Goal: Task Accomplishment & Management: Complete application form

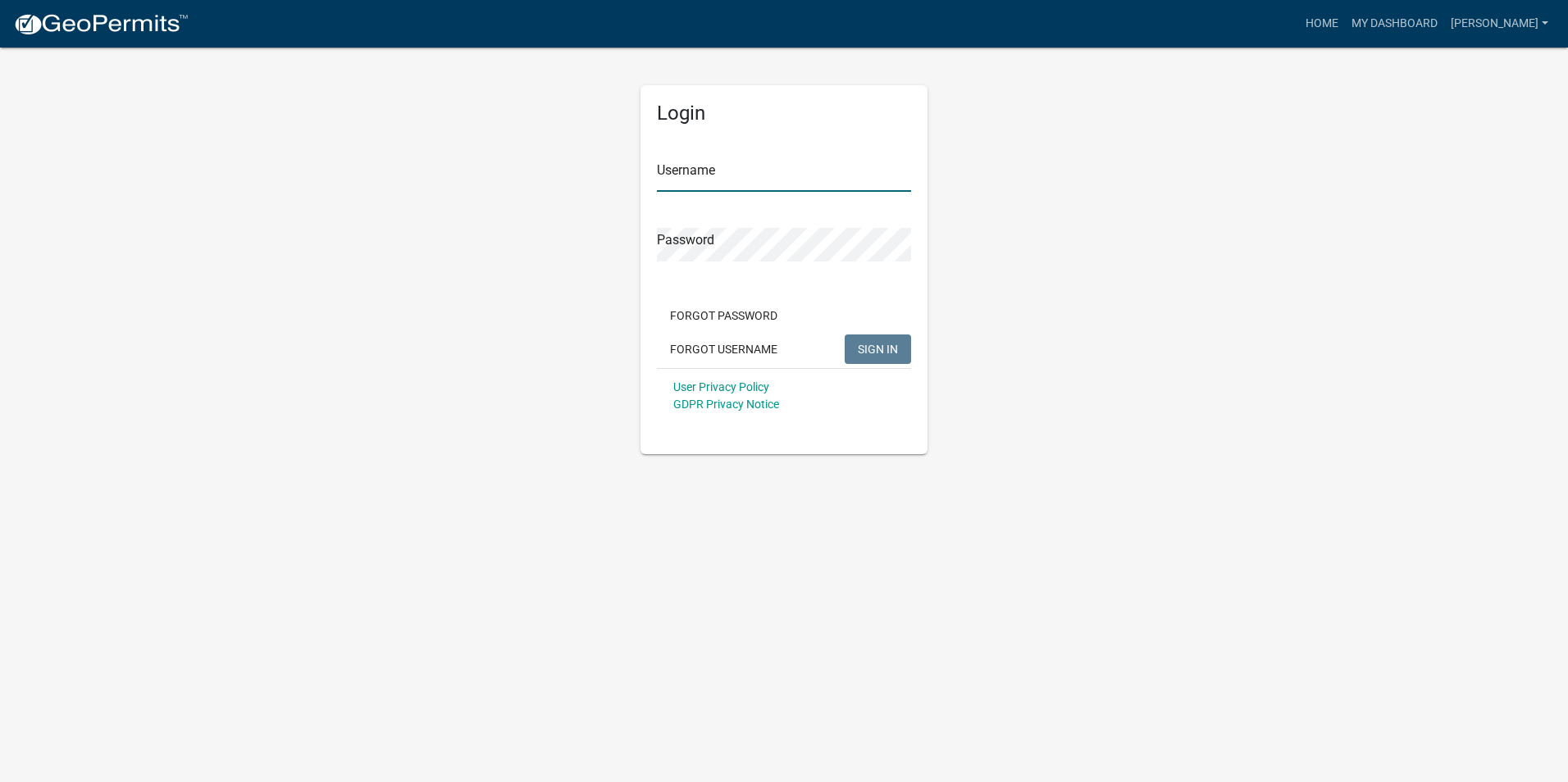
type input "stanley paulinjr"
click at [884, 352] on span "SIGN IN" at bounding box center [878, 348] width 40 height 14
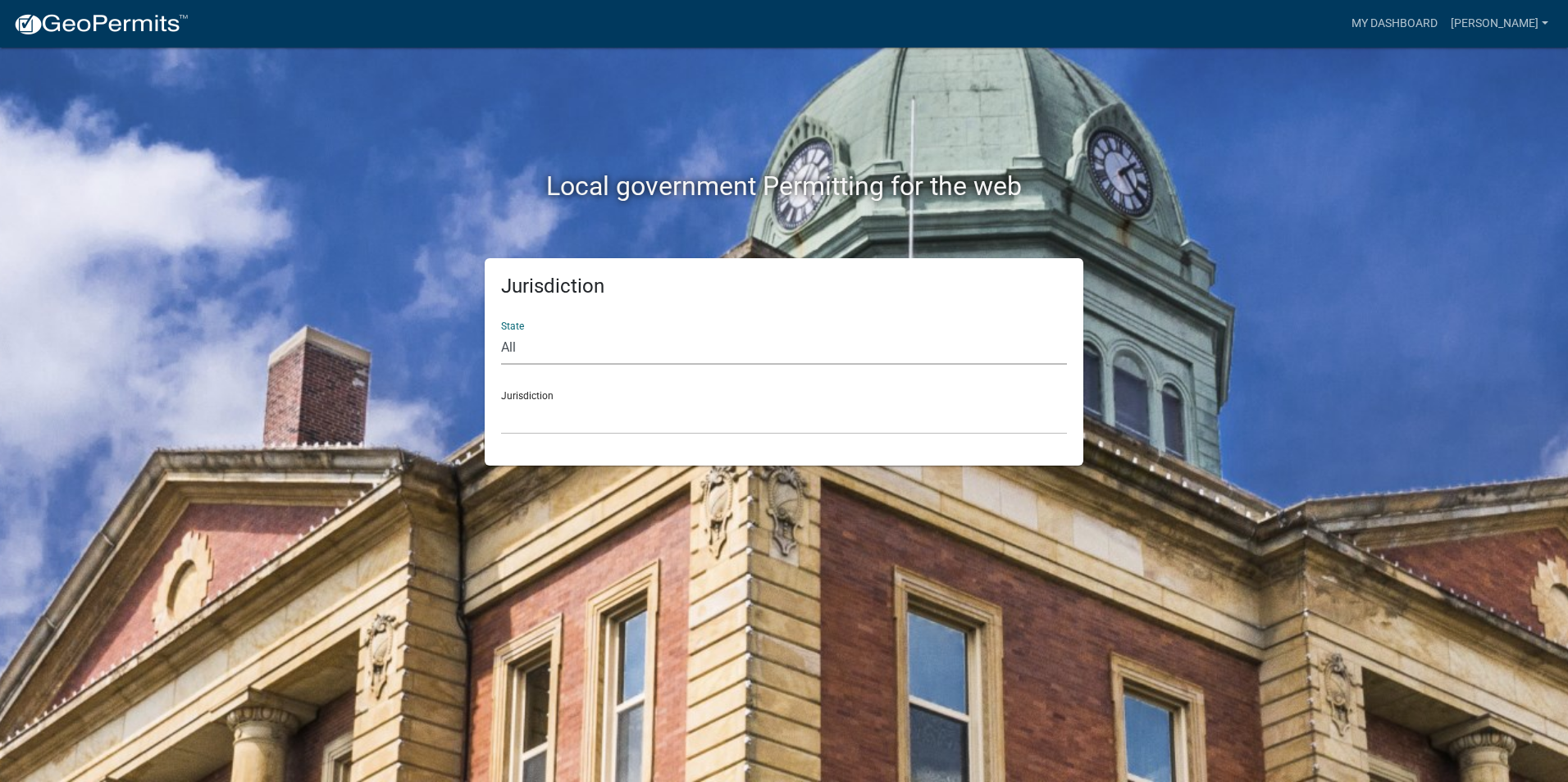
click at [622, 344] on select "All Colorado Georgia Indiana Iowa Kansas Minnesota Ohio South Carolina Wisconsin" at bounding box center [784, 347] width 566 height 33
select select "Indiana"
click at [501, 331] on select "All Colorado Georgia Indiana Iowa Kansas Minnesota Ohio South Carolina Wisconsin" at bounding box center [784, 347] width 566 height 33
click at [542, 419] on select "City of Charlestown, Indiana City of Jeffersonville, Indiana City of Logansport…" at bounding box center [784, 417] width 566 height 33
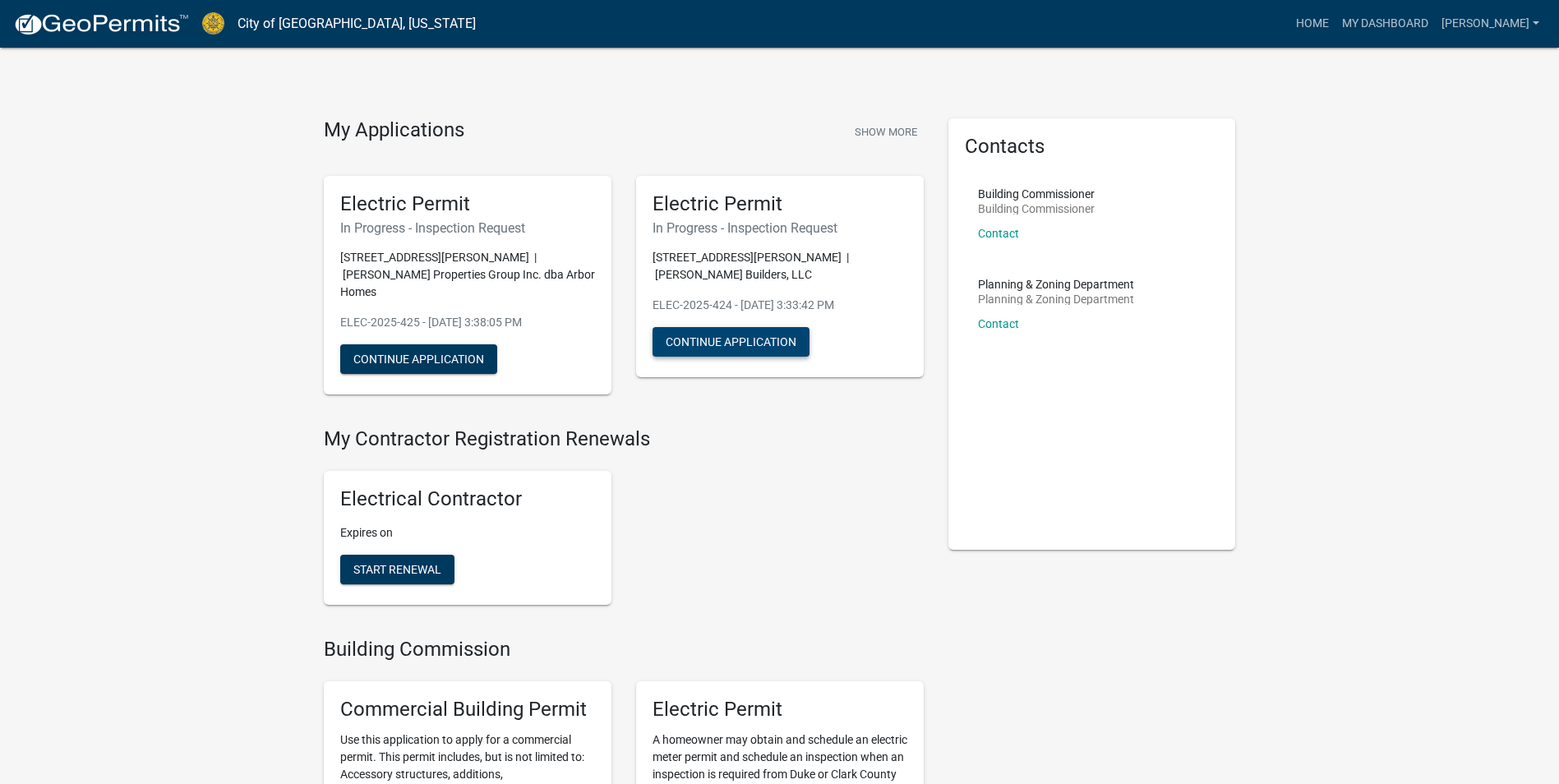
click at [748, 337] on button "Continue Application" at bounding box center [731, 342] width 157 height 30
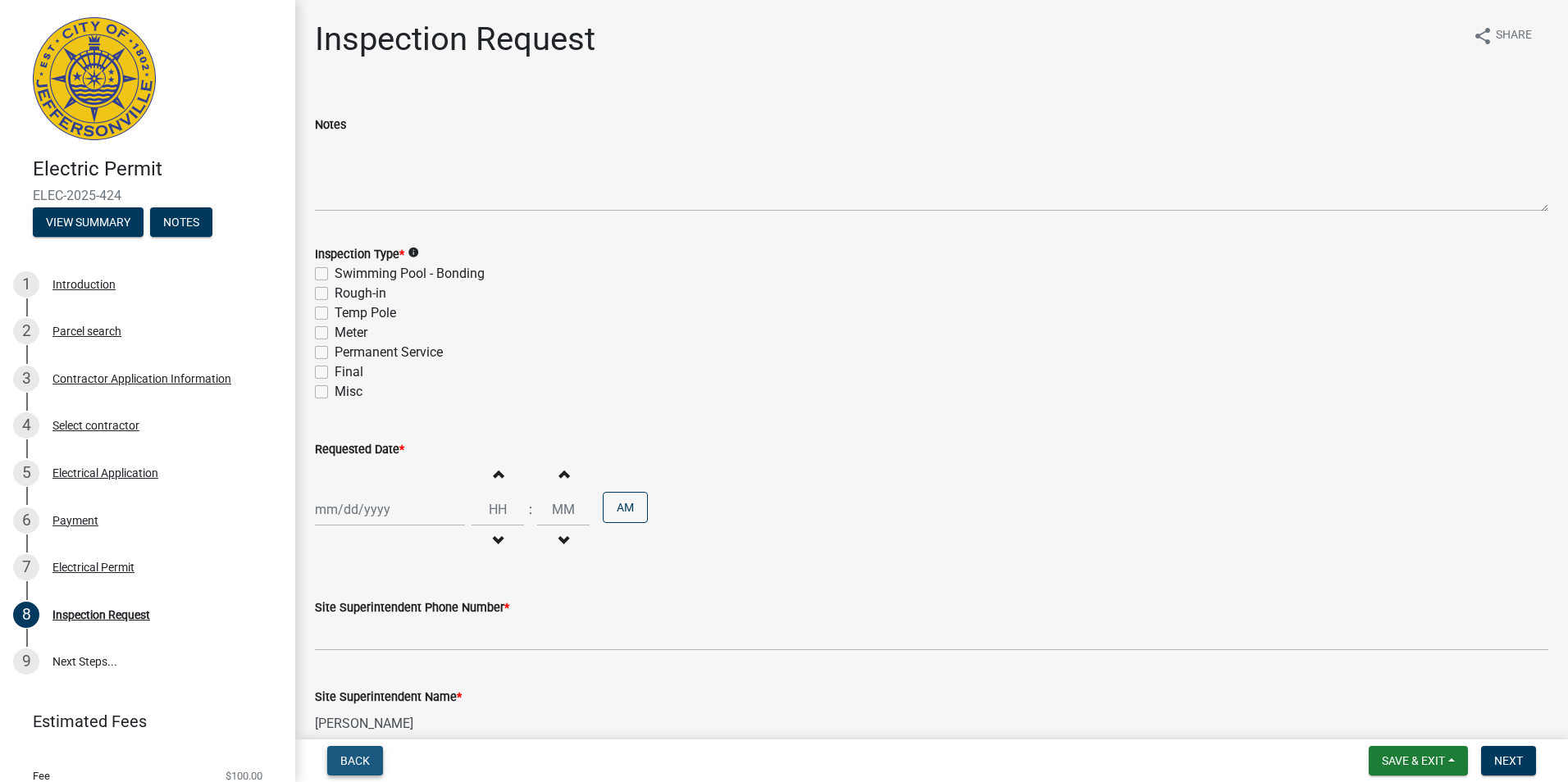
click at [354, 757] on span "Back" at bounding box center [354, 760] width 30 height 14
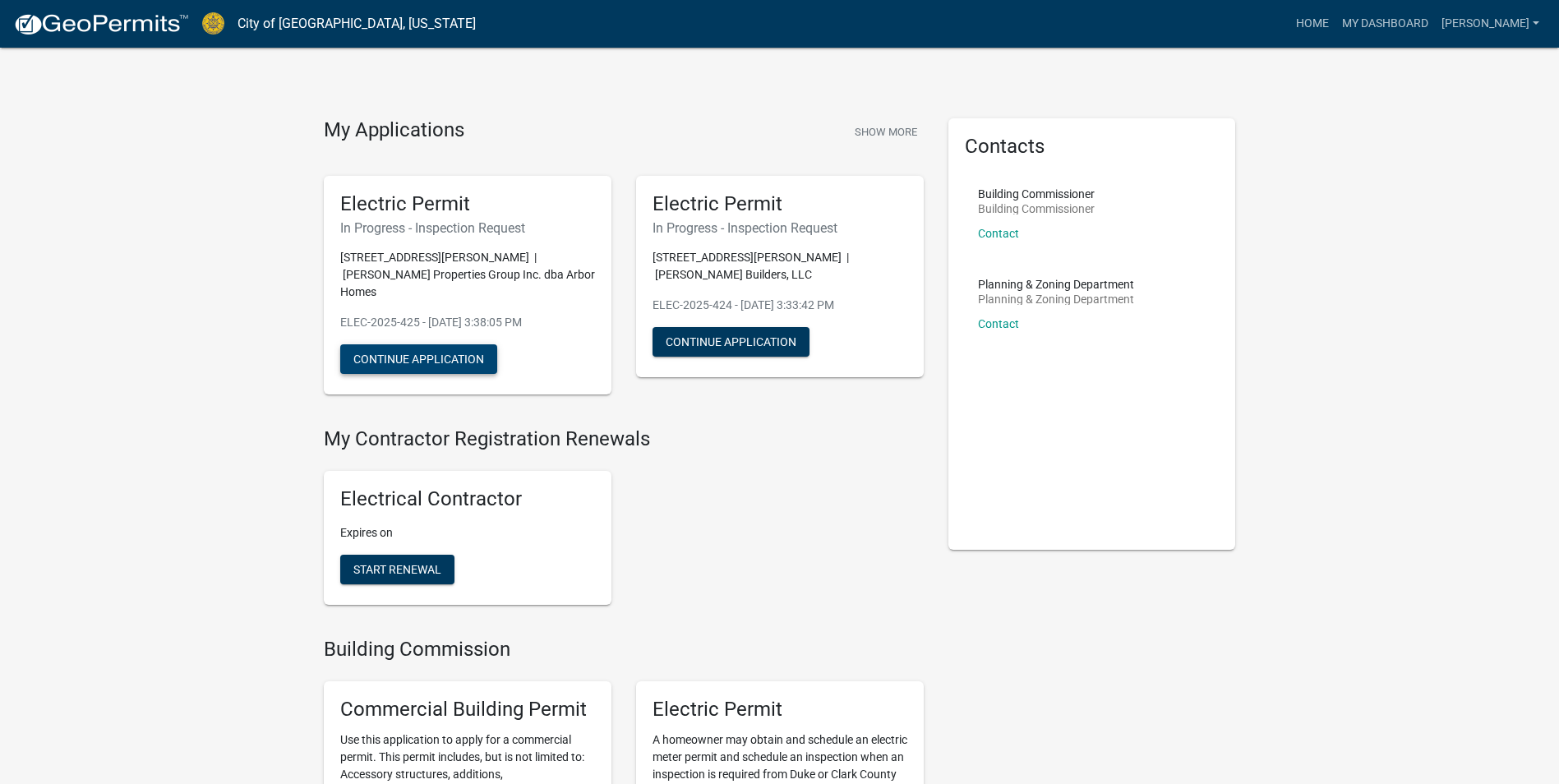
click at [451, 344] on button "Continue Application" at bounding box center [418, 359] width 157 height 30
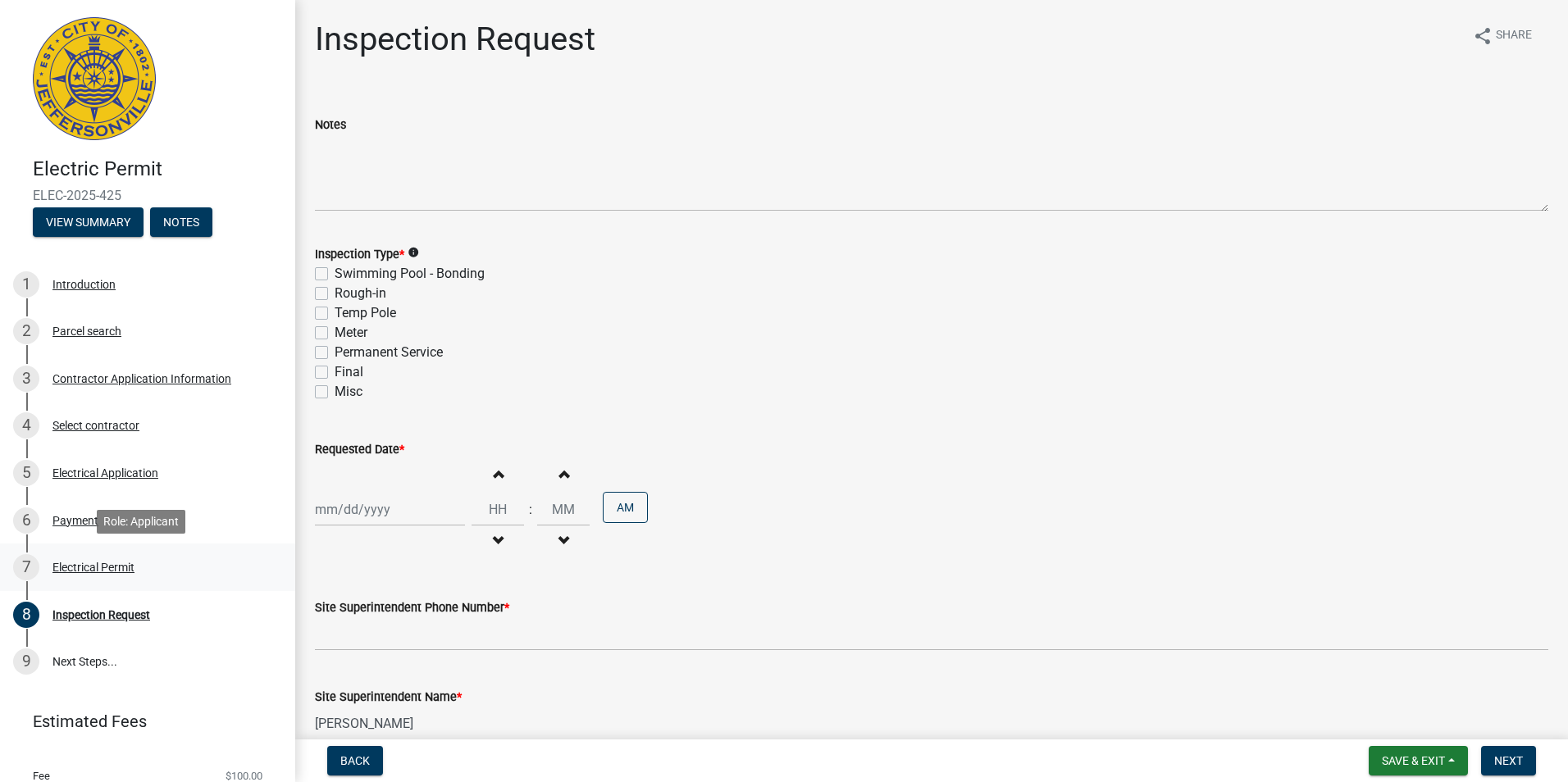
click at [96, 565] on div "Electrical Permit" at bounding box center [93, 567] width 82 height 12
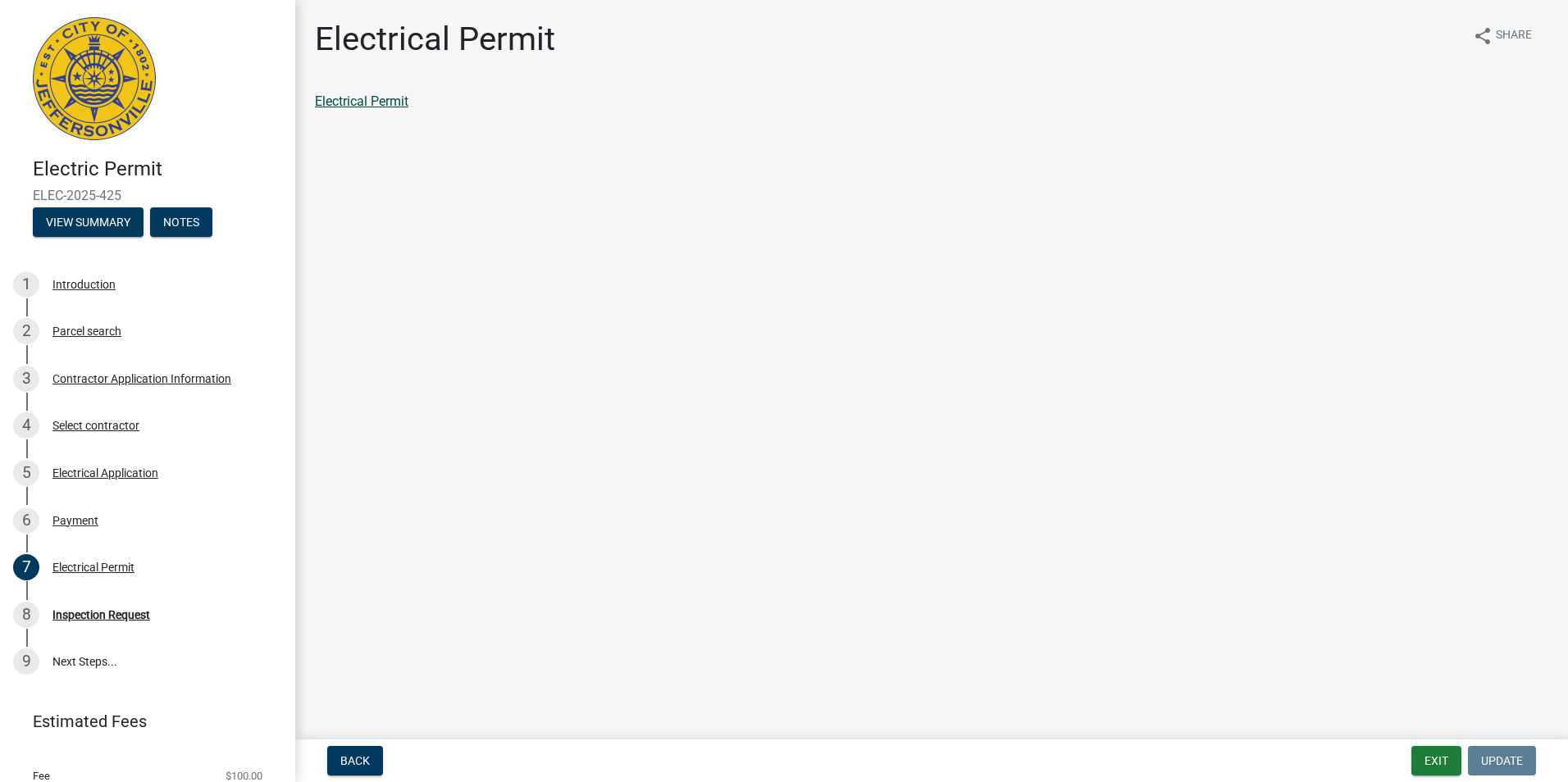
click at [365, 106] on link "Electrical Permit" at bounding box center [361, 100] width 93 height 15
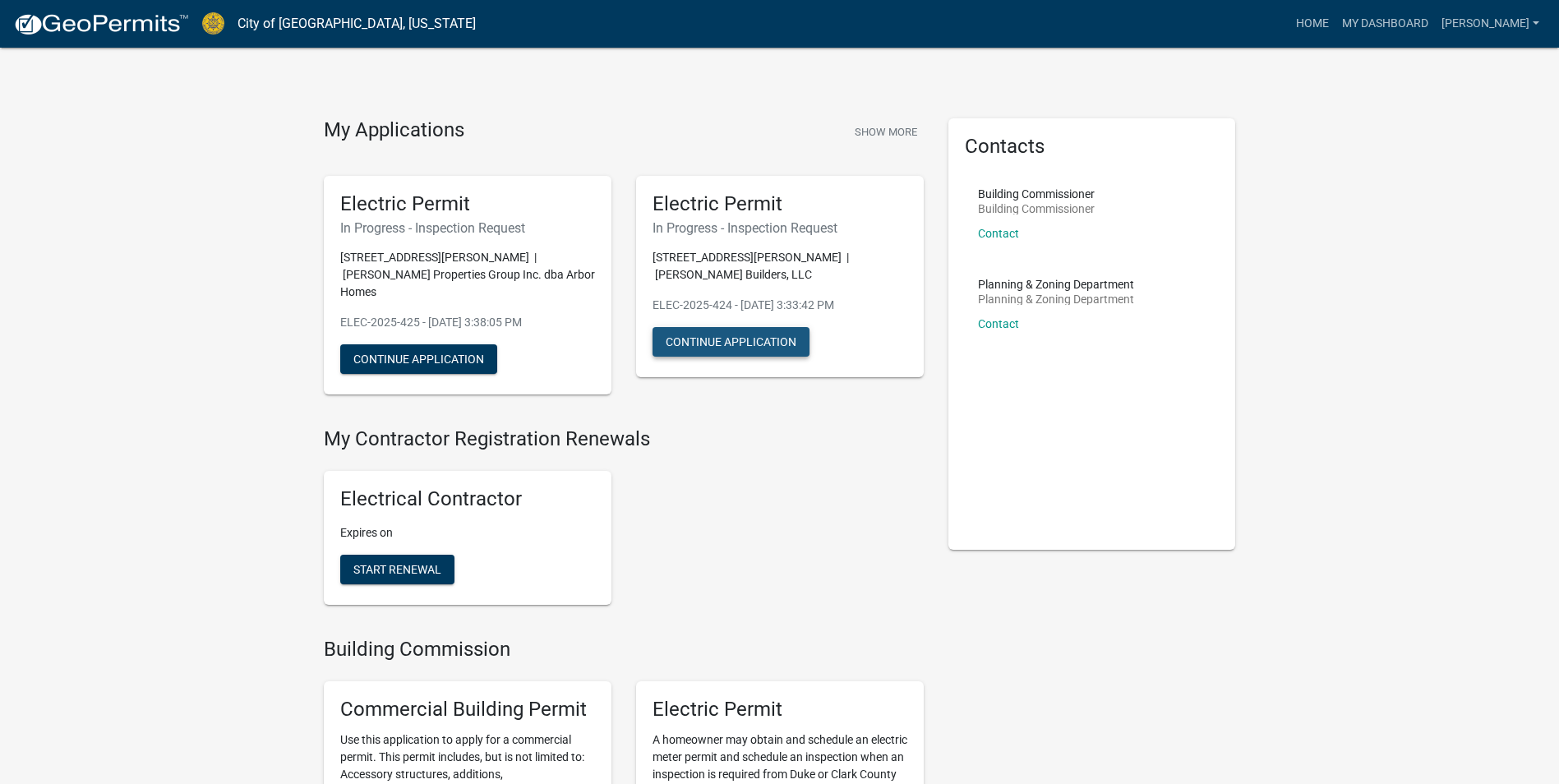
click at [682, 342] on button "Continue Application" at bounding box center [731, 342] width 157 height 30
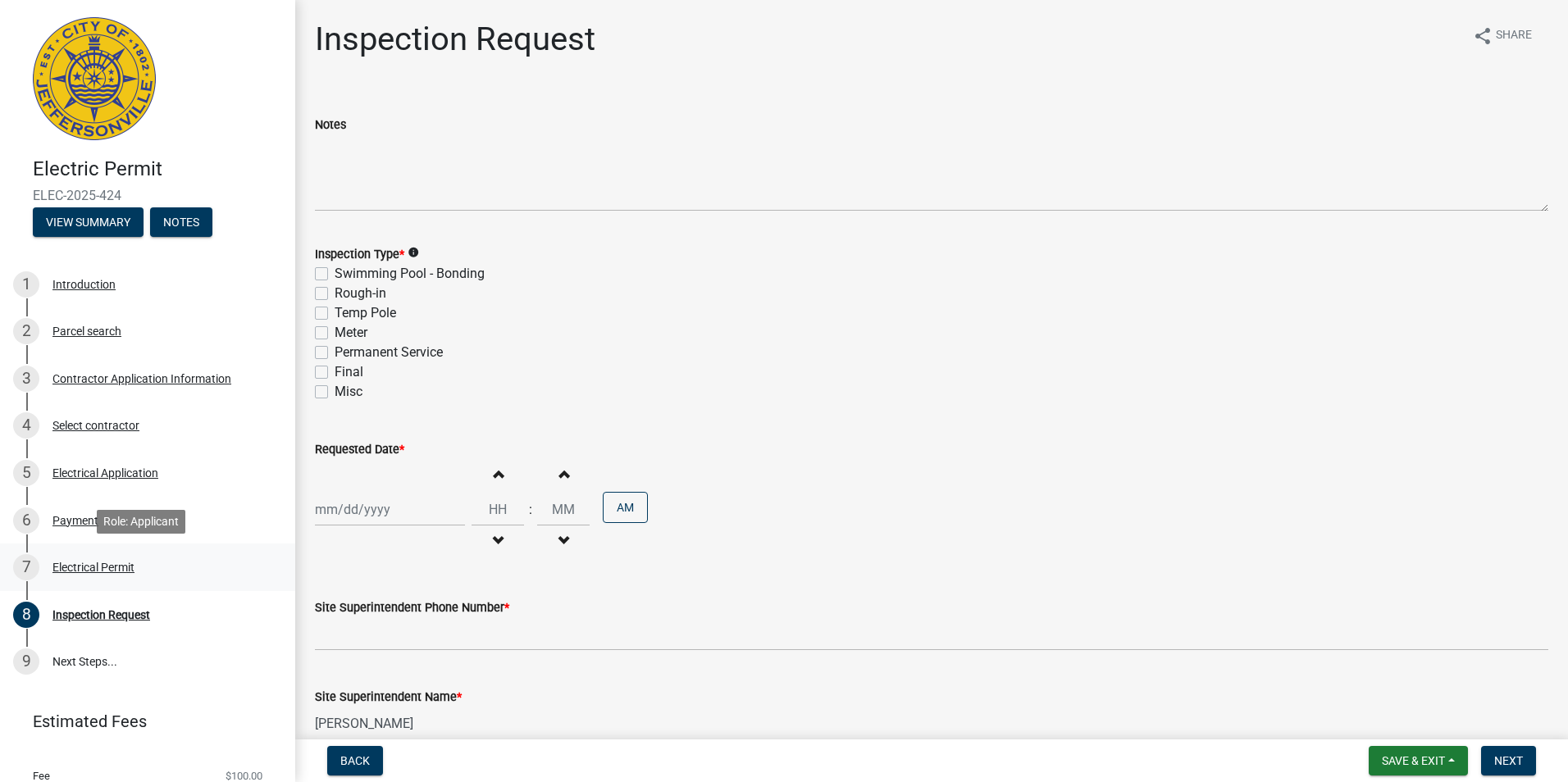
click at [91, 566] on div "Electrical Permit" at bounding box center [93, 567] width 82 height 12
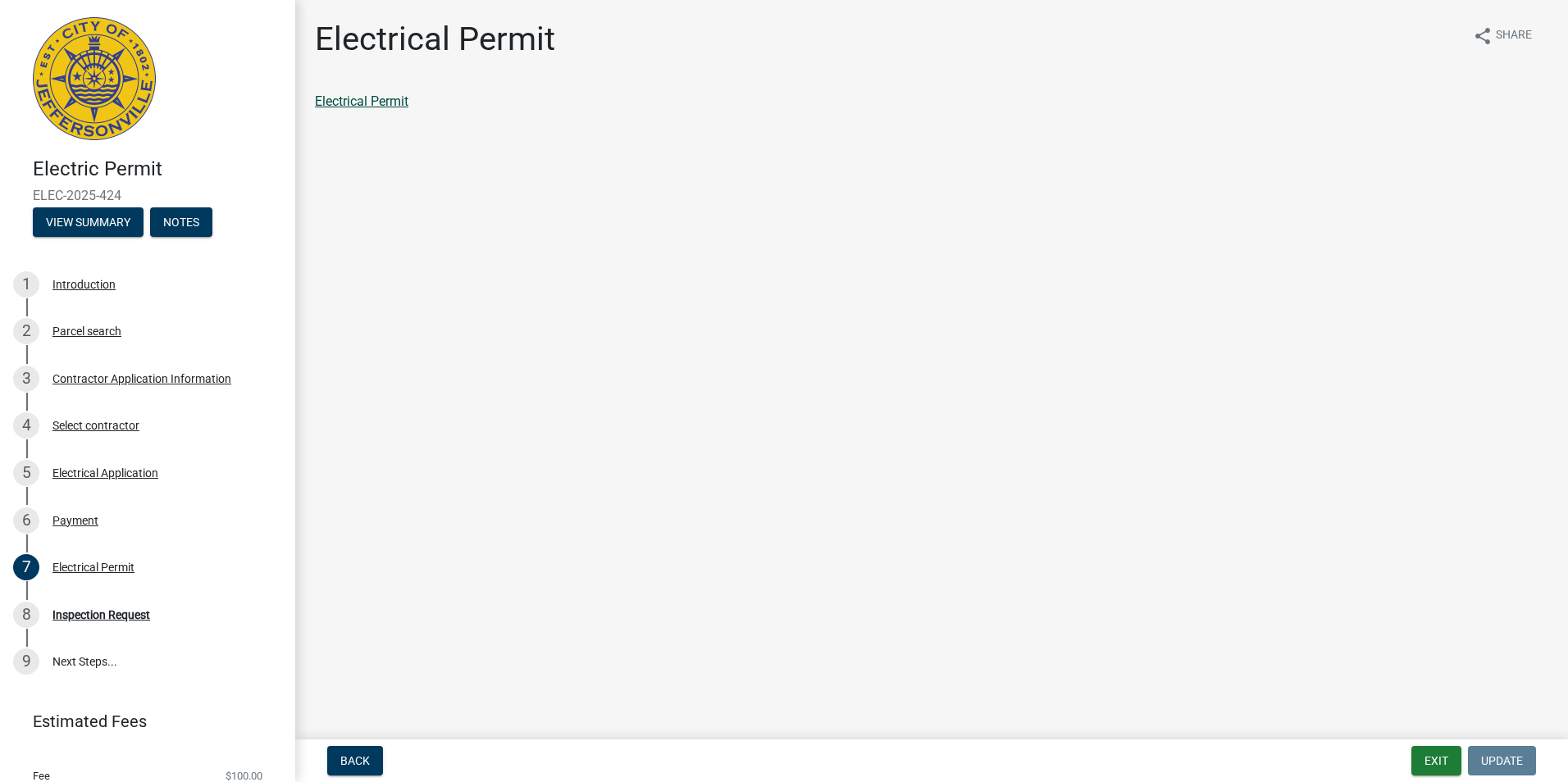
click at [374, 101] on link "Electrical Permit" at bounding box center [361, 100] width 93 height 15
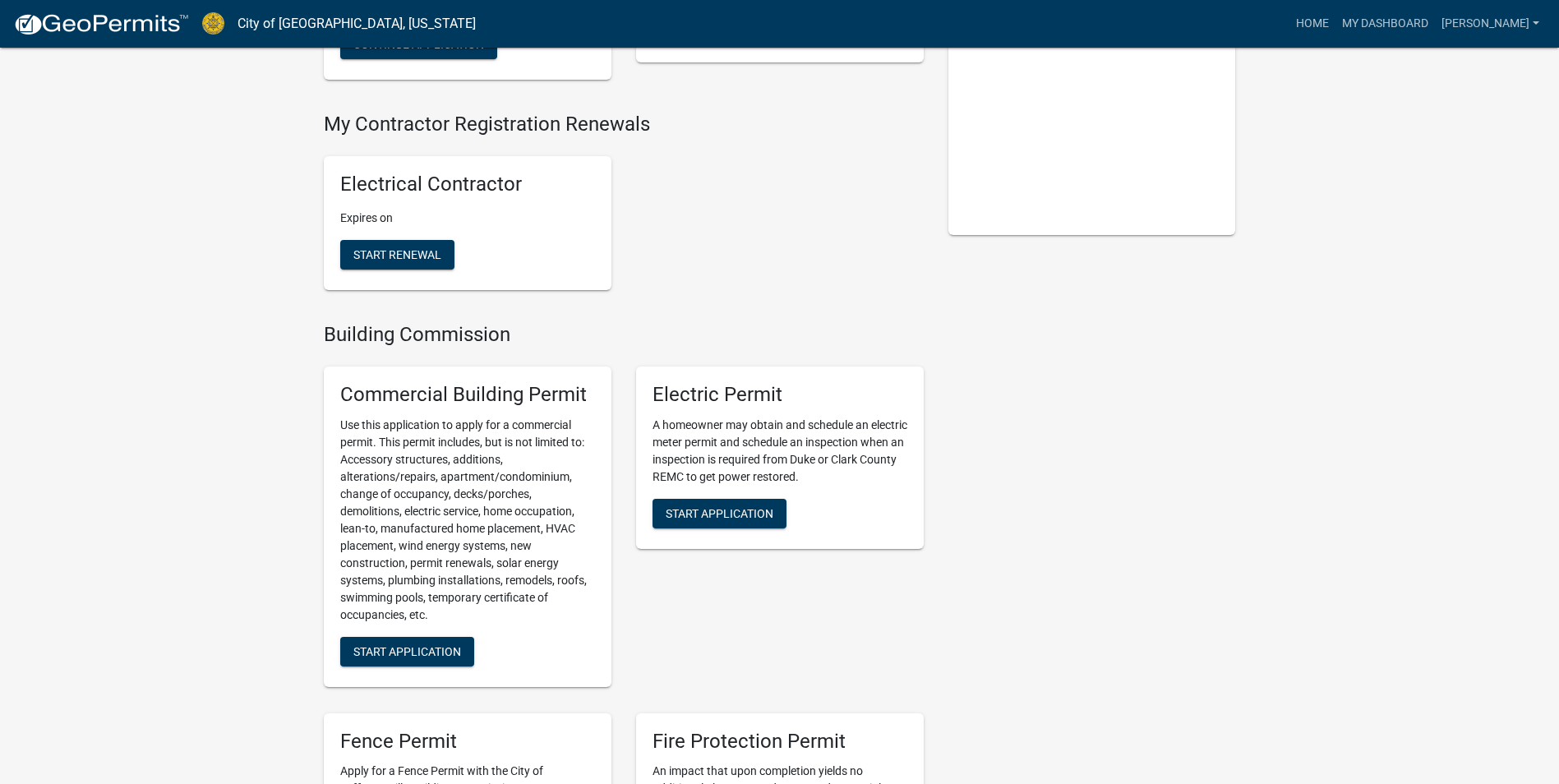
scroll to position [329, 0]
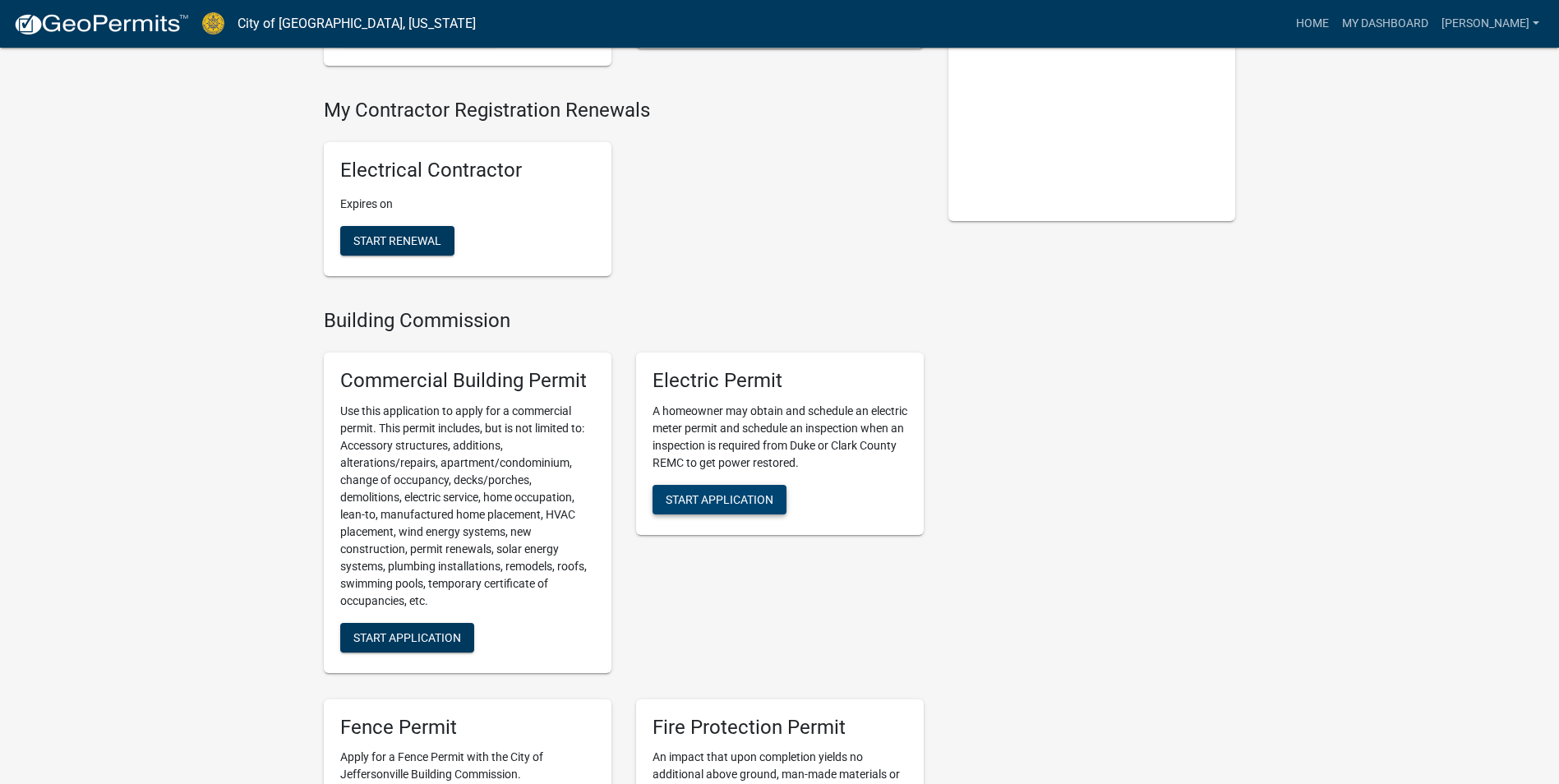
click at [733, 492] on span "Start Application" at bounding box center [720, 498] width 108 height 14
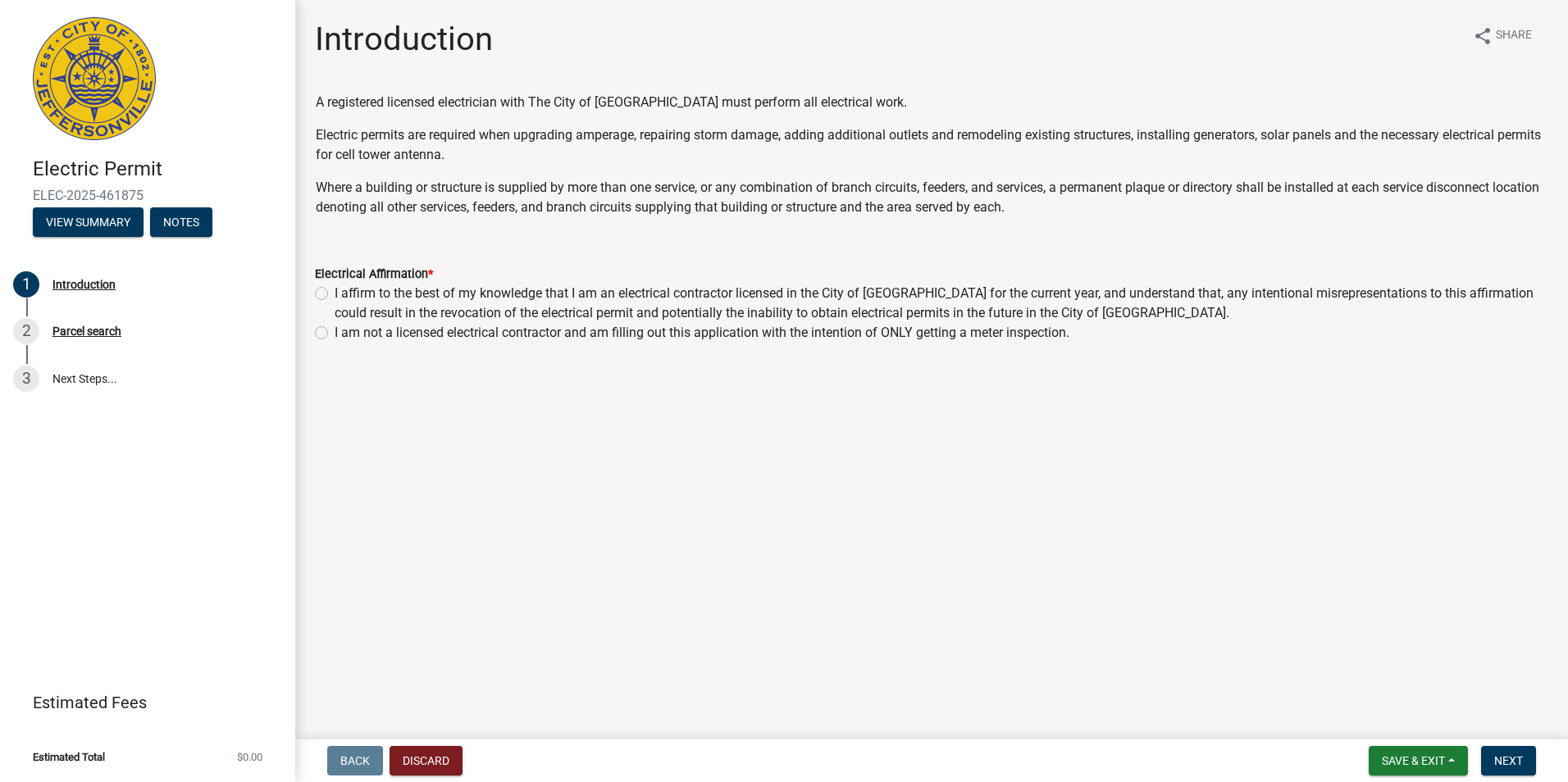
click at [328, 291] on div "I affirm to the best of my knowledge that I am an electrical contractor license…" at bounding box center [931, 304] width 1233 height 40
drag, startPoint x: 321, startPoint y: 293, endPoint x: 342, endPoint y: 406, distance: 114.9
click at [335, 295] on label "I affirm to the best of my knowledge that I am an electrical contractor license…" at bounding box center [941, 304] width 1214 height 40
click at [335, 295] on input "I affirm to the best of my knowledge that I am an electrical contractor license…" at bounding box center [340, 289] width 11 height 11
radio input "true"
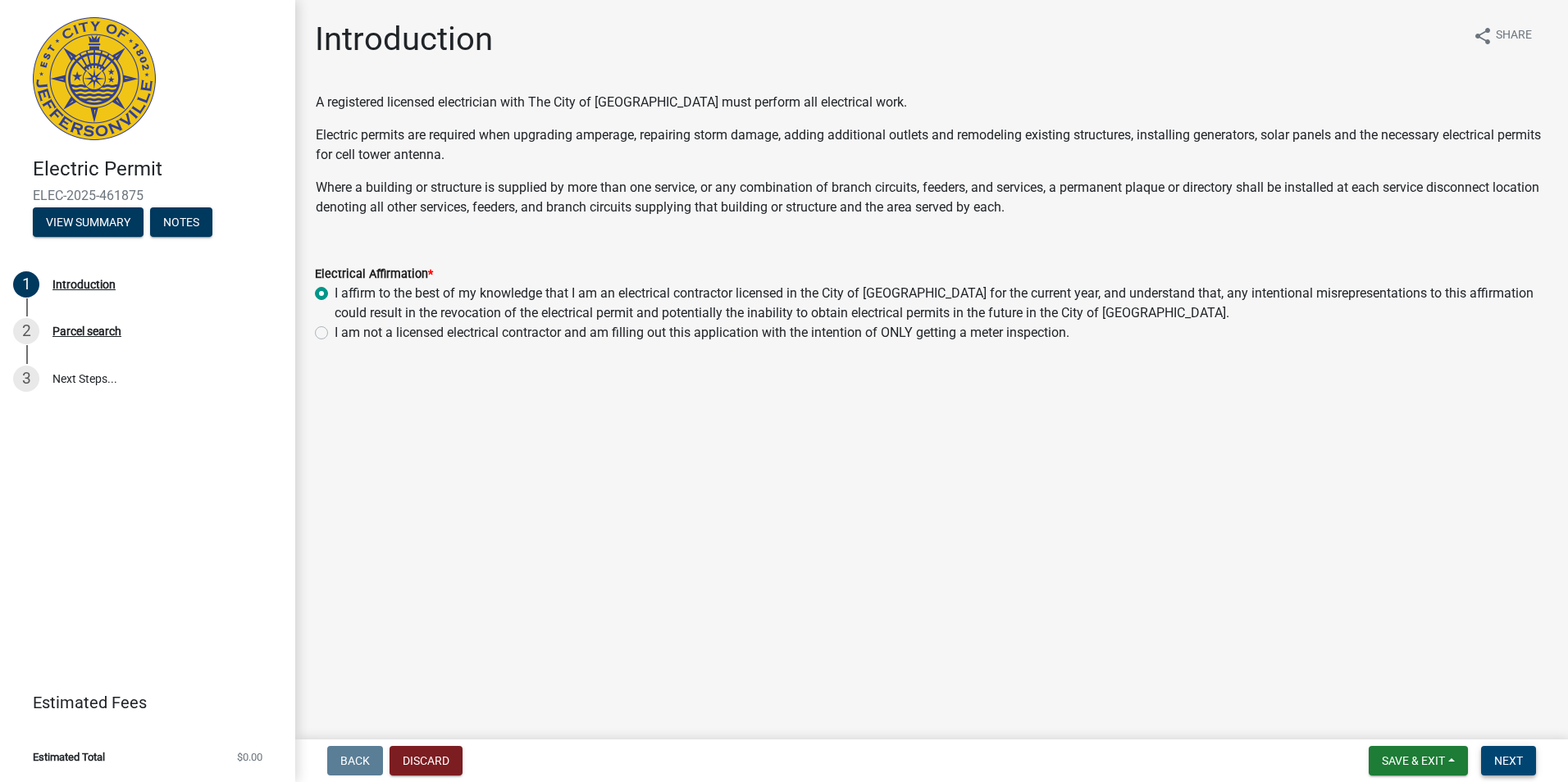
click at [1514, 759] on span "Next" at bounding box center [1508, 760] width 29 height 14
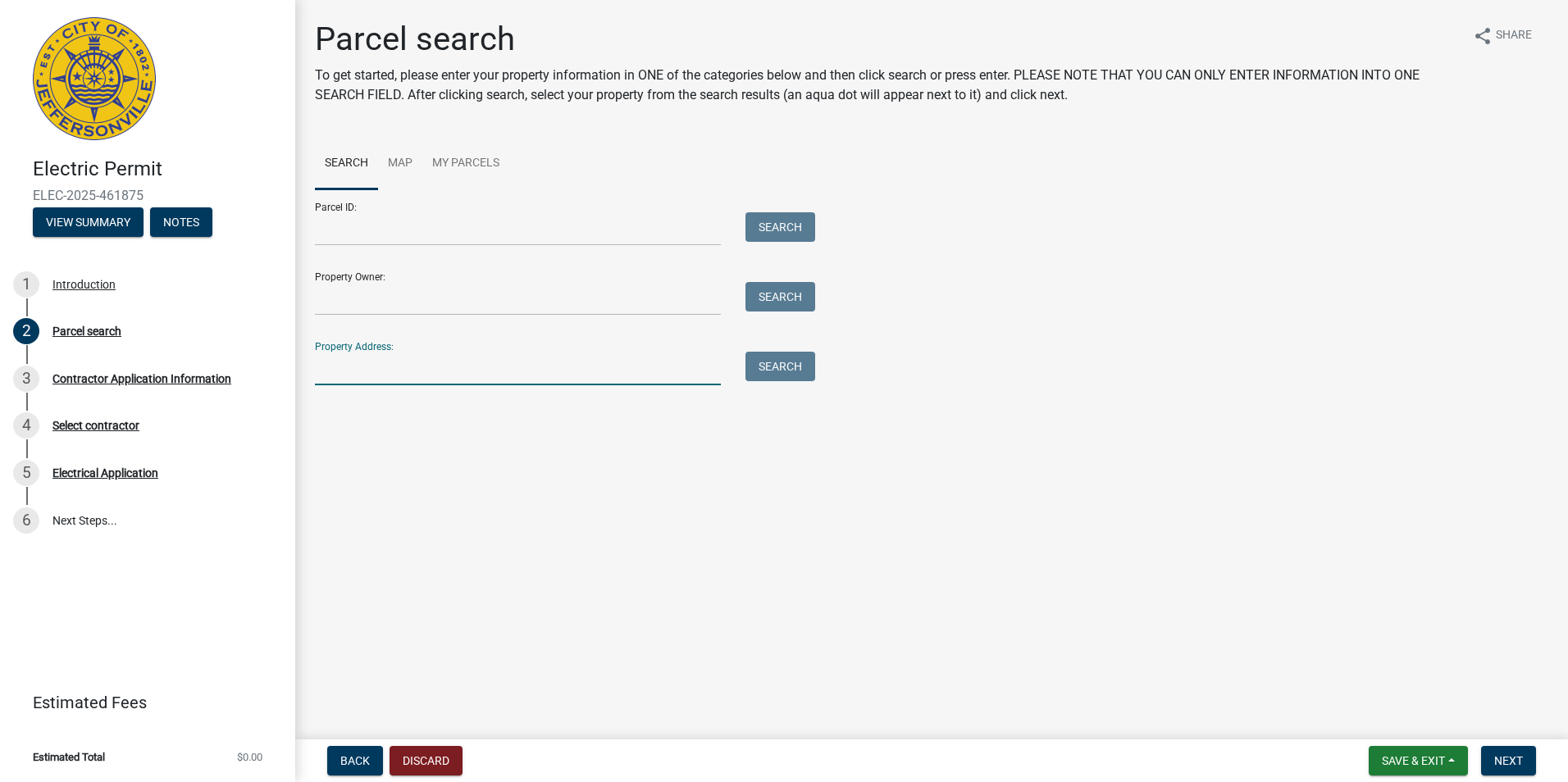
click at [347, 372] on input "Property Address:" at bounding box center [517, 368] width 406 height 33
type input "7995 Stacy springs boulevard"
click at [792, 370] on button "Search" at bounding box center [779, 366] width 70 height 30
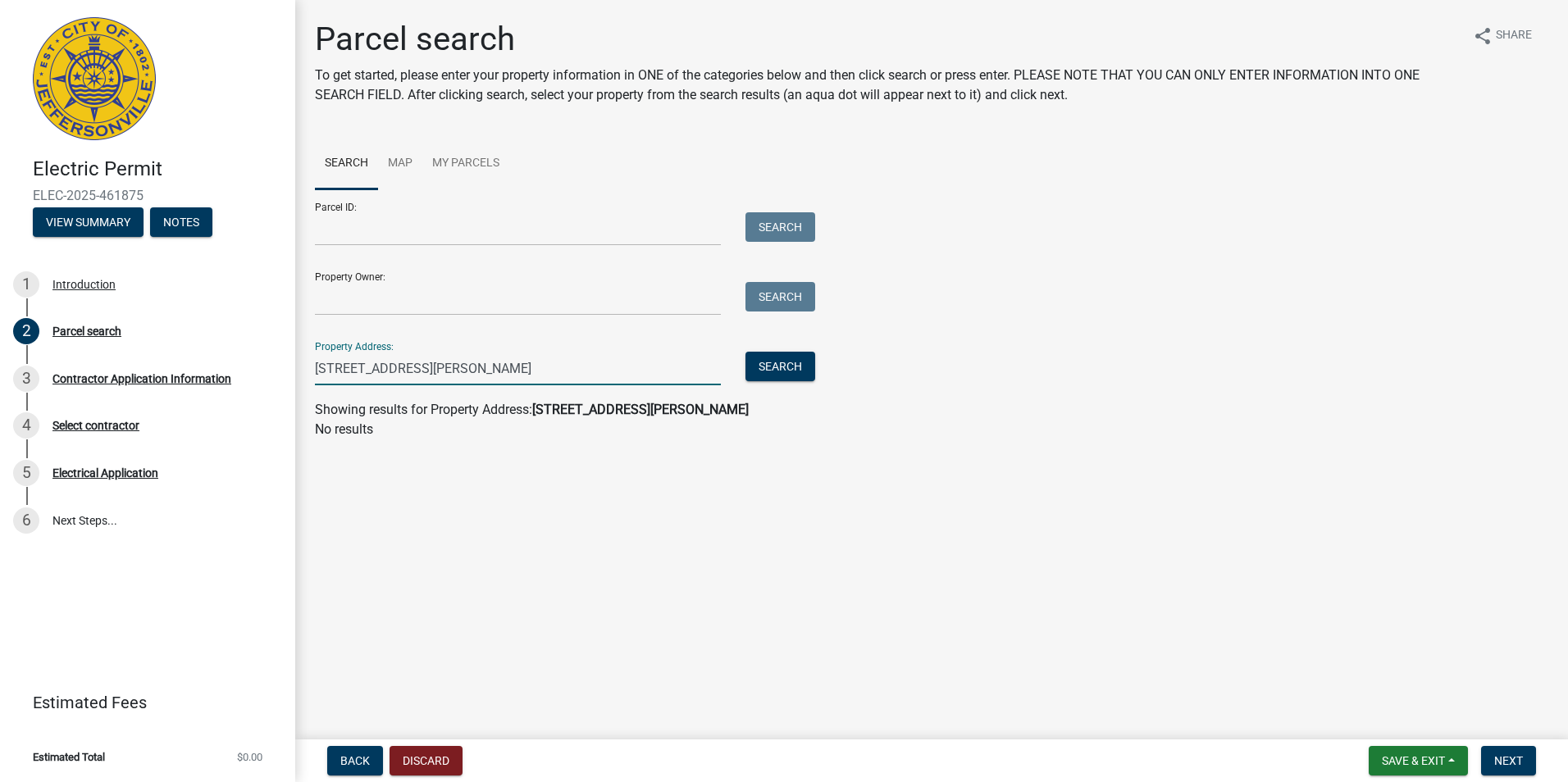
click at [503, 372] on input "7995 Stacy springs boulevard" at bounding box center [517, 368] width 406 height 33
click at [366, 226] on input "Parcel ID:" at bounding box center [517, 229] width 406 height 33
paste input "10-42-05-300-130.000-039"
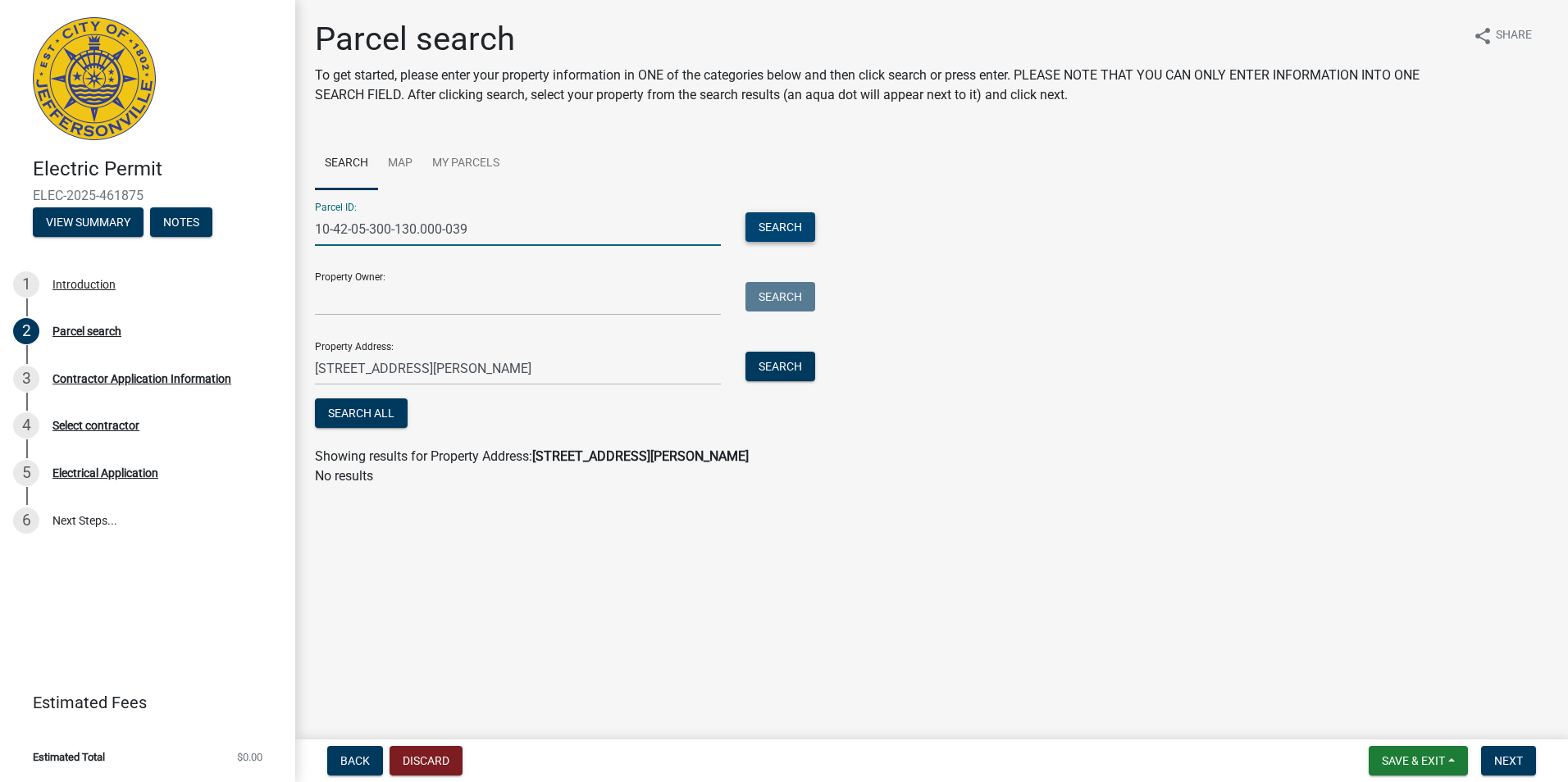
type input "10-42-05-300-130.000-039"
click at [778, 224] on button "Search" at bounding box center [779, 227] width 70 height 30
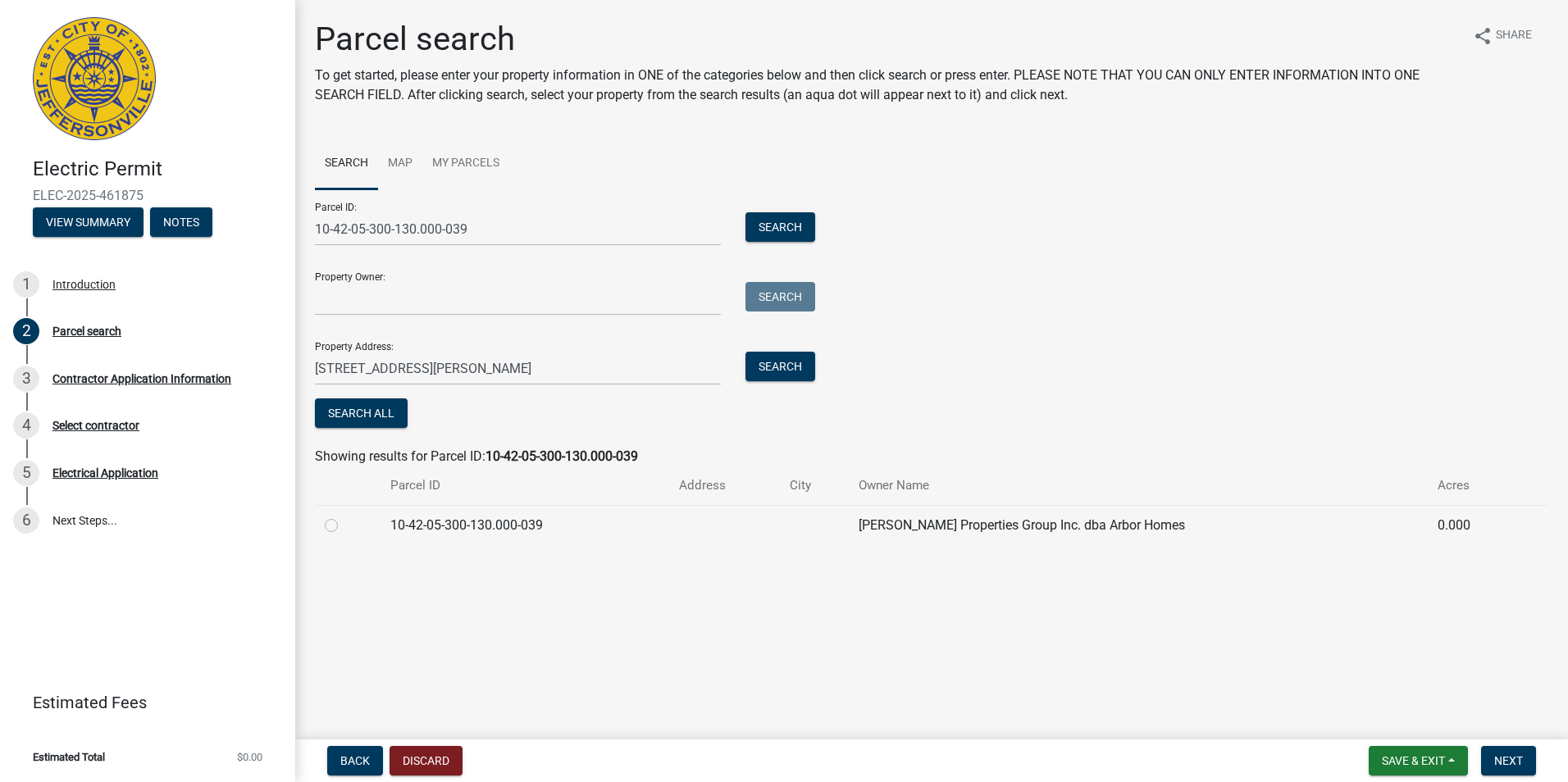
click at [345, 515] on label at bounding box center [345, 515] width 0 height 0
click at [345, 526] on input "radio" at bounding box center [350, 521] width 11 height 11
radio input "true"
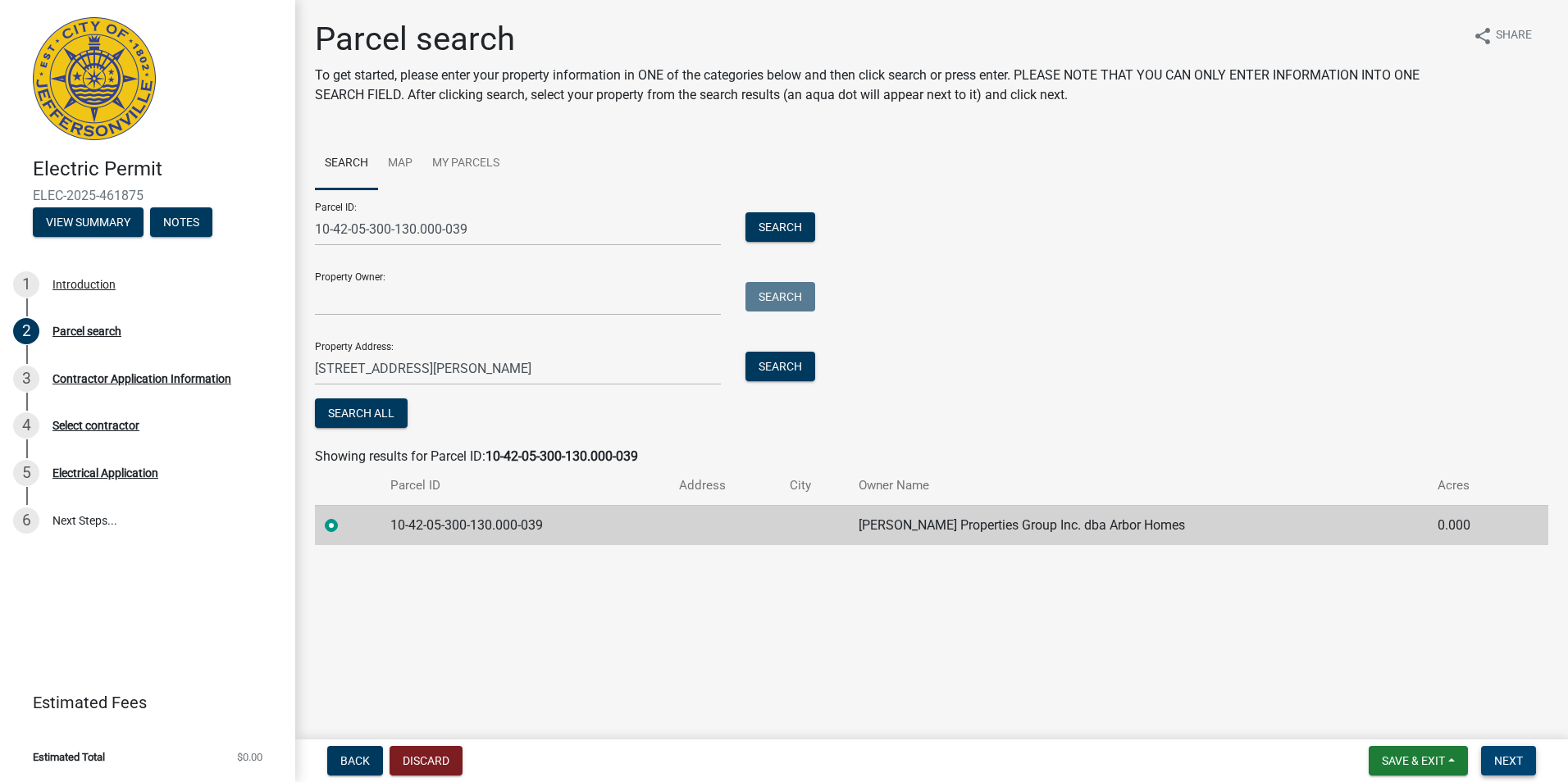
click at [1494, 761] on span "Next" at bounding box center [1508, 760] width 29 height 14
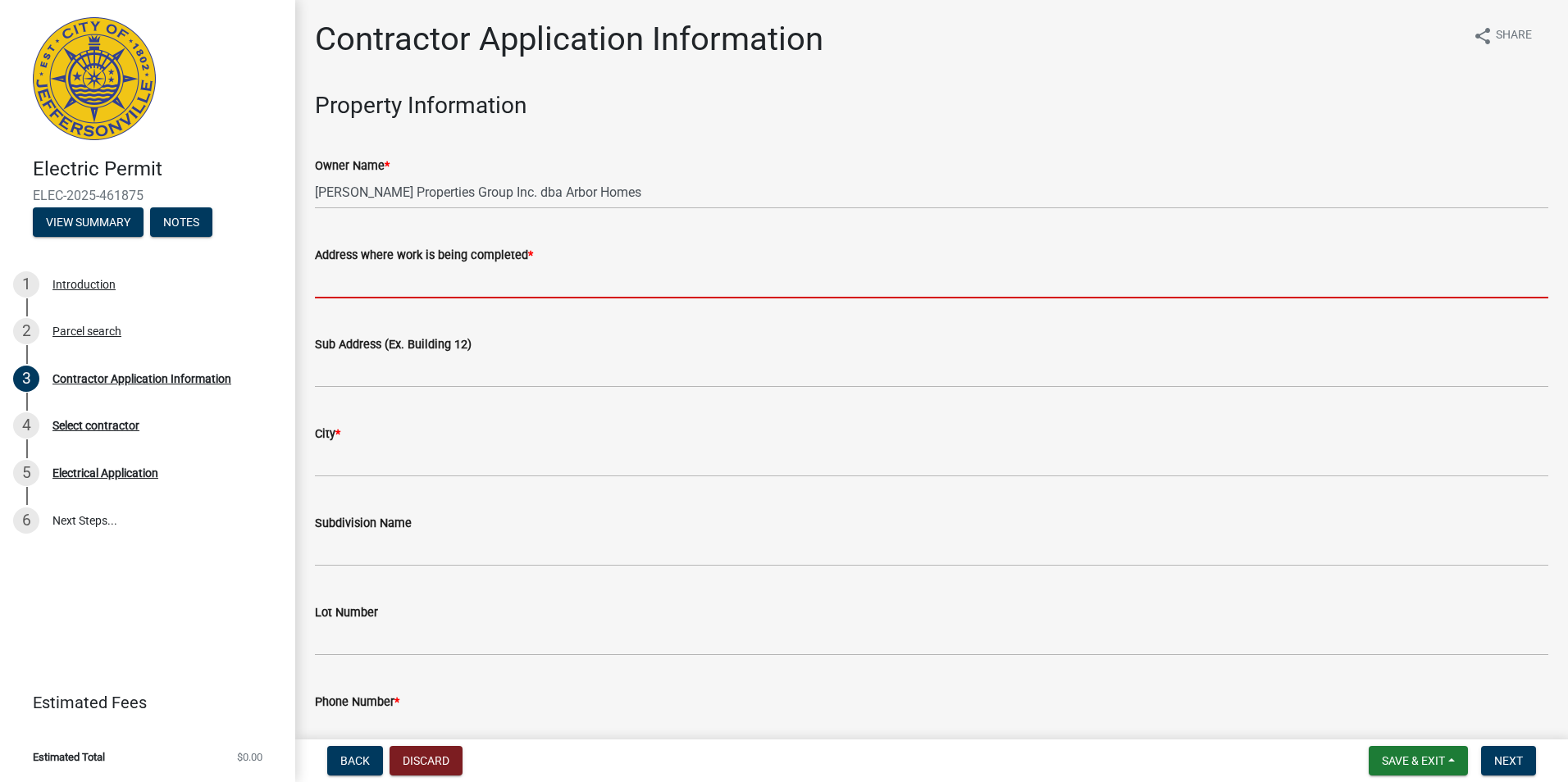
click at [555, 282] on input "Address where work is being completed *" at bounding box center [931, 281] width 1233 height 33
click at [453, 278] on input "Address where work is being completed *" at bounding box center [931, 281] width 1233 height 33
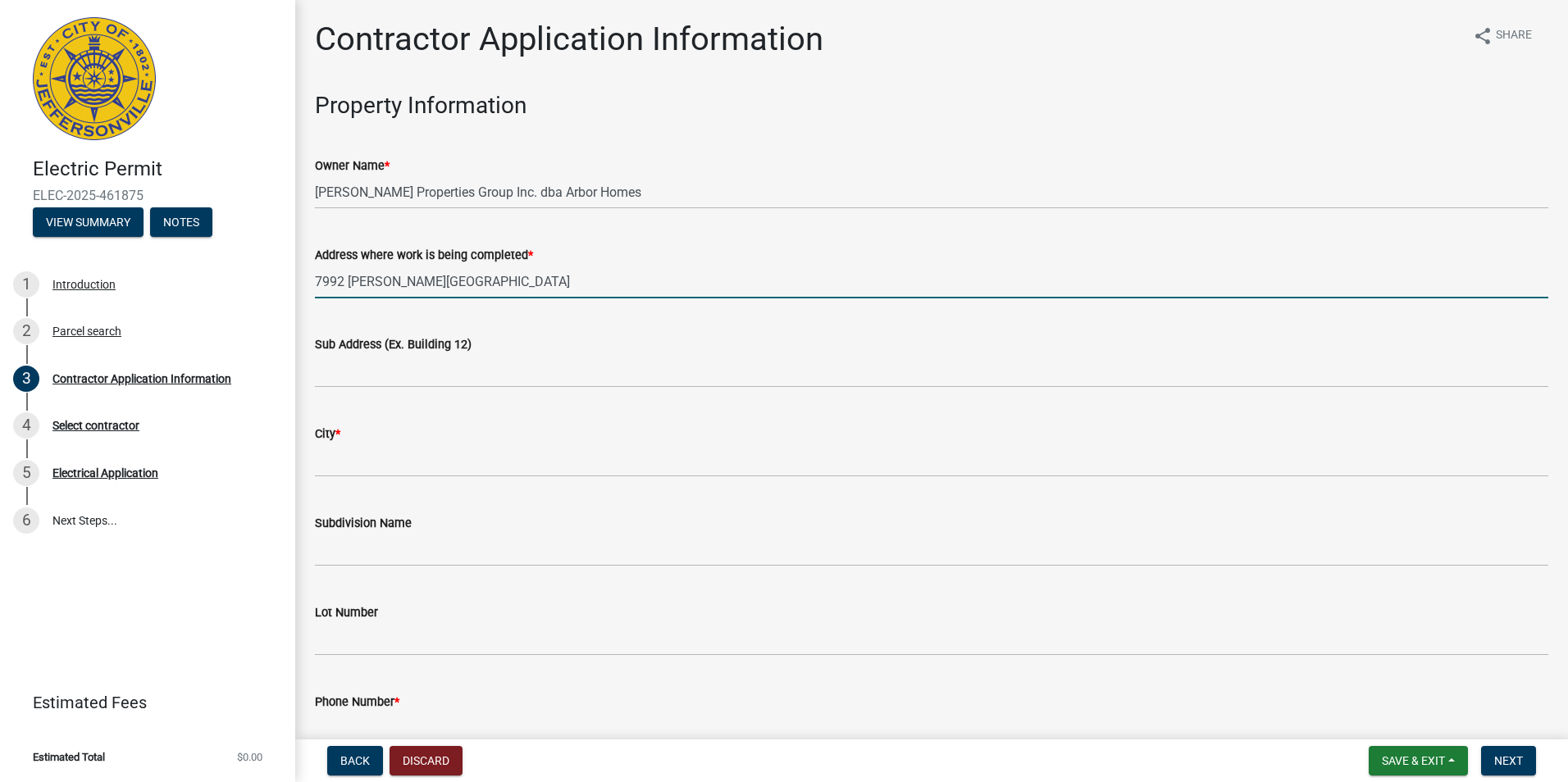
type input "7992 STACY SPRINGS"
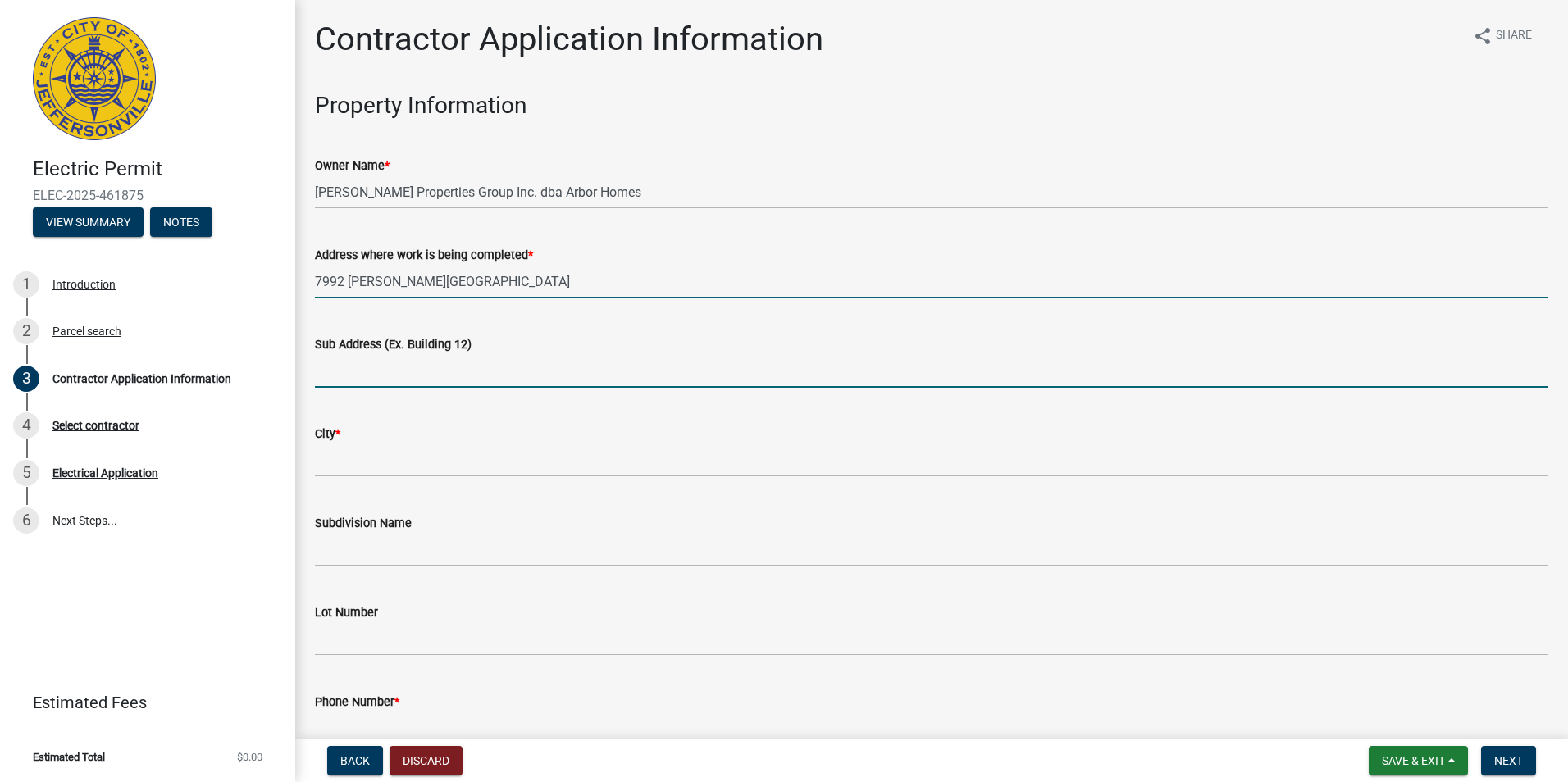
click at [439, 373] on input "Sub Address (Ex. Building 12)" at bounding box center [931, 371] width 1233 height 33
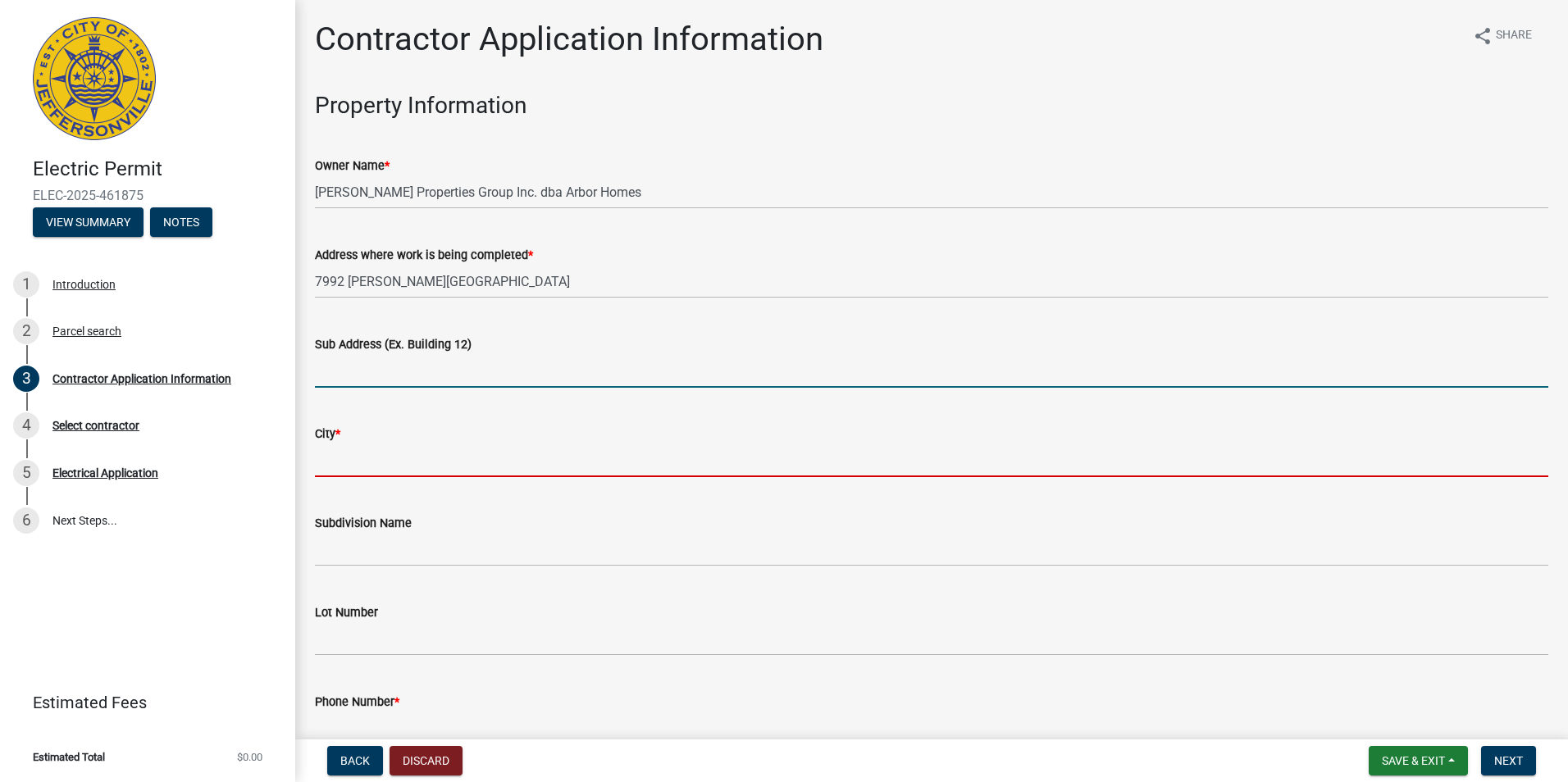
click at [427, 457] on input "City *" at bounding box center [931, 460] width 1233 height 33
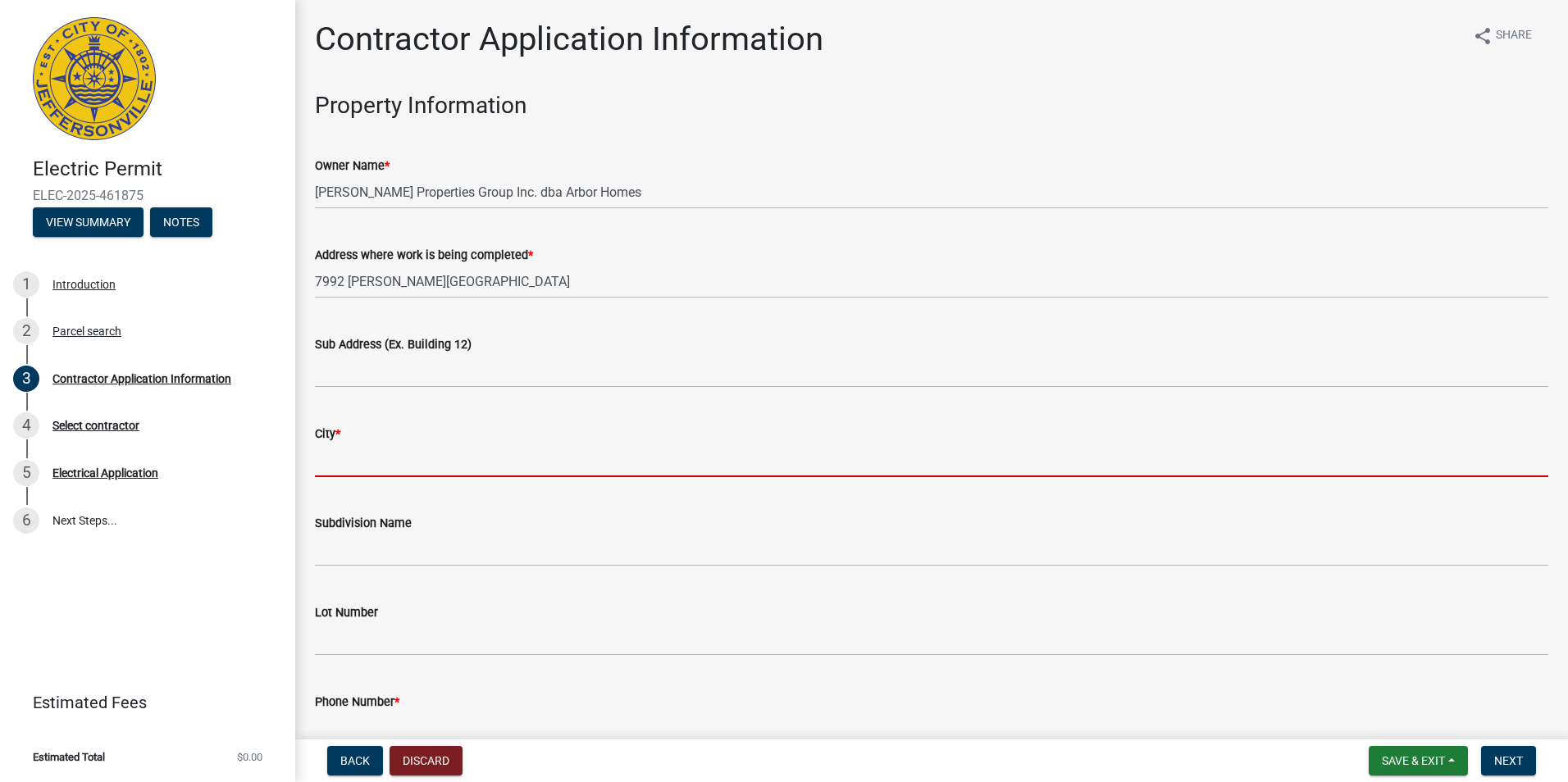
type input "[GEOGRAPHIC_DATA]"
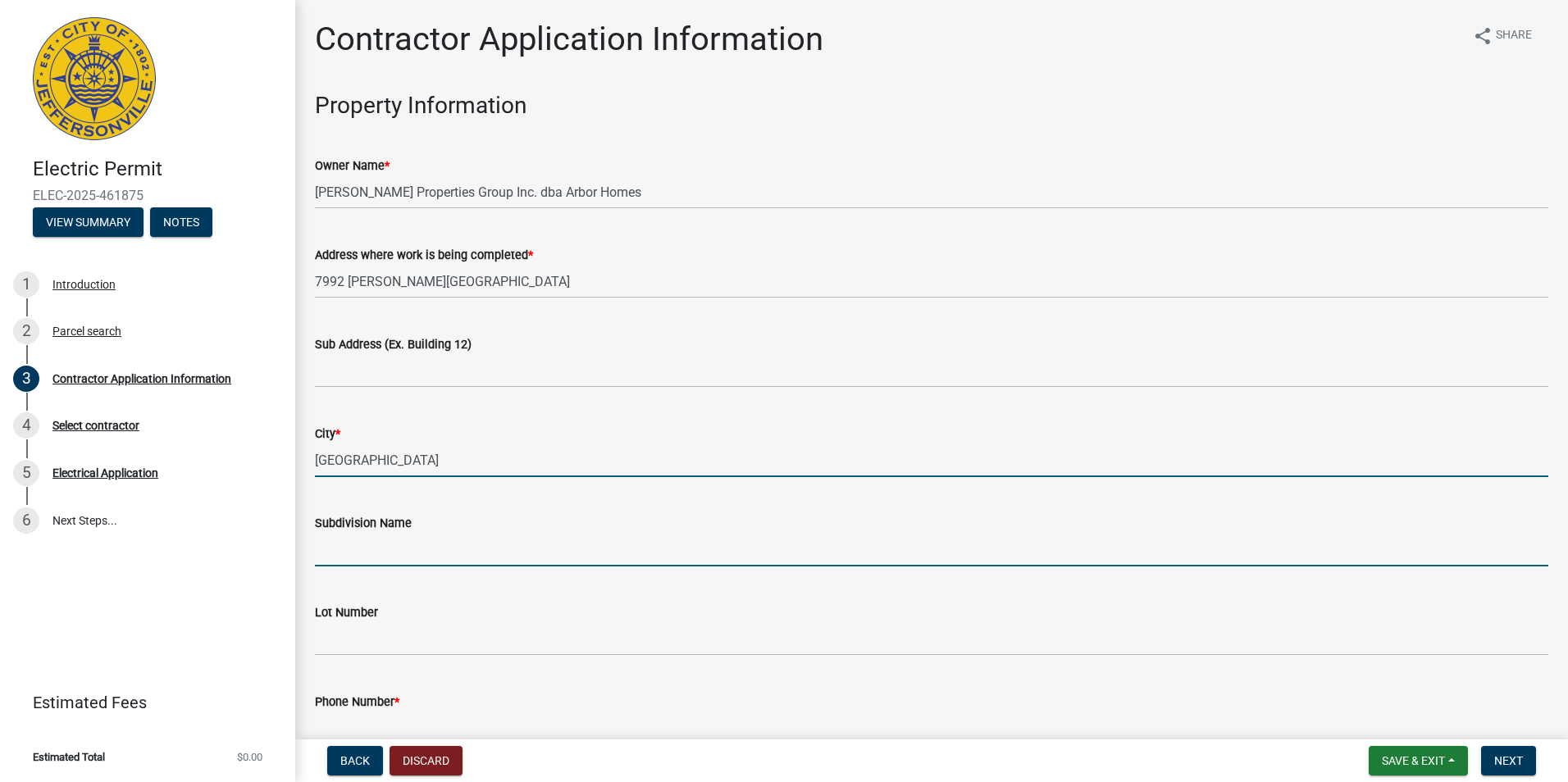
type input "[PERSON_NAME][GEOGRAPHIC_DATA]"
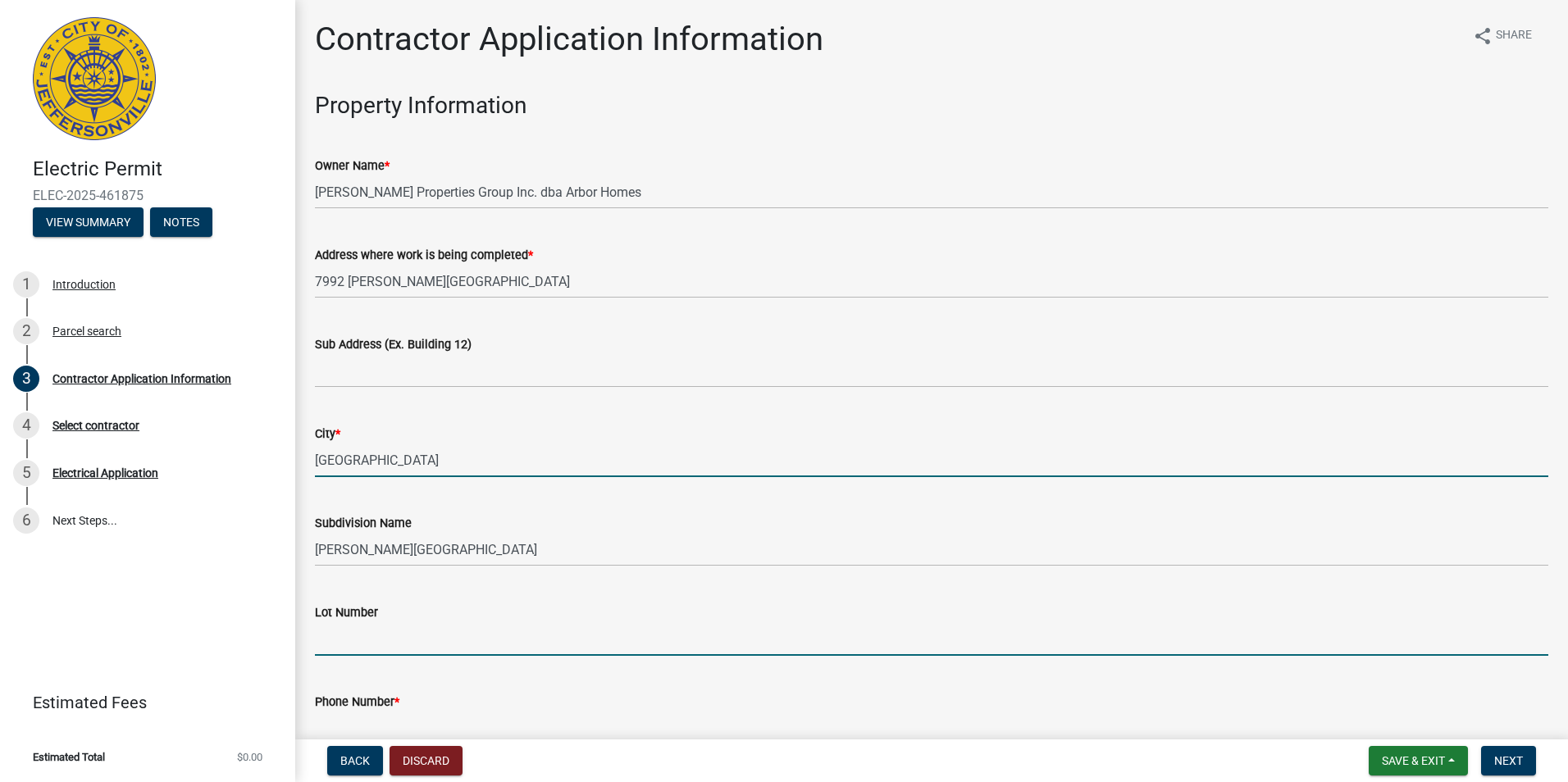
type input "509 [PERSON_NAME][GEOGRAPHIC_DATA]"
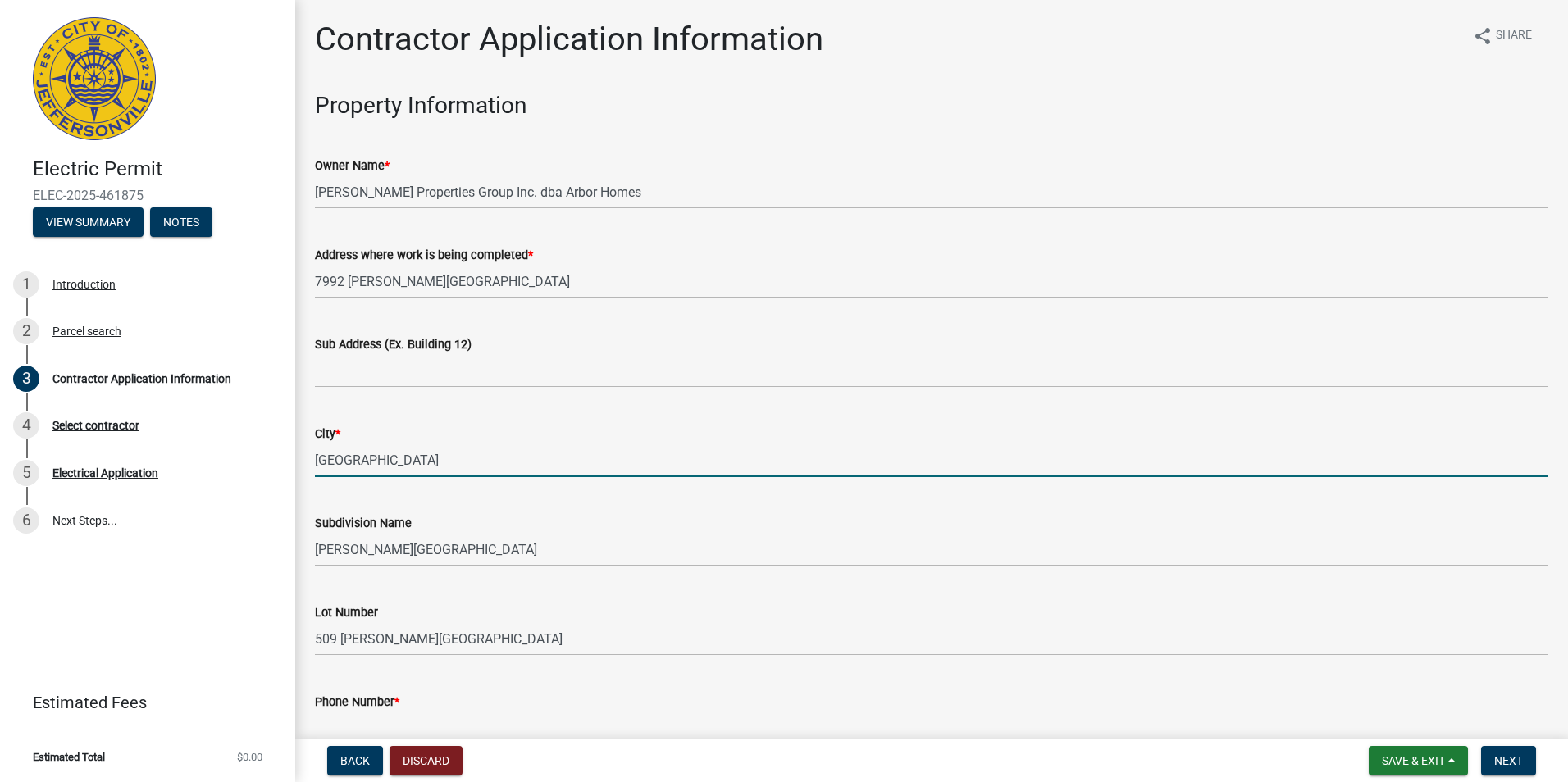
type input "5023611247"
type input "[PERSON_NAME][EMAIL_ADDRESS][PERSON_NAME][DOMAIN_NAME]"
type input "0"
type input "200"
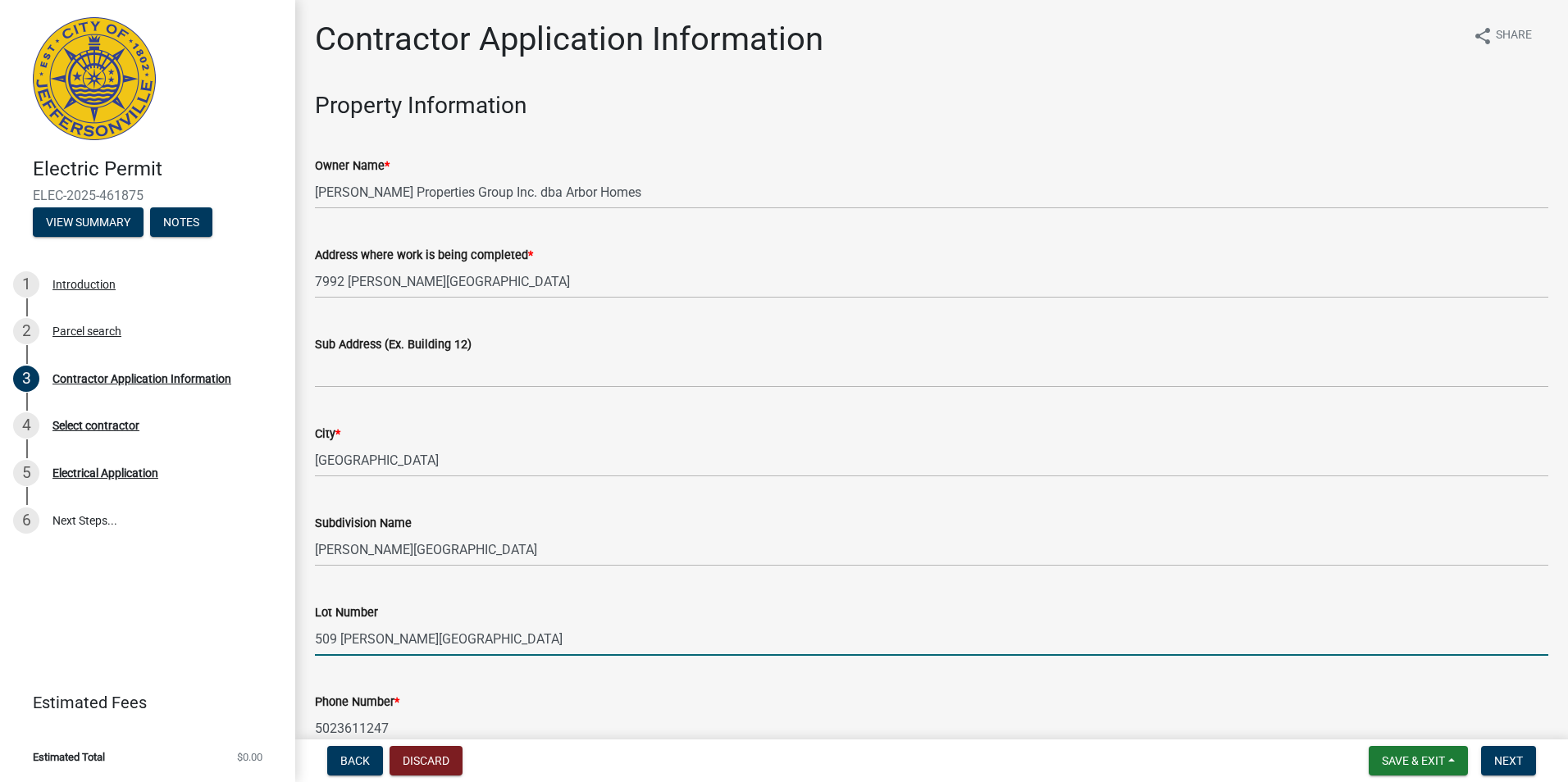
click at [336, 643] on input "509 [PERSON_NAME][GEOGRAPHIC_DATA]" at bounding box center [931, 638] width 1233 height 33
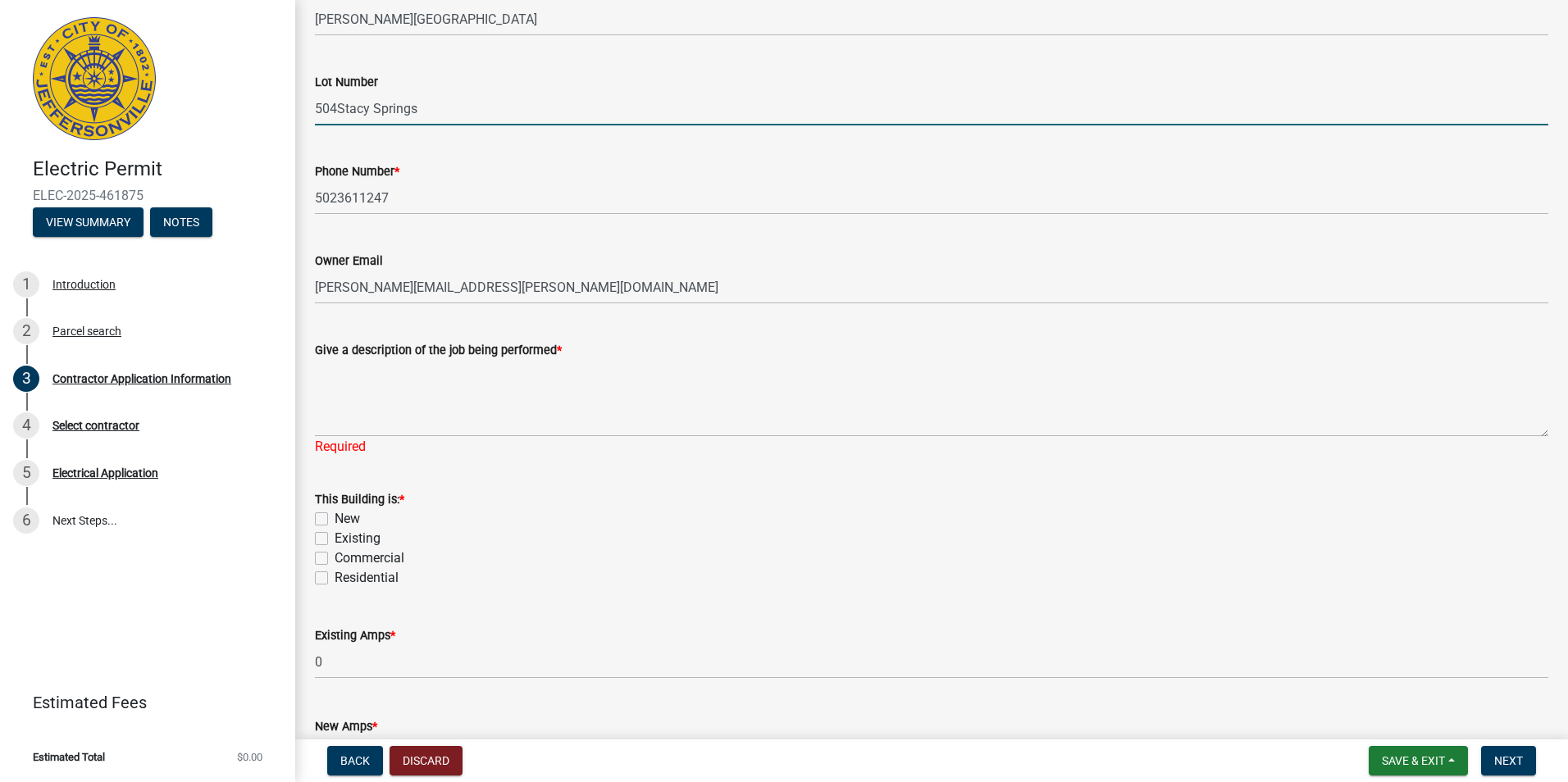
scroll to position [542, 0]
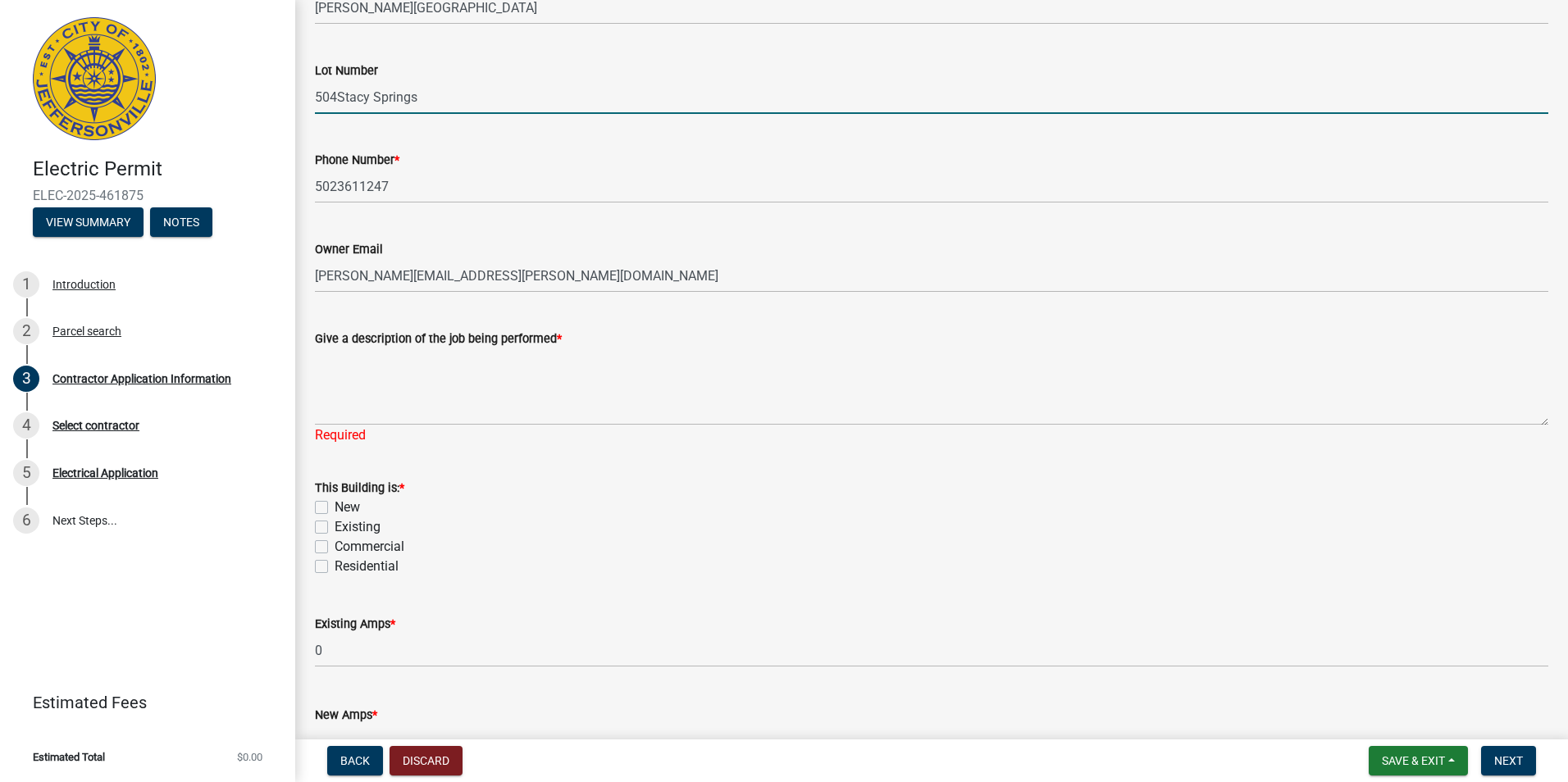
type input "504Stacy Springs"
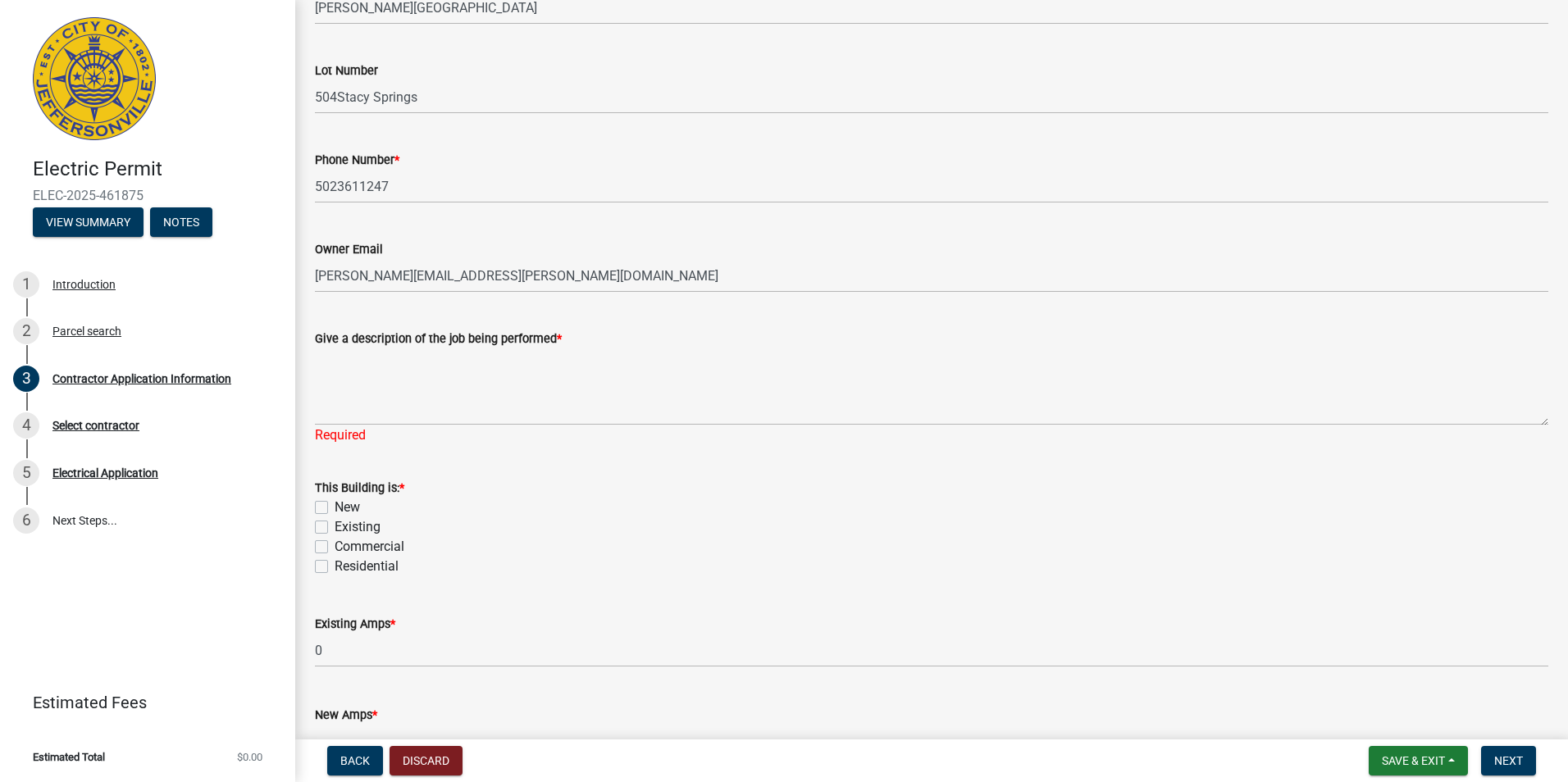
click at [335, 568] on label "Residential" at bounding box center [366, 567] width 64 height 20
click at [335, 568] on input "Residential" at bounding box center [340, 562] width 11 height 11
checkbox input "true"
checkbox input "false"
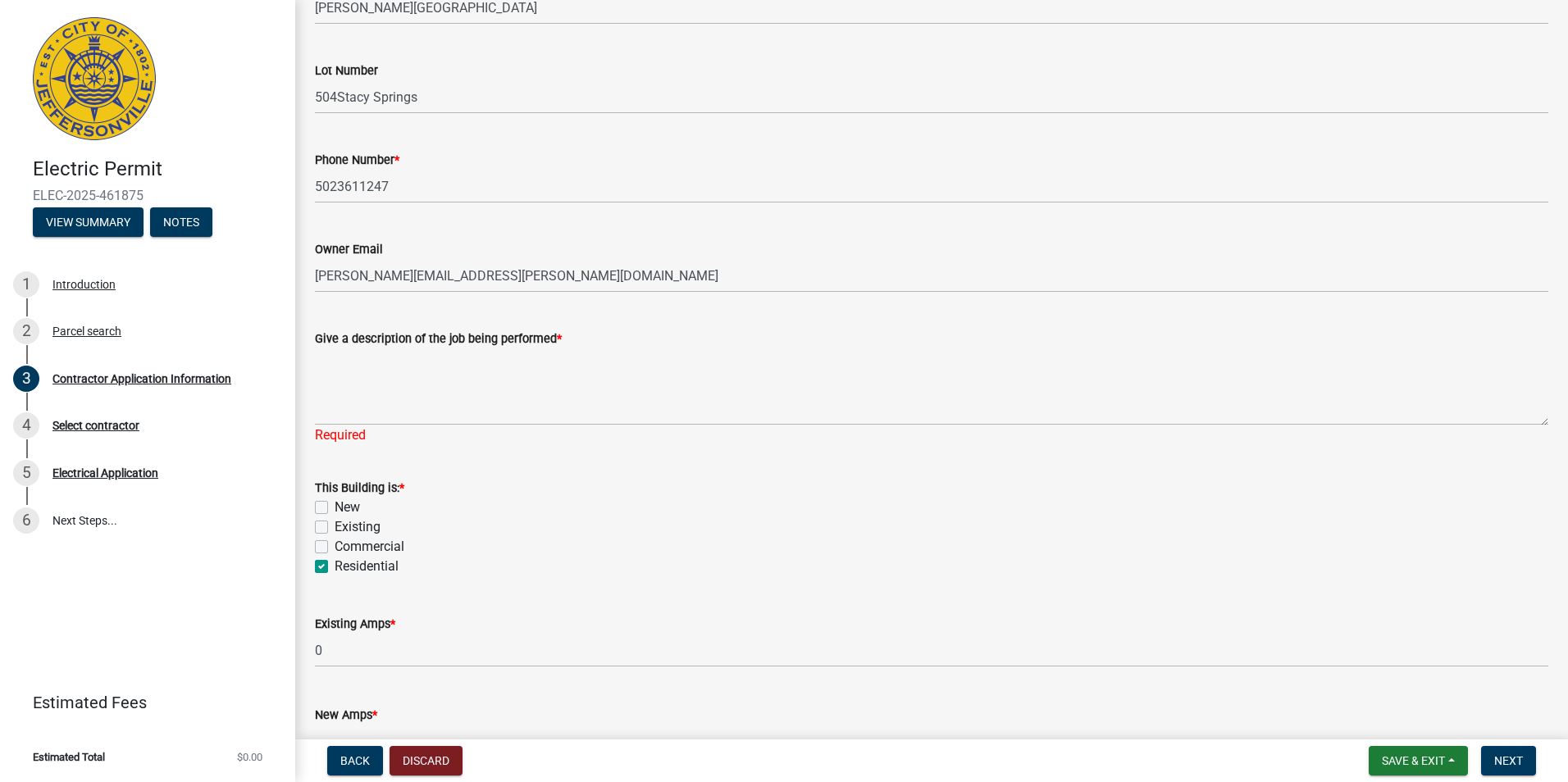
checkbox input "false"
checkbox input "true"
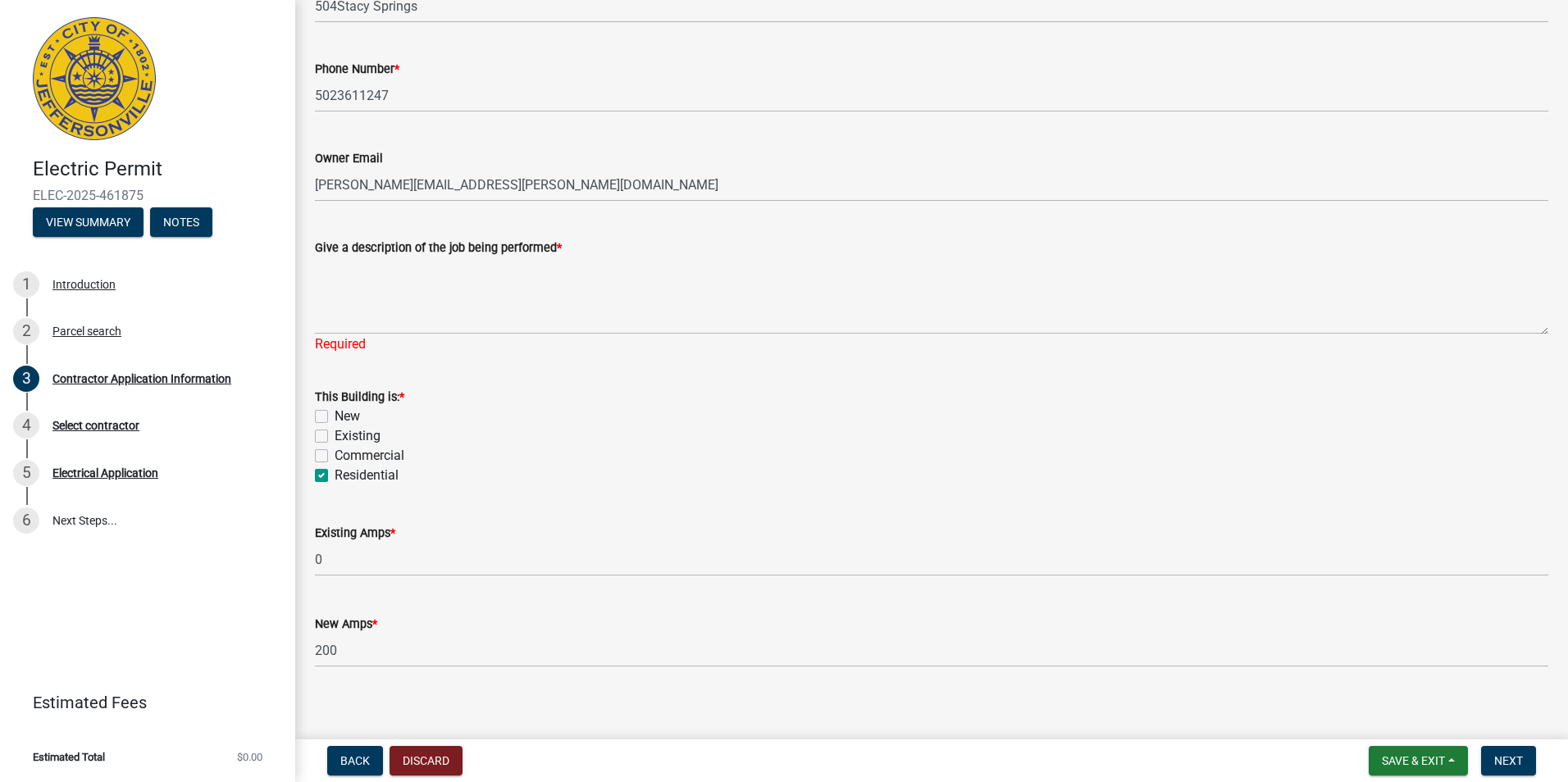
scroll to position [646, 0]
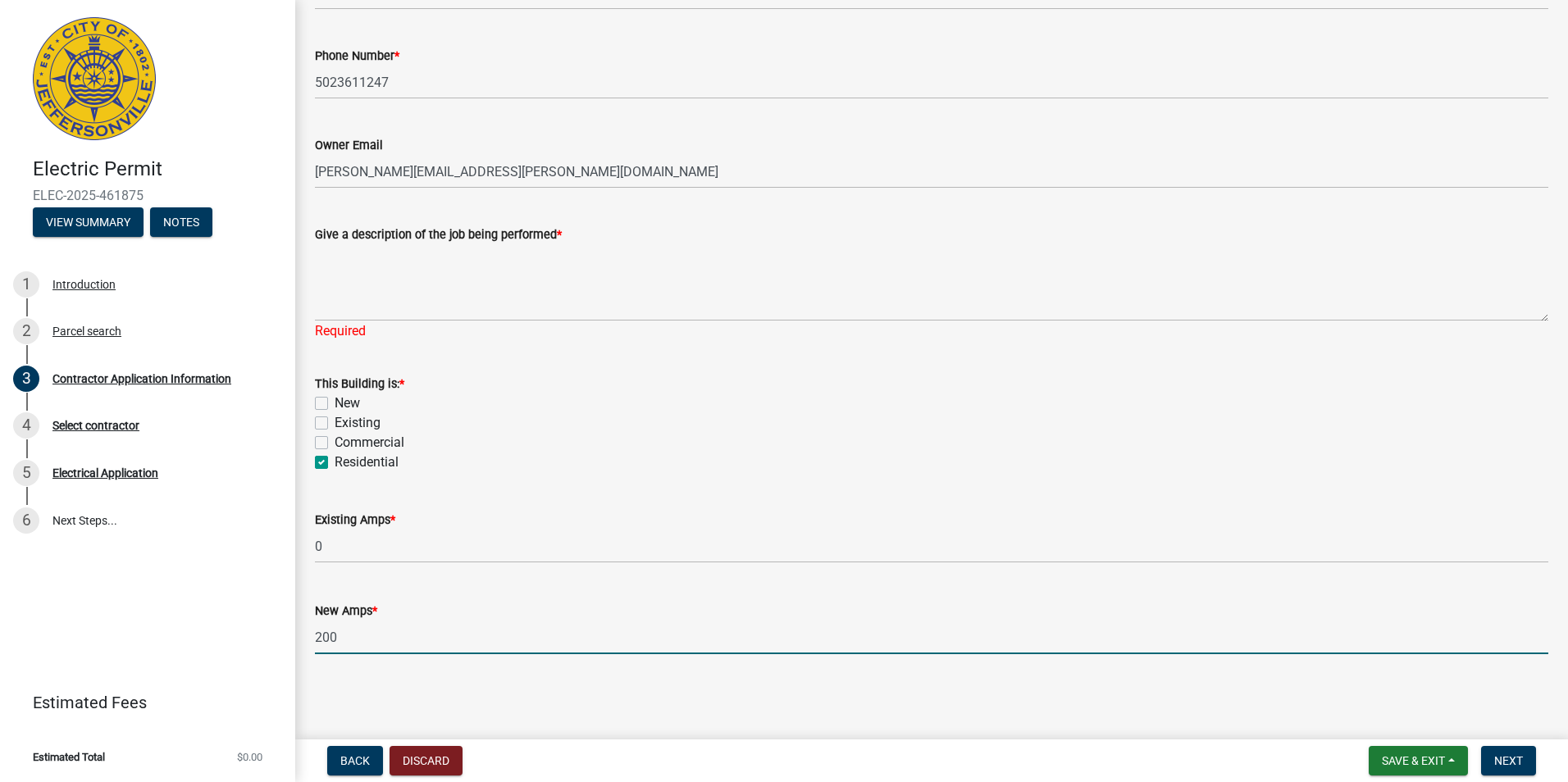
click at [352, 640] on input "200" at bounding box center [931, 636] width 1233 height 33
type input "100"
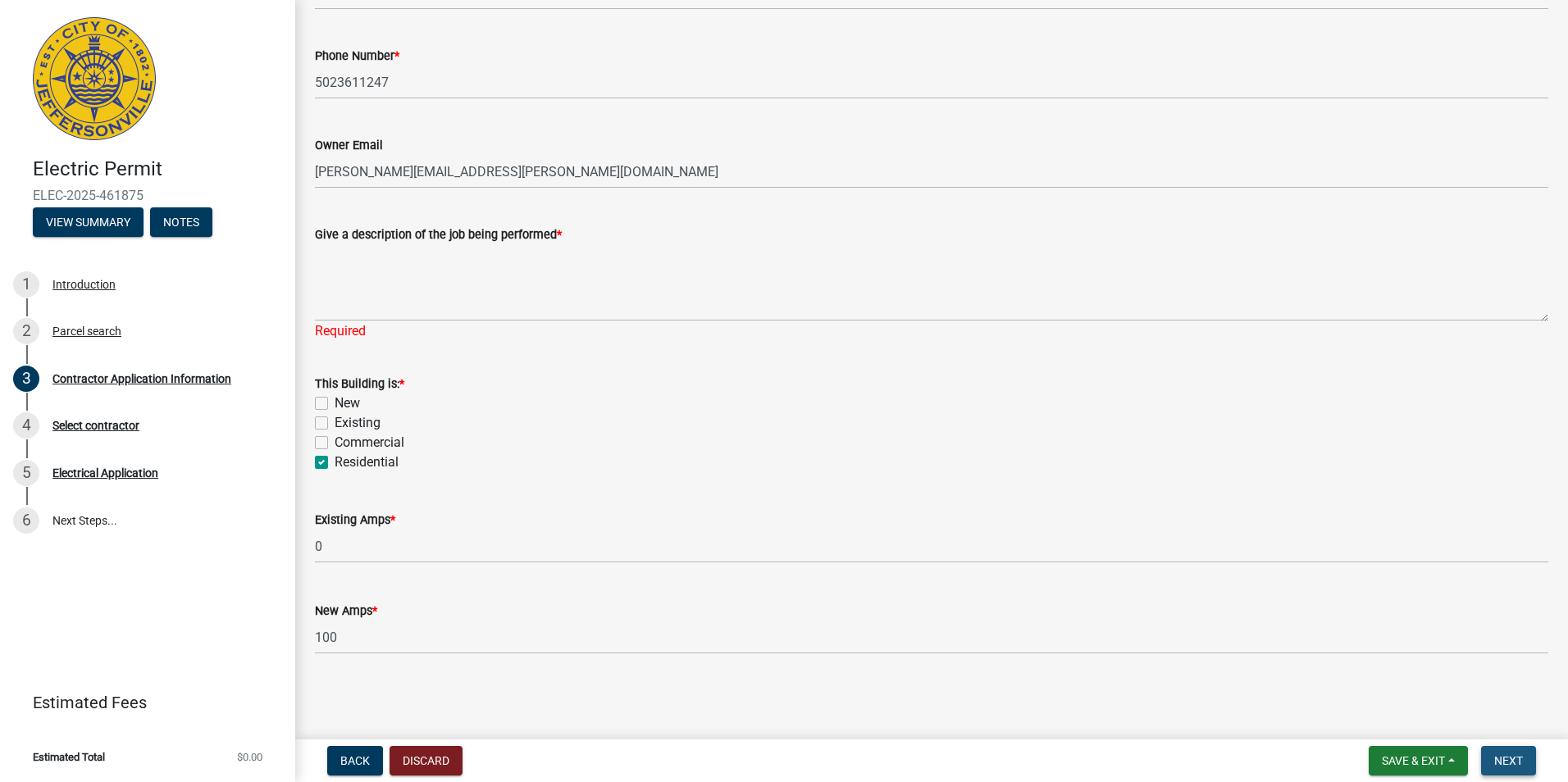
click at [1515, 760] on span "Next" at bounding box center [1508, 760] width 29 height 14
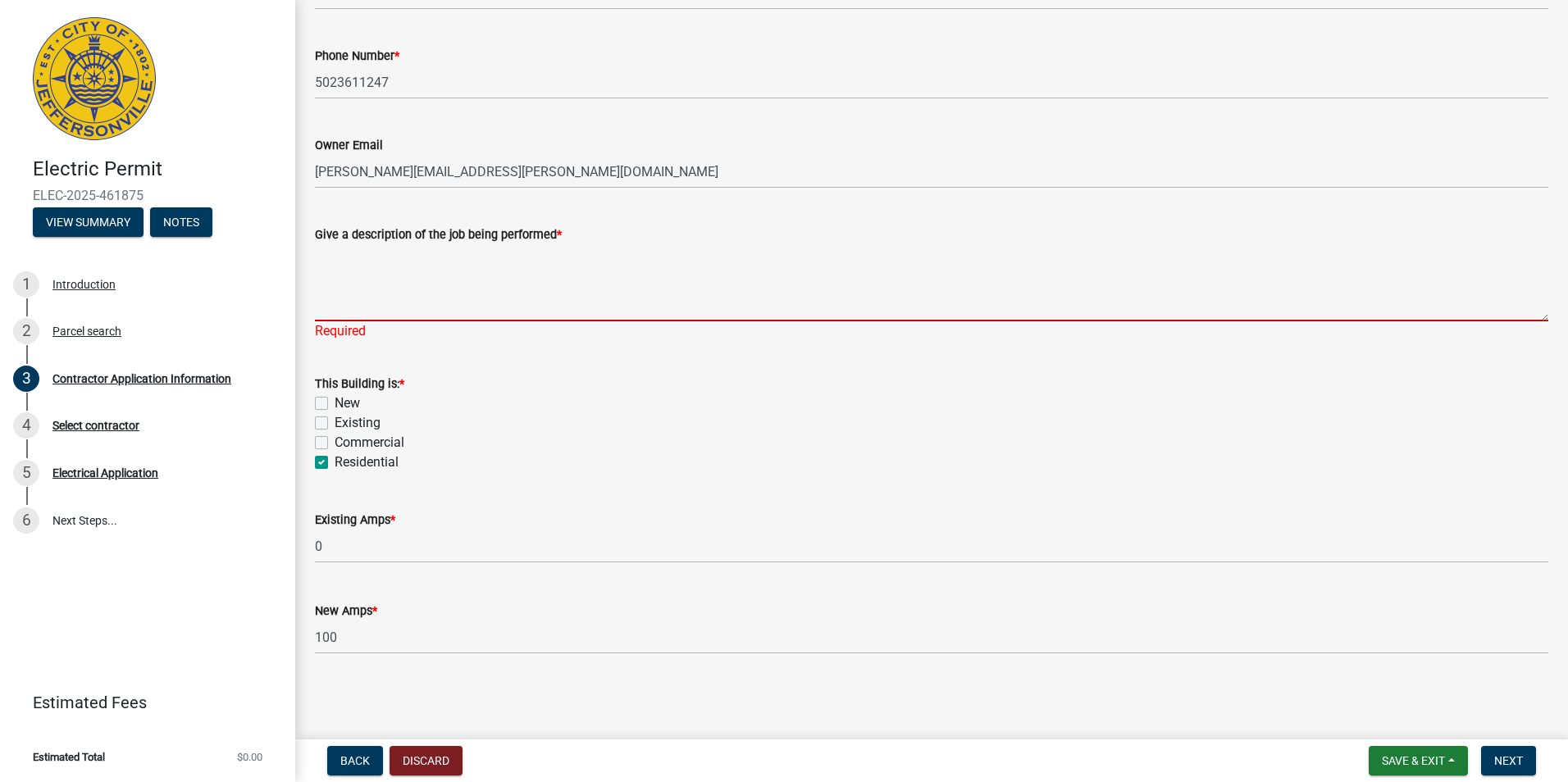
click at [373, 306] on textarea "Give a description of the job being performed *" at bounding box center [931, 282] width 1233 height 77
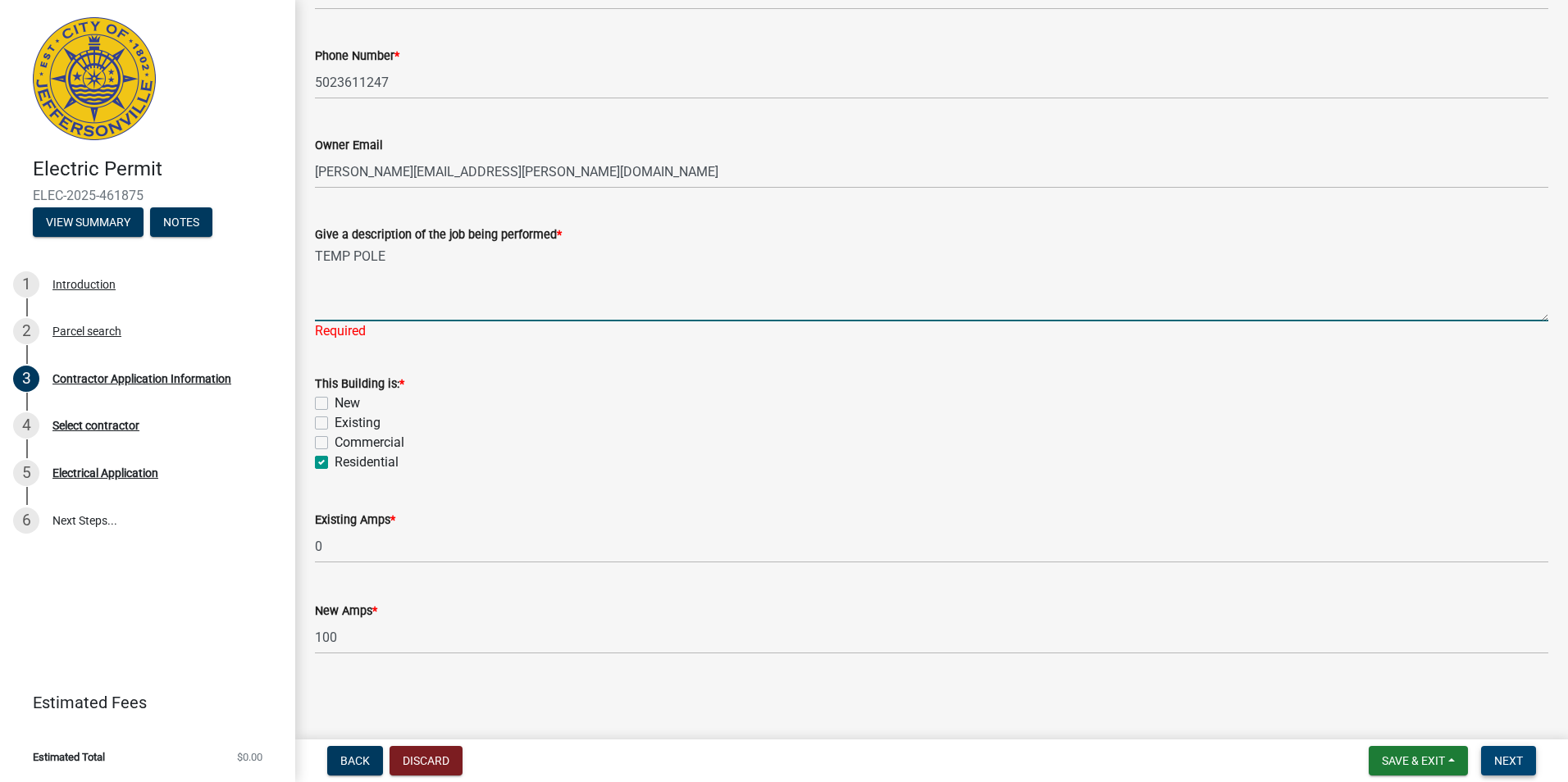
type textarea "TEMP POLE"
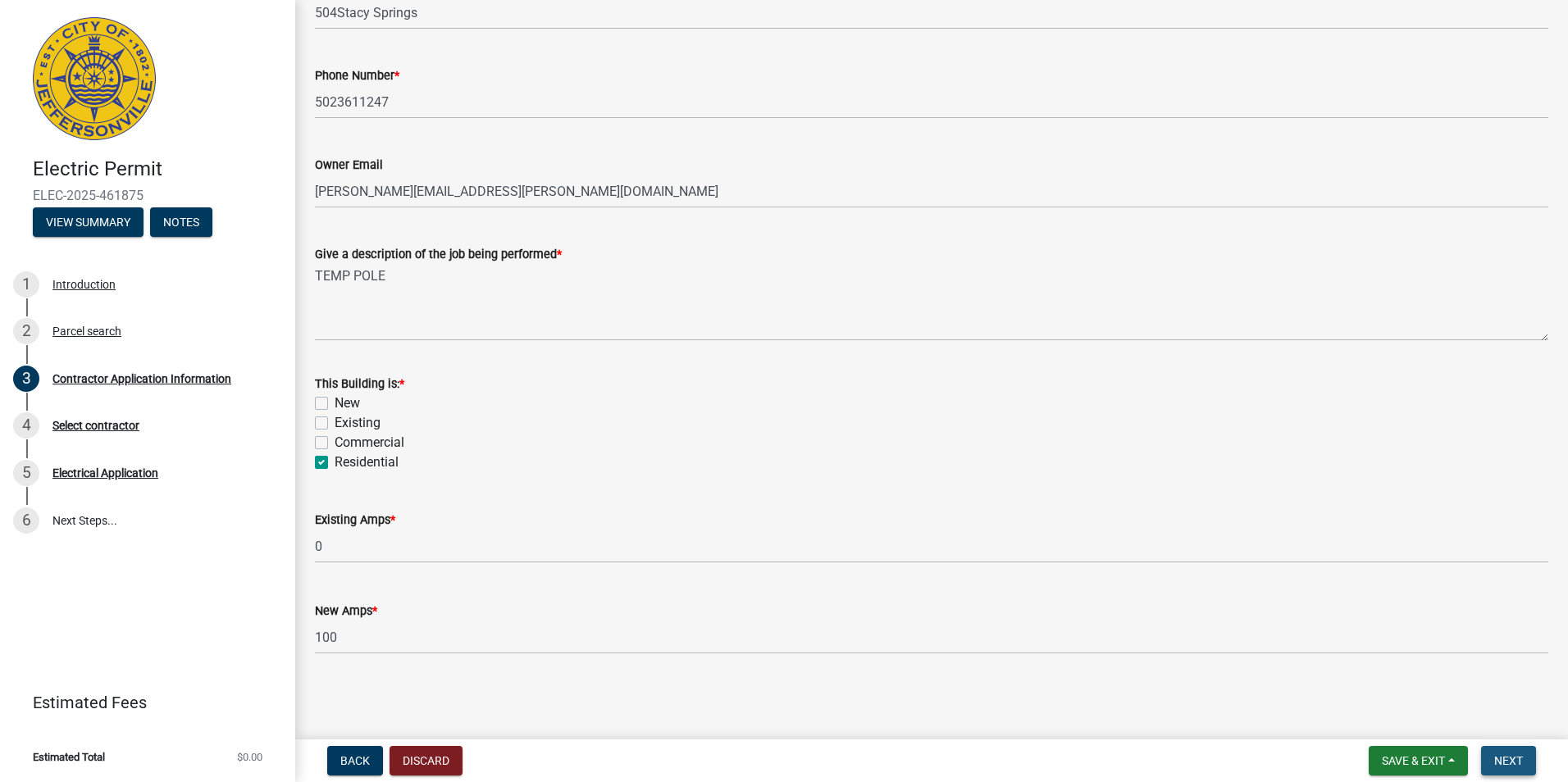
scroll to position [0, 0]
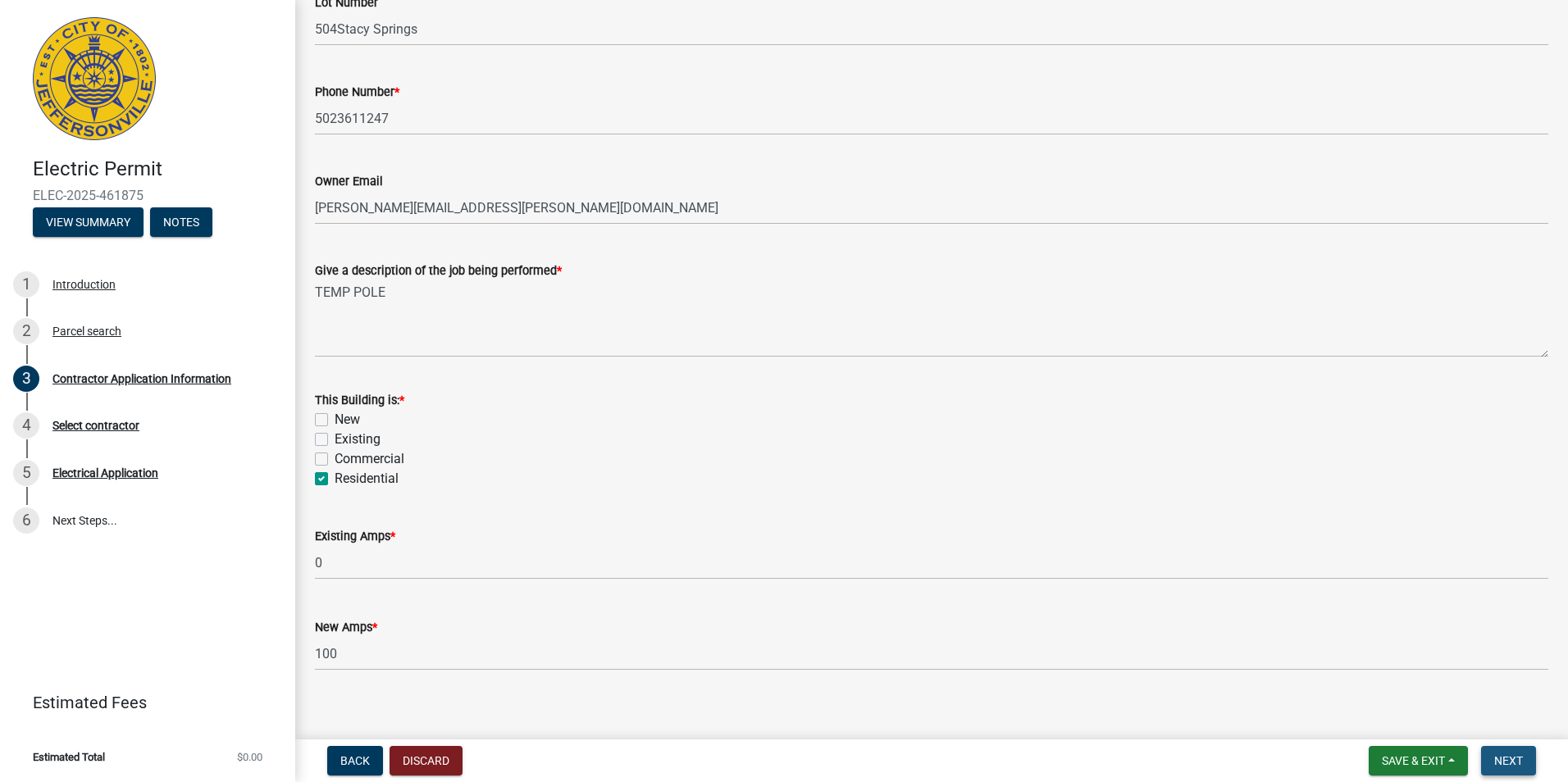
click at [1519, 758] on span "Next" at bounding box center [1508, 760] width 29 height 14
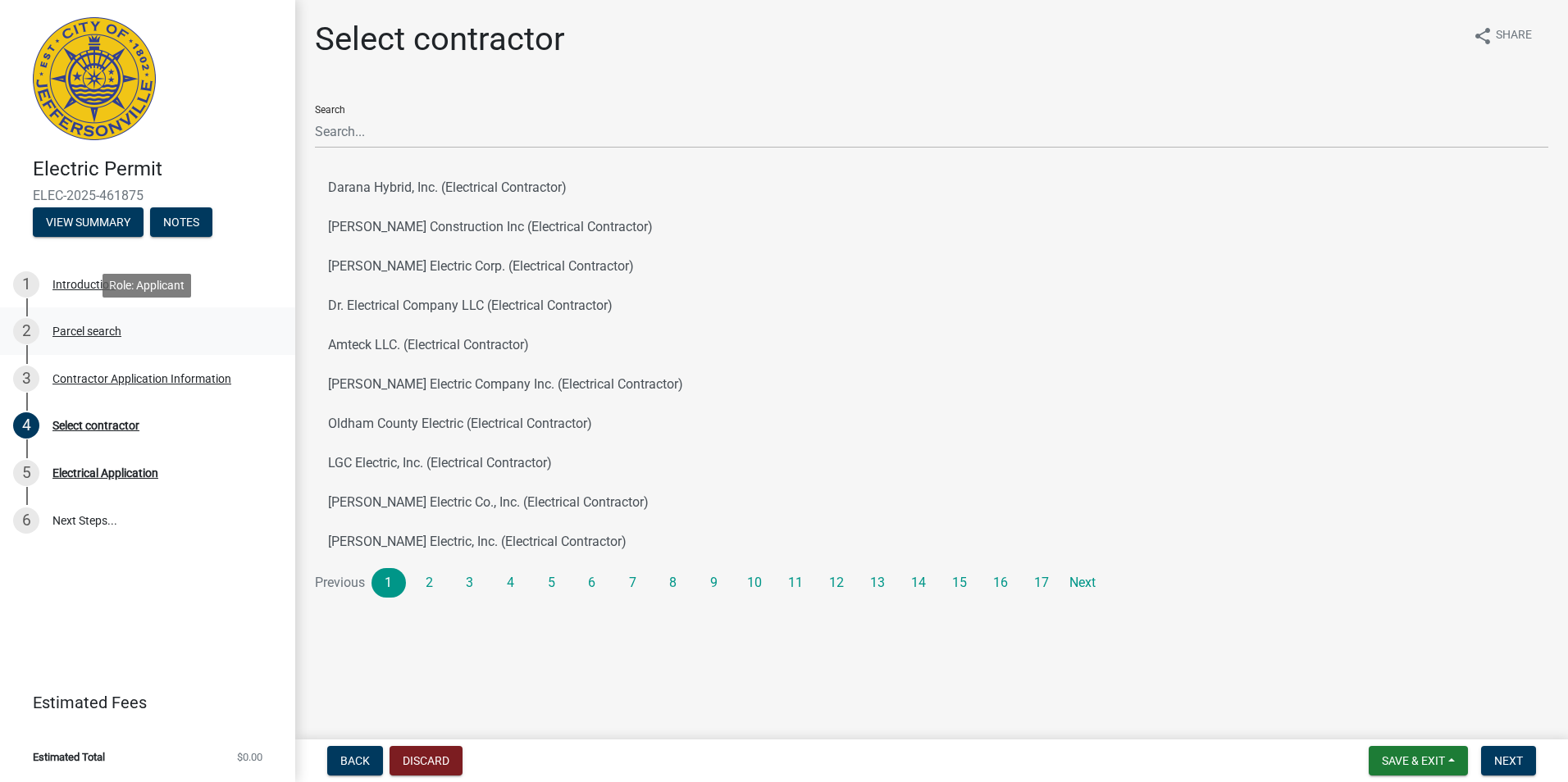
click at [95, 332] on div "Parcel search" at bounding box center [87, 331] width 69 height 12
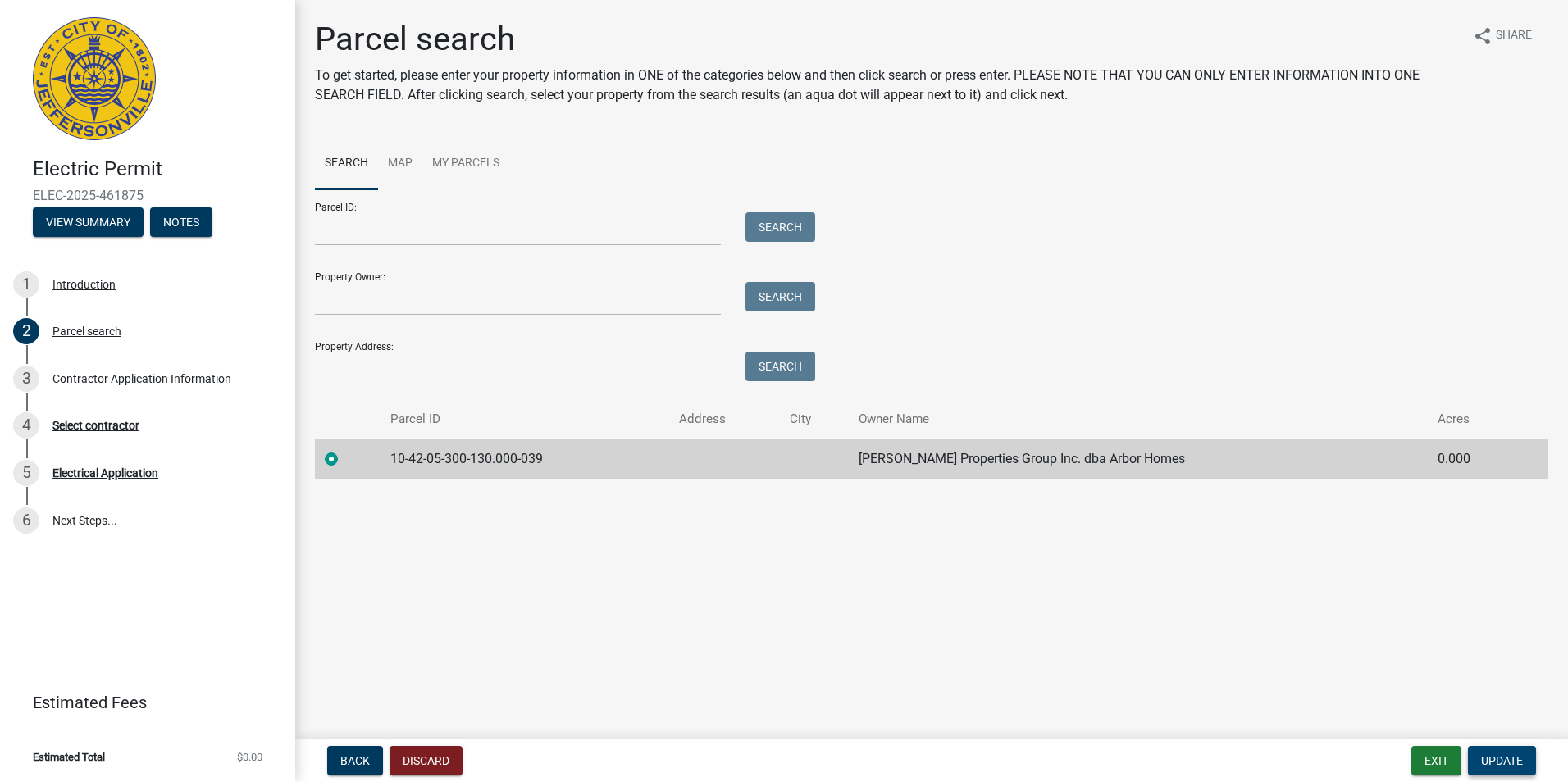
click at [1500, 759] on span "Update" at bounding box center [1502, 760] width 42 height 14
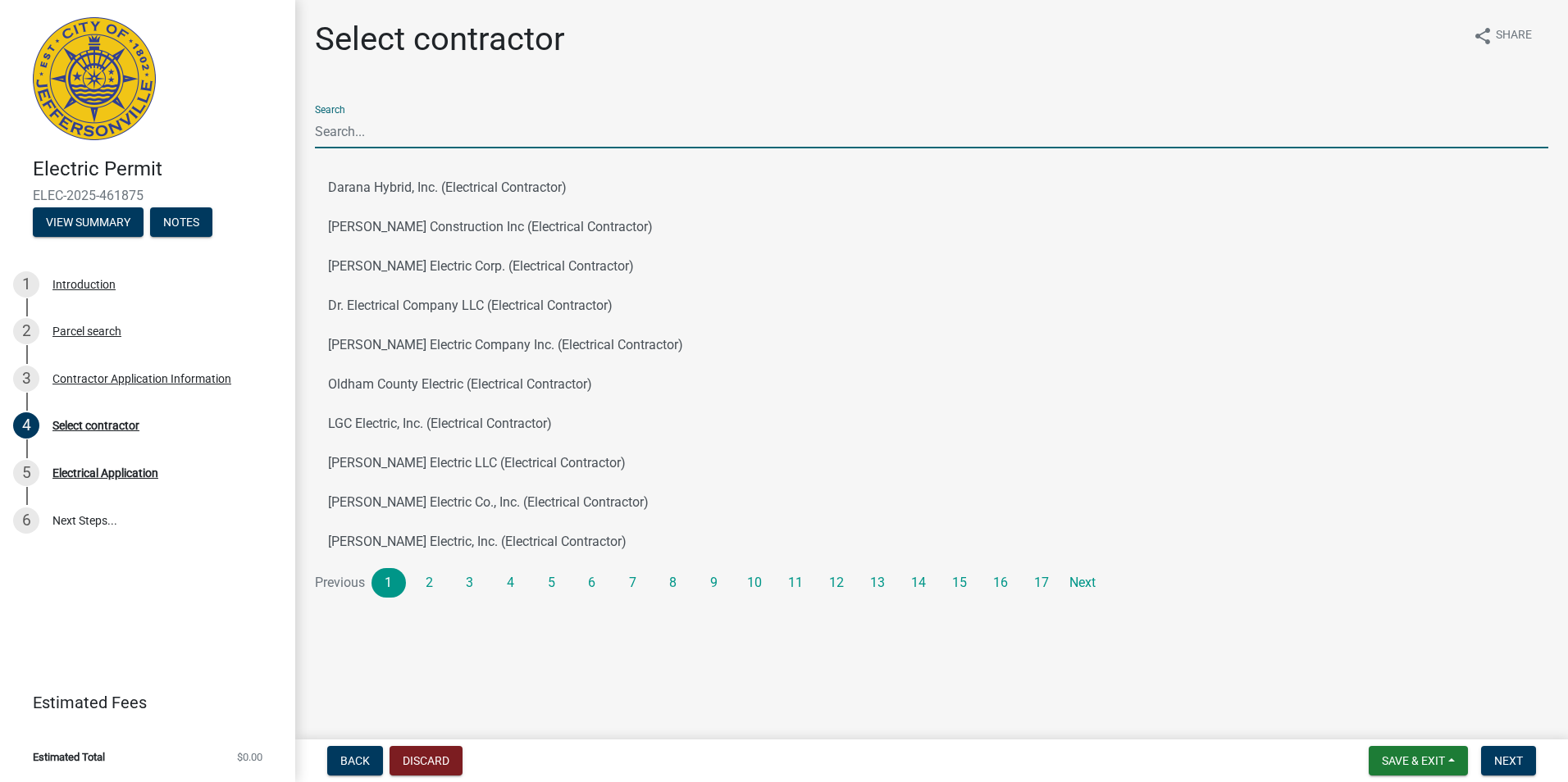
click at [403, 141] on input "Search" at bounding box center [931, 131] width 1233 height 33
type input "IES"
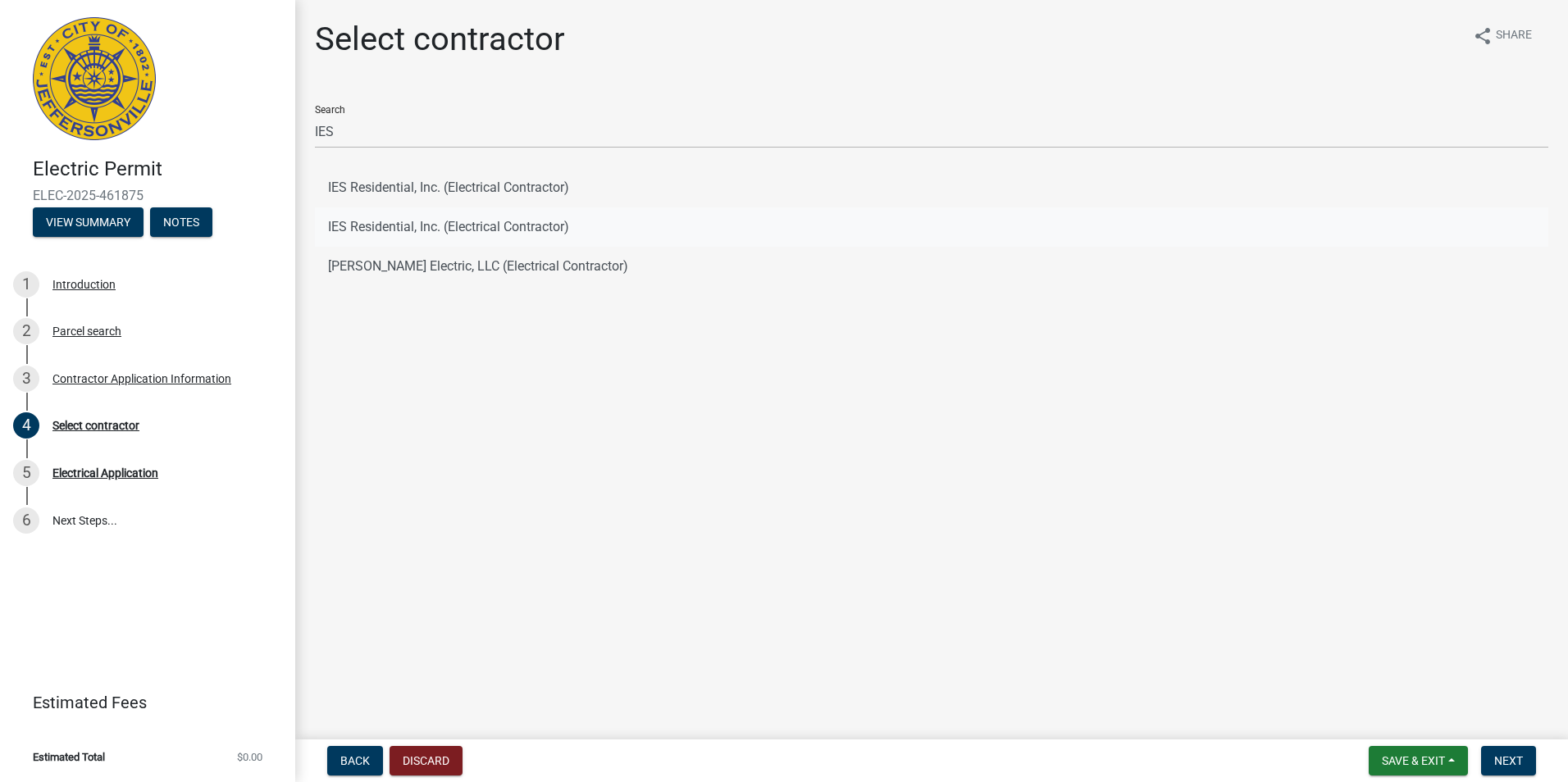
click at [382, 223] on button "IES Residential, Inc. (Electrical Contractor)" at bounding box center [931, 227] width 1233 height 40
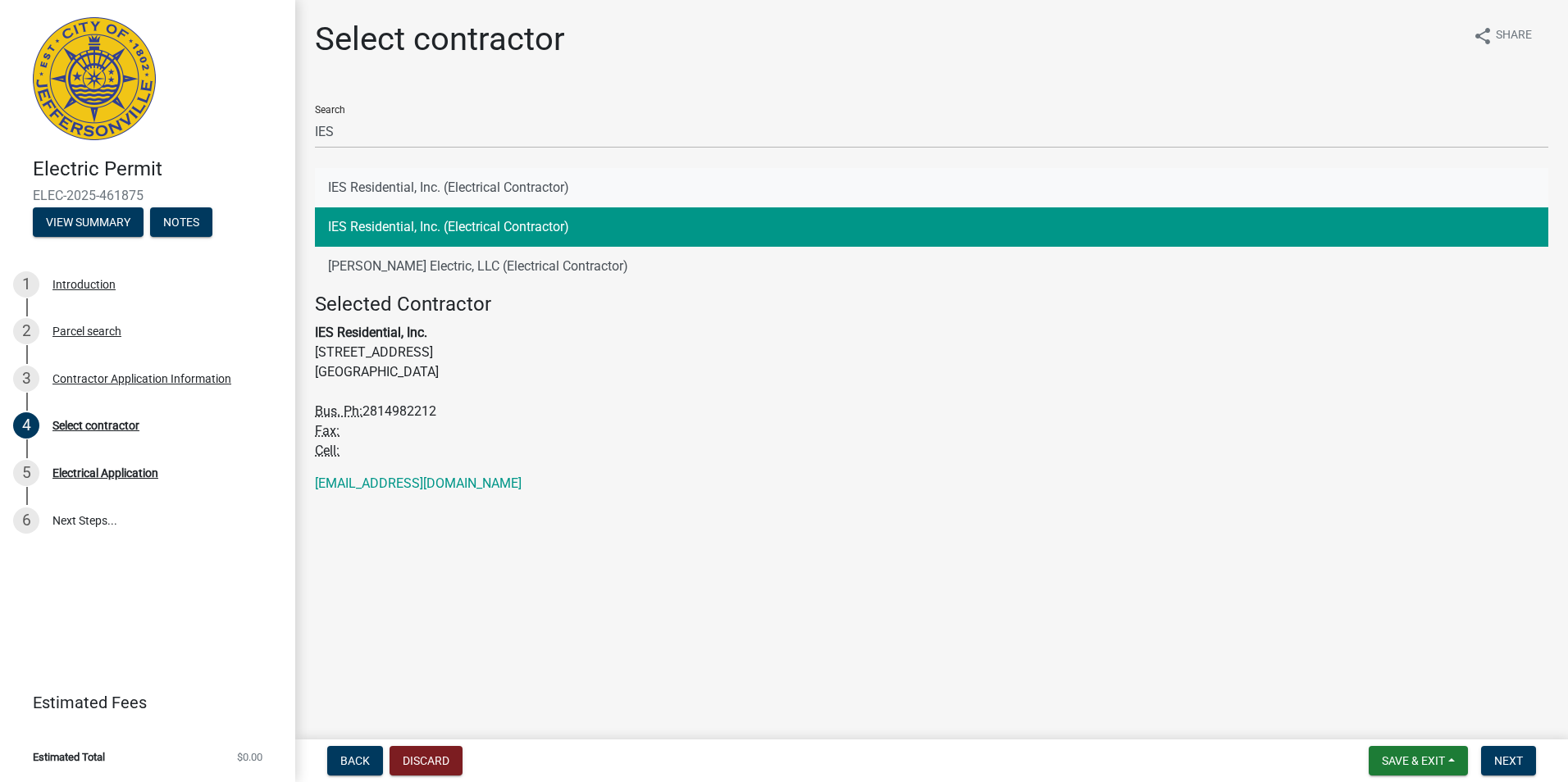
click at [381, 184] on button "IES Residential, Inc. (Electrical Contractor)" at bounding box center [931, 188] width 1233 height 40
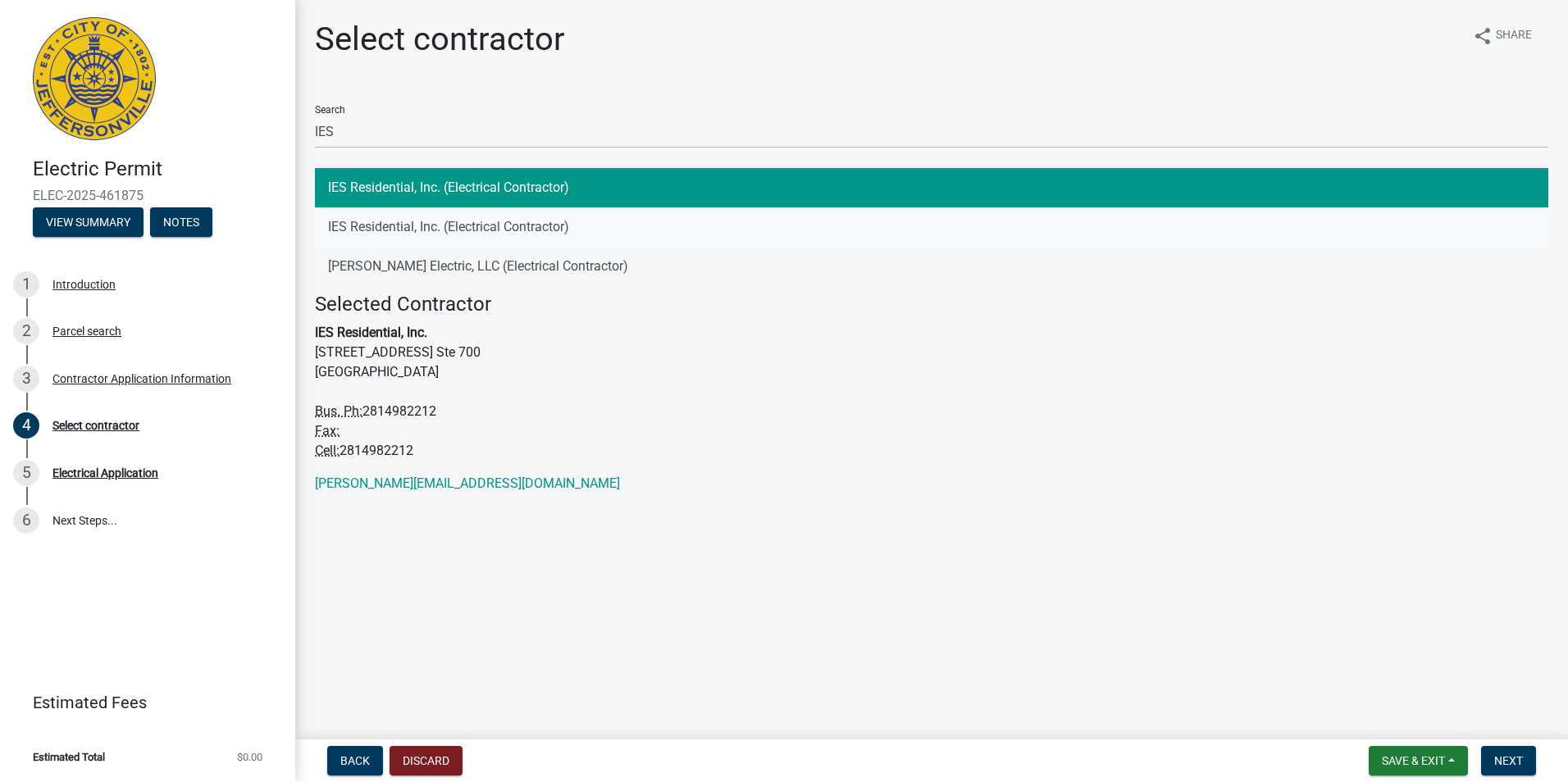
click at [376, 231] on button "IES Residential, Inc. (Electrical Contractor)" at bounding box center [931, 227] width 1233 height 40
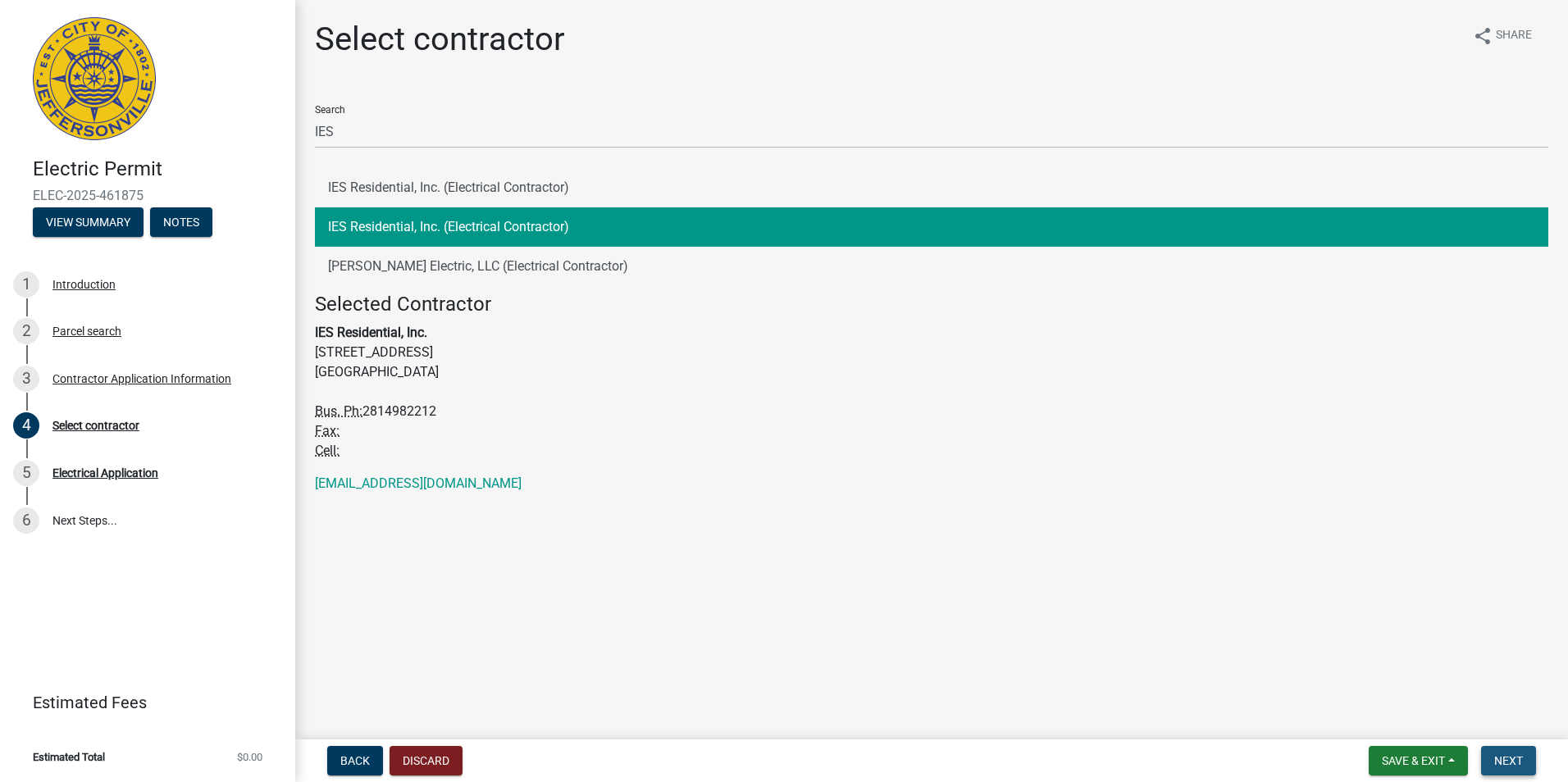
click at [1498, 756] on span "Next" at bounding box center [1508, 760] width 29 height 14
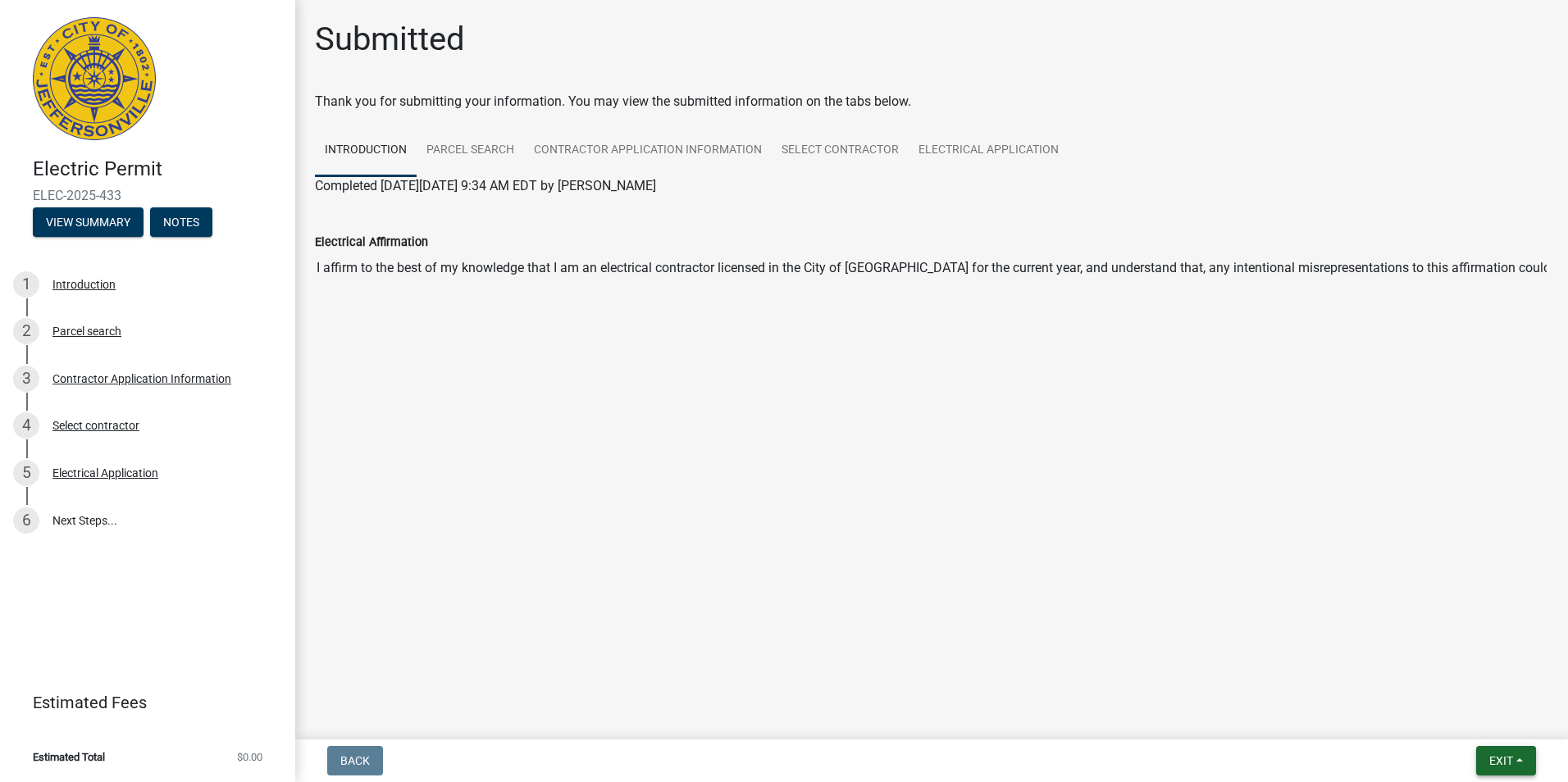
click at [1500, 754] on span "Exit" at bounding box center [1501, 760] width 24 height 14
click at [1194, 637] on main "Submitted Thank you for submitting your information. You may view the submitted…" at bounding box center [930, 366] width 1272 height 733
click at [1496, 766] on span "Exit" at bounding box center [1501, 760] width 24 height 14
click at [1460, 719] on button "Save & Exit" at bounding box center [1469, 719] width 131 height 40
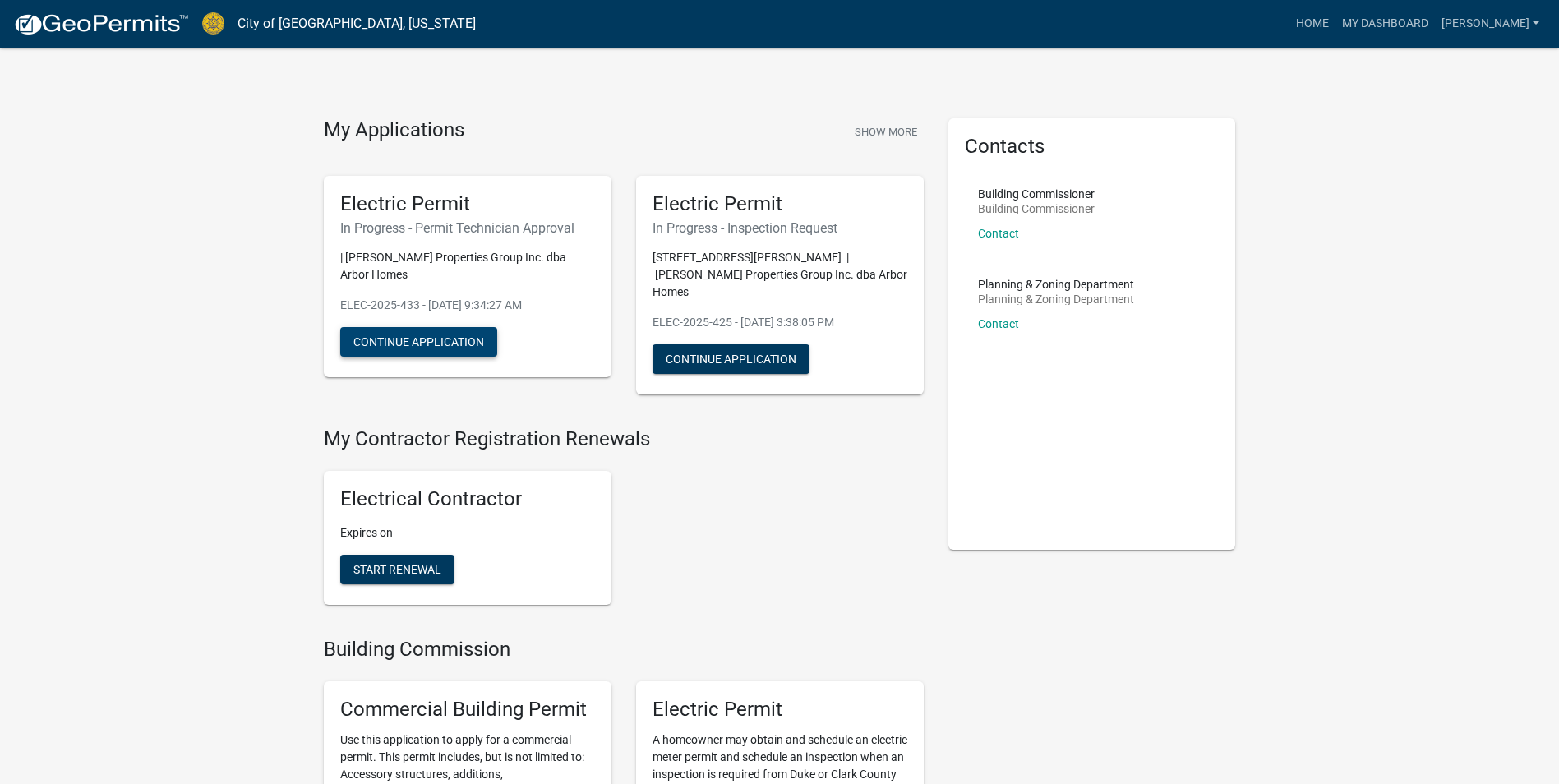
click at [458, 327] on button "Continue Application" at bounding box center [418, 342] width 157 height 30
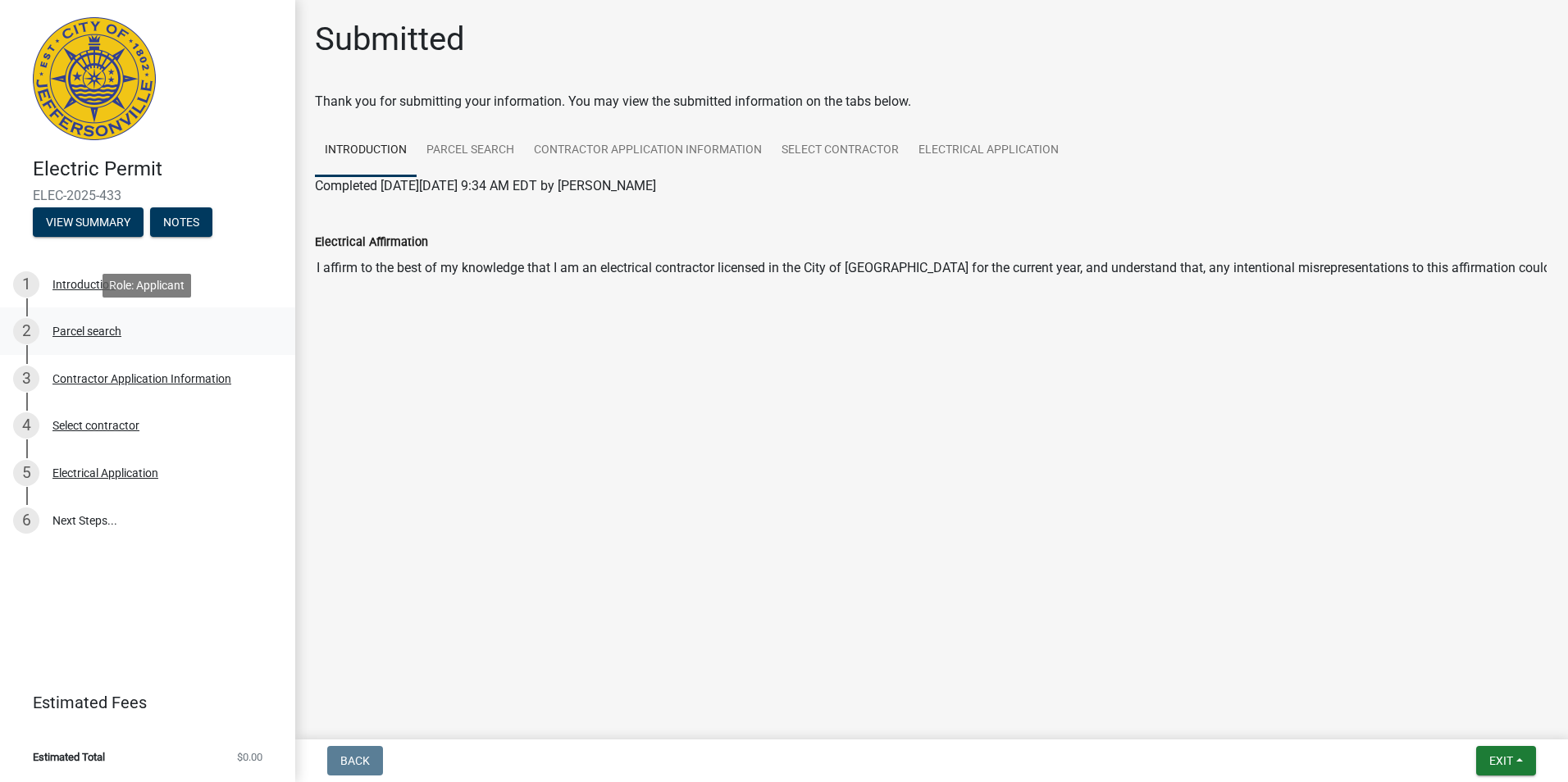
click at [83, 327] on div "Parcel search" at bounding box center [87, 331] width 69 height 12
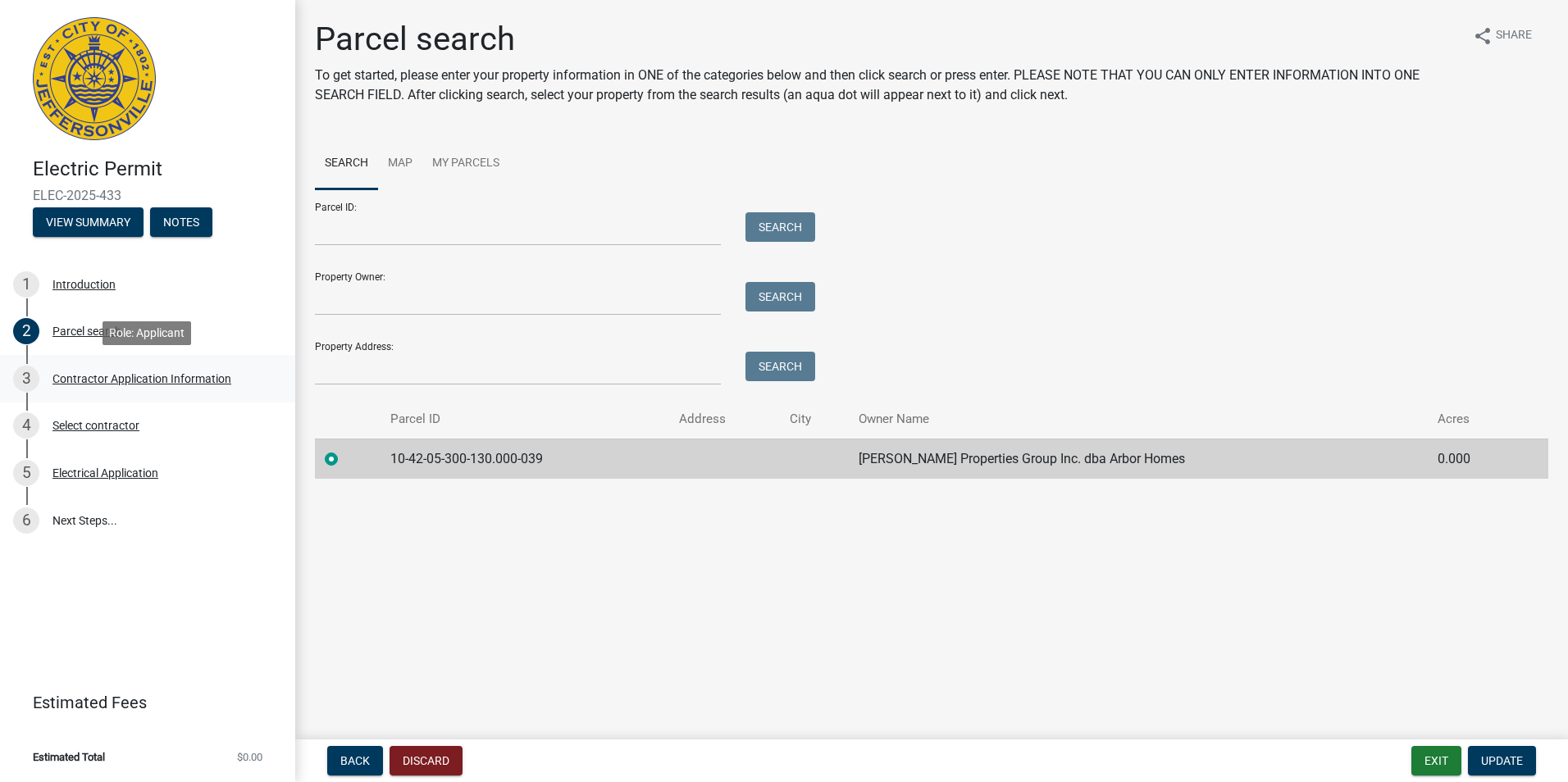
click at [114, 379] on div "Contractor Application Information" at bounding box center [142, 379] width 179 height 12
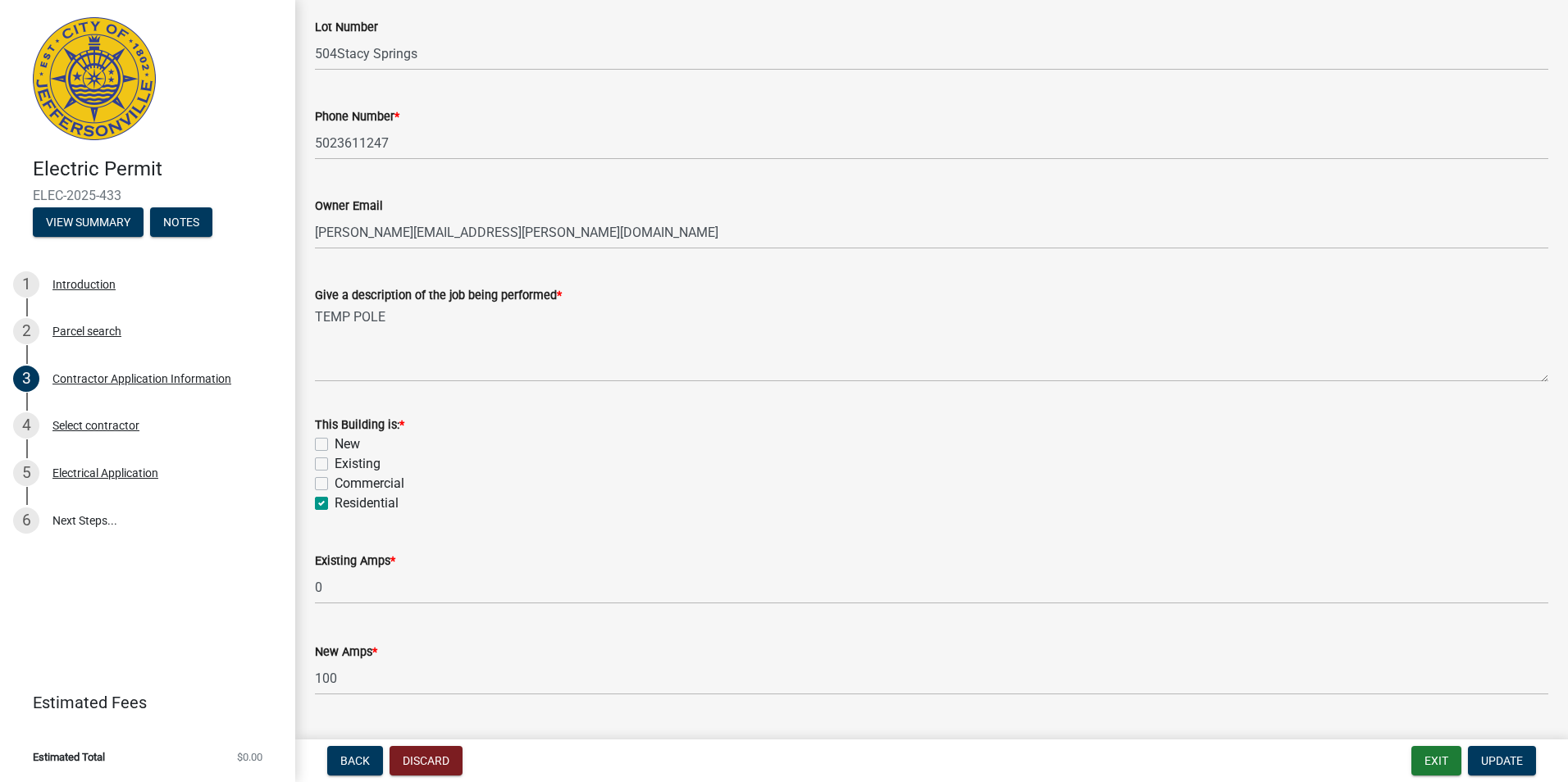
scroll to position [627, 0]
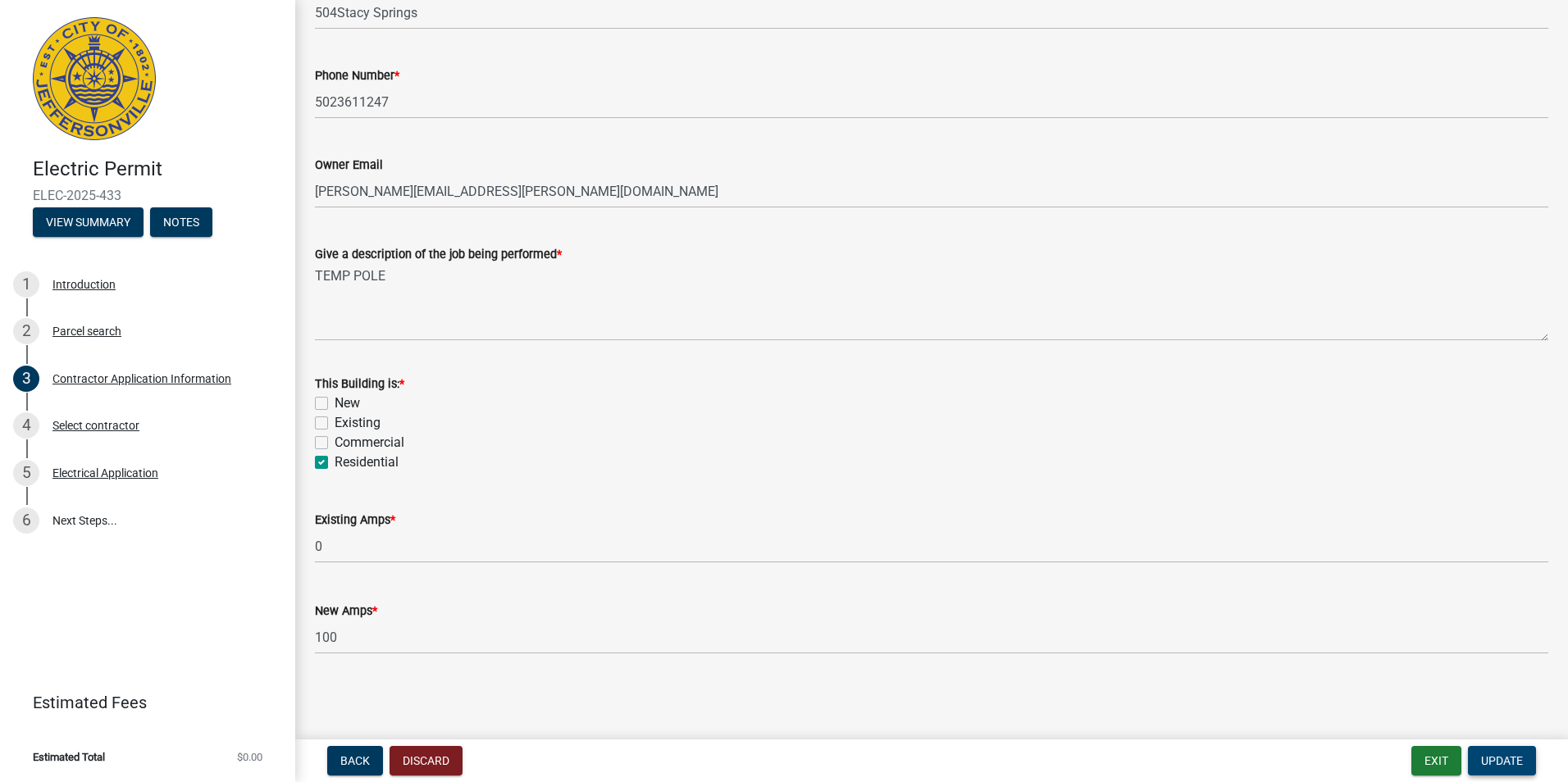
click at [1505, 757] on span "Update" at bounding box center [1502, 760] width 42 height 14
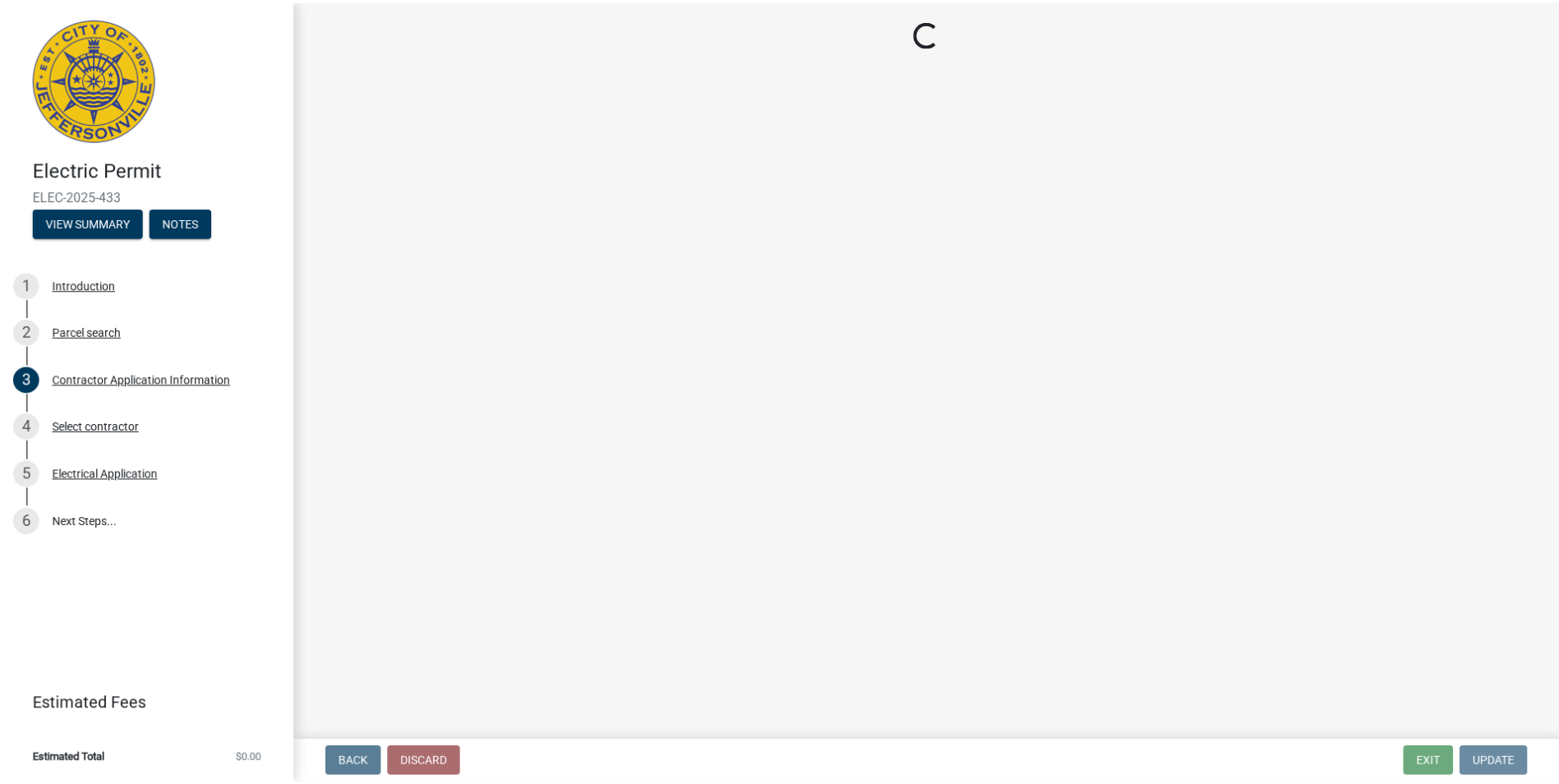
scroll to position [0, 0]
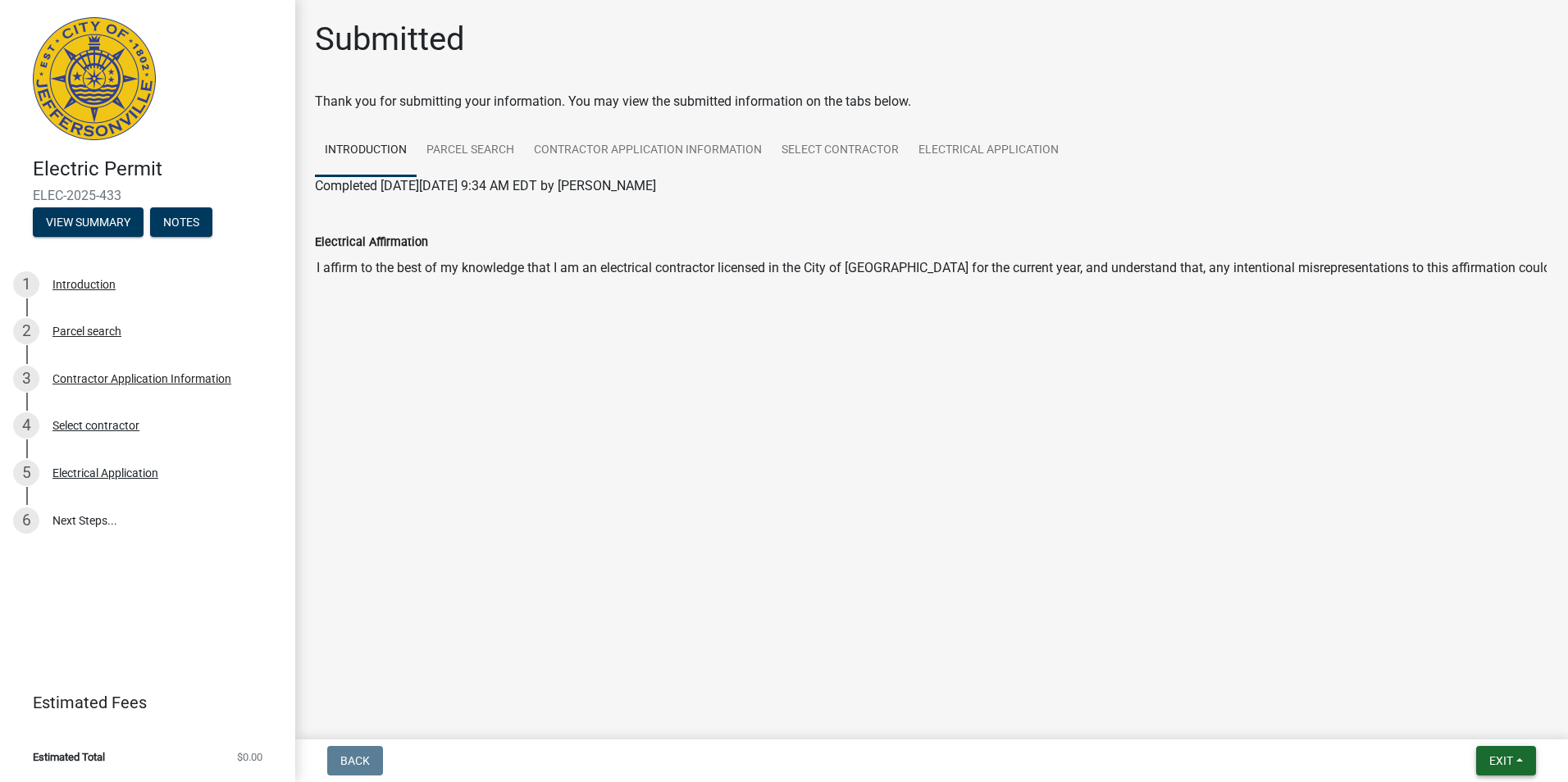
click at [1514, 758] on button "Exit" at bounding box center [1506, 760] width 60 height 30
click at [1468, 719] on button "Save & Exit" at bounding box center [1469, 719] width 131 height 40
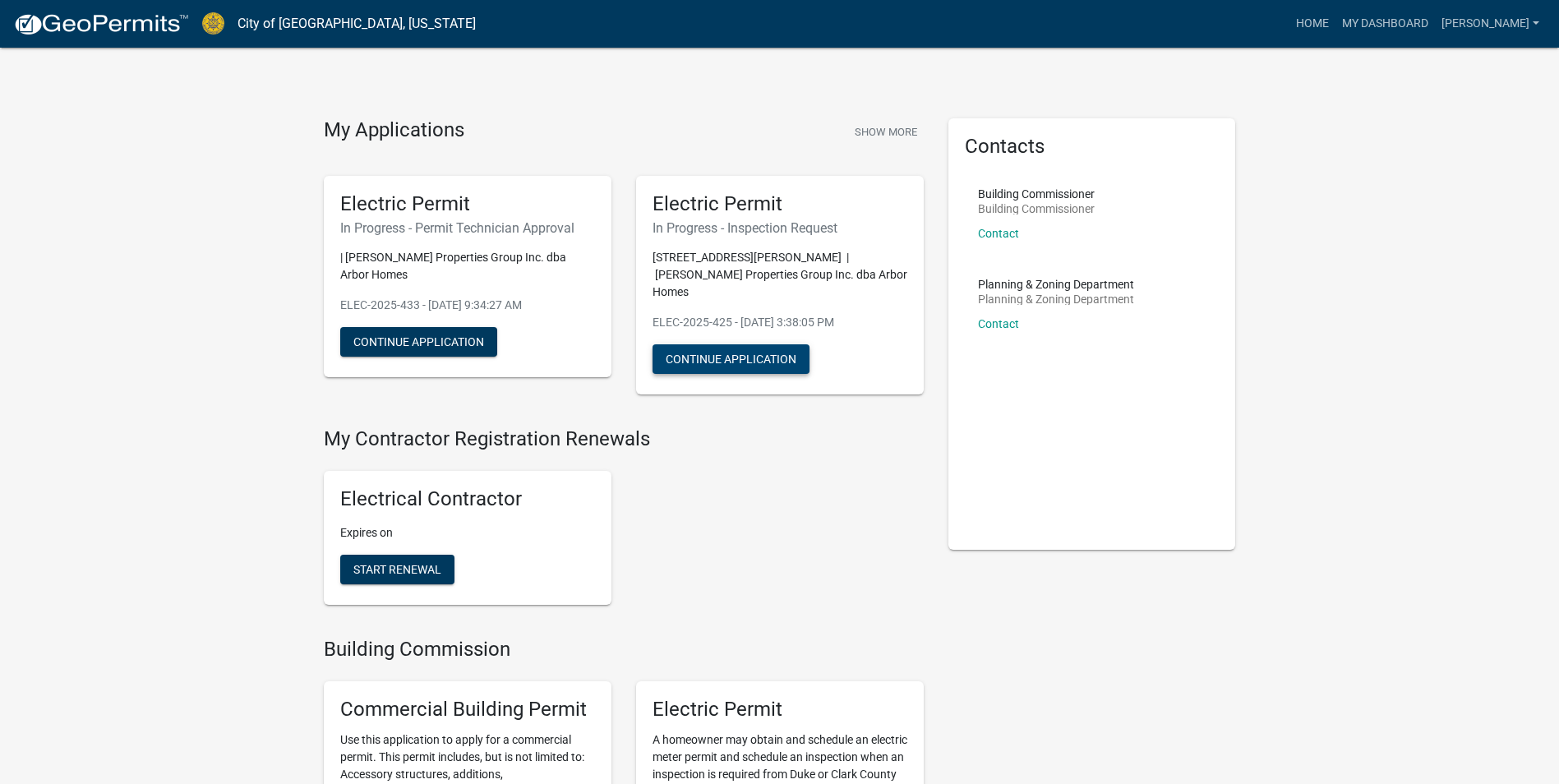
click at [721, 344] on button "Continue Application" at bounding box center [731, 359] width 157 height 30
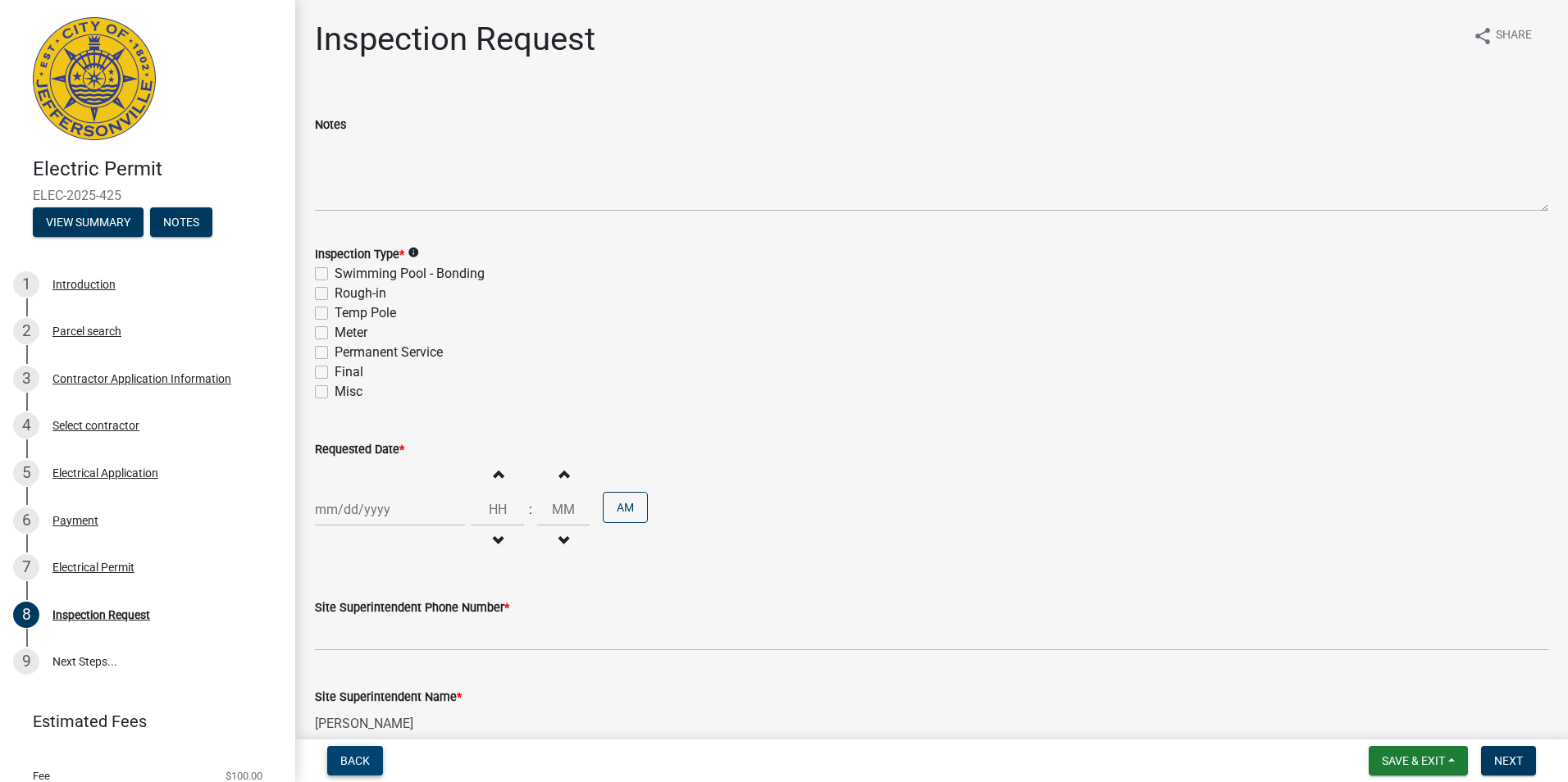
click at [361, 754] on span "Back" at bounding box center [354, 760] width 30 height 14
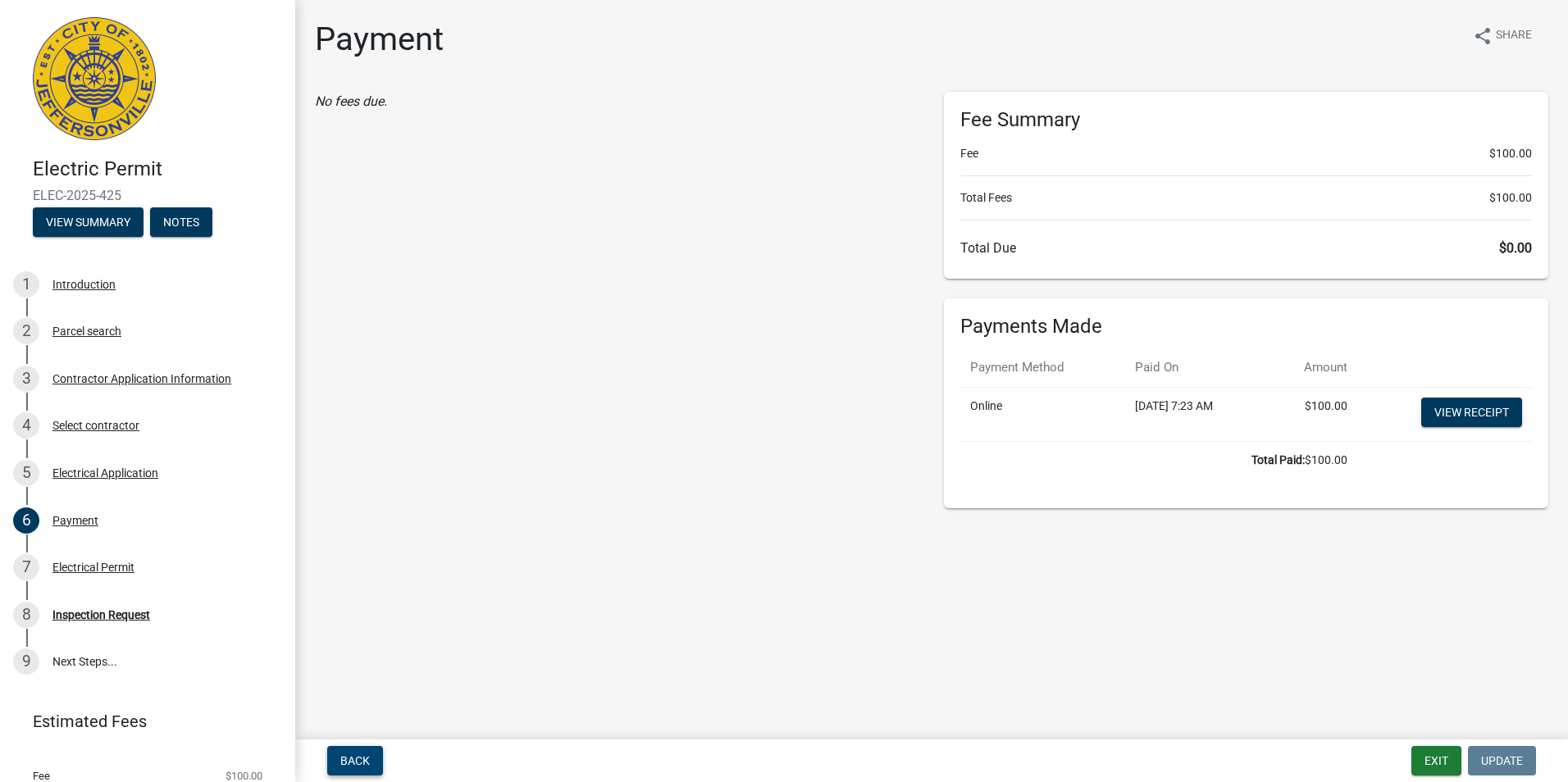
click at [361, 754] on span "Back" at bounding box center [354, 760] width 30 height 14
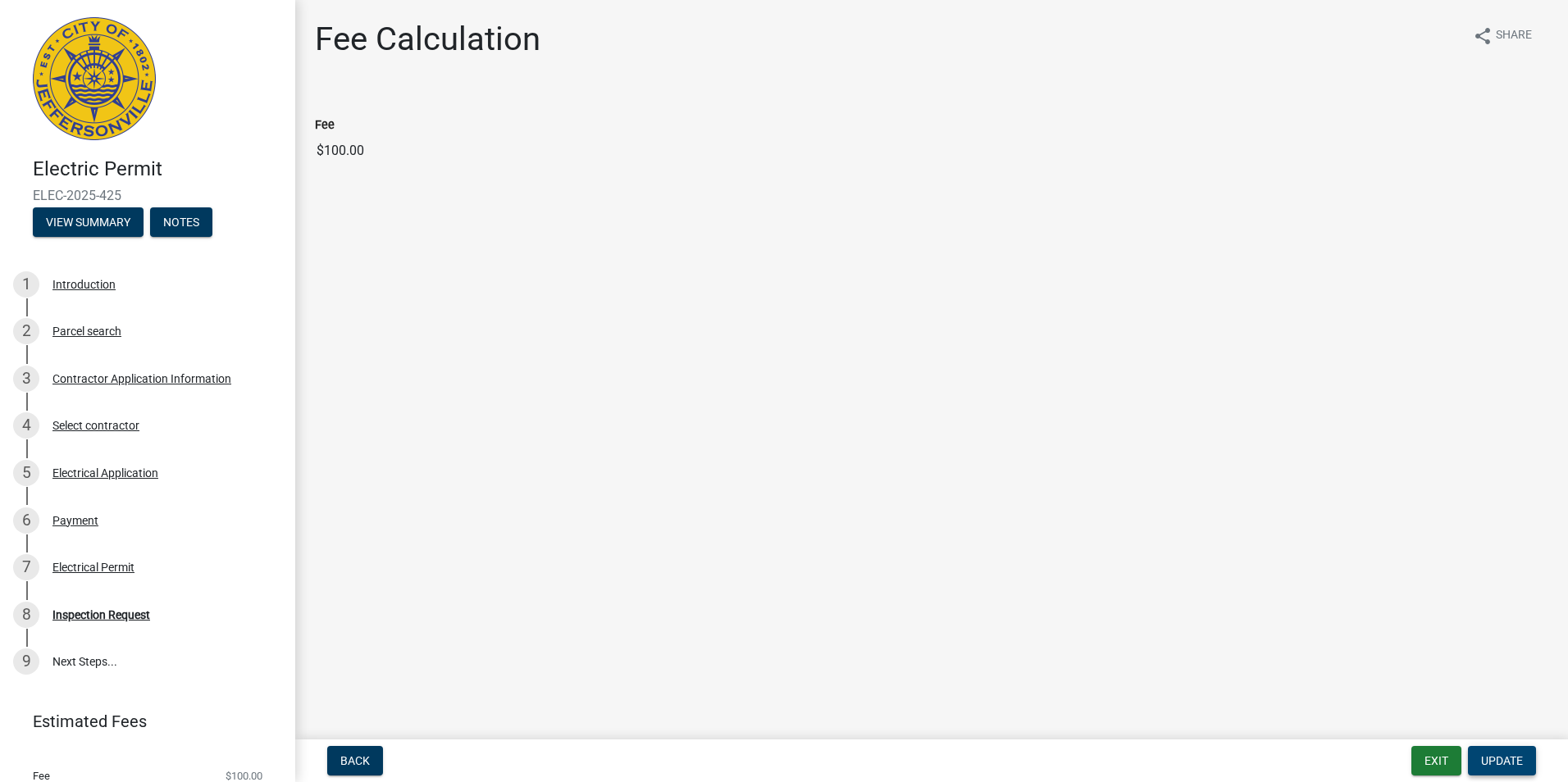
click at [1494, 758] on span "Update" at bounding box center [1502, 760] width 42 height 14
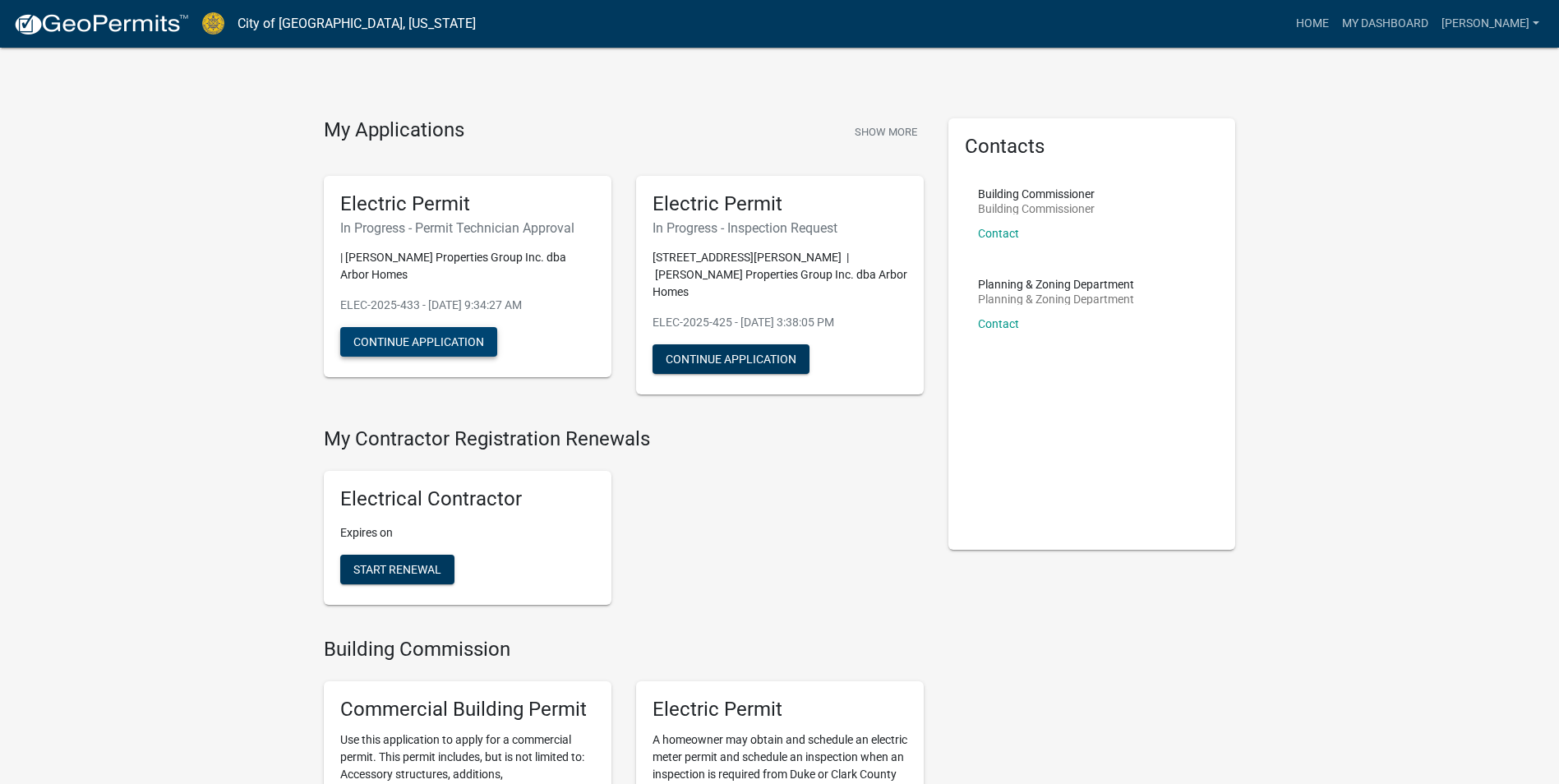
click at [428, 329] on button "Continue Application" at bounding box center [418, 342] width 157 height 30
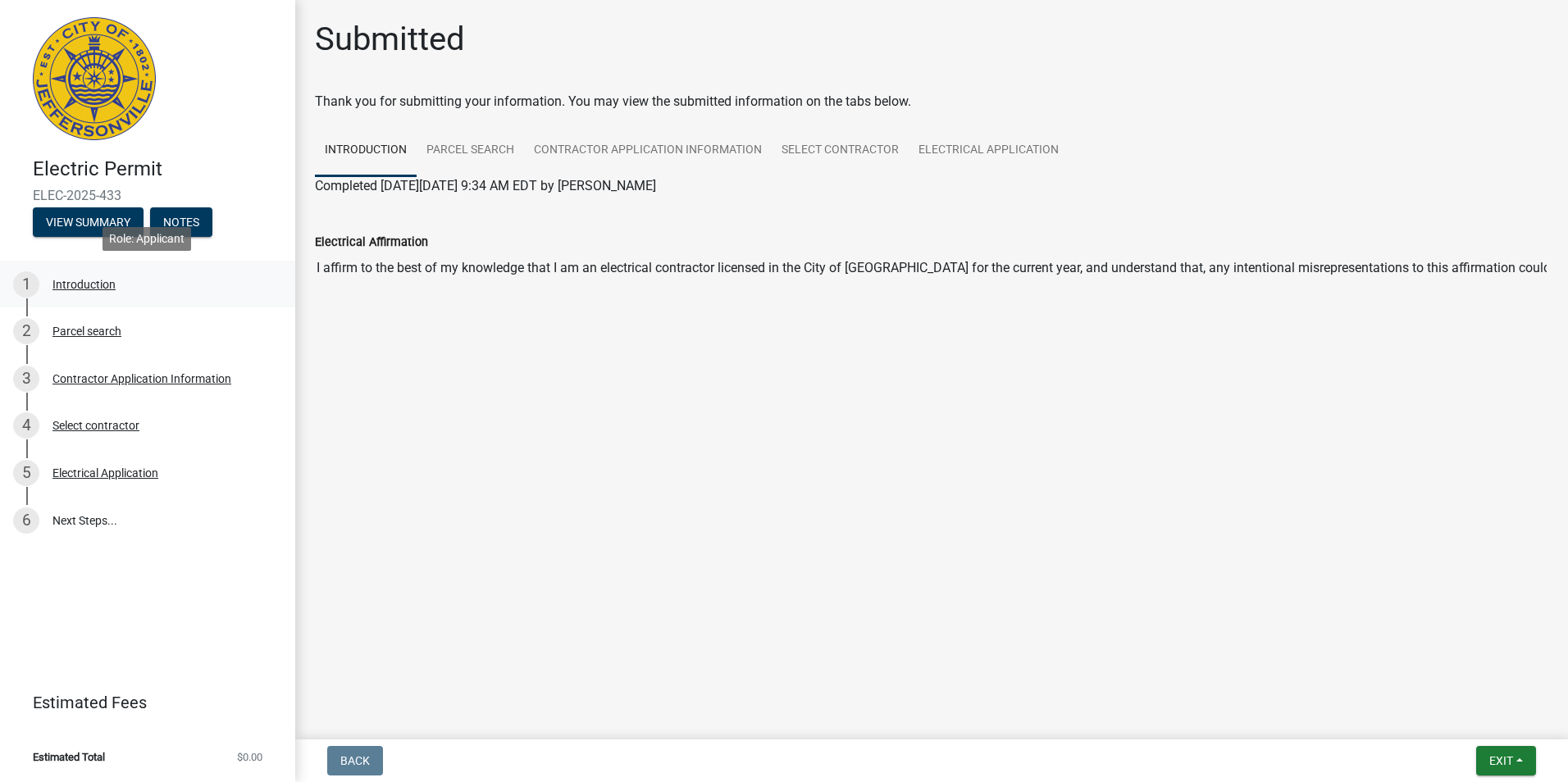
click at [76, 285] on div "Introduction" at bounding box center [84, 284] width 63 height 12
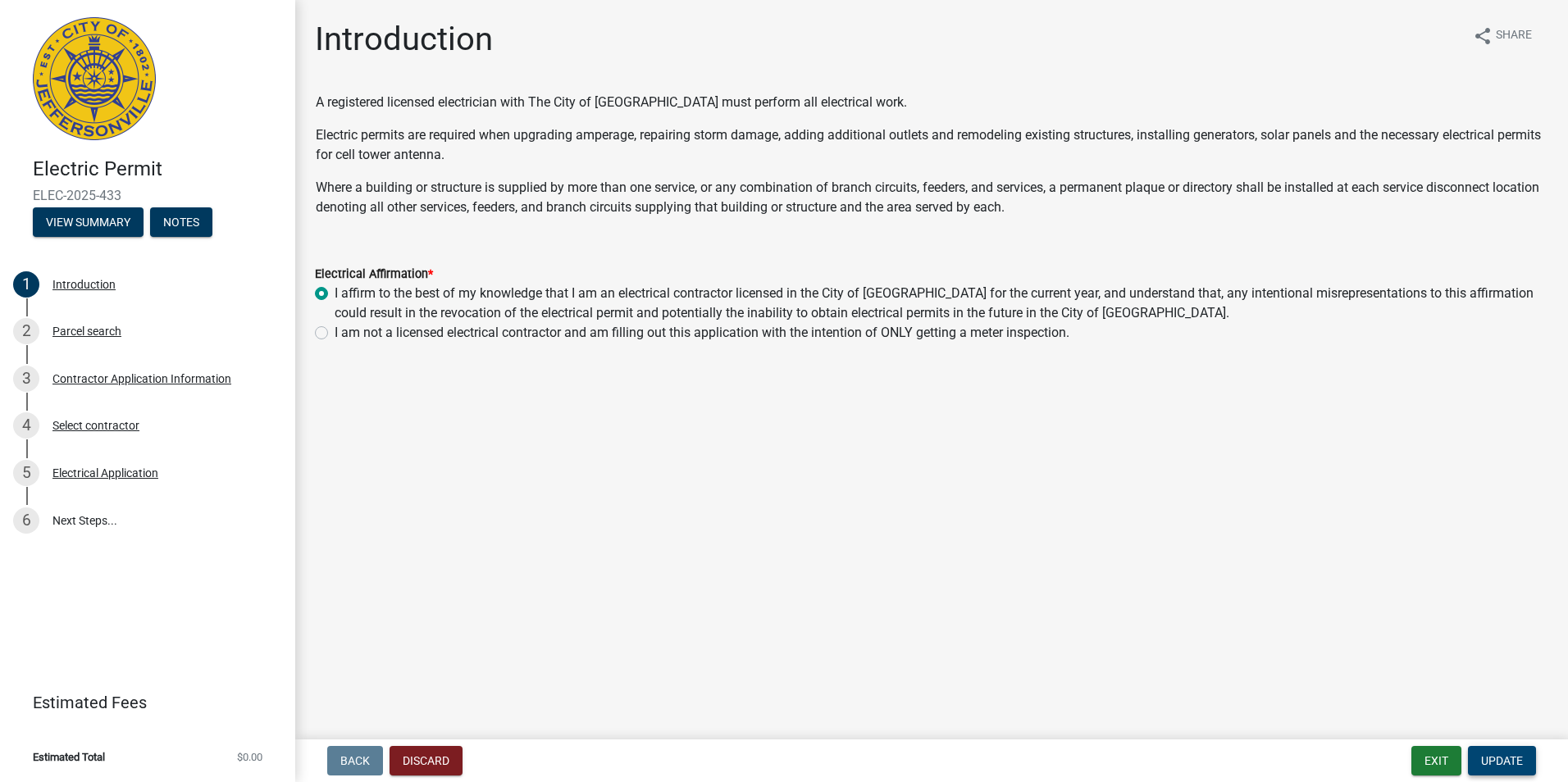
click at [1493, 754] on span "Update" at bounding box center [1502, 760] width 42 height 14
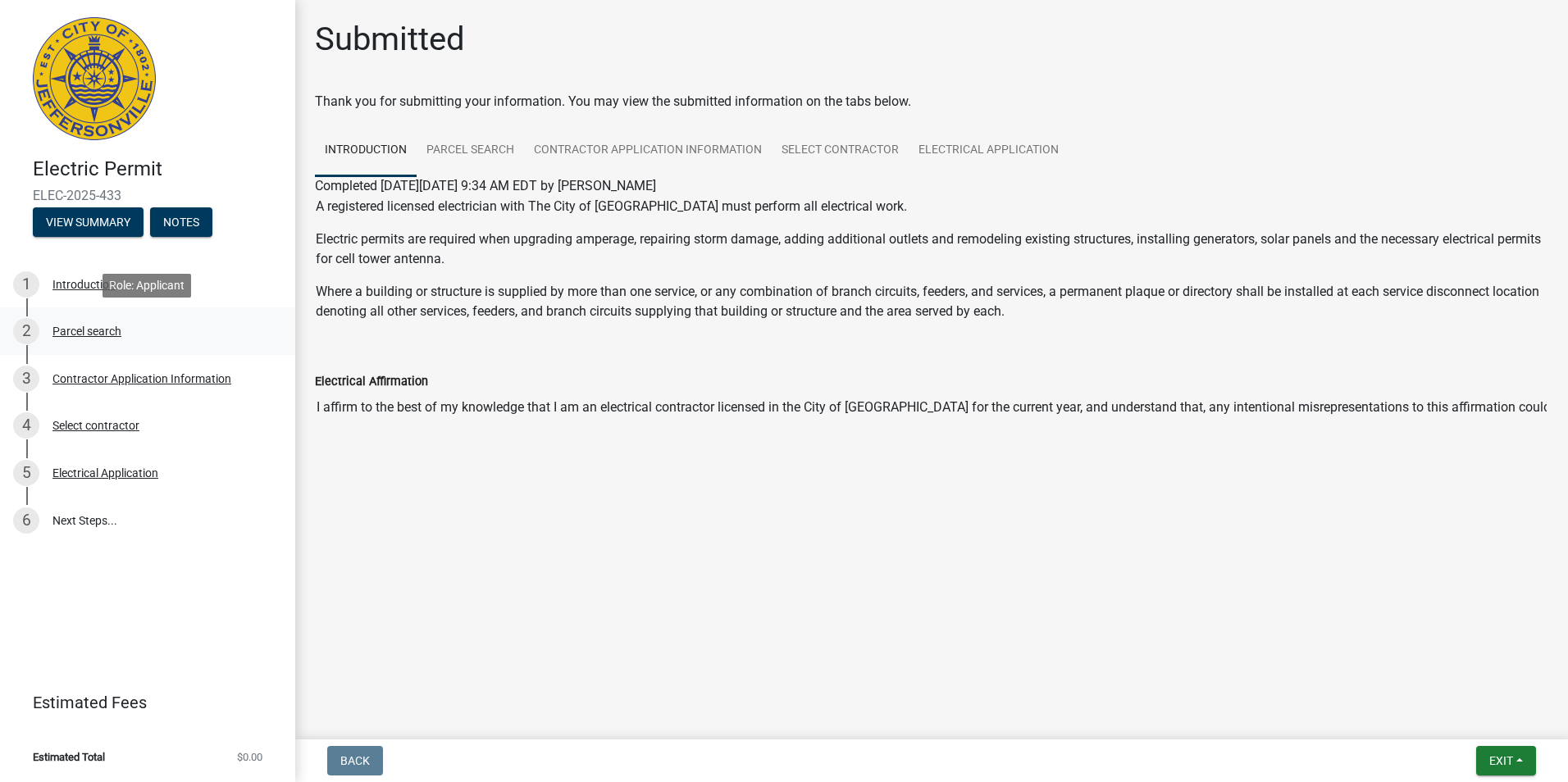
click at [92, 332] on div "Parcel search" at bounding box center [87, 331] width 69 height 12
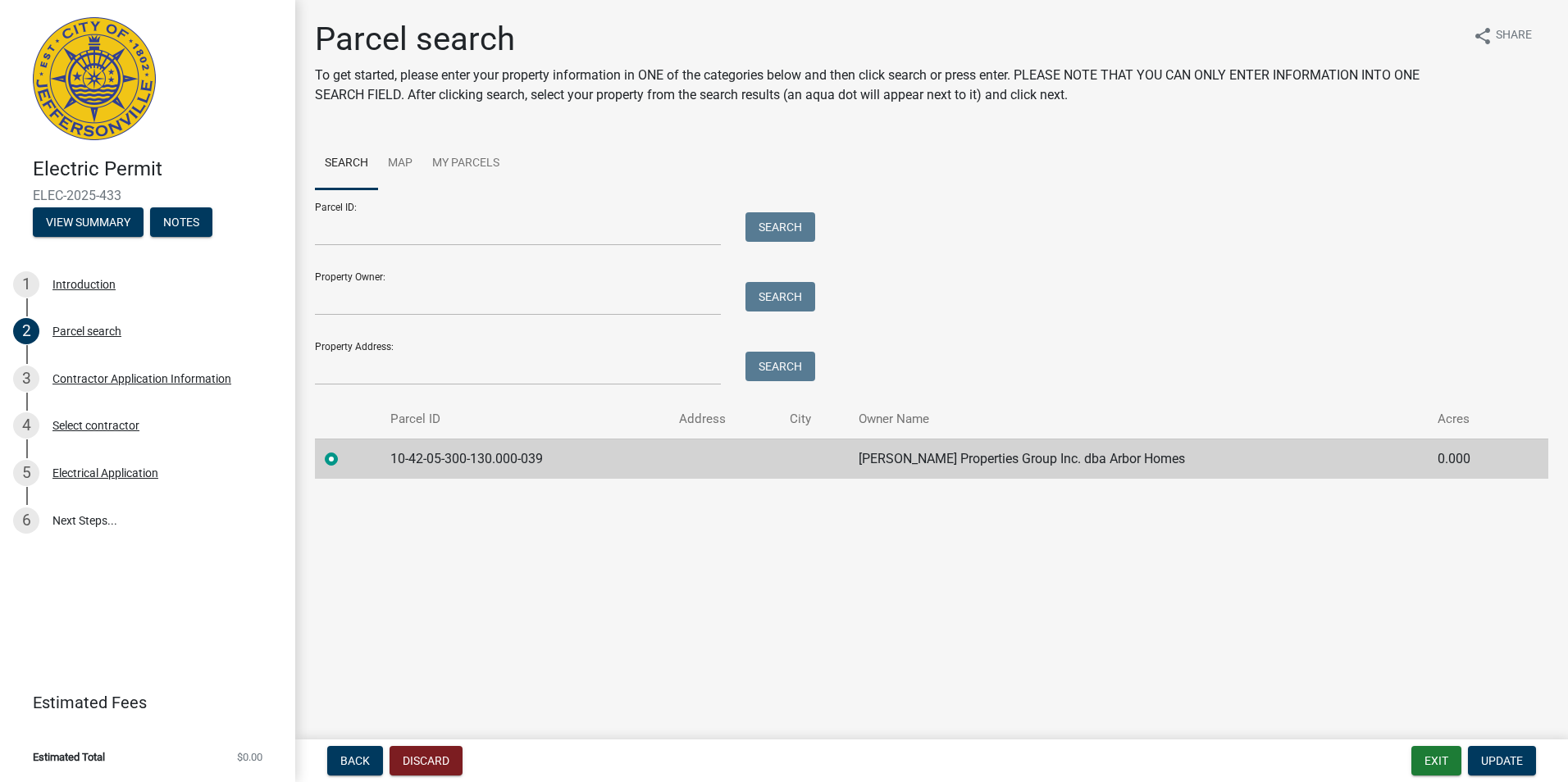
click at [345, 449] on label at bounding box center [345, 449] width 0 height 0
click at [345, 459] on input "radio" at bounding box center [350, 455] width 11 height 11
click at [1495, 761] on span "Update" at bounding box center [1502, 760] width 42 height 14
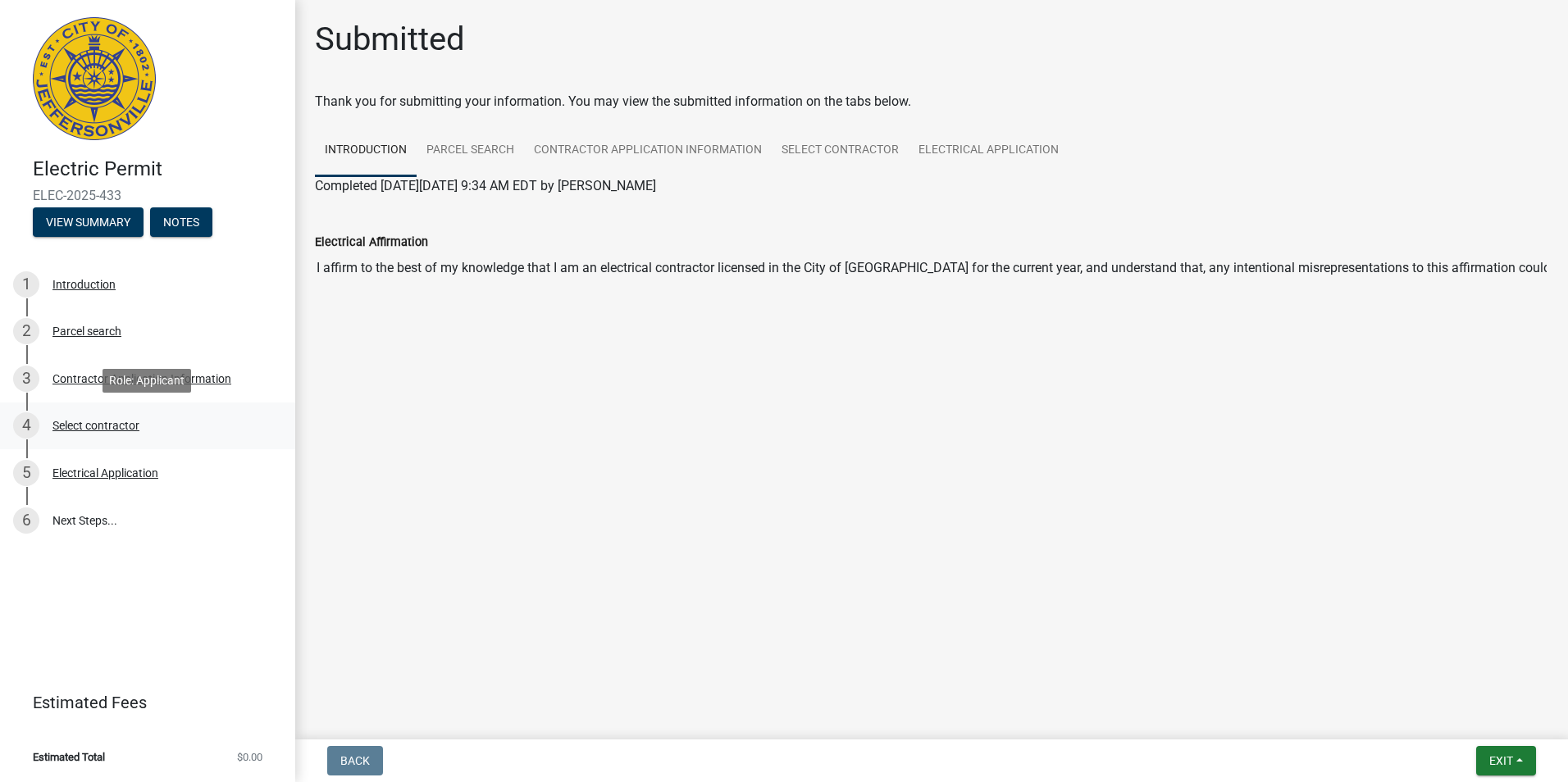
click at [132, 426] on div "Select contractor" at bounding box center [96, 425] width 87 height 12
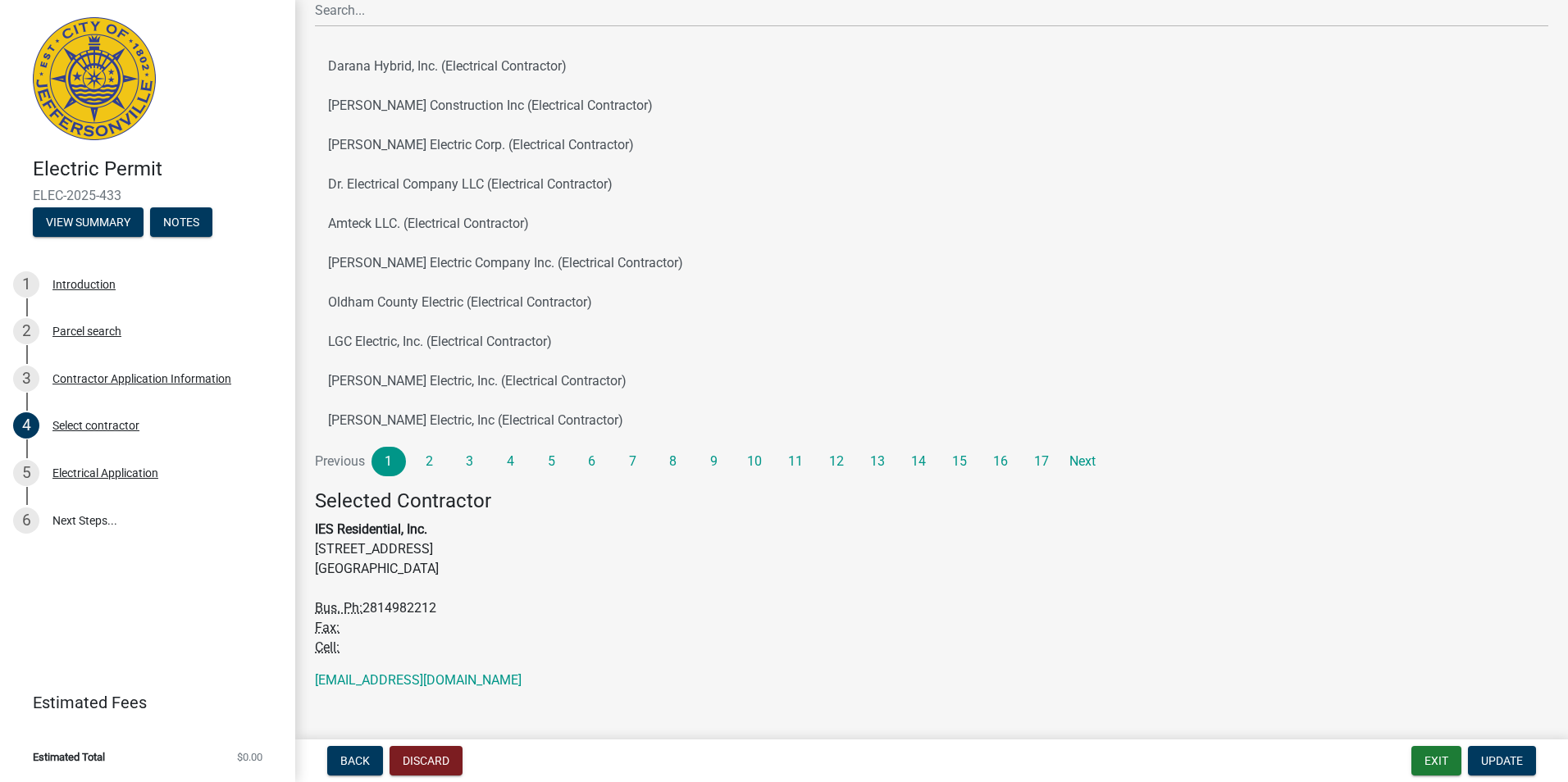
scroll to position [143, 0]
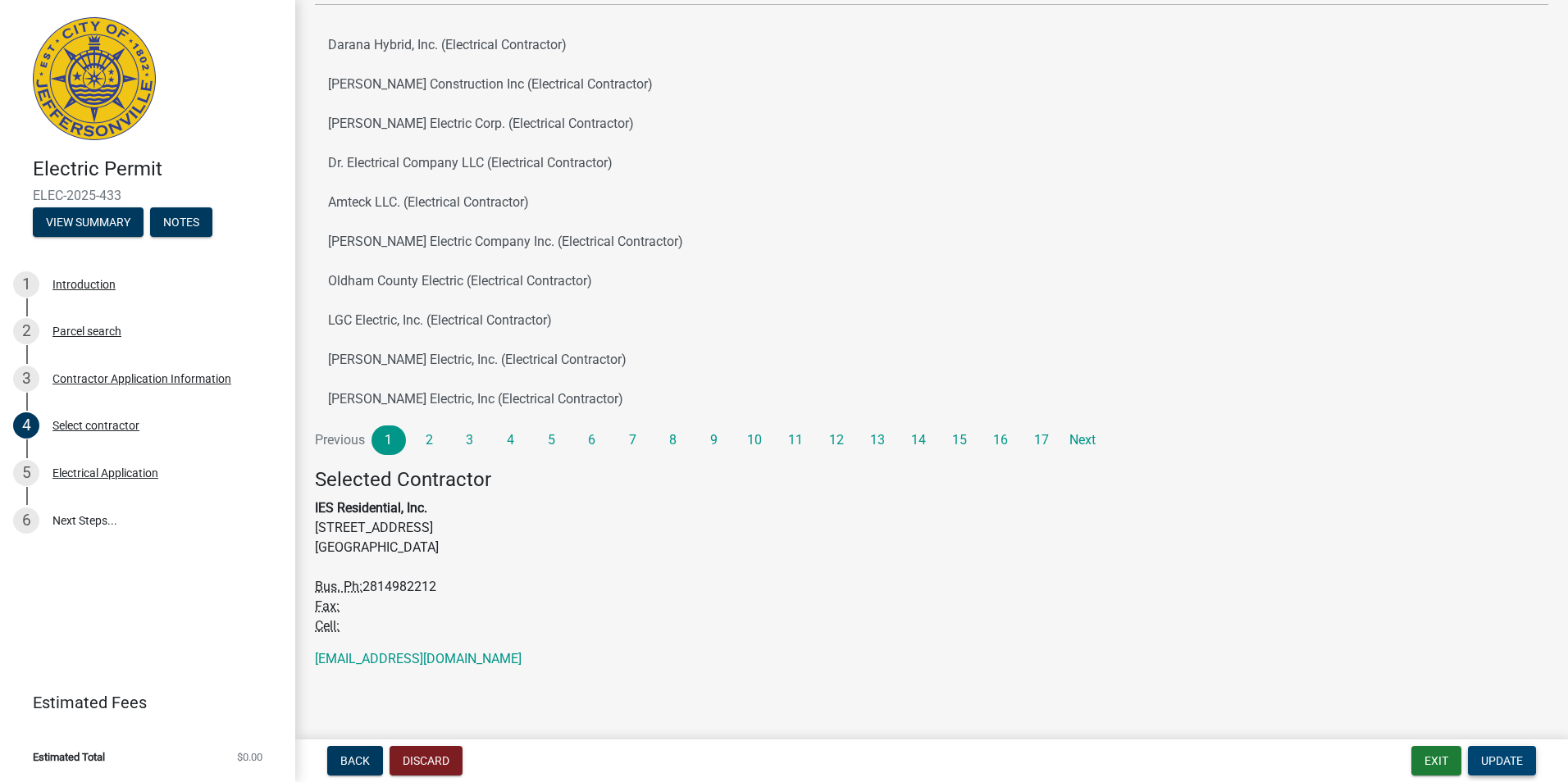
click at [1507, 764] on span "Update" at bounding box center [1502, 760] width 42 height 14
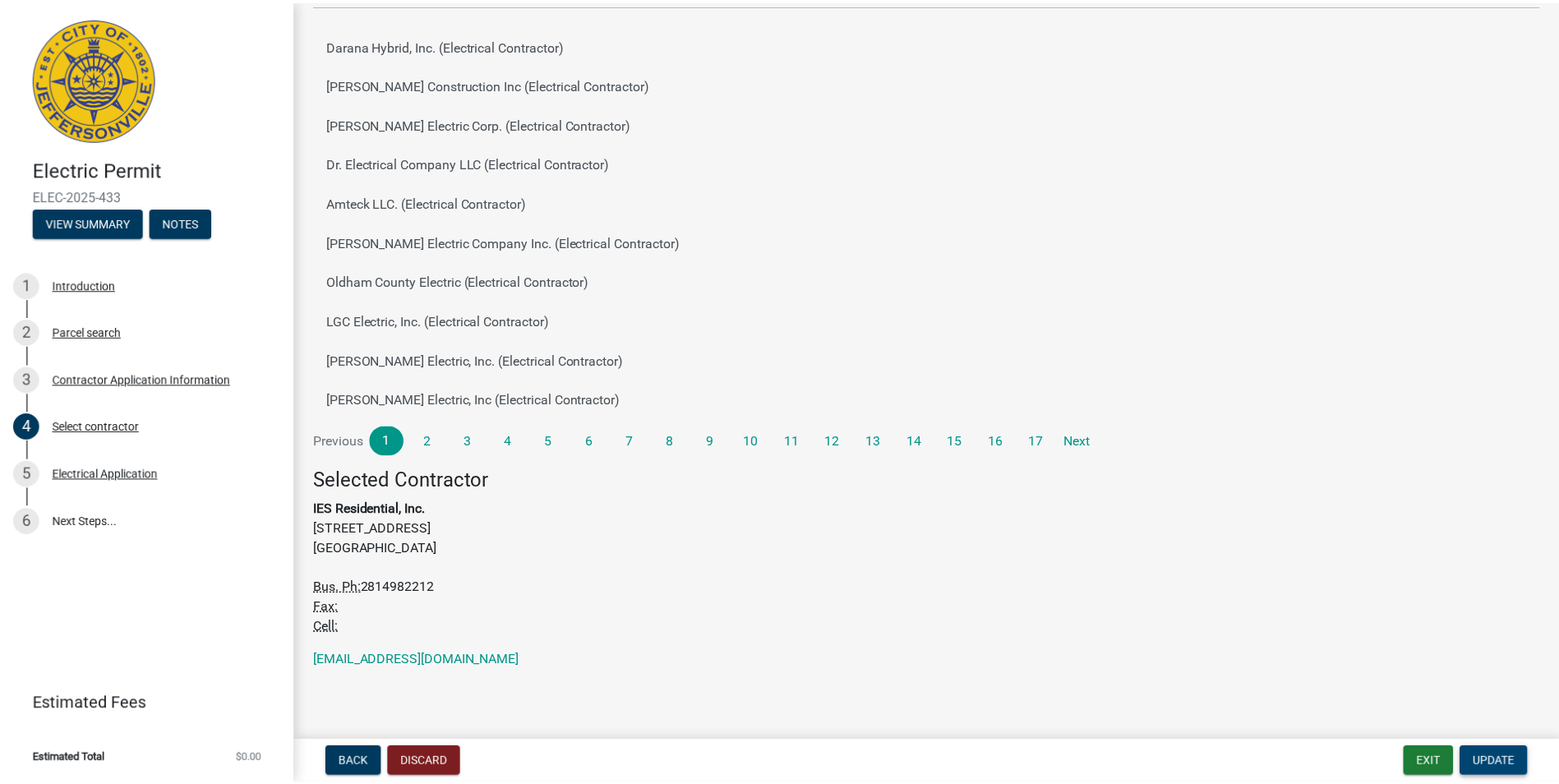
scroll to position [0, 0]
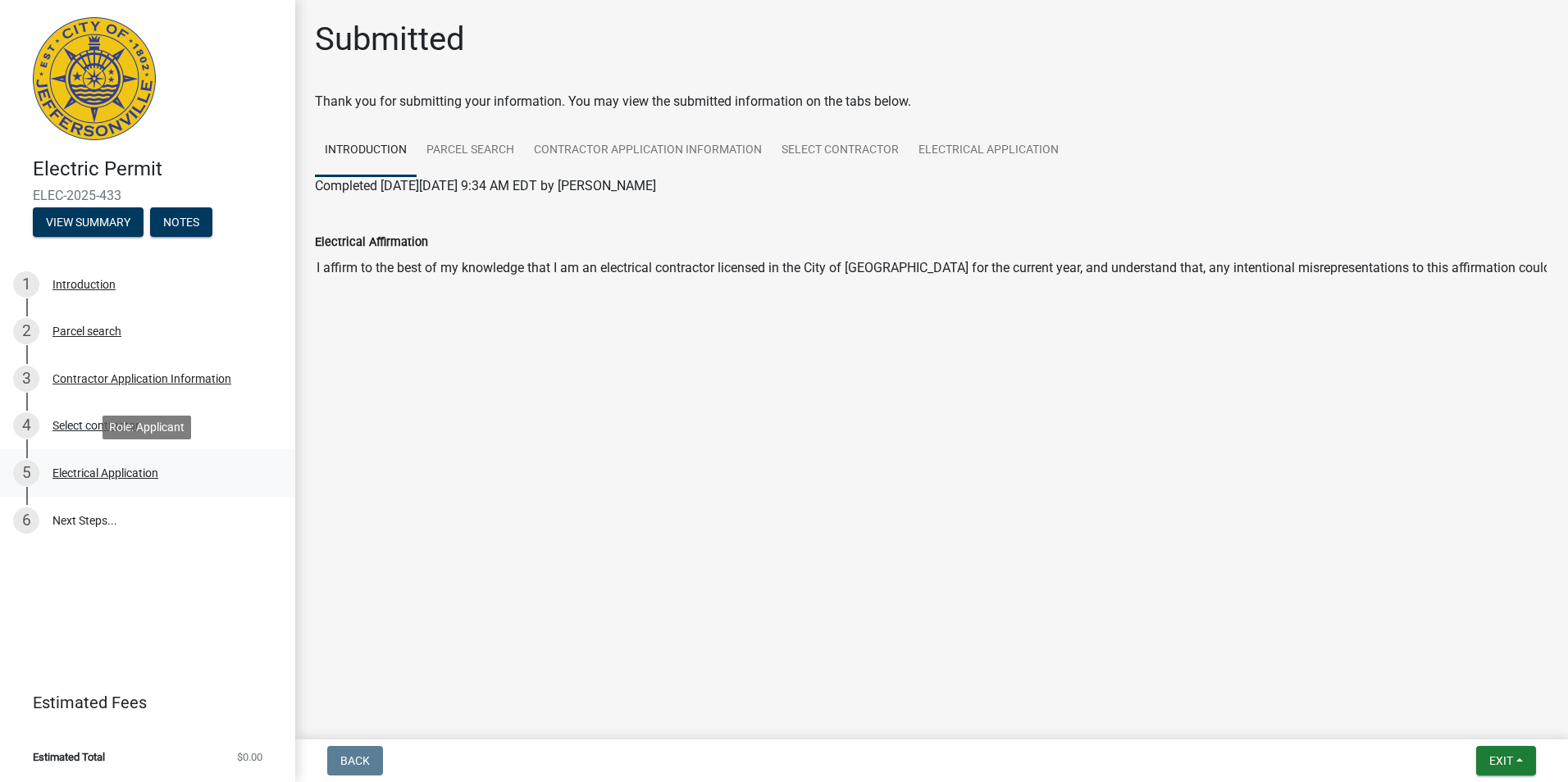
click at [144, 474] on div "Electrical Application" at bounding box center [105, 473] width 106 height 12
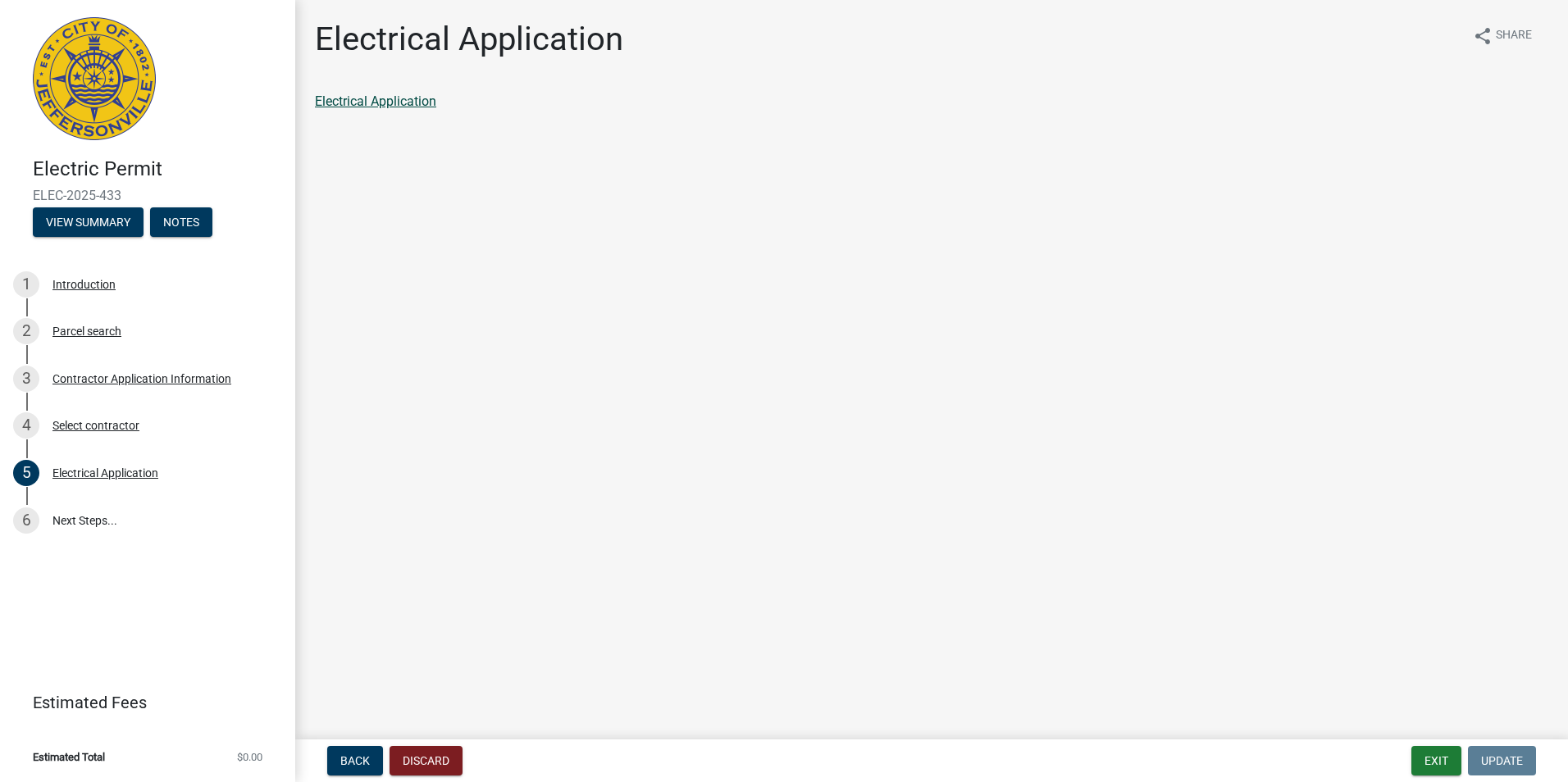
click at [427, 99] on link "Electrical Application" at bounding box center [375, 100] width 121 height 15
click at [100, 515] on link "6 Next Steps..." at bounding box center [147, 521] width 295 height 48
click at [1438, 753] on button "Exit" at bounding box center [1436, 760] width 50 height 30
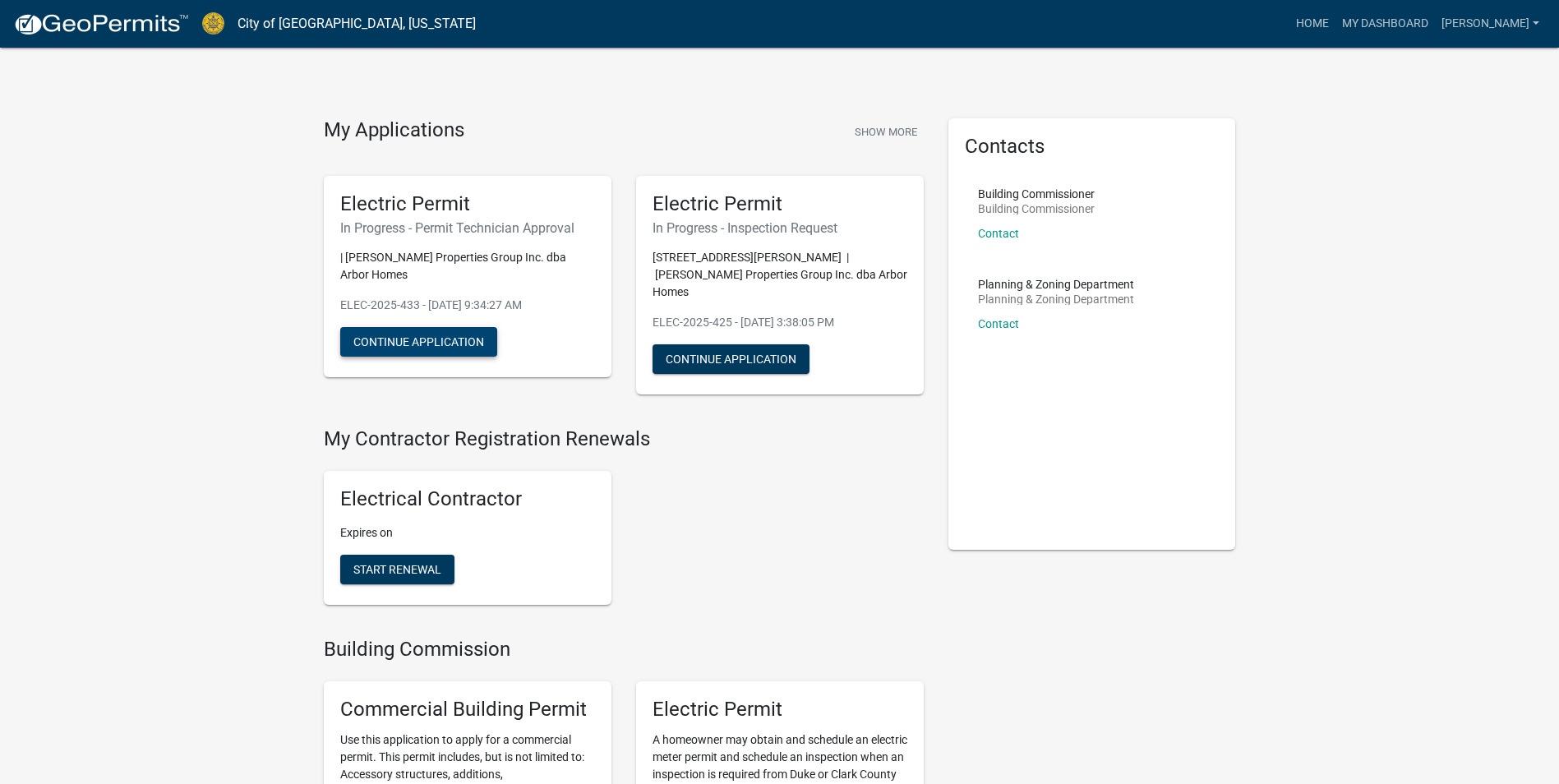
click at [442, 327] on button "Continue Application" at bounding box center [418, 342] width 157 height 30
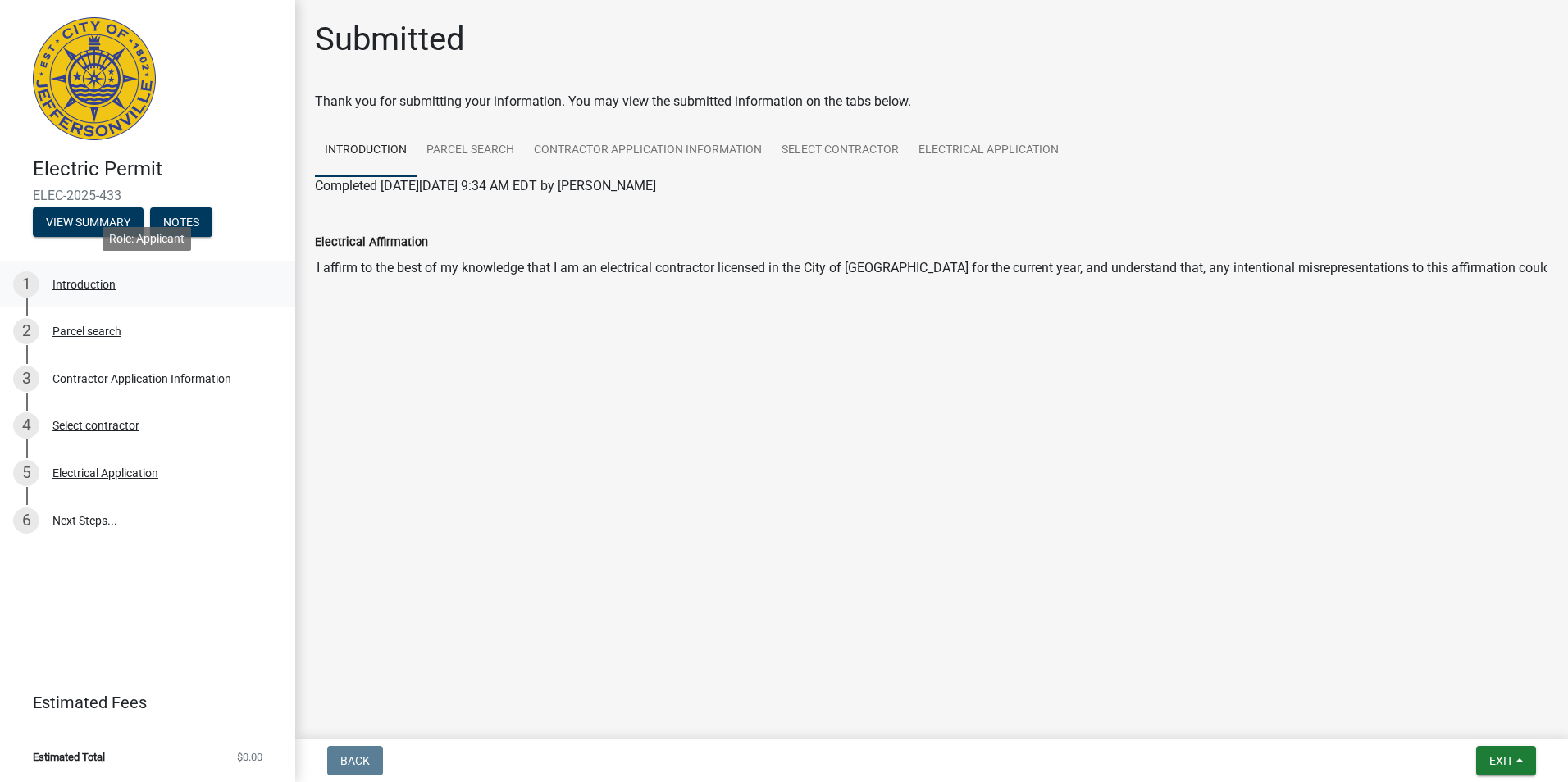
click at [101, 284] on div "Introduction" at bounding box center [84, 284] width 63 height 12
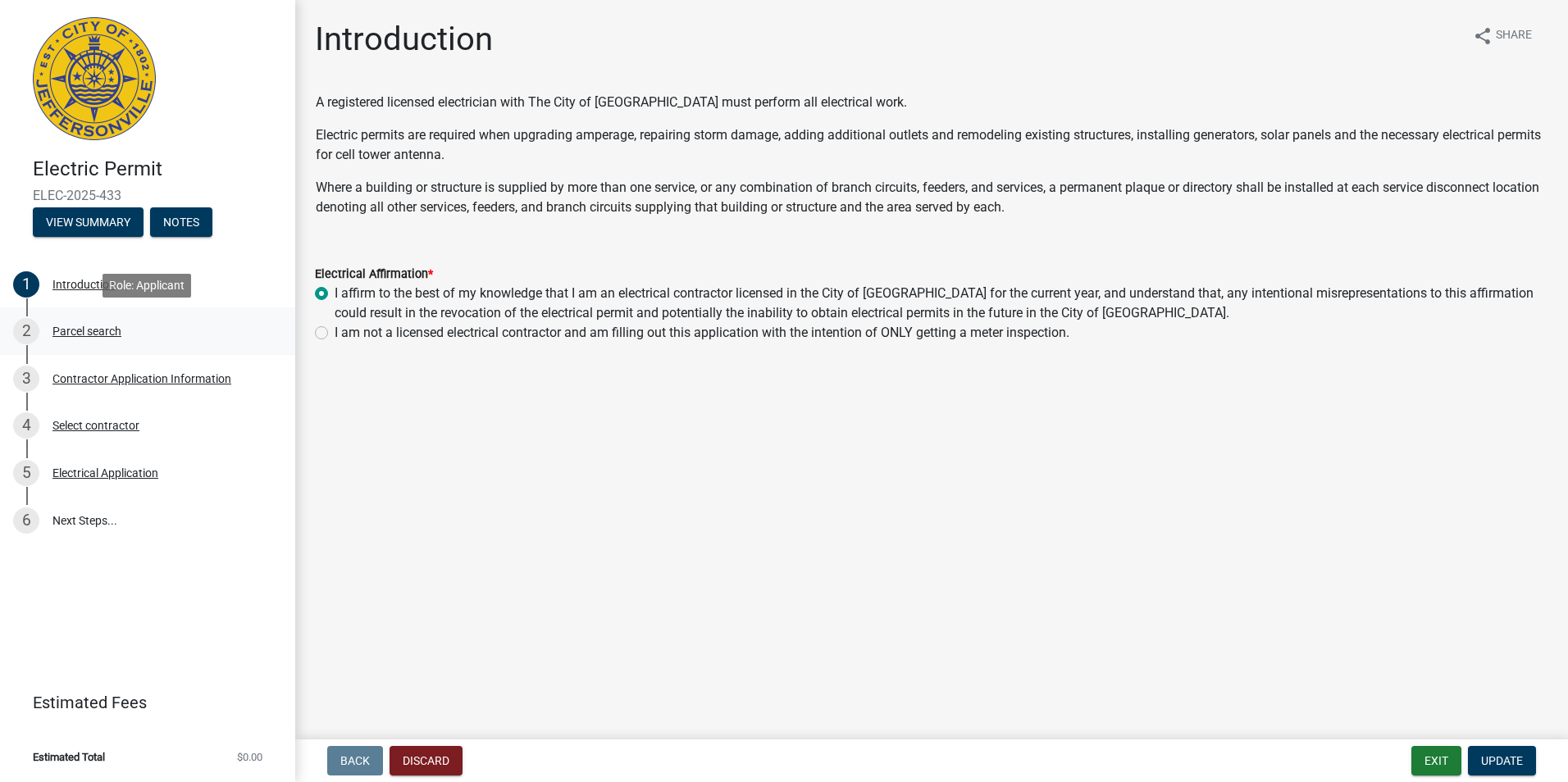
click at [101, 334] on div "Parcel search" at bounding box center [87, 331] width 69 height 12
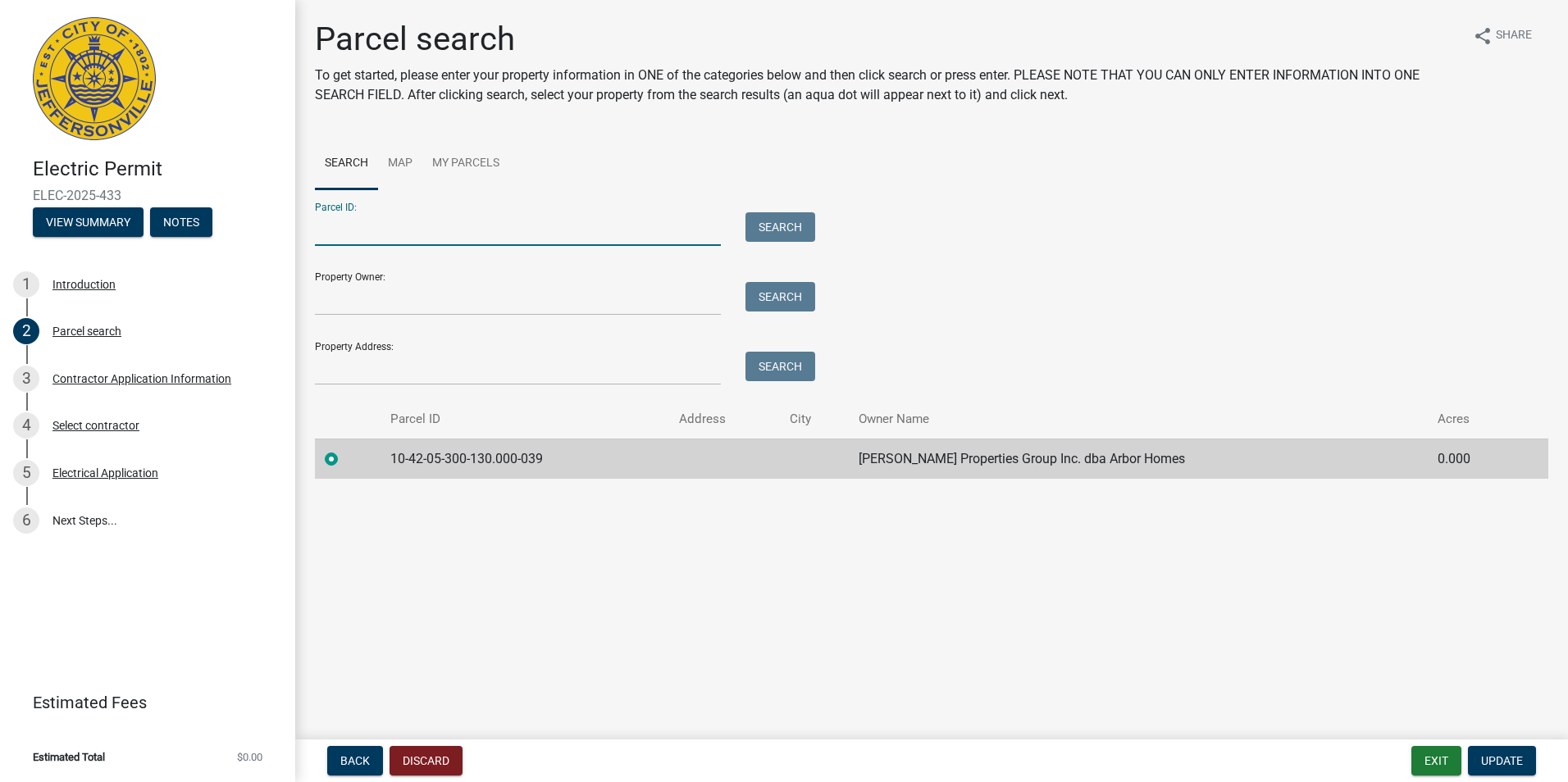
click at [360, 230] on input "Parcel ID:" at bounding box center [517, 229] width 406 height 33
type input "10-42-05-300-135.000-039"
type input "7982 Stacy Springs Boulevard"
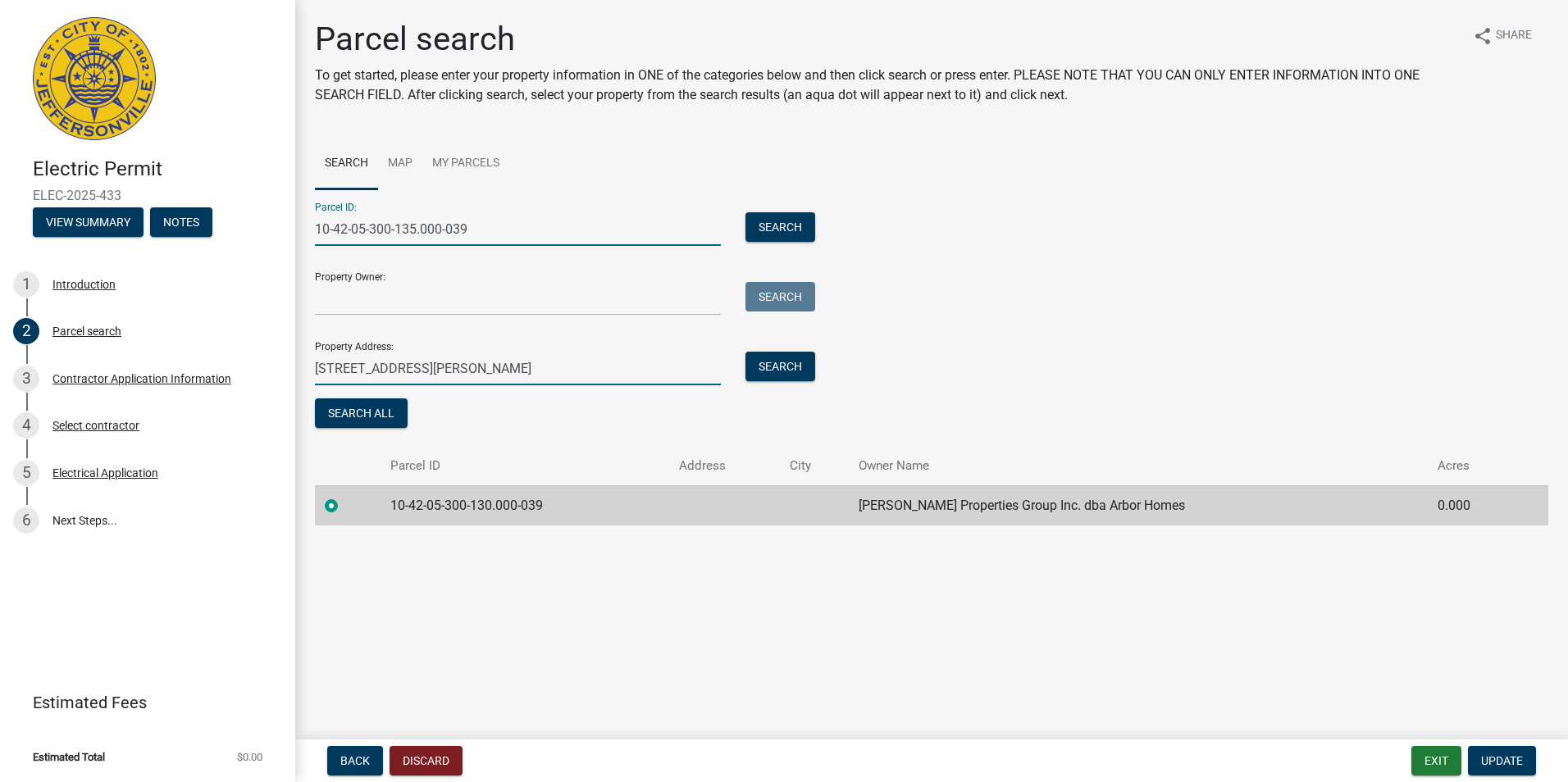
click at [541, 372] on input "7982 Stacy Springs Boulevard" at bounding box center [517, 368] width 406 height 33
drag, startPoint x: 541, startPoint y: 372, endPoint x: 279, endPoint y: 360, distance: 262.3
click at [279, 360] on div "Electric Permit ELEC-2025-433 View Summary Notes 1 Introduction 2 Parcel search…" at bounding box center [784, 391] width 1568 height 782
click at [1508, 758] on span "Update" at bounding box center [1502, 760] width 42 height 14
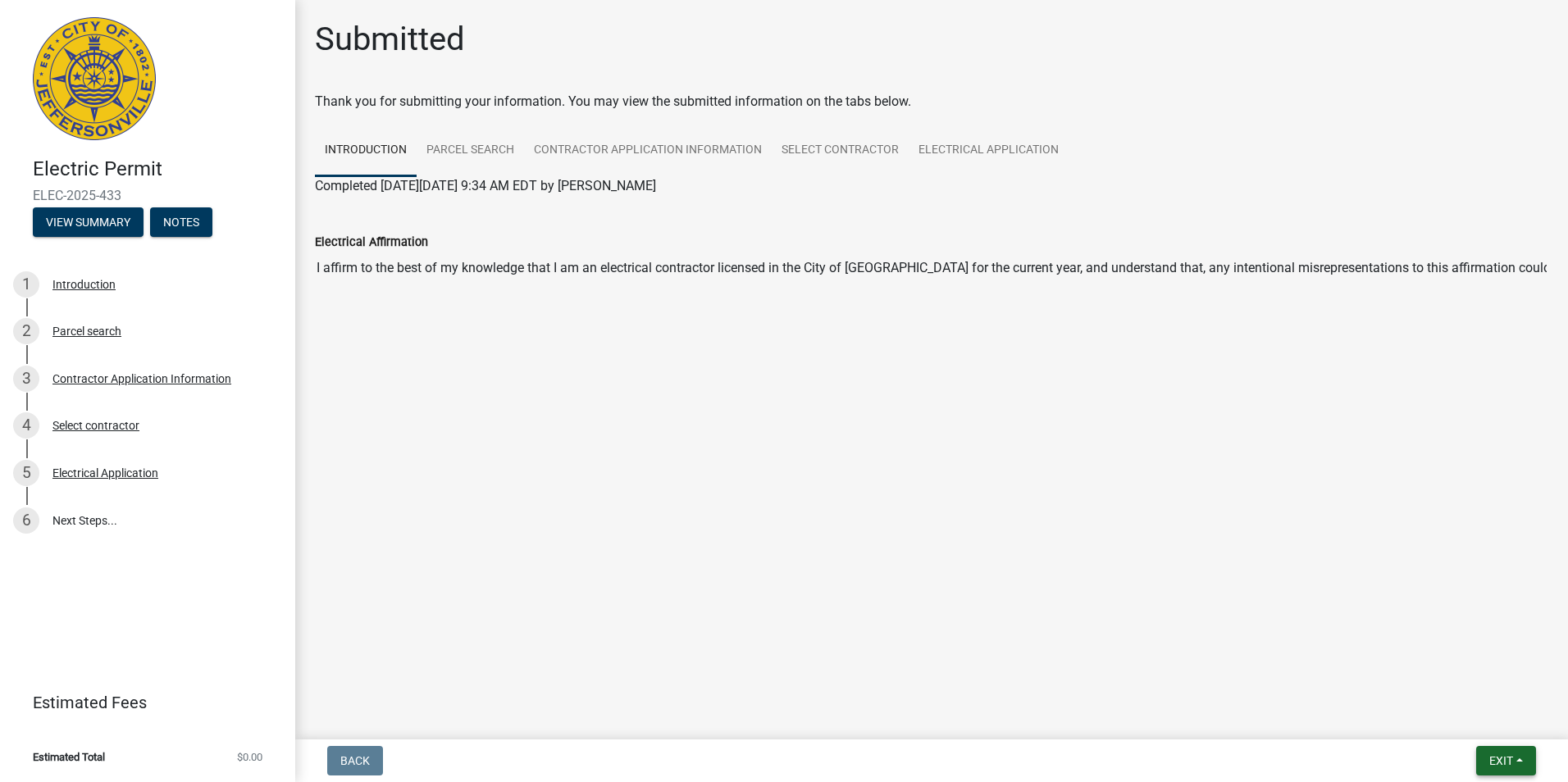
click at [1514, 761] on button "Exit" at bounding box center [1506, 760] width 60 height 30
click at [1445, 678] on button "Save" at bounding box center [1469, 679] width 131 height 40
click at [1510, 758] on span "Exit" at bounding box center [1501, 760] width 24 height 14
click at [1497, 721] on button "Save & Exit" at bounding box center [1469, 719] width 131 height 40
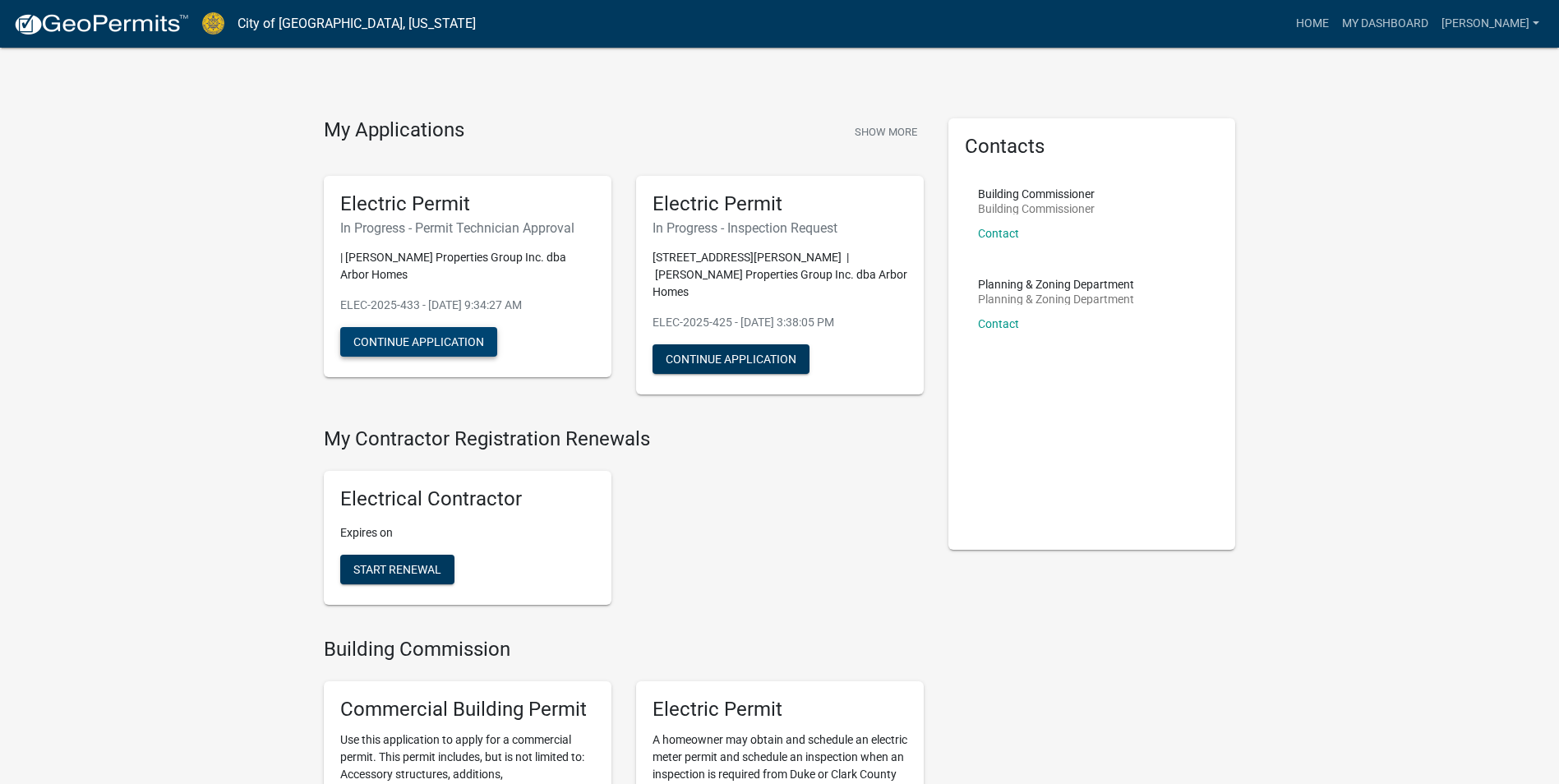
click at [487, 331] on button "Continue Application" at bounding box center [418, 342] width 157 height 30
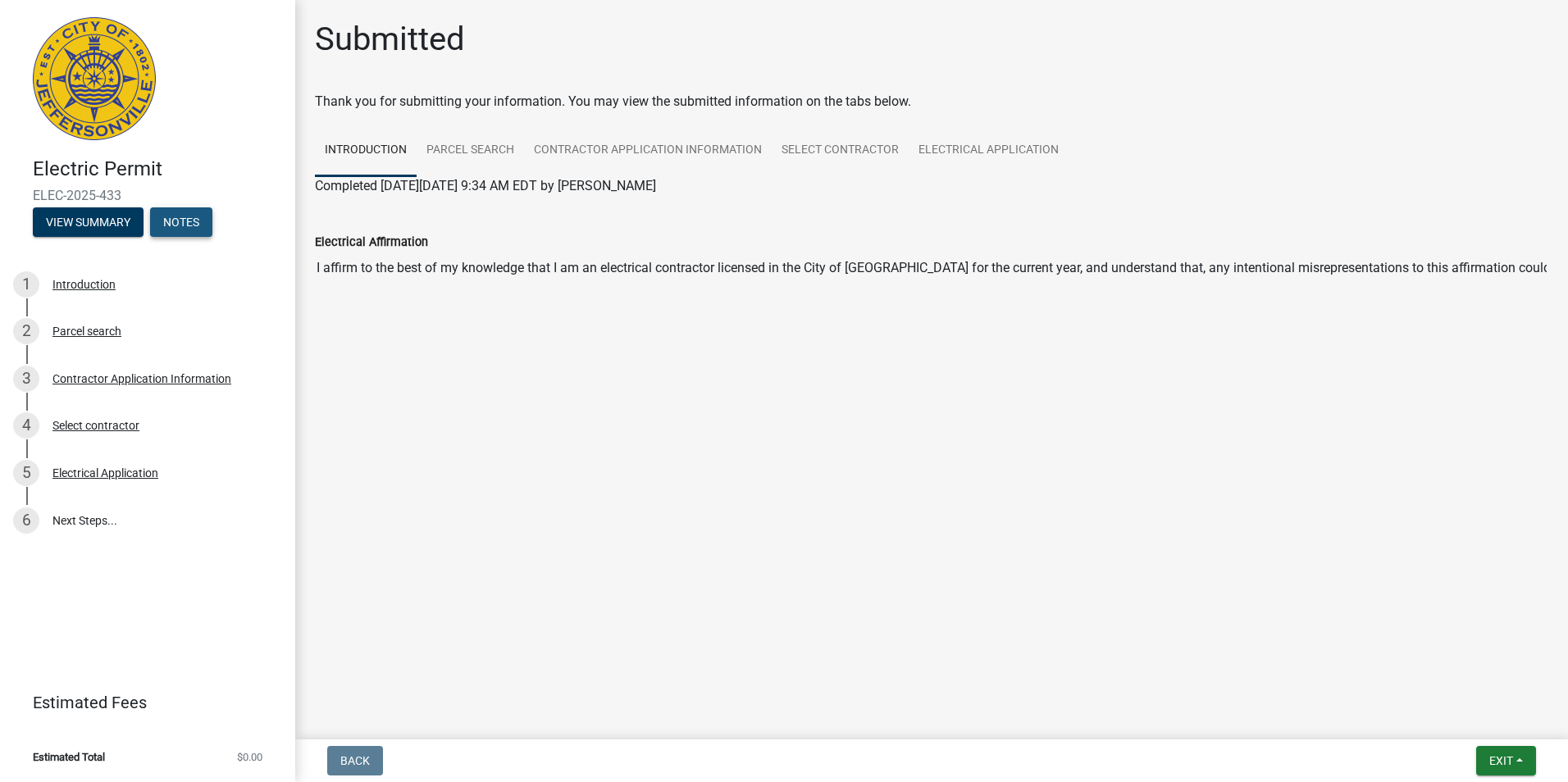
click at [184, 217] on button "Notes" at bounding box center [181, 221] width 62 height 30
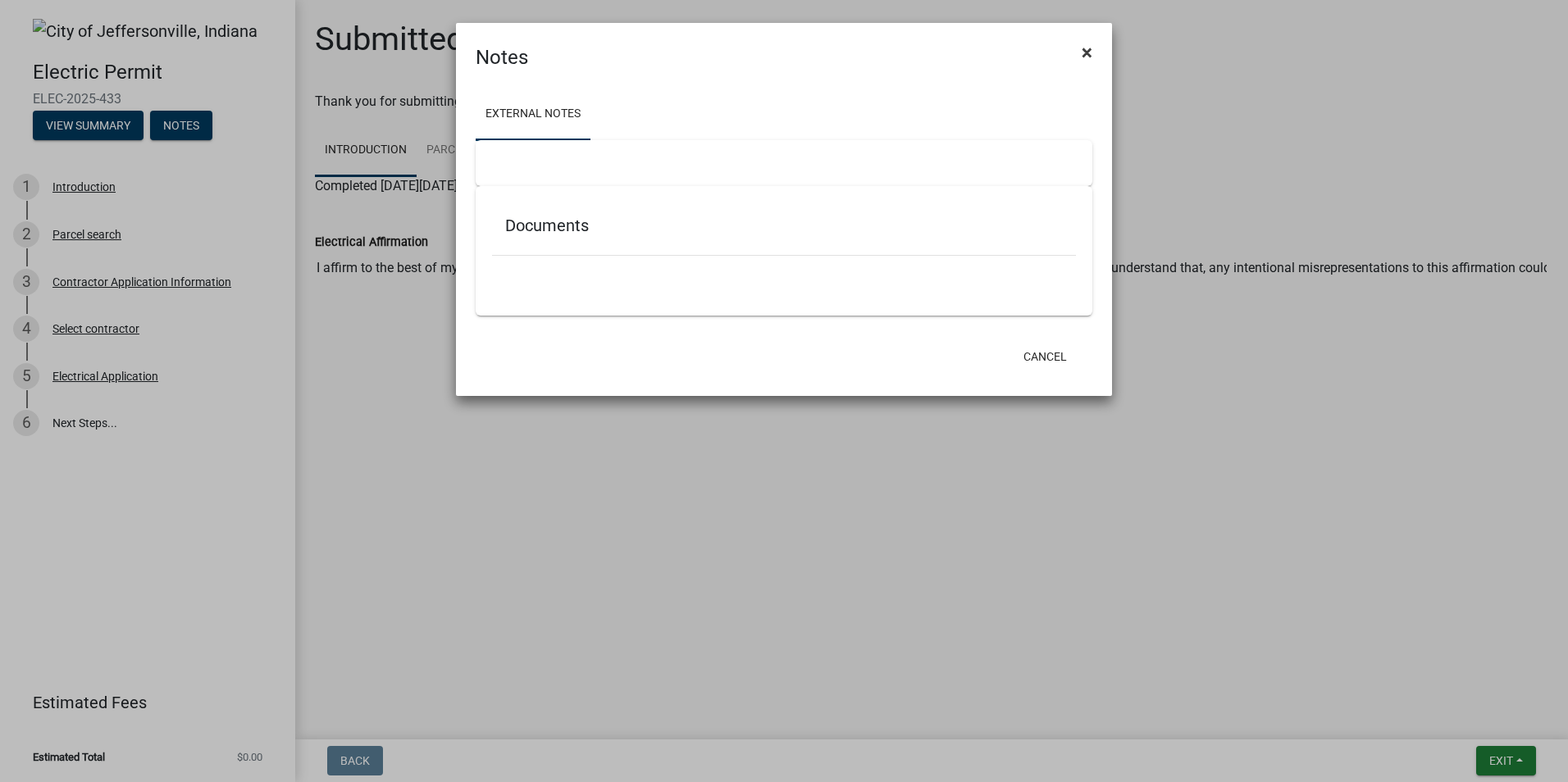
click at [1090, 49] on span "×" at bounding box center [1087, 52] width 11 height 23
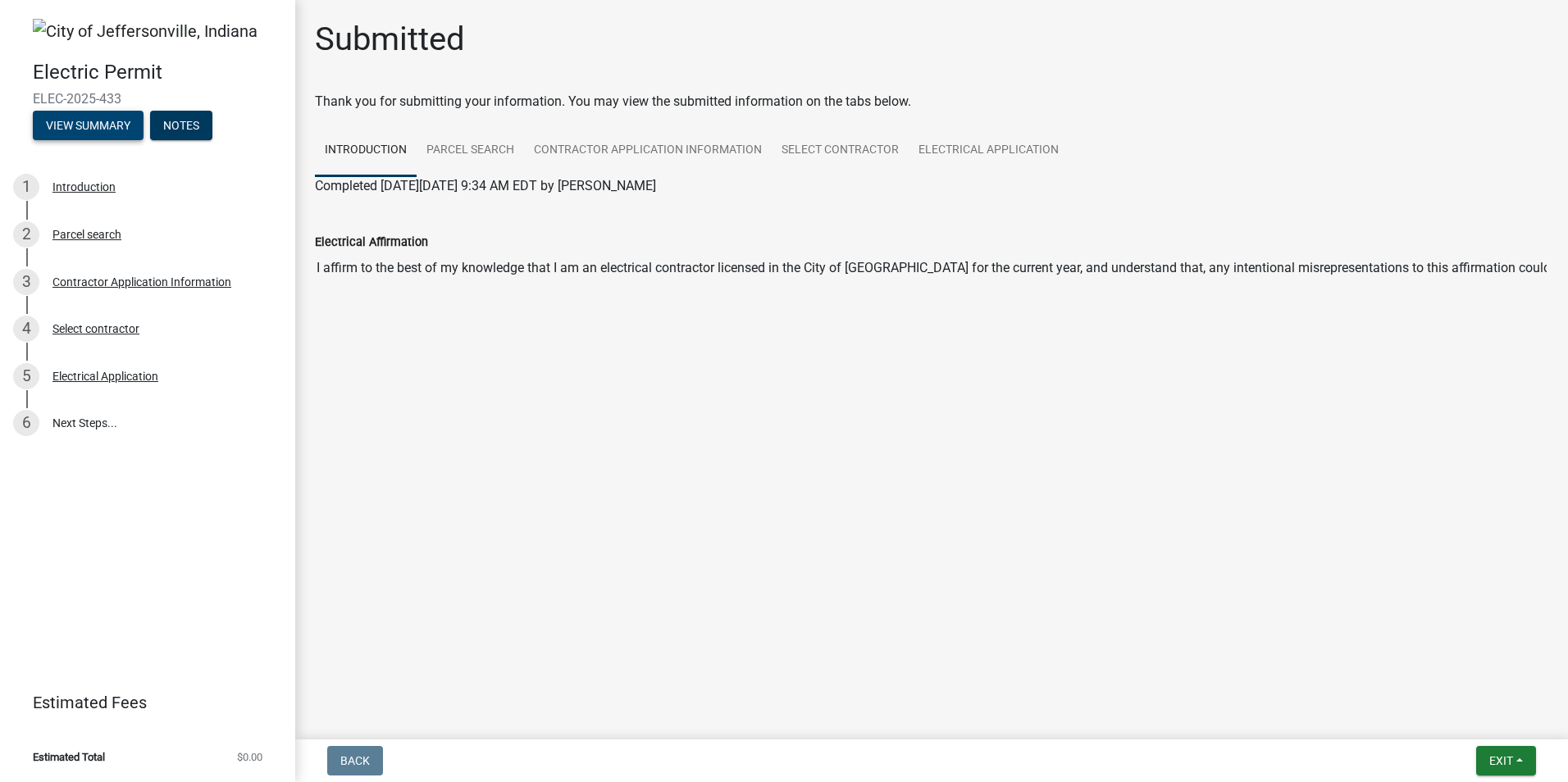
click at [105, 127] on button "View Summary" at bounding box center [88, 125] width 110 height 30
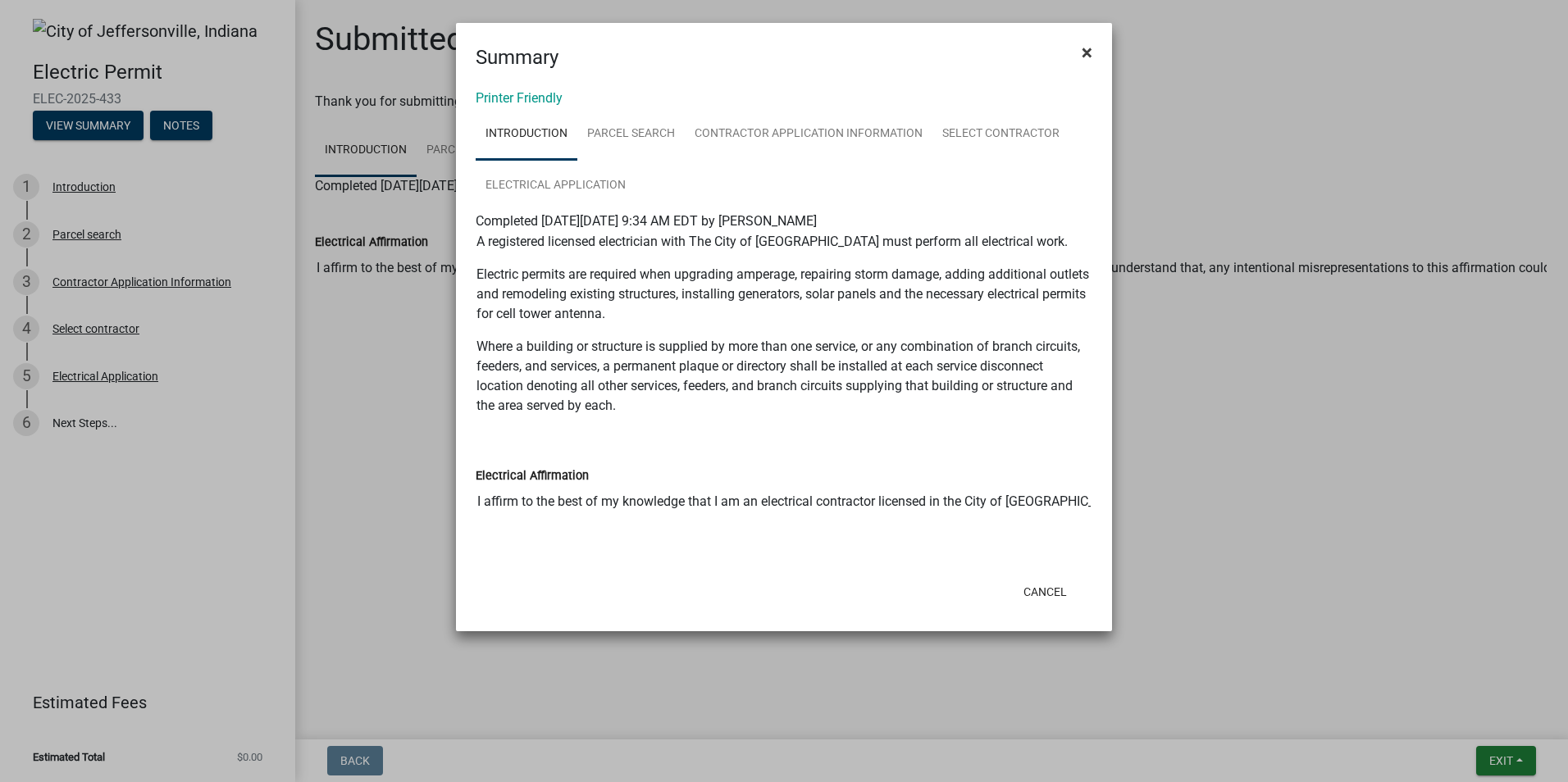
click at [1086, 52] on span "×" at bounding box center [1087, 52] width 11 height 23
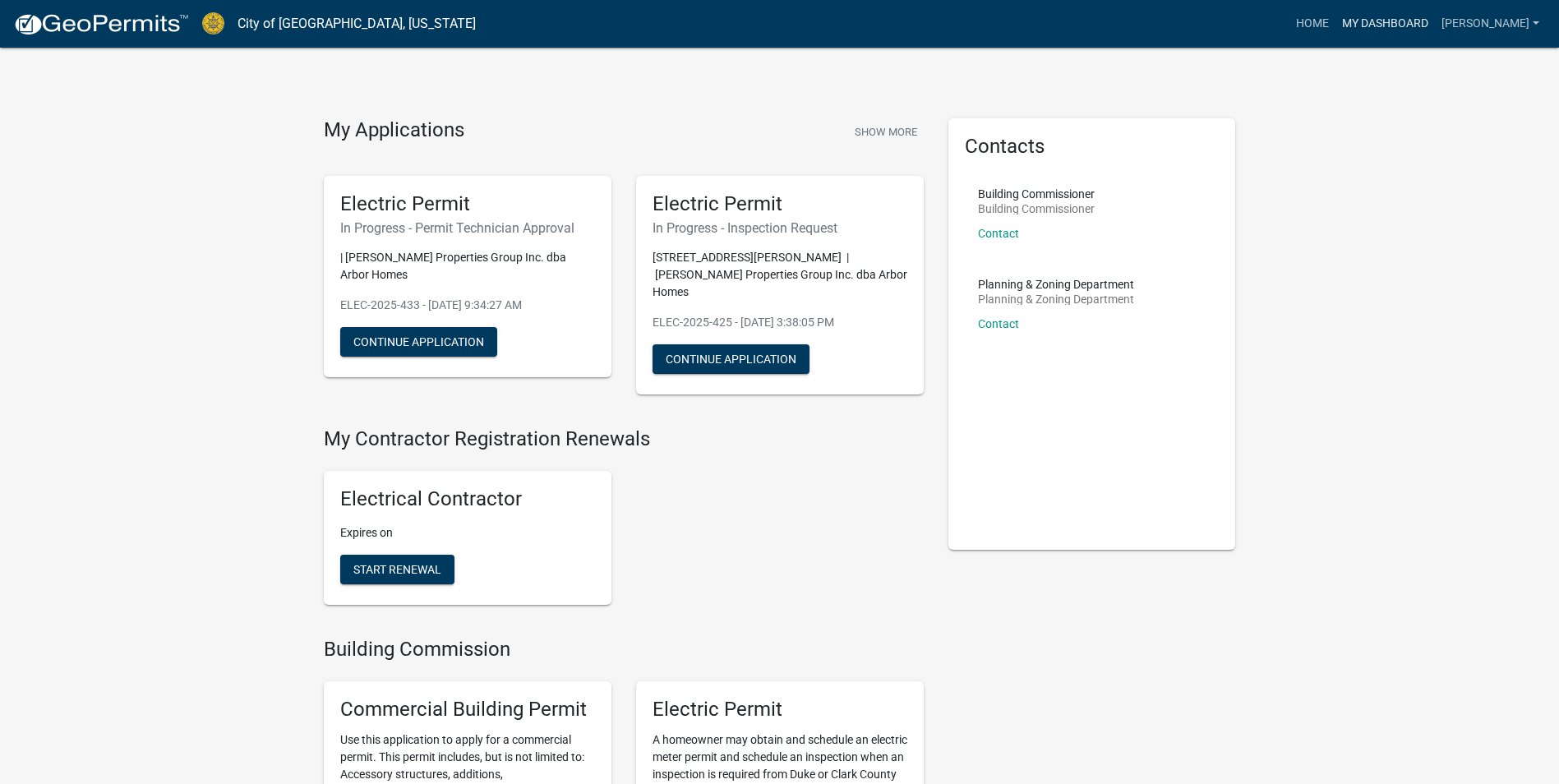
click at [1357, 20] on link "My Dashboard" at bounding box center [1386, 24] width 100 height 31
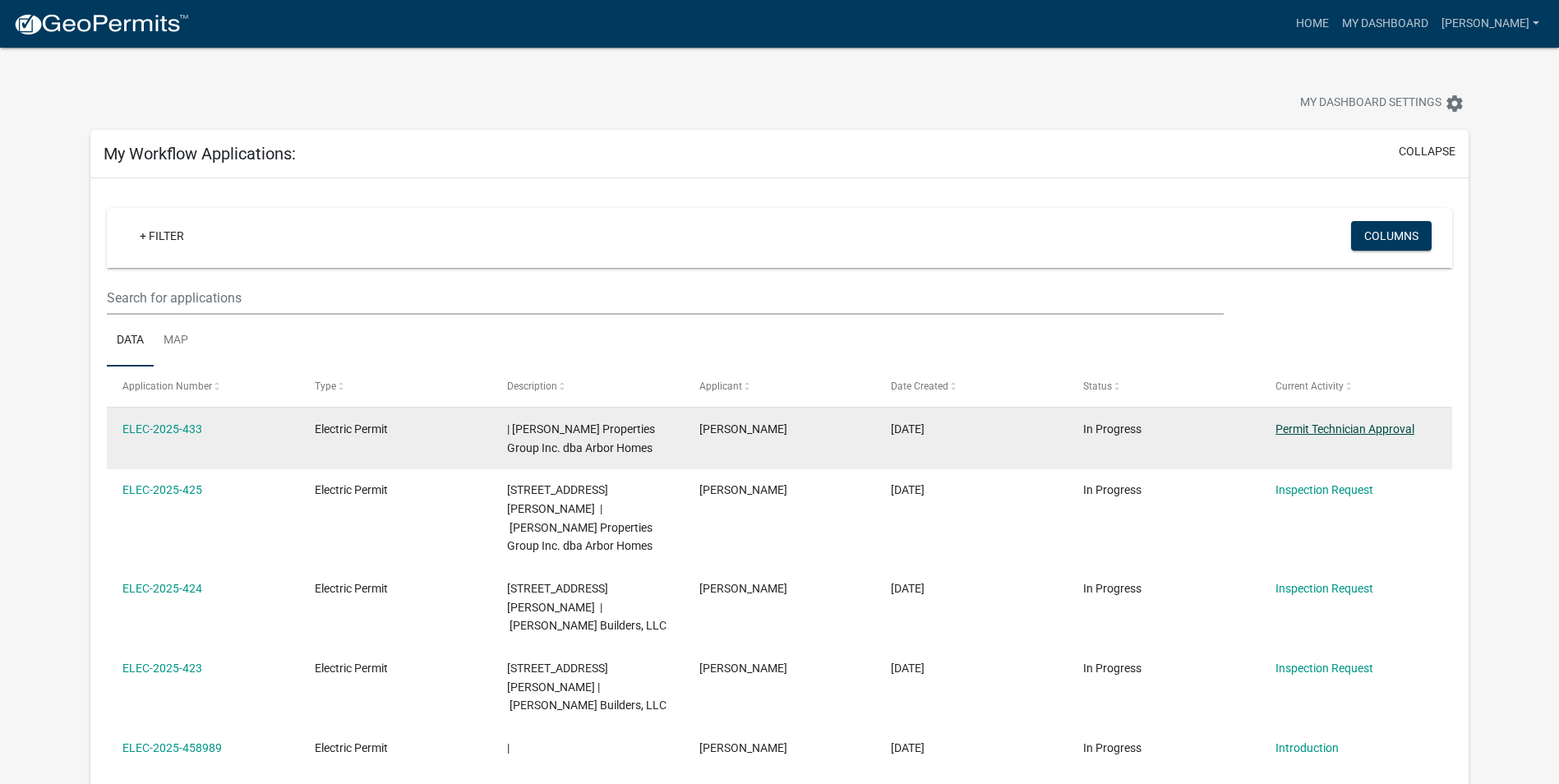
click at [1302, 429] on link "Permit Technician Approval" at bounding box center [1344, 429] width 139 height 14
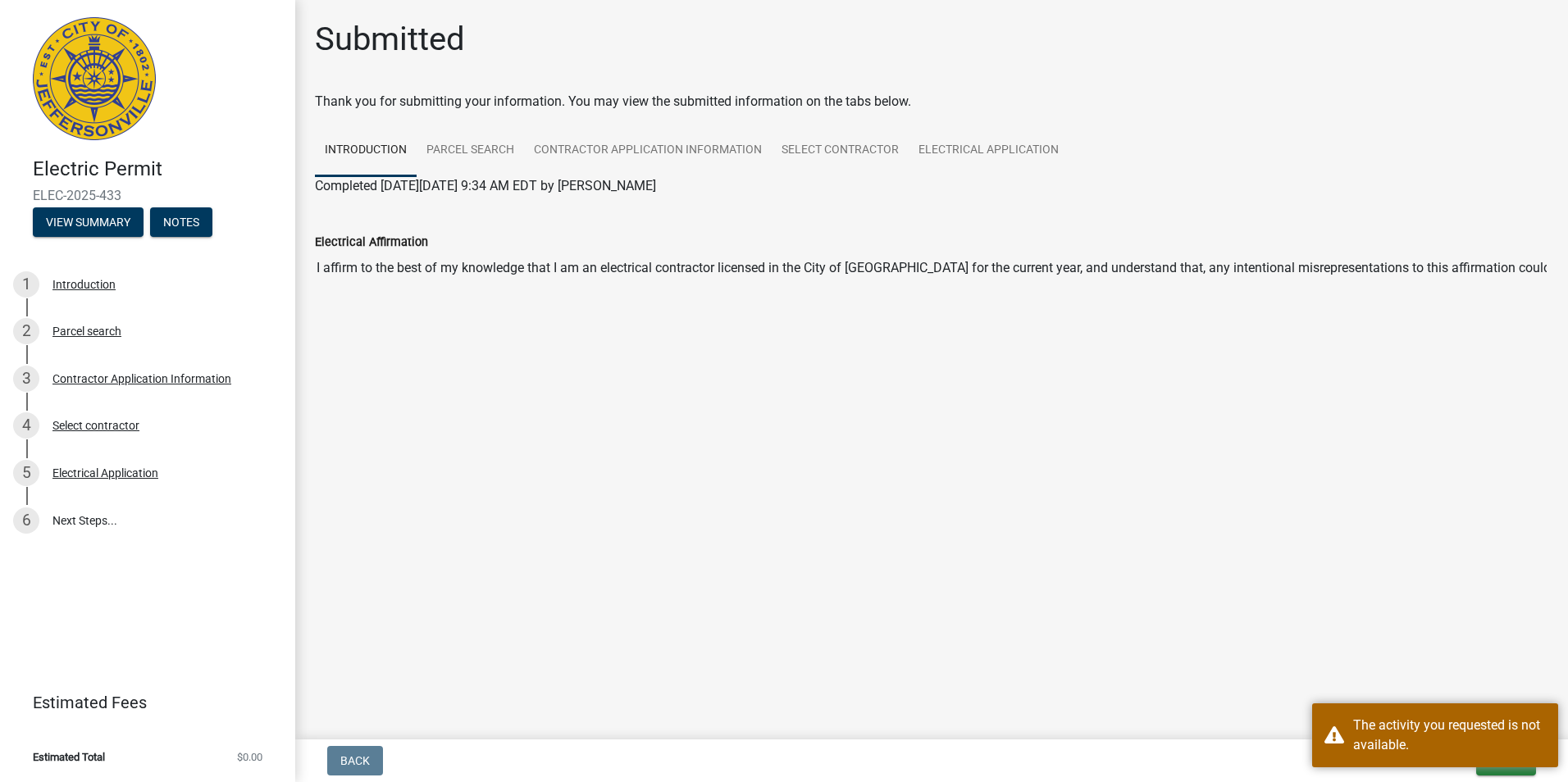
click at [1349, 620] on main "Submitted Thank you for submitting your information. You may view the submitted…" at bounding box center [930, 366] width 1272 height 733
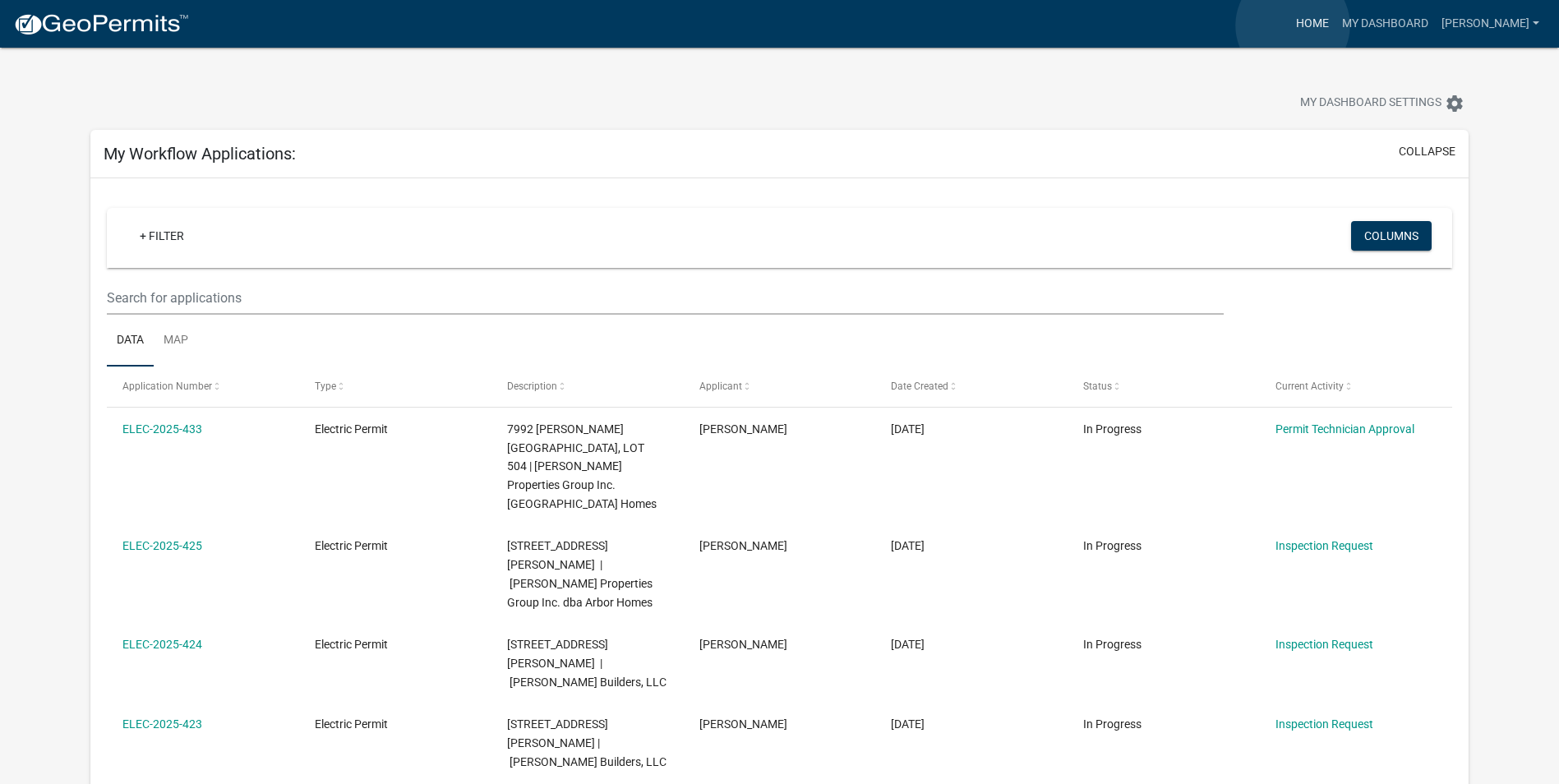
click at [1293, 25] on link "Home" at bounding box center [1312, 24] width 46 height 31
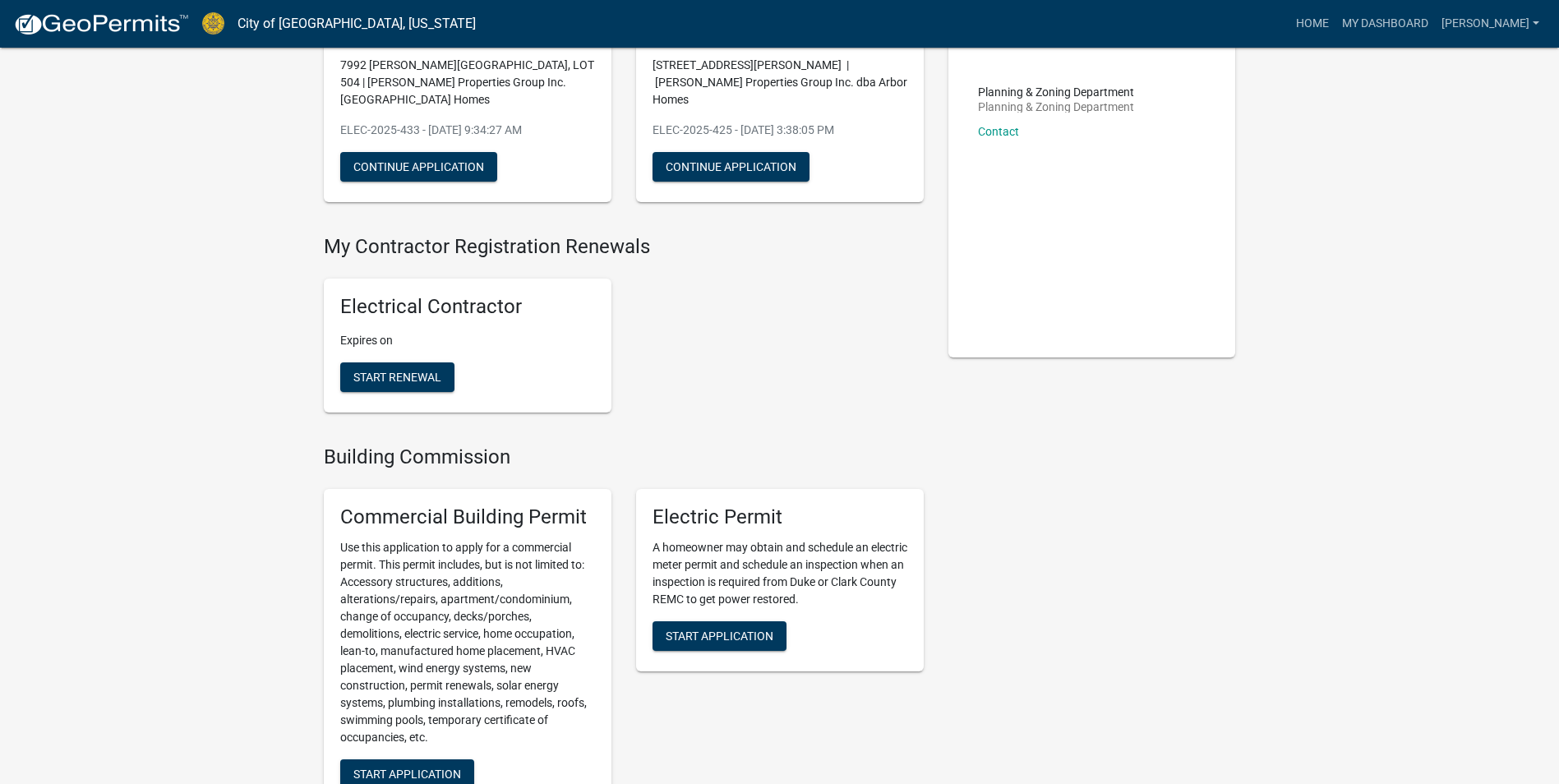
scroll to position [247, 0]
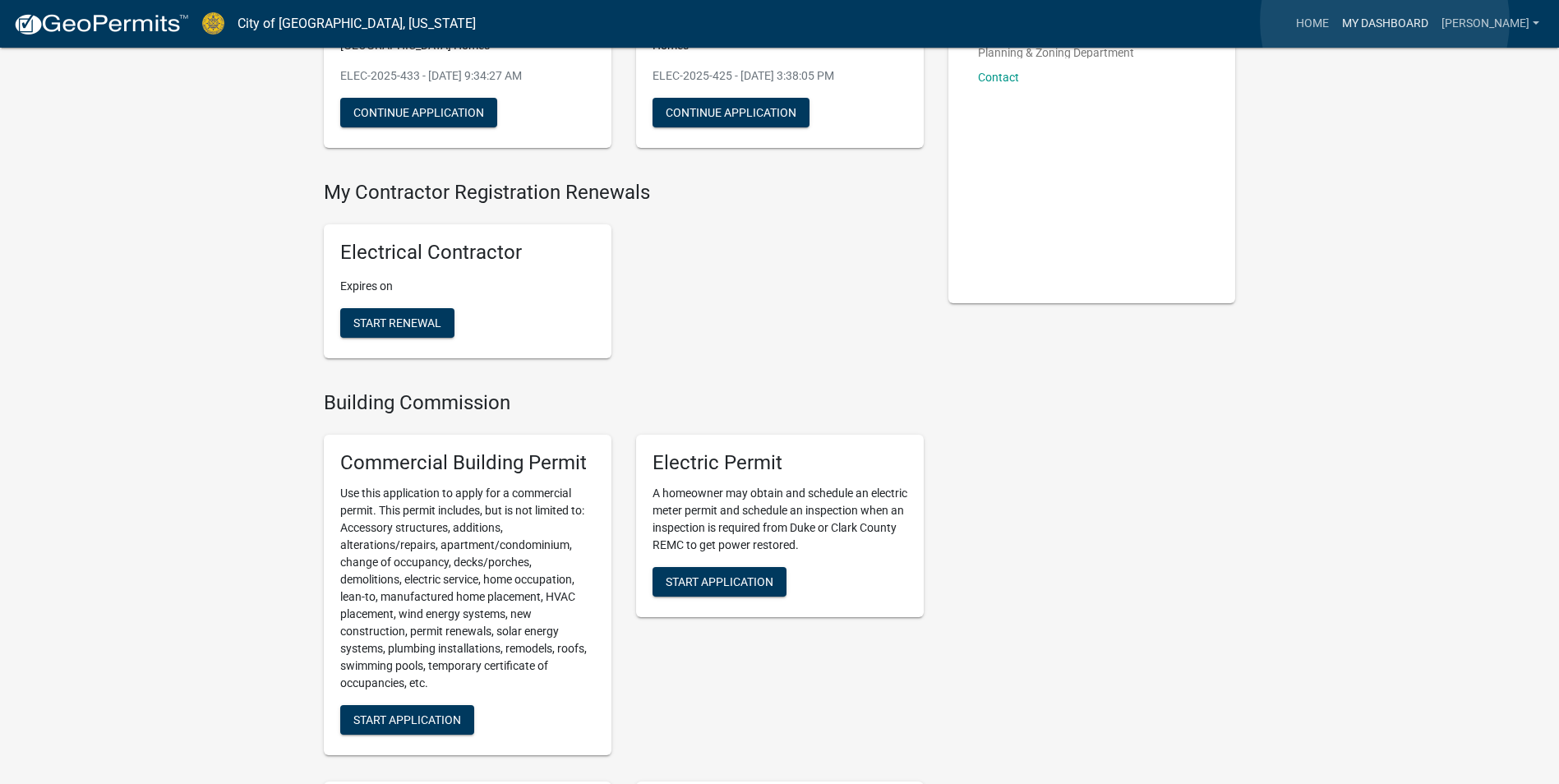
click at [1385, 22] on link "My Dashboard" at bounding box center [1386, 24] width 100 height 31
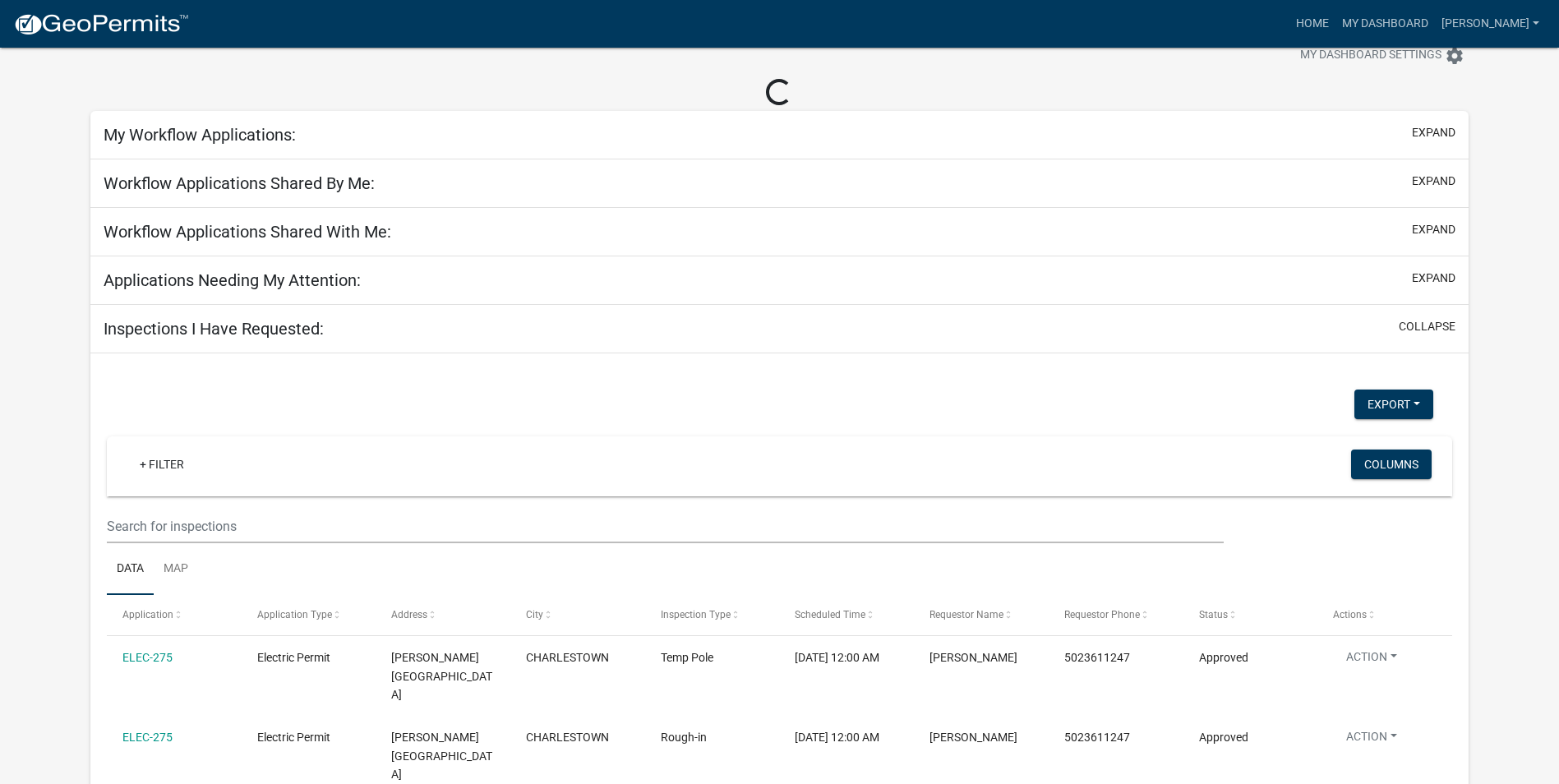
scroll to position [295, 0]
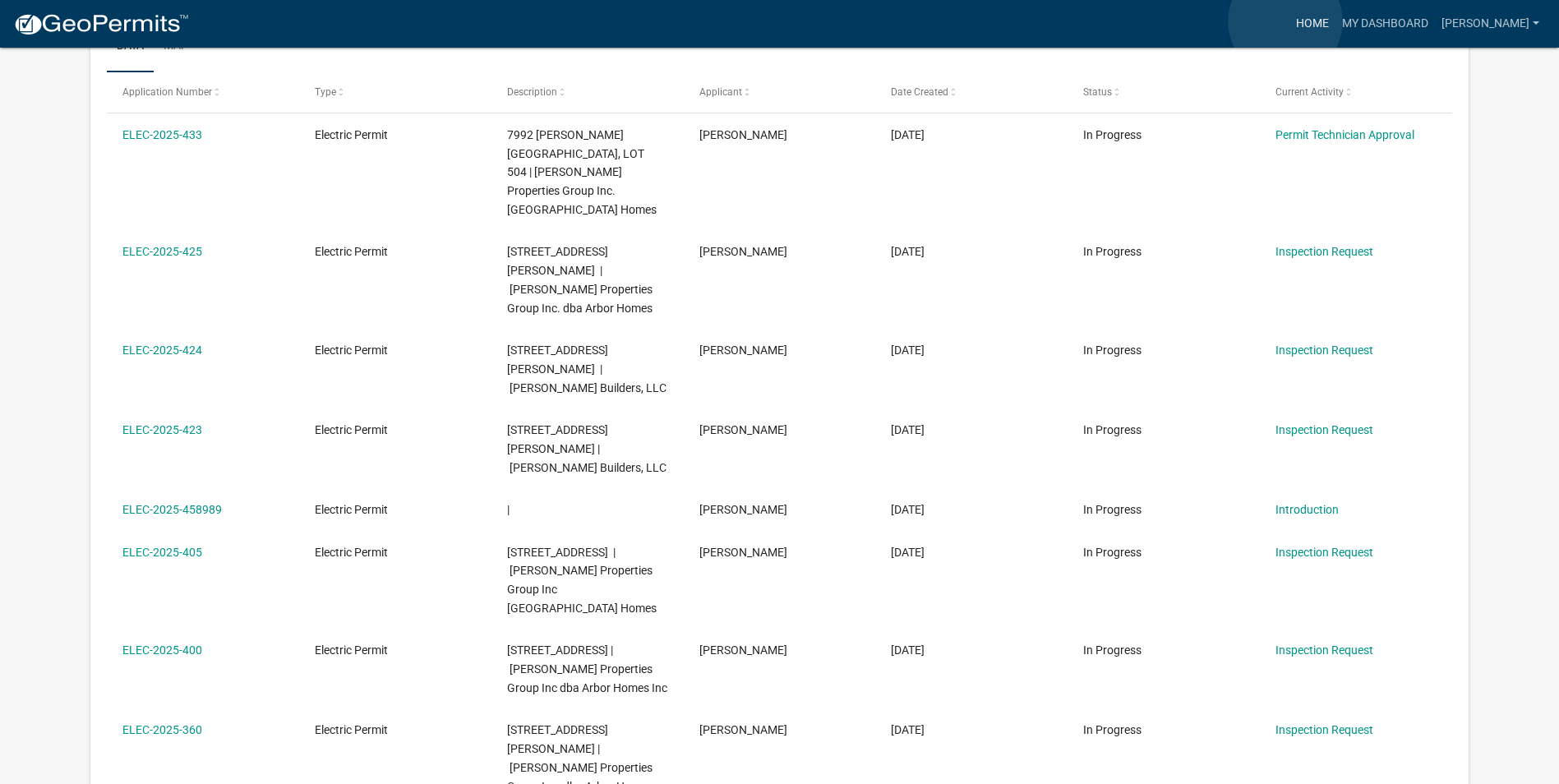
click at [1290, 22] on link "Home" at bounding box center [1312, 24] width 46 height 31
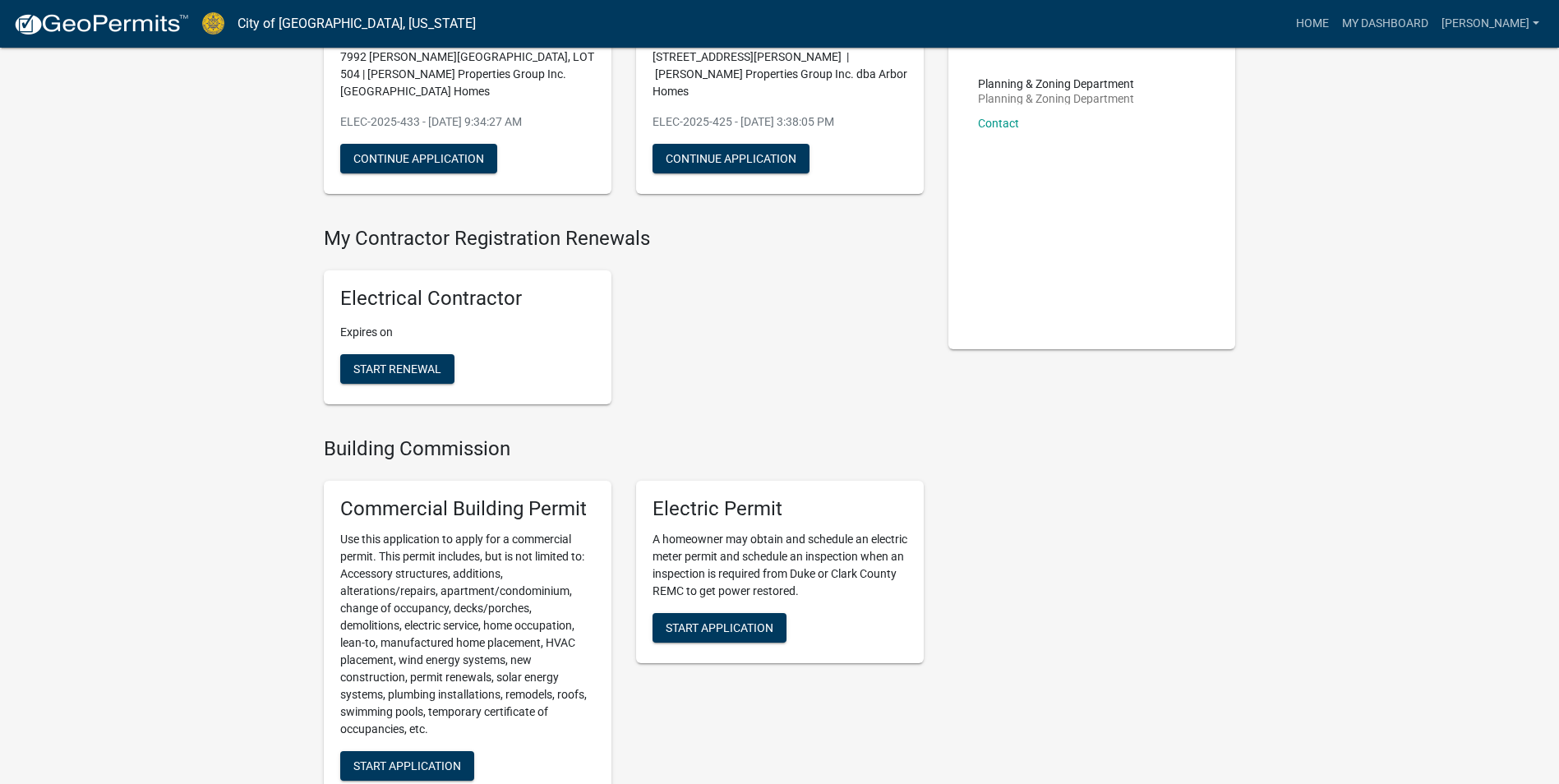
scroll to position [247, 0]
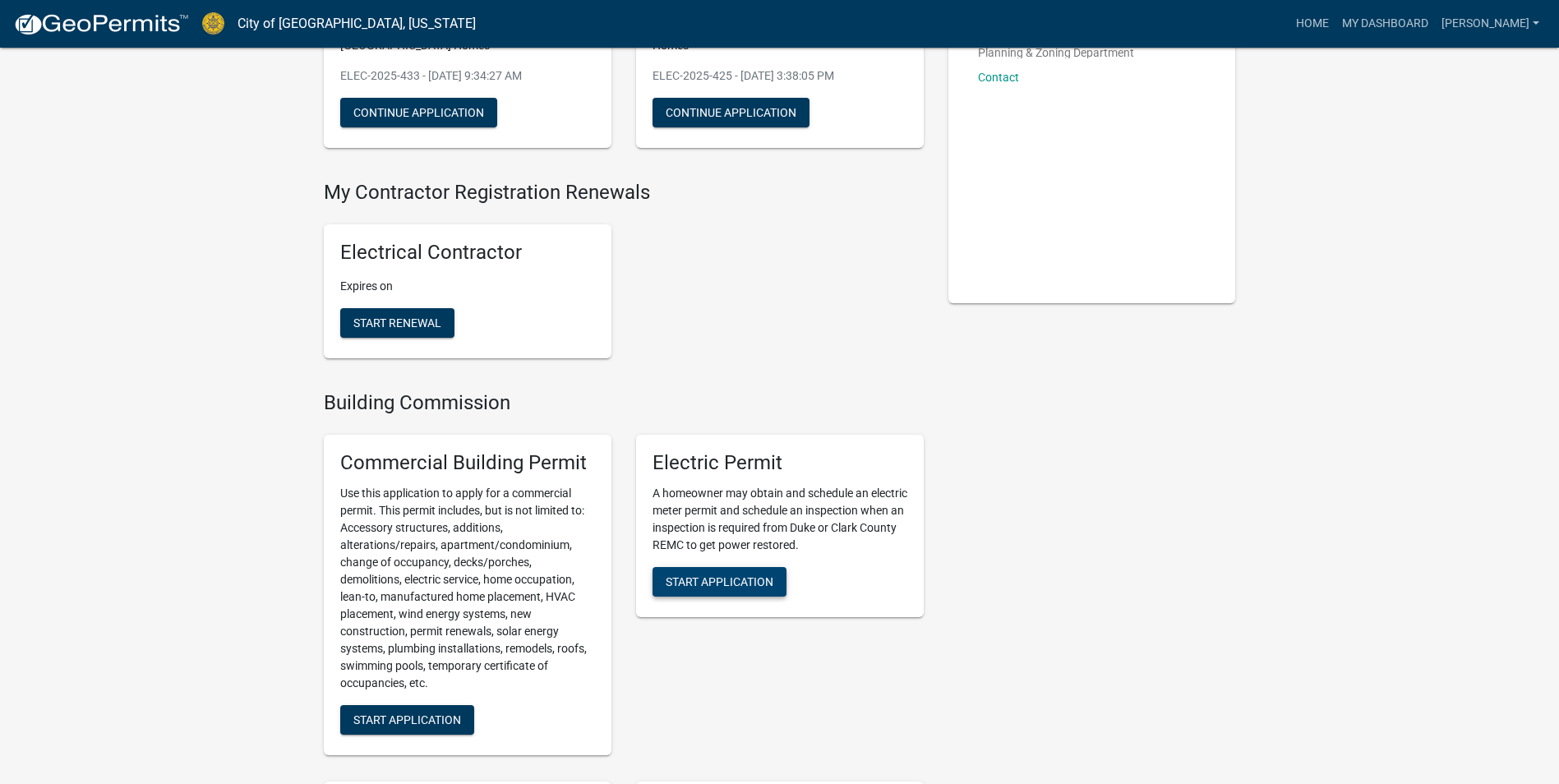
click at [721, 575] on span "Start Application" at bounding box center [720, 581] width 108 height 14
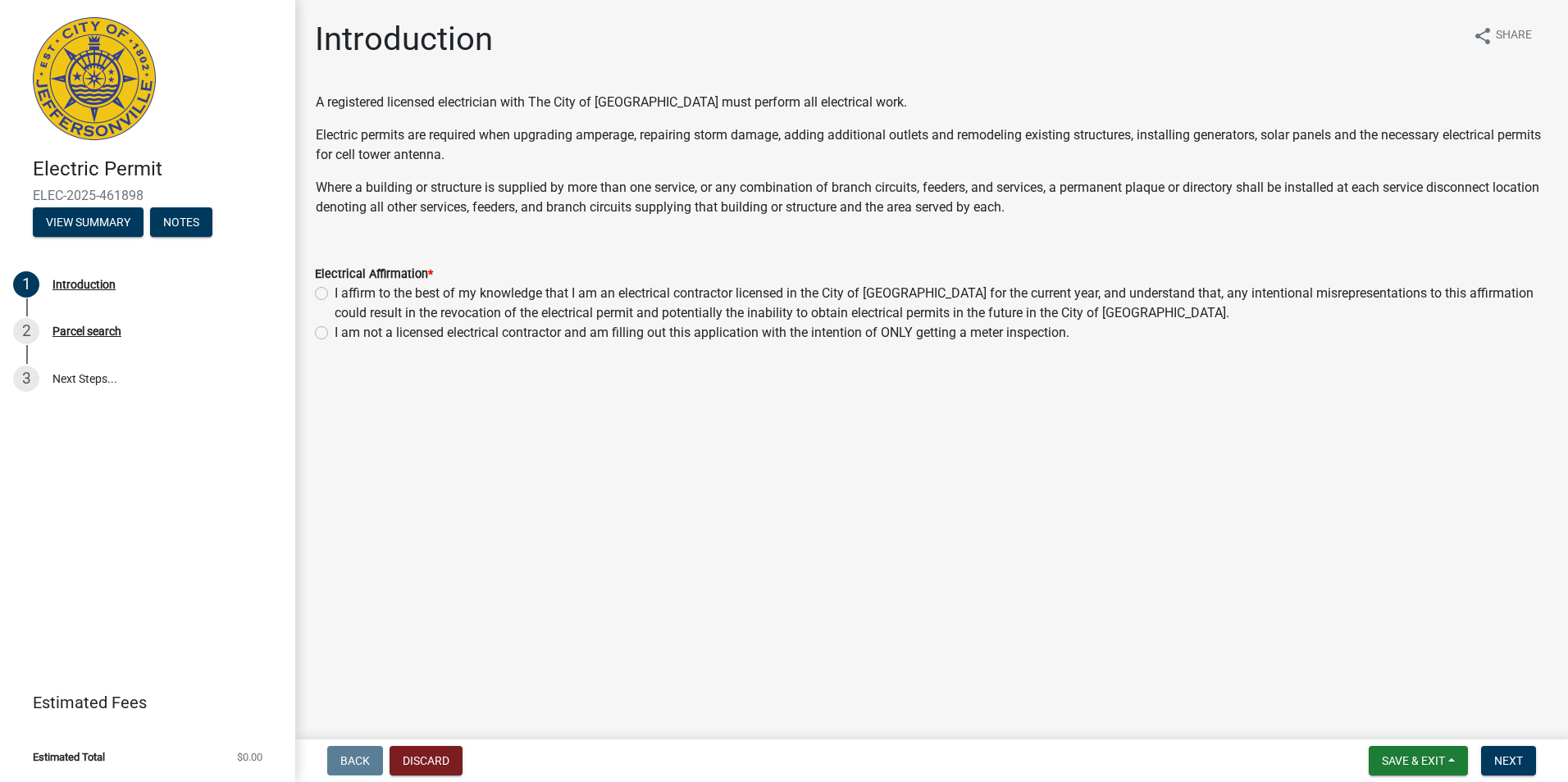
click at [335, 294] on label "I affirm to the best of my knowledge that I am an electrical contractor license…" at bounding box center [941, 304] width 1214 height 40
click at [335, 294] on input "I affirm to the best of my knowledge that I am an electrical contractor license…" at bounding box center [340, 289] width 11 height 11
radio input "true"
click at [1507, 758] on span "Next" at bounding box center [1508, 760] width 29 height 14
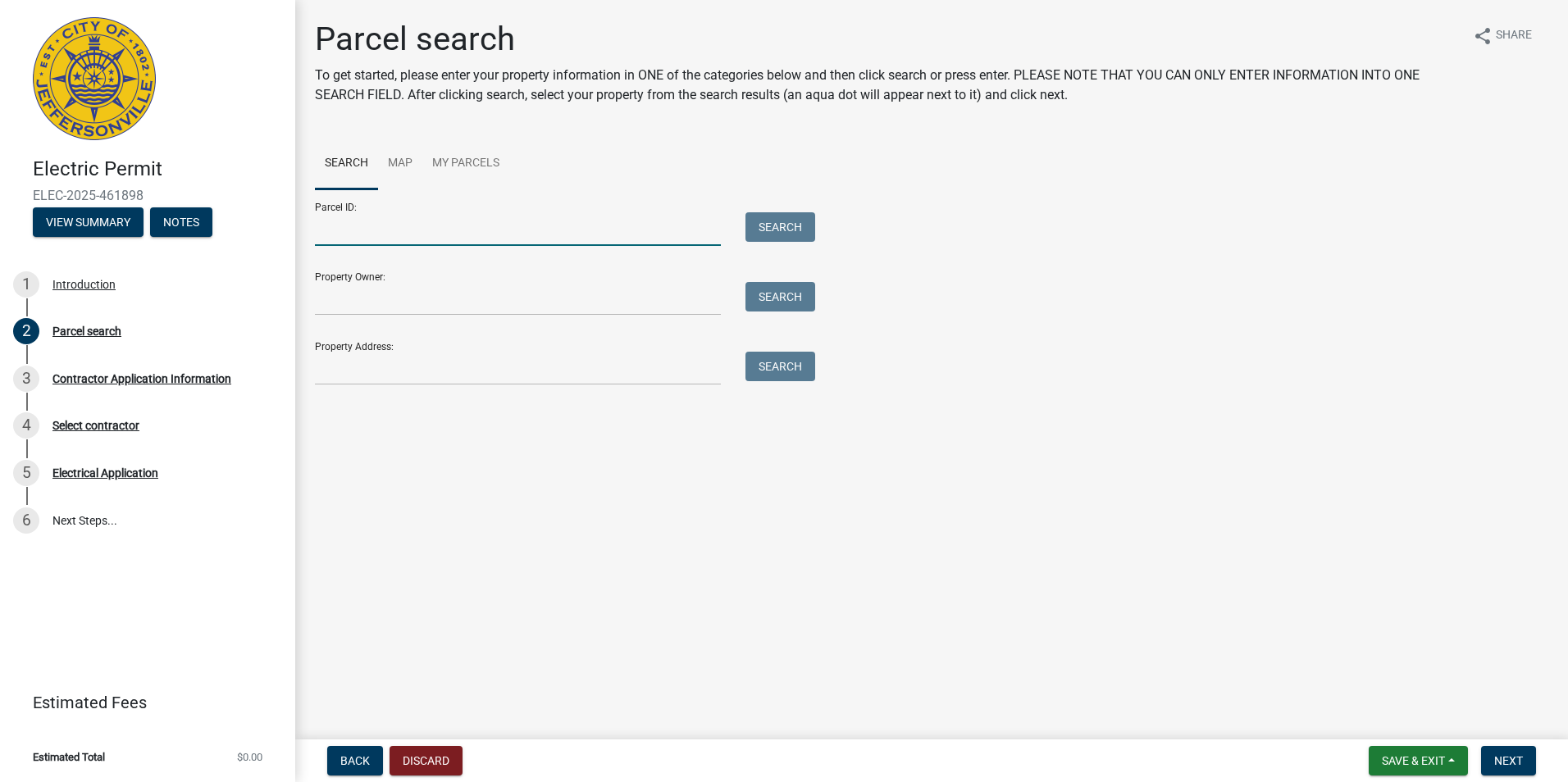
click at [446, 224] on input "Parcel ID:" at bounding box center [517, 229] width 406 height 33
paste input "[STREET_ADDRESS][PERSON_NAME]"
type input "7"
click at [386, 233] on input "Parcel ID:" at bounding box center [517, 229] width 406 height 33
paste input "10-42-05-300-151.000-039"
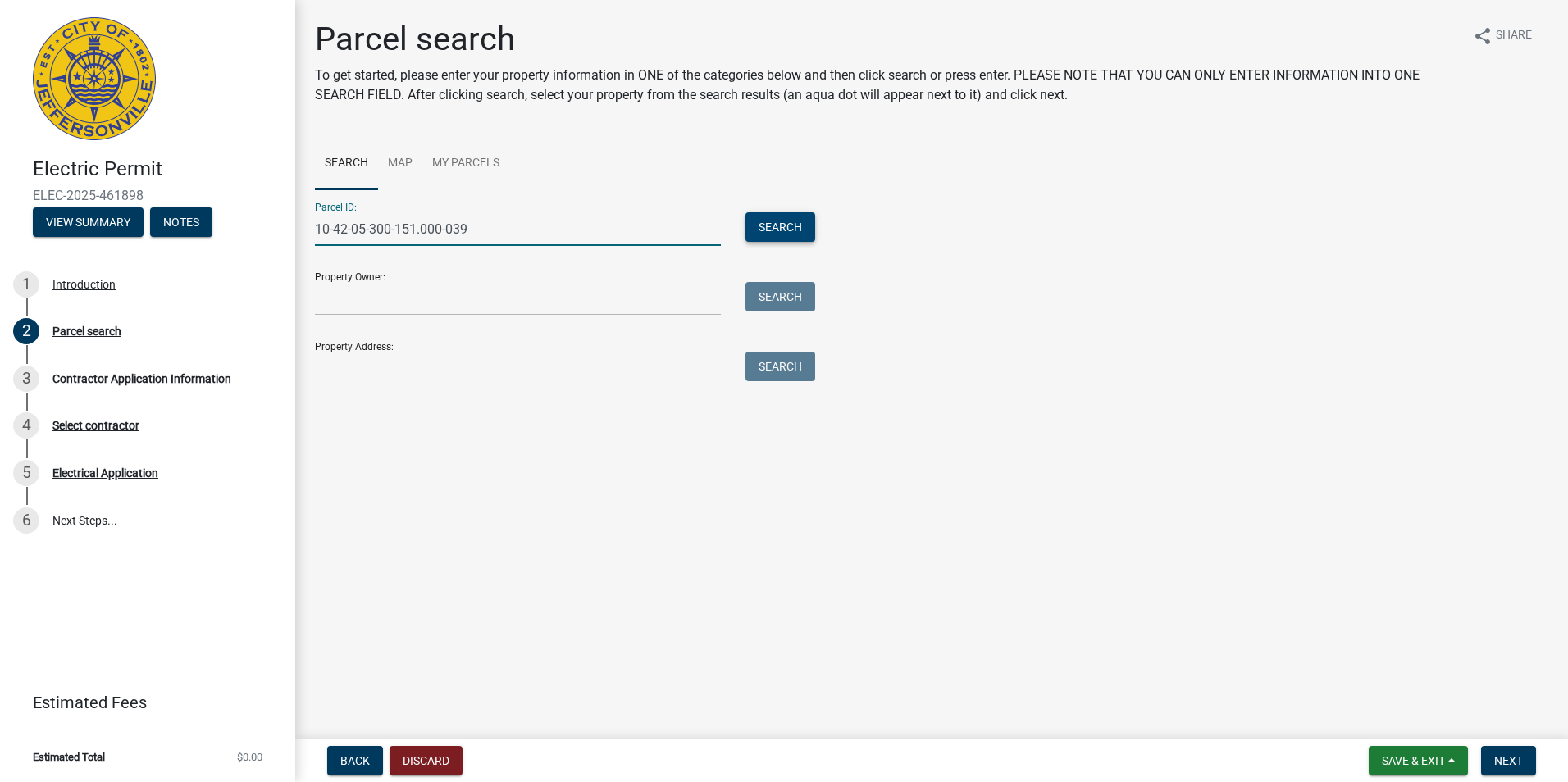
type input "10-42-05-300-151.000-039"
click at [798, 229] on button "Search" at bounding box center [779, 227] width 70 height 30
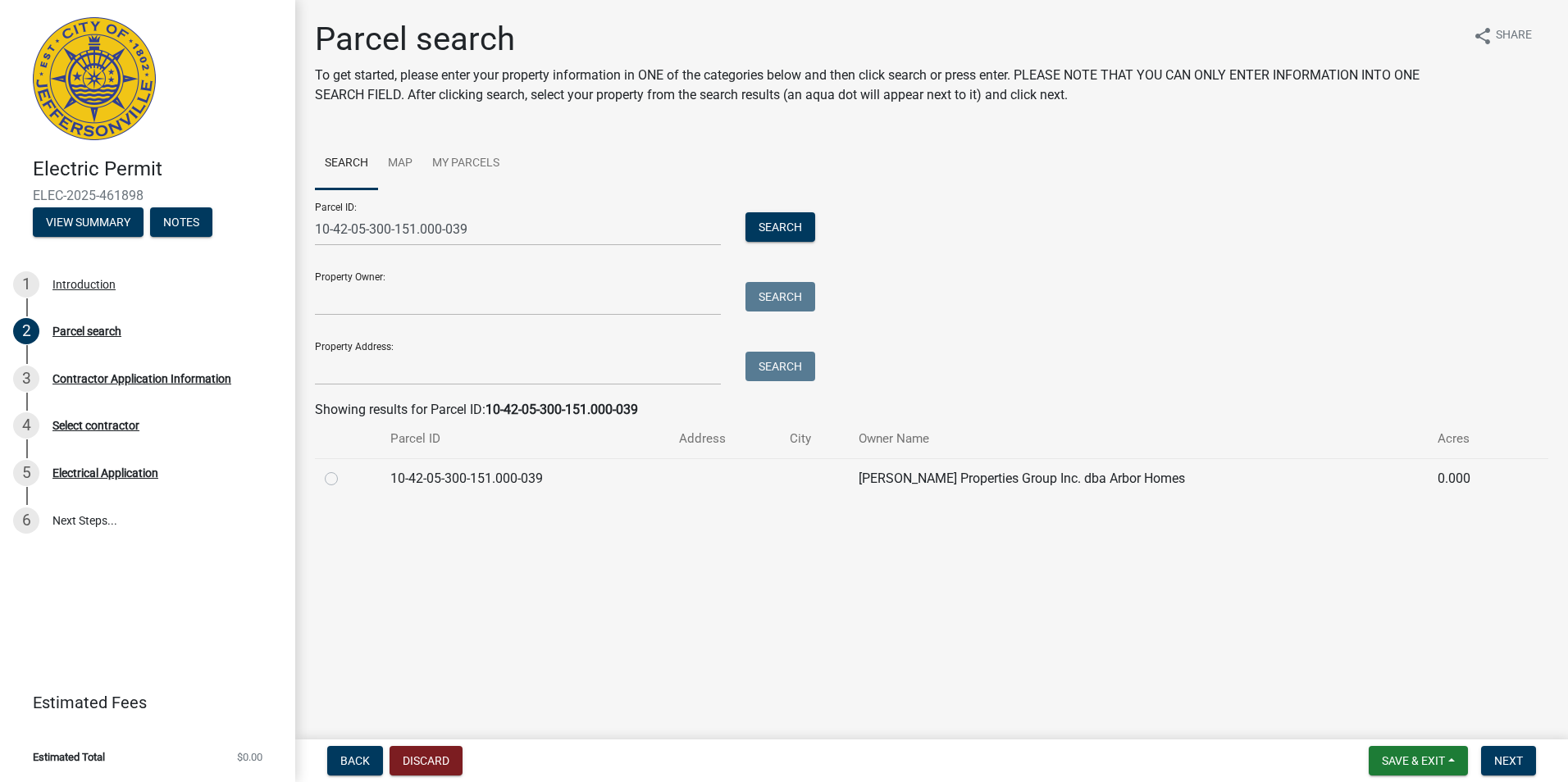
click at [345, 469] on label at bounding box center [345, 469] width 0 height 0
click at [345, 476] on input "radio" at bounding box center [350, 475] width 11 height 11
radio input "true"
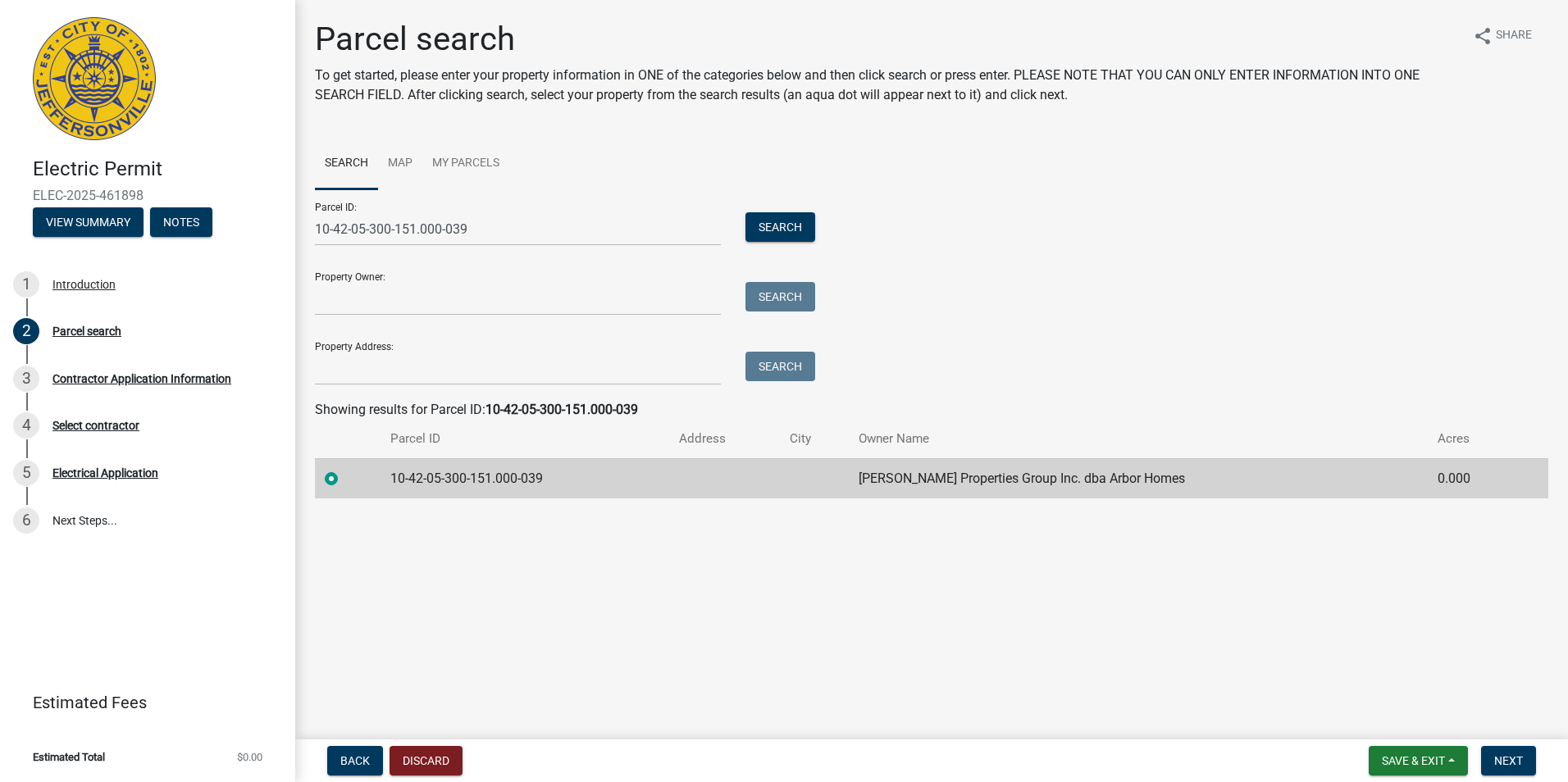
click at [438, 479] on td "10-42-05-300-151.000-039" at bounding box center [524, 478] width 288 height 40
click at [1509, 757] on span "Next" at bounding box center [1508, 760] width 29 height 14
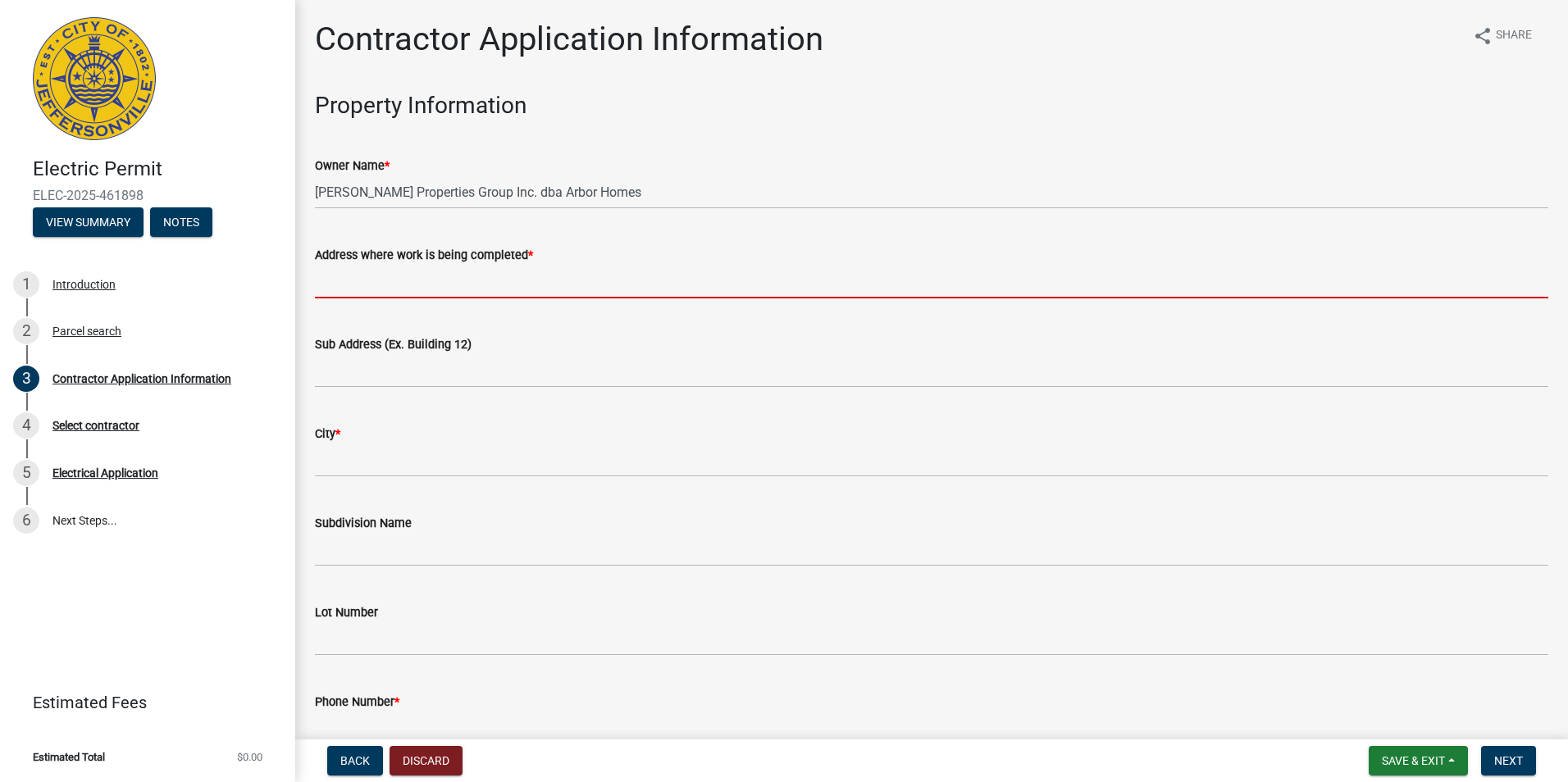
click at [445, 278] on input "Address where work is being completed *" at bounding box center [931, 281] width 1233 height 33
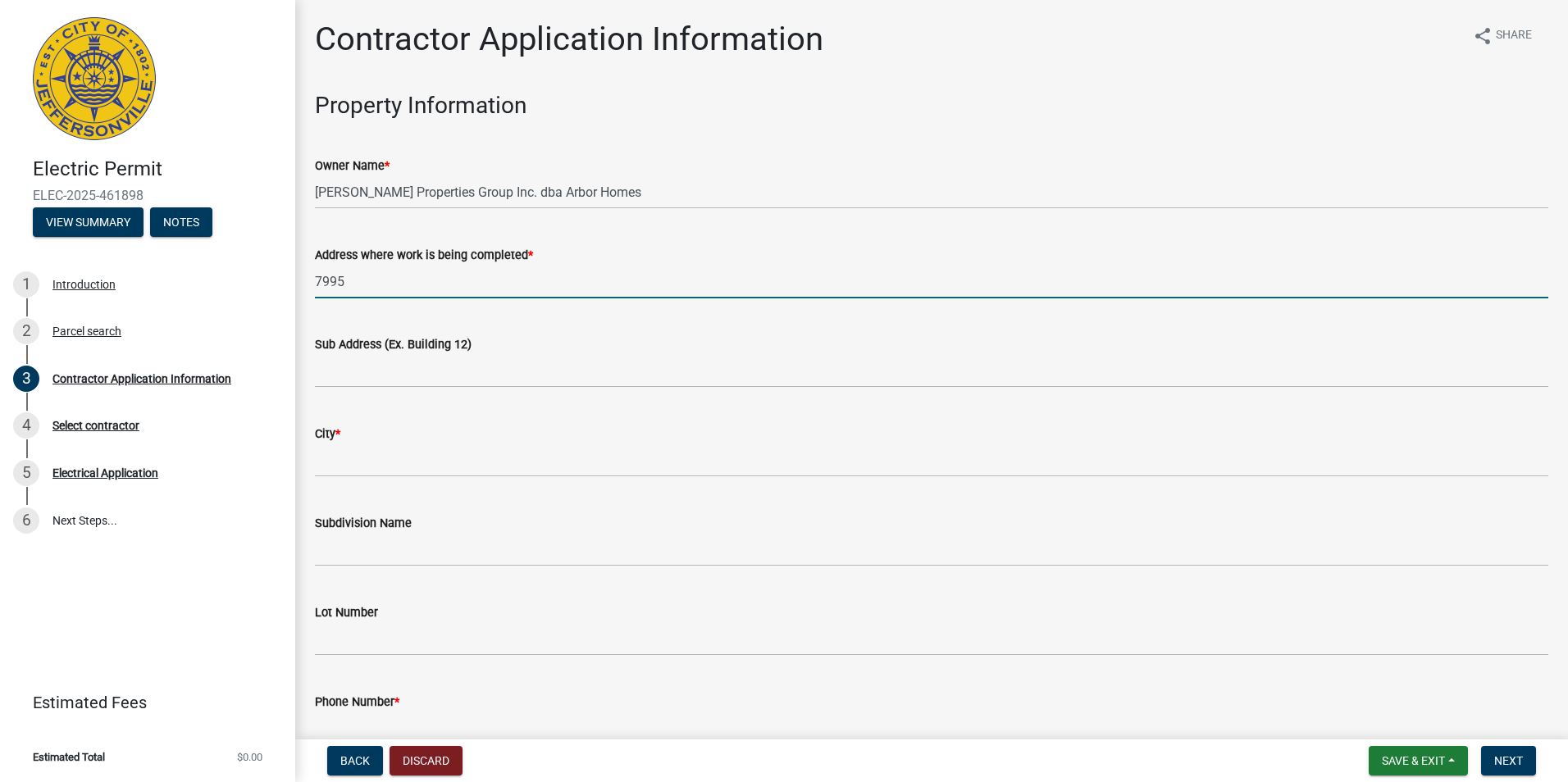
type input "7995 Stacy Springs Boulevard"
type input "[GEOGRAPHIC_DATA]"
type input "5023611247"
type input "[PERSON_NAME][EMAIL_ADDRESS][PERSON_NAME][DOMAIN_NAME]"
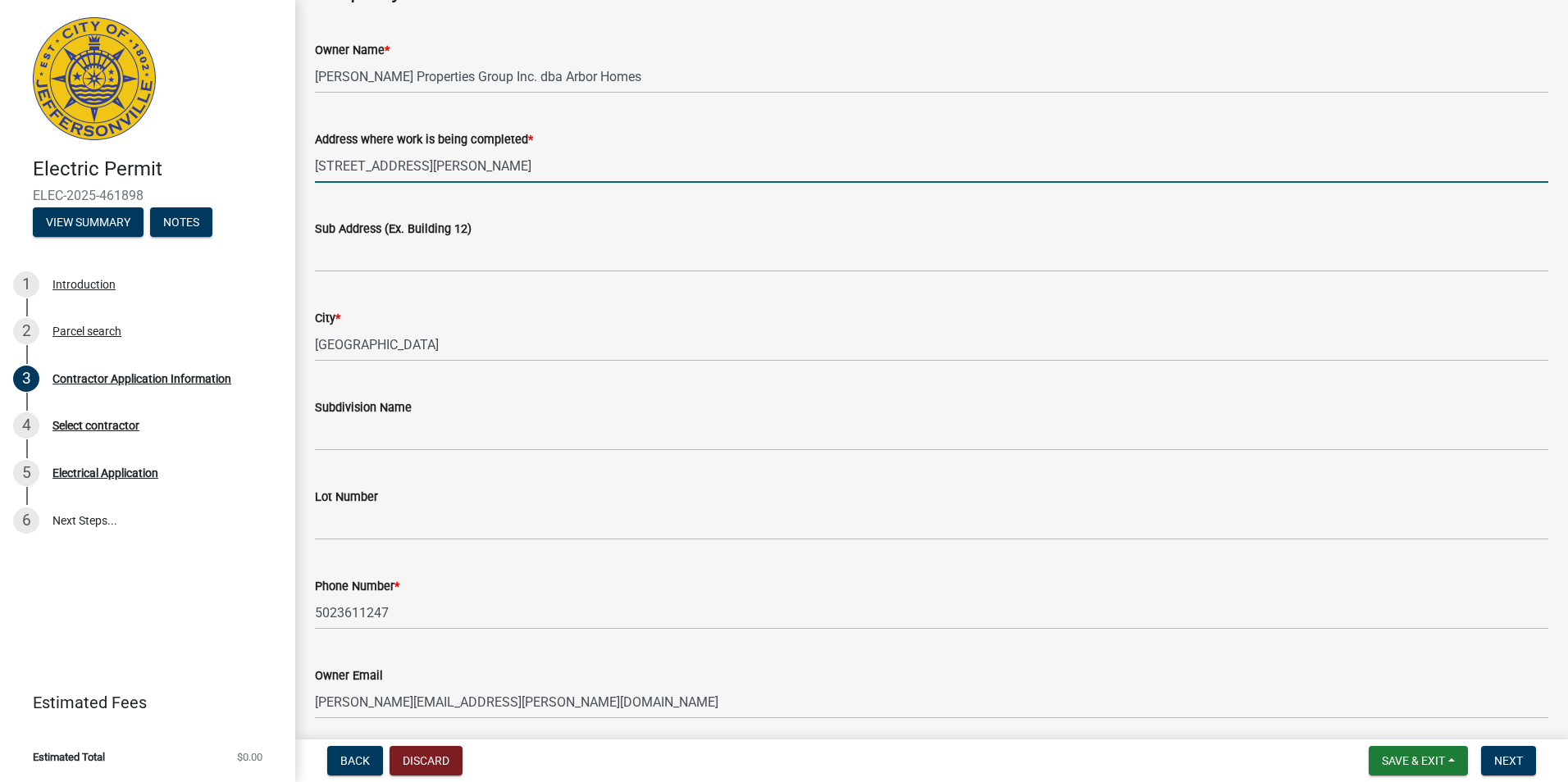
scroll to position [164, 0]
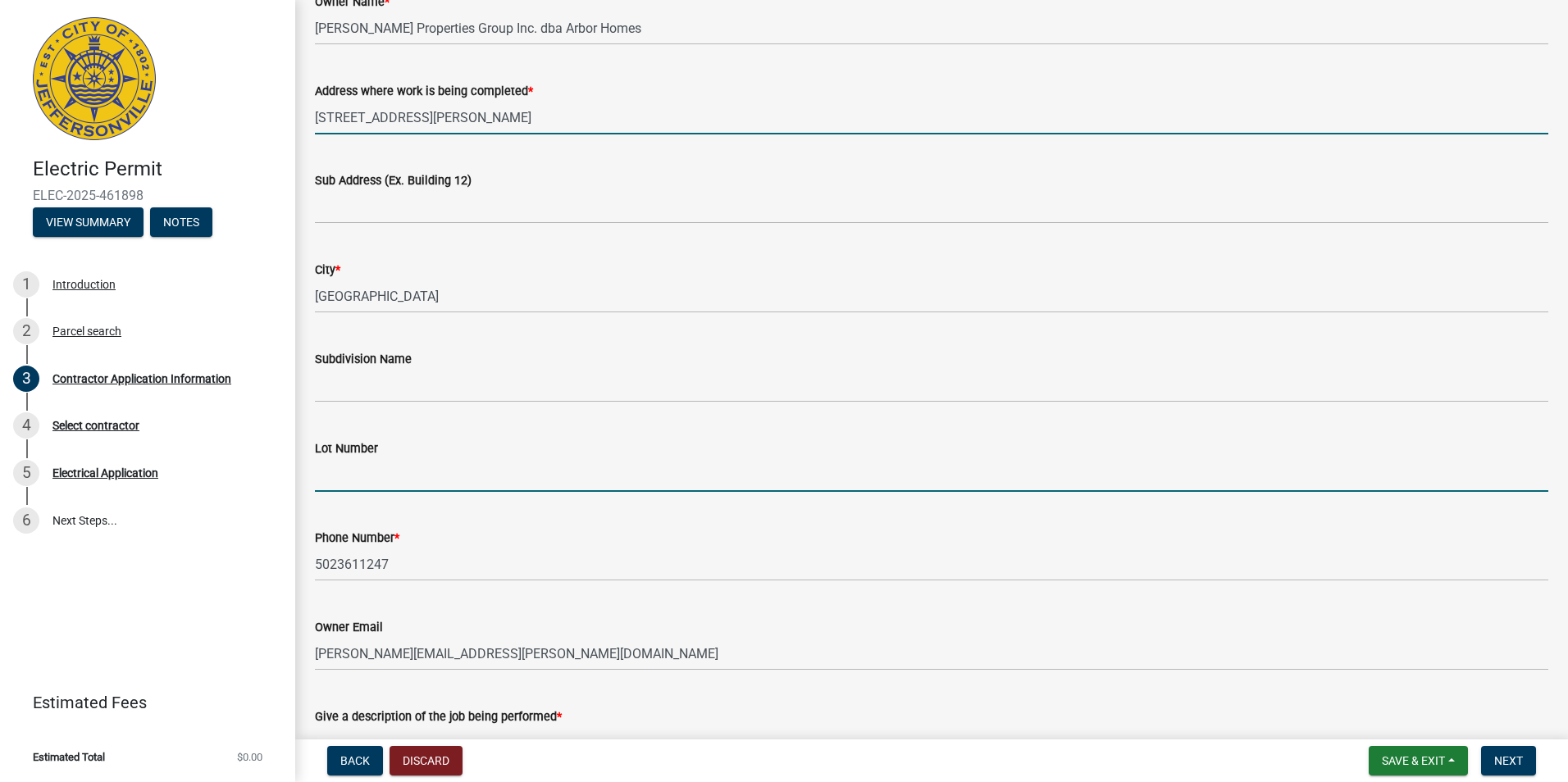
click at [445, 471] on input "Lot Number" at bounding box center [931, 475] width 1233 height 33
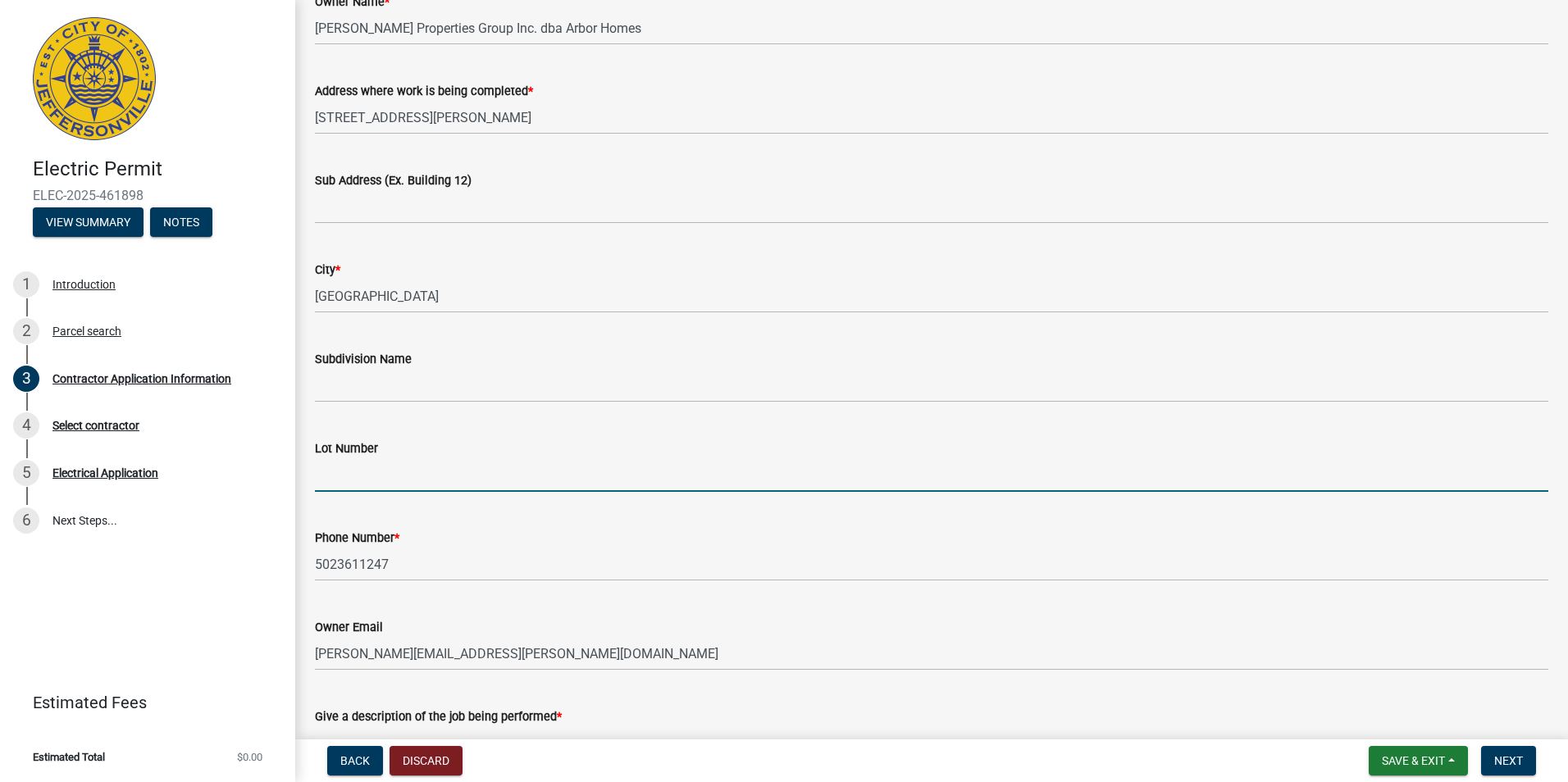
type input "504Stacy Springs"
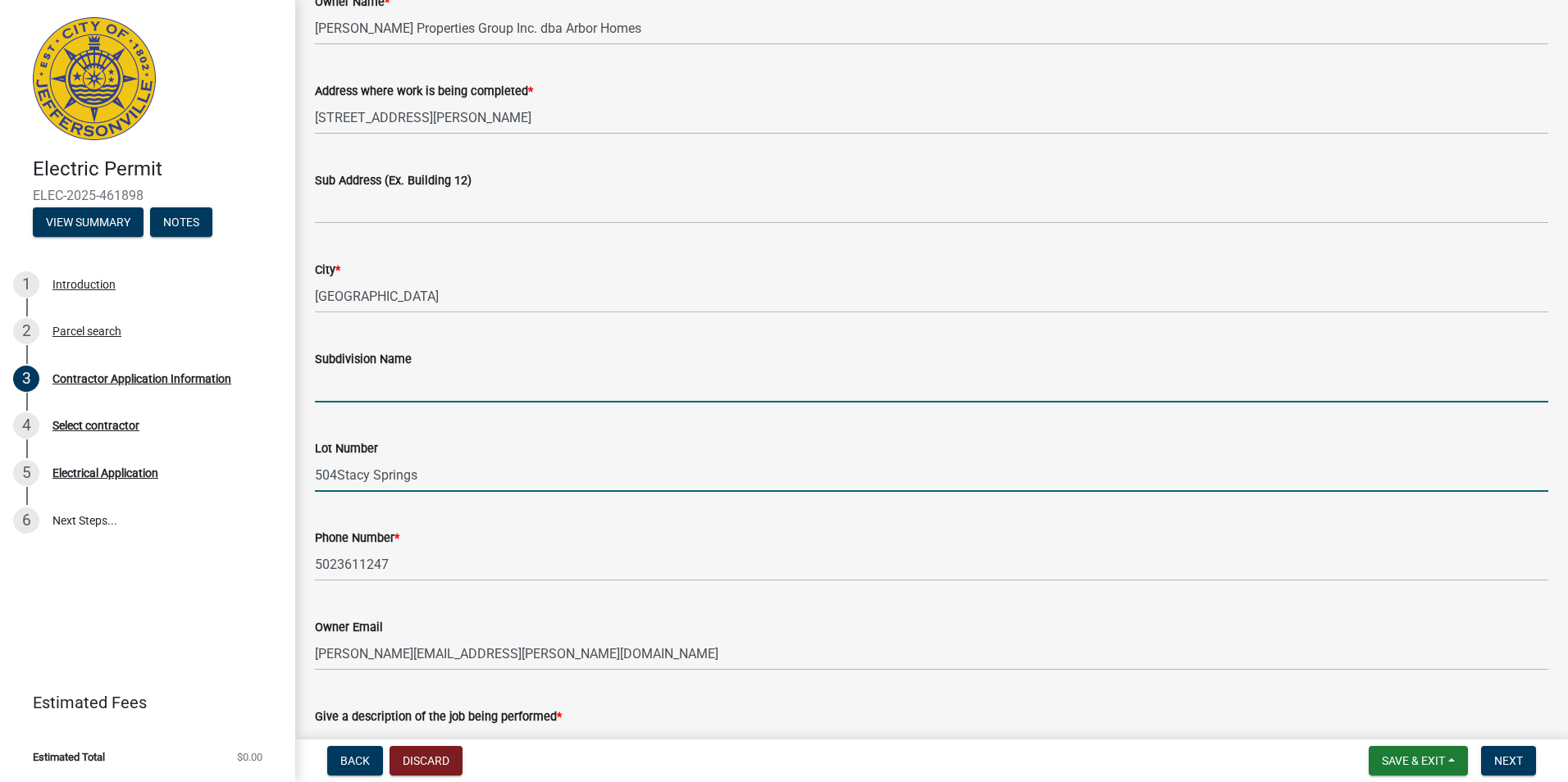
type input "[PERSON_NAME][GEOGRAPHIC_DATA]"
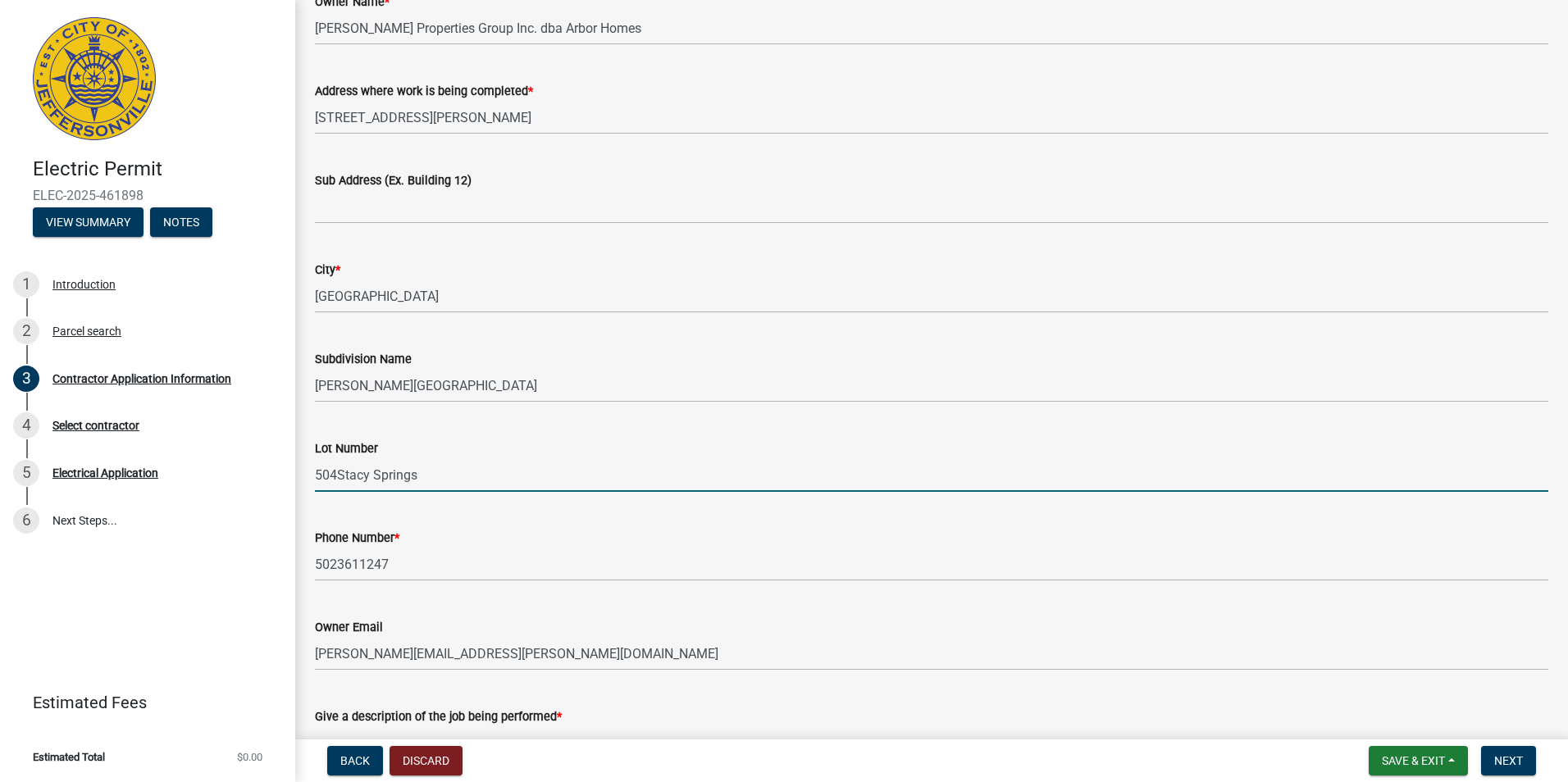
type input "0"
type input "100"
click at [338, 475] on input "504Stacy Springs" at bounding box center [931, 475] width 1233 height 33
click at [326, 477] on input "504 Stacy Springs" at bounding box center [931, 475] width 1233 height 33
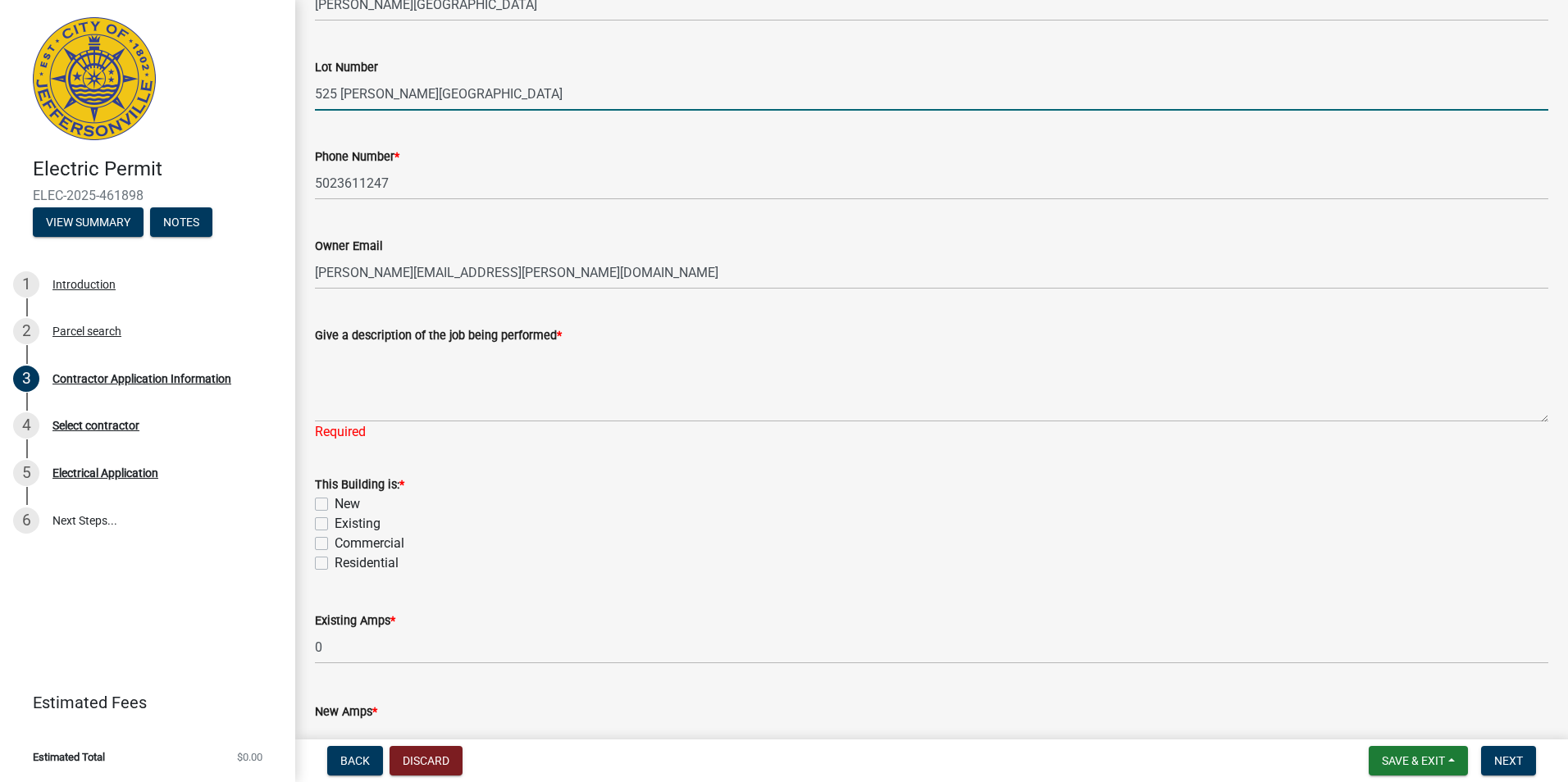
scroll to position [574, 0]
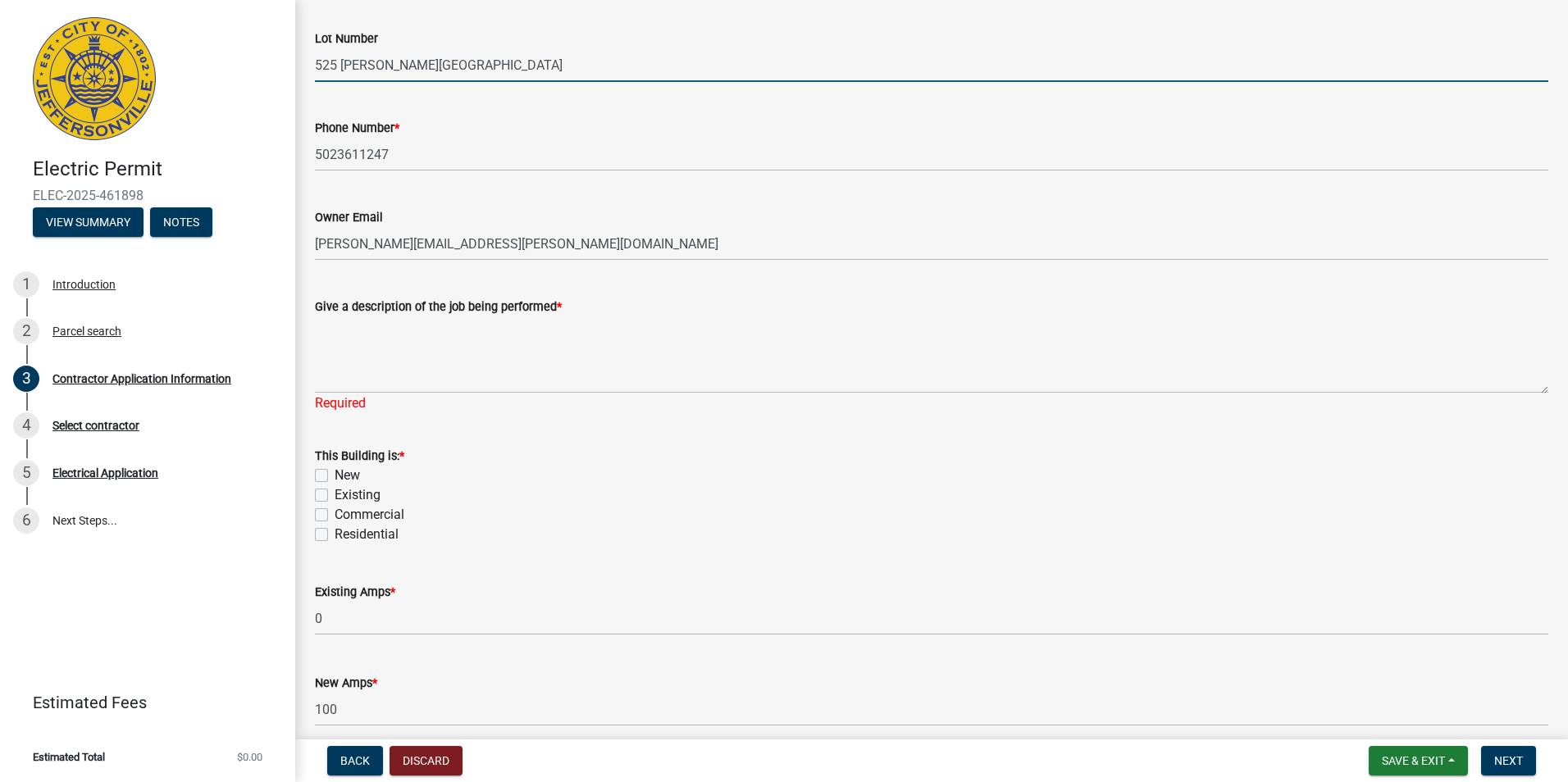
type input "525 [PERSON_NAME][GEOGRAPHIC_DATA]"
click at [335, 536] on label "Residential" at bounding box center [366, 534] width 64 height 20
click at [335, 535] on input "Residential" at bounding box center [340, 530] width 11 height 11
checkbox input "true"
checkbox input "false"
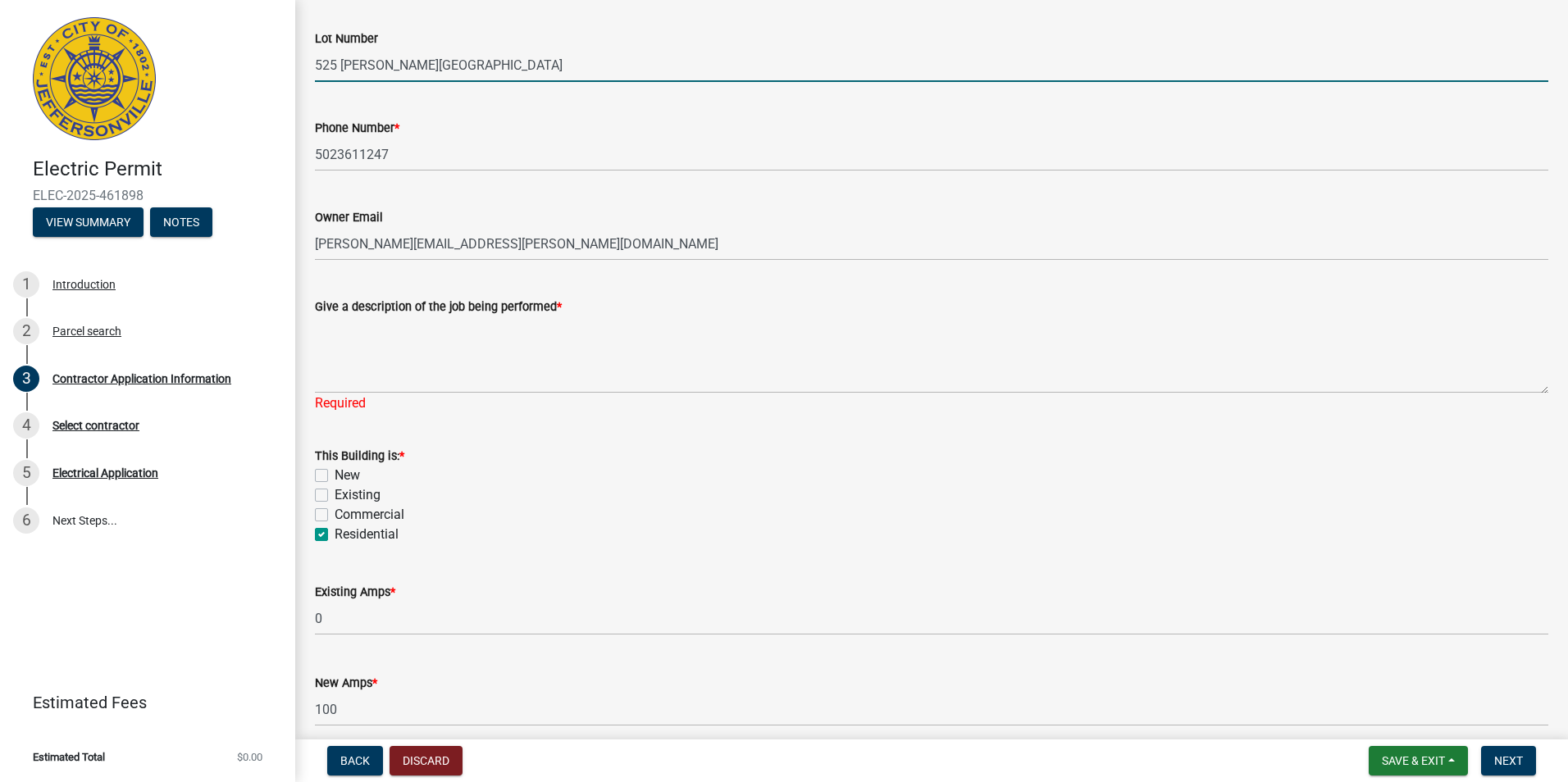
checkbox input "false"
checkbox input "true"
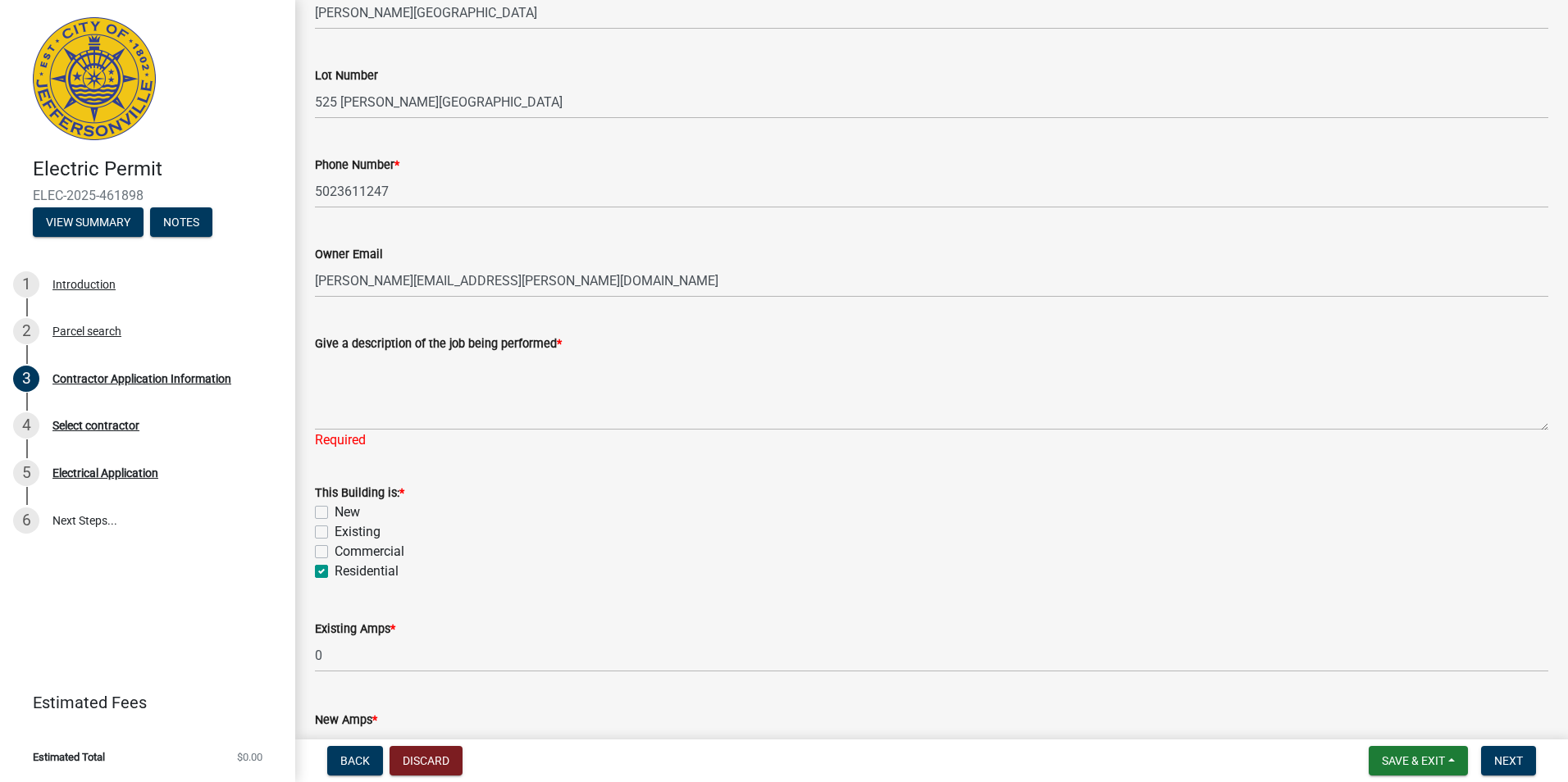
scroll to position [400, 0]
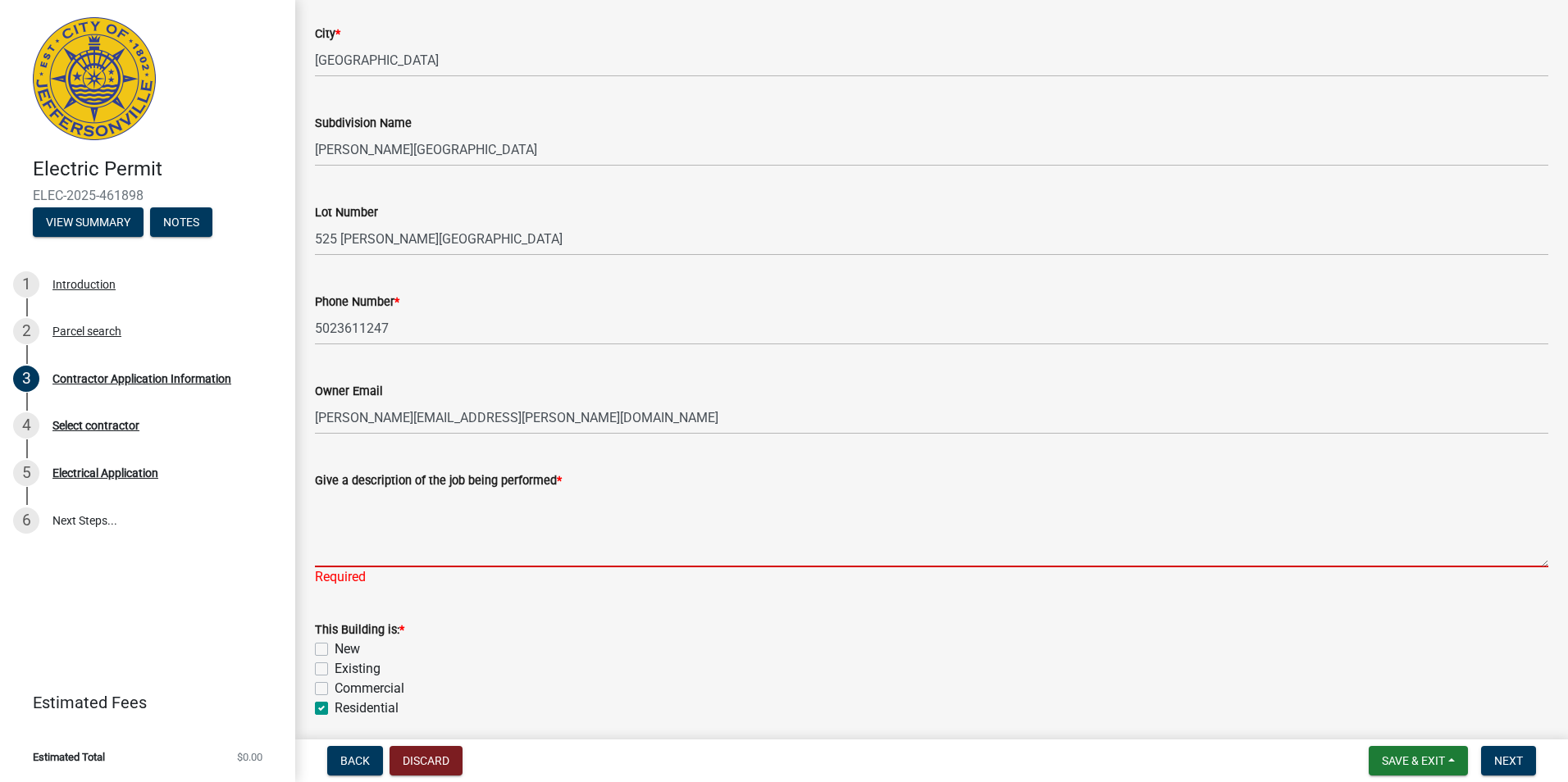
click at [351, 536] on textarea "Give a description of the job being performed *" at bounding box center [931, 528] width 1233 height 77
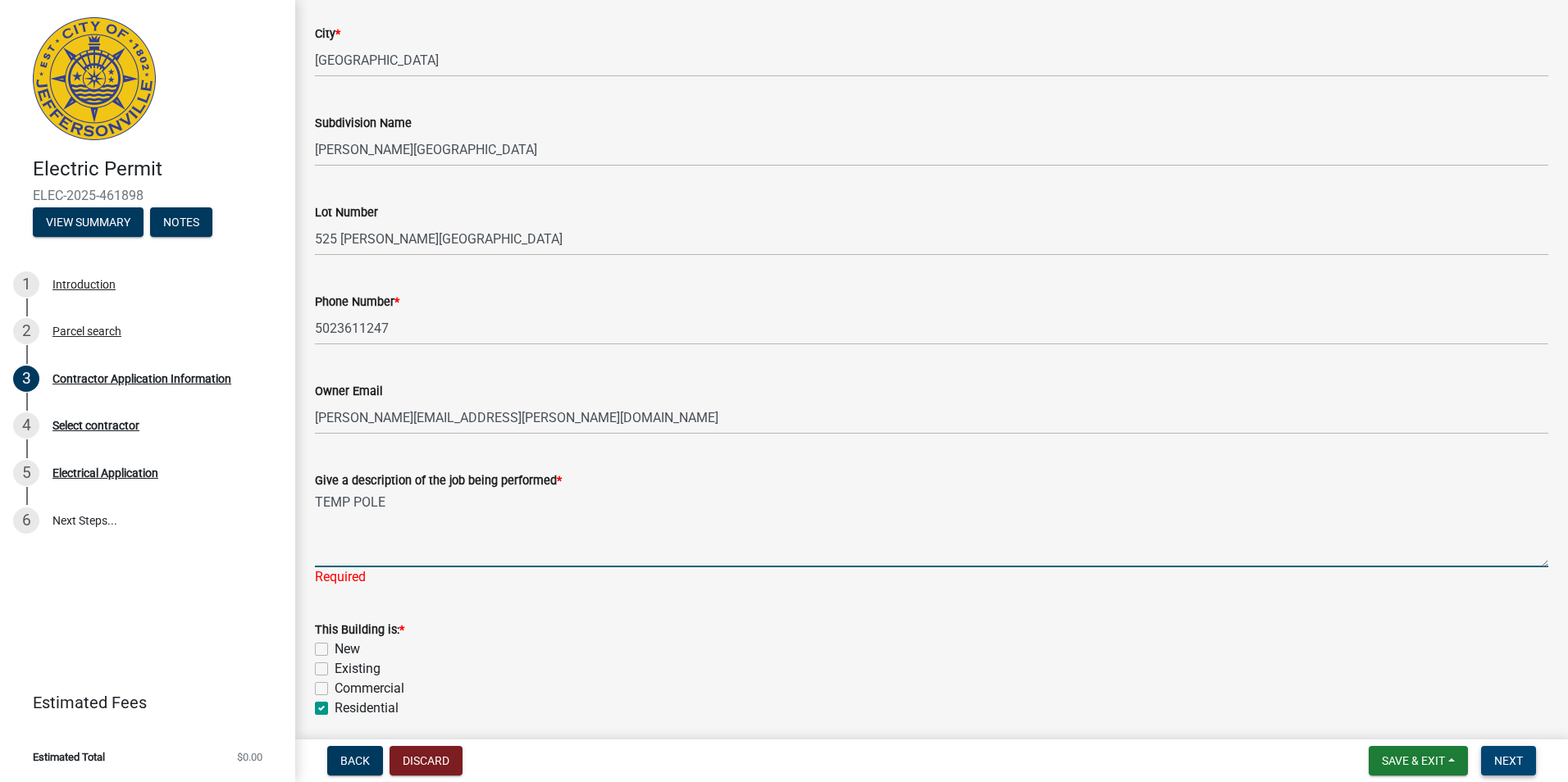
type textarea "TEMP POLE"
click at [1504, 755] on span "Next" at bounding box center [1508, 760] width 29 height 14
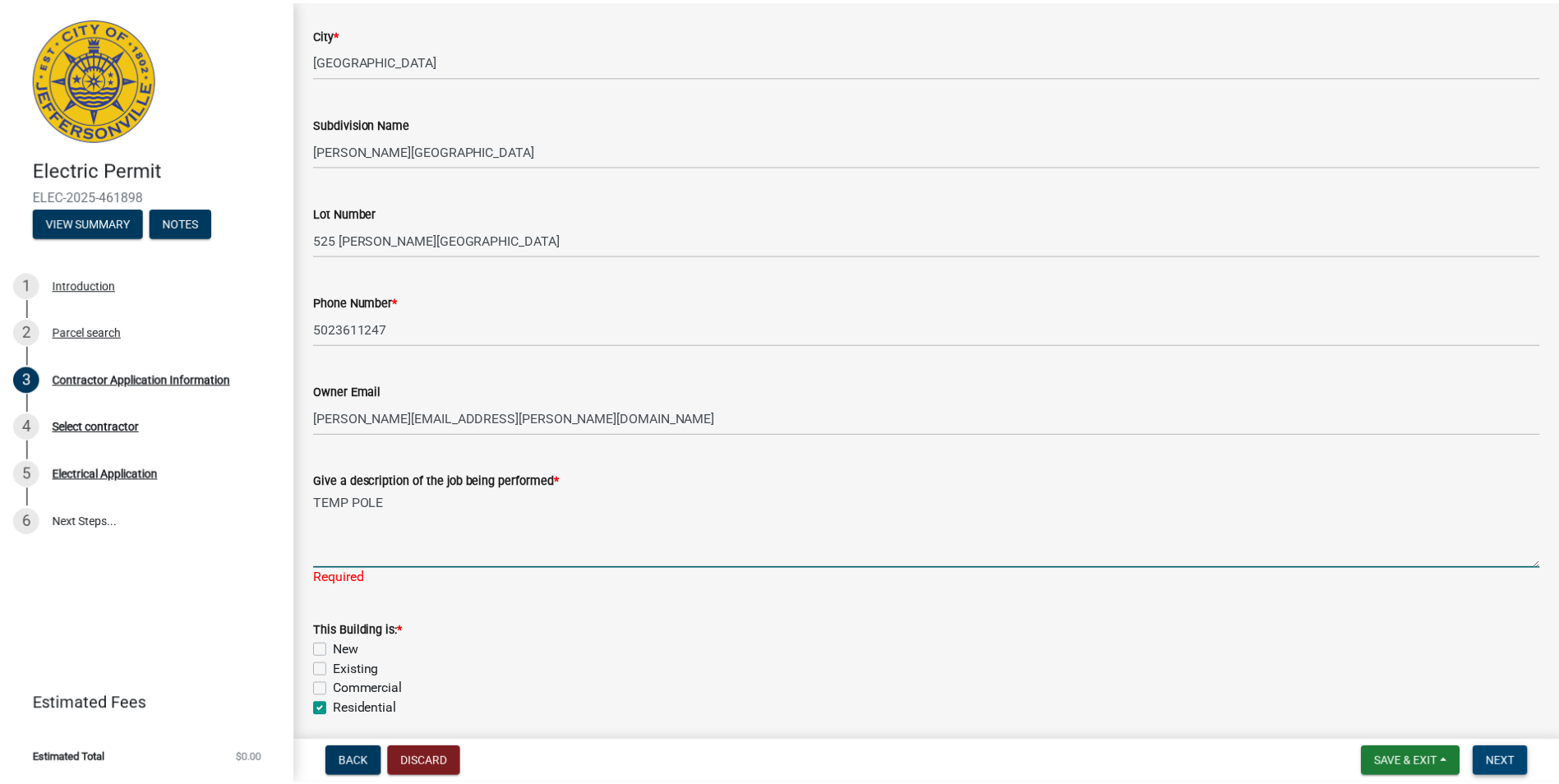
scroll to position [0, 0]
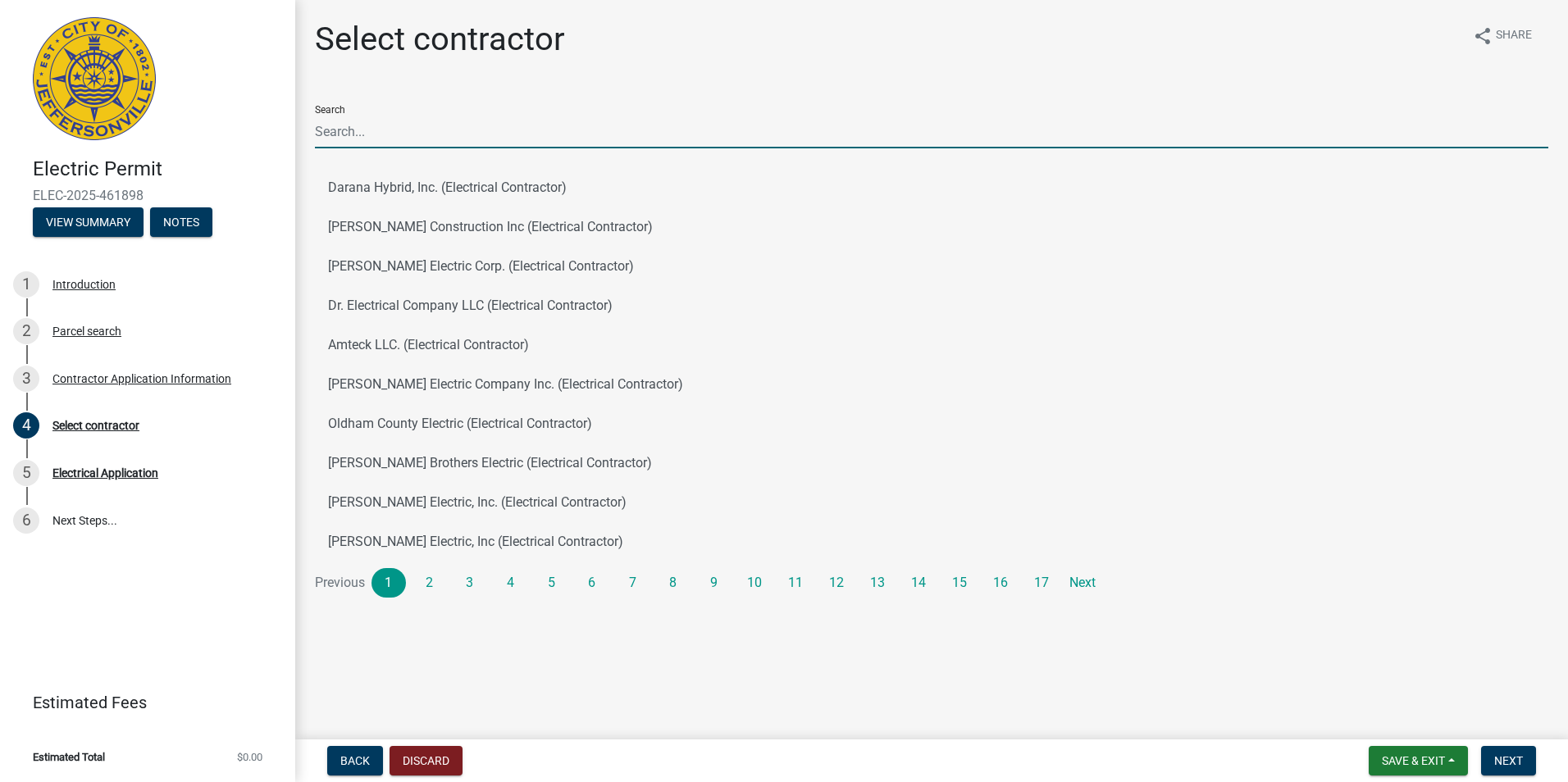
click at [397, 133] on input "Search" at bounding box center [931, 131] width 1233 height 33
type input "IES"
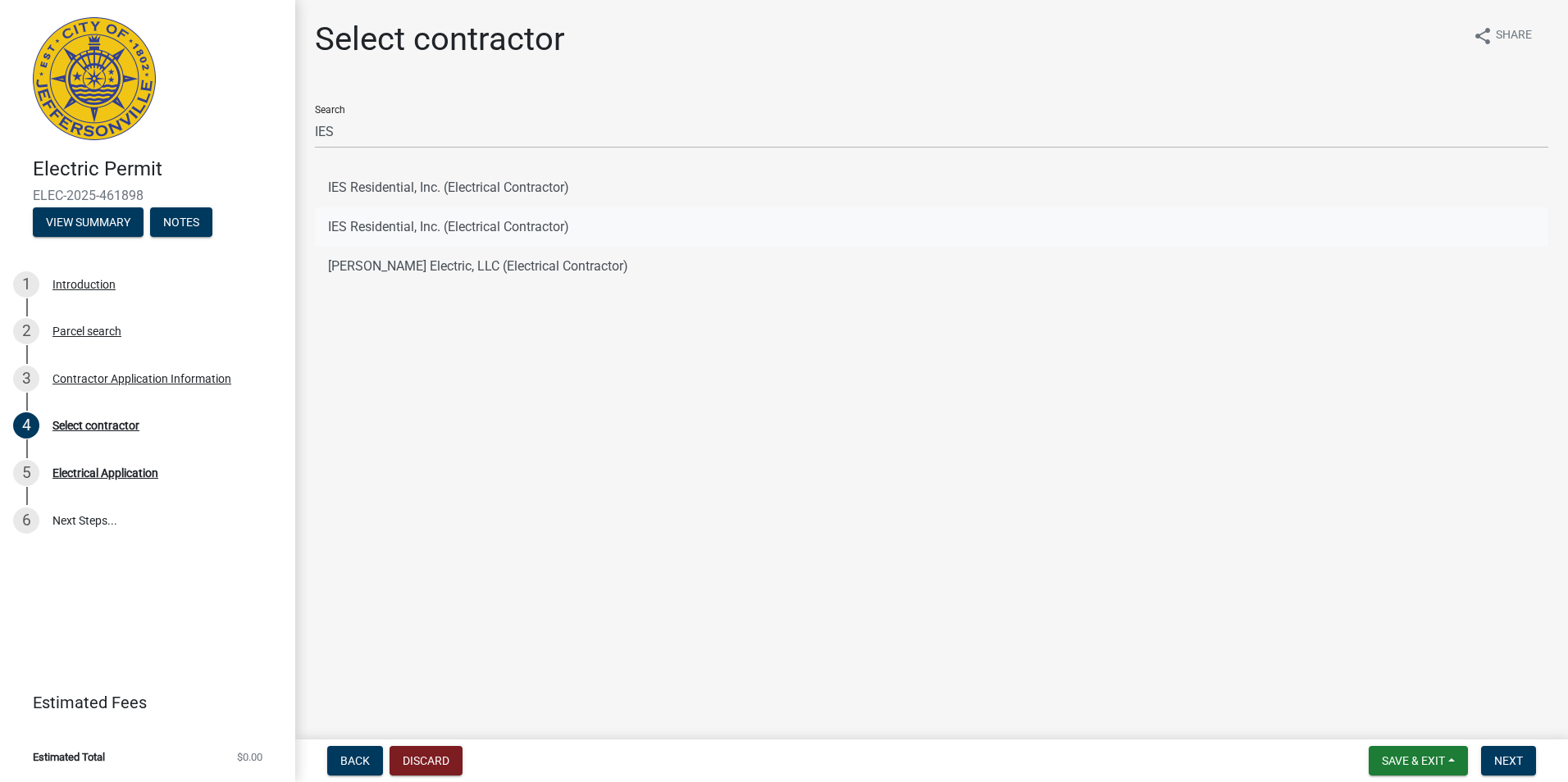
click at [427, 228] on button "IES Residential, Inc. (Electrical Contractor)" at bounding box center [931, 227] width 1233 height 40
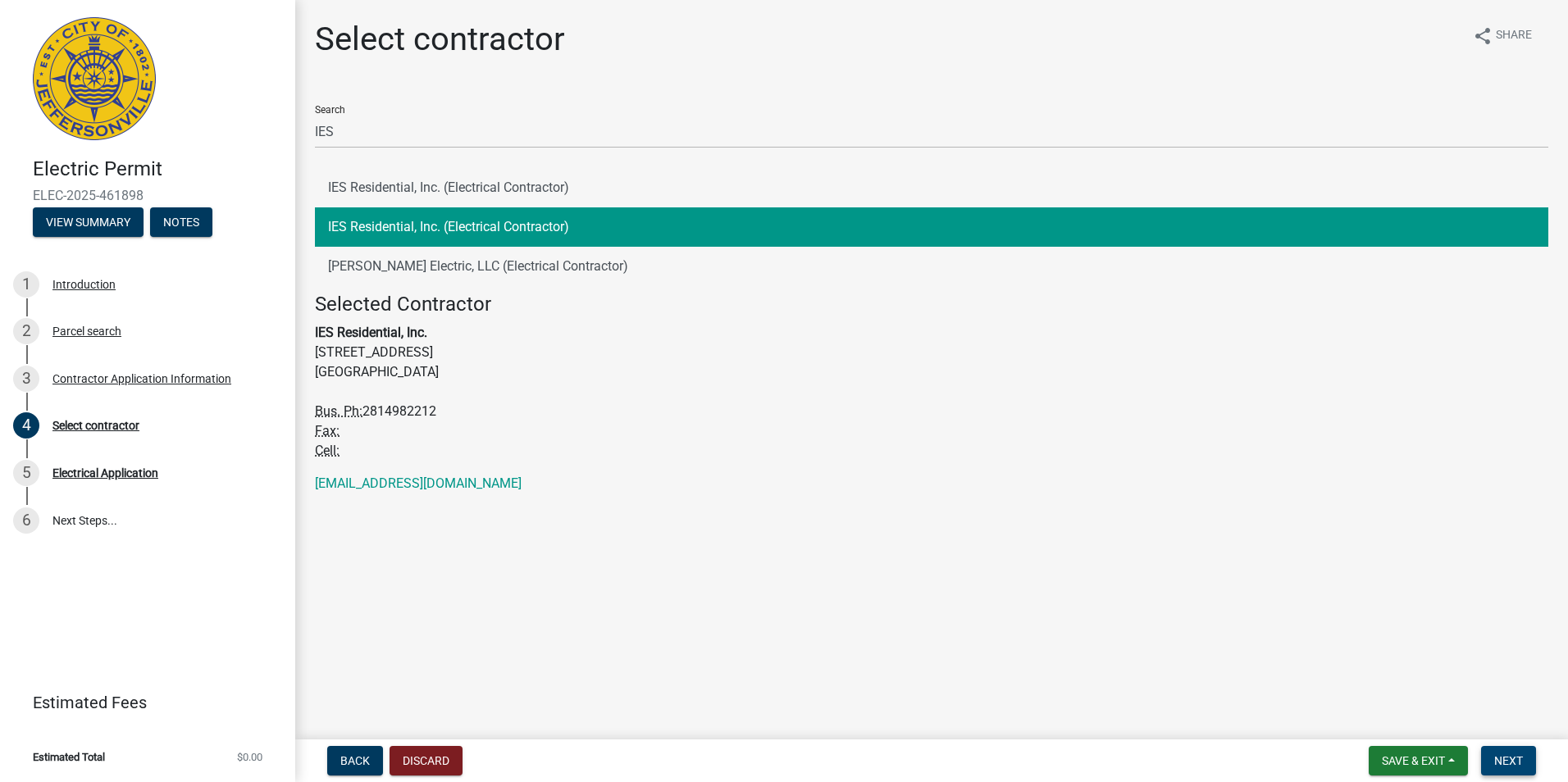
click at [1518, 759] on span "Next" at bounding box center [1508, 760] width 29 height 14
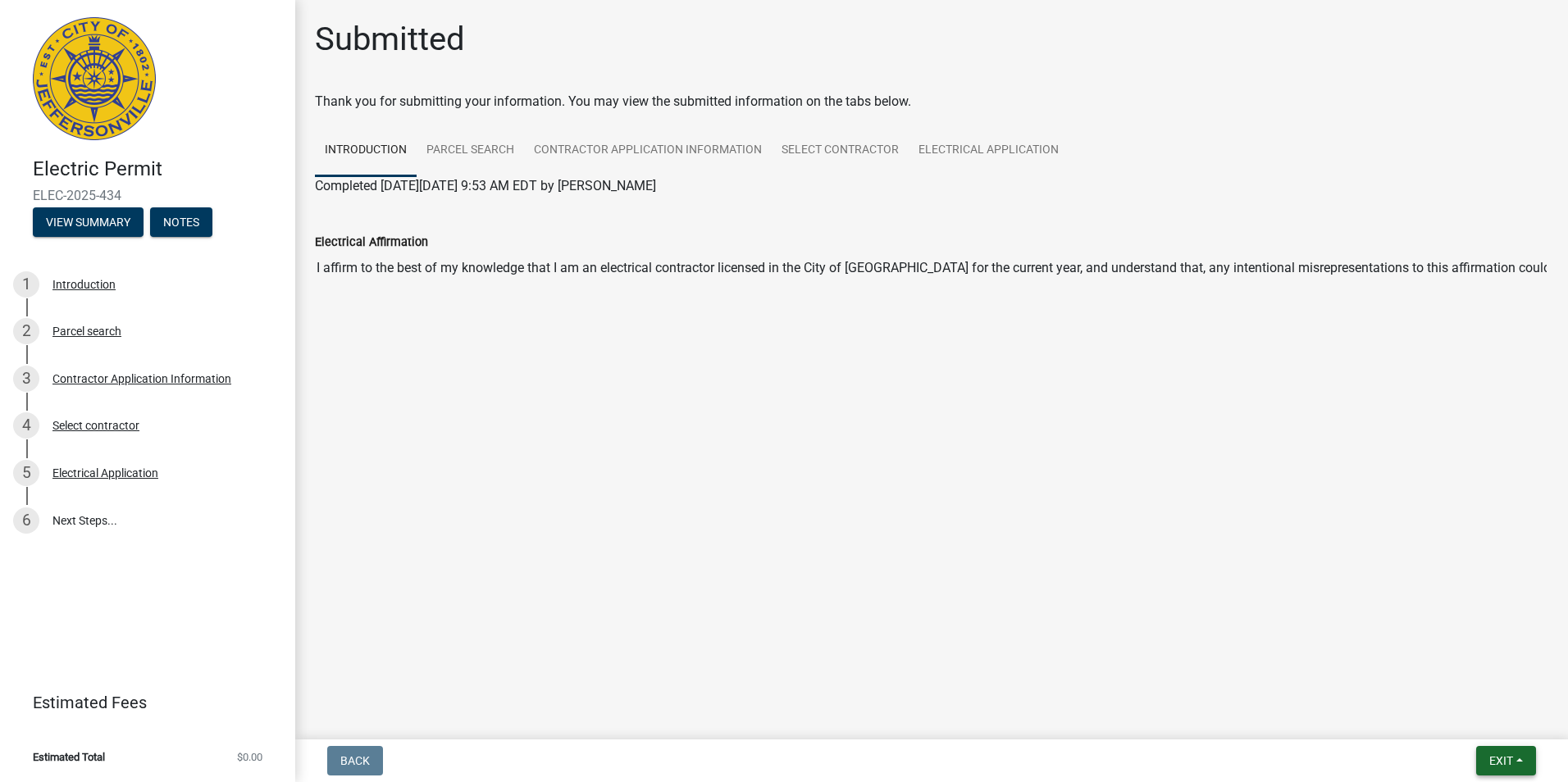
click at [1492, 756] on span "Exit" at bounding box center [1501, 760] width 24 height 14
click at [1431, 716] on button "Save & Exit" at bounding box center [1469, 719] width 131 height 40
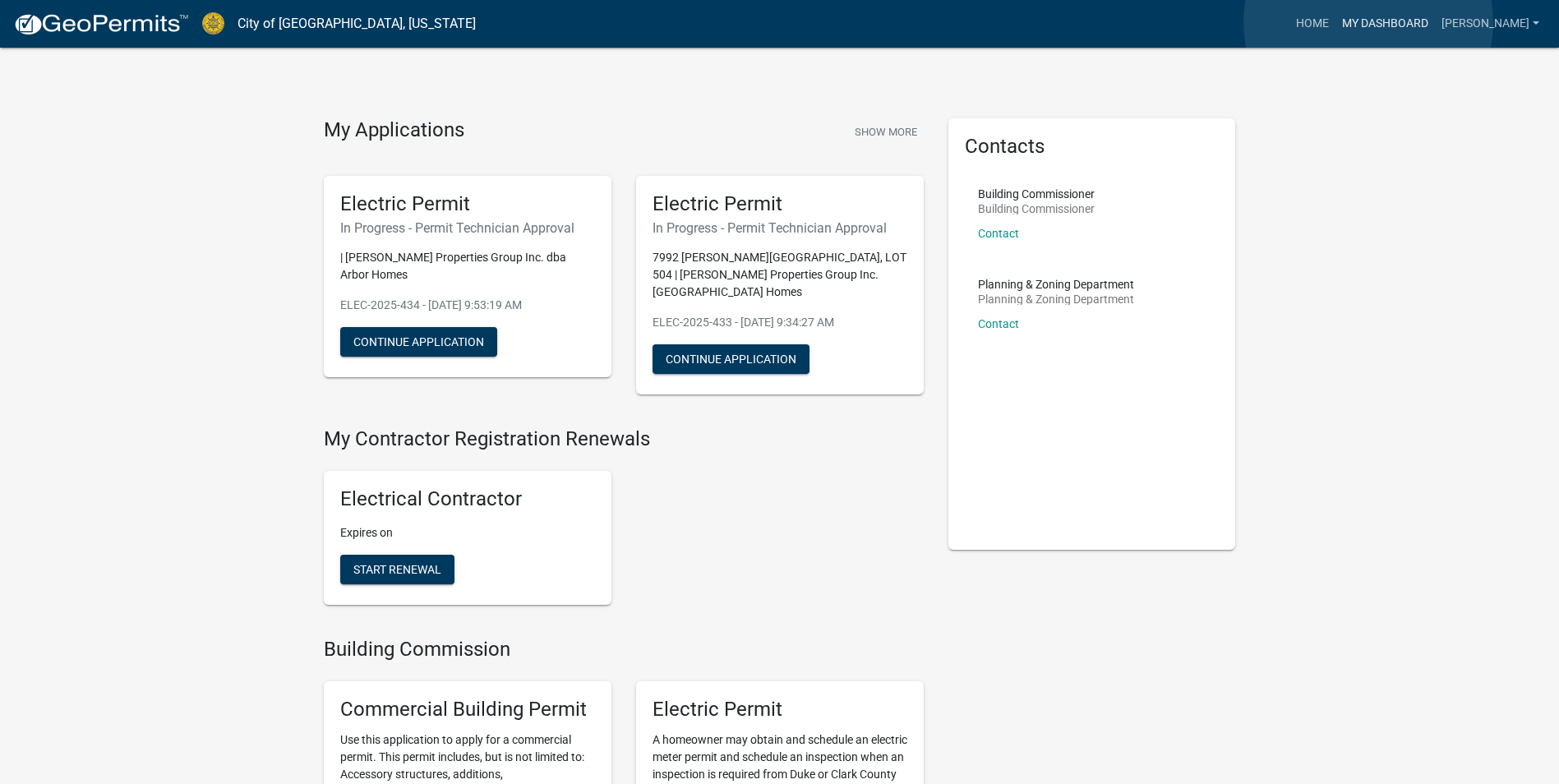
click at [1369, 22] on link "My Dashboard" at bounding box center [1386, 24] width 100 height 31
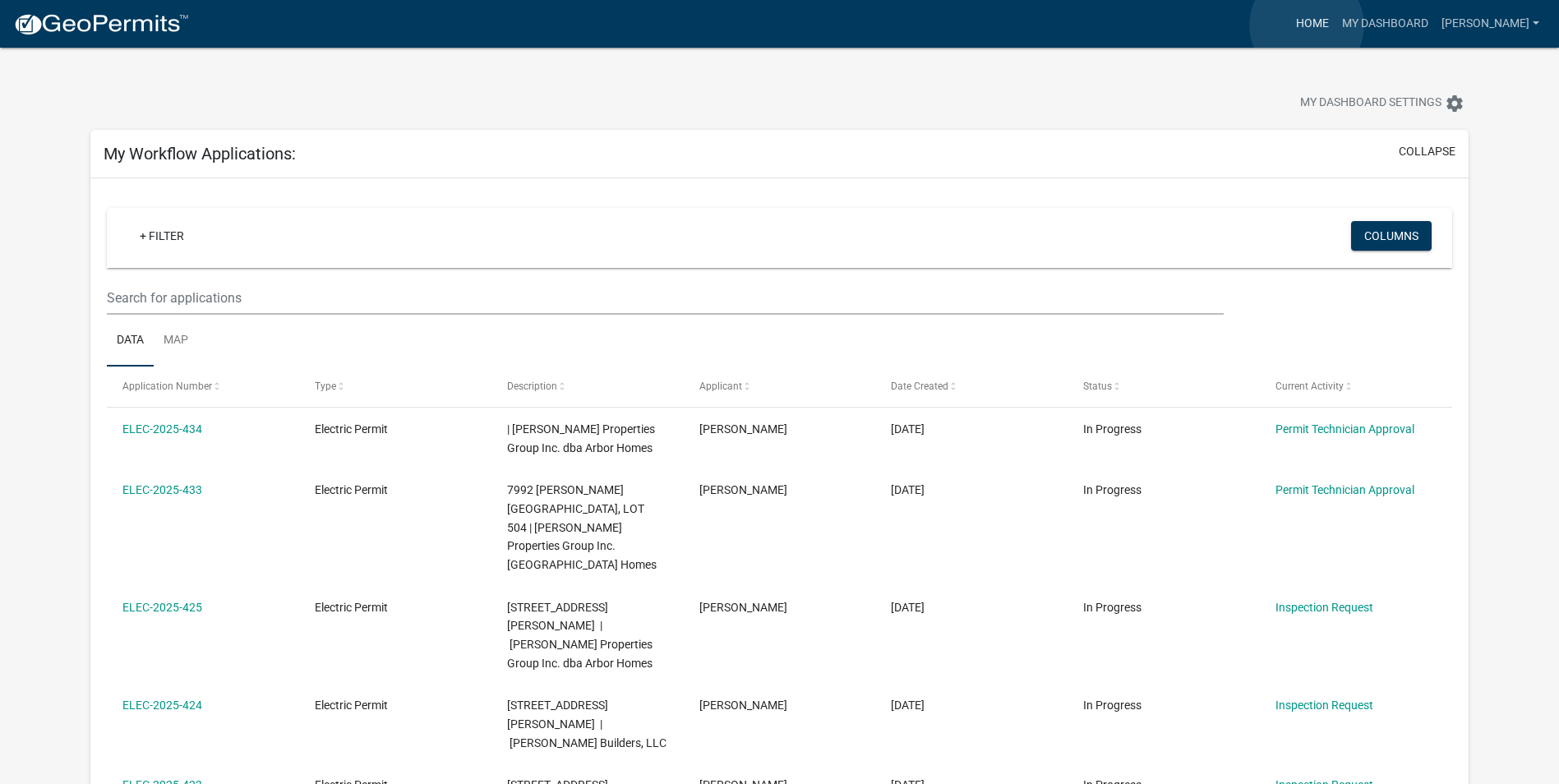
click at [1307, 25] on link "Home" at bounding box center [1312, 24] width 46 height 31
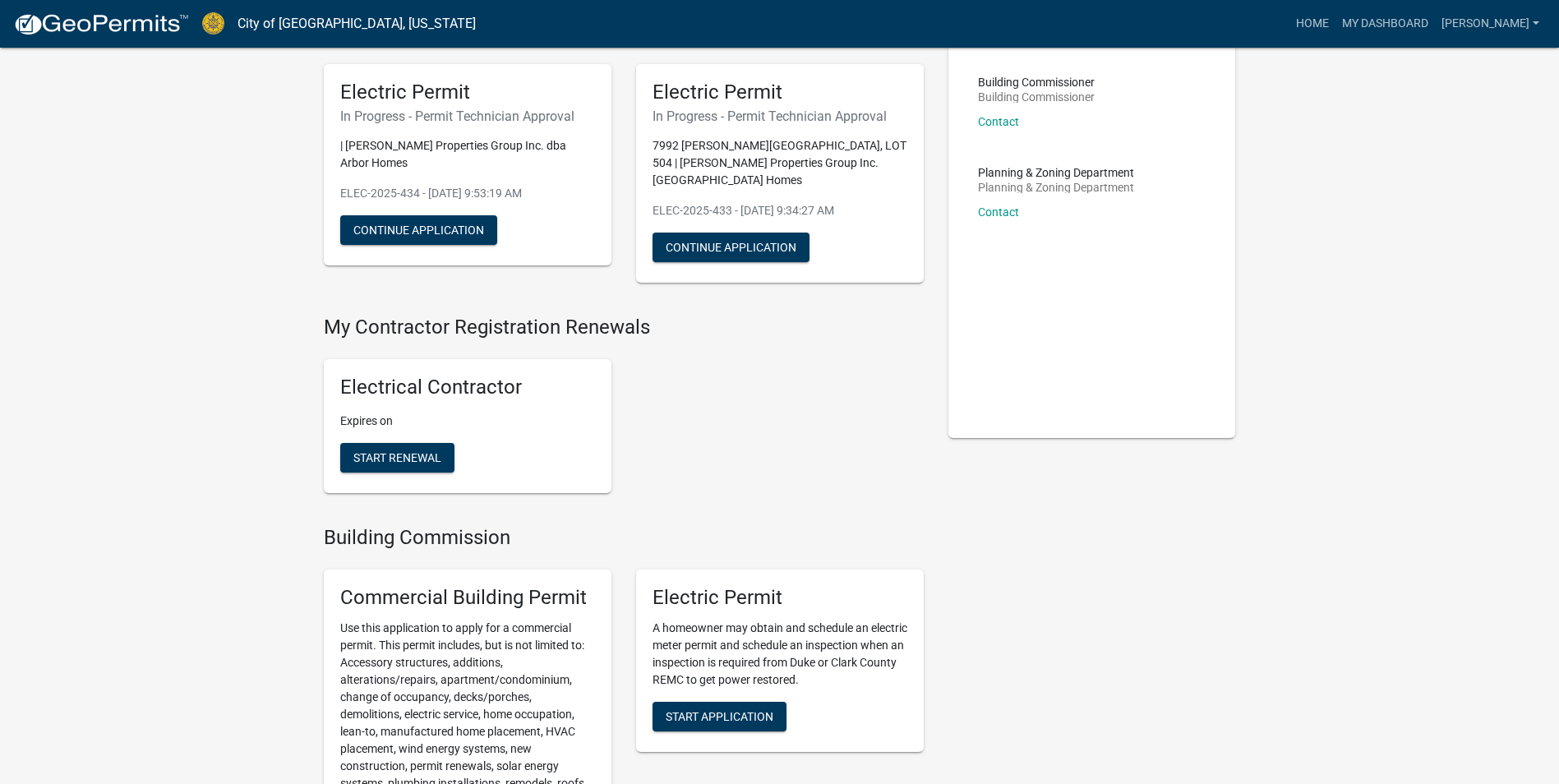
scroll to position [329, 0]
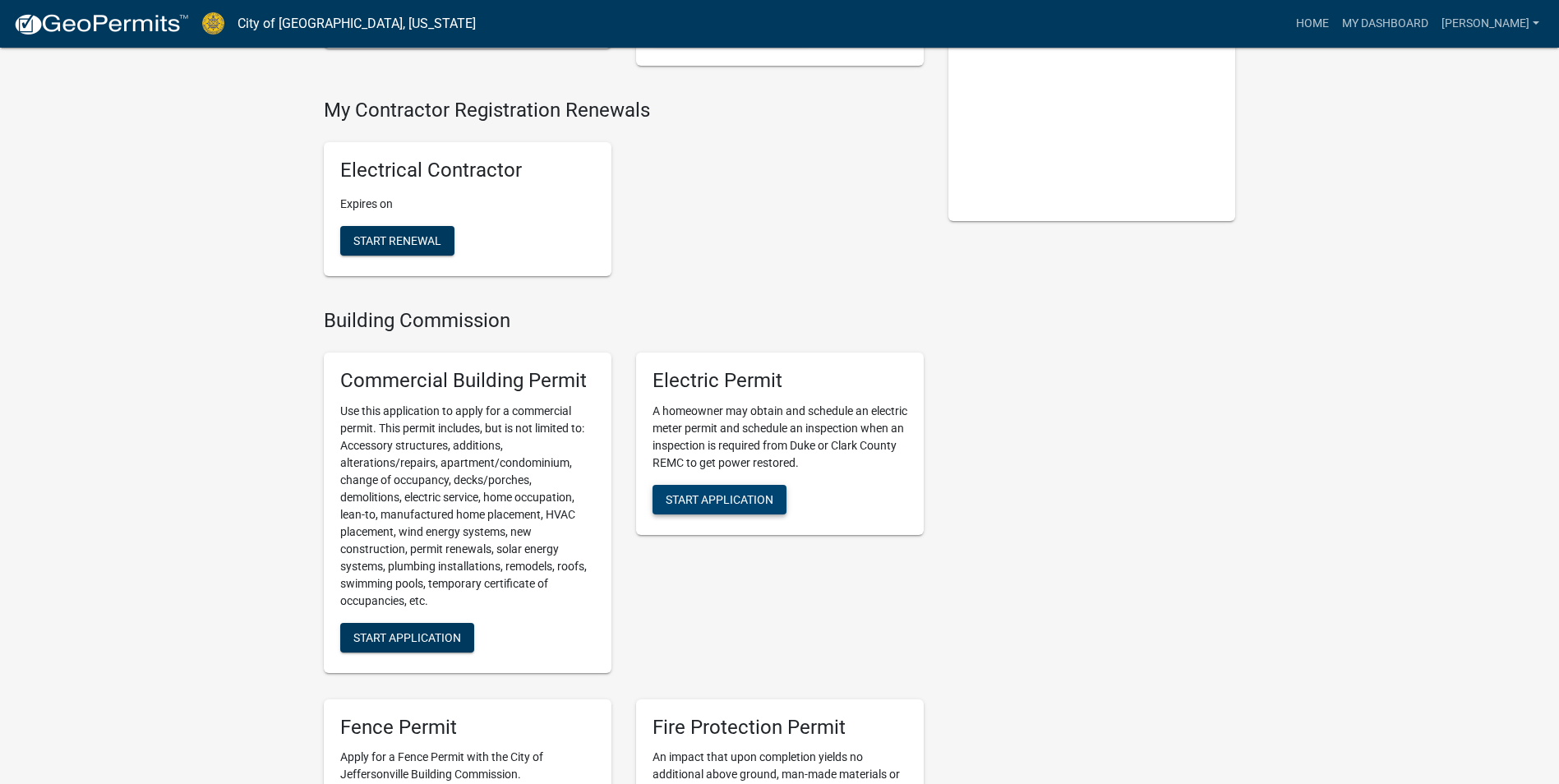
click at [763, 492] on span "Start Application" at bounding box center [720, 498] width 108 height 14
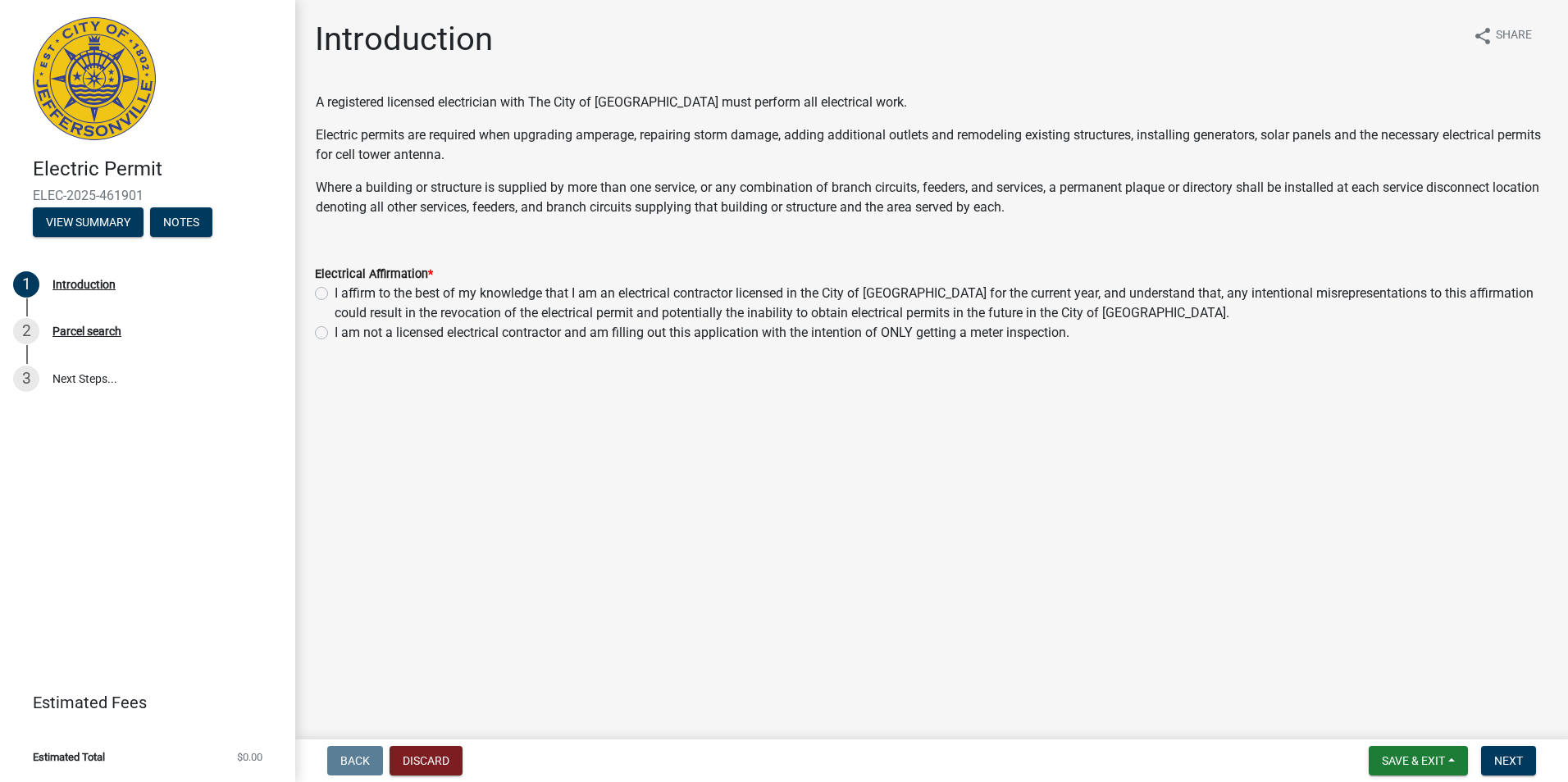
click at [324, 303] on div "I affirm to the best of my knowledge that I am an electrical contractor license…" at bounding box center [931, 304] width 1233 height 40
click at [335, 295] on label "I affirm to the best of my knowledge that I am an electrical contractor license…" at bounding box center [941, 304] width 1214 height 40
click at [335, 295] on input "I affirm to the best of my knowledge that I am an electrical contractor license…" at bounding box center [340, 289] width 11 height 11
radio input "true"
click at [1507, 762] on span "Next" at bounding box center [1508, 760] width 29 height 14
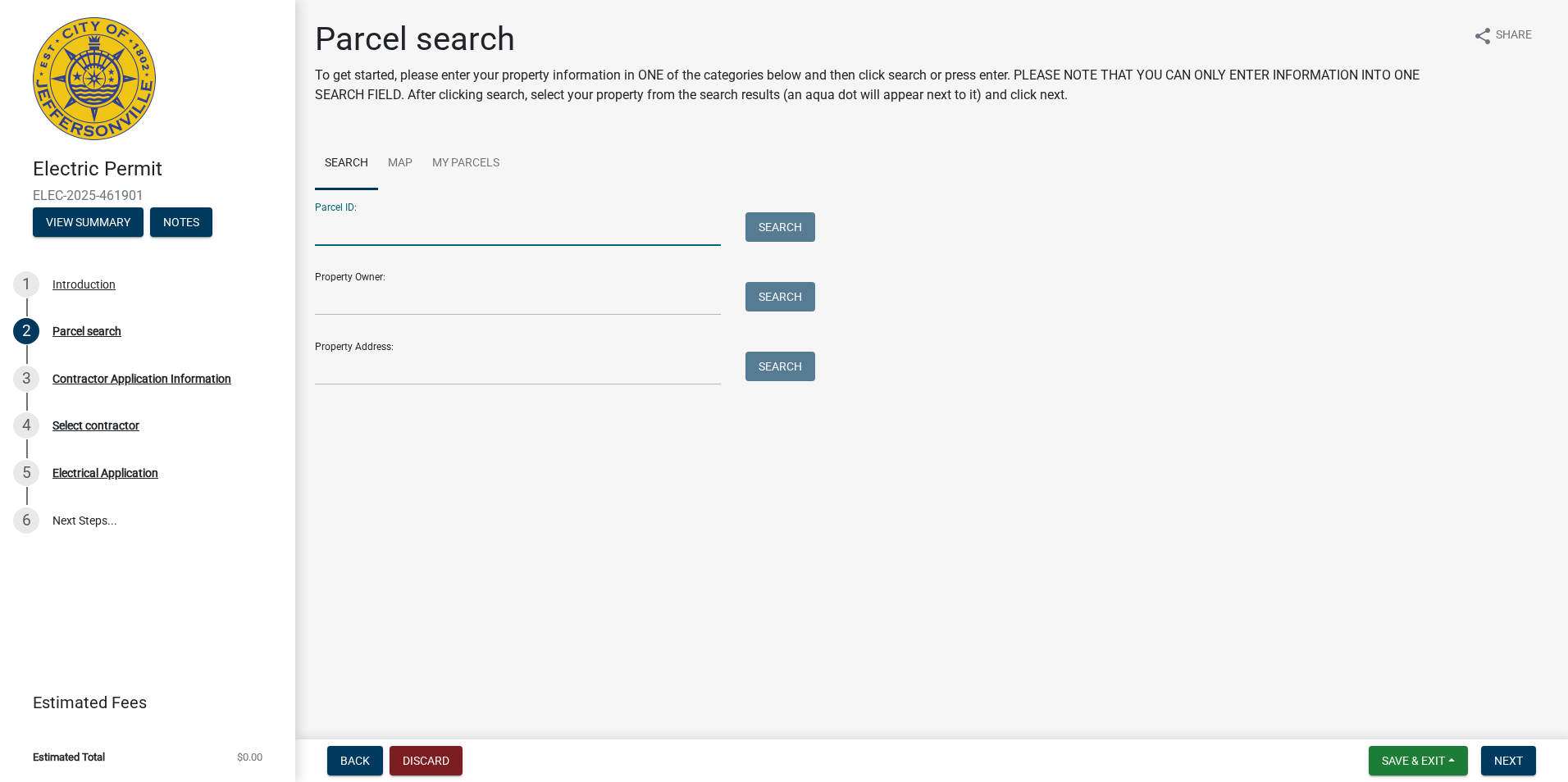
click at [417, 228] on input "Parcel ID:" at bounding box center [517, 229] width 406 height 33
paste input "10-42-05-300-135.000-039"
type input "10-42-05-300-135.000-039"
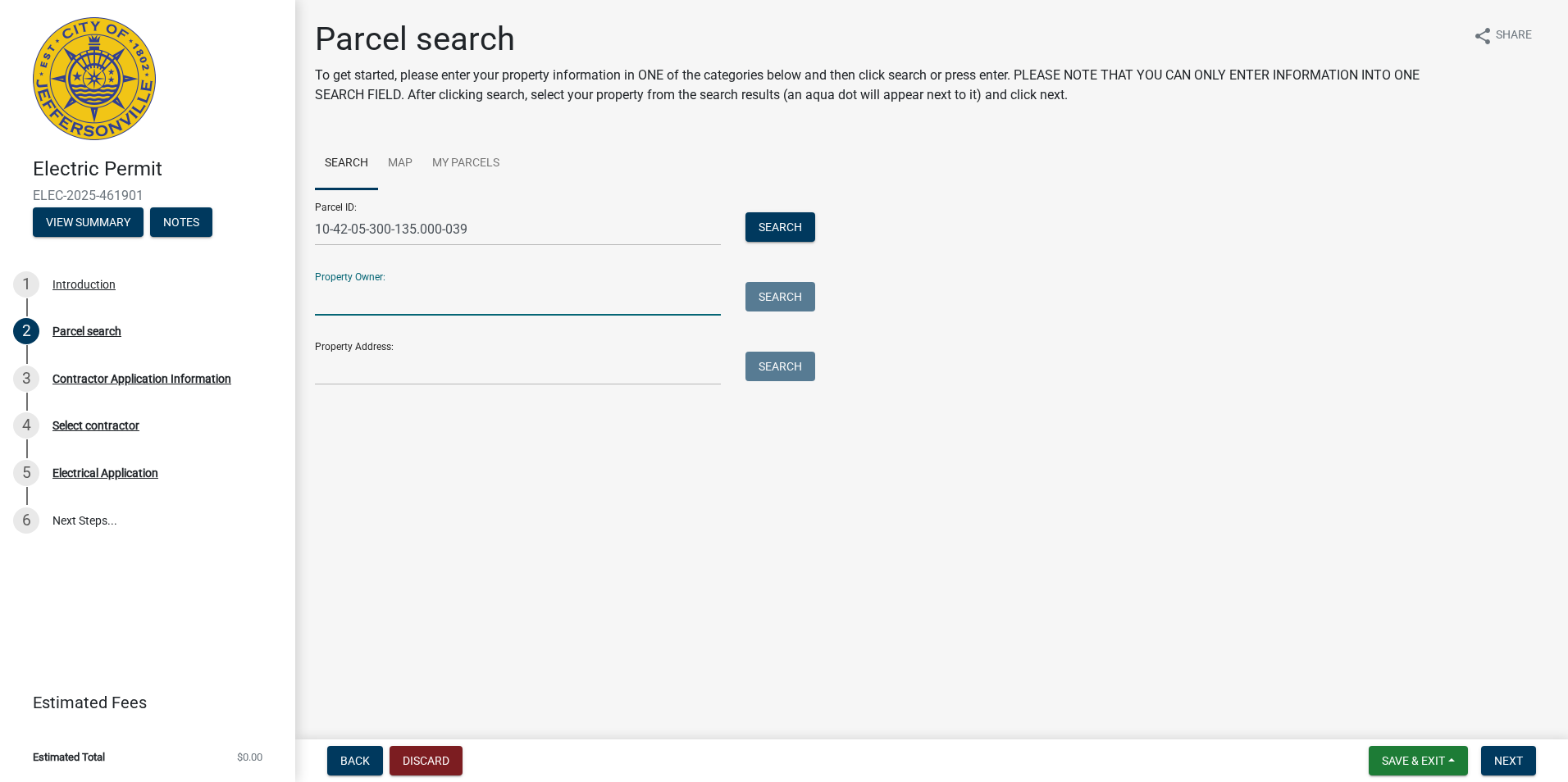
click at [374, 303] on input "Property Owner:" at bounding box center [517, 298] width 406 height 33
click at [771, 224] on button "Search" at bounding box center [779, 227] width 70 height 30
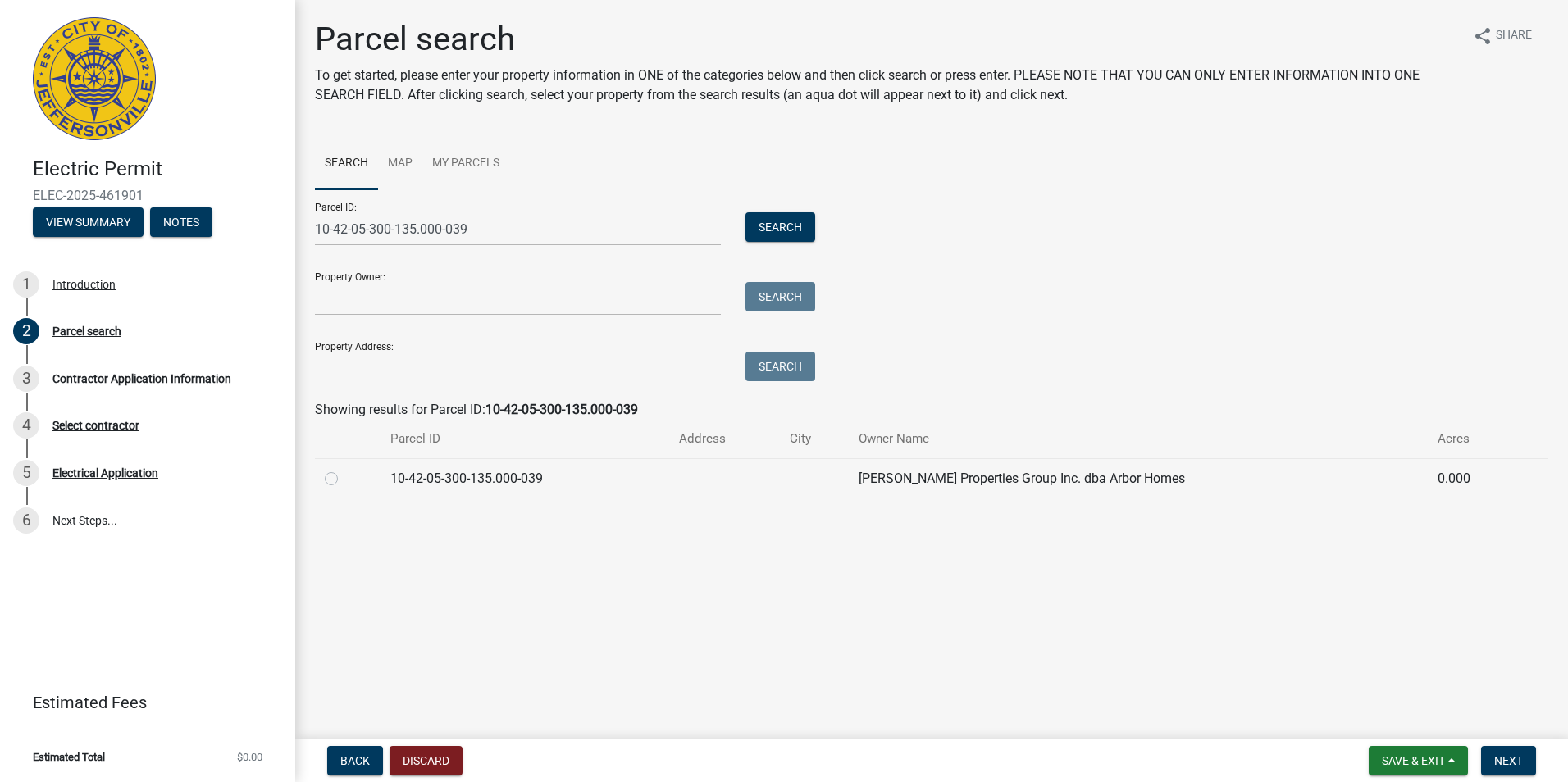
click at [345, 469] on label at bounding box center [345, 469] width 0 height 0
click at [345, 478] on input "radio" at bounding box center [350, 475] width 11 height 11
radio input "true"
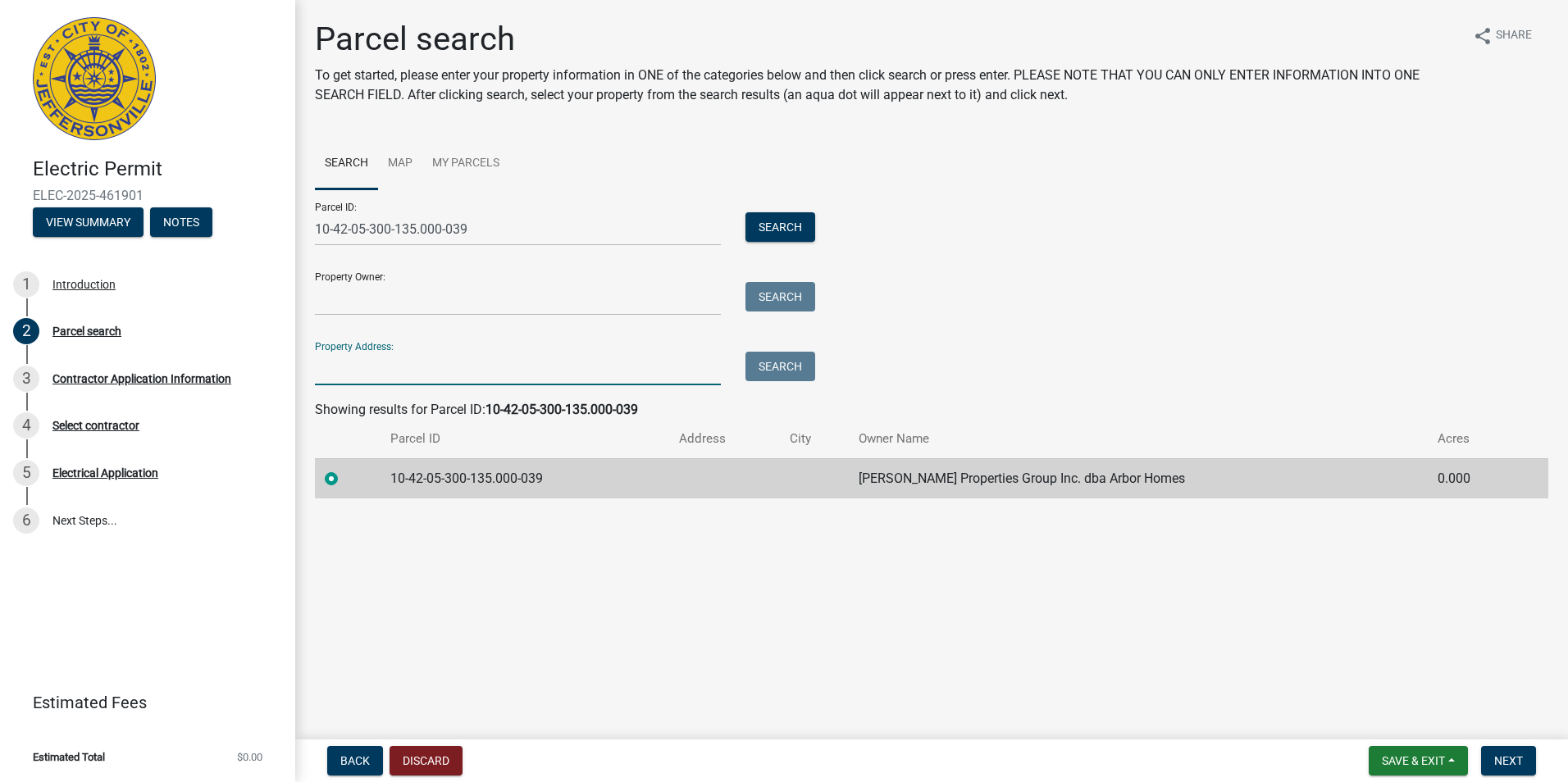
click at [349, 374] on input "Property Address:" at bounding box center [517, 368] width 406 height 33
type input "[STREET_ADDRESS][PERSON_NAME]"
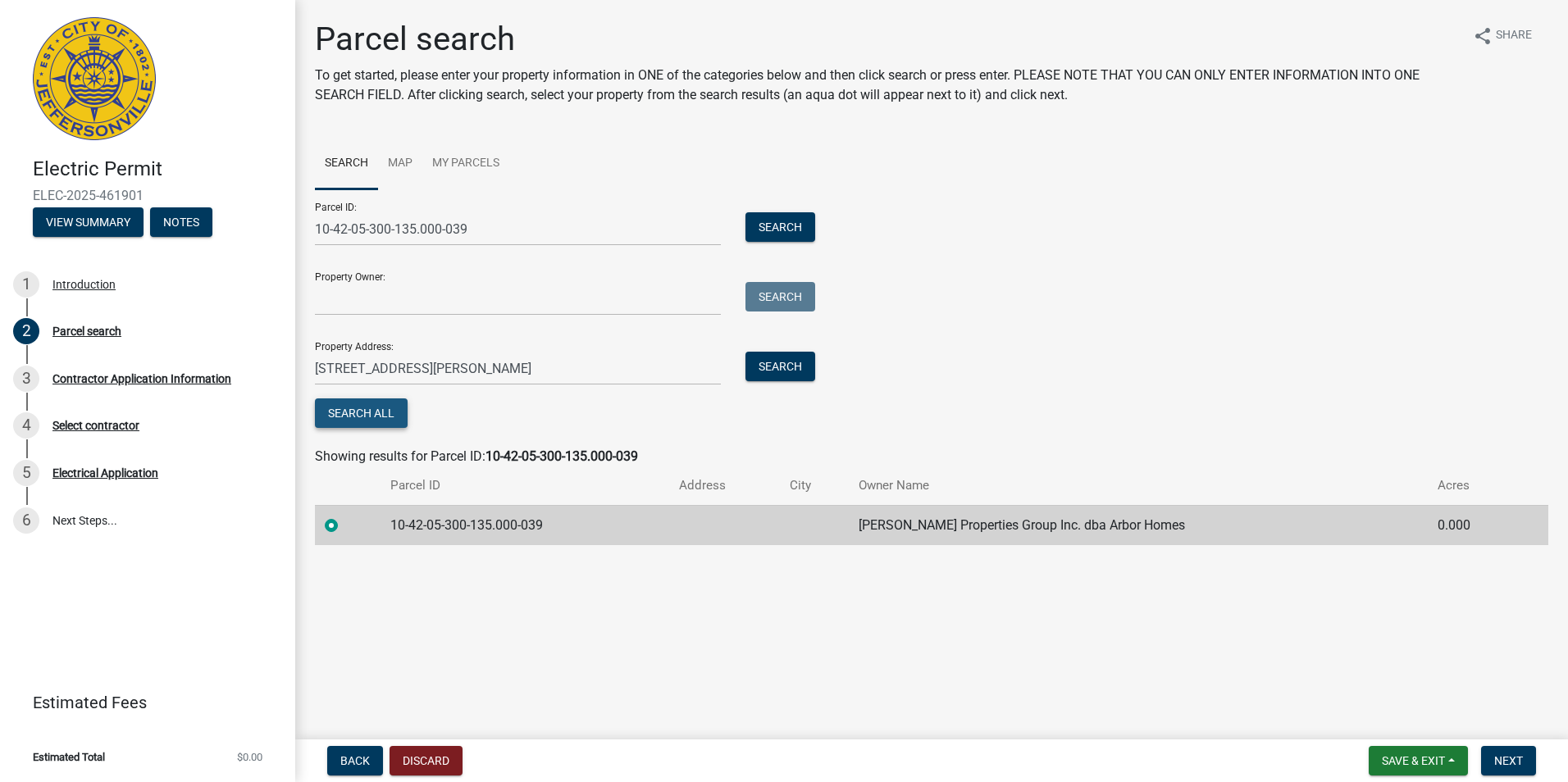
click at [374, 410] on button "Search All" at bounding box center [361, 413] width 92 height 30
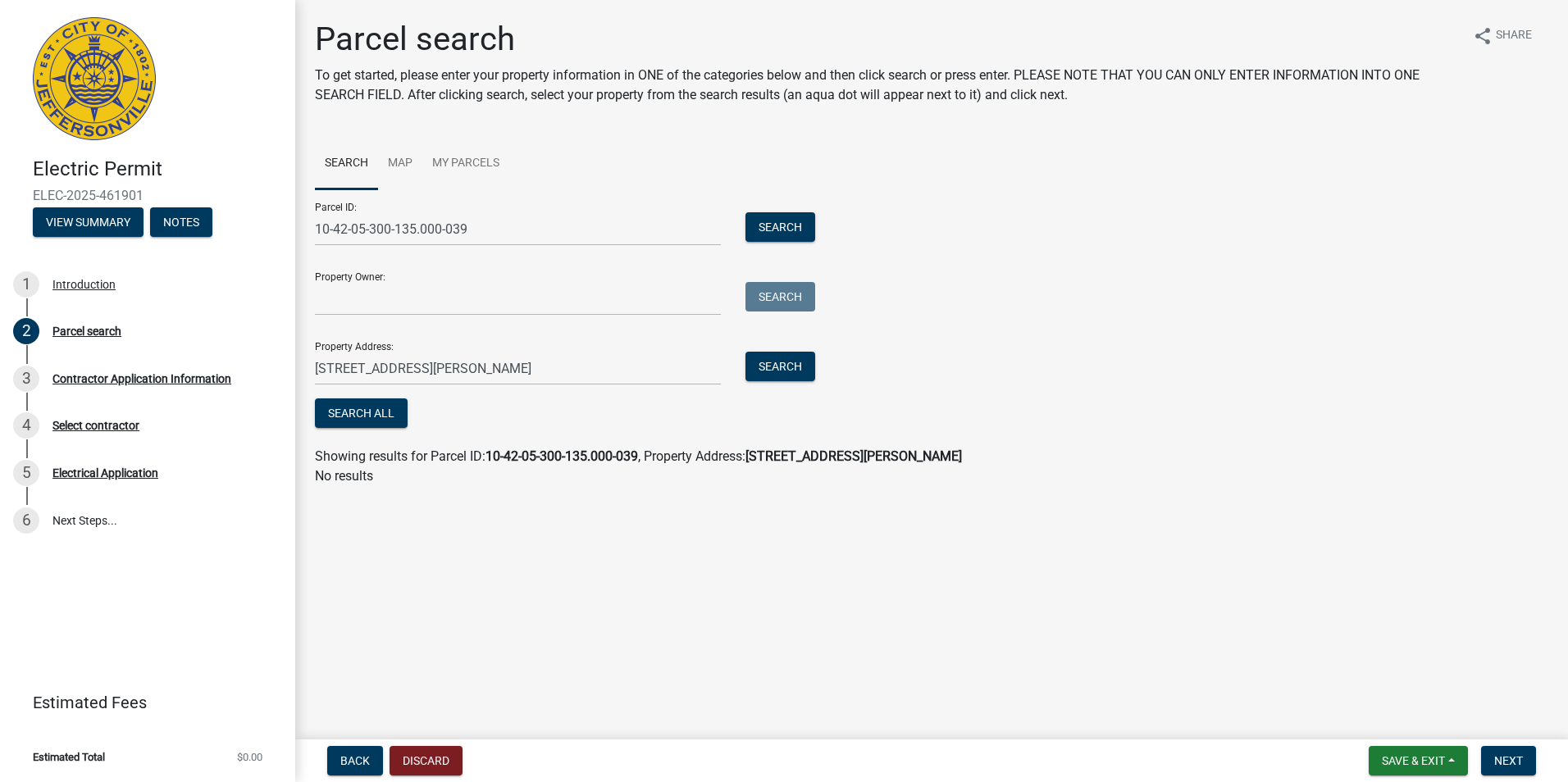
click at [488, 406] on div "Search All" at bounding box center [561, 415] width 492 height 33
click at [1521, 760] on span "Next" at bounding box center [1508, 760] width 29 height 14
click at [1513, 763] on span "Next" at bounding box center [1508, 760] width 29 height 14
click at [470, 331] on div "Property Address: 7982 Stacy Springs Boulevard Search" at bounding box center [561, 357] width 492 height 57
click at [524, 297] on input "Property Owner:" at bounding box center [517, 298] width 406 height 33
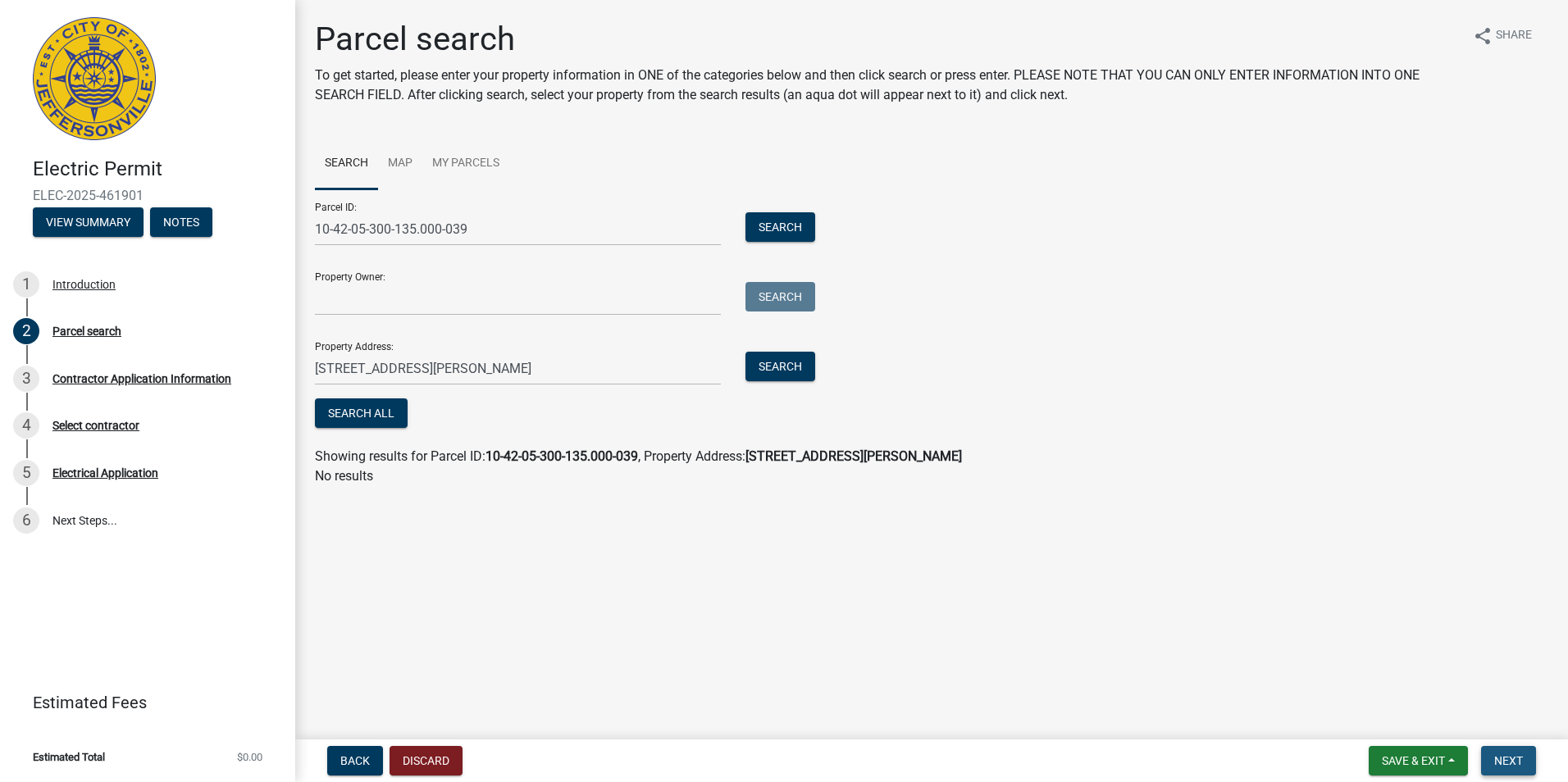
click at [1510, 760] on span "Next" at bounding box center [1508, 760] width 29 height 14
click at [373, 410] on button "Search All" at bounding box center [361, 413] width 92 height 30
click at [443, 751] on button "Discard" at bounding box center [426, 760] width 73 height 30
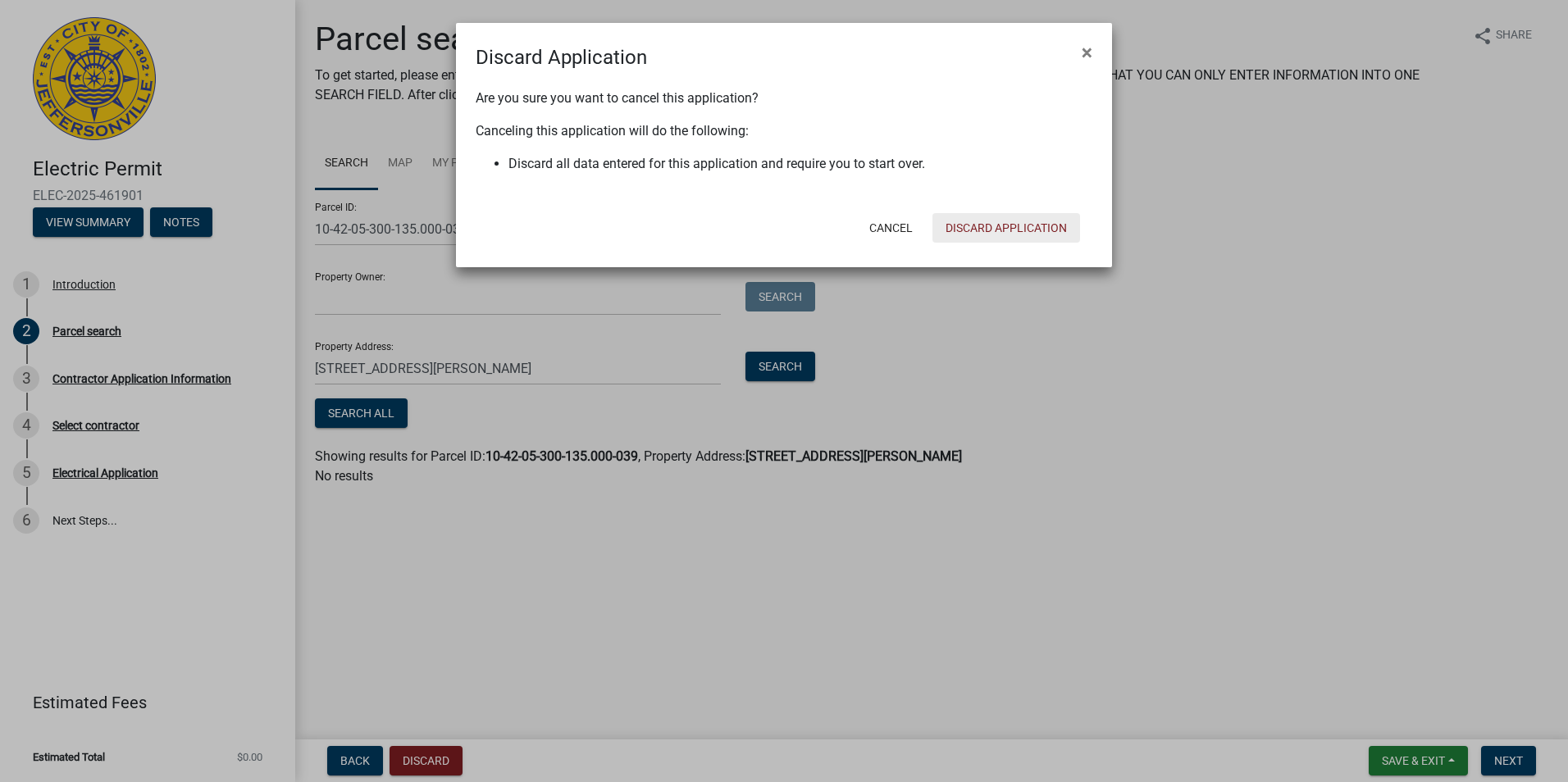
click at [1007, 227] on button "Discard Application" at bounding box center [1006, 228] width 147 height 30
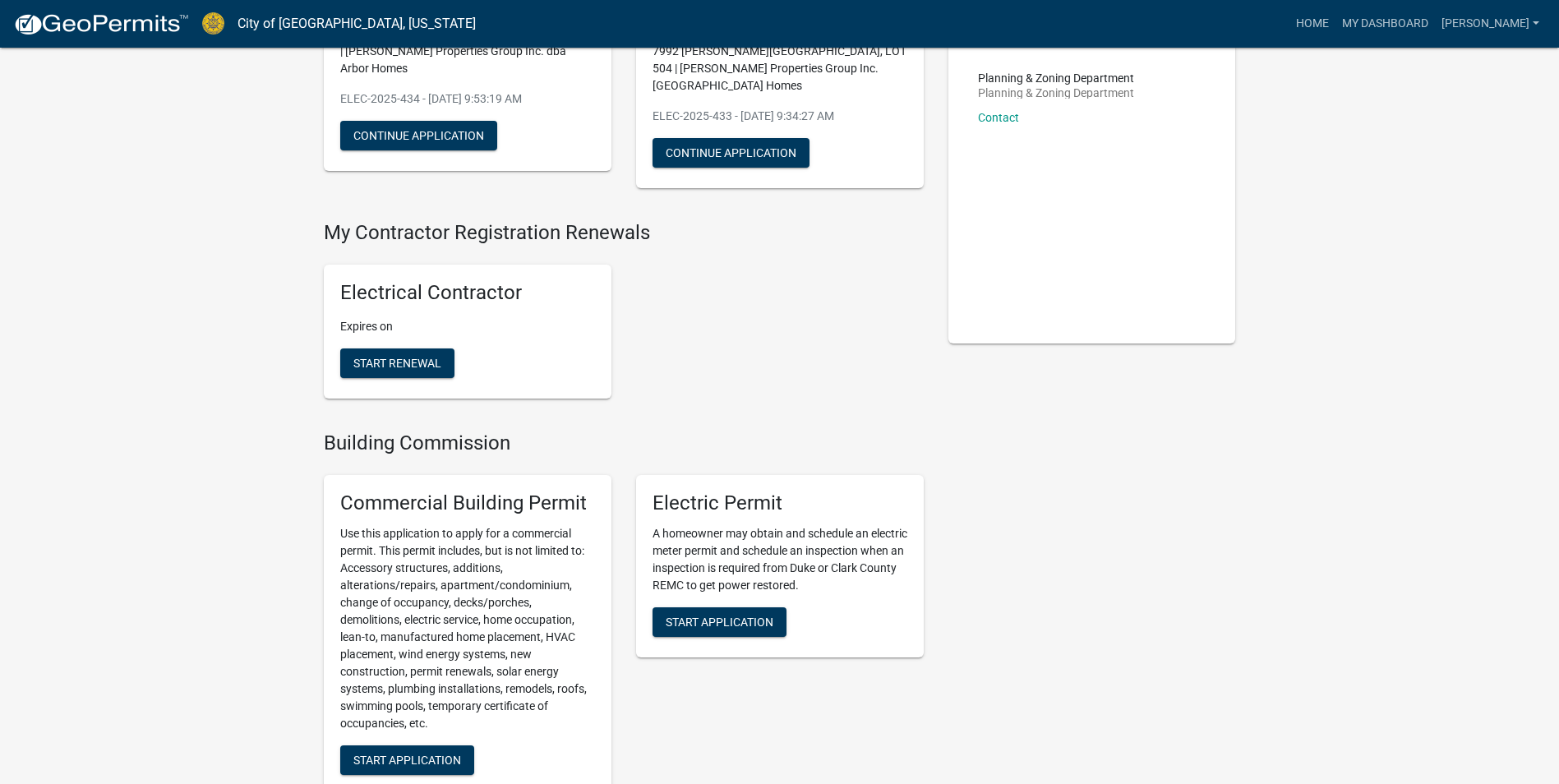
scroll to position [247, 0]
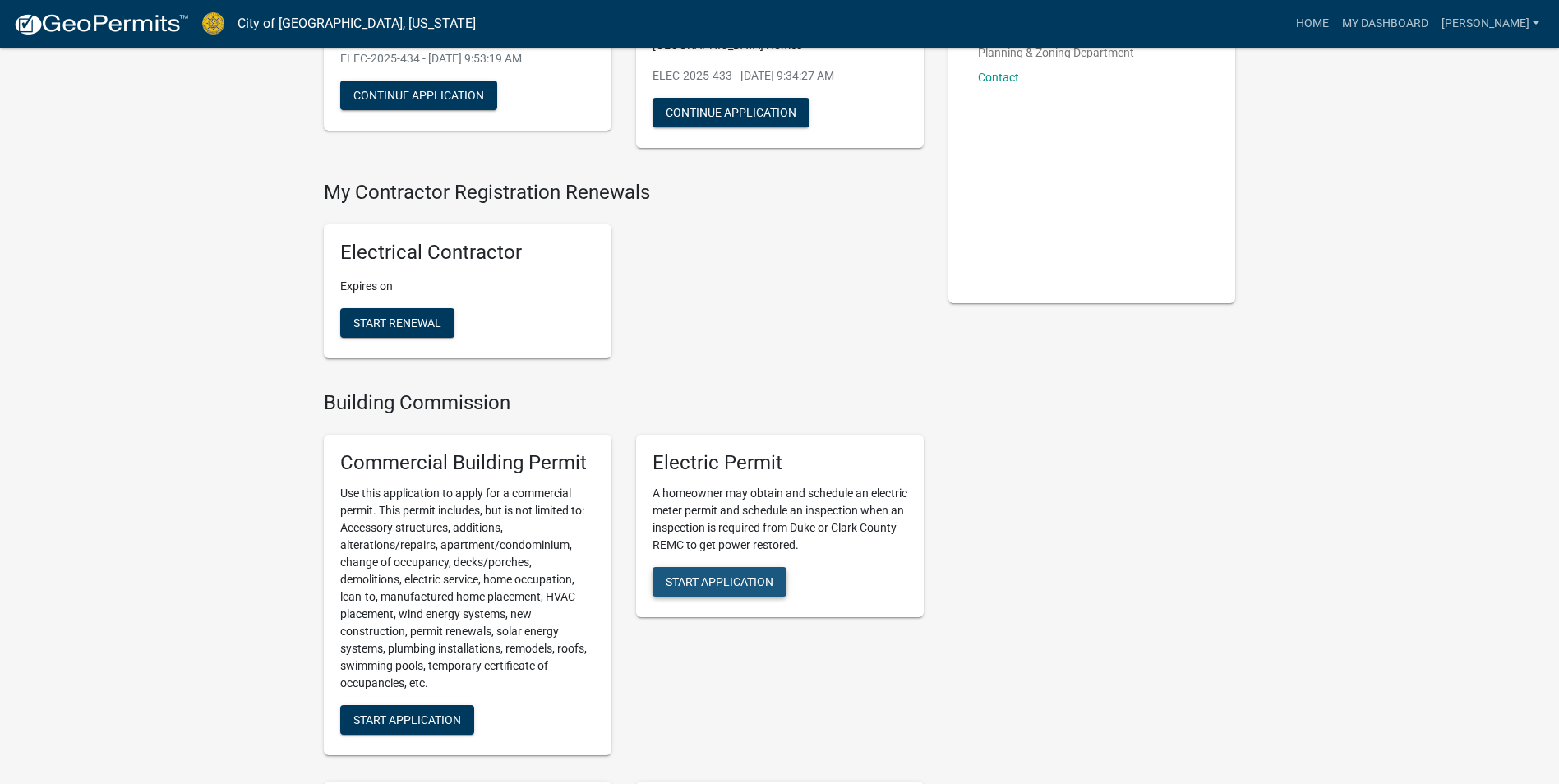
click at [744, 575] on span "Start Application" at bounding box center [720, 581] width 108 height 14
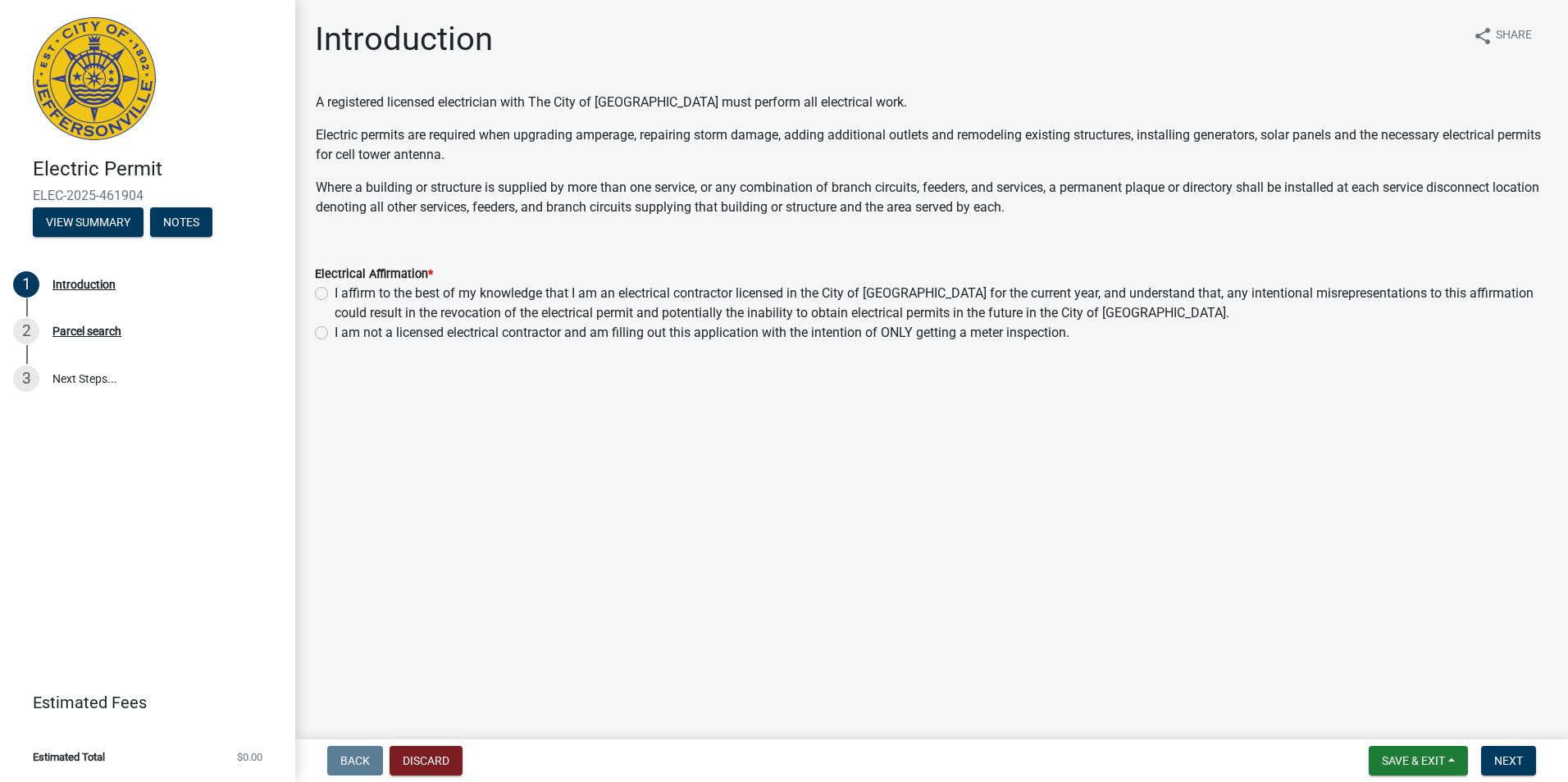
click at [335, 297] on label "I affirm to the best of my knowledge that I am an electrical contractor license…" at bounding box center [941, 304] width 1214 height 40
click at [335, 295] on input "I affirm to the best of my knowledge that I am an electrical contractor license…" at bounding box center [340, 289] width 11 height 11
radio input "true"
click at [1498, 756] on span "Next" at bounding box center [1508, 760] width 29 height 14
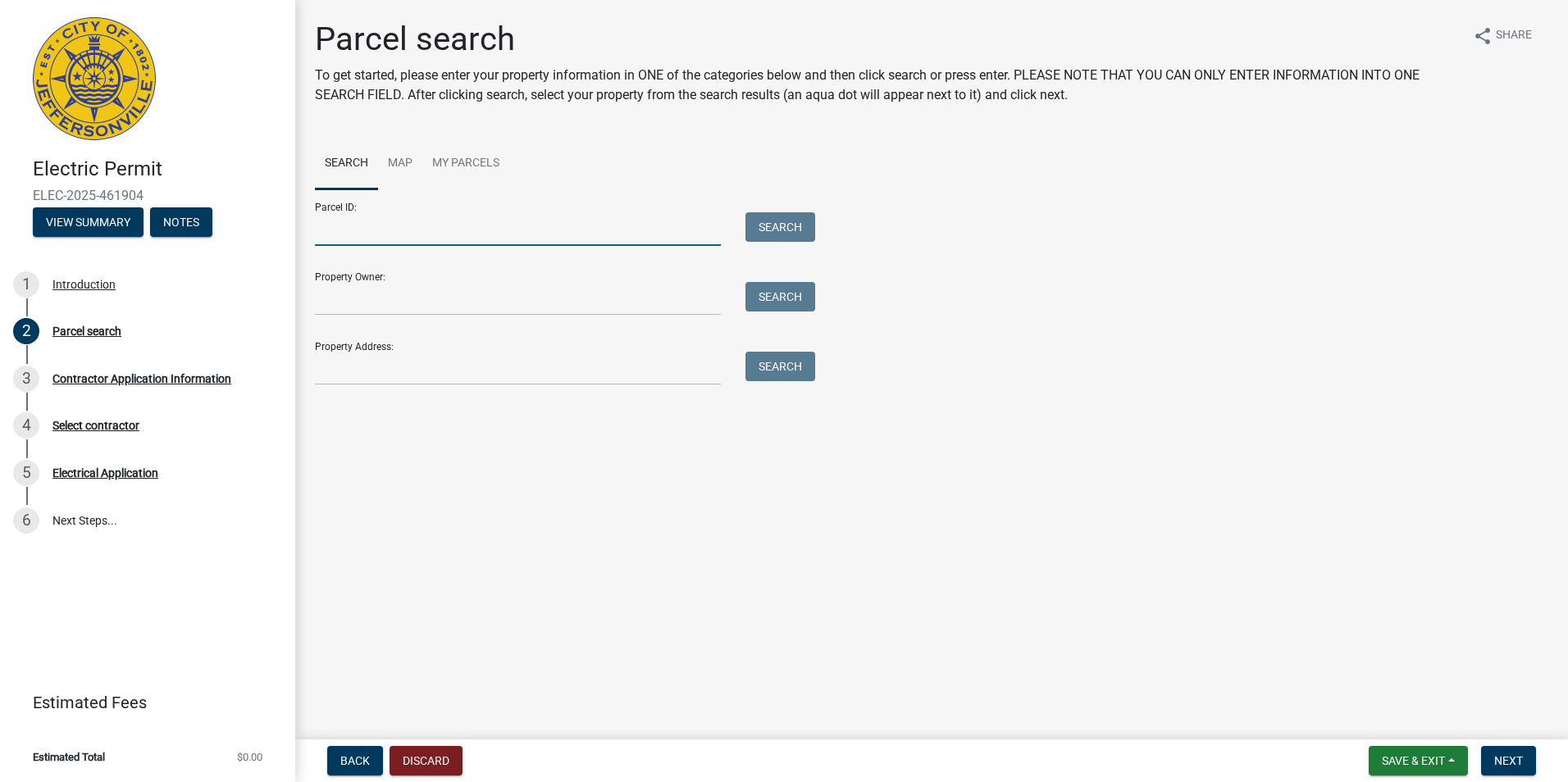
click at [392, 230] on input "Parcel ID:" at bounding box center [517, 229] width 406 height 33
paste input "10-42-05-300-135.000-039"
type input "10-42-05-300-135.000-039"
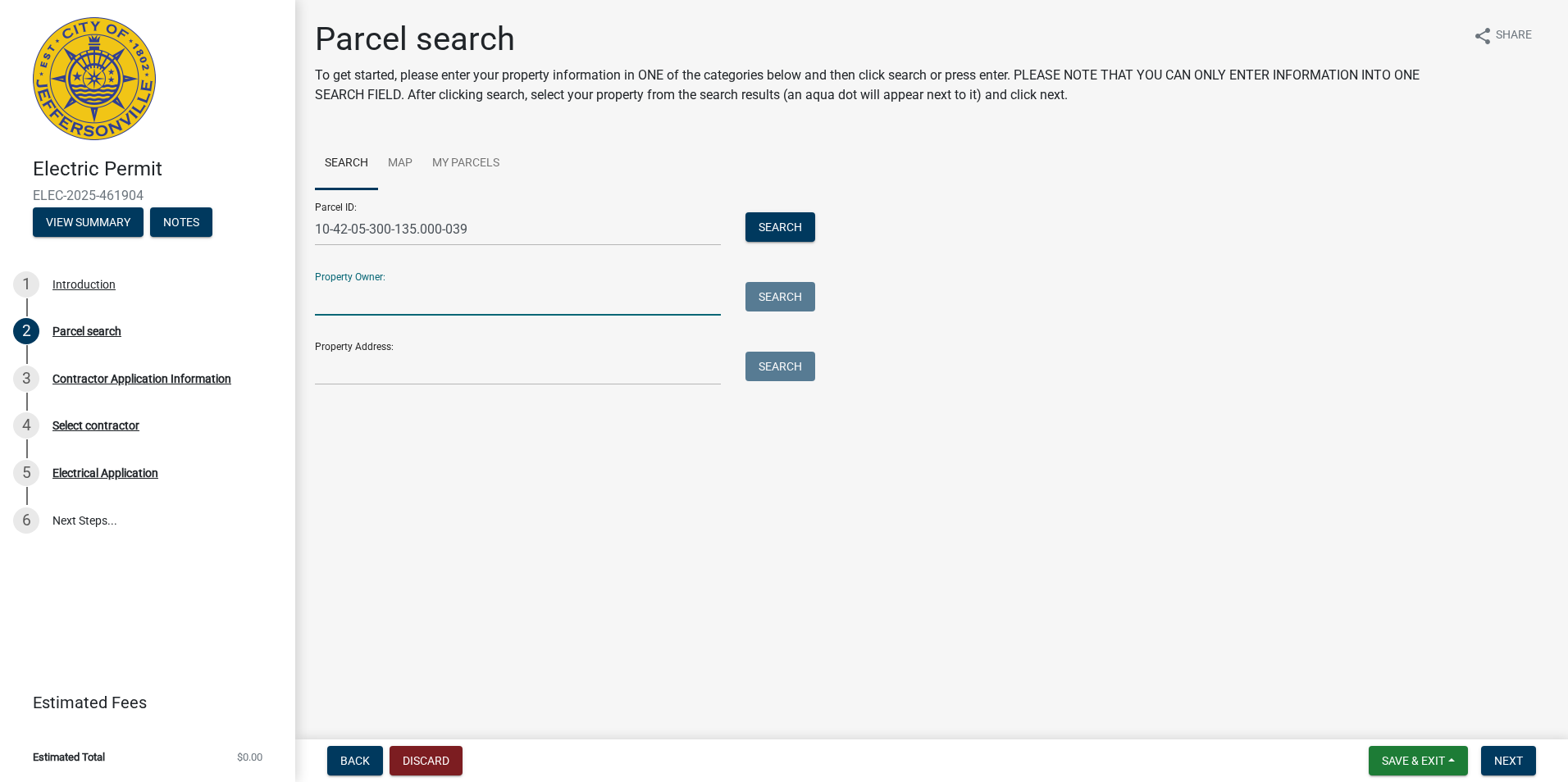
click at [488, 299] on input "Property Owner:" at bounding box center [517, 298] width 406 height 33
click at [453, 483] on main "Parcel search To get started, please enter your property information in ONE of …" at bounding box center [930, 366] width 1272 height 733
click at [1232, 548] on main "Parcel search To get started, please enter your property information in ONE of …" at bounding box center [930, 366] width 1272 height 733
click at [1516, 764] on span "Next" at bounding box center [1508, 760] width 29 height 14
click at [760, 228] on button "Search" at bounding box center [779, 227] width 70 height 30
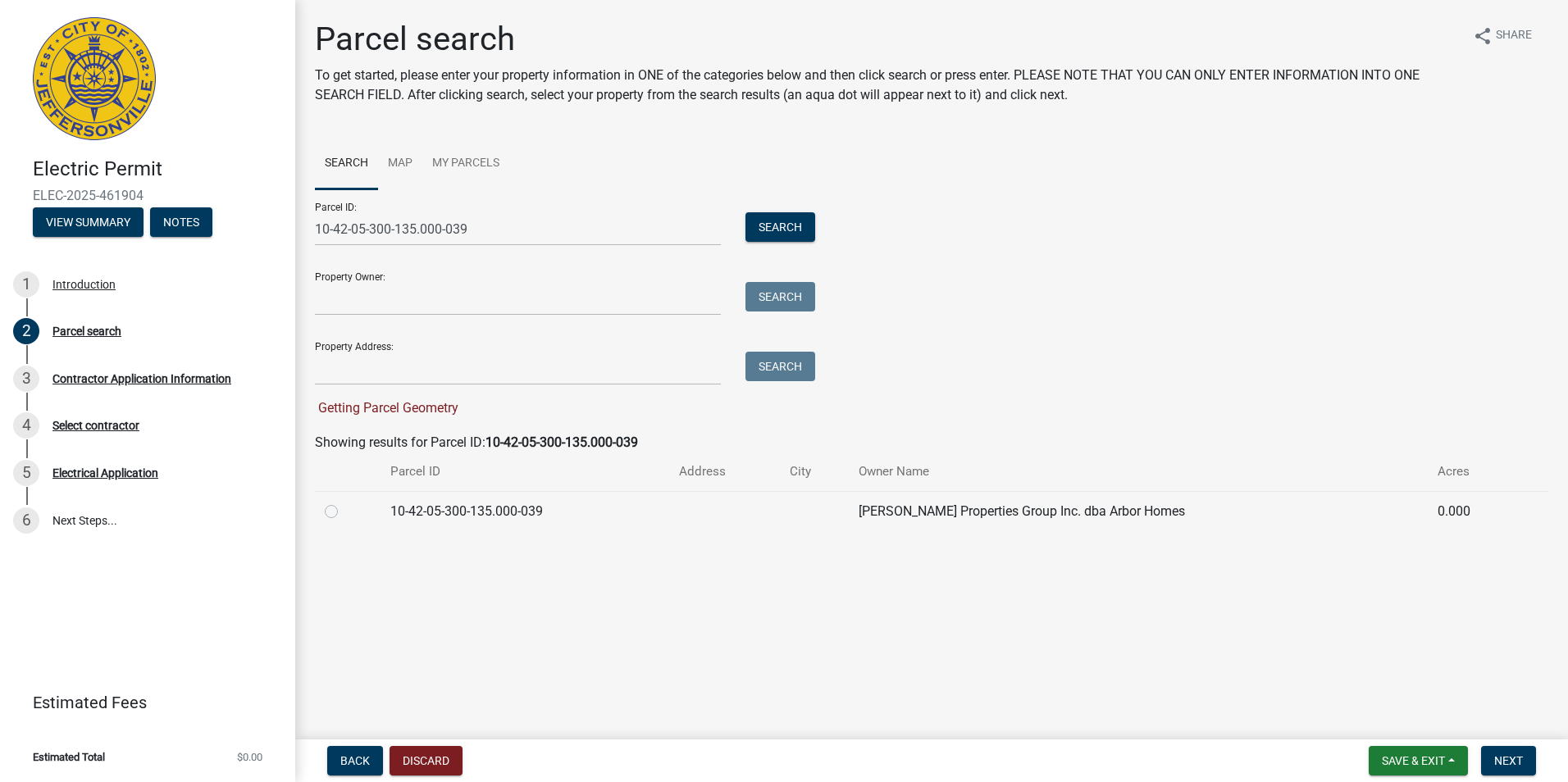
click at [345, 502] on label at bounding box center [345, 502] width 0 height 0
click at [345, 511] on input "radio" at bounding box center [350, 507] width 11 height 11
radio input "true"
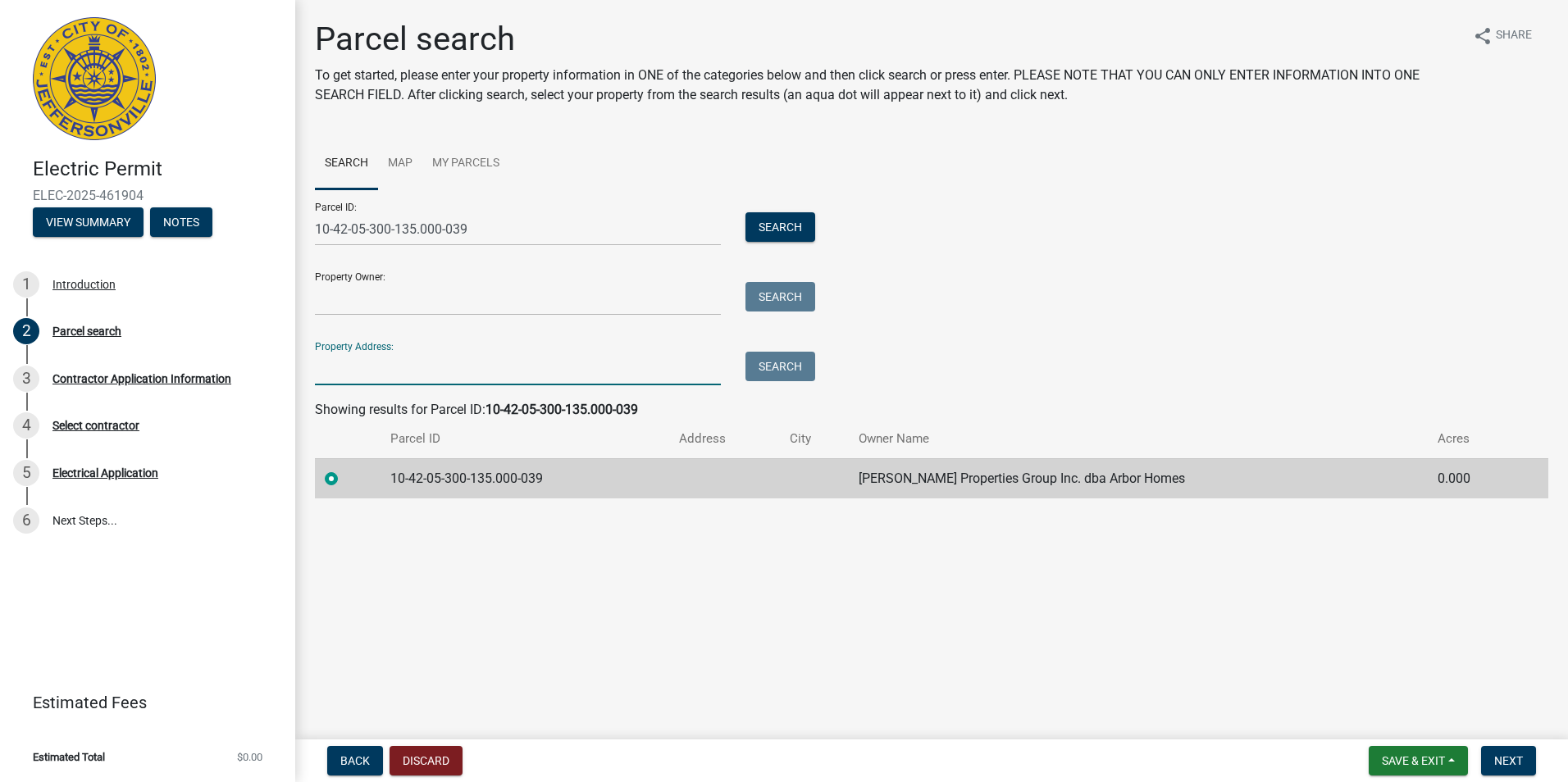
click at [479, 355] on input "Property Address:" at bounding box center [517, 368] width 406 height 33
type input "[STREET_ADDRESS][PERSON_NAME]"
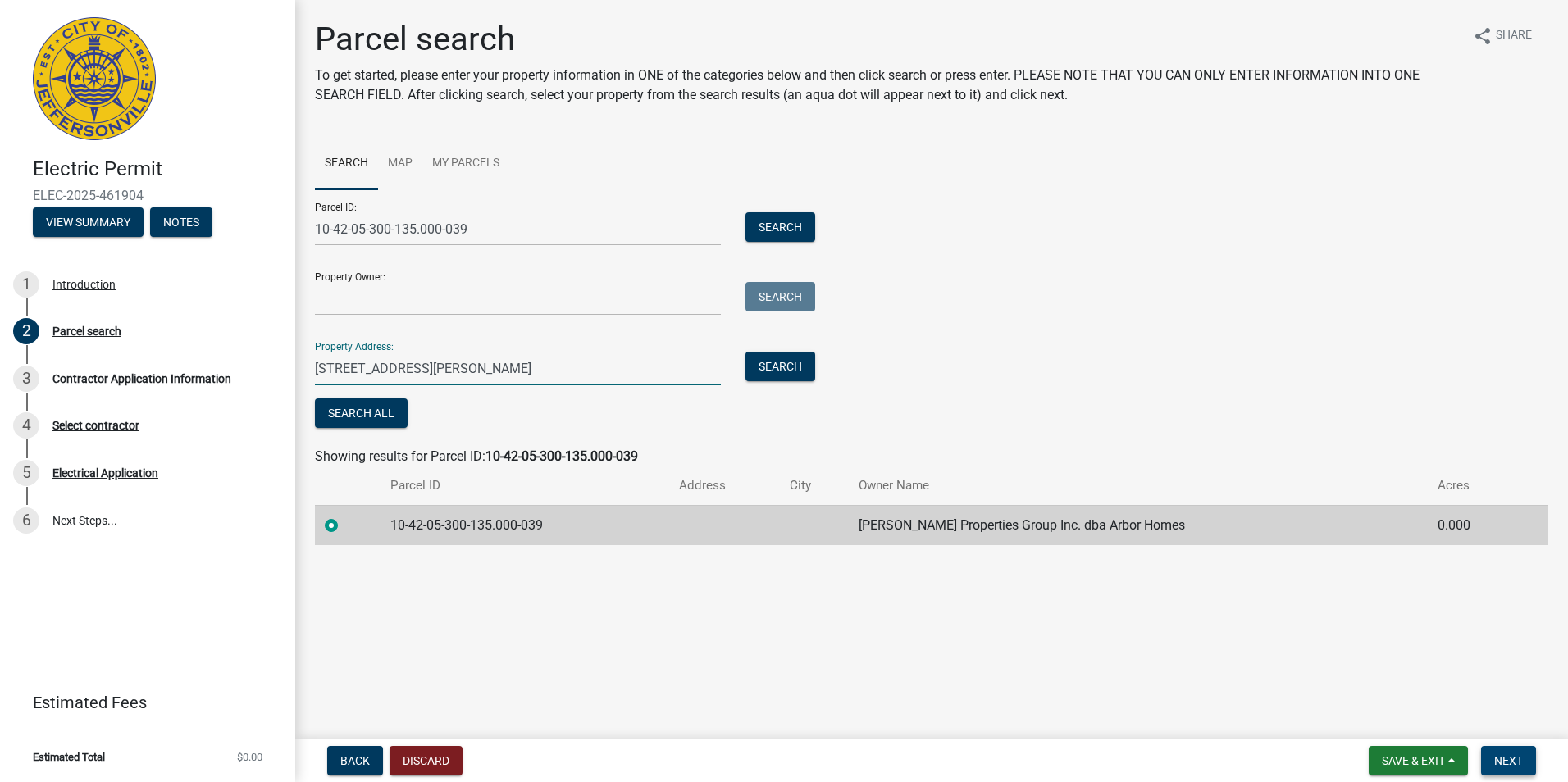
click at [1512, 758] on span "Next" at bounding box center [1508, 760] width 29 height 14
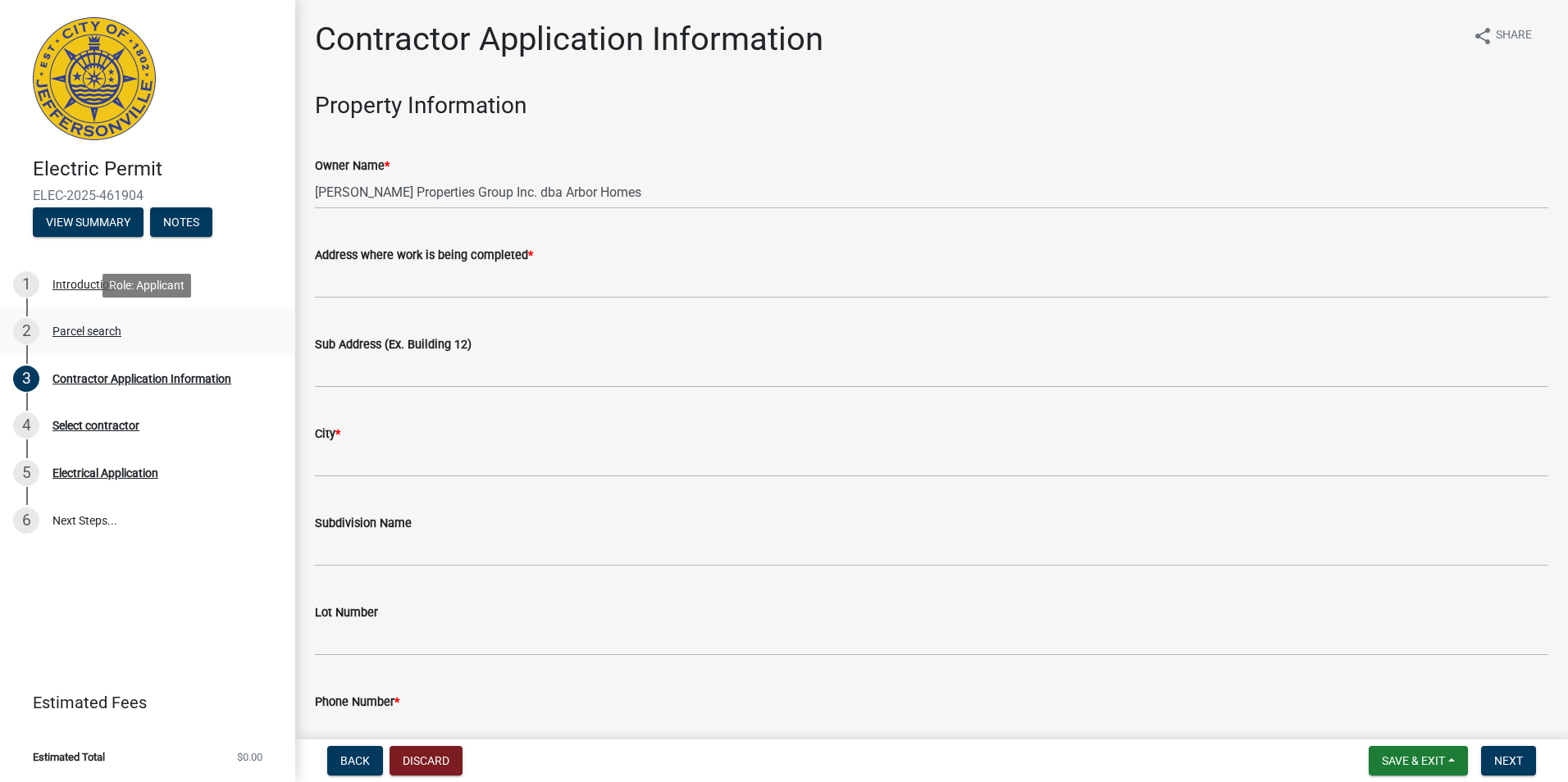
click at [118, 330] on div "Parcel search" at bounding box center [87, 331] width 69 height 12
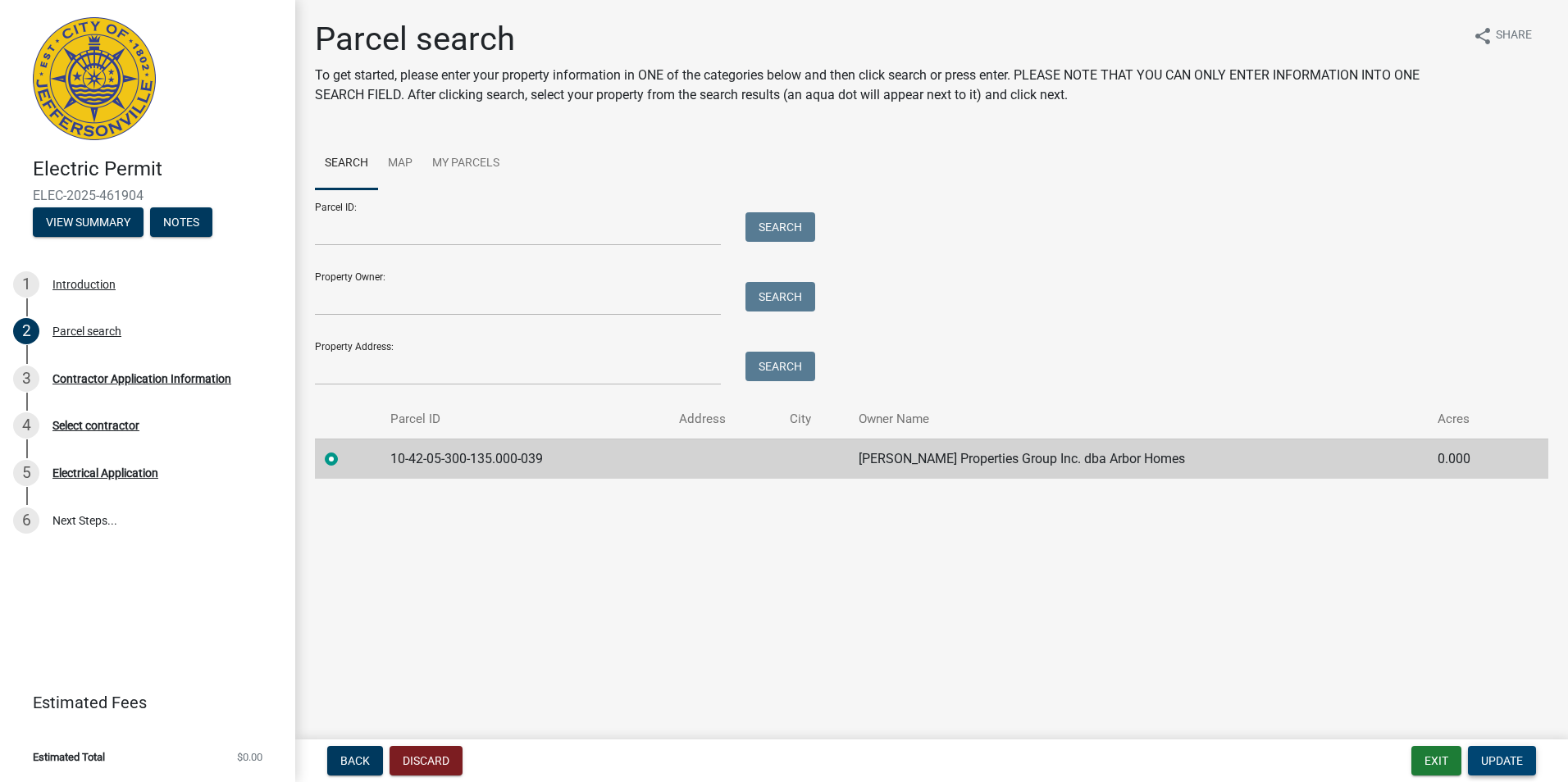
click at [1513, 752] on button "Update" at bounding box center [1501, 760] width 68 height 30
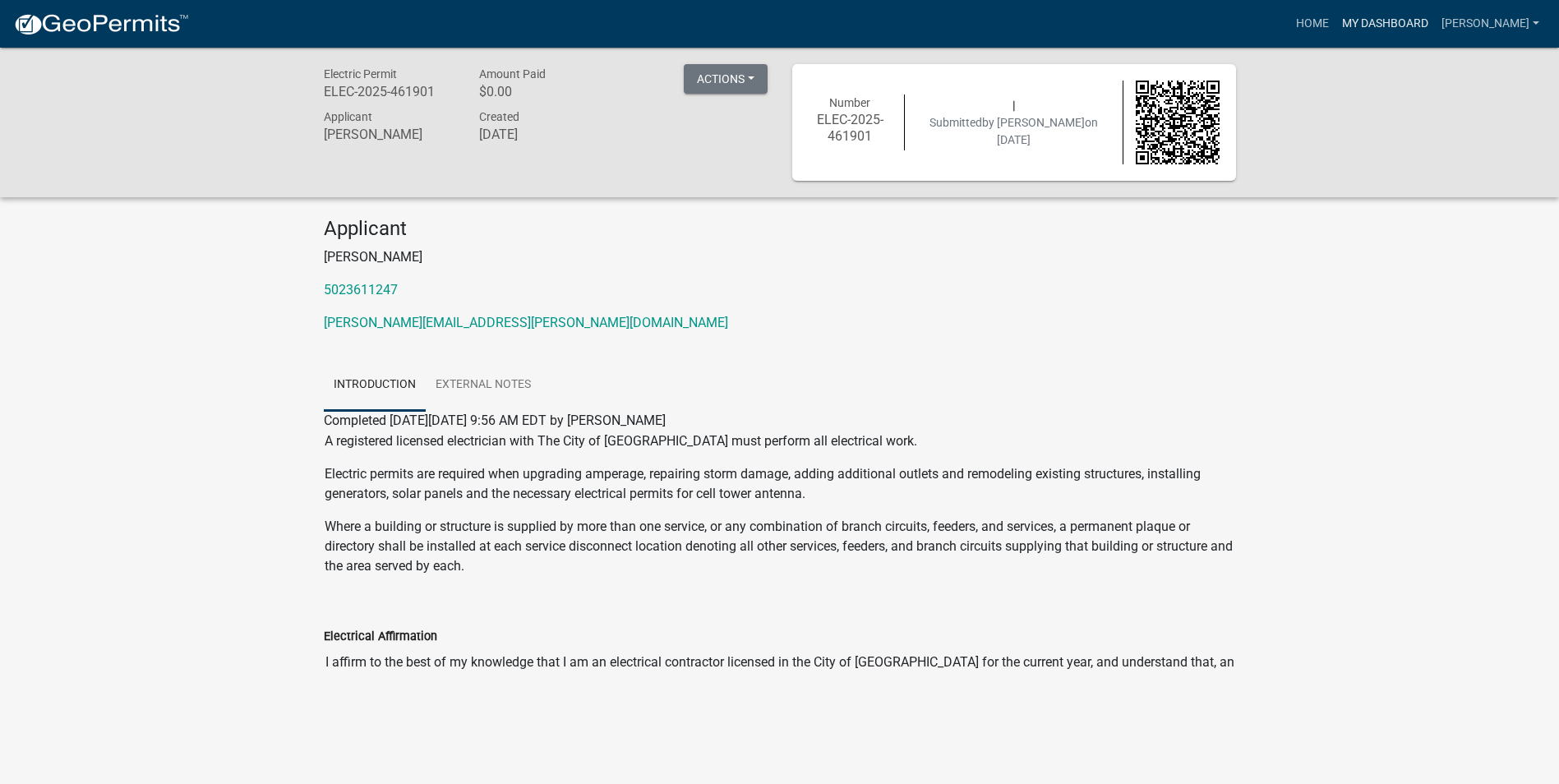
click at [1370, 21] on link "My Dashboard" at bounding box center [1386, 24] width 100 height 31
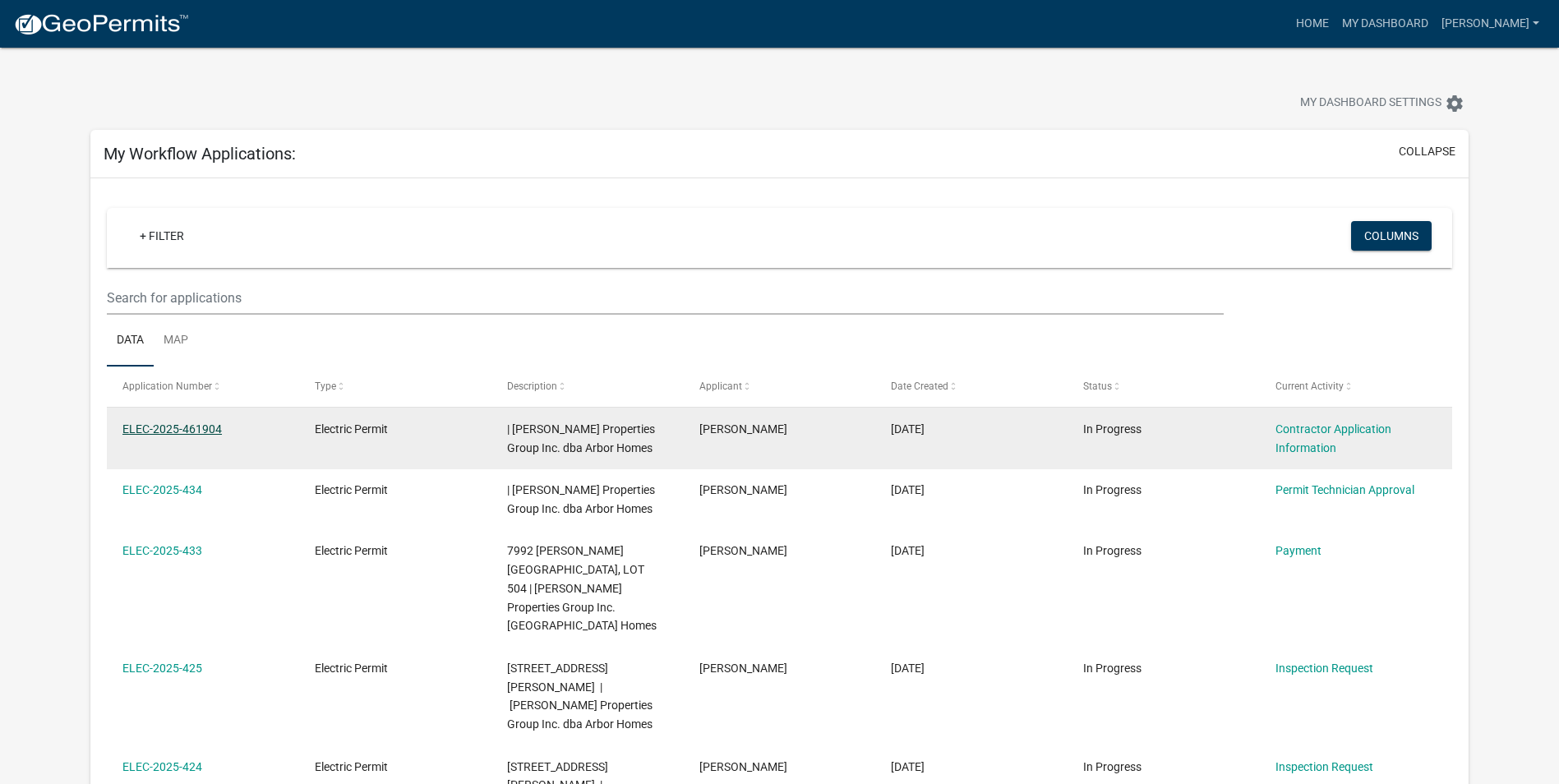
click at [206, 427] on link "ELEC-2025-461904" at bounding box center [172, 429] width 100 height 14
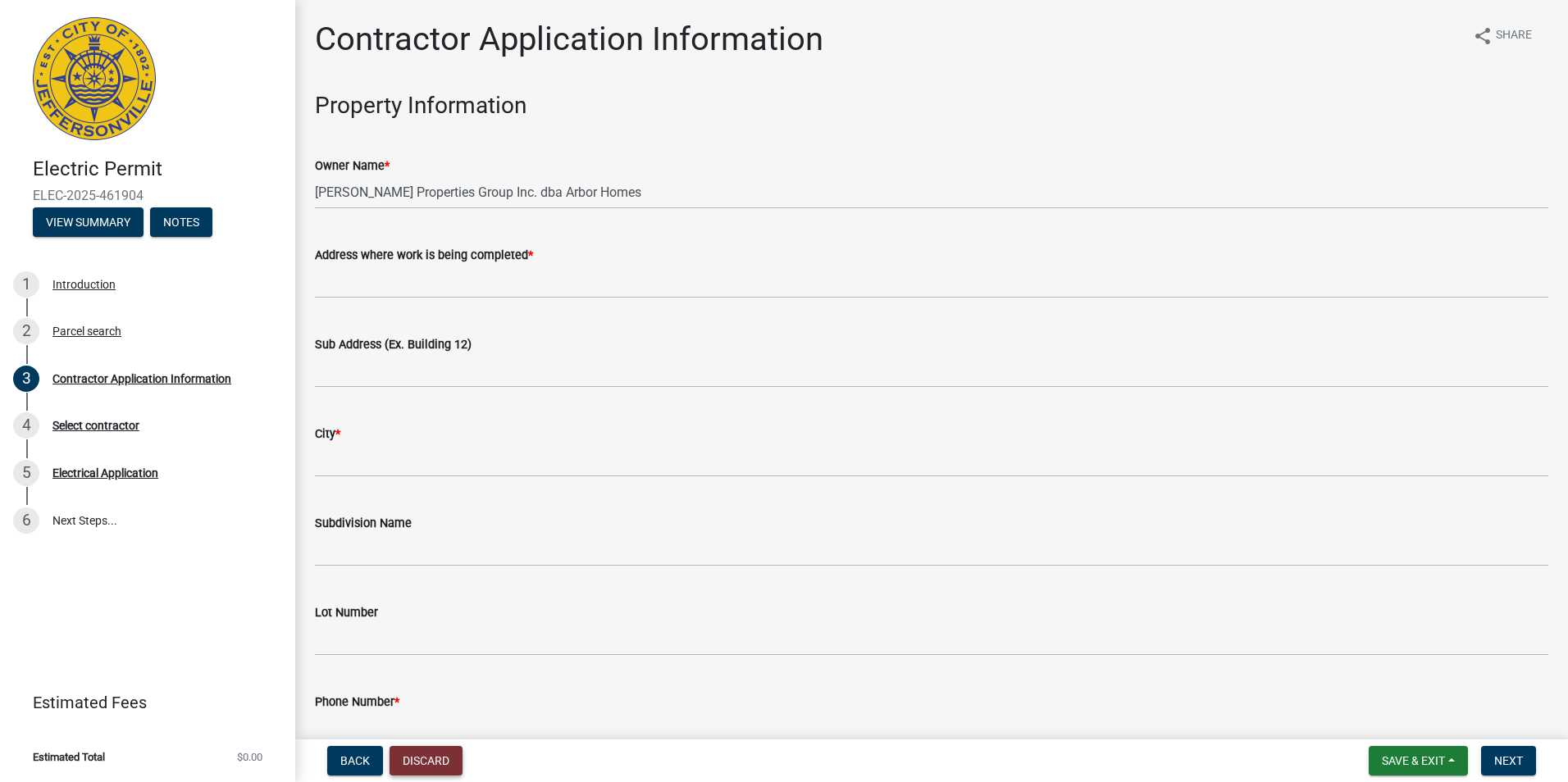
click at [430, 759] on button "Discard" at bounding box center [426, 760] width 73 height 30
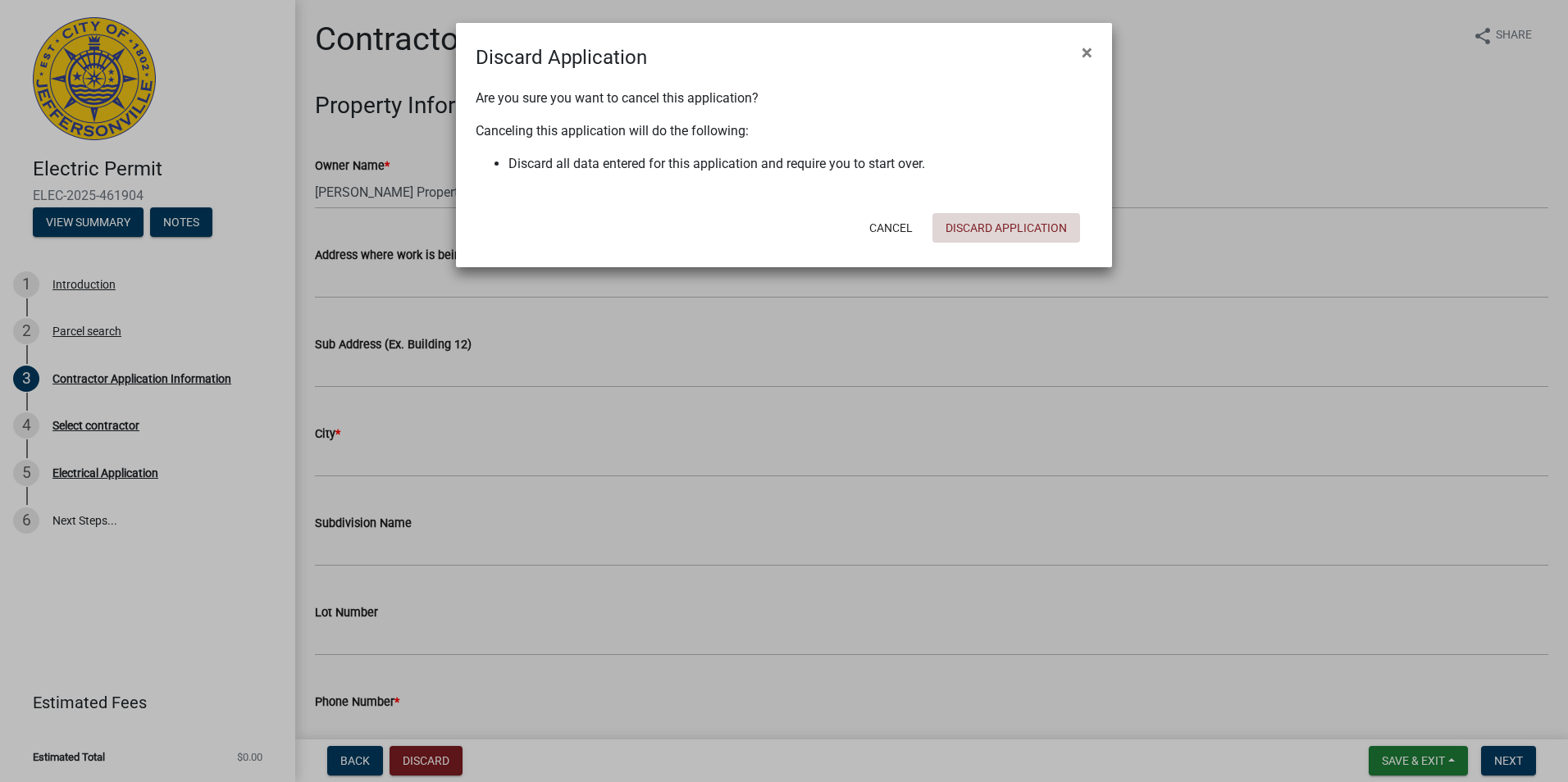
click at [1051, 226] on button "Discard Application" at bounding box center [1006, 228] width 147 height 30
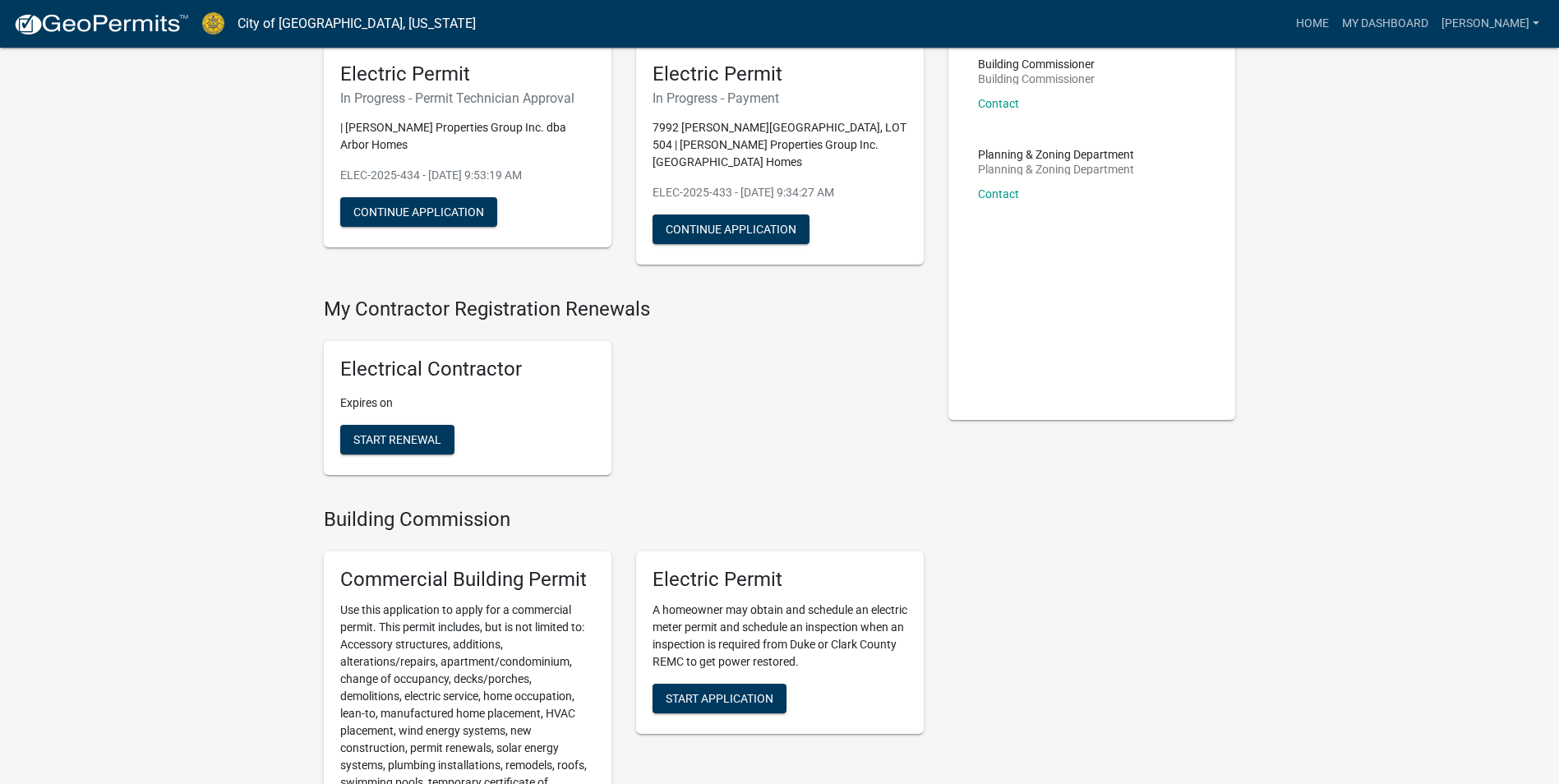
scroll to position [411, 0]
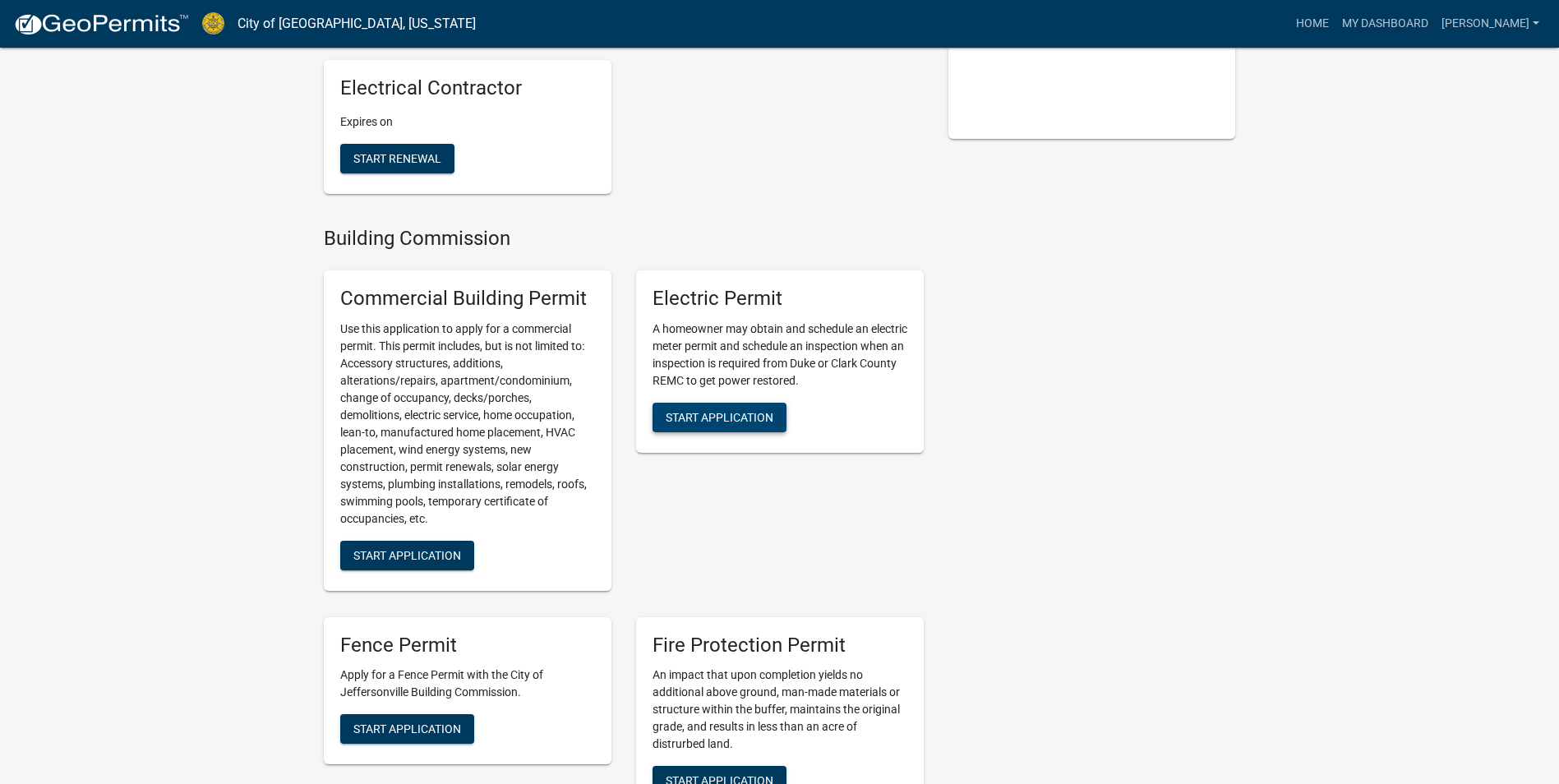
click at [723, 411] on span "Start Application" at bounding box center [720, 417] width 108 height 14
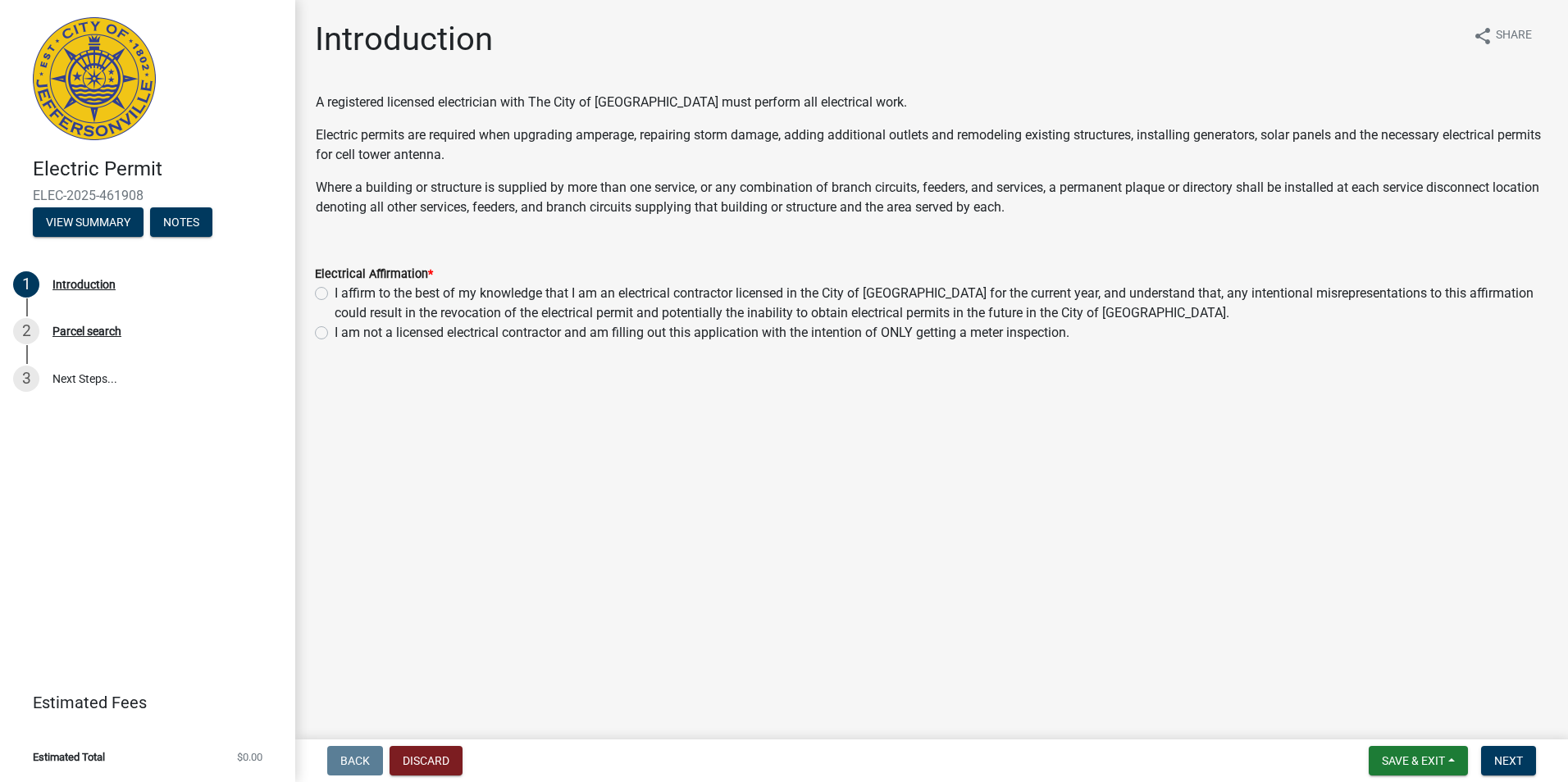
click at [335, 293] on label "I affirm to the best of my knowledge that I am an electrical contractor license…" at bounding box center [941, 304] width 1214 height 40
click at [335, 293] on input "I affirm to the best of my knowledge that I am an electrical contractor license…" at bounding box center [340, 289] width 11 height 11
radio input "true"
click at [1510, 751] on button "Next" at bounding box center [1508, 760] width 55 height 30
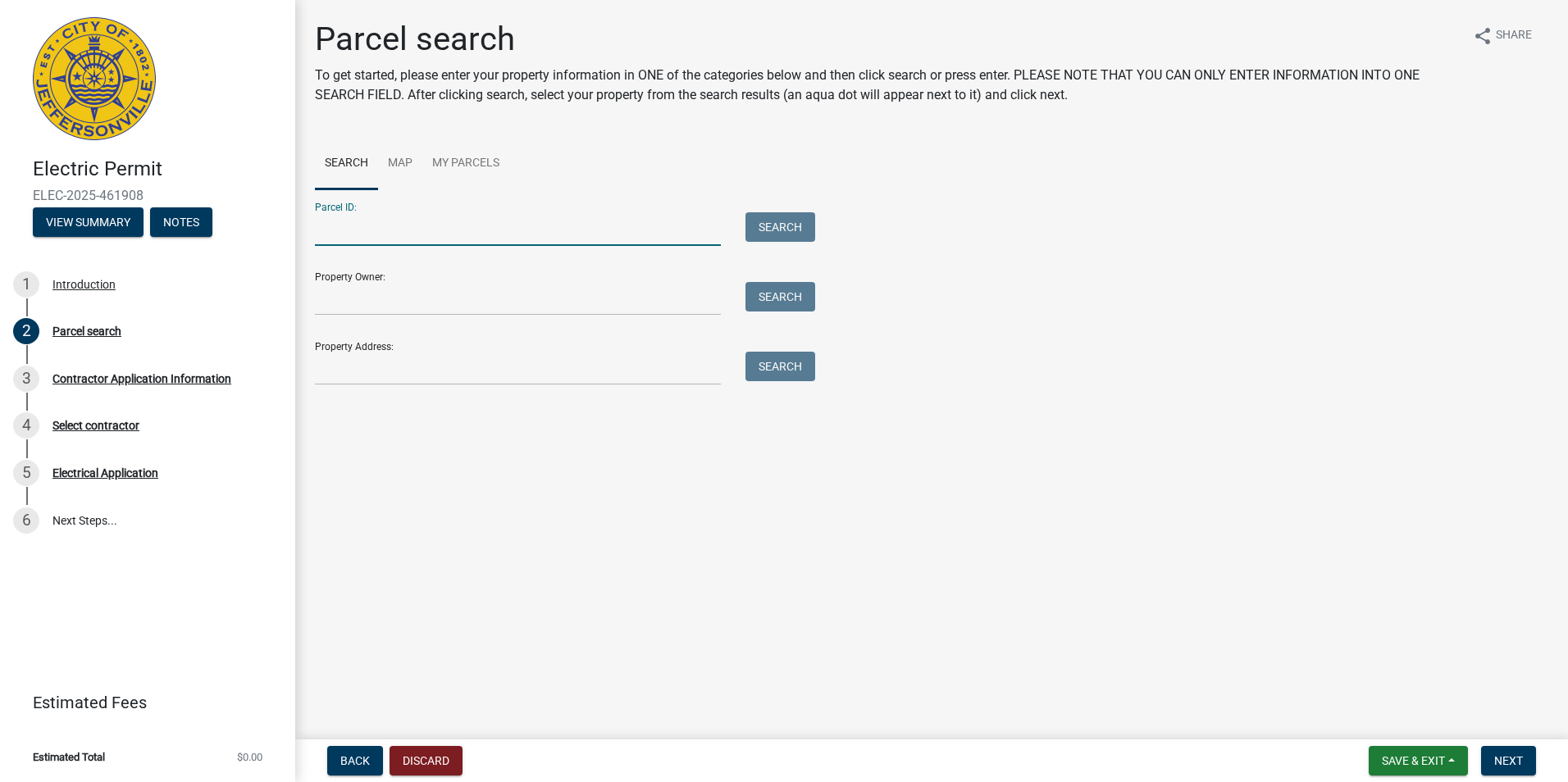
click at [335, 236] on input "Parcel ID:" at bounding box center [517, 229] width 406 height 33
type input "10-42-05-300-135.000-039"
type input "7982 Stacy Springs Boulevard"
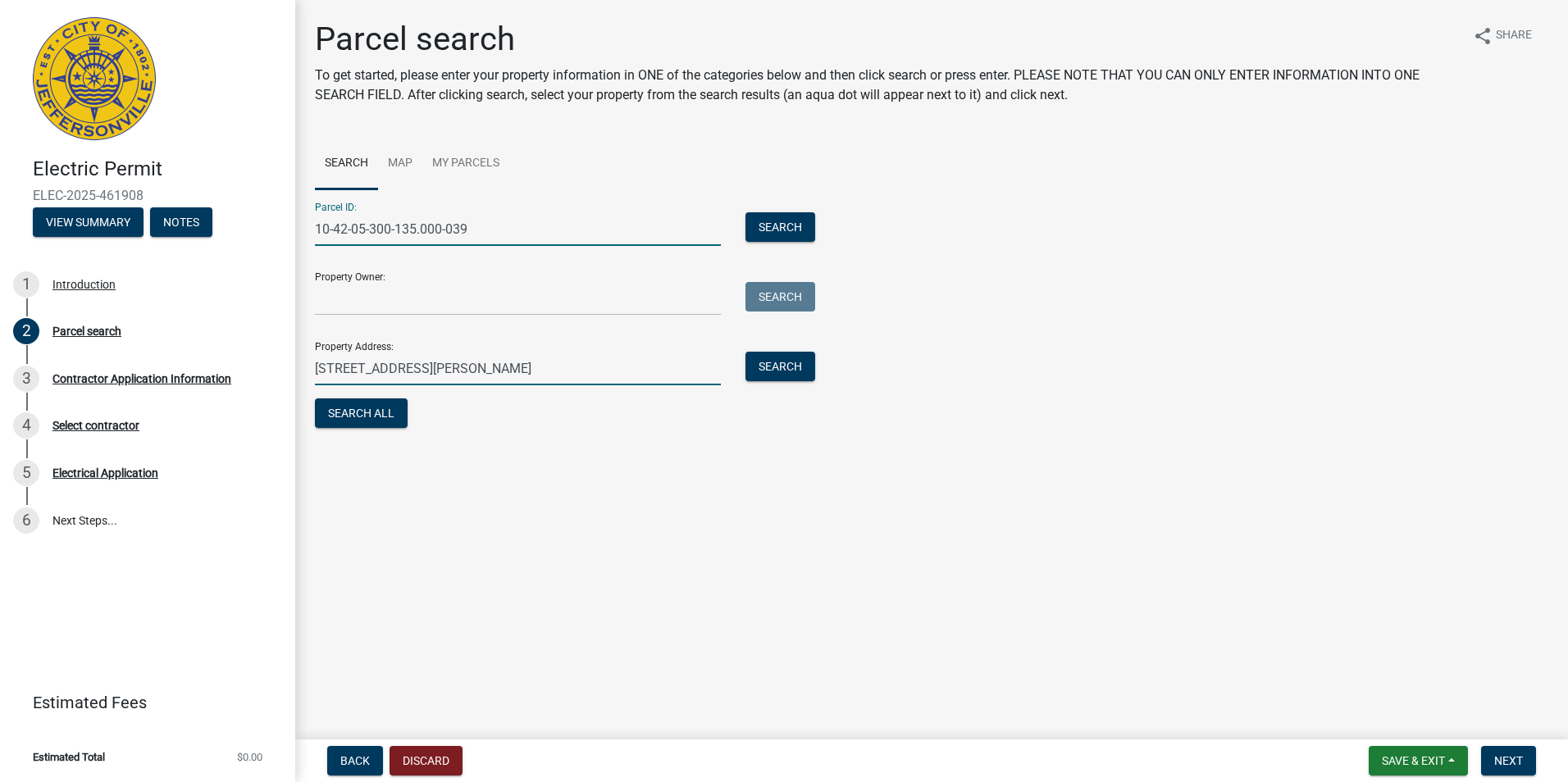
click at [504, 374] on input "7982 Stacy Springs Boulevard" at bounding box center [517, 368] width 406 height 33
drag, startPoint x: 505, startPoint y: 366, endPoint x: 304, endPoint y: 363, distance: 201.0
click at [304, 363] on div "7982 Stacy Springs Boulevard" at bounding box center [518, 368] width 430 height 33
click at [657, 493] on main "Parcel search To get started, please enter your property information in ONE of …" at bounding box center [930, 366] width 1272 height 733
click at [1503, 768] on span "Next" at bounding box center [1508, 760] width 29 height 14
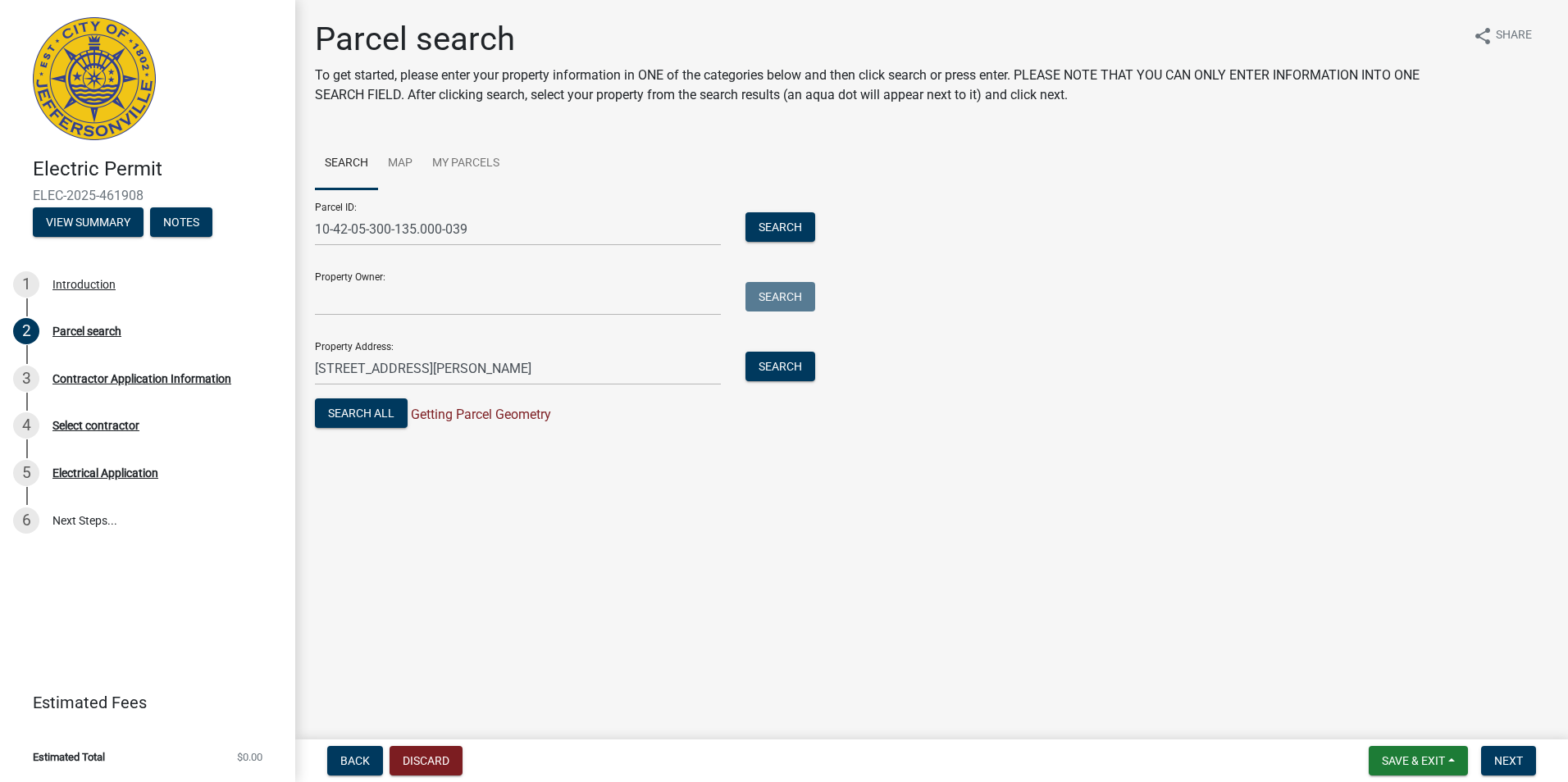
click at [542, 419] on span "Getting Parcel Geometry" at bounding box center [479, 414] width 144 height 15
click at [1509, 762] on span "Next" at bounding box center [1508, 760] width 29 height 14
click at [99, 381] on div "Contractor Application Information" at bounding box center [142, 379] width 179 height 12
click at [392, 414] on button "Search All" at bounding box center [361, 413] width 92 height 30
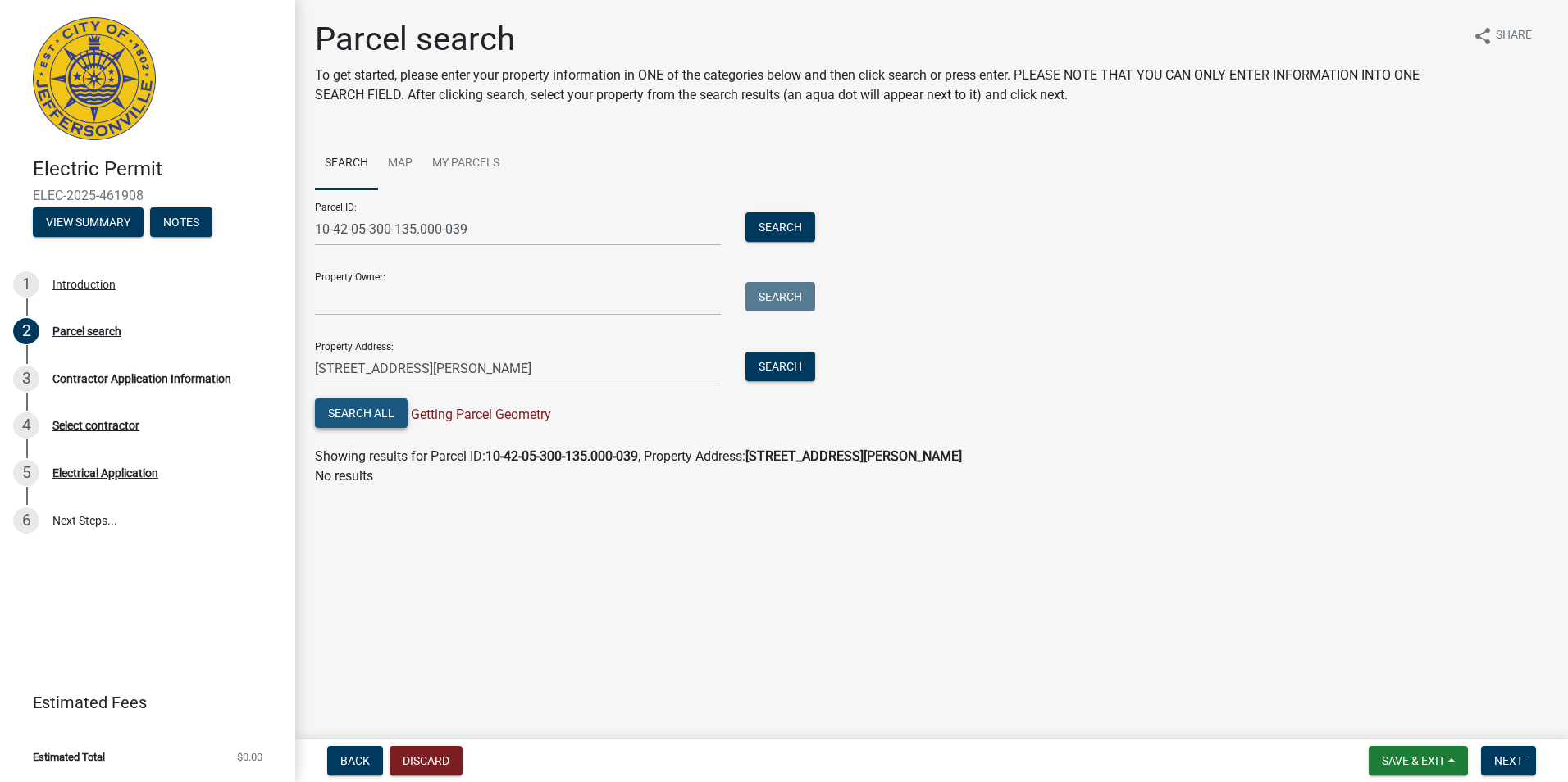
click at [392, 414] on button "Search All" at bounding box center [361, 413] width 92 height 30
click at [1518, 756] on span "Next" at bounding box center [1508, 760] width 29 height 14
click at [430, 760] on button "Discard" at bounding box center [426, 760] width 73 height 30
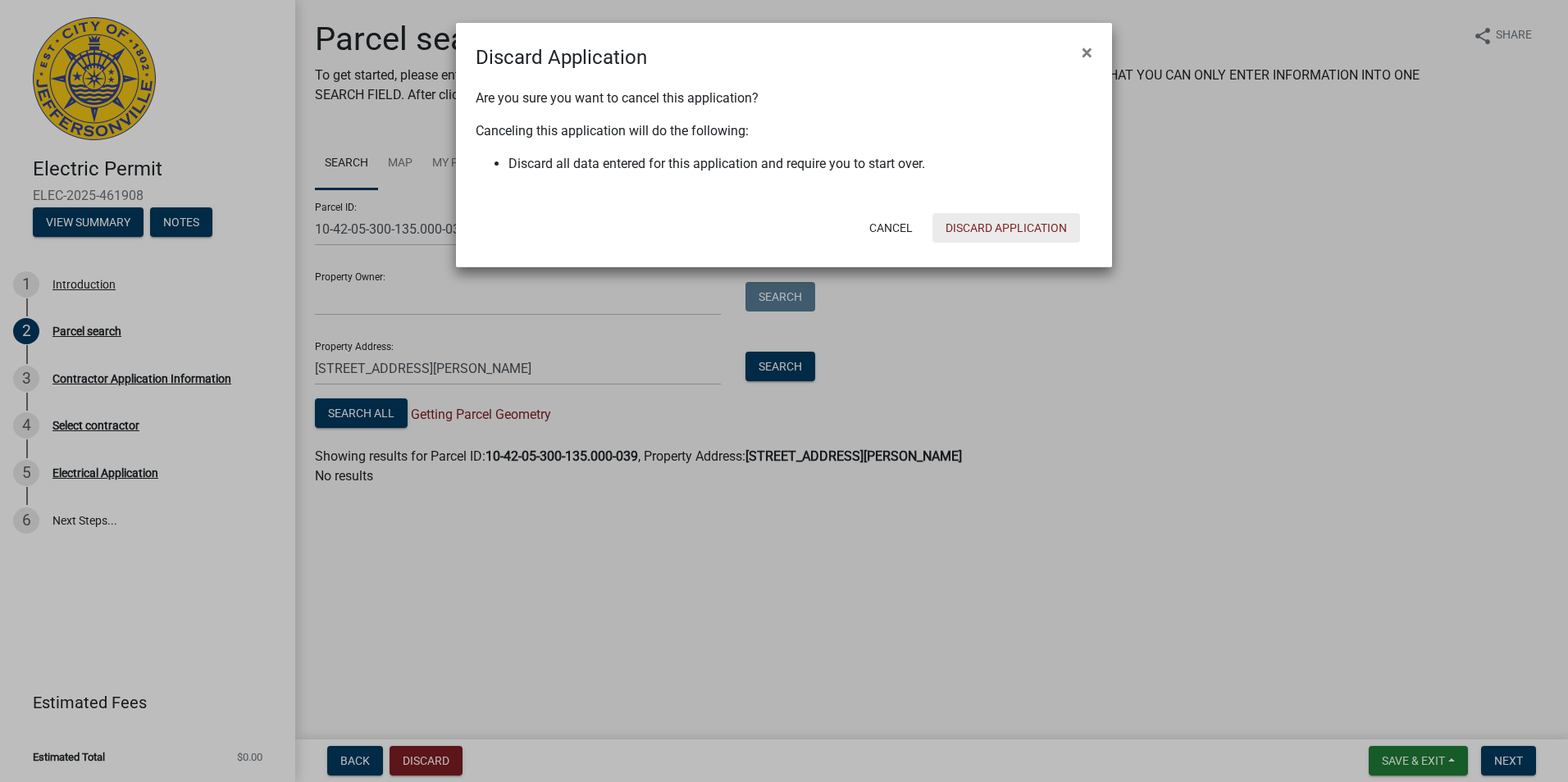
click at [990, 230] on button "Discard Application" at bounding box center [1006, 228] width 147 height 30
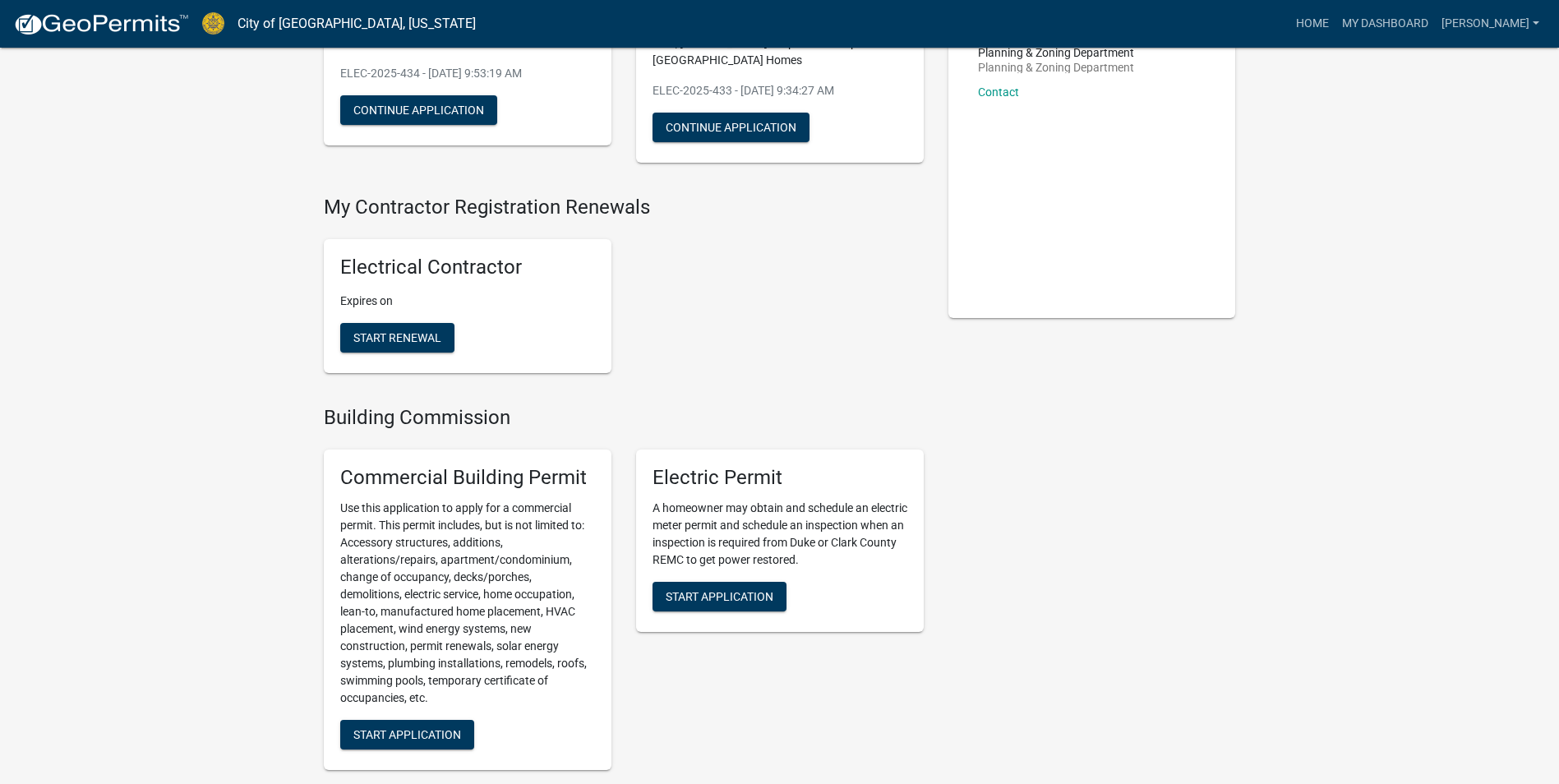
scroll to position [247, 0]
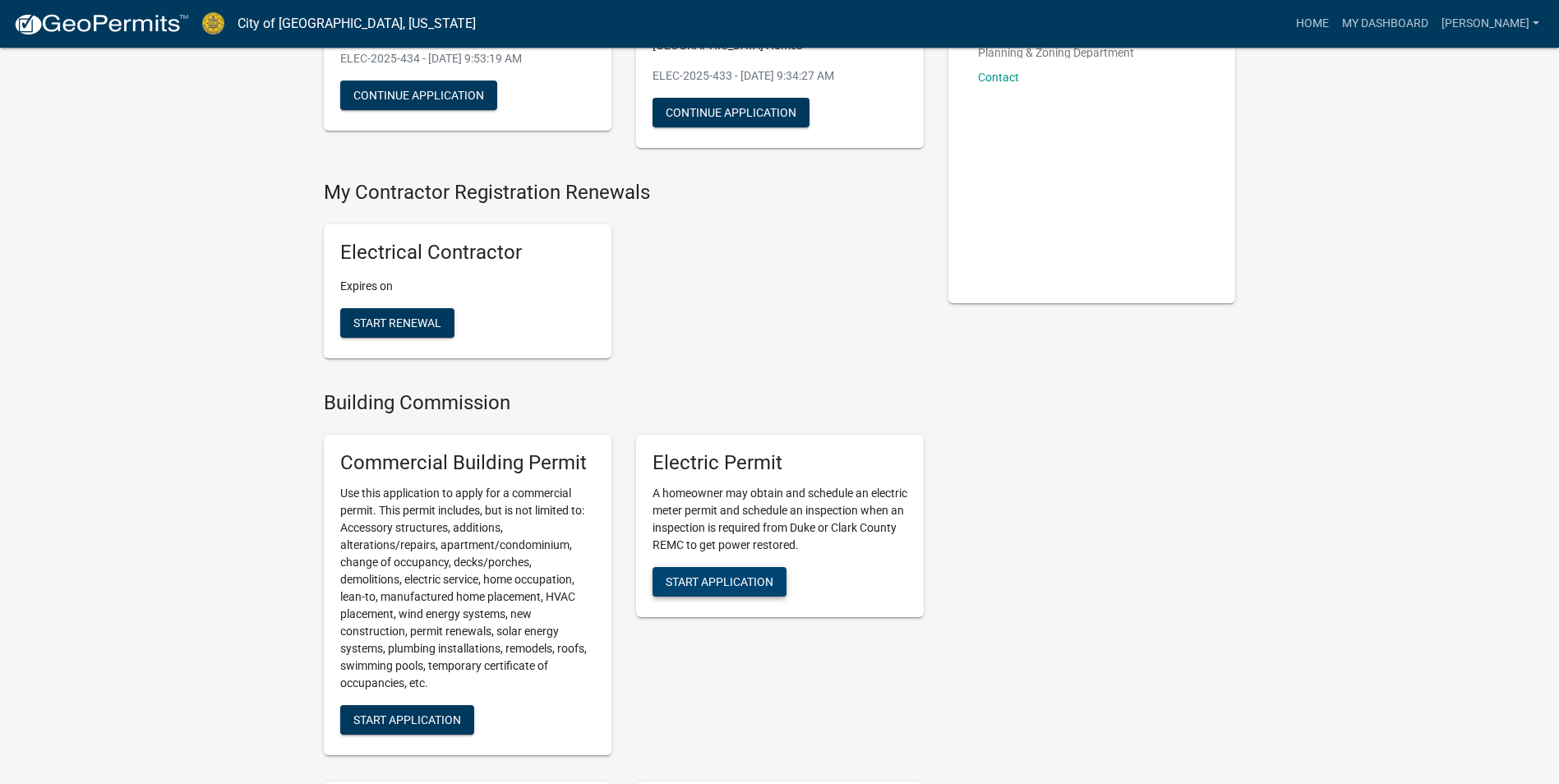
click at [731, 575] on span "Start Application" at bounding box center [720, 581] width 108 height 14
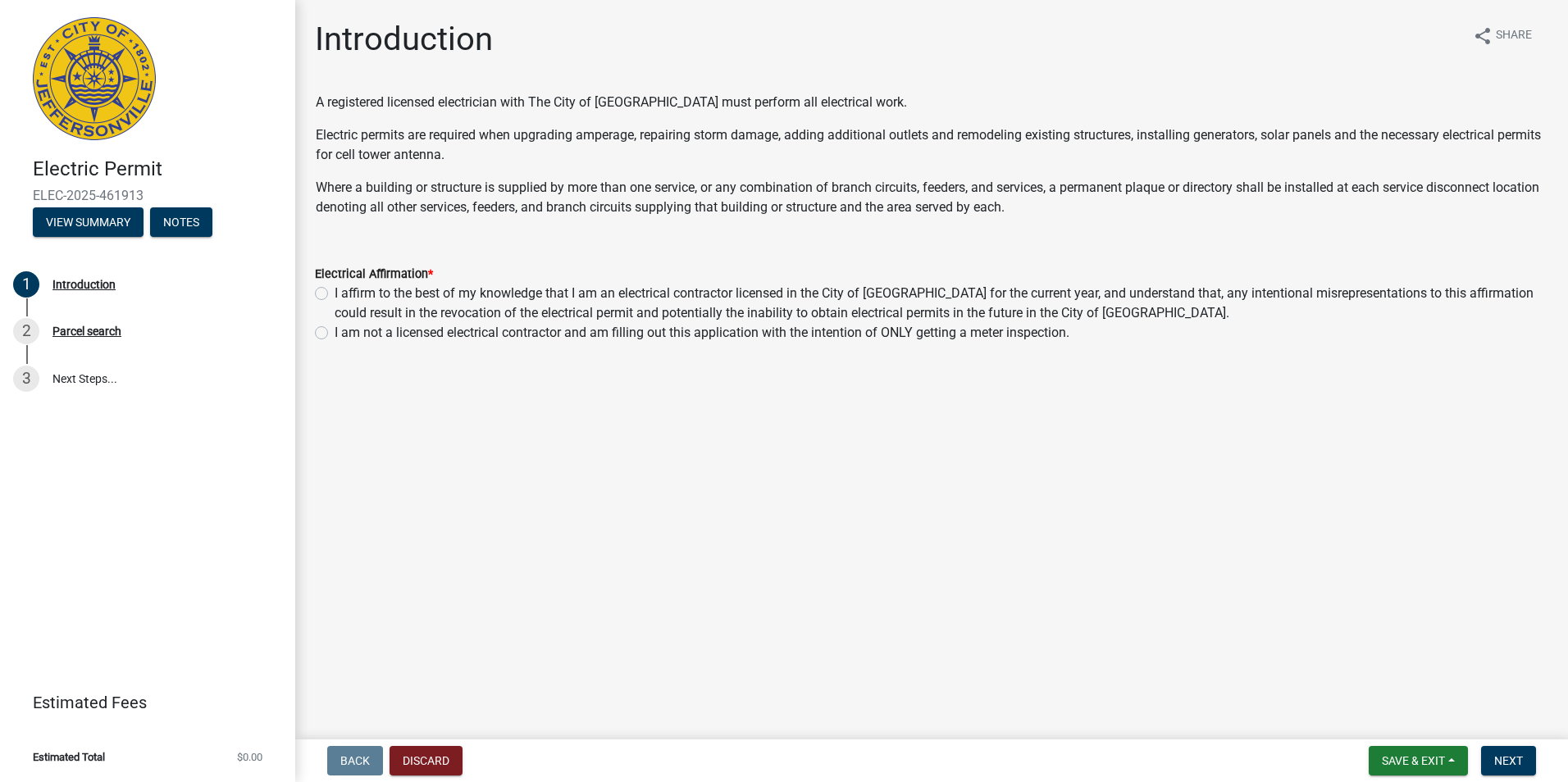
click at [335, 294] on label "I affirm to the best of my knowledge that I am an electrical contractor license…" at bounding box center [941, 304] width 1214 height 40
click at [335, 294] on input "I affirm to the best of my knowledge that I am an electrical contractor license…" at bounding box center [340, 289] width 11 height 11
radio input "true"
click at [1498, 758] on span "Next" at bounding box center [1508, 760] width 29 height 14
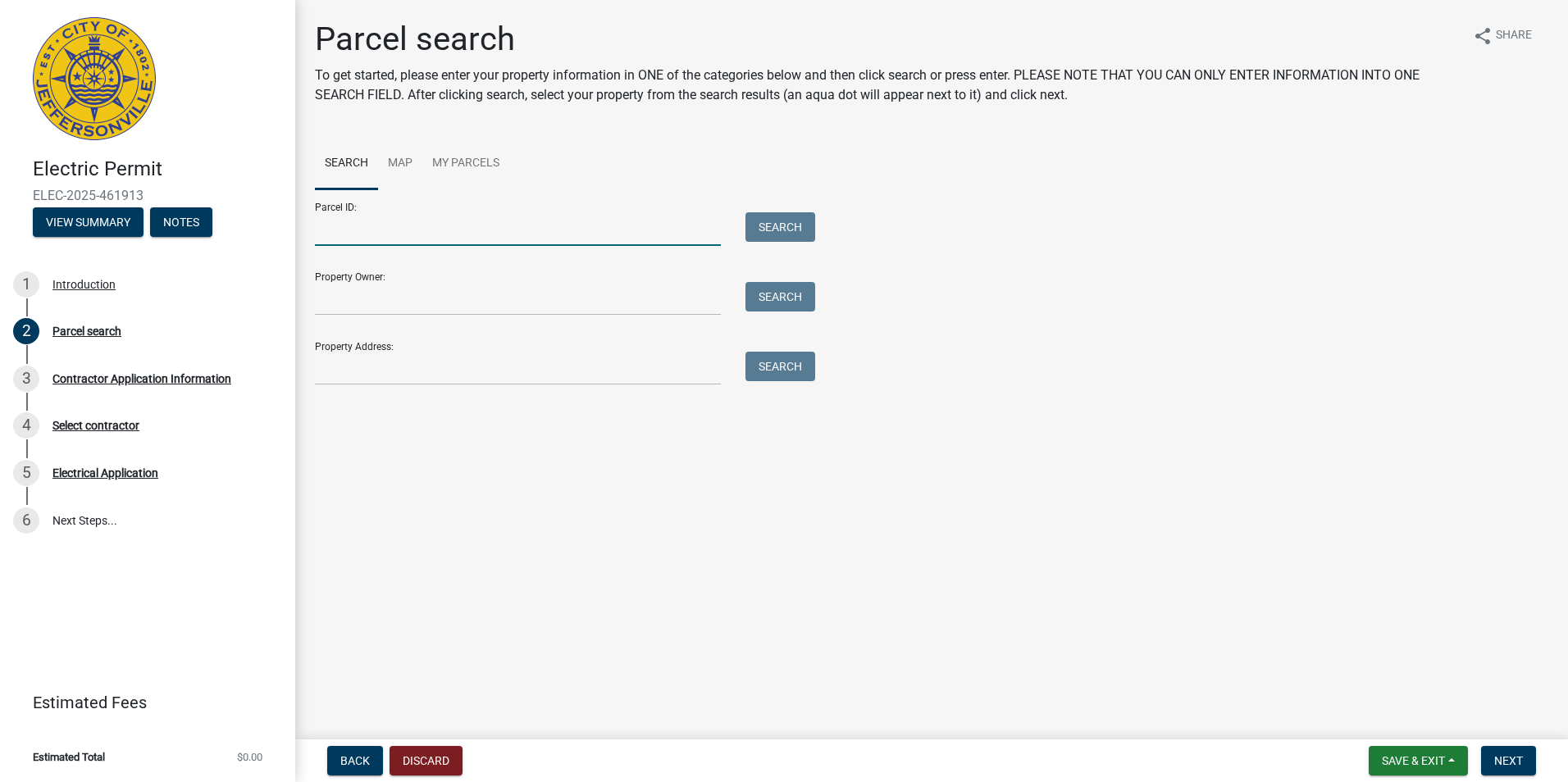
click at [339, 238] on input "Parcel ID:" at bounding box center [517, 229] width 406 height 33
type input "10-42-05-300-135.000-039"
type input "[STREET_ADDRESS][PERSON_NAME]"
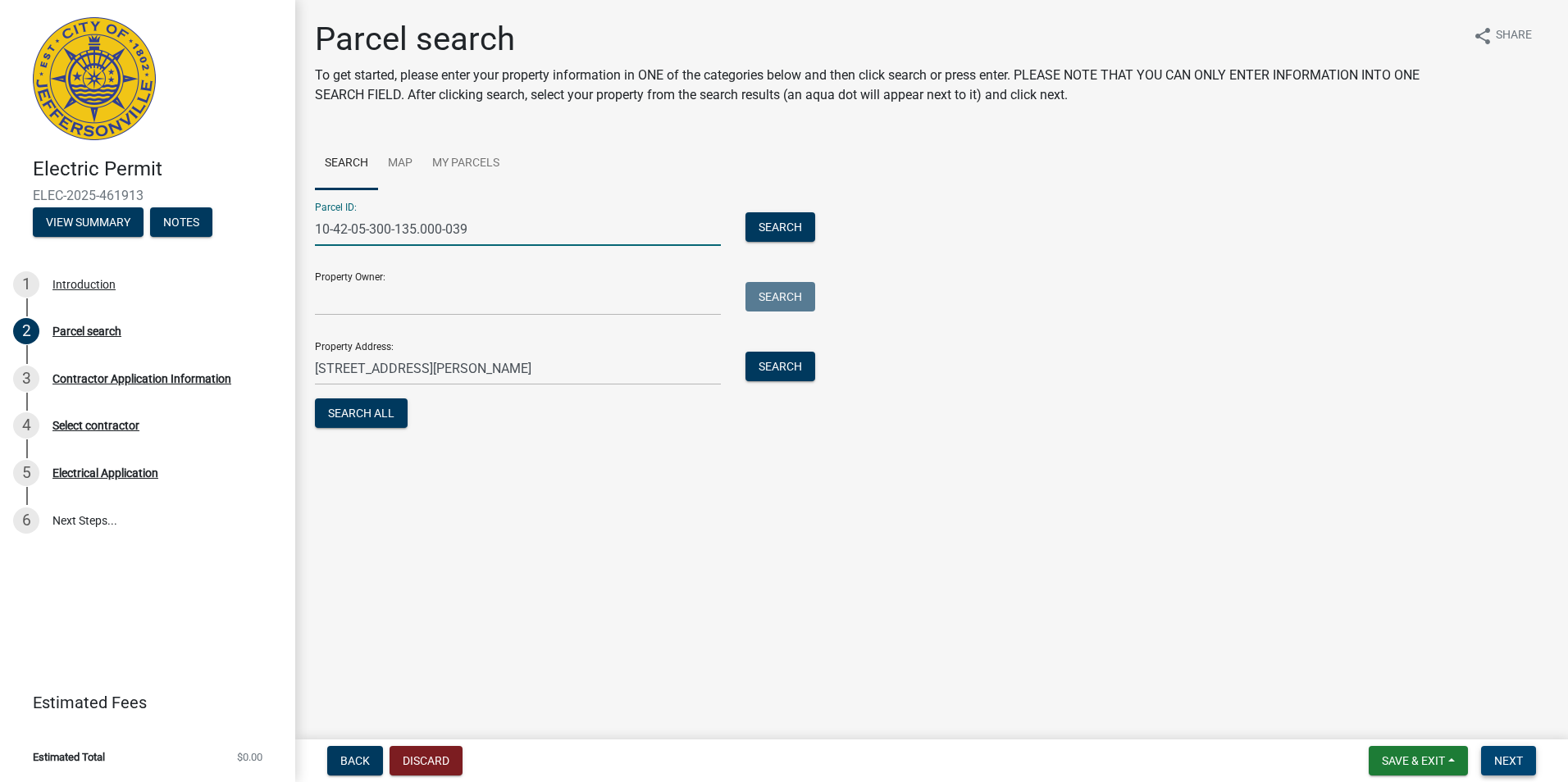
click at [1505, 761] on span "Next" at bounding box center [1508, 760] width 29 height 14
click at [505, 365] on input "[STREET_ADDRESS][PERSON_NAME]" at bounding box center [517, 368] width 406 height 33
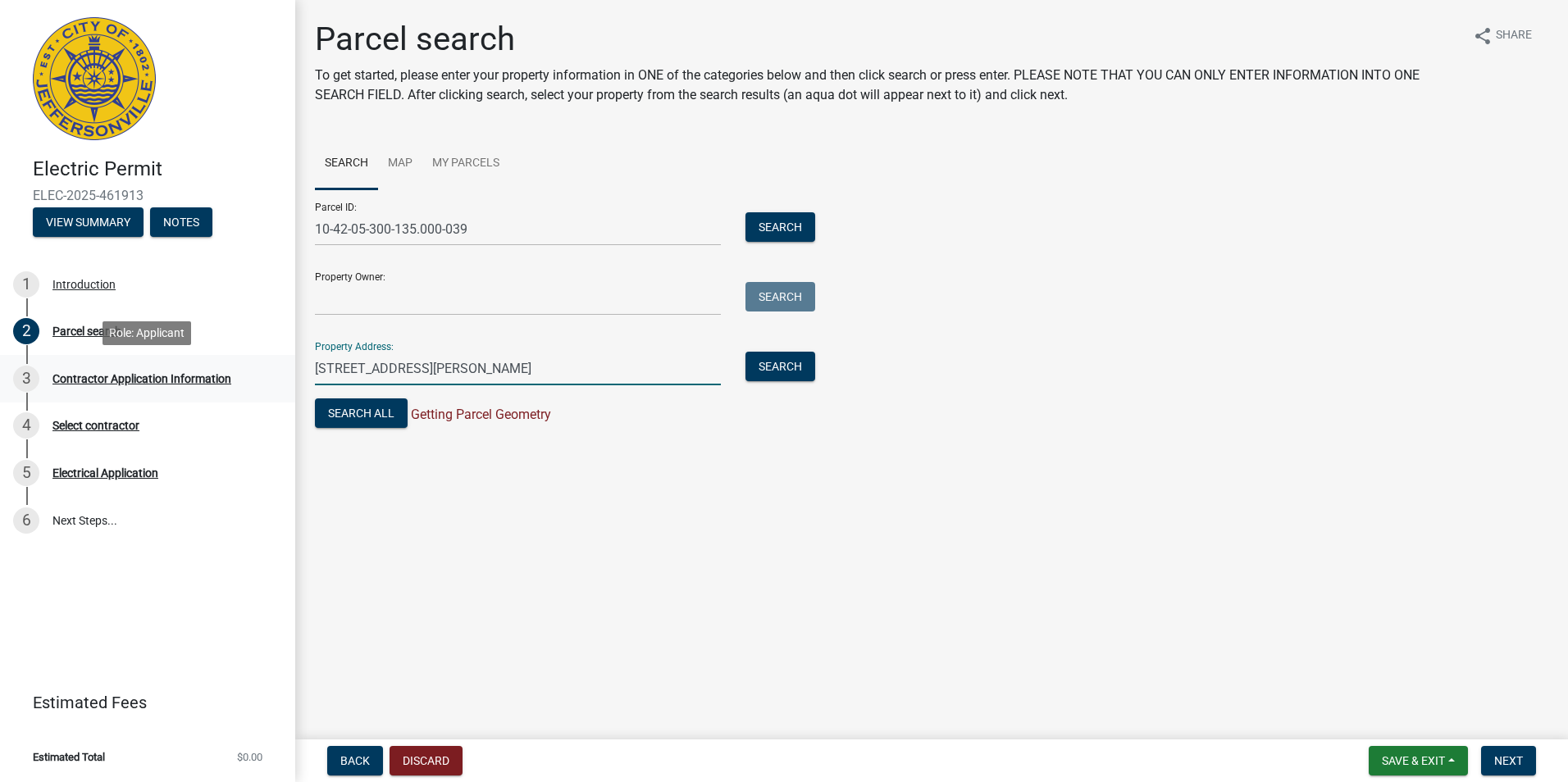
drag, startPoint x: 505, startPoint y: 365, endPoint x: 231, endPoint y: 368, distance: 274.0
click at [231, 368] on div "Electric Permit ELEC-2025-461913 View Summary Notes 1 Introduction 2 Parcel sea…" at bounding box center [784, 391] width 1568 height 782
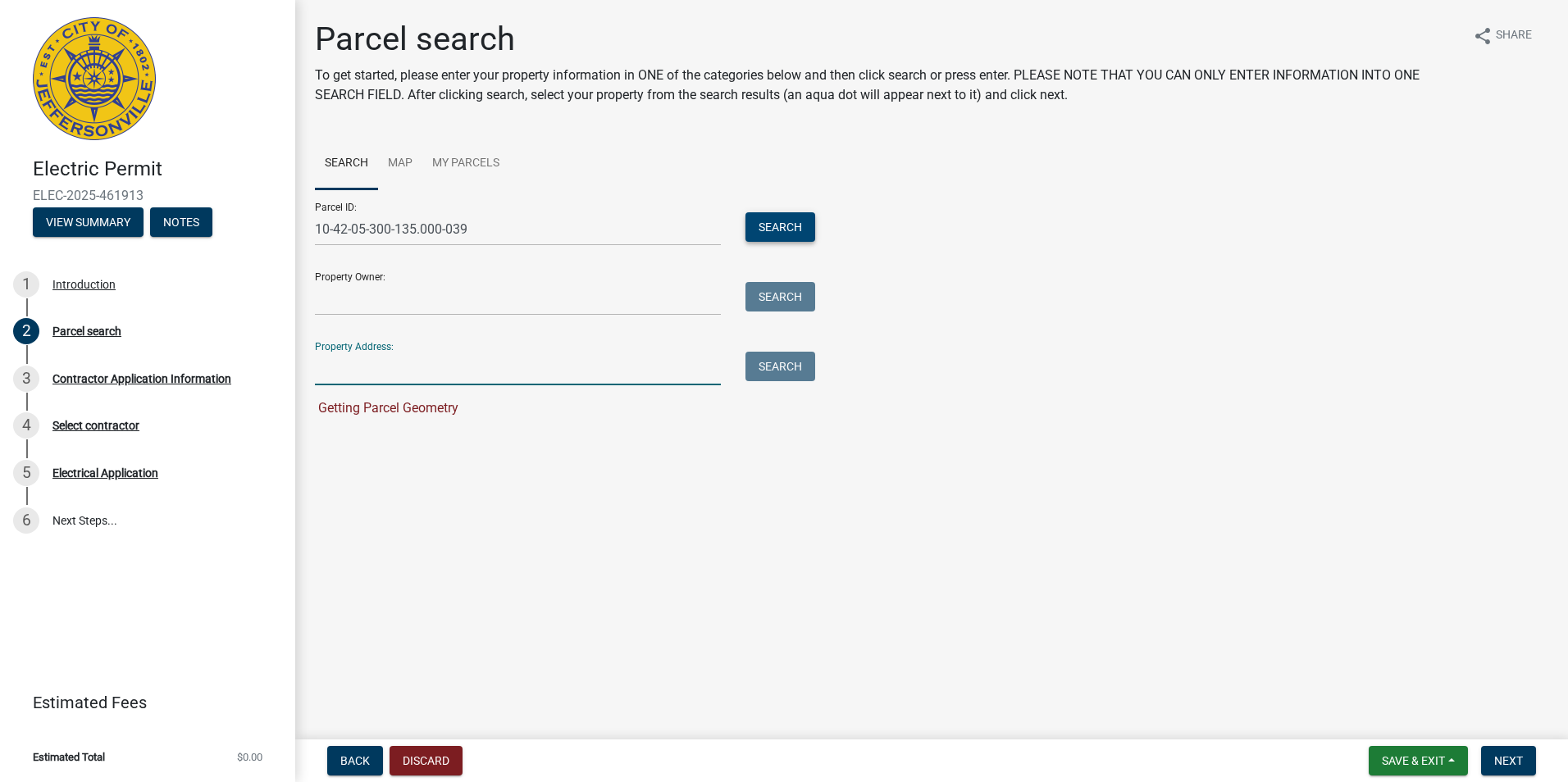
click at [771, 224] on button "Search" at bounding box center [779, 227] width 70 height 30
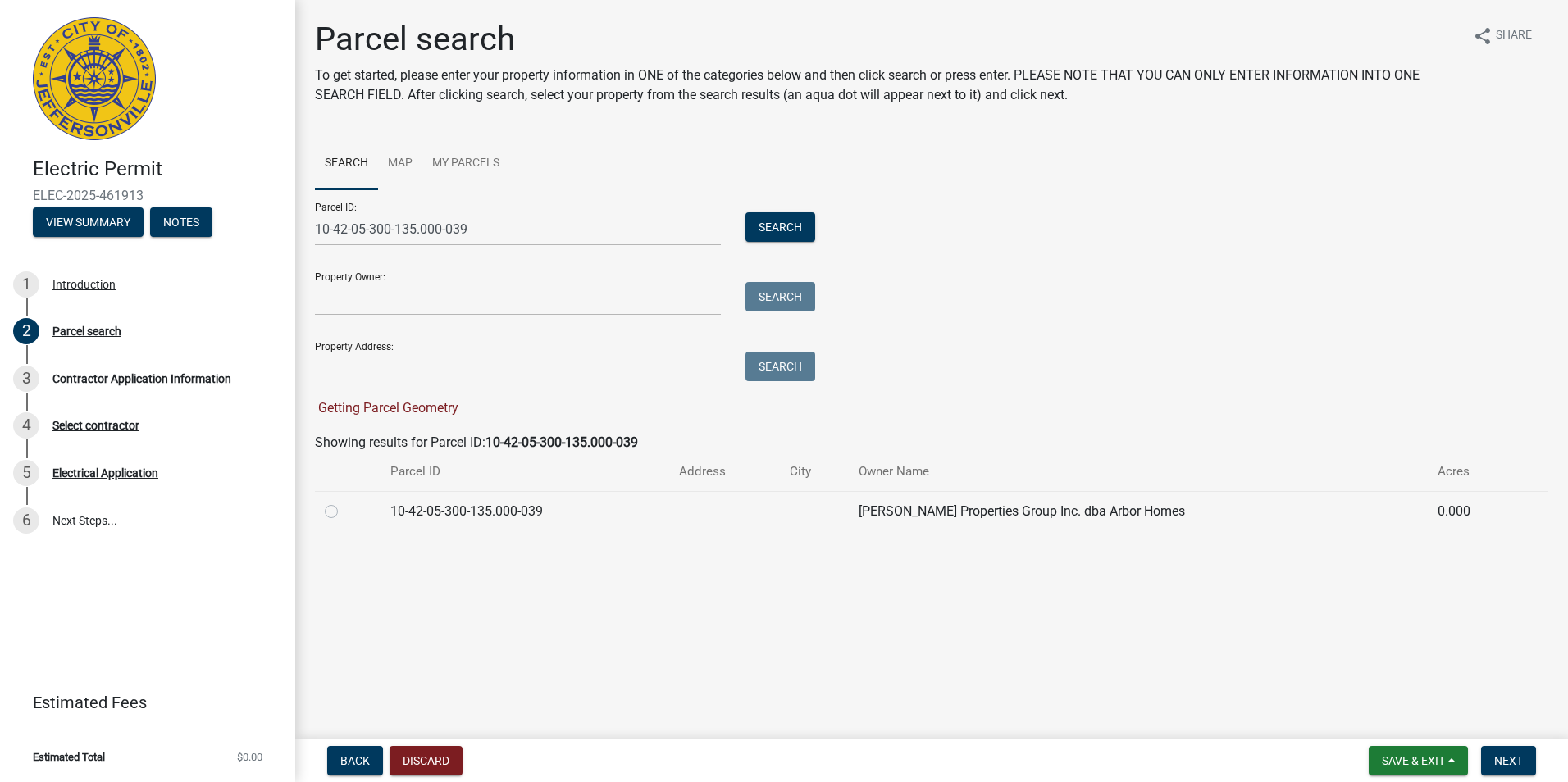
click at [345, 502] on label at bounding box center [345, 502] width 0 height 0
click at [345, 511] on input "radio" at bounding box center [350, 507] width 11 height 11
radio input "true"
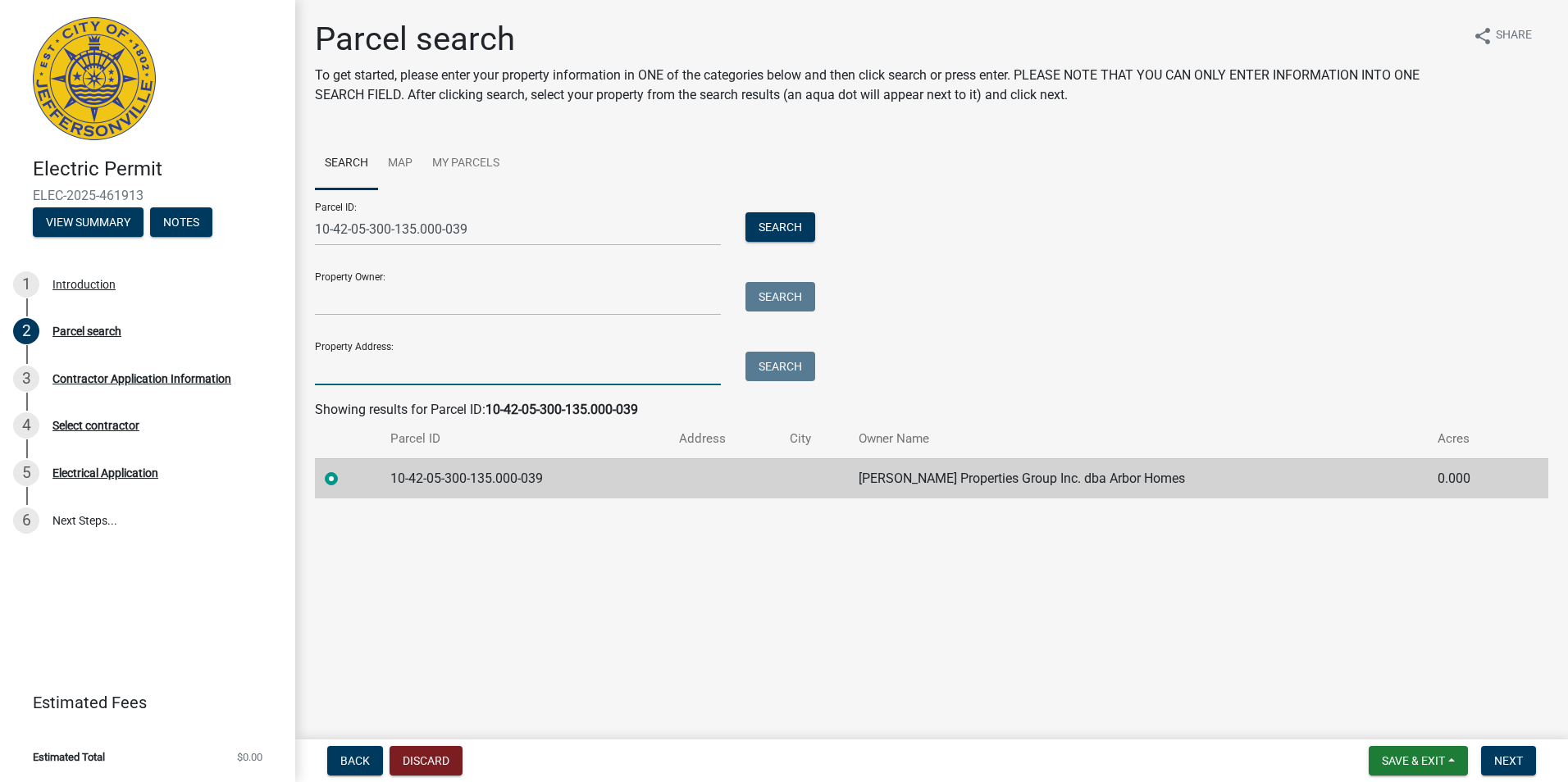
click at [386, 366] on input "Property Address:" at bounding box center [517, 368] width 406 height 33
type input "[STREET_ADDRESS][PERSON_NAME]"
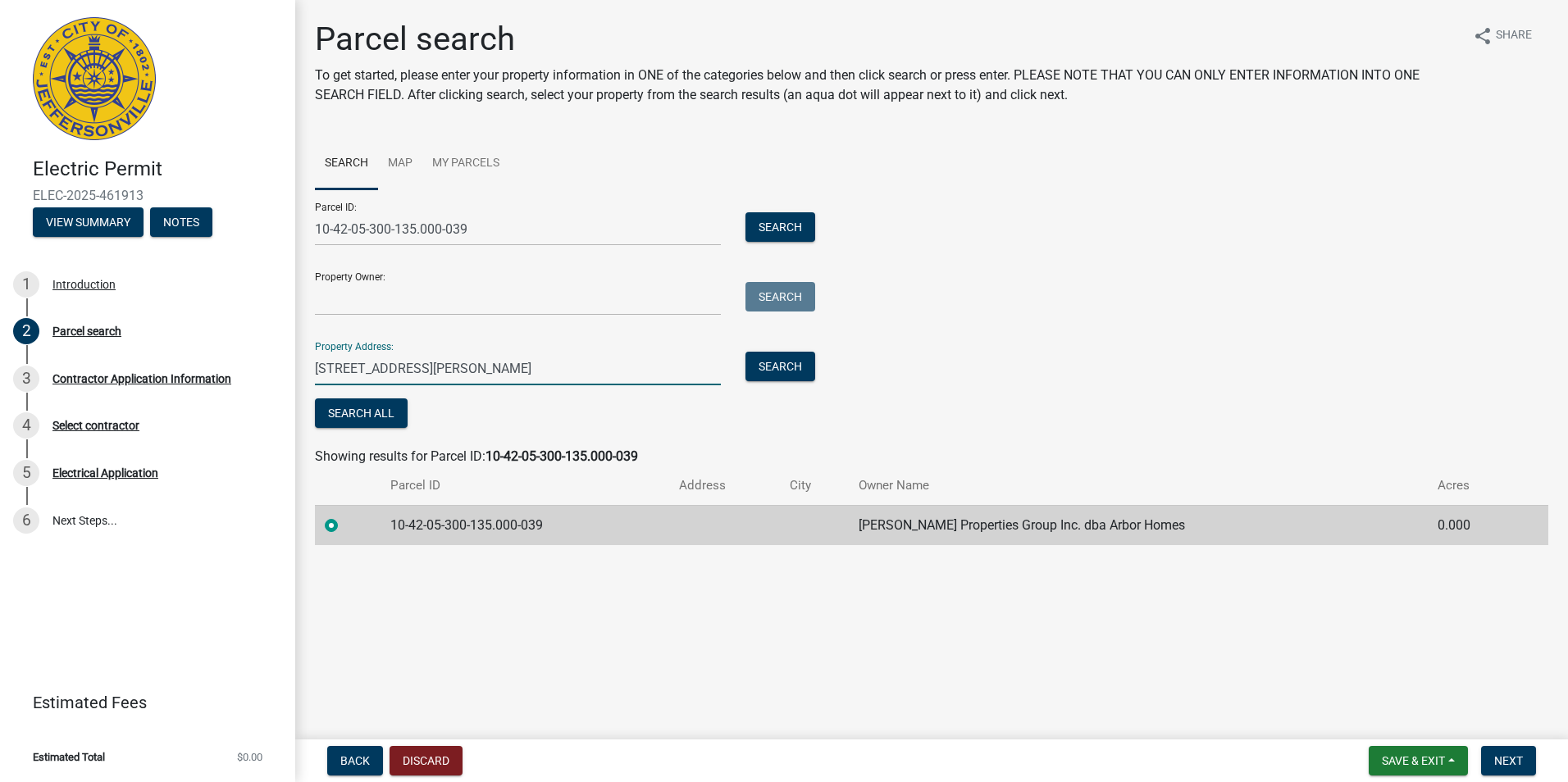
drag, startPoint x: 494, startPoint y: 371, endPoint x: 307, endPoint y: 363, distance: 187.2
click at [307, 363] on div "[STREET_ADDRESS][PERSON_NAME]" at bounding box center [518, 368] width 430 height 33
click at [1507, 755] on span "Next" at bounding box center [1508, 760] width 29 height 14
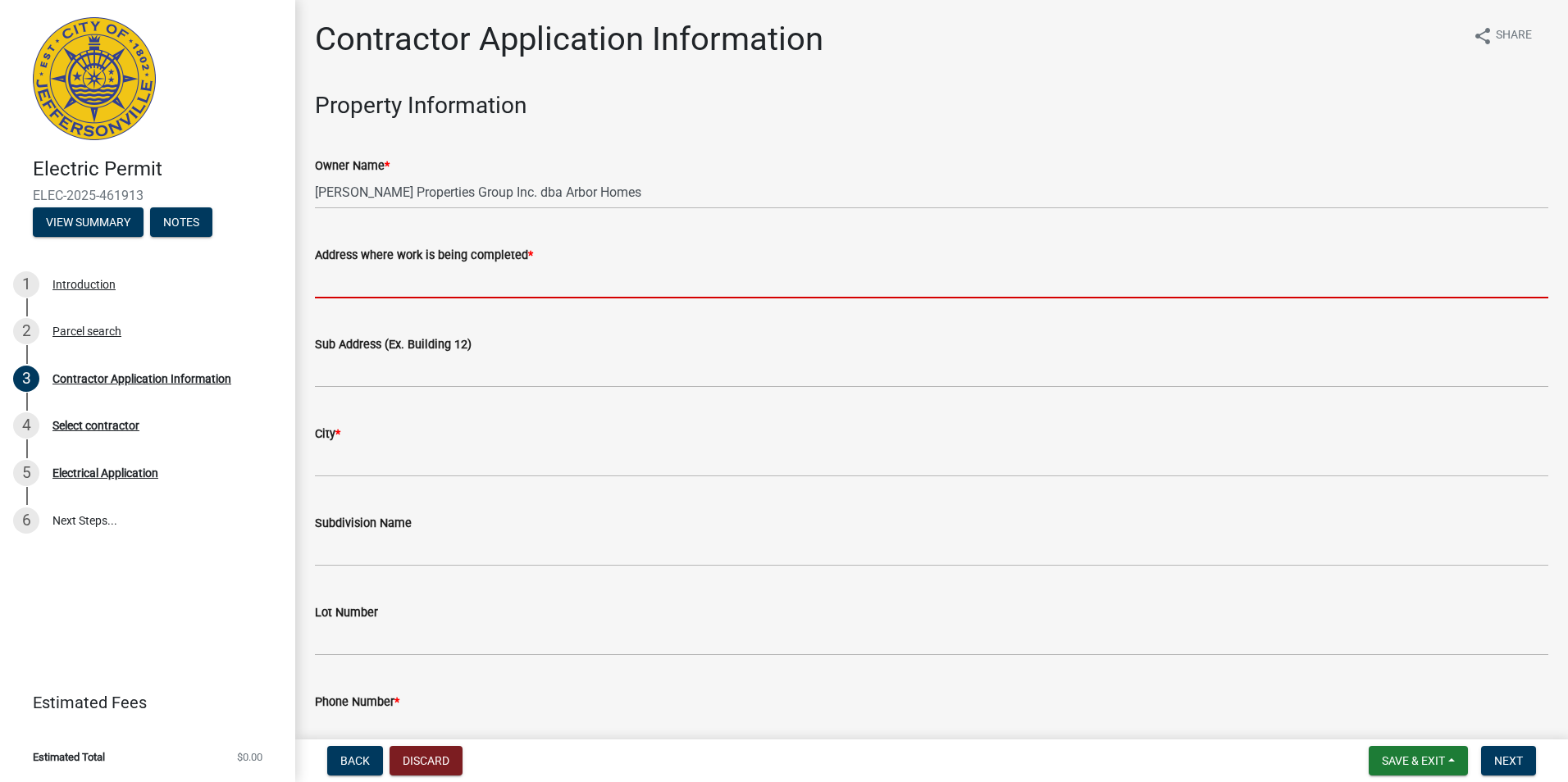
click at [339, 284] on input "Address where work is being completed *" at bounding box center [931, 281] width 1233 height 33
paste input "[STREET_ADDRESS][PERSON_NAME]"
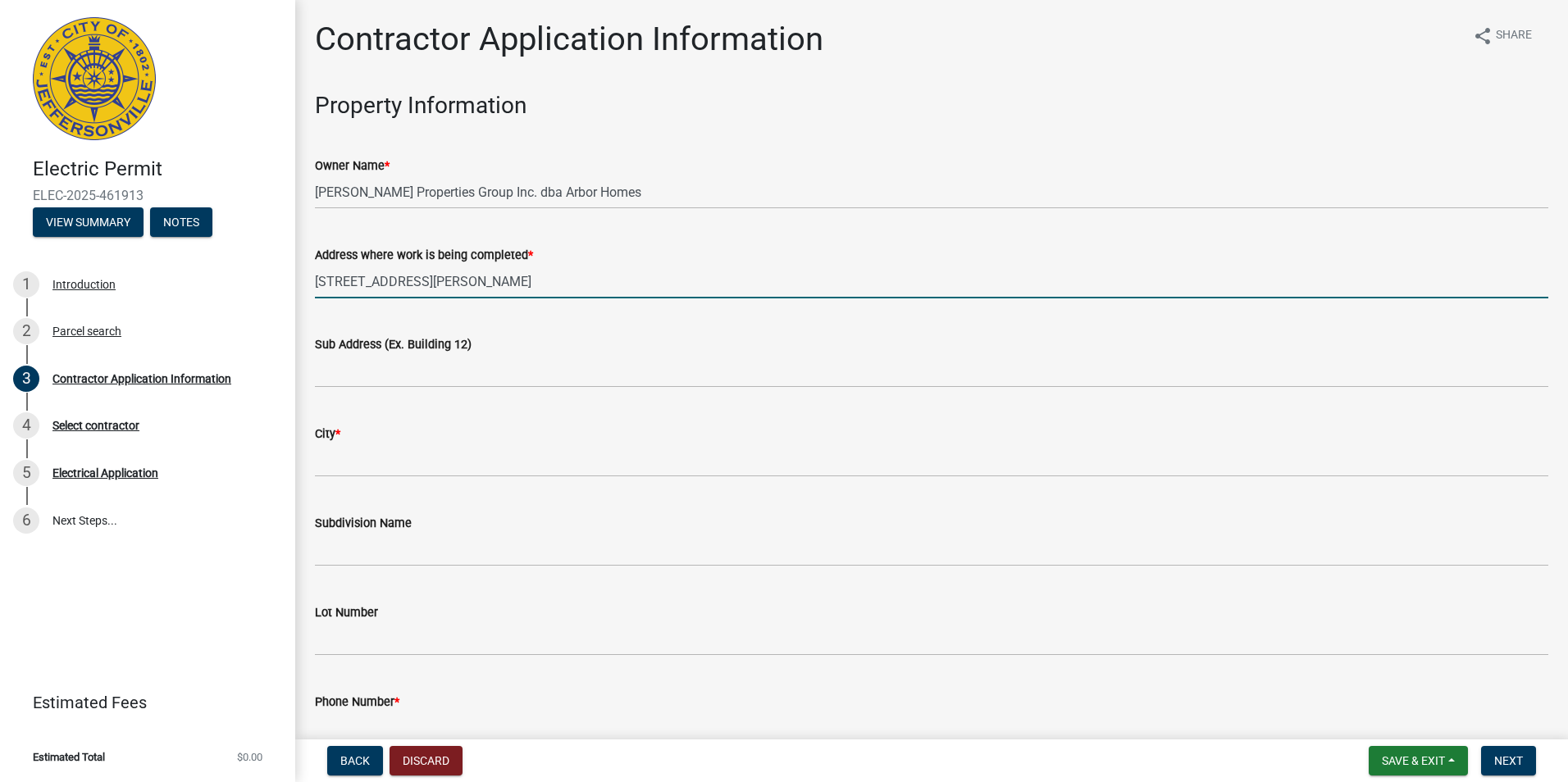
type input "[STREET_ADDRESS][PERSON_NAME]"
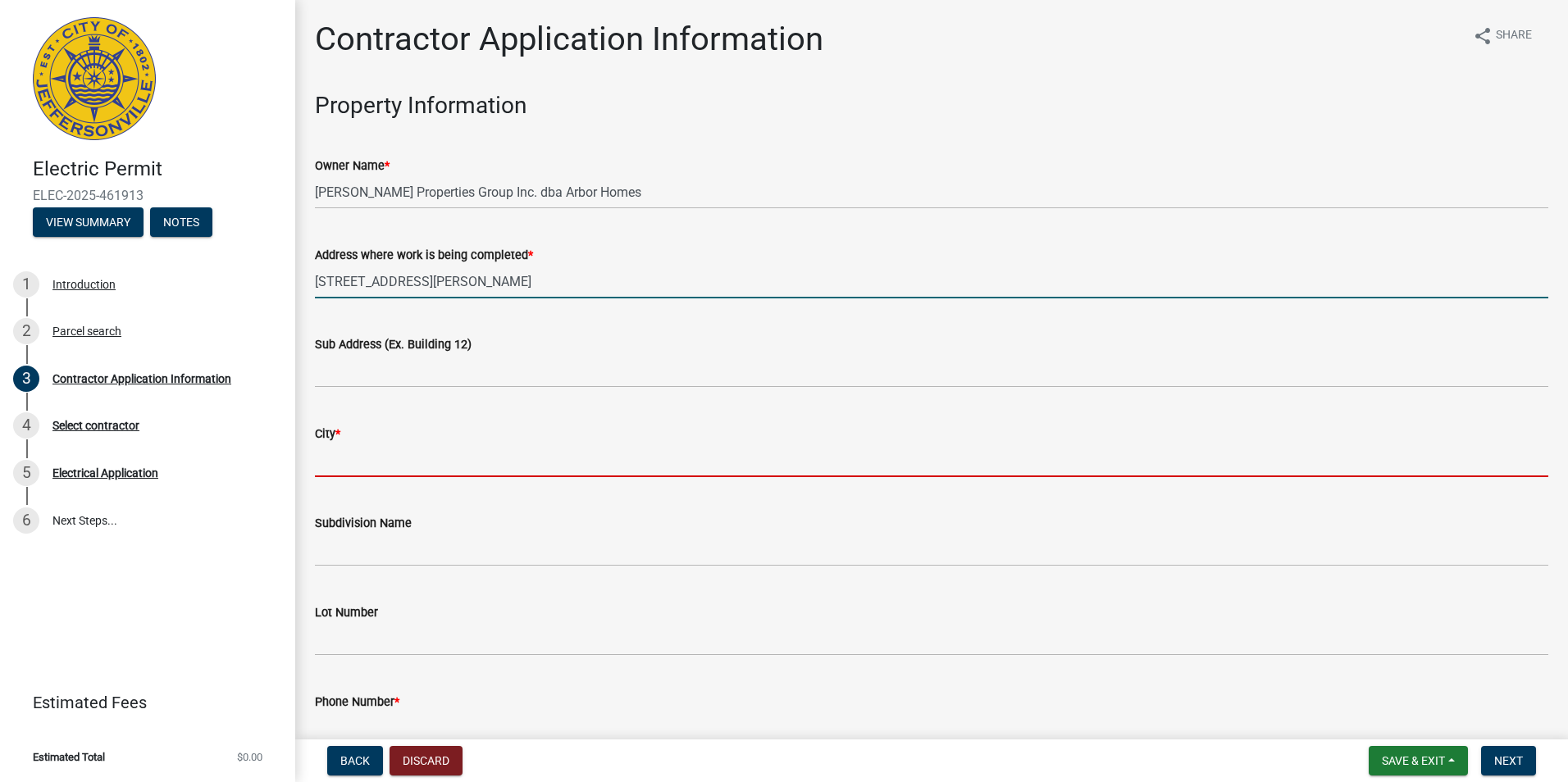
click at [364, 465] on input "City *" at bounding box center [931, 460] width 1233 height 33
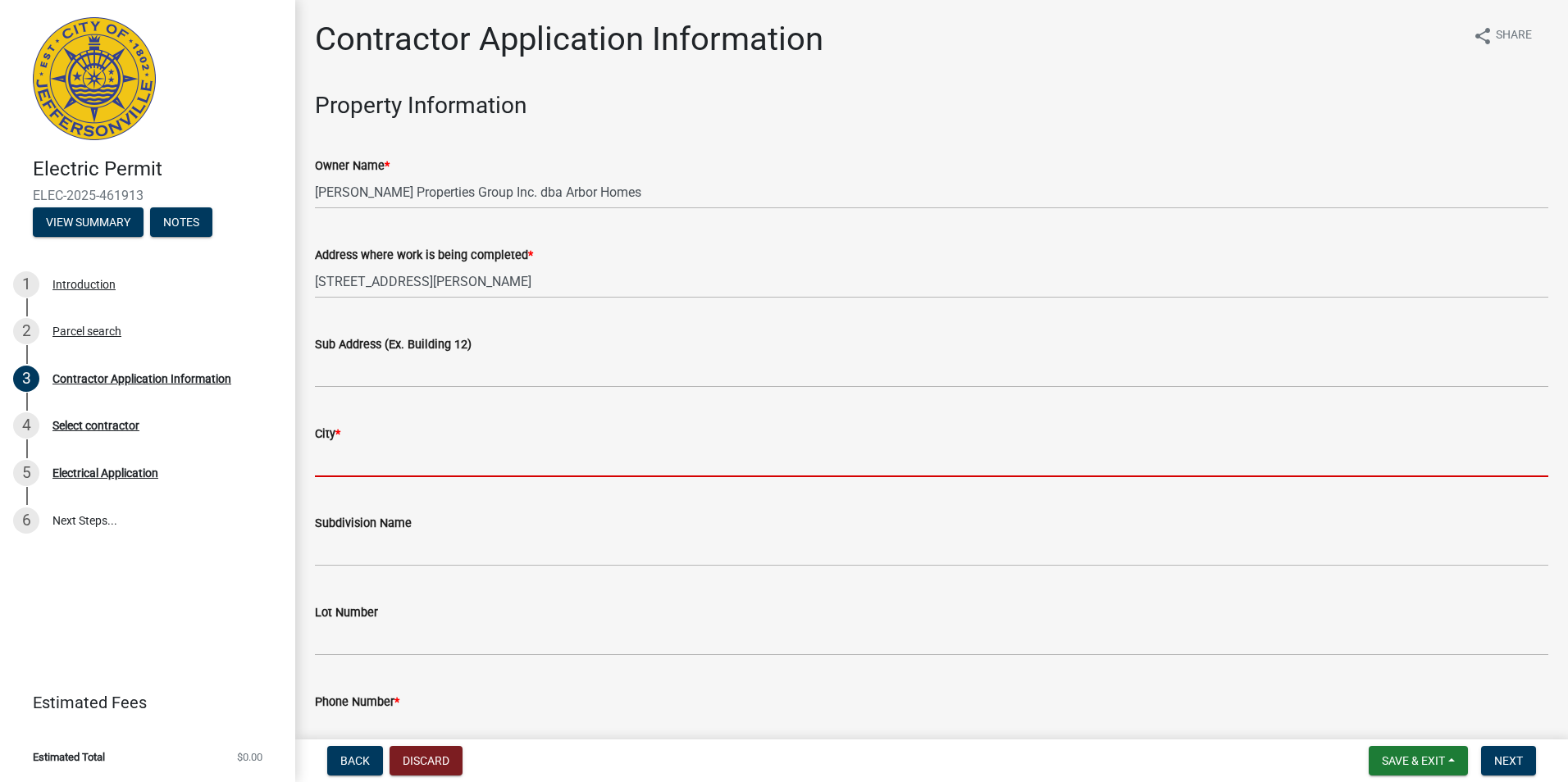
type input "[GEOGRAPHIC_DATA]"
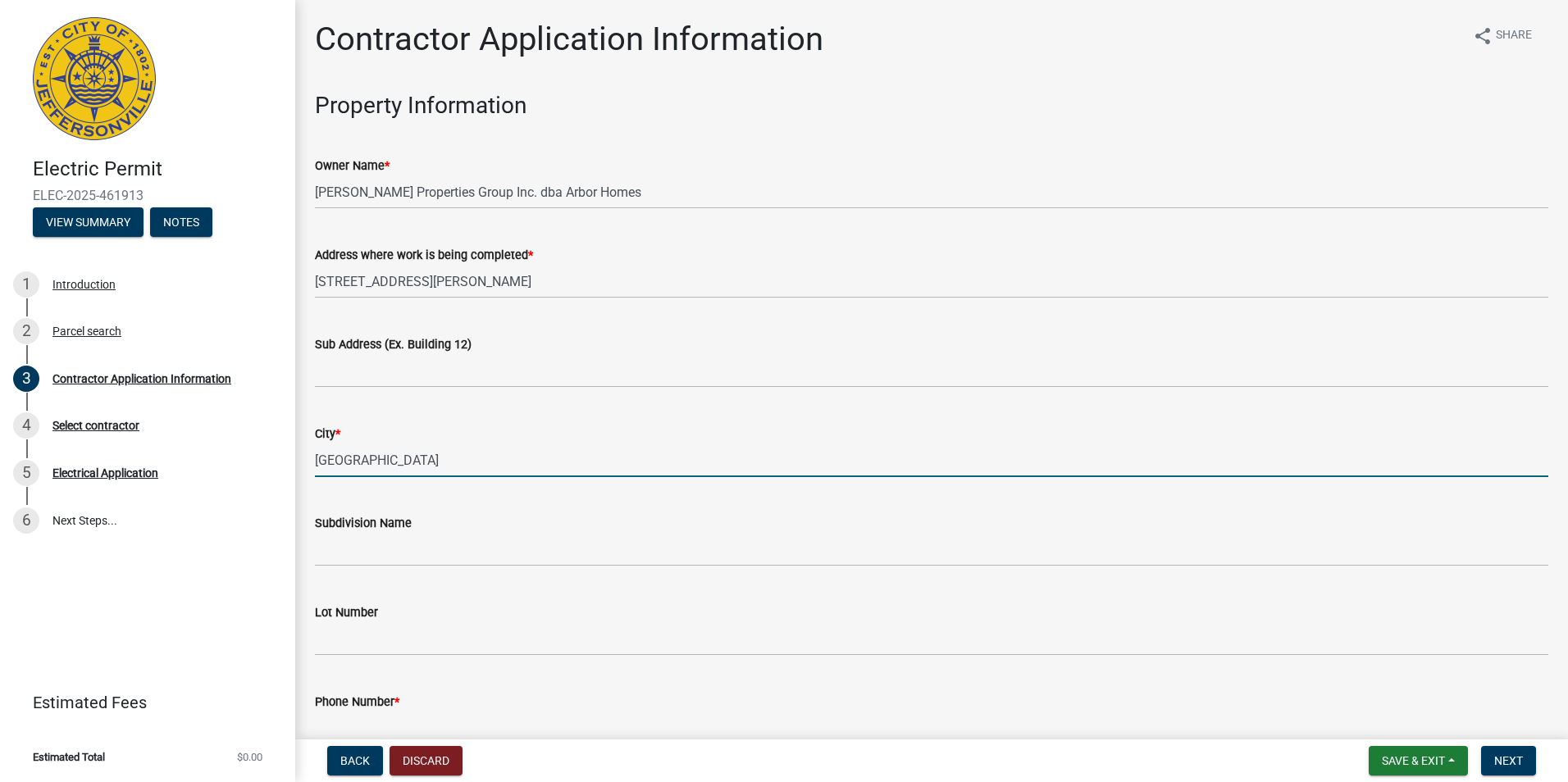
type input "[PERSON_NAME][GEOGRAPHIC_DATA]"
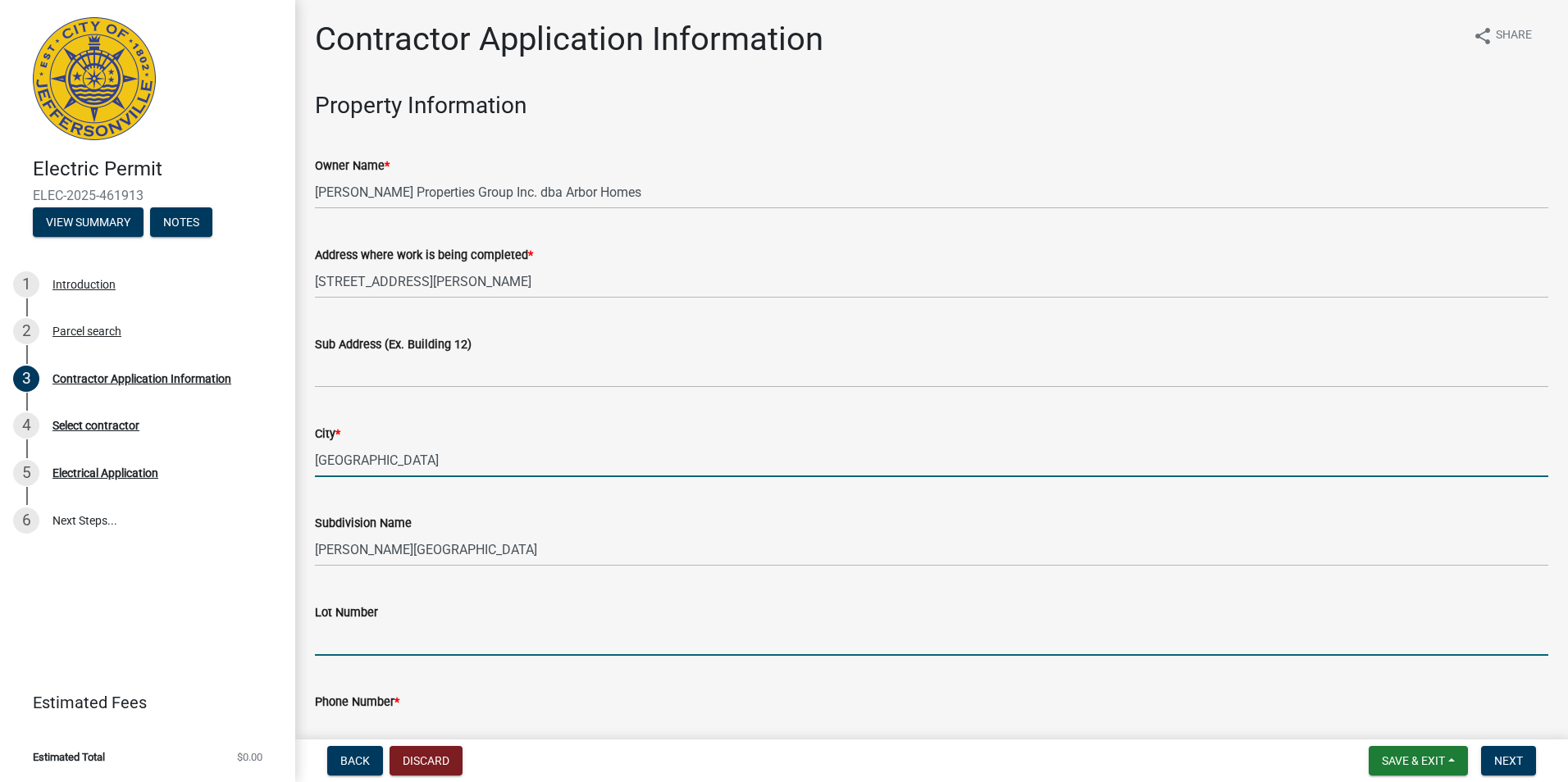
type input "525 [PERSON_NAME][GEOGRAPHIC_DATA]"
type input "5023611247"
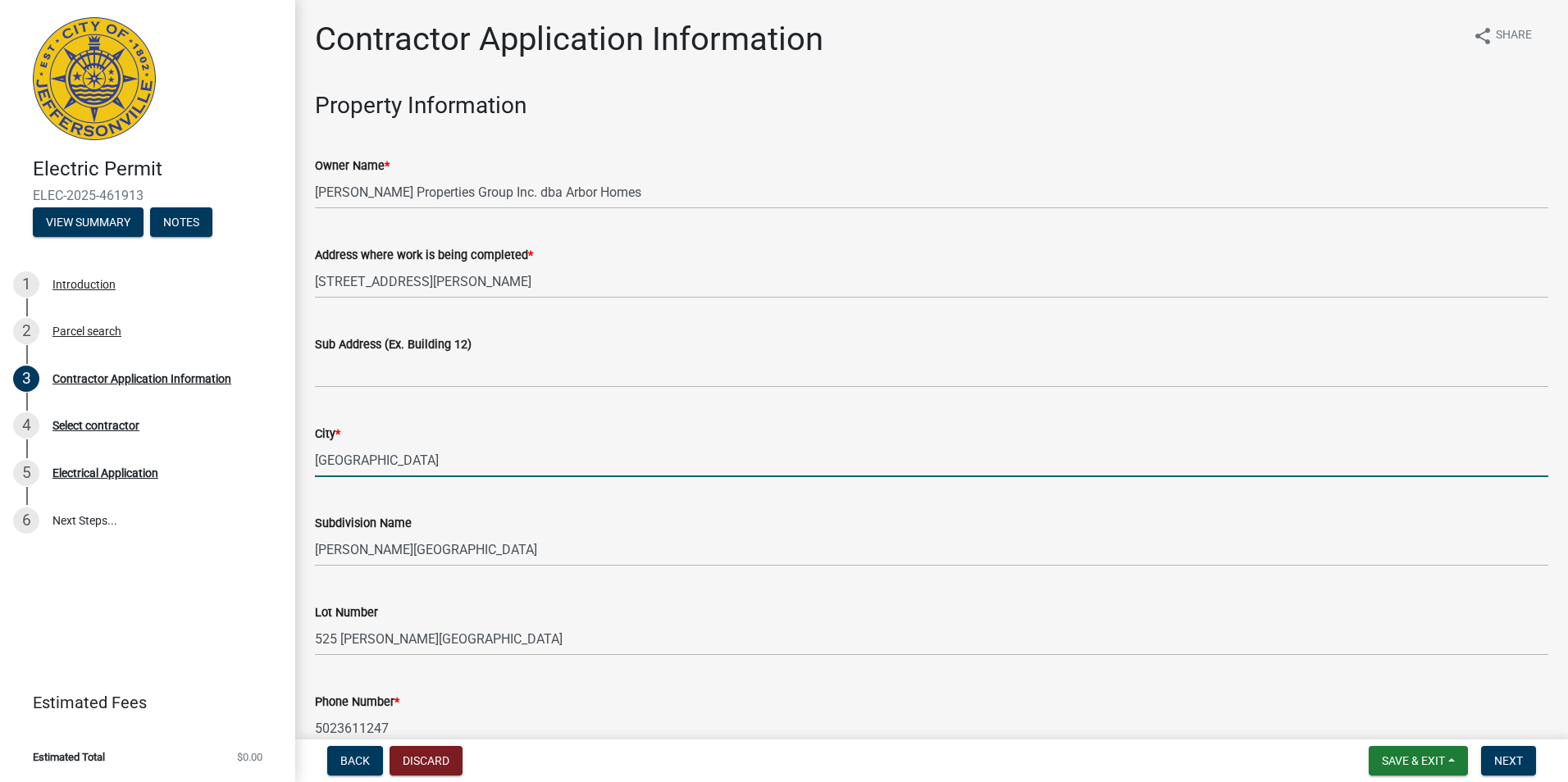
type input "[PERSON_NAME][EMAIL_ADDRESS][PERSON_NAME][DOMAIN_NAME]"
type input "0"
type input "100"
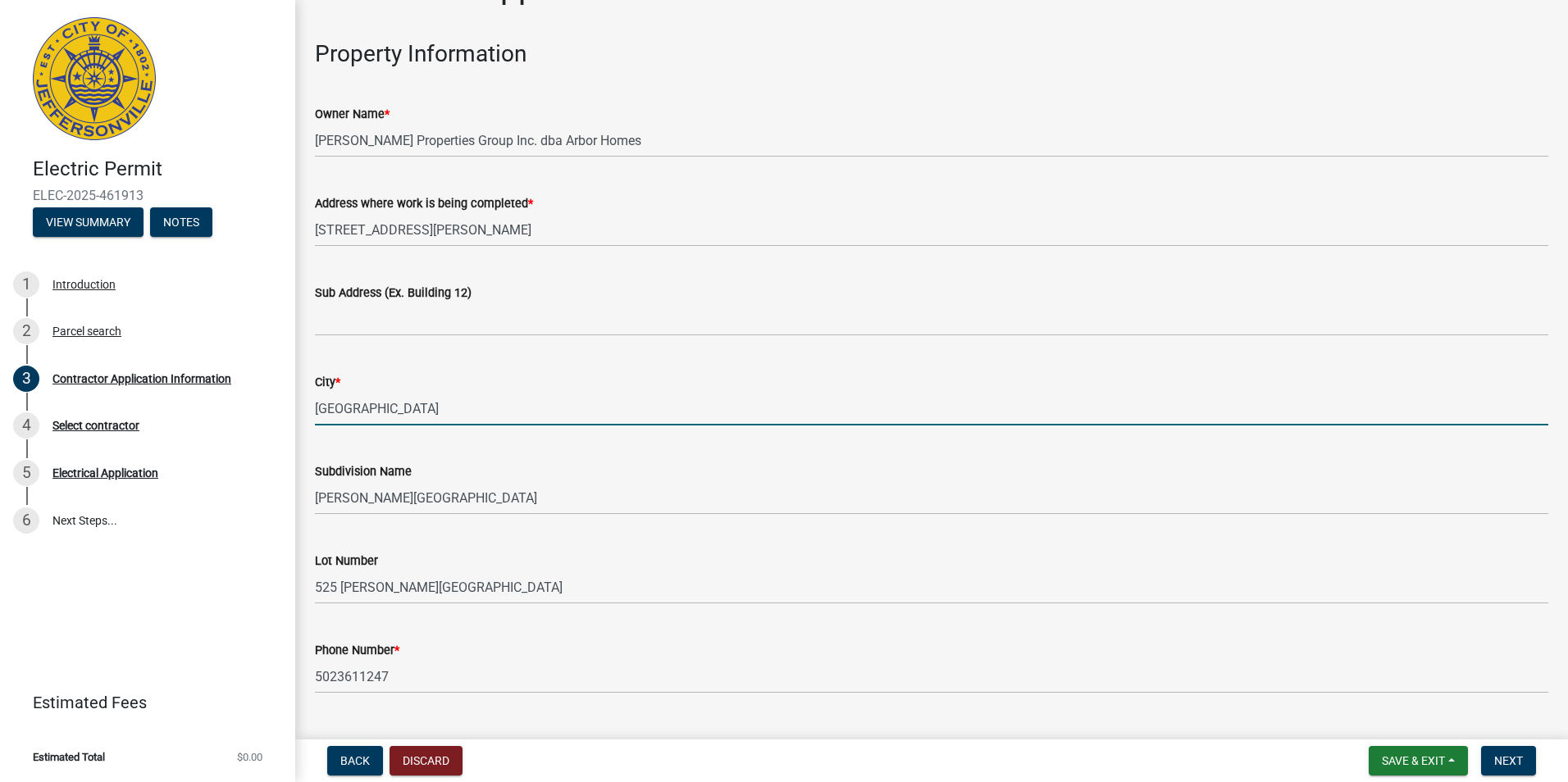
scroll to position [246, 0]
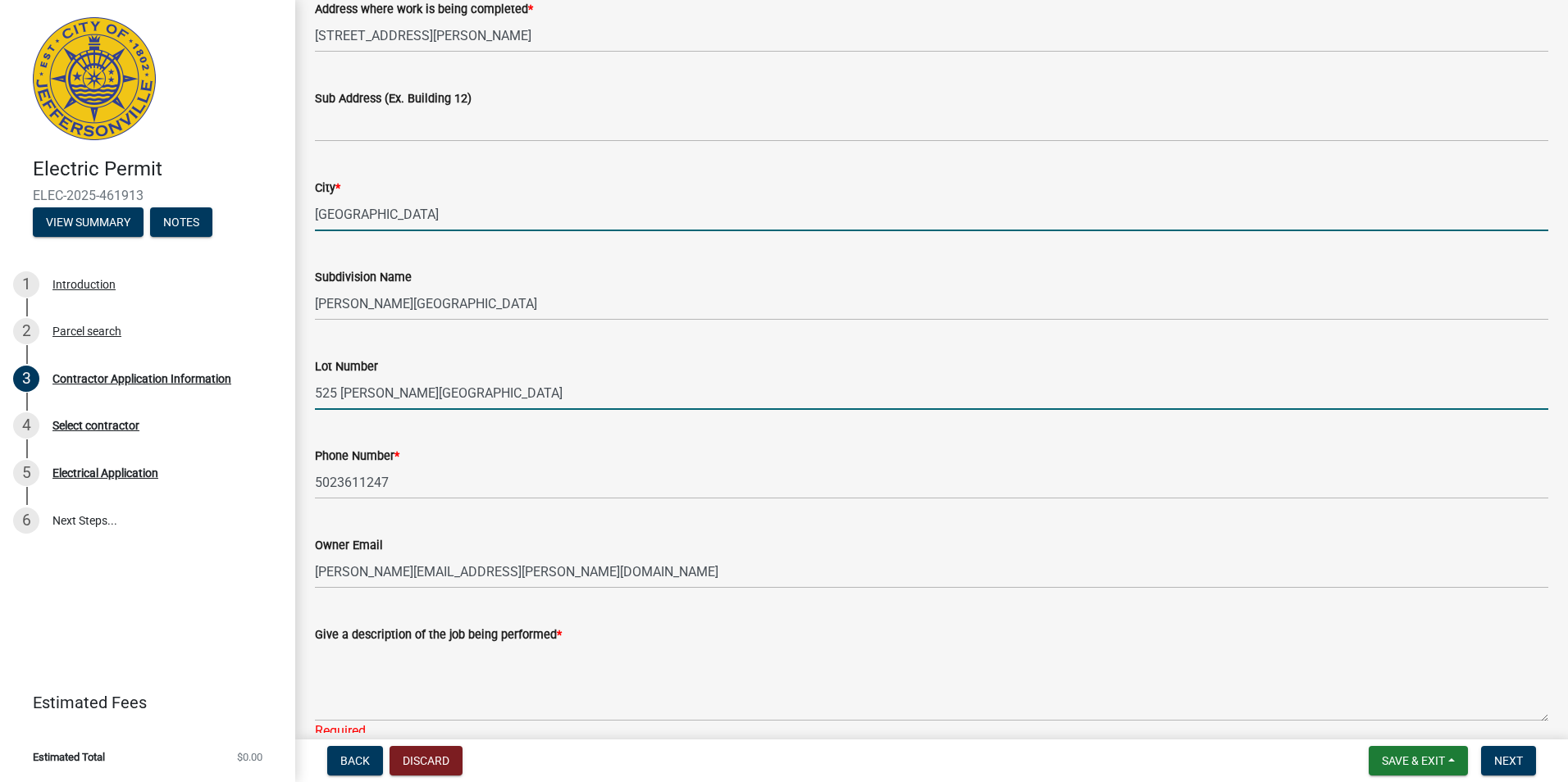
click at [333, 391] on input "525 [PERSON_NAME][GEOGRAPHIC_DATA]" at bounding box center [931, 392] width 1233 height 33
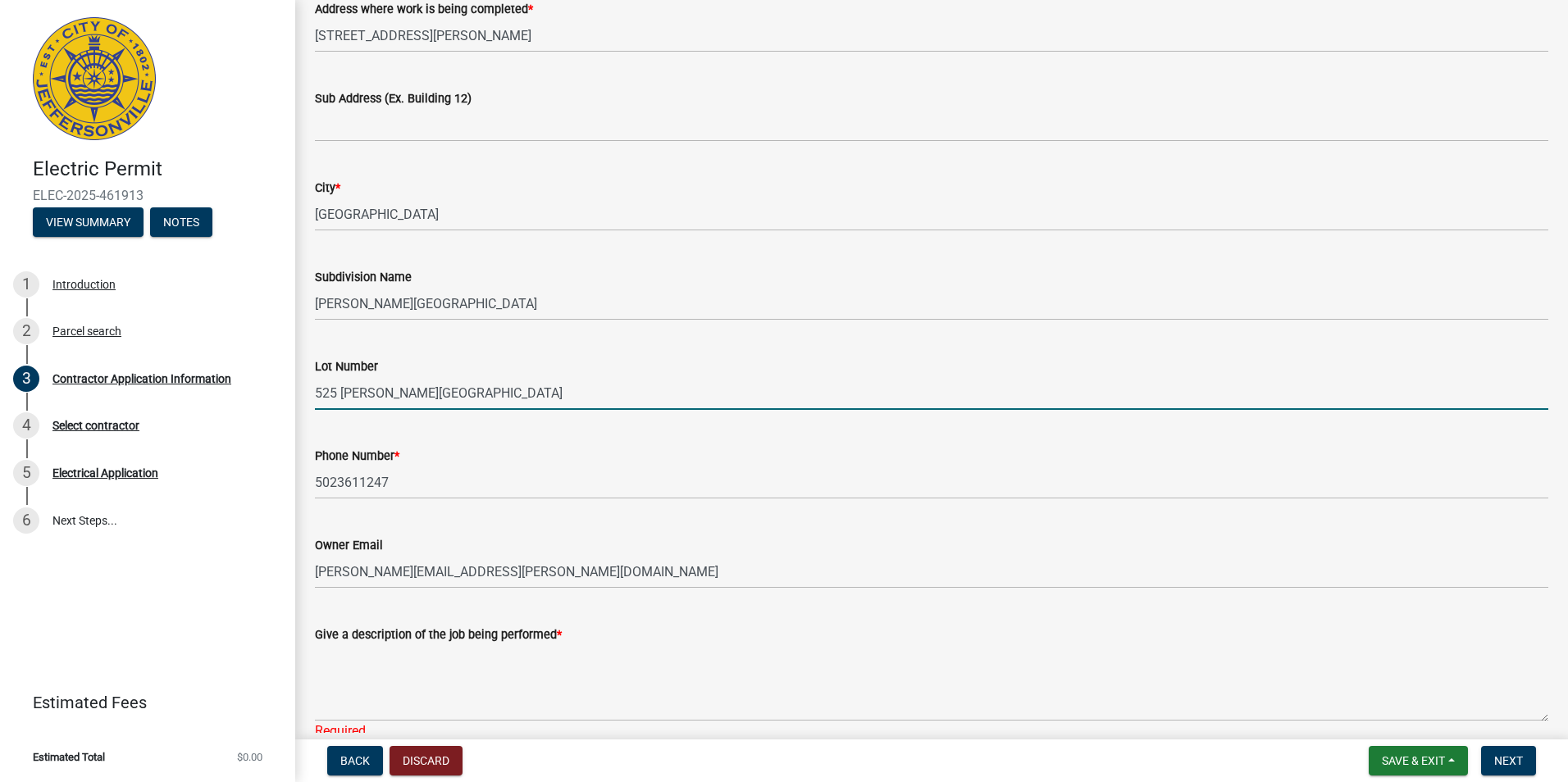
click at [333, 391] on input "525 [PERSON_NAME][GEOGRAPHIC_DATA]" at bounding box center [931, 392] width 1233 height 33
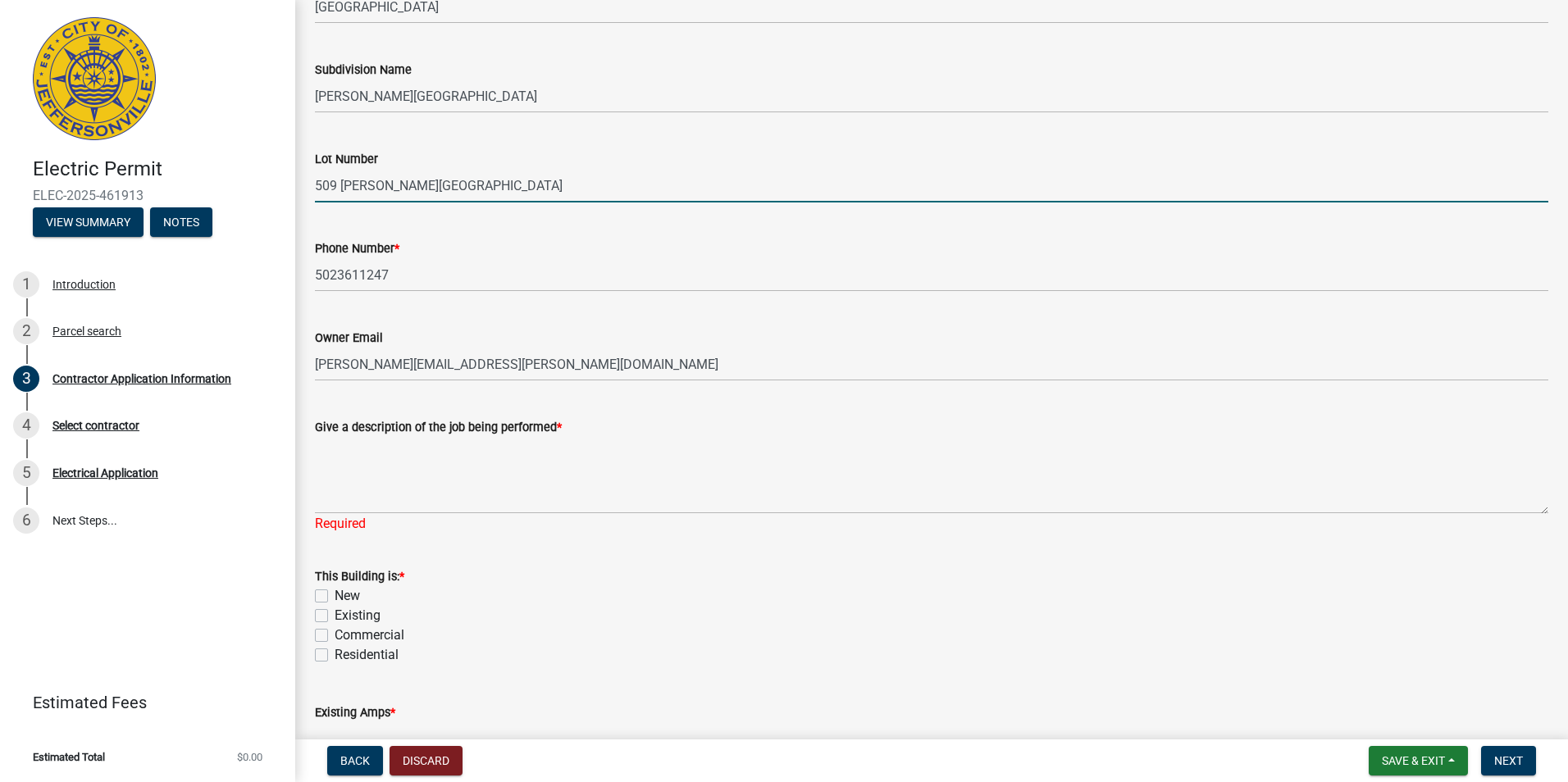
scroll to position [492, 0]
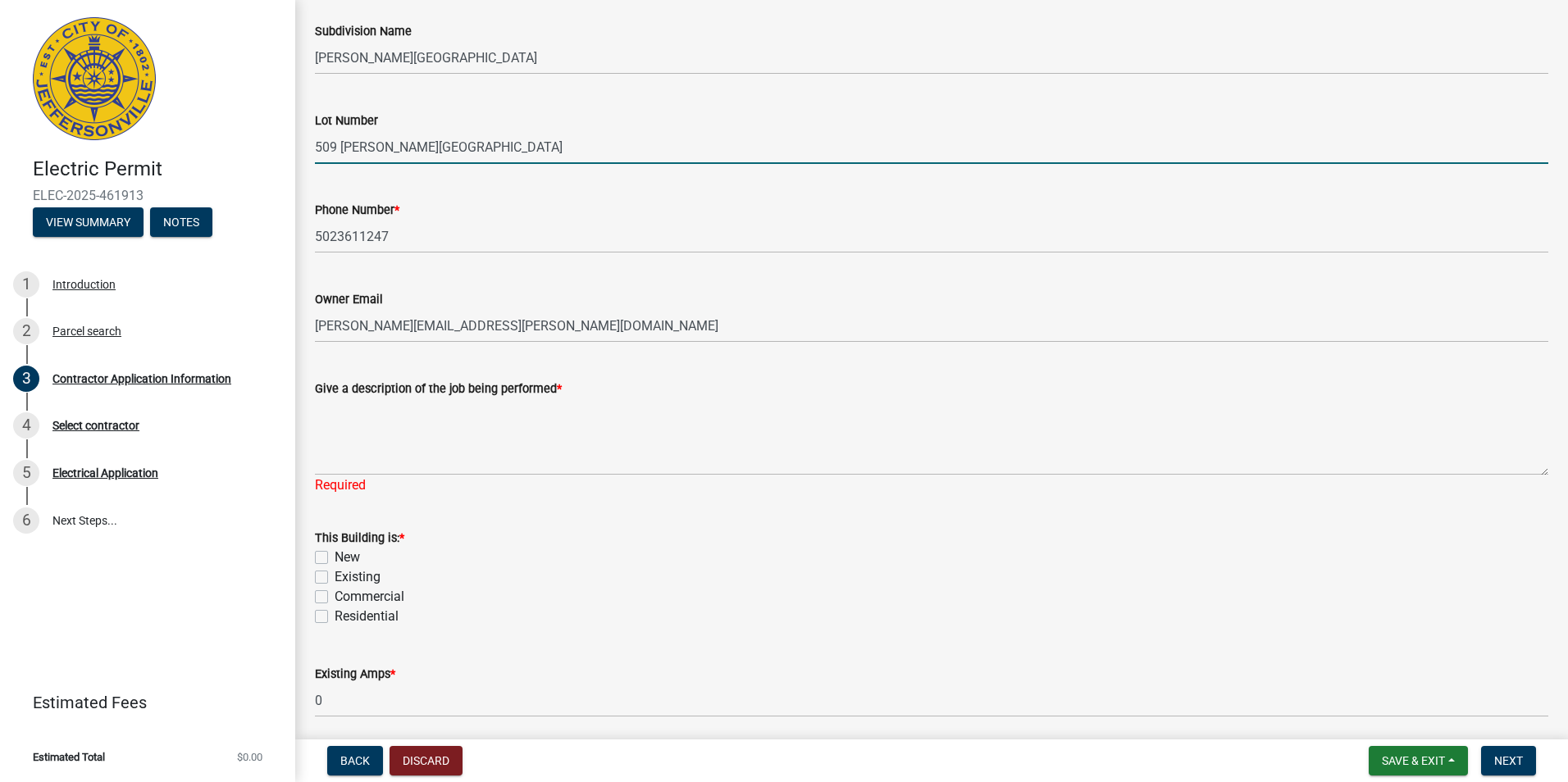
type input "509 [PERSON_NAME][GEOGRAPHIC_DATA]"
click at [335, 612] on label "Residential" at bounding box center [366, 617] width 64 height 20
click at [335, 612] on input "Residential" at bounding box center [340, 612] width 11 height 11
checkbox input "true"
checkbox input "false"
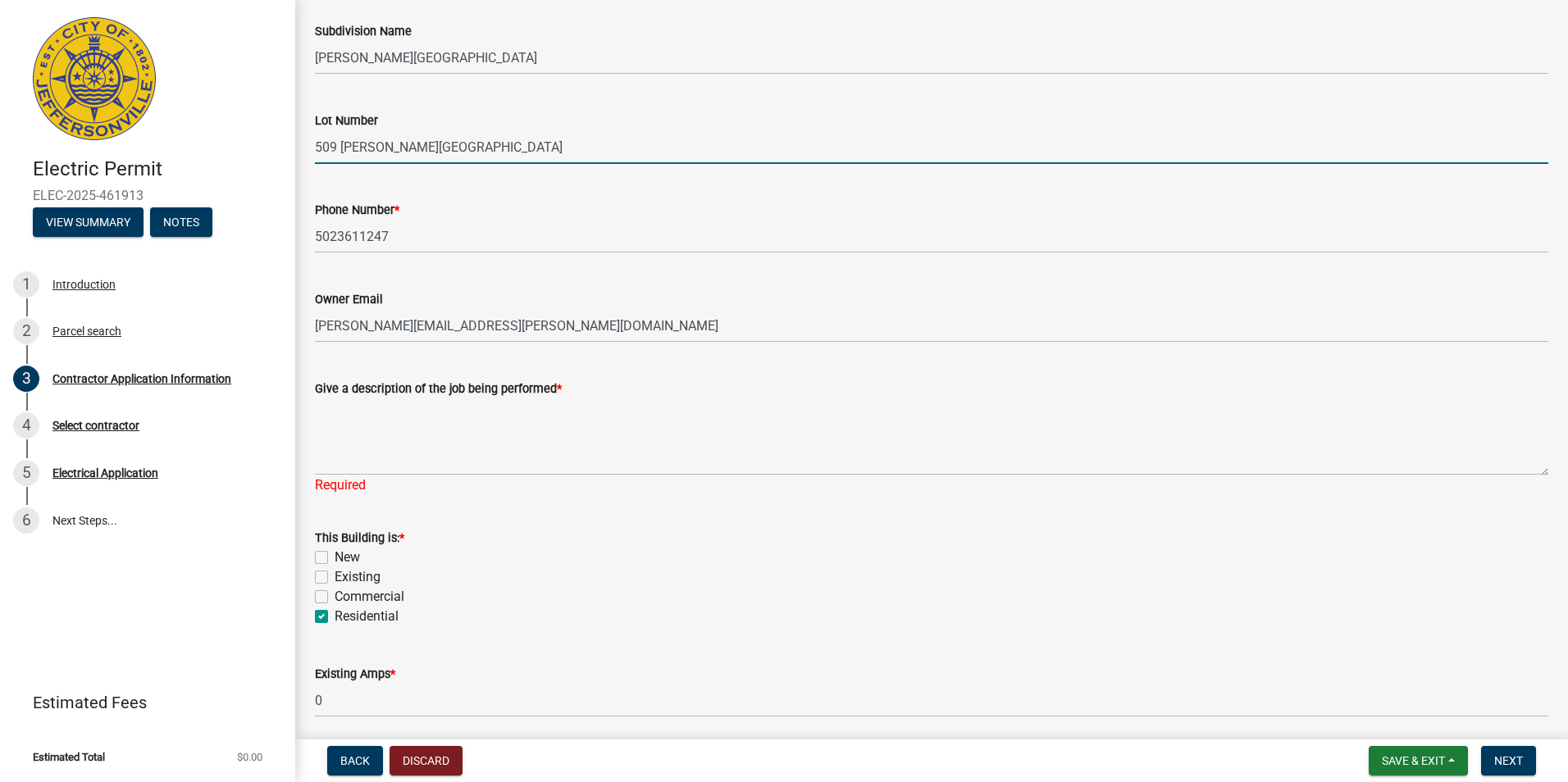
checkbox input "false"
checkbox input "true"
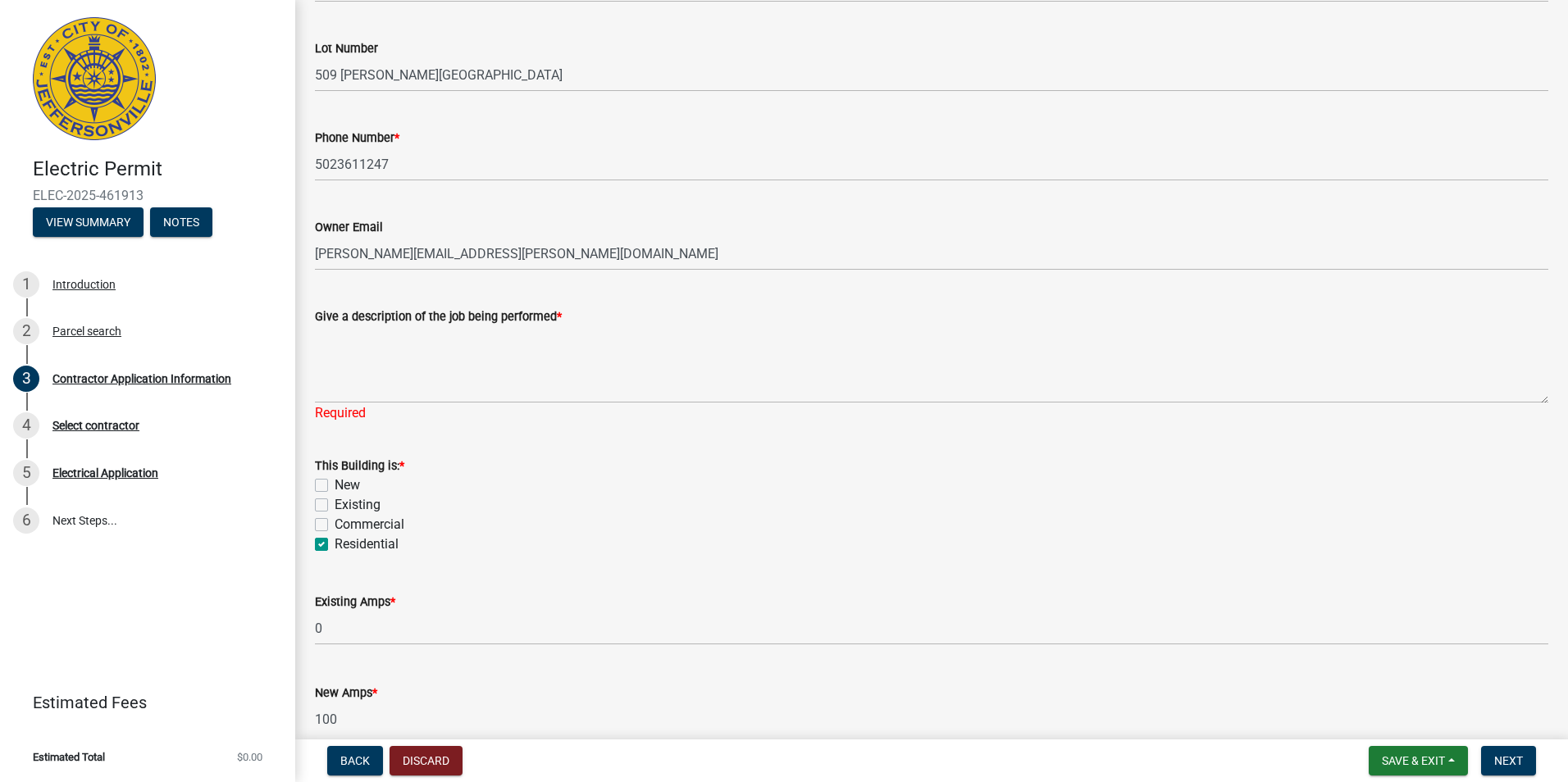
scroll to position [646, 0]
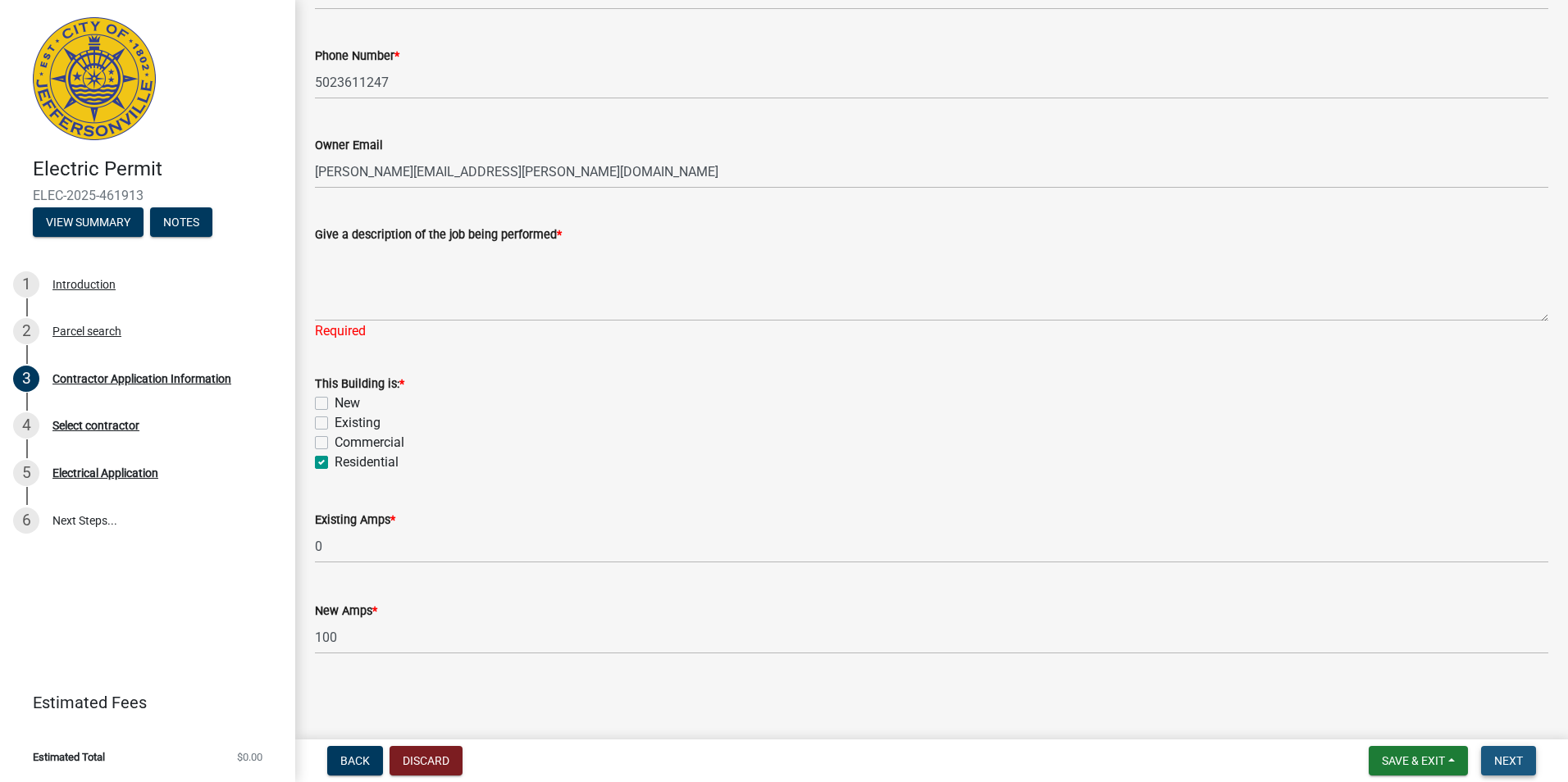
click at [1500, 755] on span "Next" at bounding box center [1508, 760] width 29 height 14
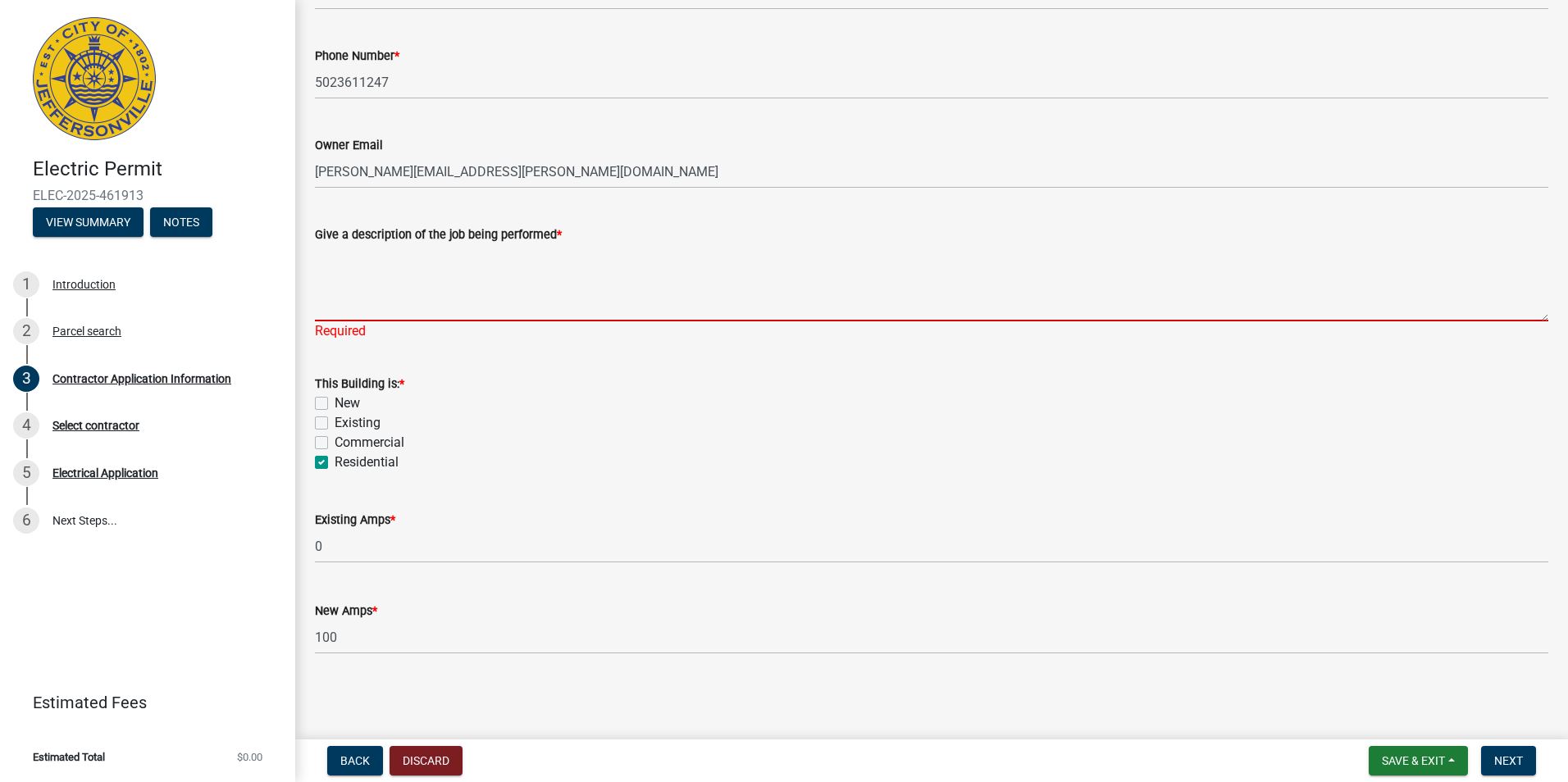
click at [335, 310] on textarea "Give a description of the job being performed *" at bounding box center [931, 282] width 1233 height 77
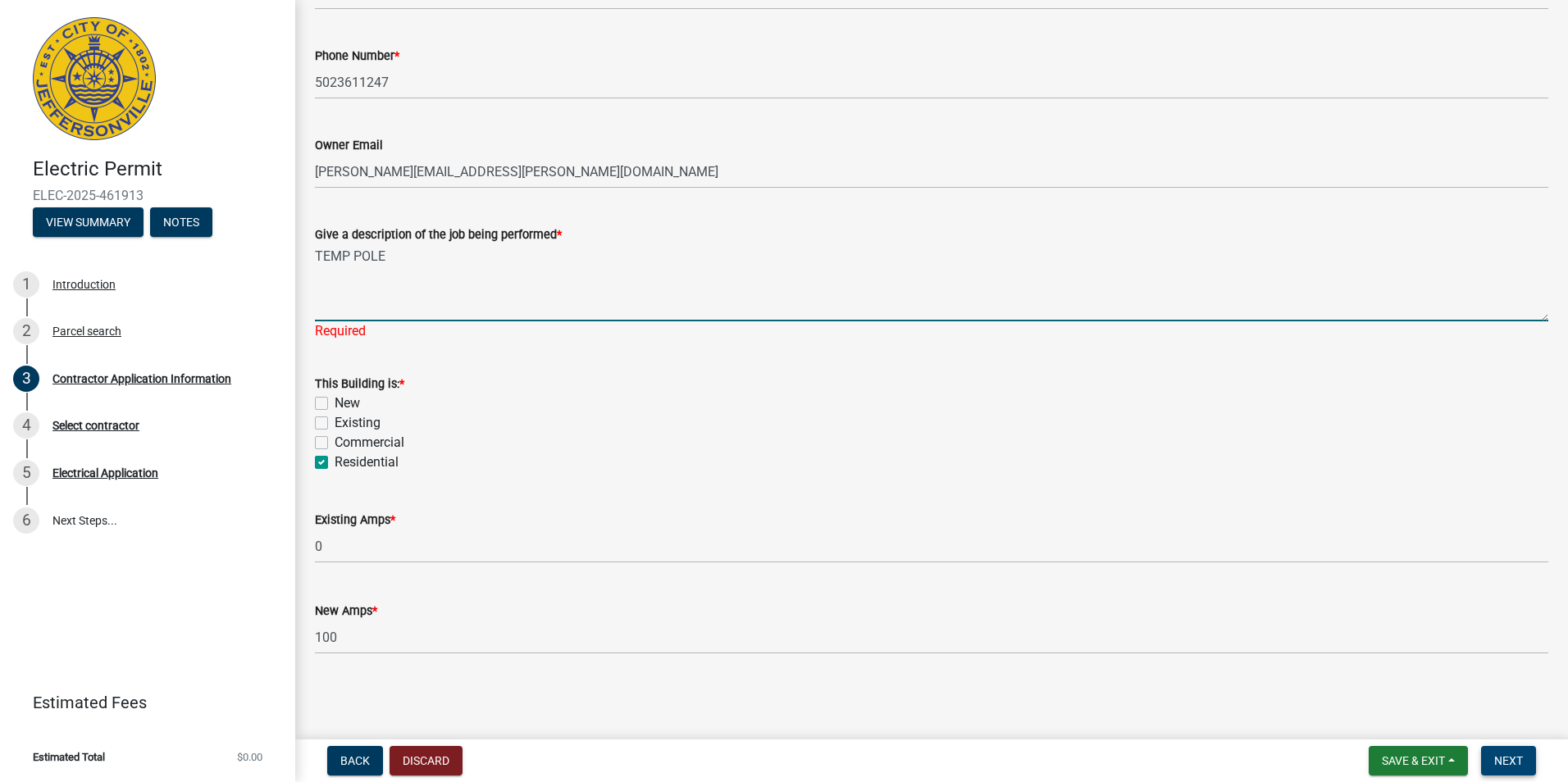
type textarea "TEMP POLE"
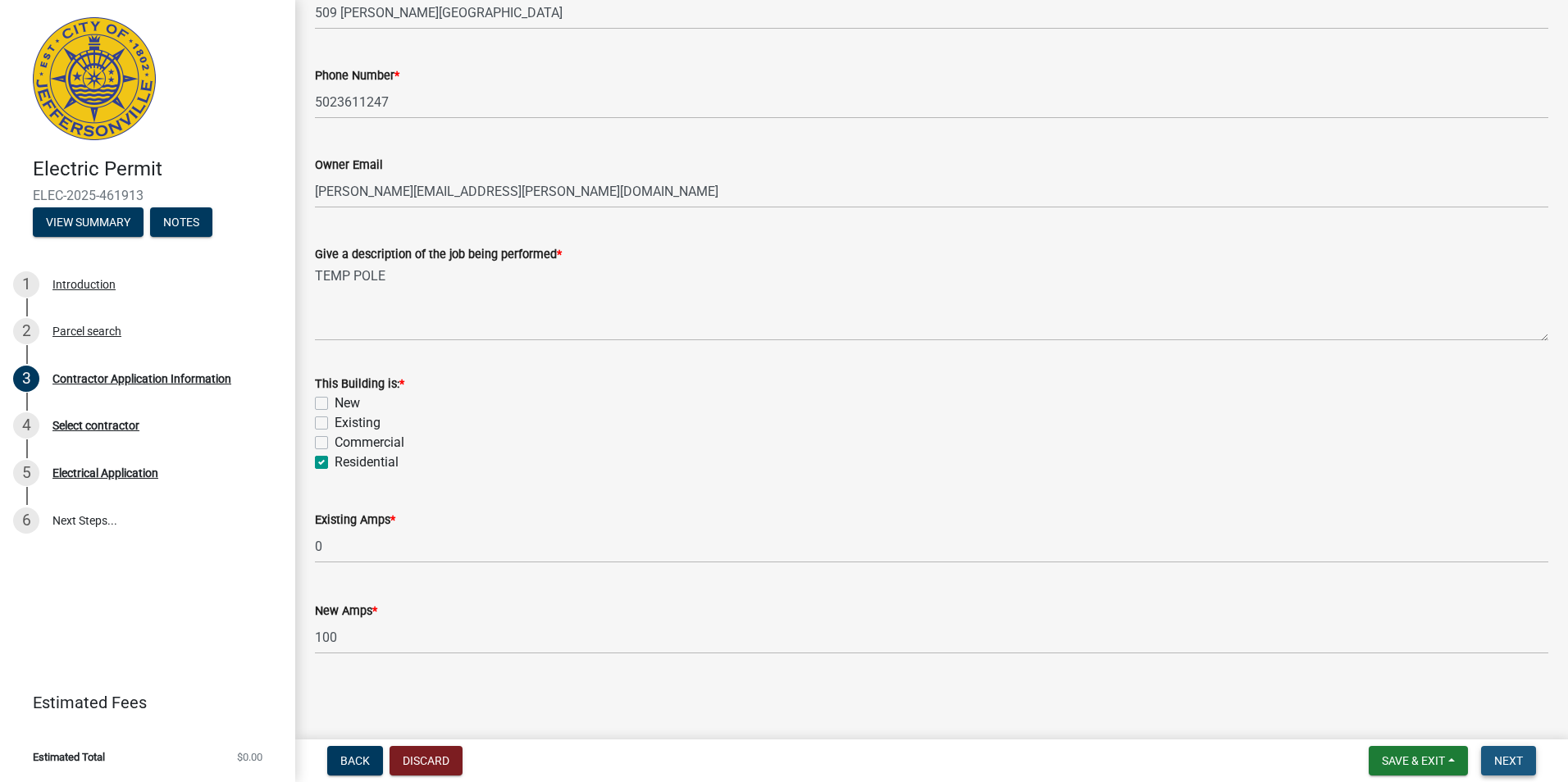
click at [1511, 759] on span "Next" at bounding box center [1508, 760] width 29 height 14
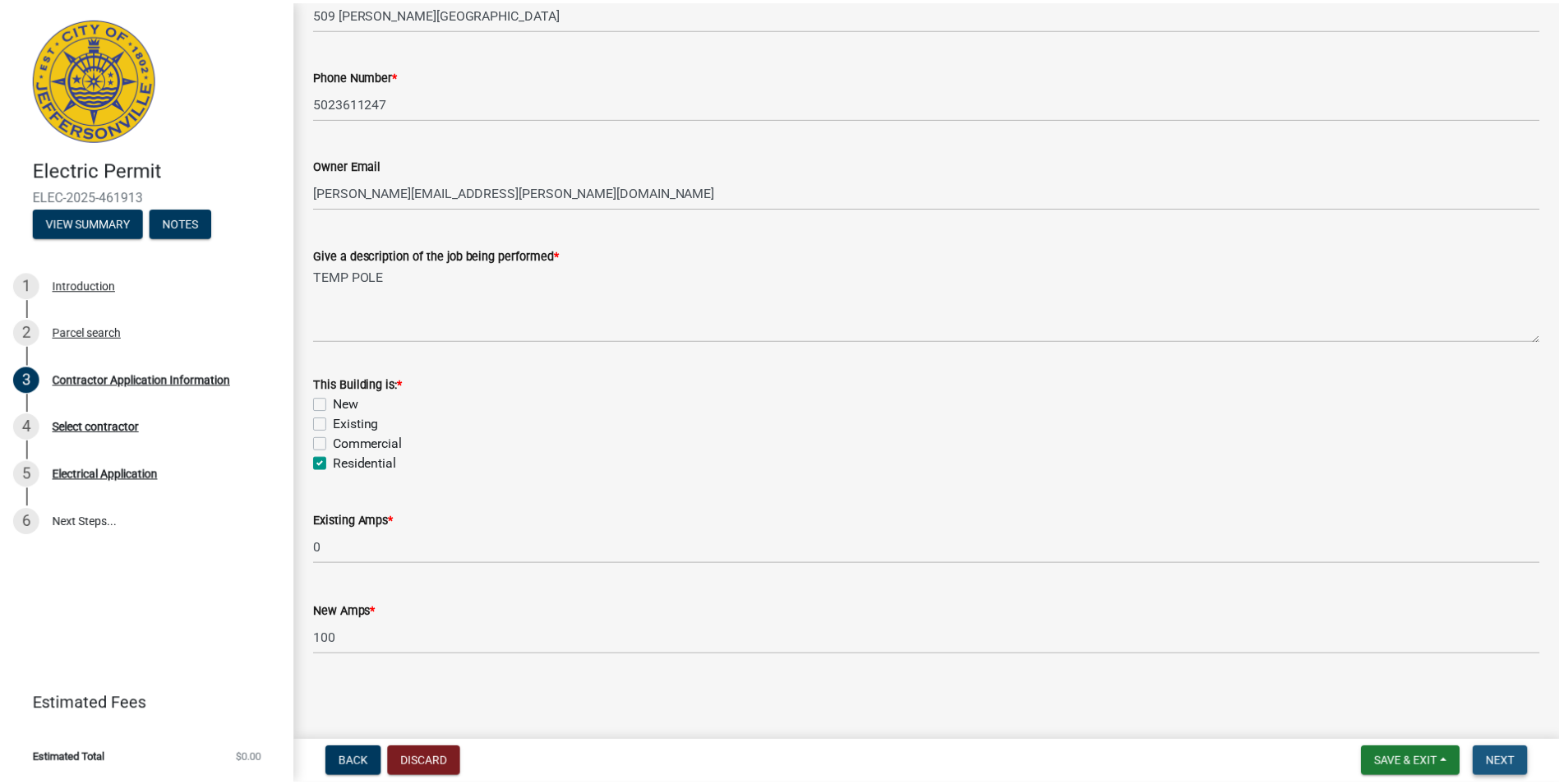
scroll to position [0, 0]
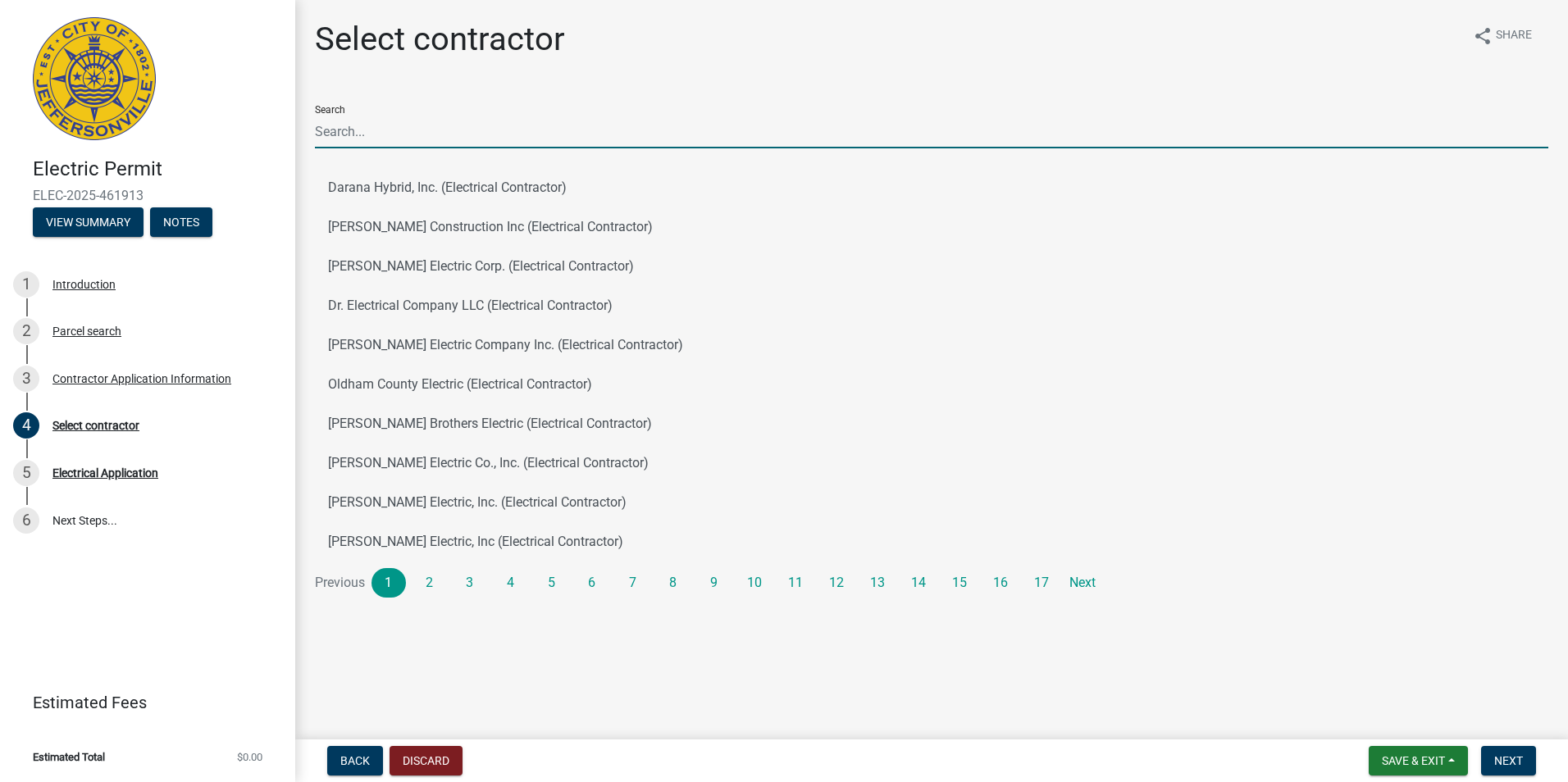
click at [338, 140] on input "Search" at bounding box center [931, 131] width 1233 height 33
type input "IES"
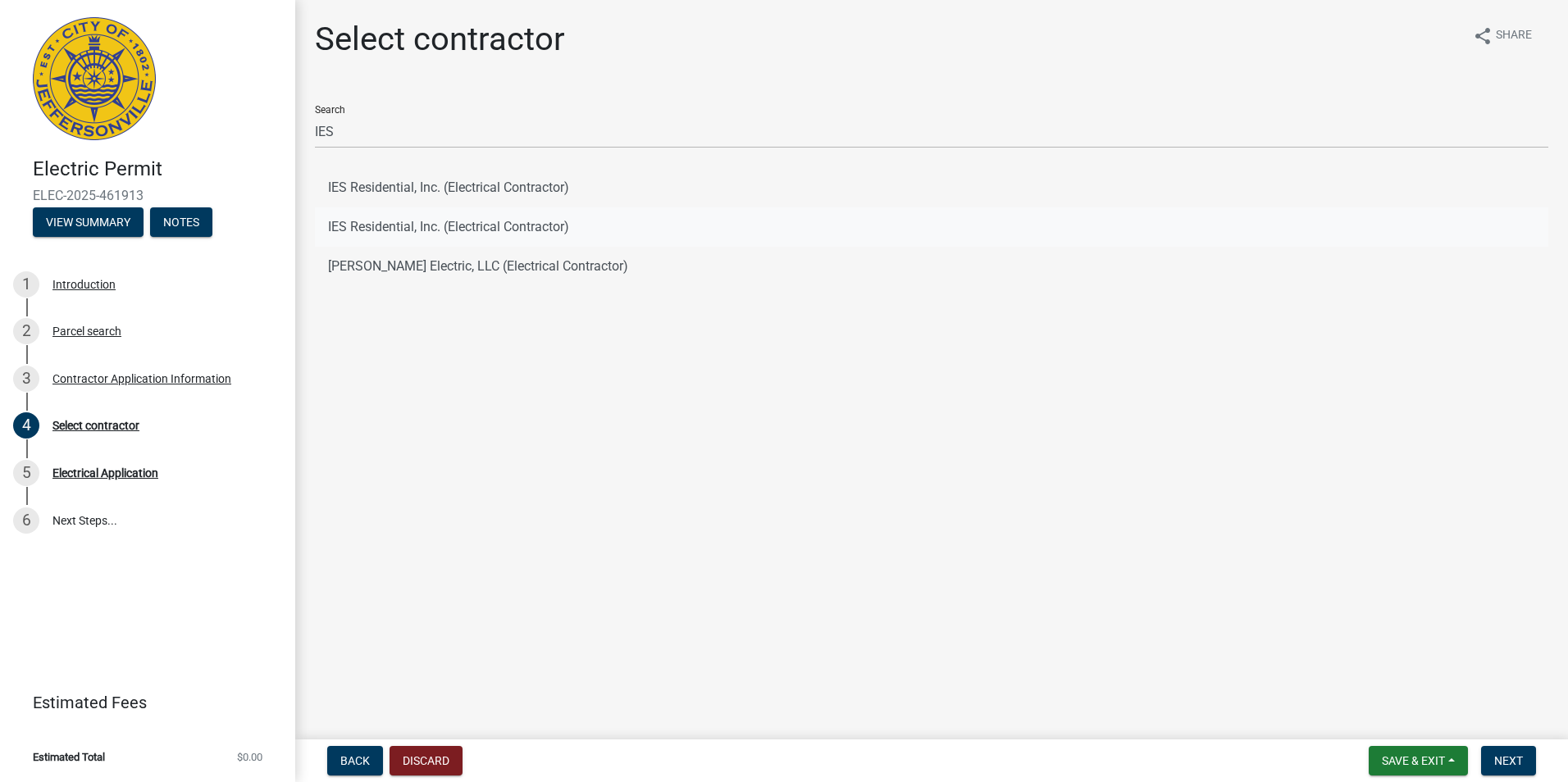
click at [410, 227] on button "IES Residential, Inc. (Electrical Contractor)" at bounding box center [931, 227] width 1233 height 40
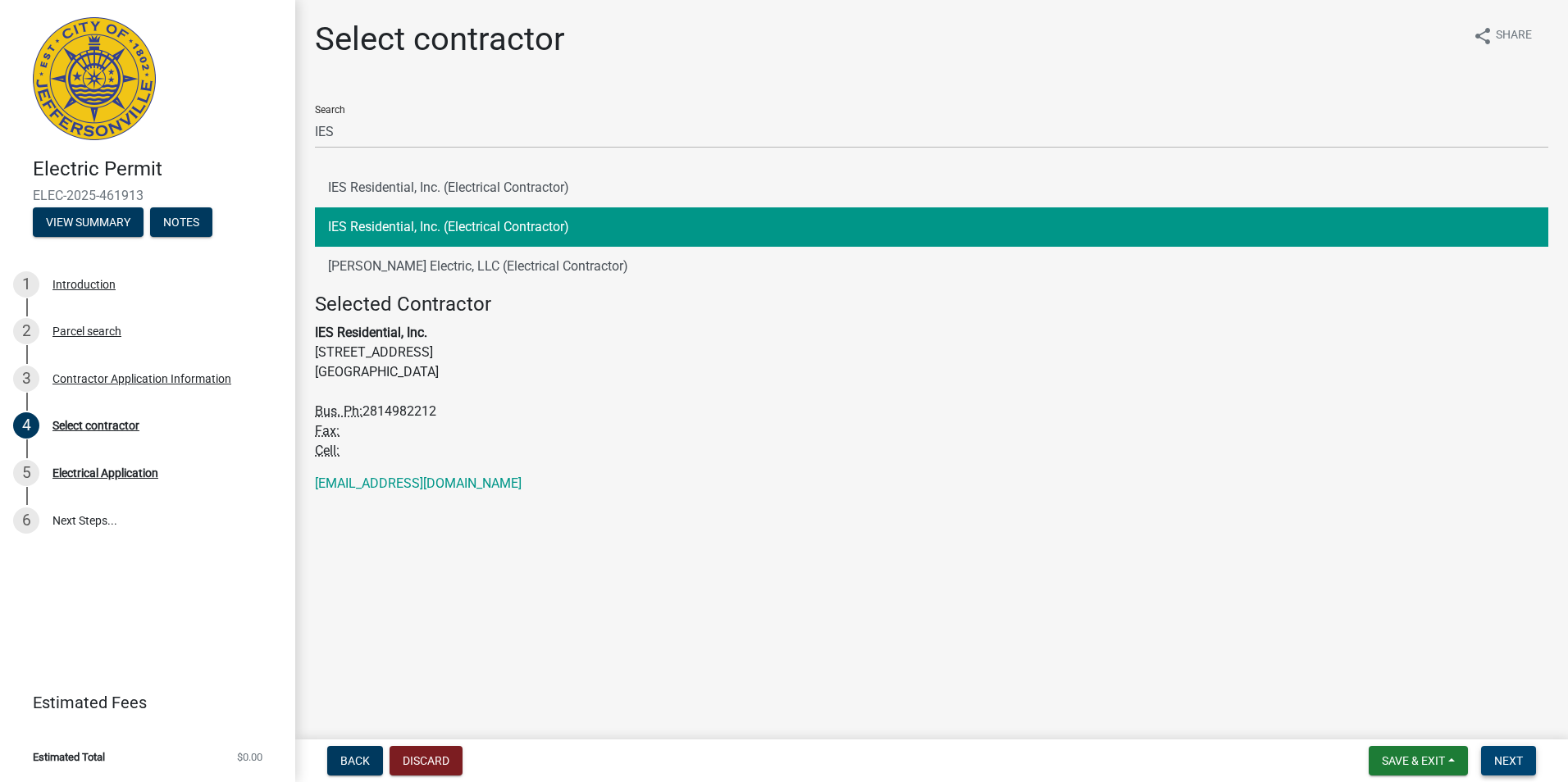
click at [1515, 756] on span "Next" at bounding box center [1508, 760] width 29 height 14
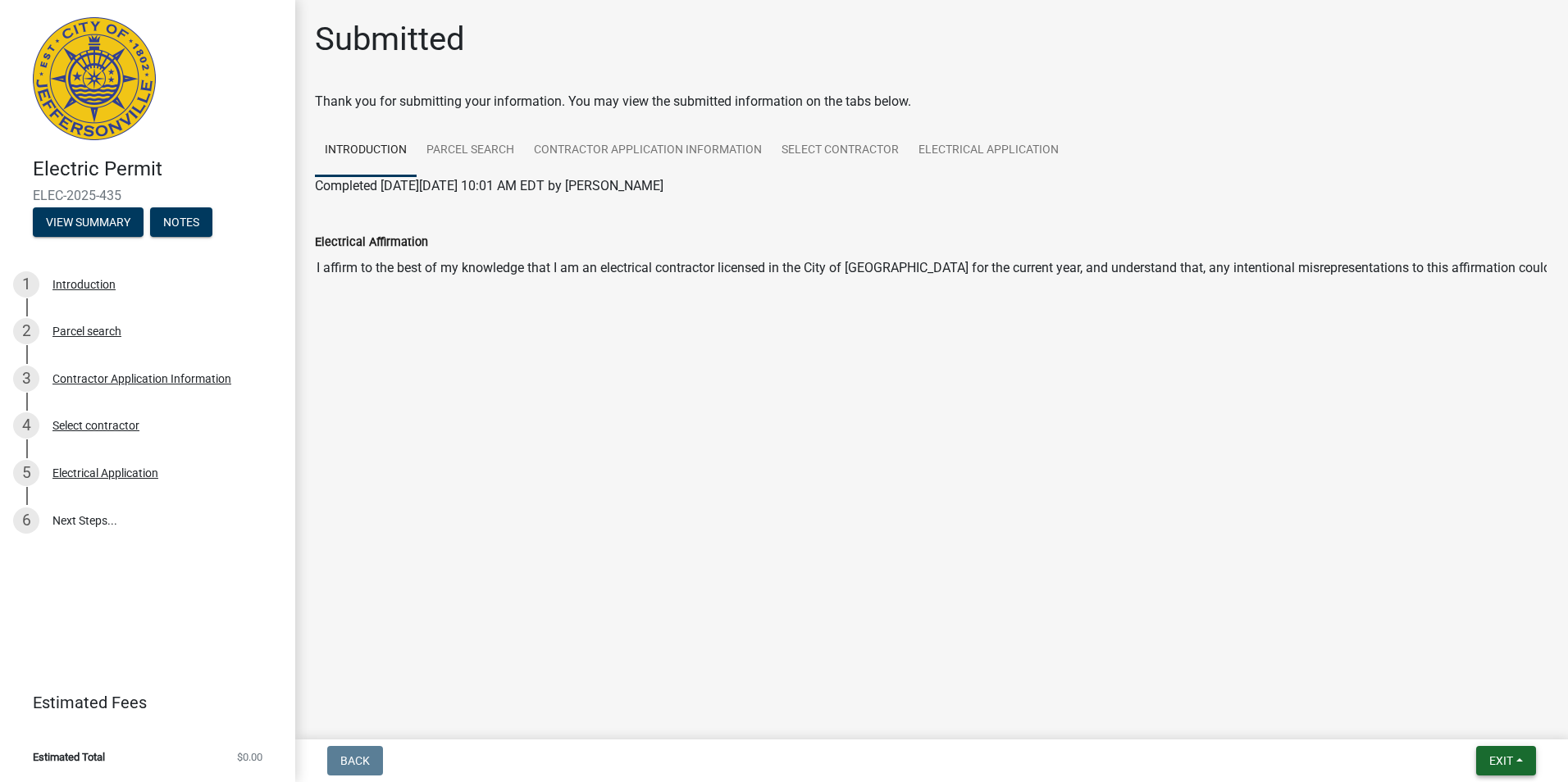
click at [1491, 754] on span "Exit" at bounding box center [1501, 760] width 24 height 14
click at [1464, 719] on button "Save & Exit" at bounding box center [1469, 719] width 131 height 40
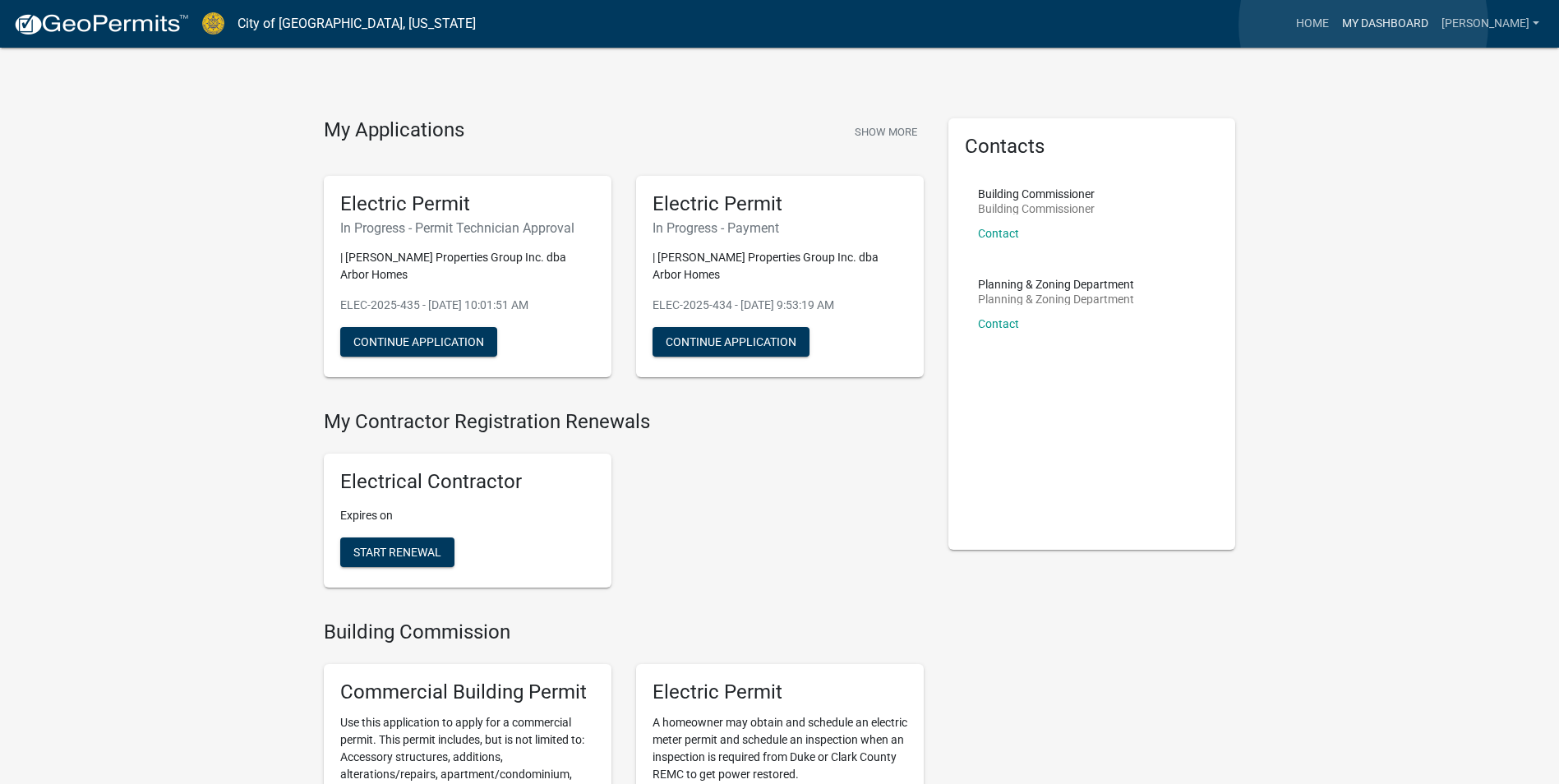
click at [1363, 24] on link "My Dashboard" at bounding box center [1386, 24] width 100 height 31
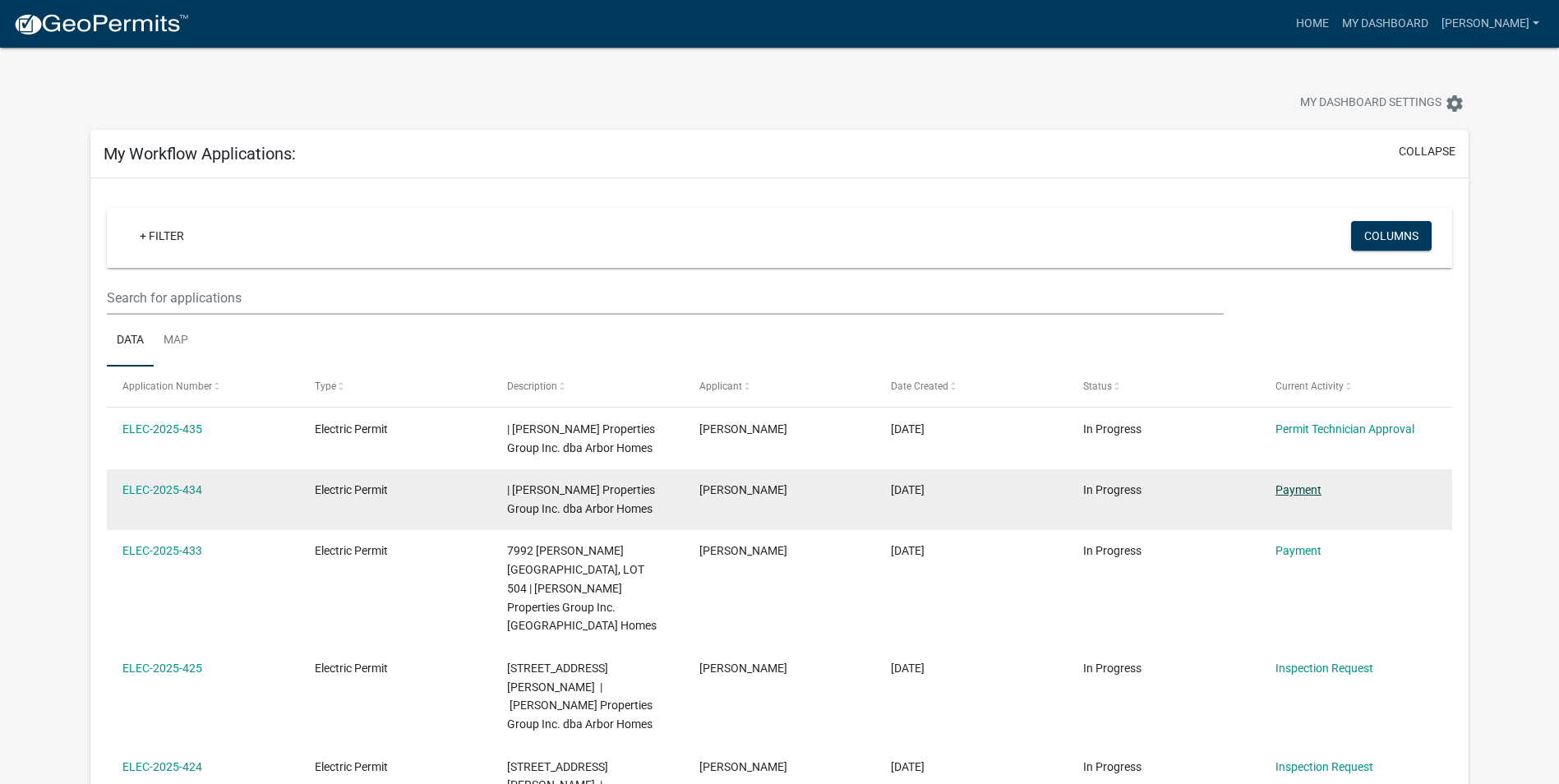
click at [1309, 489] on link "Payment" at bounding box center [1298, 489] width 46 height 14
click at [1307, 488] on link "Payment" at bounding box center [1298, 489] width 46 height 14
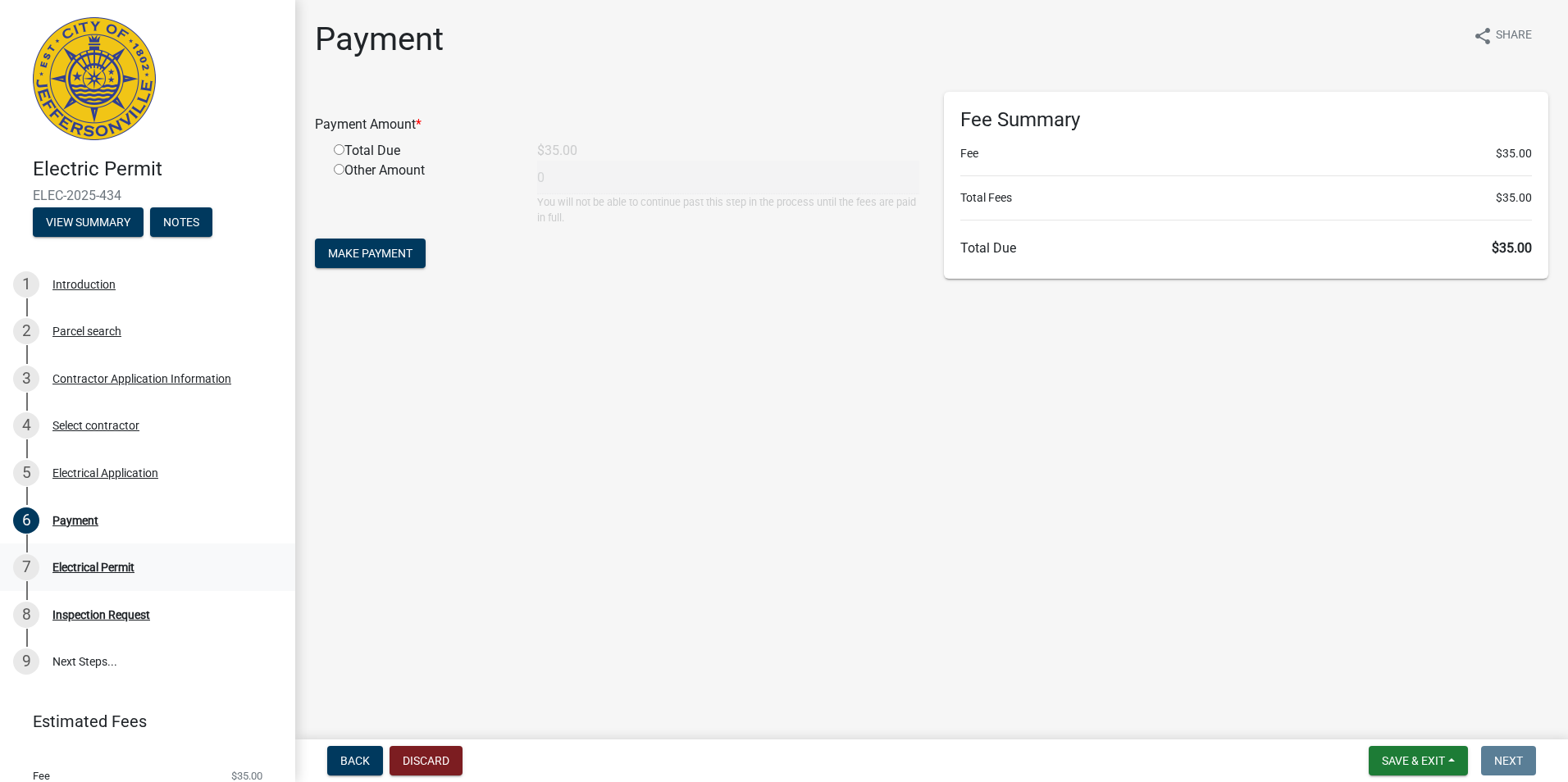
click at [96, 571] on div "Electrical Permit" at bounding box center [93, 567] width 82 height 12
click at [96, 564] on div "Electrical Permit" at bounding box center [93, 567] width 82 height 12
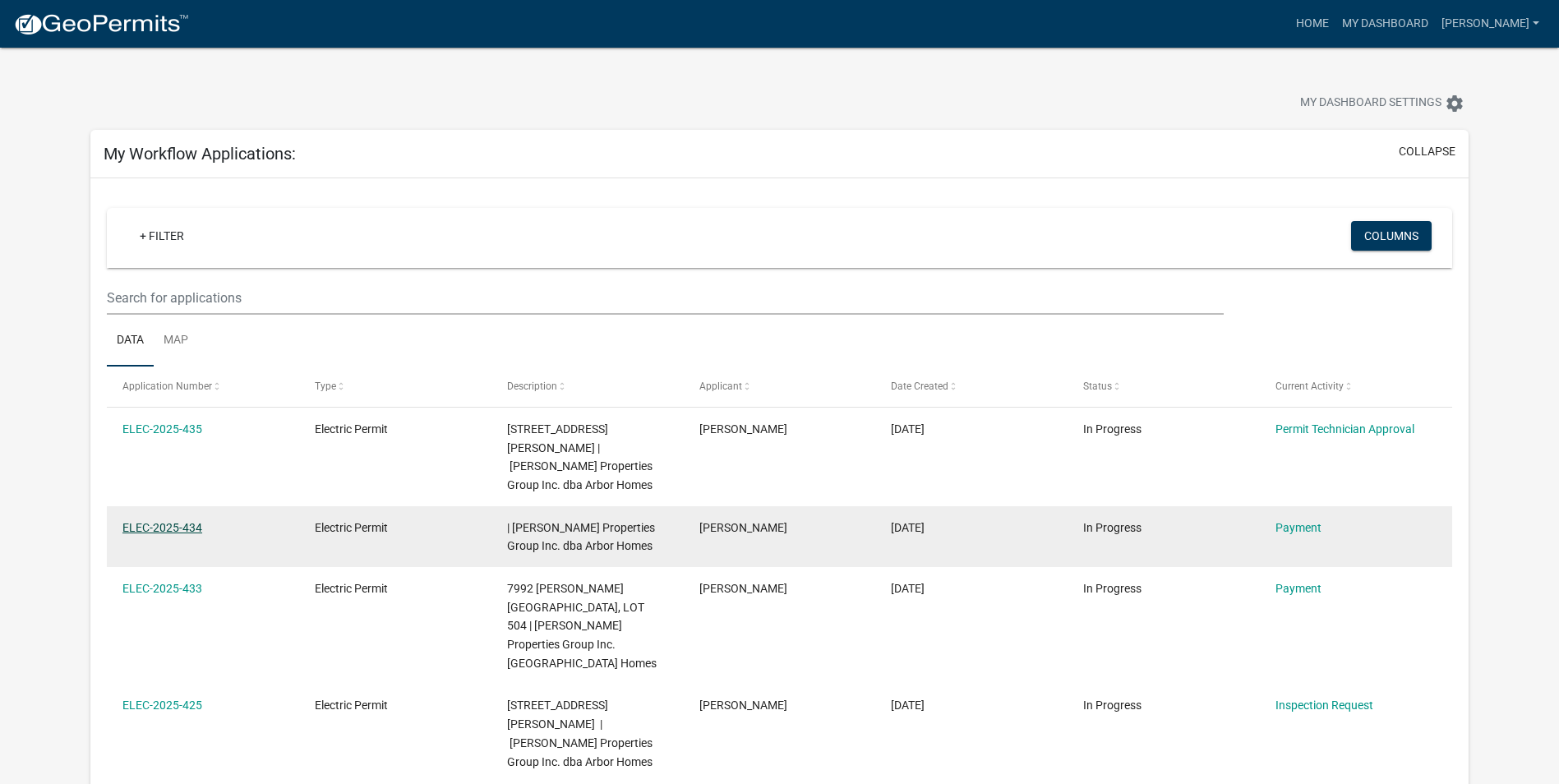
click at [183, 521] on link "ELEC-2025-434" at bounding box center [162, 528] width 80 height 14
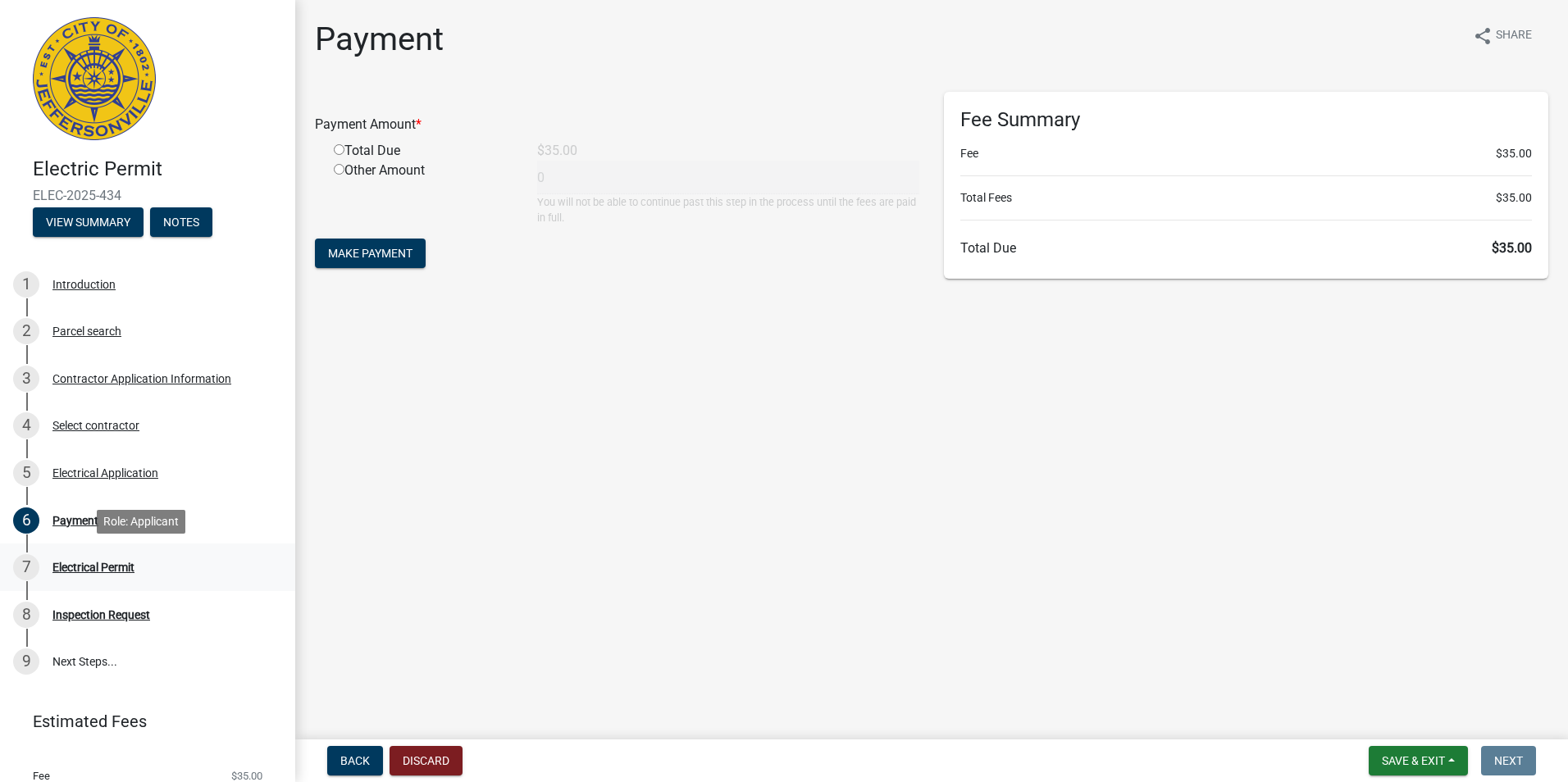
click at [110, 568] on div "Electrical Permit" at bounding box center [93, 567] width 82 height 12
click at [333, 400] on main "Payment share Share Payment Amount * Total Due $35.00 Other Amount 0 You will n…" at bounding box center [930, 366] width 1272 height 733
click at [388, 188] on div "Other Amount" at bounding box center [422, 193] width 203 height 65
click at [372, 757] on button "Back" at bounding box center [355, 760] width 56 height 30
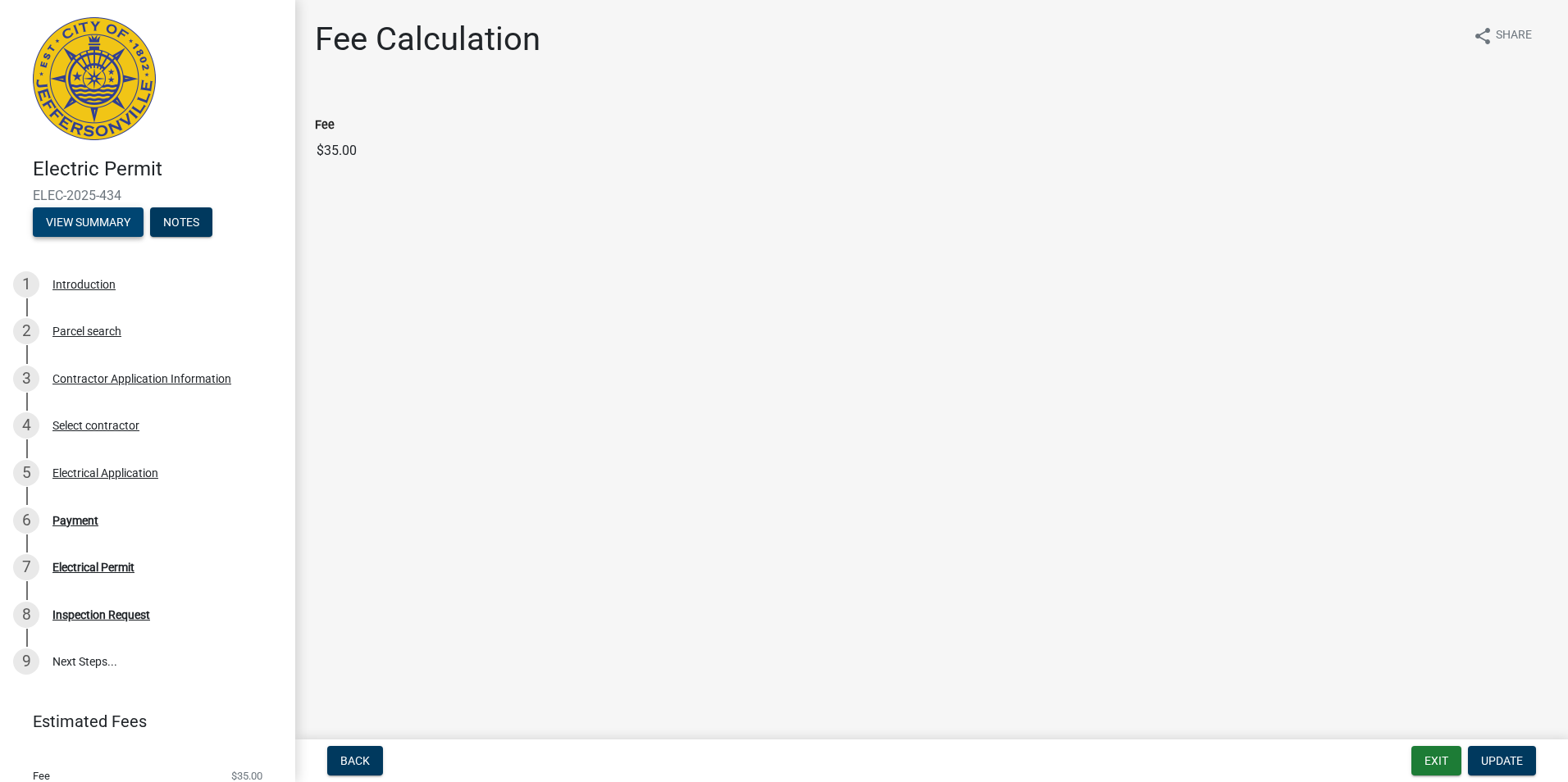
click at [78, 218] on button "View Summary" at bounding box center [88, 221] width 110 height 30
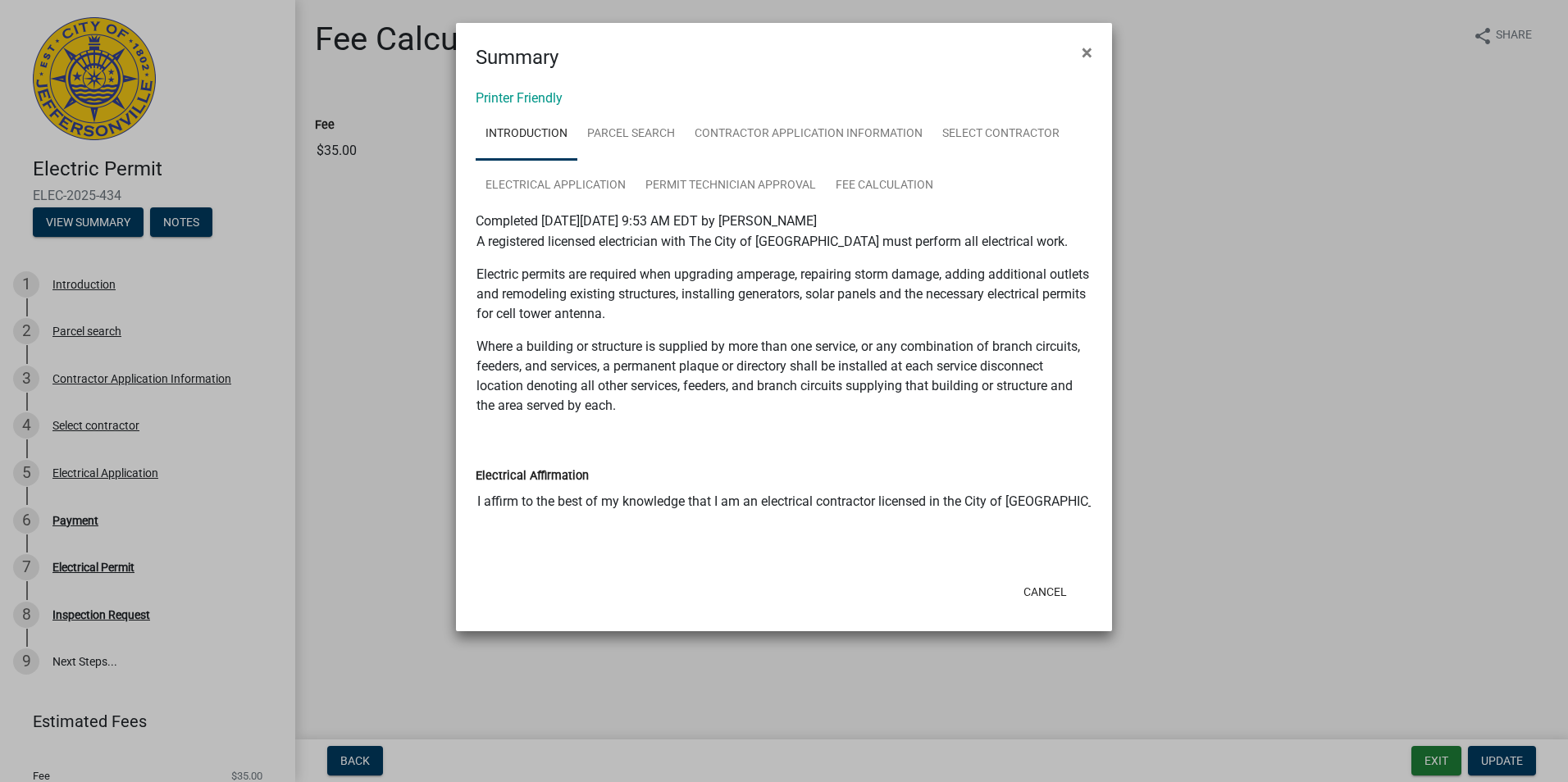
click at [105, 471] on ngb-modal-window "Summary × Printer Friendly Introduction Parcel search Contractor Application In…" at bounding box center [784, 391] width 1568 height 782
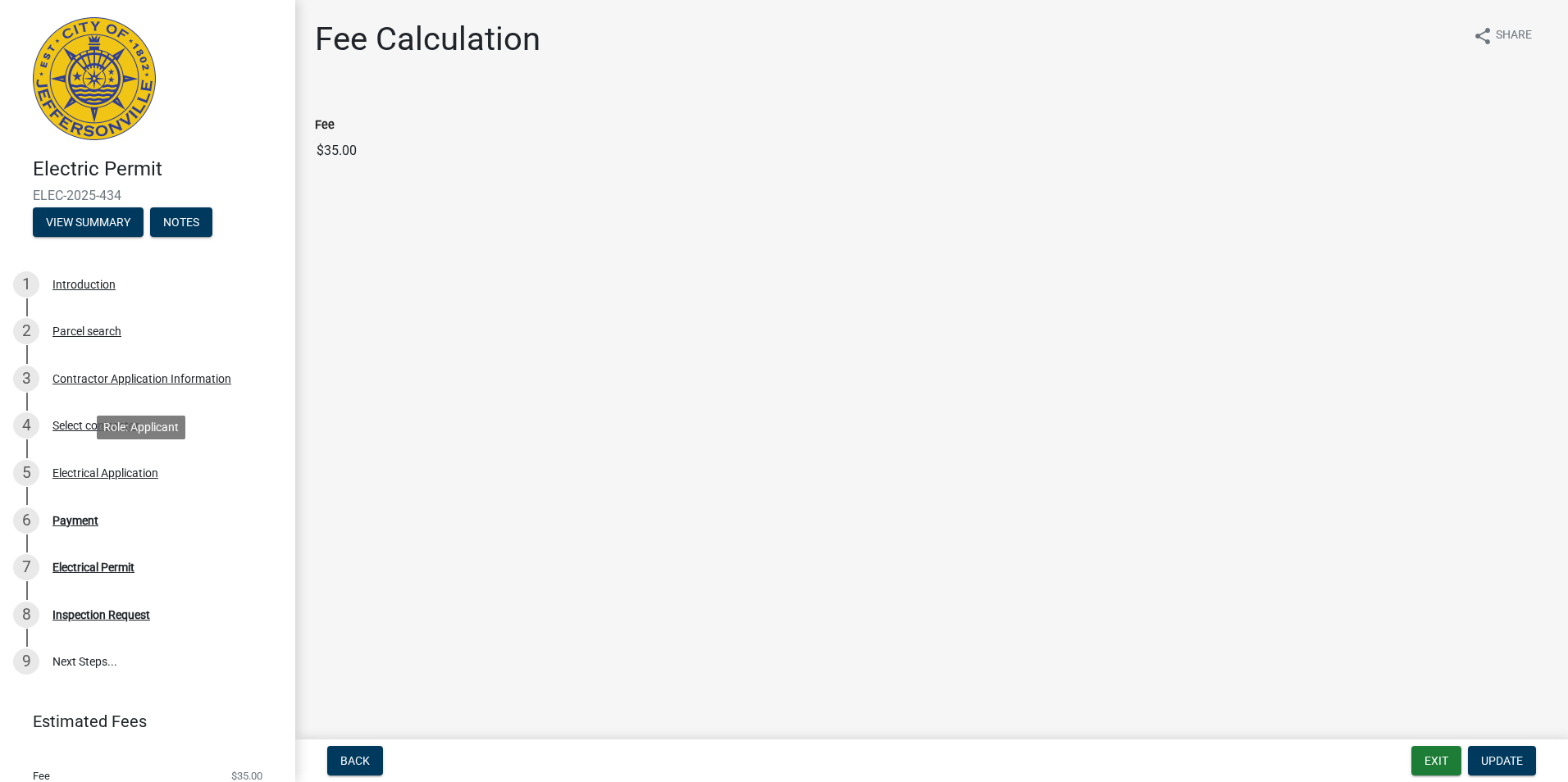
click at [105, 471] on div "Electrical Application" at bounding box center [105, 473] width 106 height 12
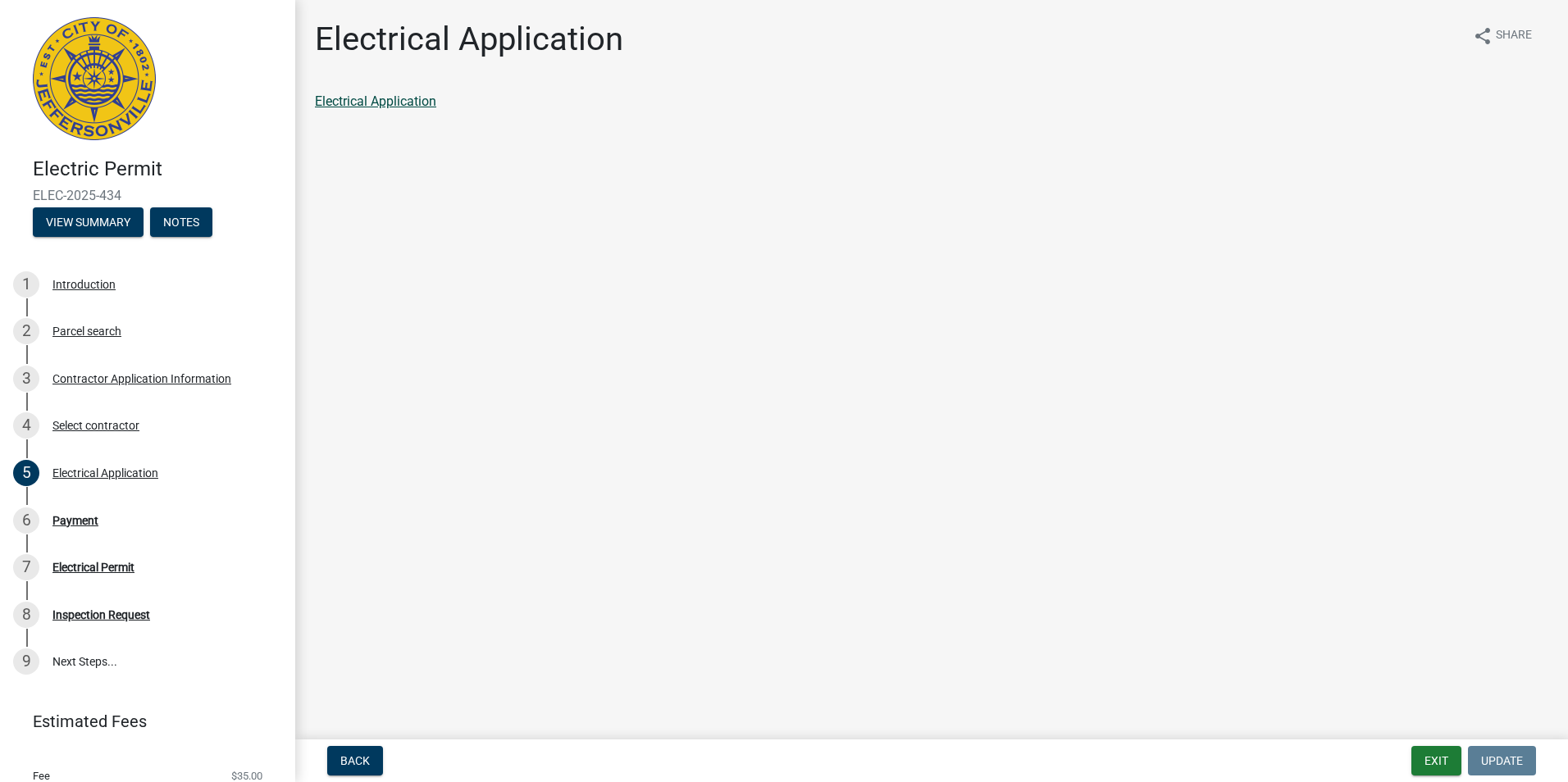
click at [368, 99] on link "Electrical Application" at bounding box center [375, 100] width 121 height 15
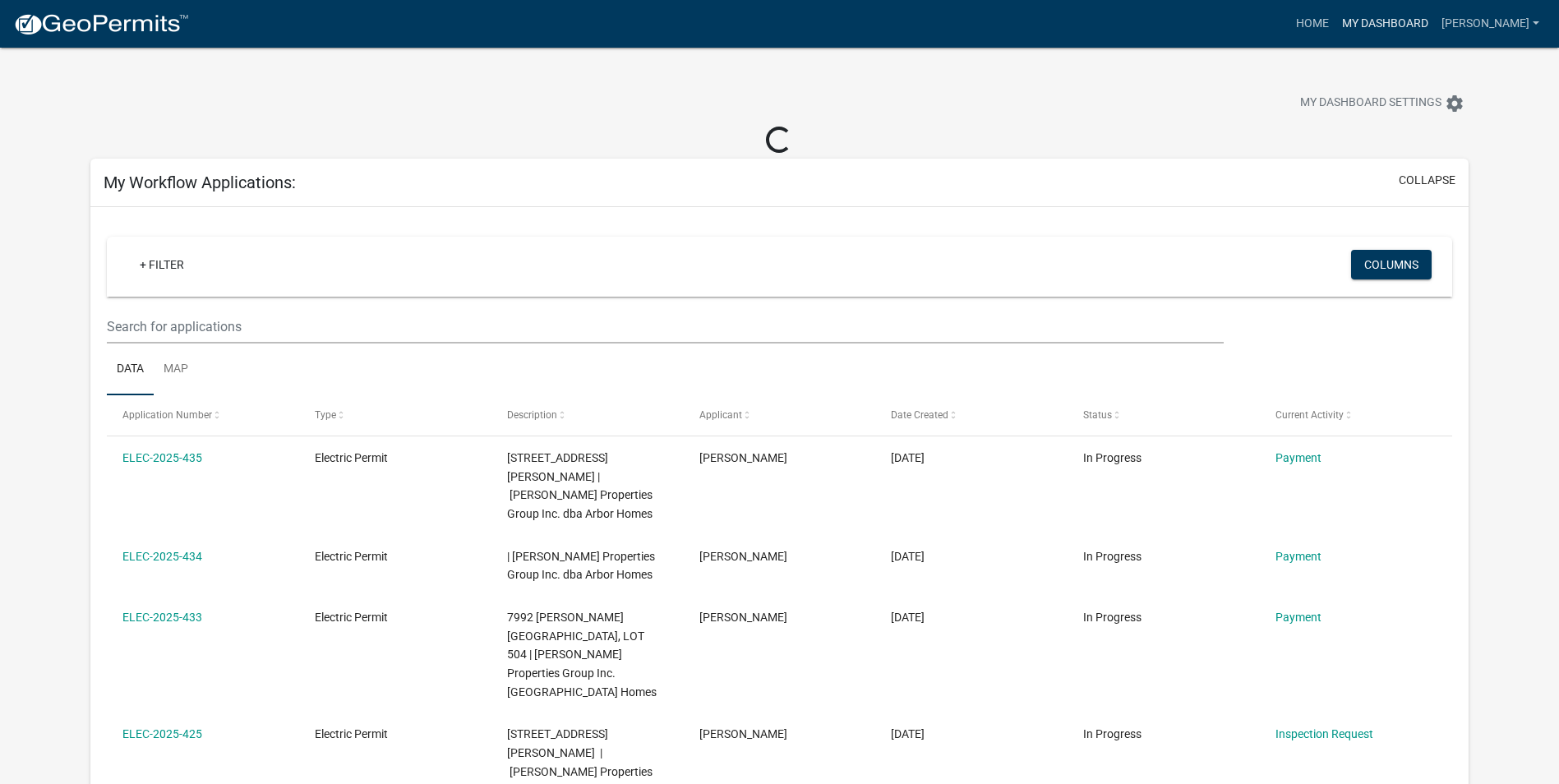
click at [1337, 20] on link "My Dashboard" at bounding box center [1386, 24] width 100 height 31
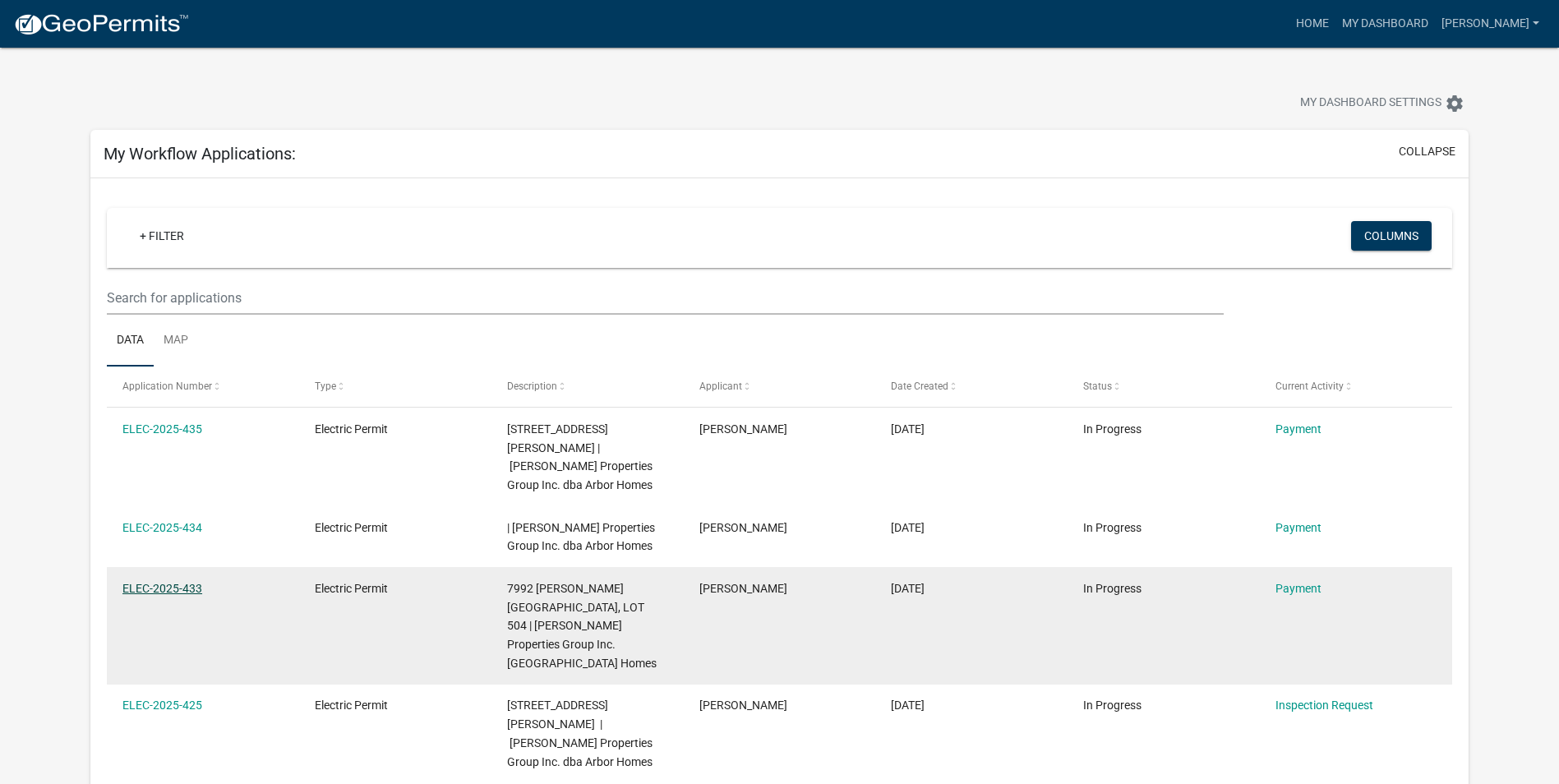
click at [167, 582] on link "ELEC-2025-433" at bounding box center [162, 588] width 80 height 14
click at [177, 582] on link "ELEC-2025-433" at bounding box center [162, 588] width 80 height 14
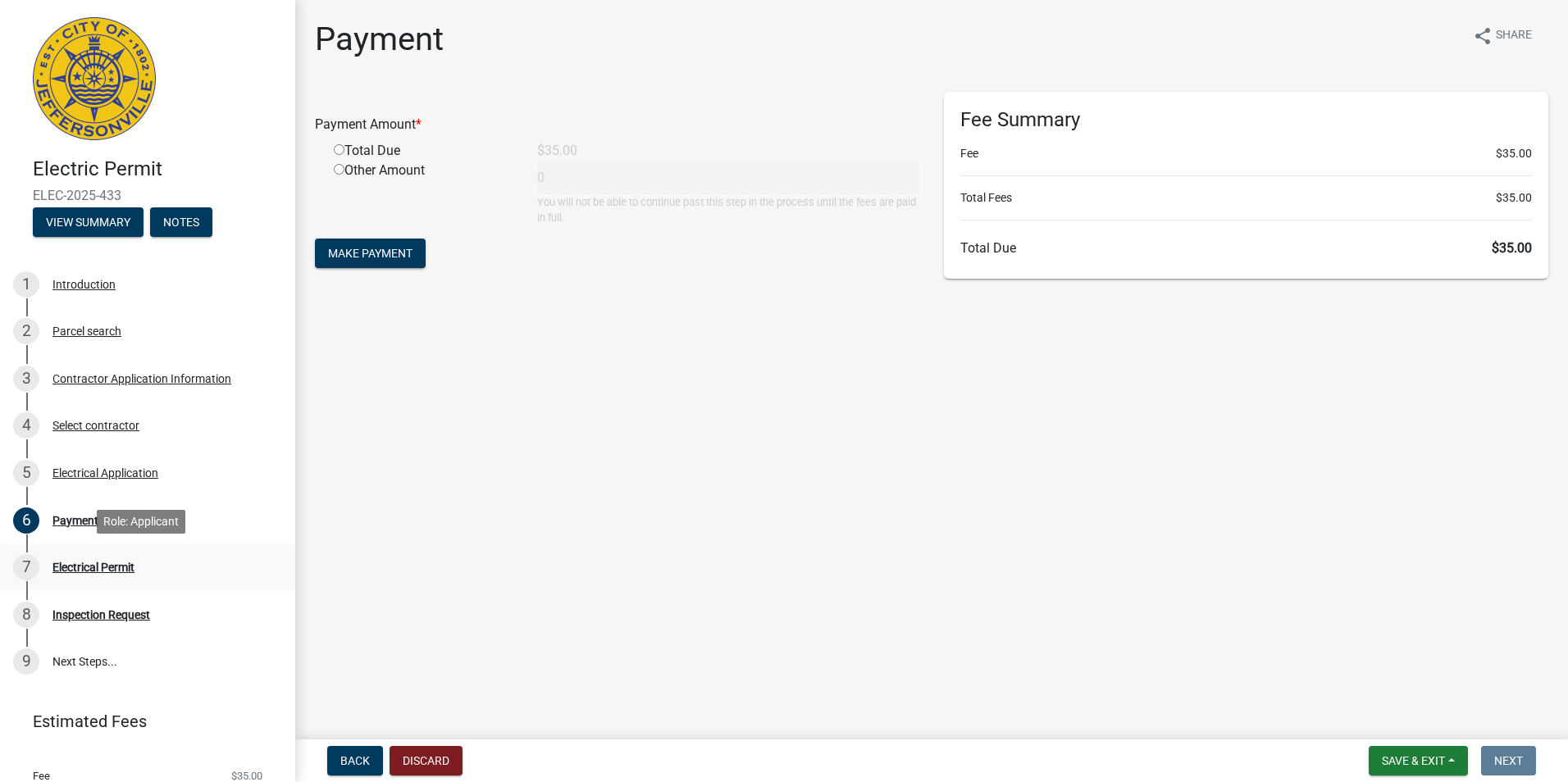
click at [114, 569] on div "Electrical Permit" at bounding box center [93, 567] width 82 height 12
click at [110, 567] on div "Electrical Permit" at bounding box center [93, 567] width 82 height 12
drag, startPoint x: 110, startPoint y: 567, endPoint x: 90, endPoint y: 569, distance: 20.1
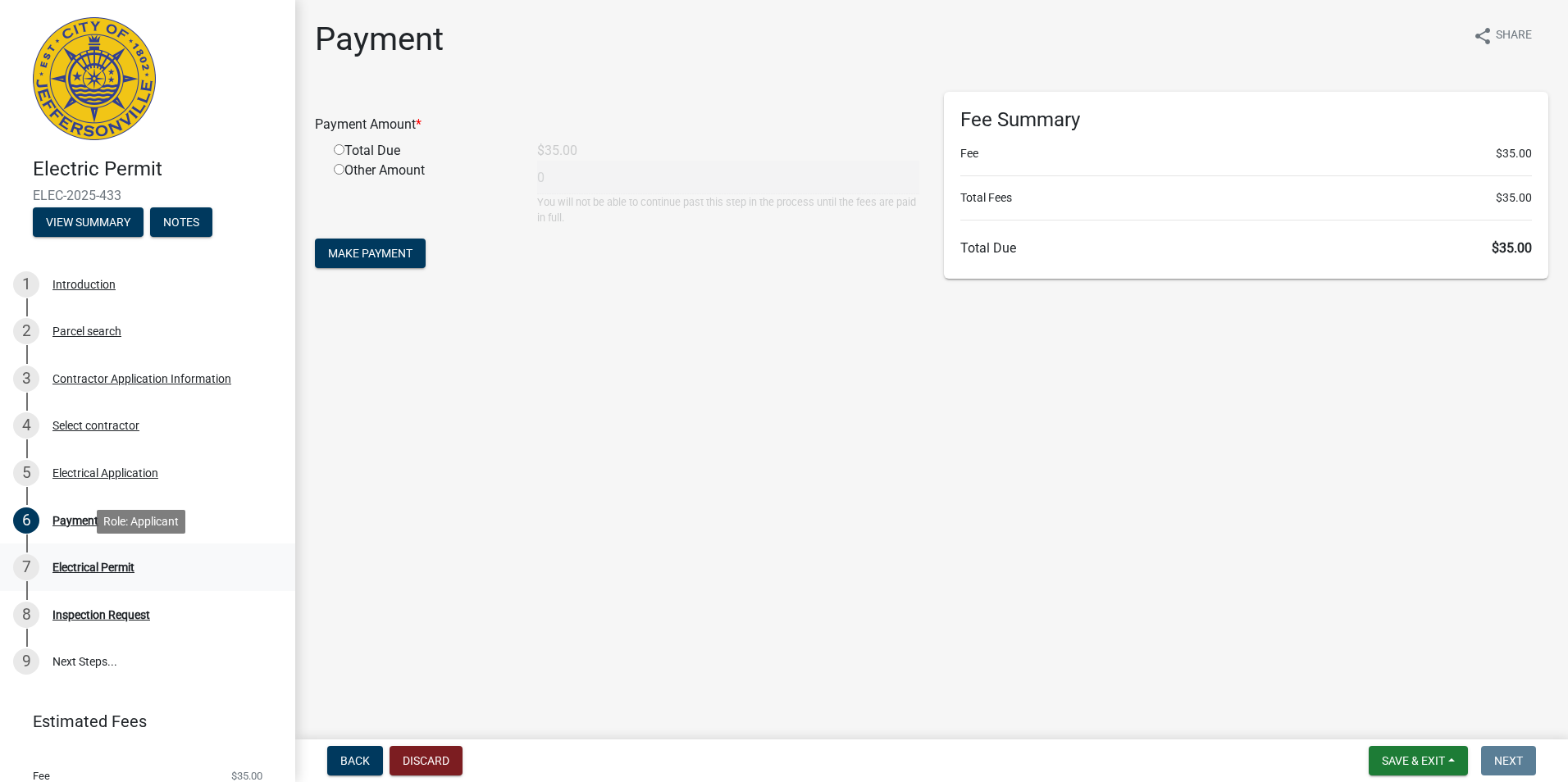
click at [90, 569] on div "Electrical Permit" at bounding box center [93, 567] width 82 height 12
click at [370, 757] on button "Back" at bounding box center [355, 760] width 56 height 30
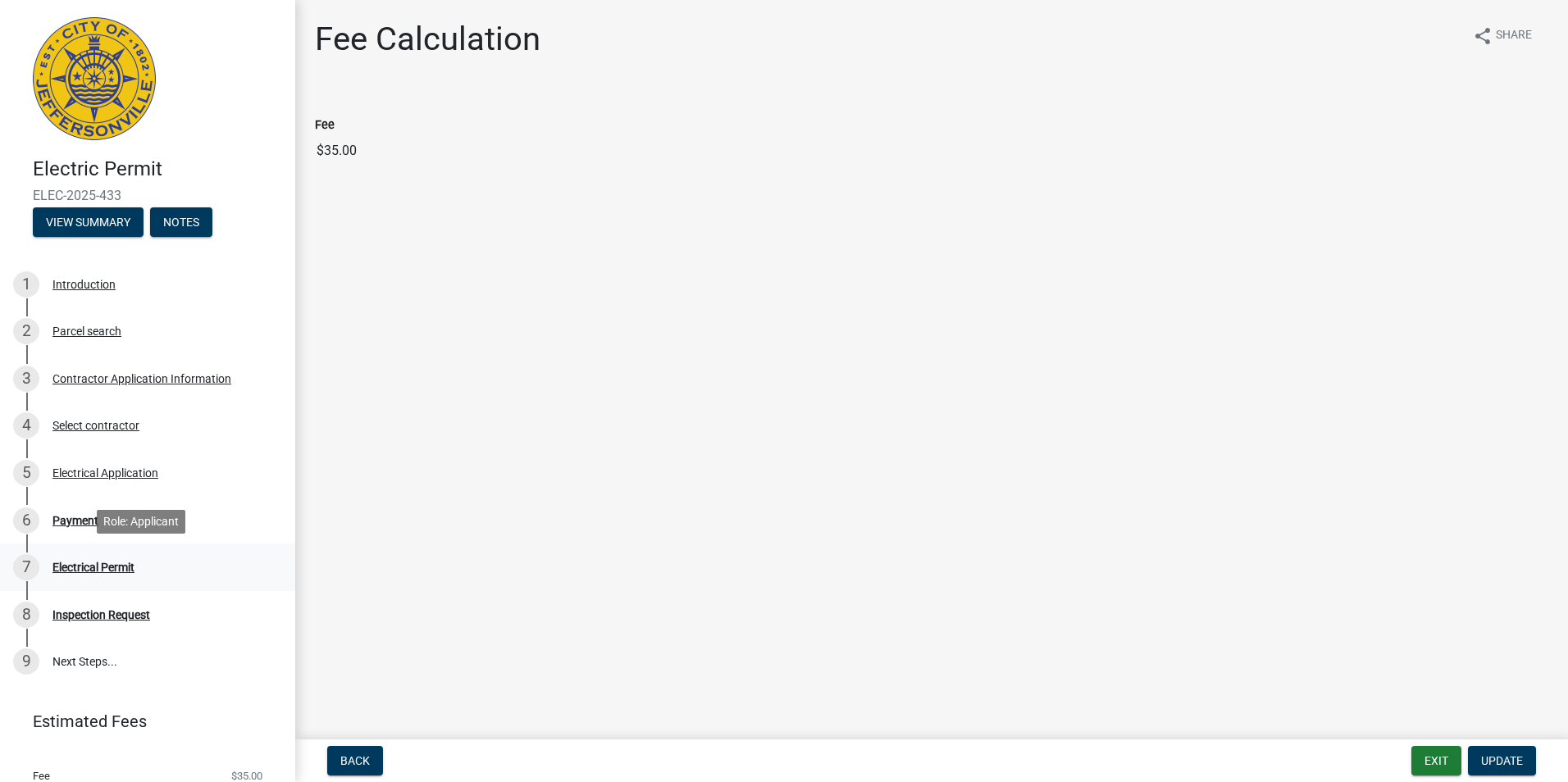
click at [110, 565] on div "Electrical Permit" at bounding box center [93, 567] width 82 height 12
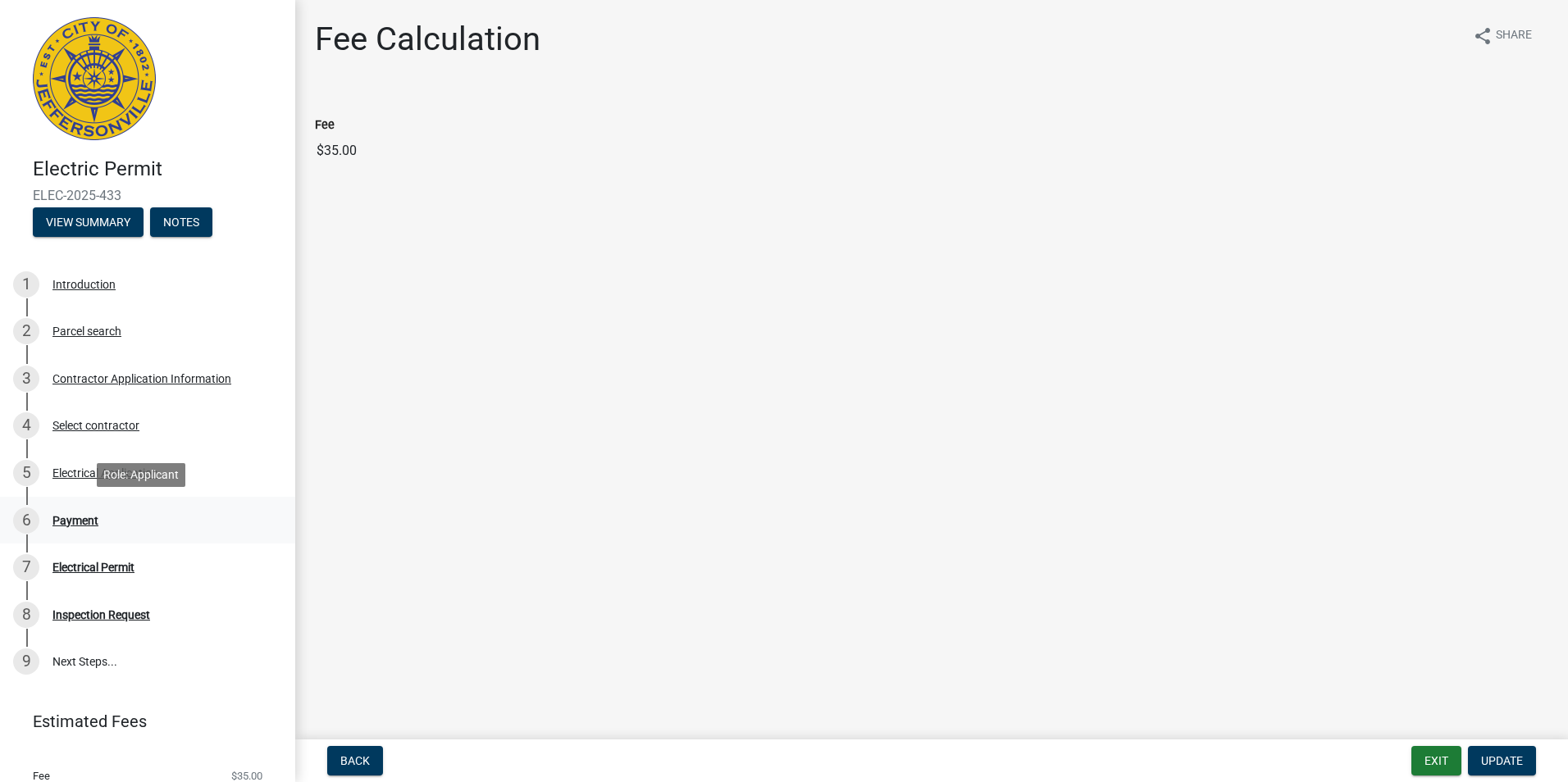
click at [65, 519] on div "Payment" at bounding box center [75, 520] width 46 height 12
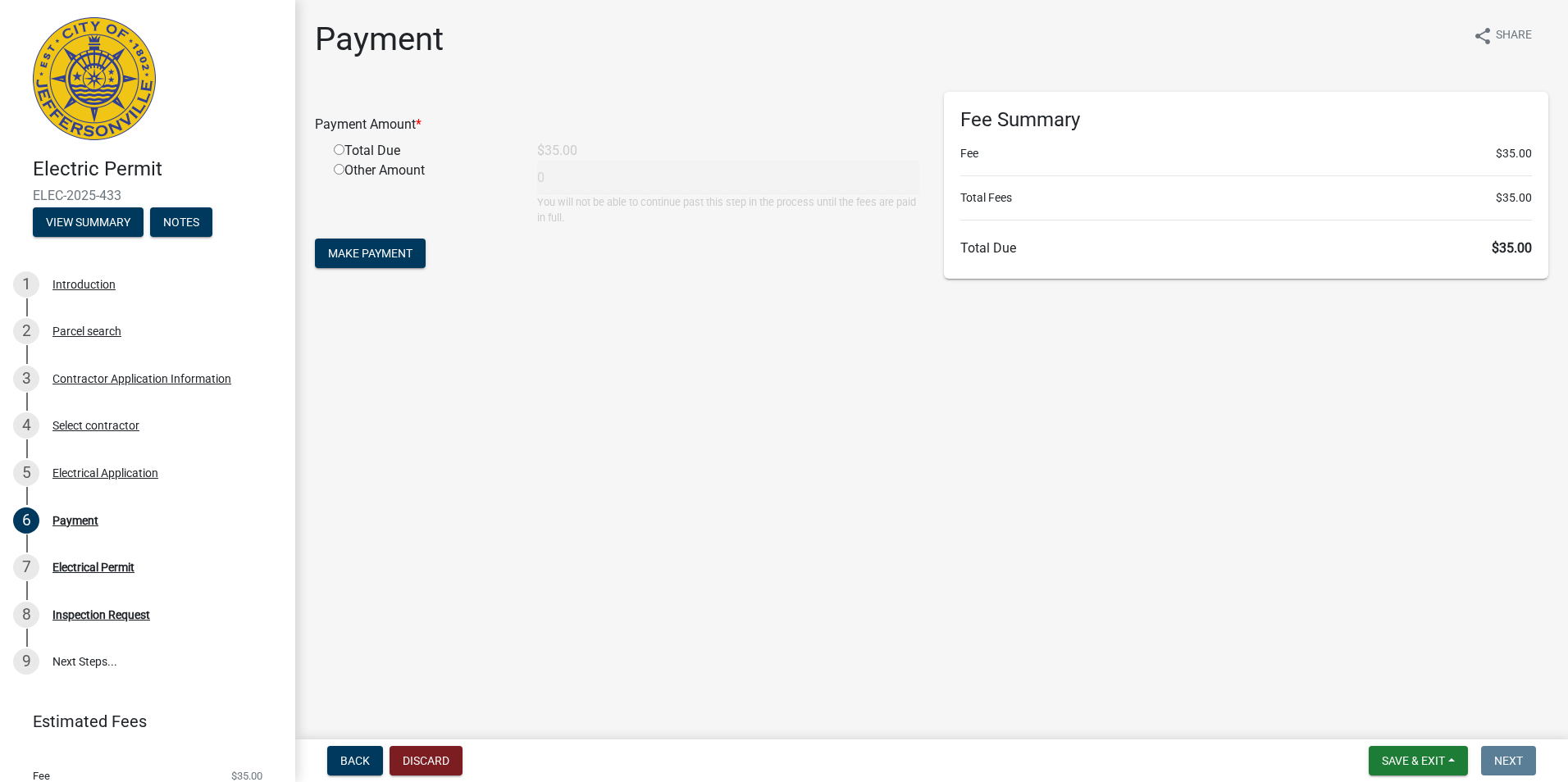
click at [830, 365] on main "Payment share Share Payment Amount * Total Due $35.00 Other Amount 0 You will n…" at bounding box center [930, 366] width 1272 height 733
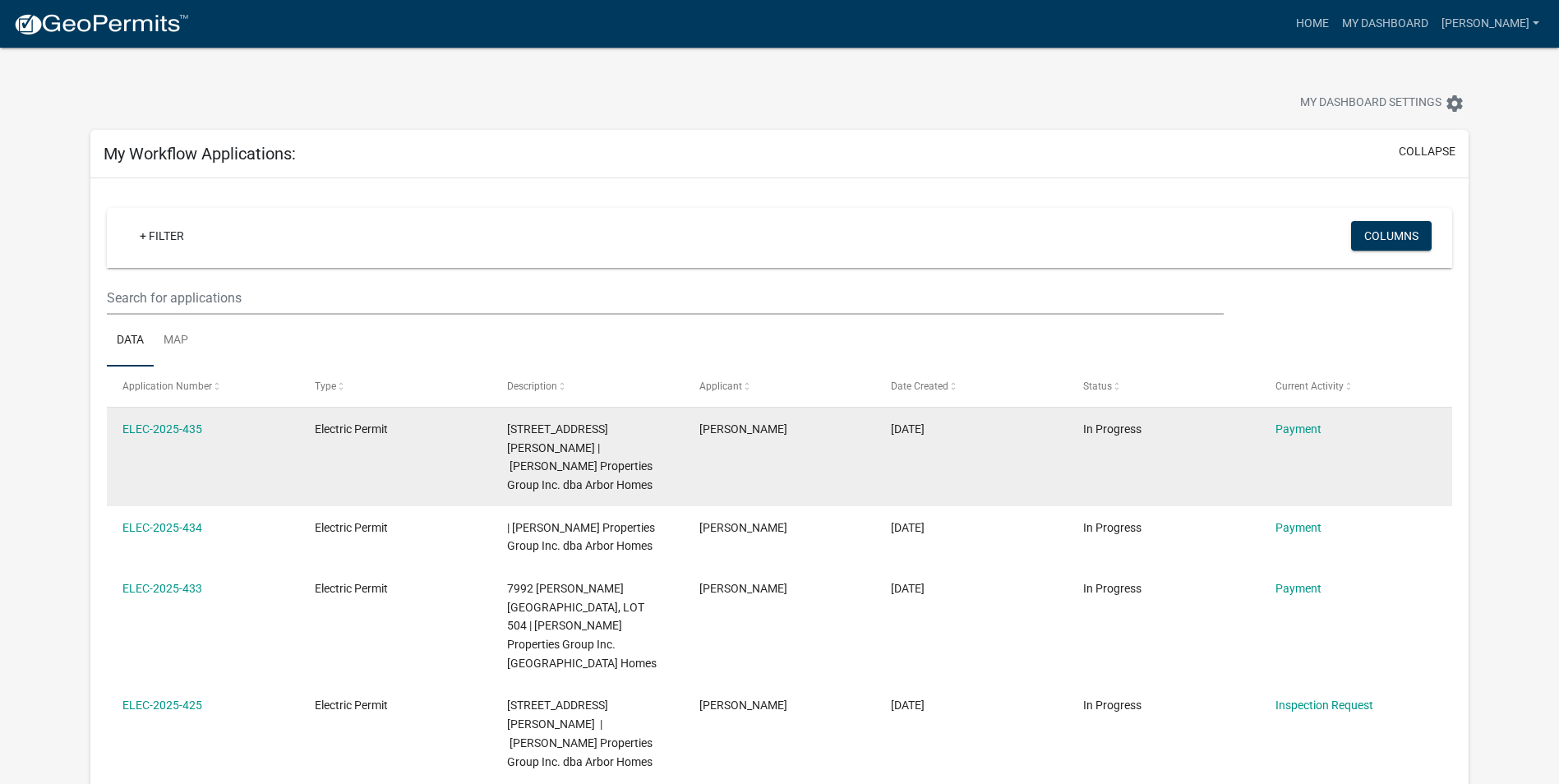
drag, startPoint x: 1310, startPoint y: 428, endPoint x: 1247, endPoint y: 431, distance: 63.1
click at [1247, 431] on datatable-body-cell "In Progress" at bounding box center [1164, 457] width 192 height 99
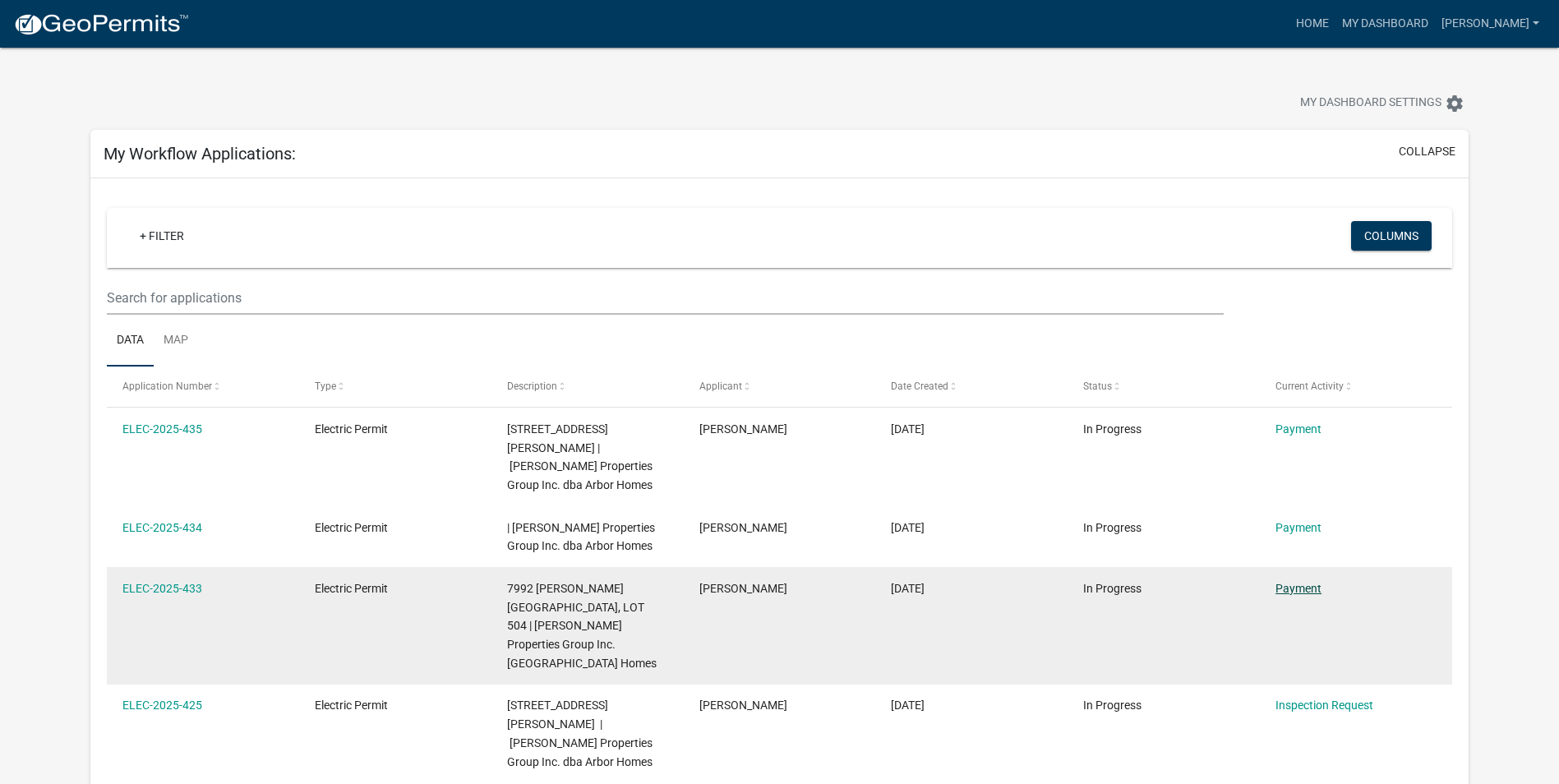
click at [1297, 582] on link "Payment" at bounding box center [1298, 588] width 46 height 14
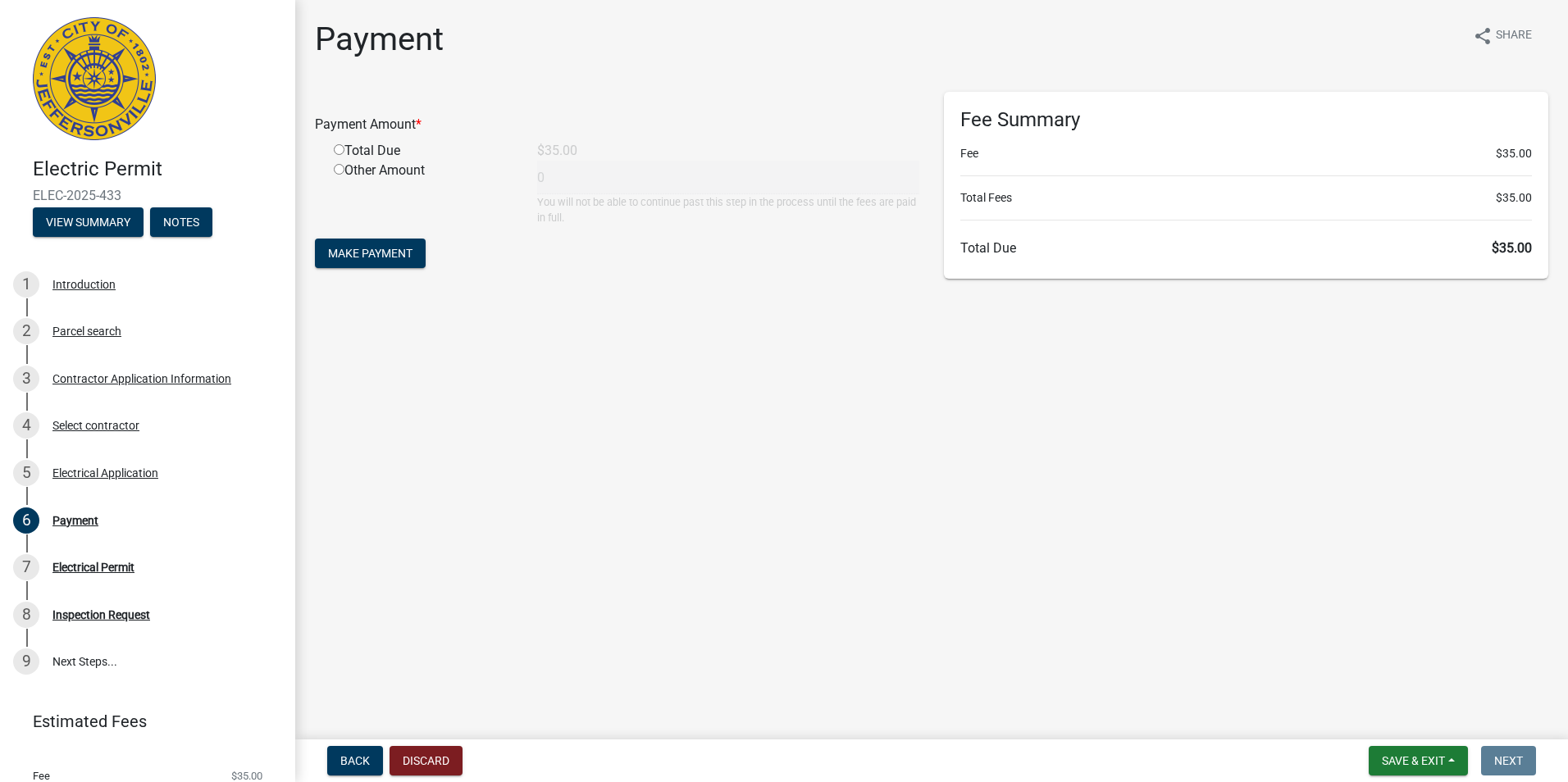
click at [339, 168] on input "radio" at bounding box center [339, 169] width 11 height 11
radio input "true"
click at [911, 174] on input "1" at bounding box center [728, 177] width 383 height 33
click at [911, 174] on input "2" at bounding box center [728, 177] width 383 height 33
type input "3"
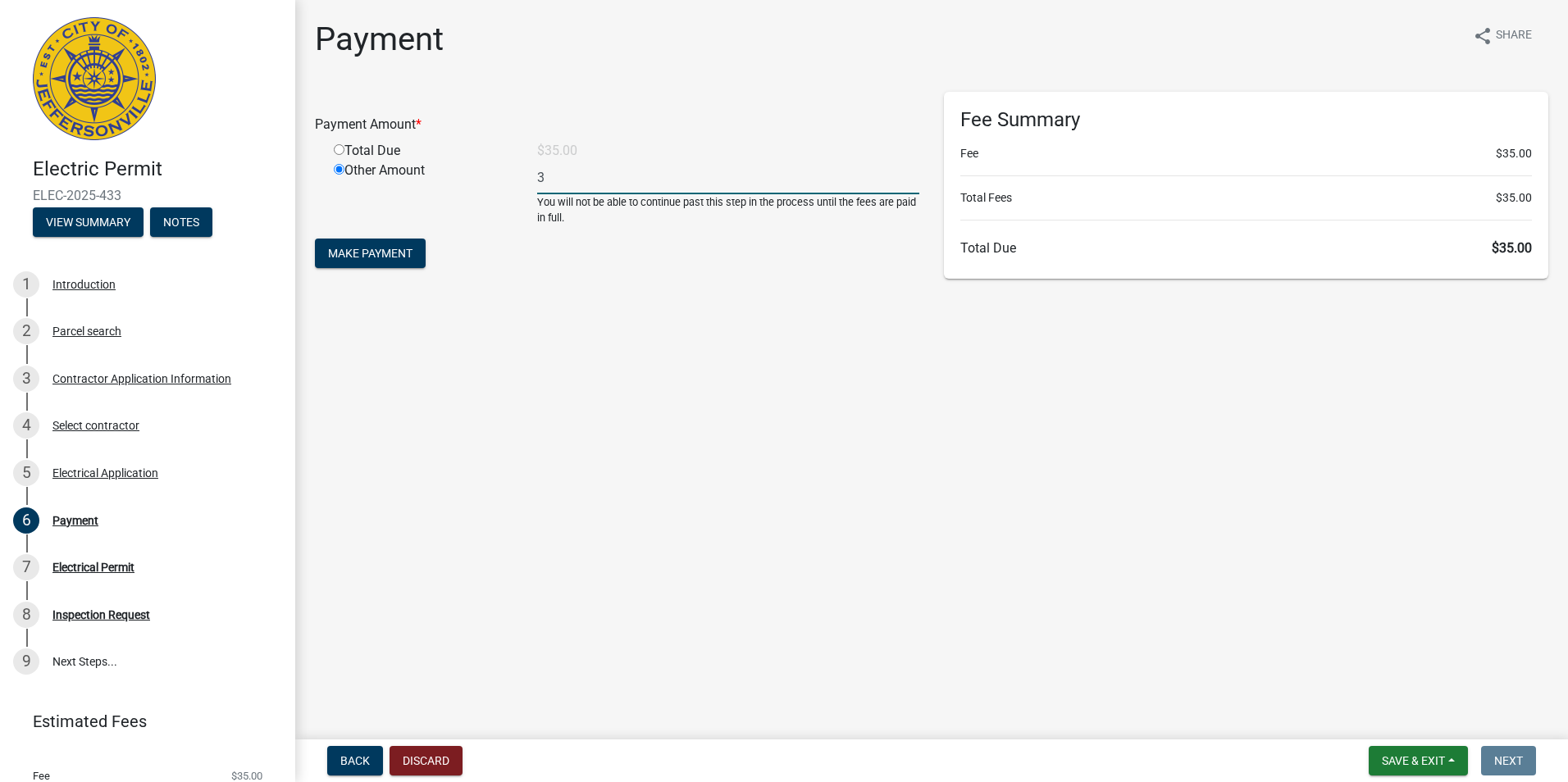
click at [911, 174] on input "3" at bounding box center [728, 177] width 383 height 33
click at [666, 269] on form "Payment Amount * Total Due $35.00 Other Amount 3 You will not be able to contin…" at bounding box center [617, 183] width 604 height 181
click at [621, 184] on input "3" at bounding box center [728, 177] width 383 height 33
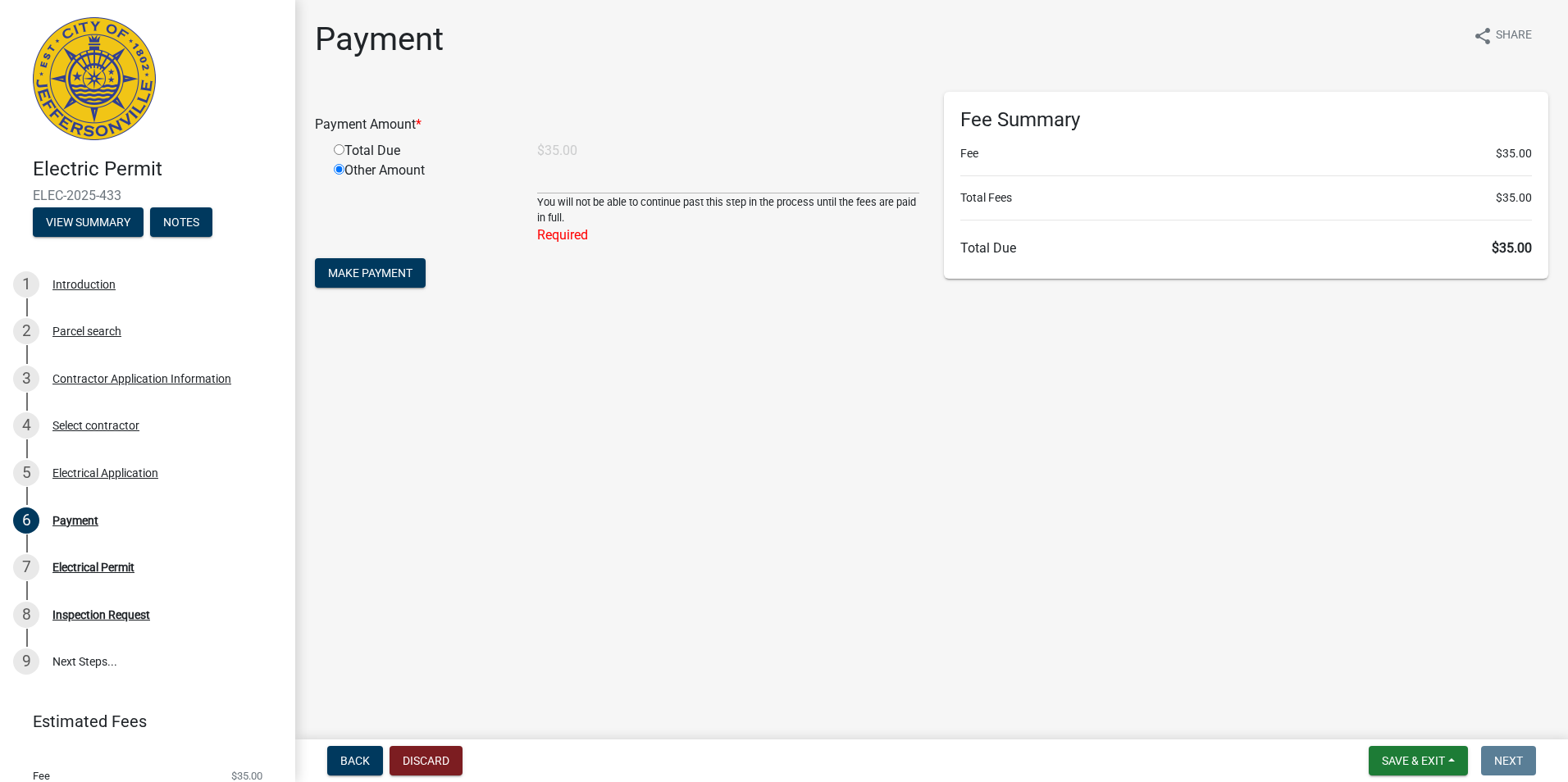
click at [336, 148] on input "radio" at bounding box center [339, 150] width 11 height 11
radio input "true"
radio input "false"
type input "35"
click at [572, 184] on div "Other Amount 35 You will not be able to continue past this step in the process …" at bounding box center [626, 193] width 610 height 65
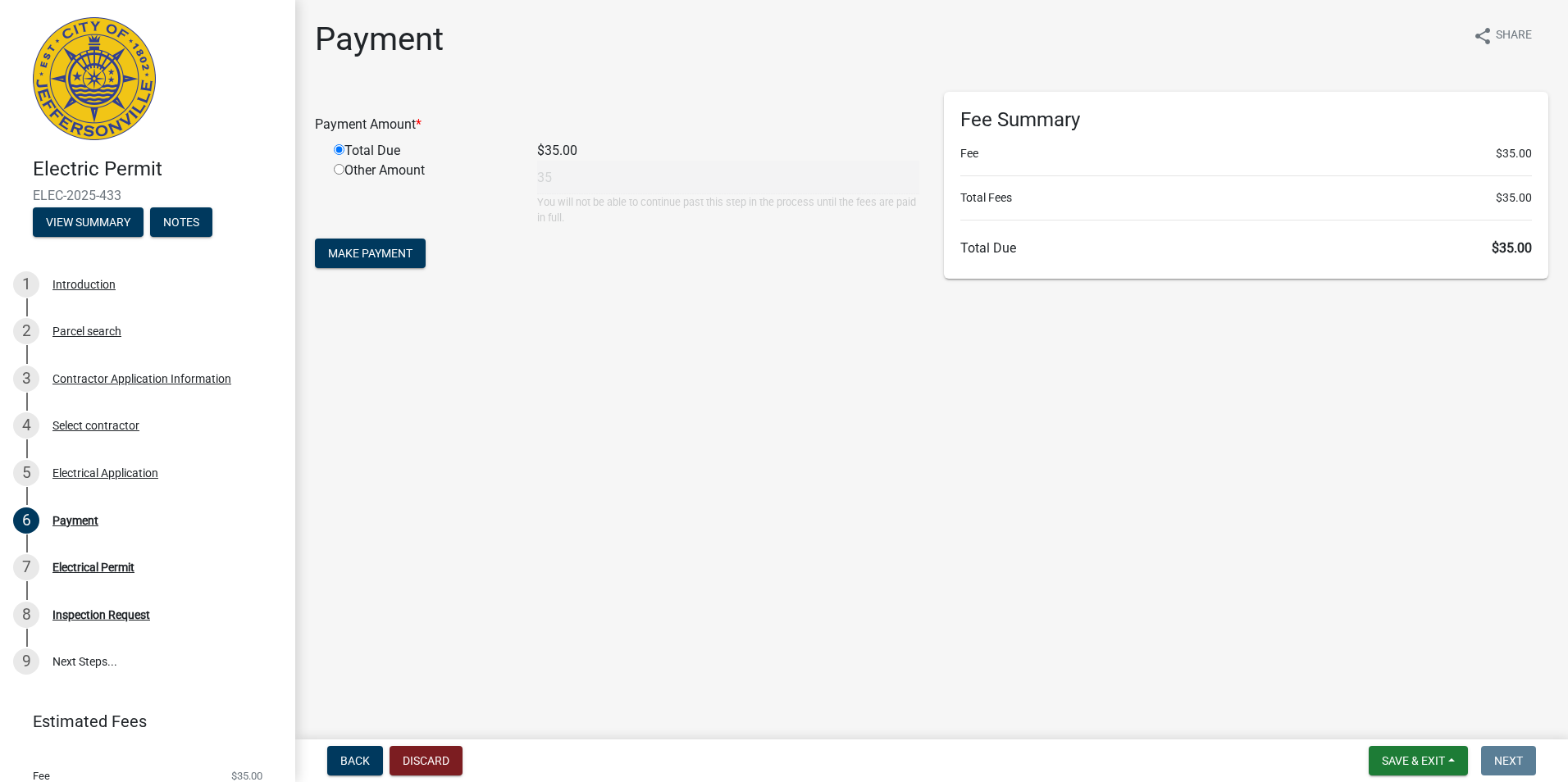
drag, startPoint x: 1216, startPoint y: 113, endPoint x: 1164, endPoint y: 229, distance: 127.1
click at [1164, 229] on div "Fee Summary Fee $35.00 Total Fees $35.00 Total Due $35.00" at bounding box center [1246, 185] width 604 height 187
drag, startPoint x: 1164, startPoint y: 229, endPoint x: 1063, endPoint y: 345, distance: 153.8
click at [1063, 345] on main "Payment share Share Payment Amount * Total Due $35.00 Other Amount 35 You will …" at bounding box center [930, 366] width 1272 height 733
click at [394, 255] on span "Make Payment" at bounding box center [370, 253] width 84 height 14
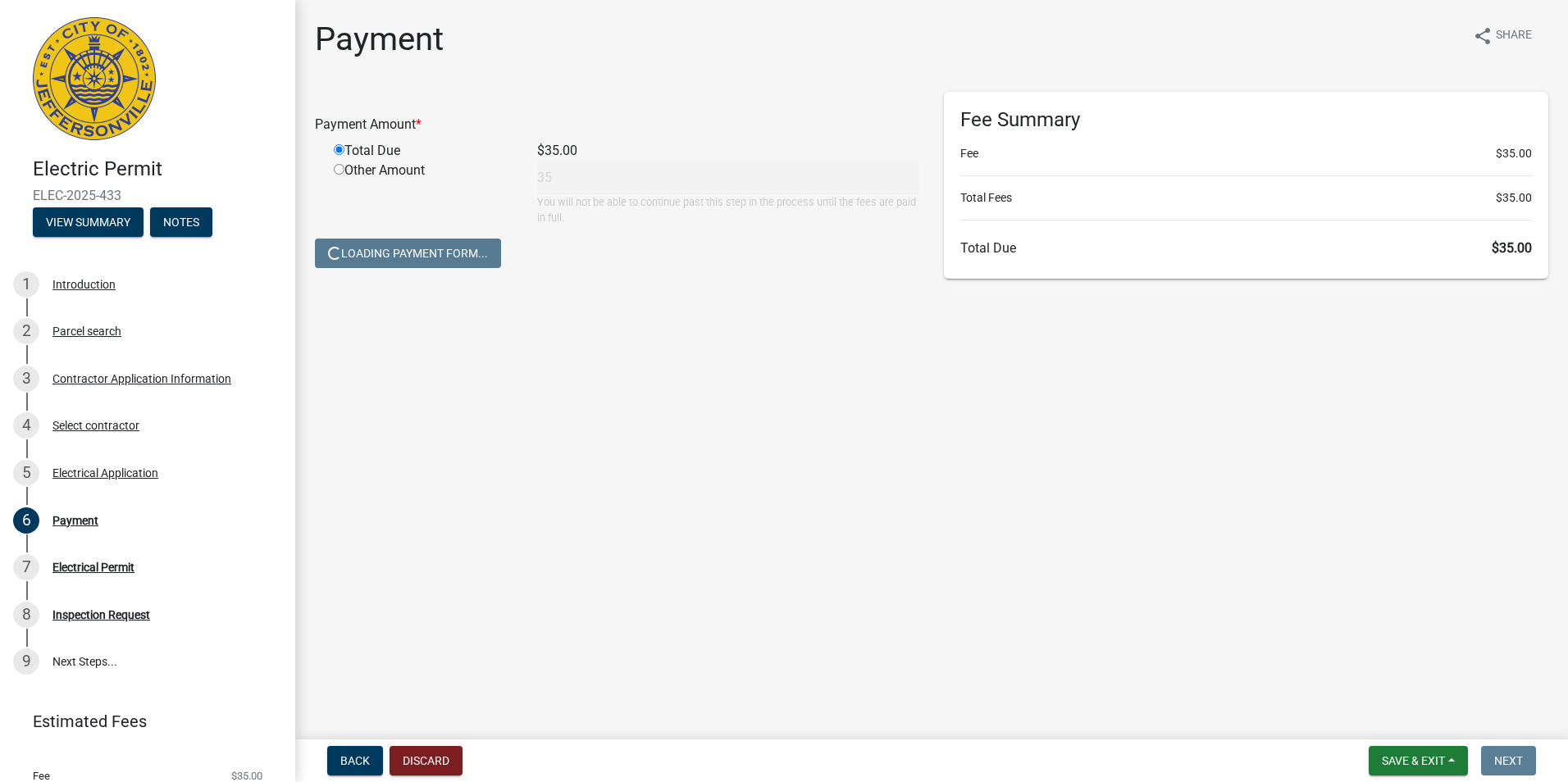
click at [523, 262] on form "Payment Amount * Total Due $35.00 Other Amount 35 You will not be able to conti…" at bounding box center [617, 183] width 604 height 181
click at [365, 760] on span "Back" at bounding box center [354, 760] width 30 height 14
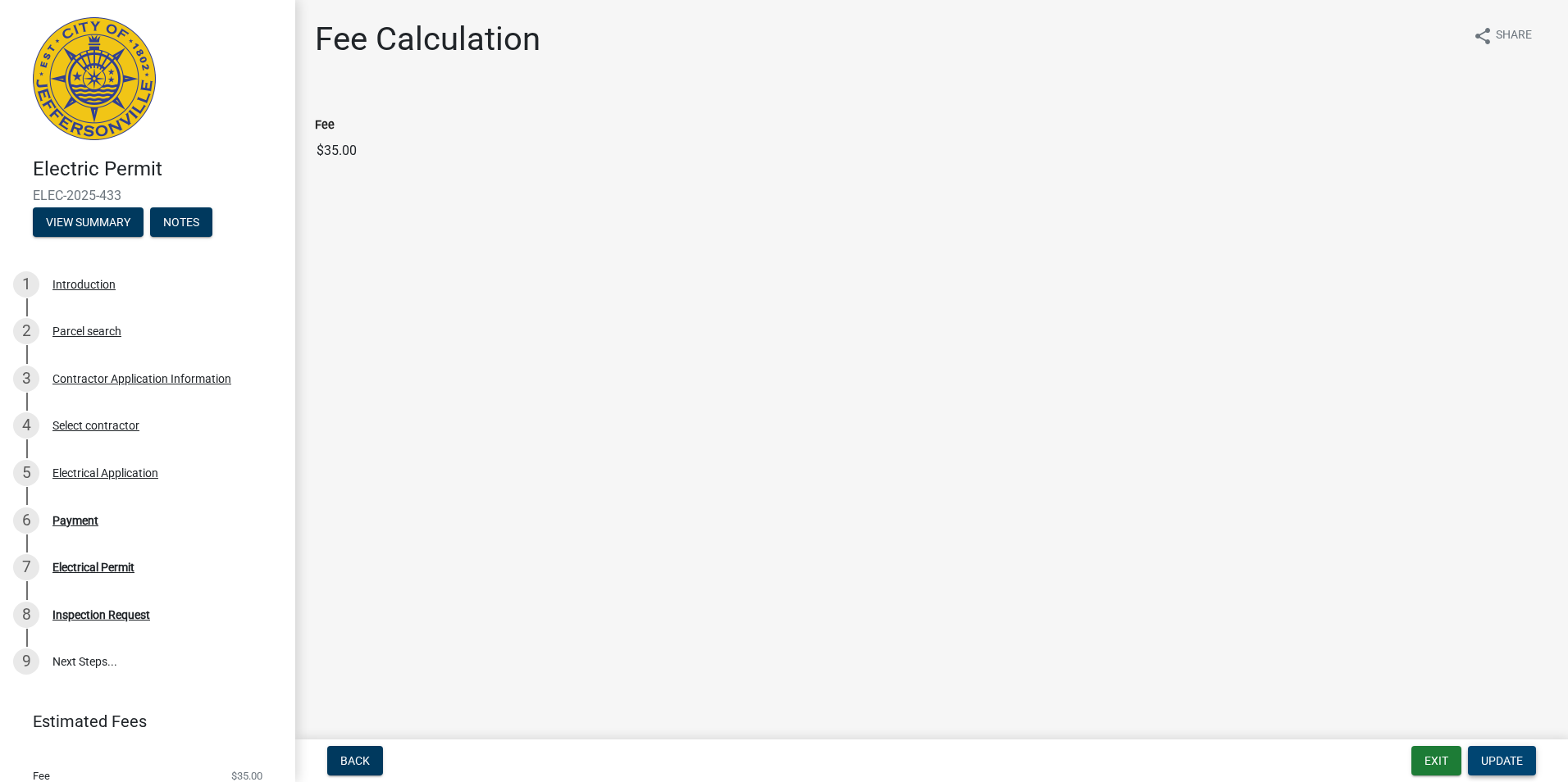
click at [1494, 761] on span "Update" at bounding box center [1502, 760] width 42 height 14
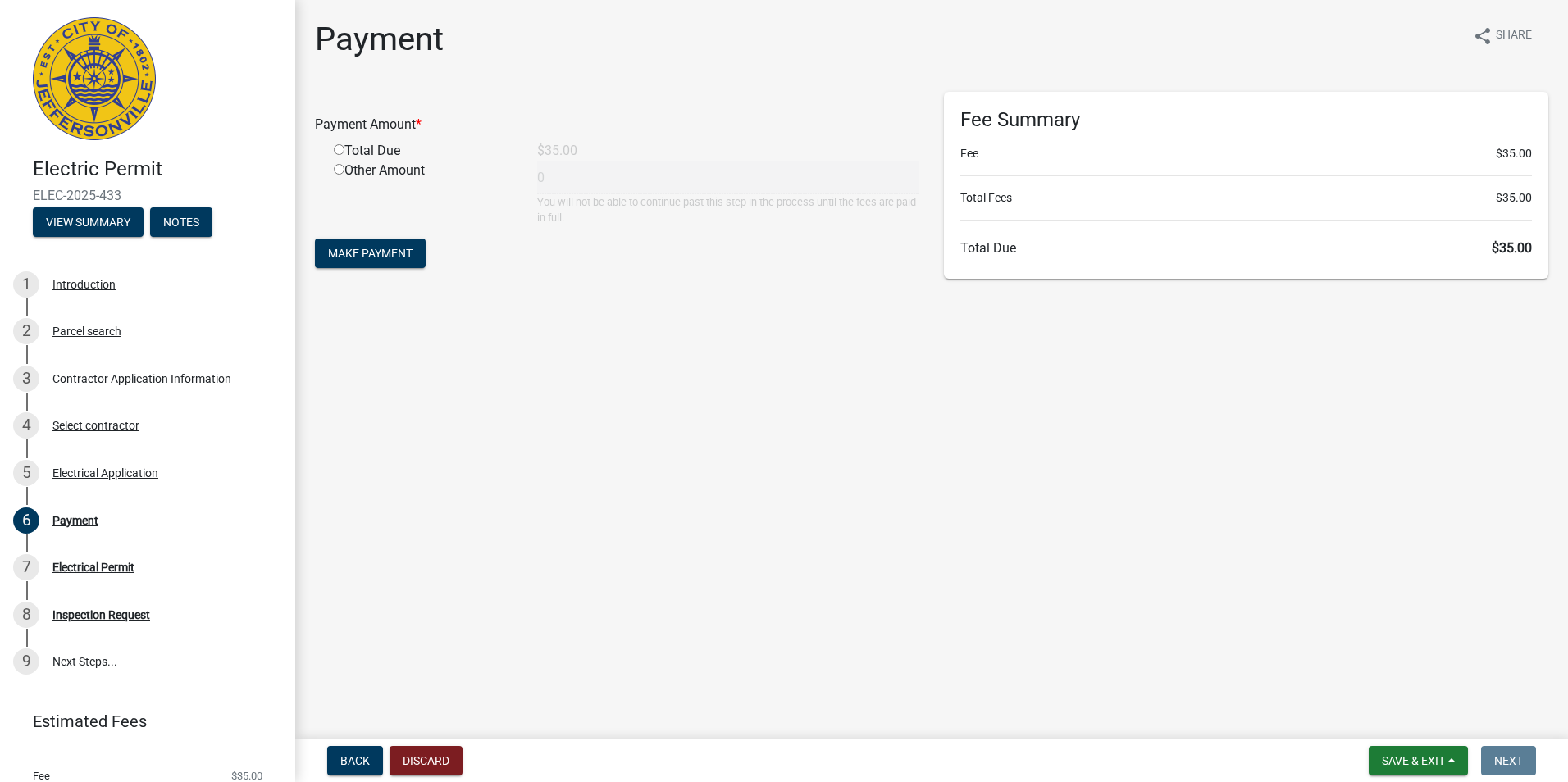
click at [342, 146] on input "radio" at bounding box center [339, 150] width 11 height 11
radio input "true"
type input "35"
click at [392, 254] on span "Make Payment" at bounding box center [370, 253] width 84 height 14
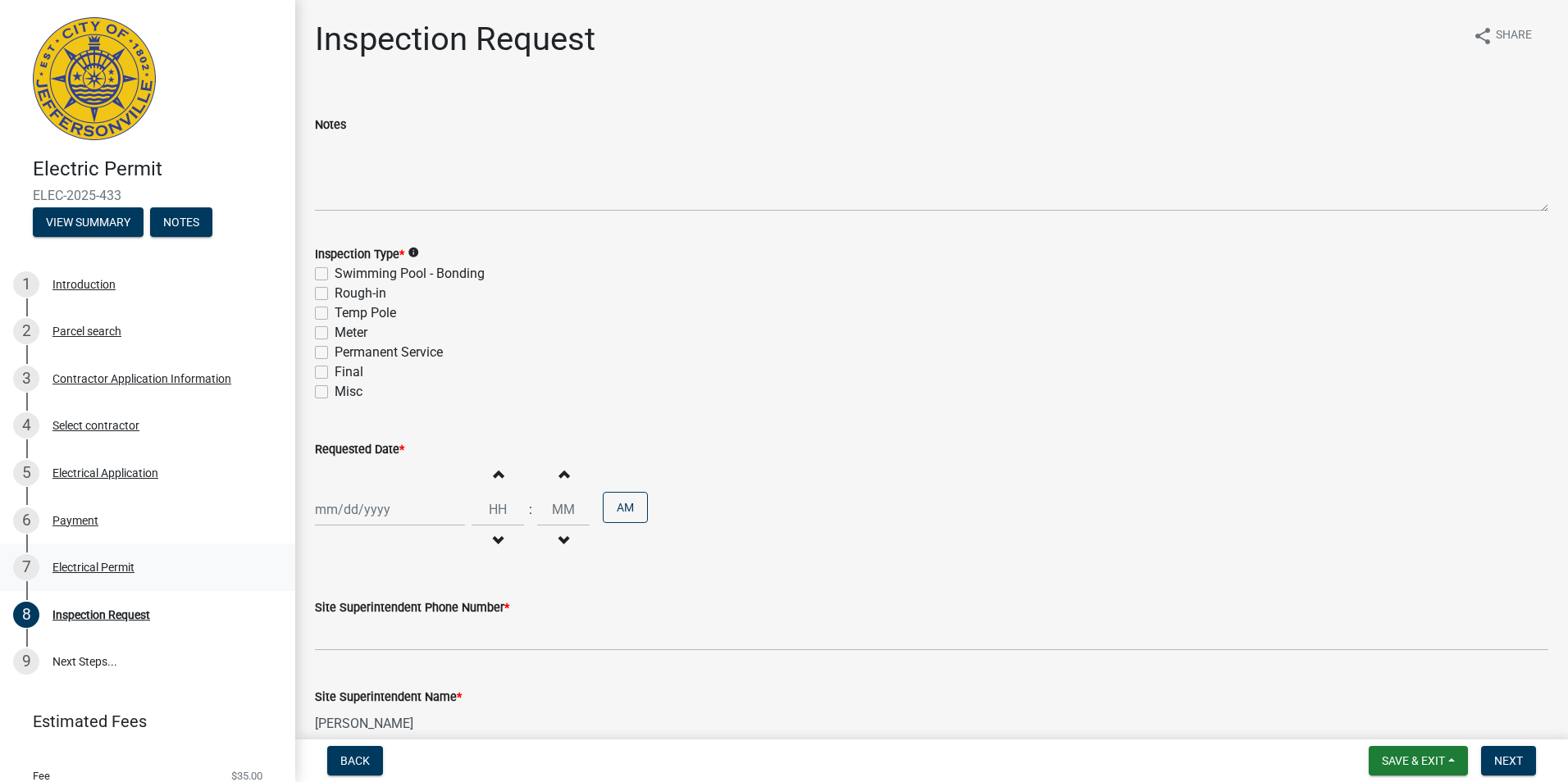
click at [92, 564] on div "Electrical Permit" at bounding box center [93, 567] width 82 height 12
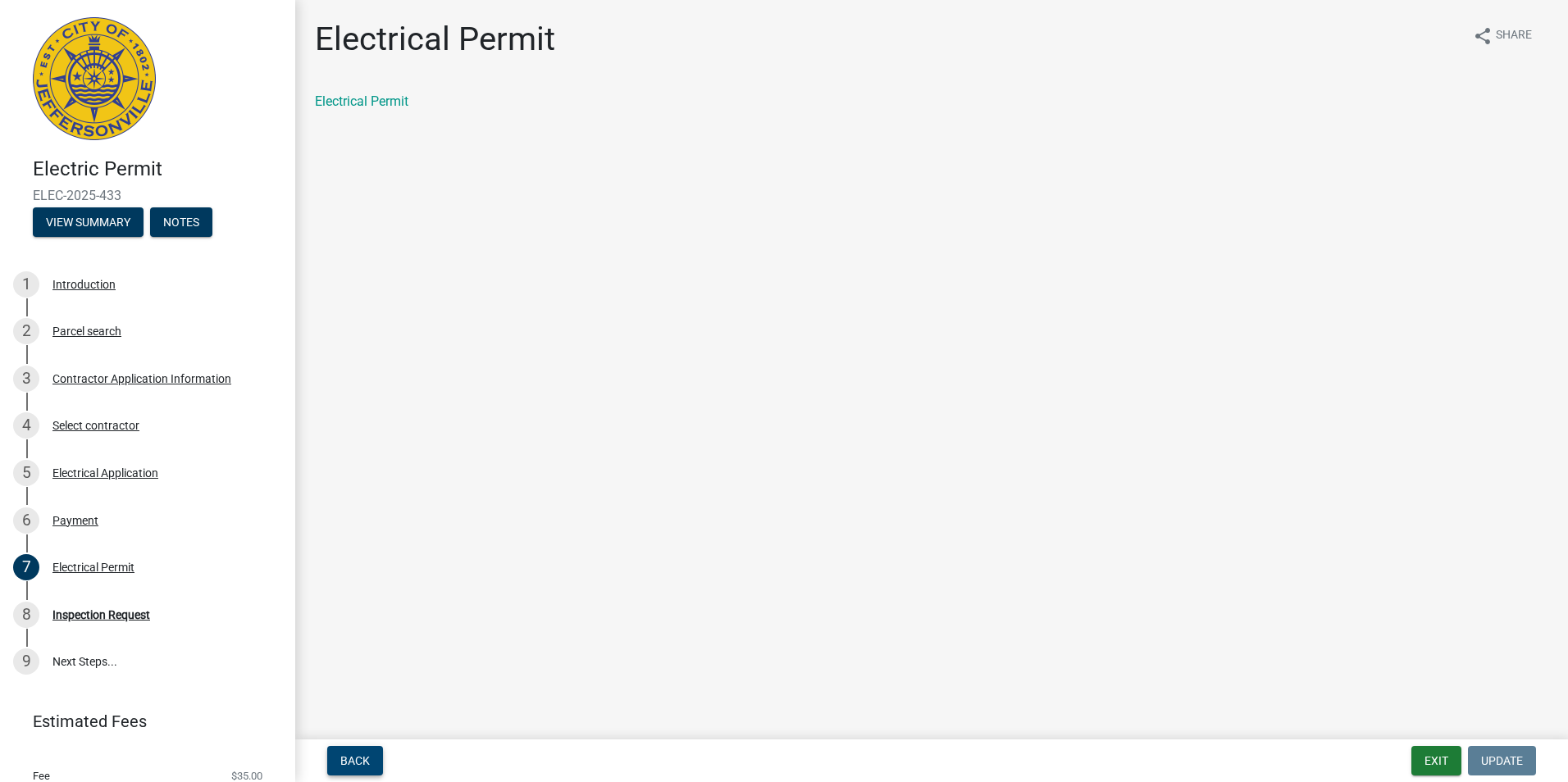
click at [357, 758] on span "Back" at bounding box center [354, 760] width 30 height 14
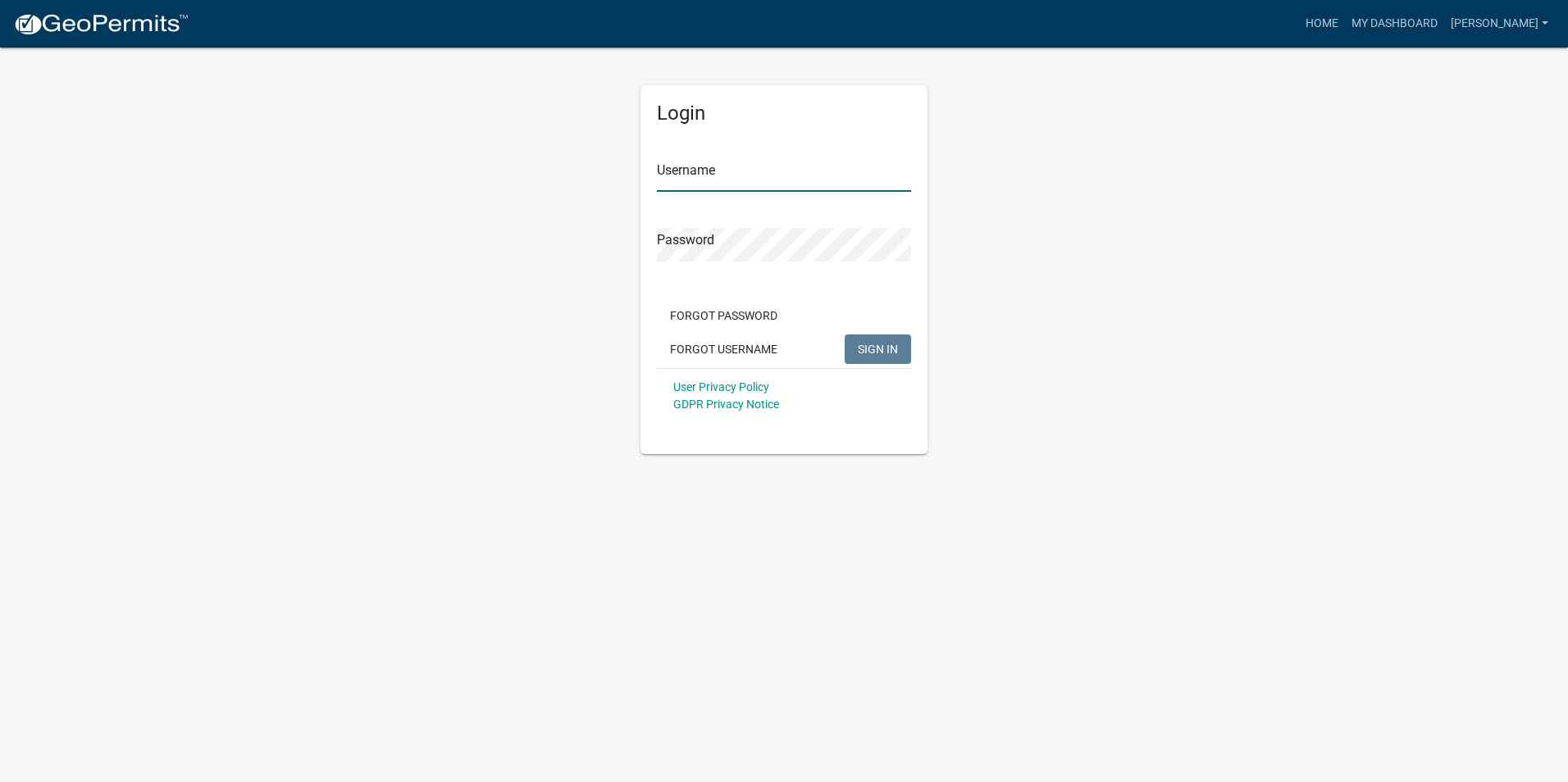
type input "stanley paulinjr"
click at [779, 347] on span "SIGN IN" at bounding box center [878, 348] width 40 height 14
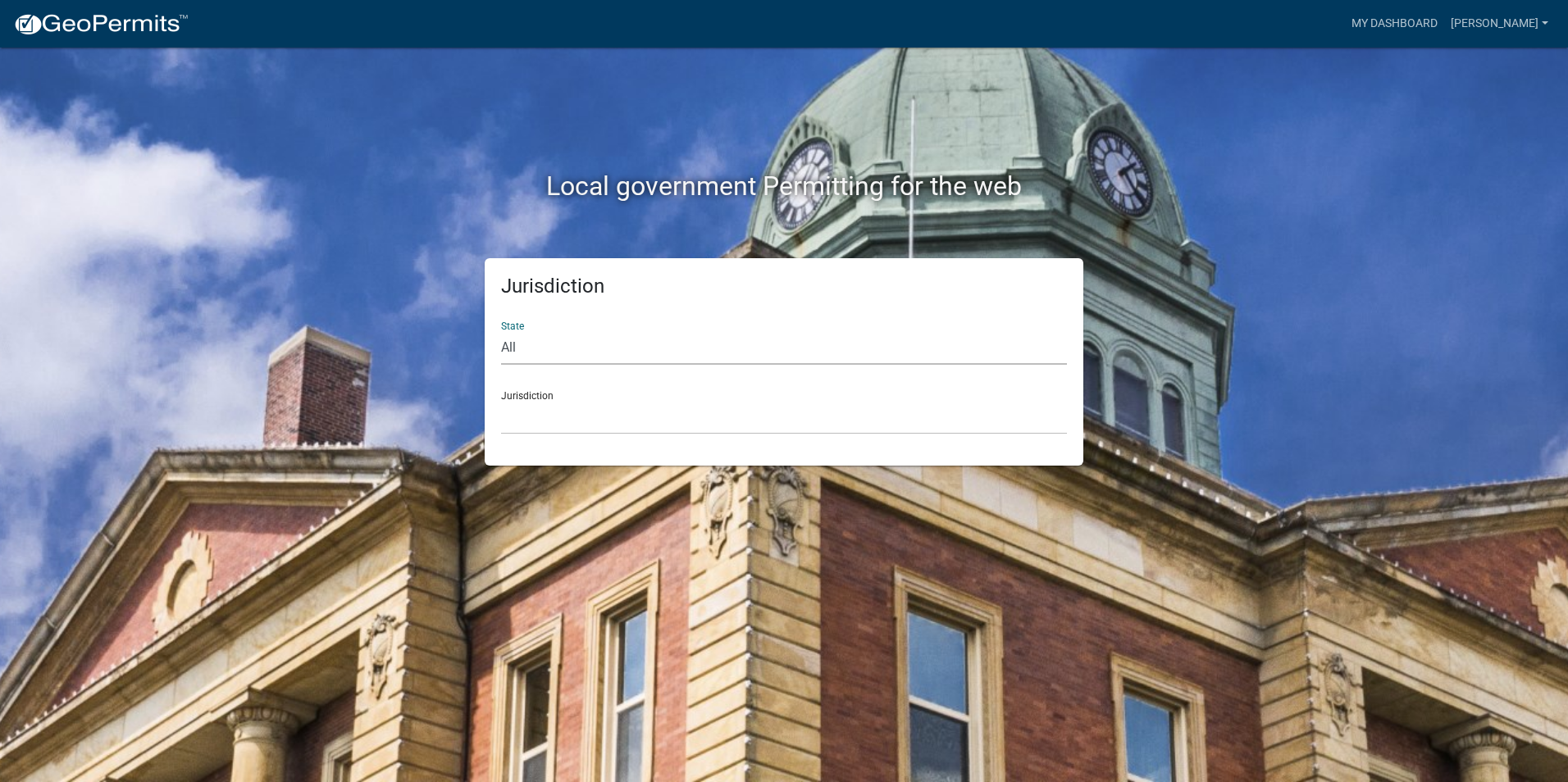
click at [521, 351] on select "All Colorado Georgia Indiana Iowa Kansas Minnesota Ohio South Carolina Wisconsin" at bounding box center [784, 347] width 566 height 33
select select "Indiana"
click at [501, 331] on select "All Colorado Georgia Indiana Iowa Kansas Minnesota Ohio South Carolina Wisconsin" at bounding box center [784, 347] width 566 height 33
click at [538, 419] on select "City of Charlestown, Indiana City of Jeffersonville, Indiana City of Logansport…" at bounding box center [784, 417] width 566 height 33
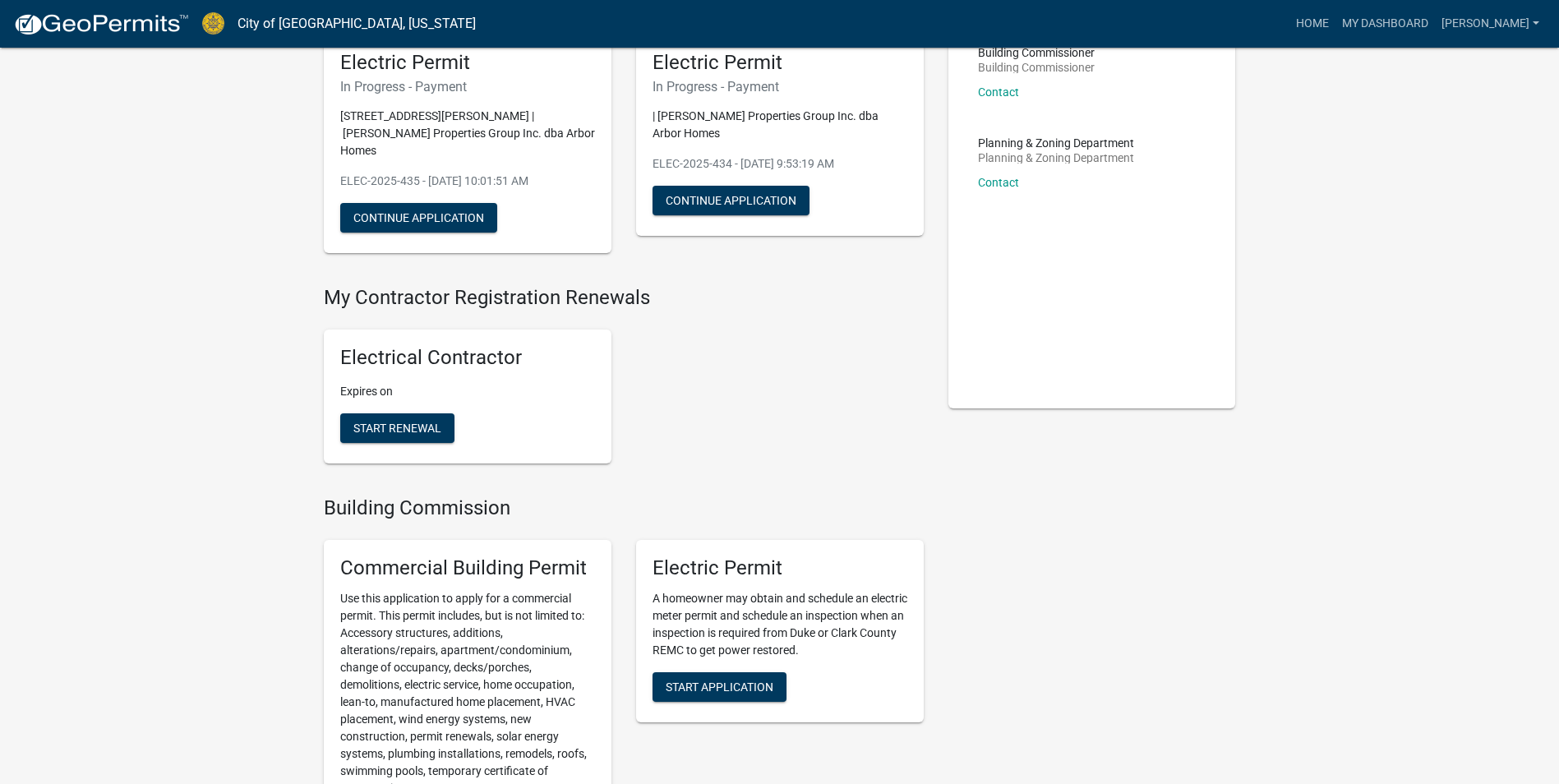
scroll to position [164, 0]
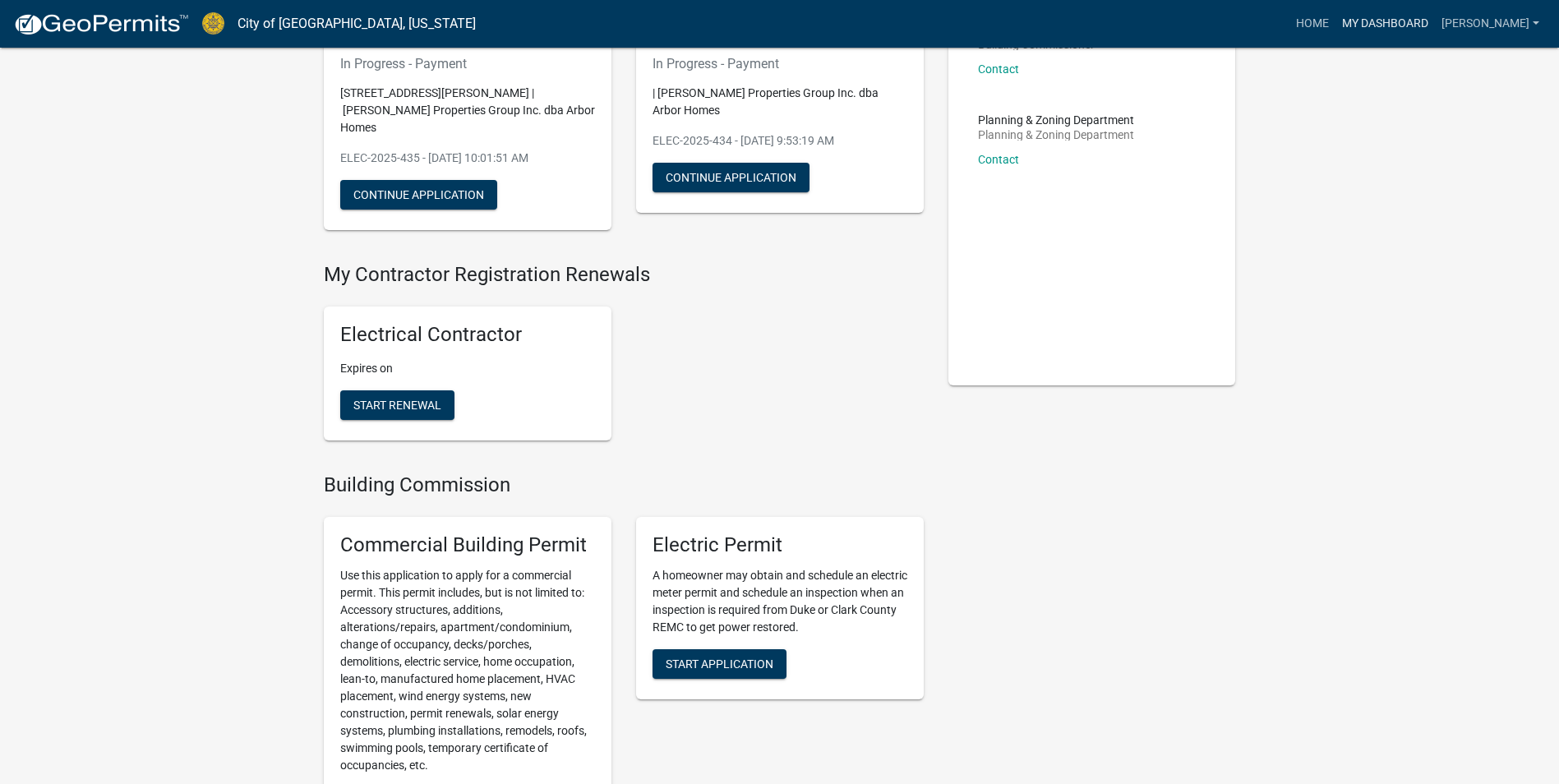
click at [780, 20] on link "My Dashboard" at bounding box center [1386, 24] width 100 height 31
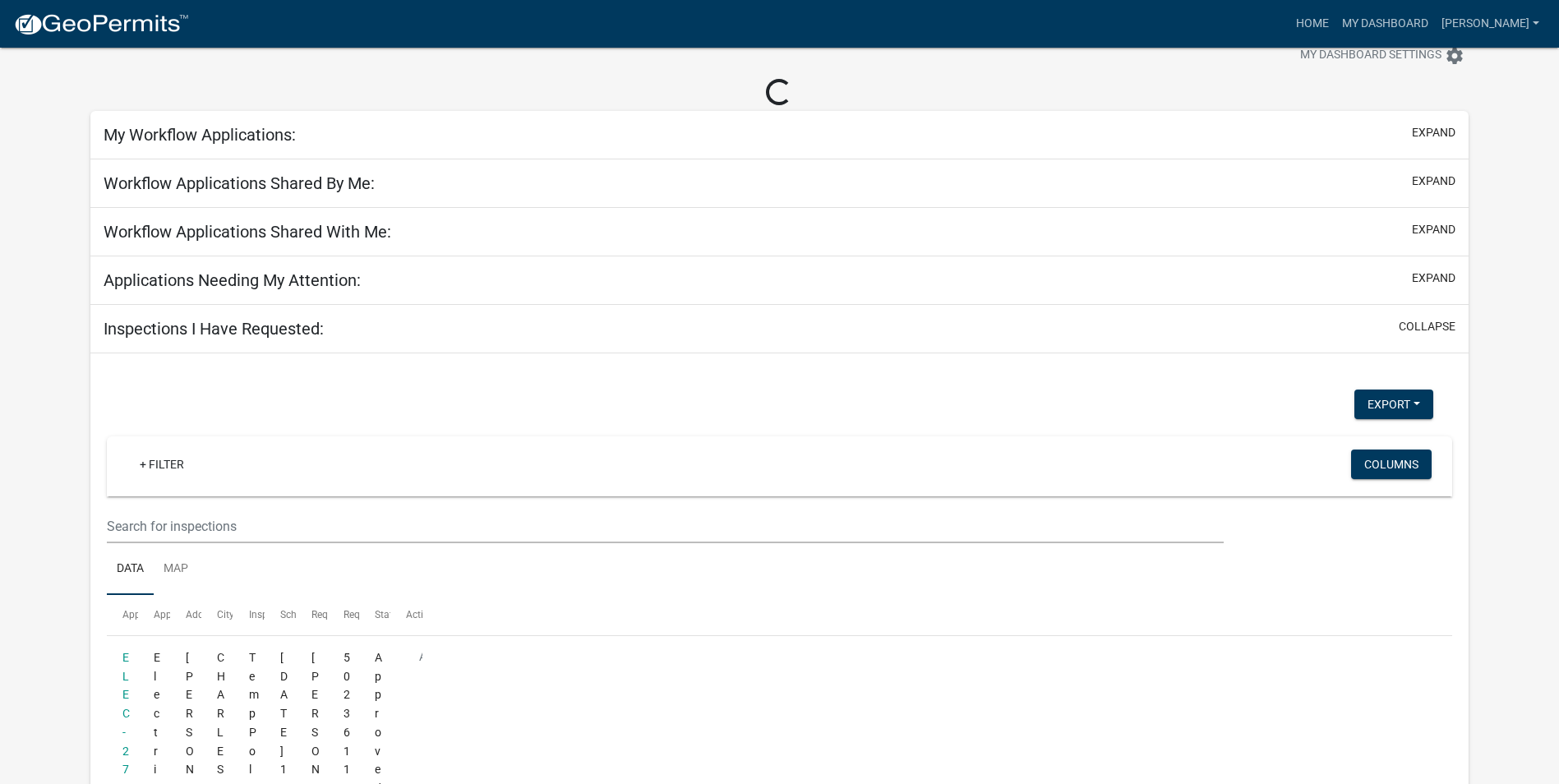
scroll to position [212, 0]
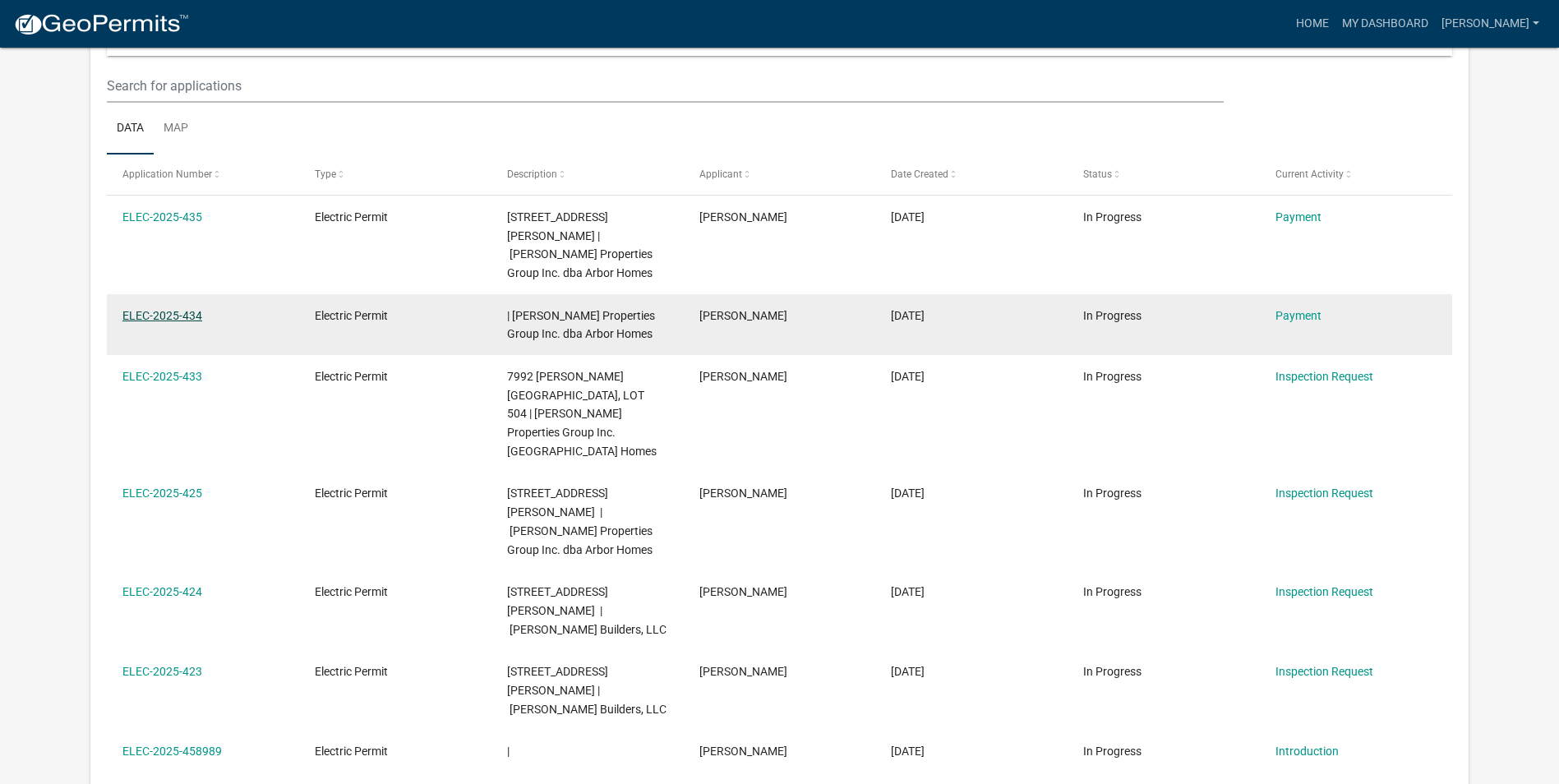
click at [172, 309] on link "ELEC-2025-434" at bounding box center [162, 315] width 80 height 14
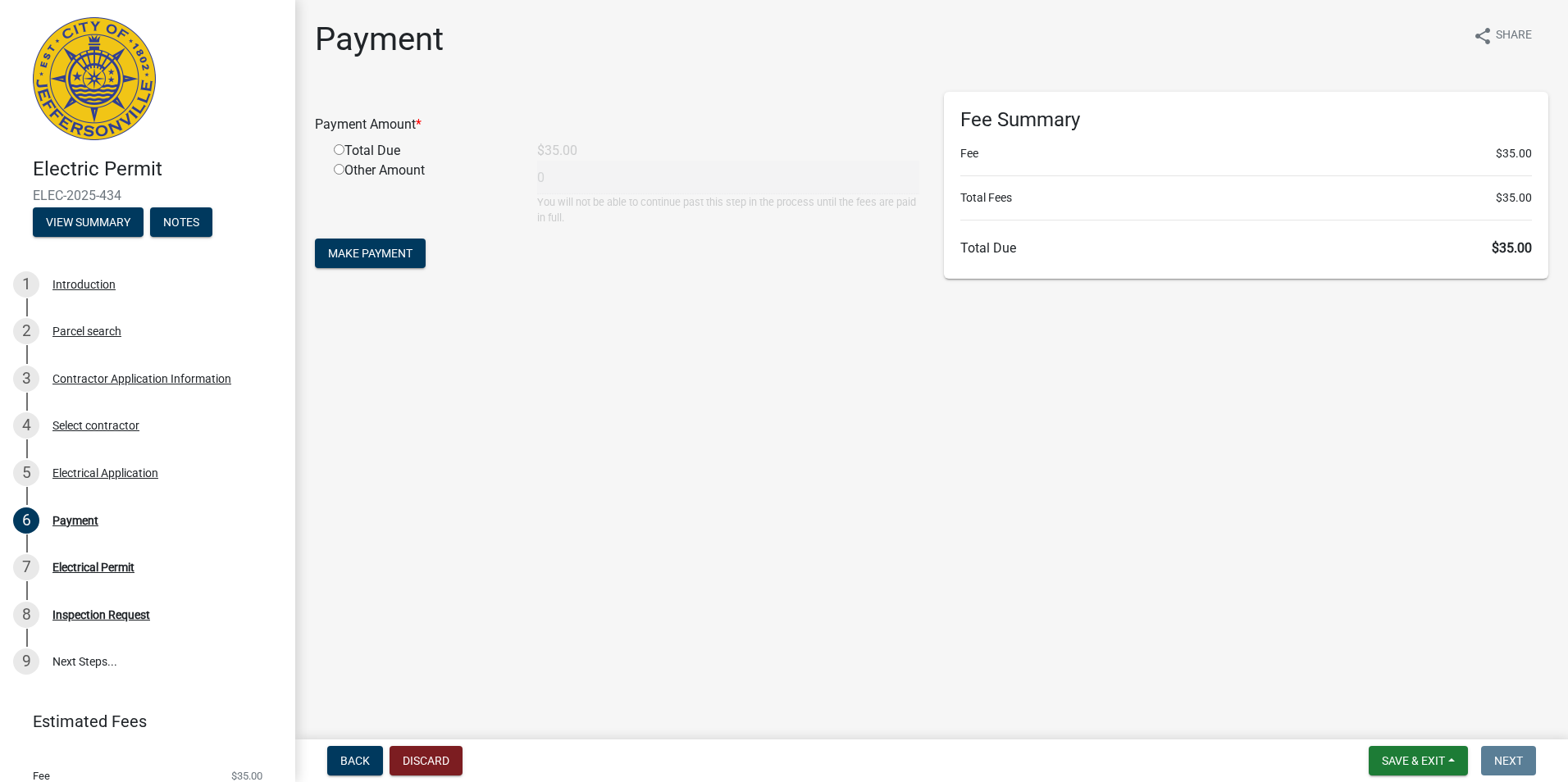
click at [340, 149] on input "radio" at bounding box center [339, 150] width 11 height 11
radio input "true"
type input "35"
click at [350, 253] on span "Make Payment" at bounding box center [370, 253] width 84 height 14
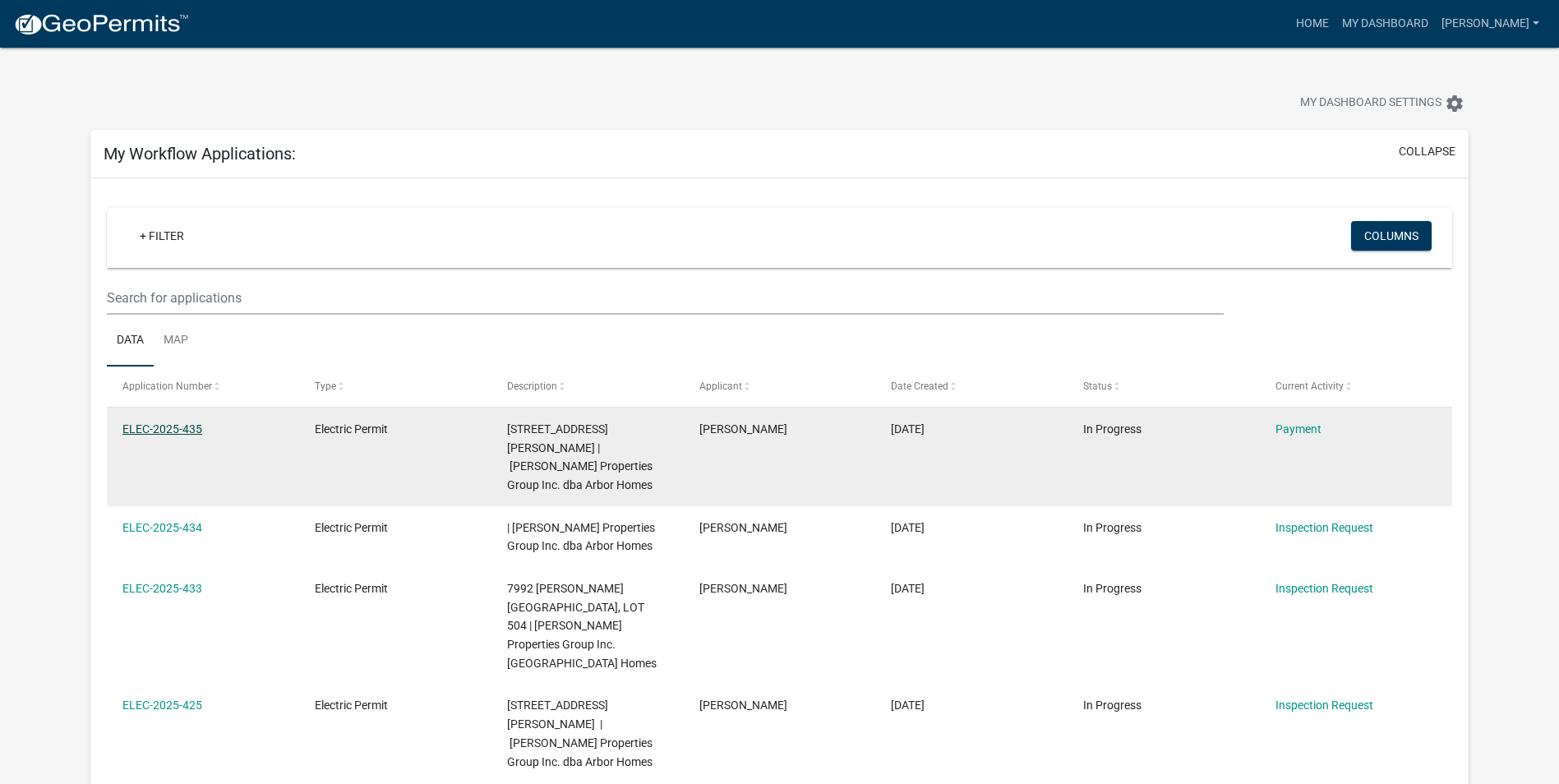
click at [181, 429] on link "ELEC-2025-435" at bounding box center [162, 429] width 80 height 14
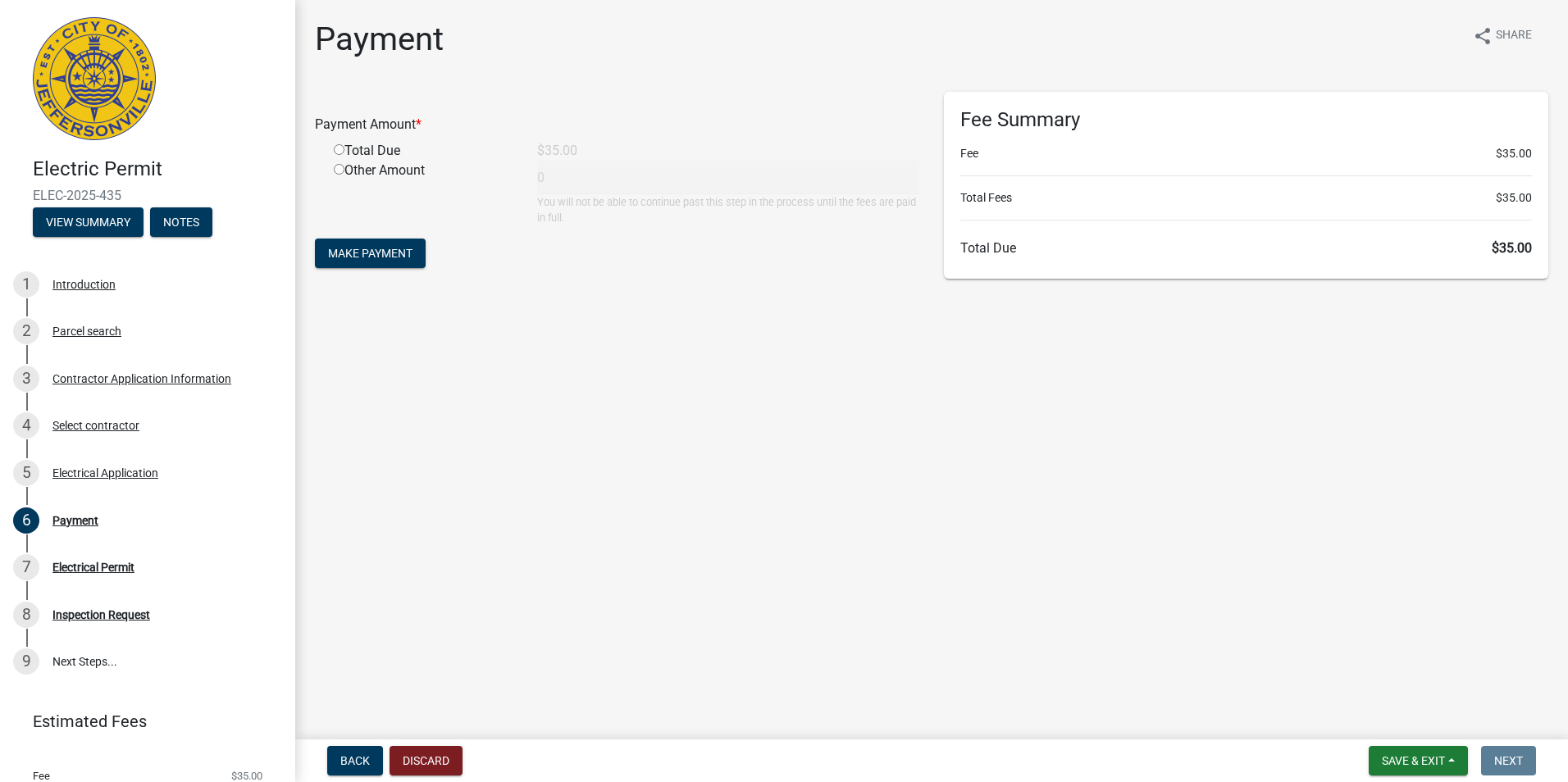
click at [335, 148] on input "radio" at bounding box center [339, 150] width 11 height 11
radio input "true"
type input "35"
click at [378, 250] on span "Make Payment" at bounding box center [370, 253] width 84 height 14
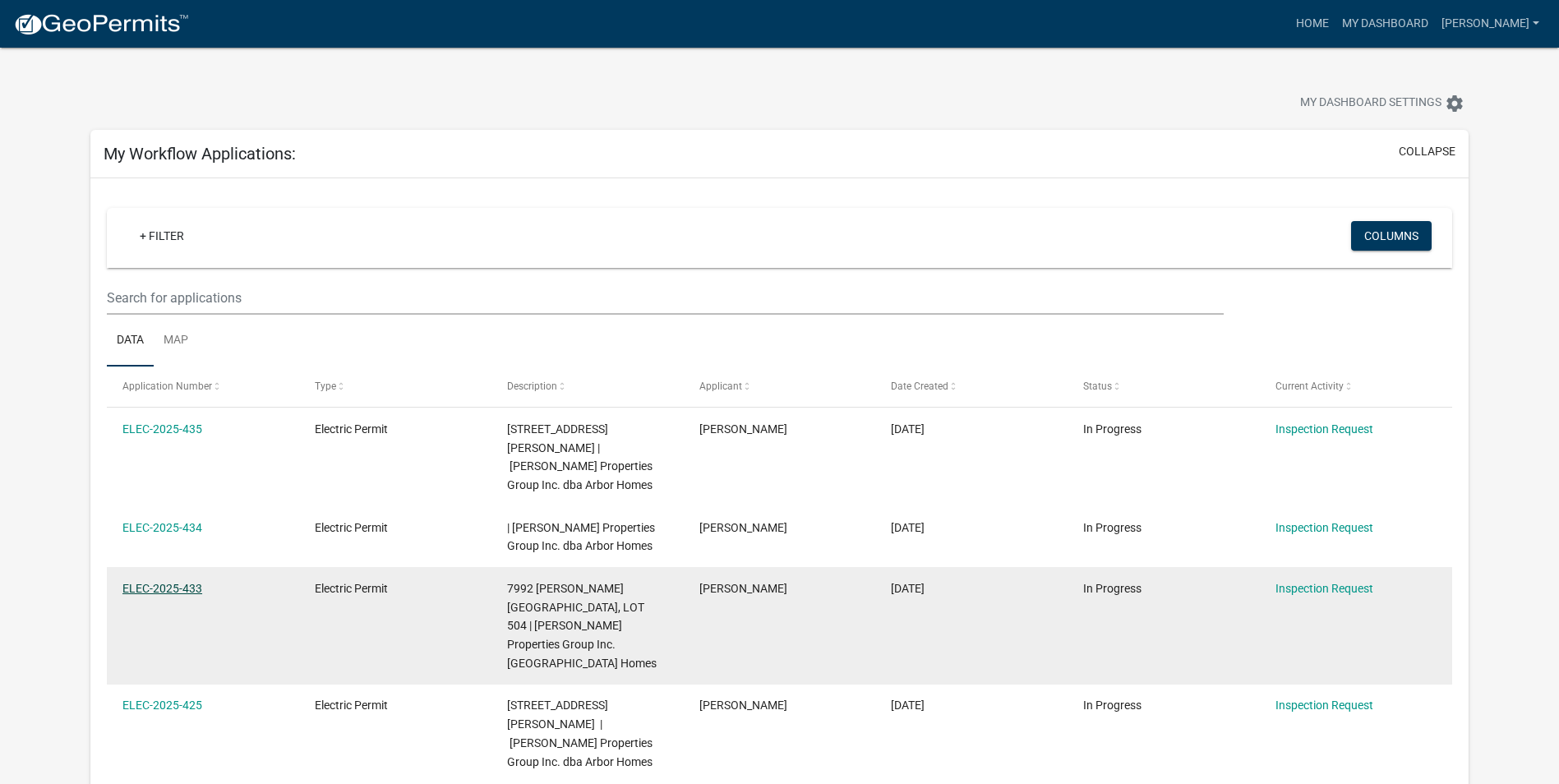
click at [181, 582] on link "ELEC-2025-433" at bounding box center [162, 588] width 80 height 14
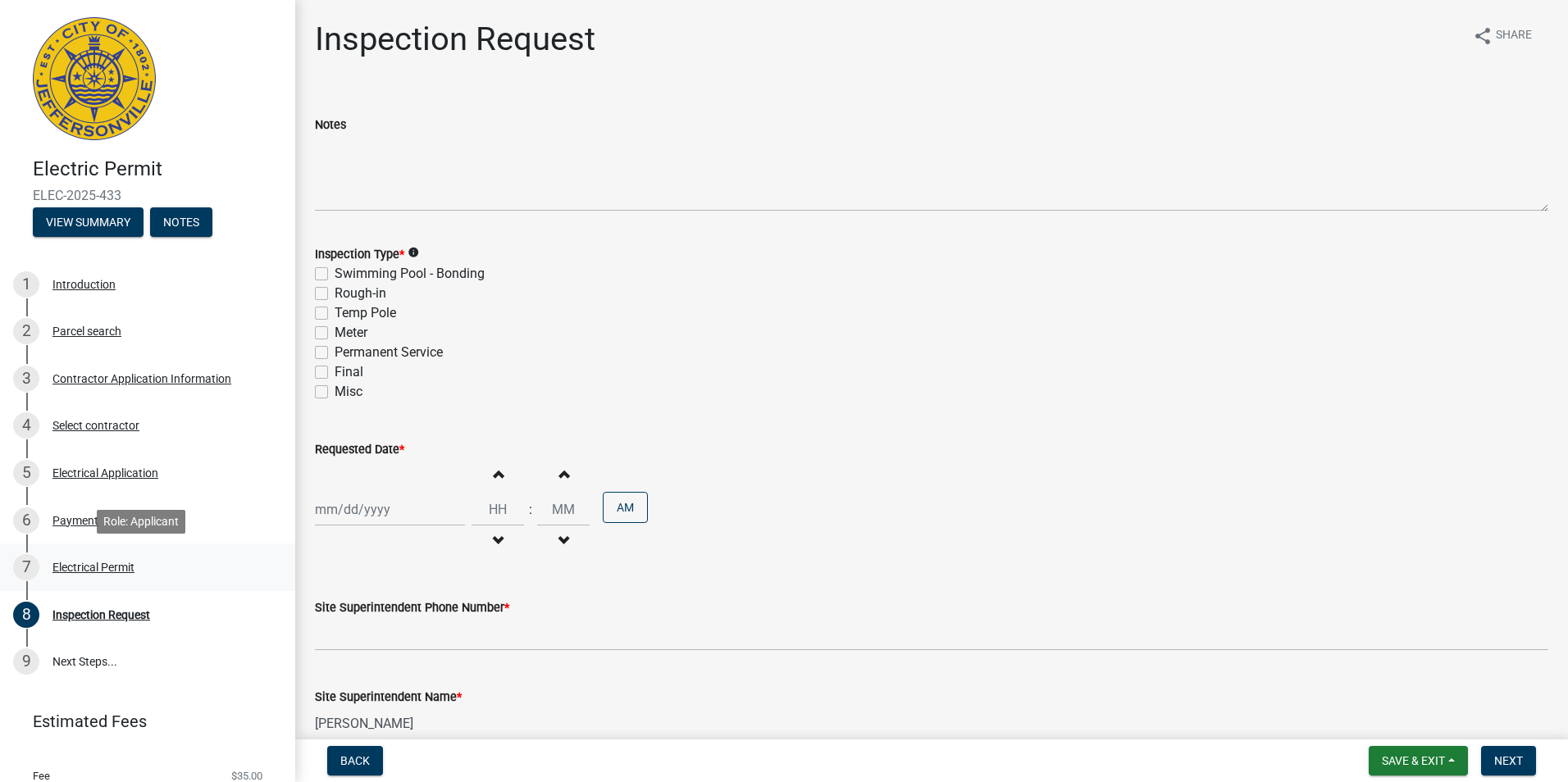
click at [75, 565] on div "Electrical Permit" at bounding box center [93, 567] width 82 height 12
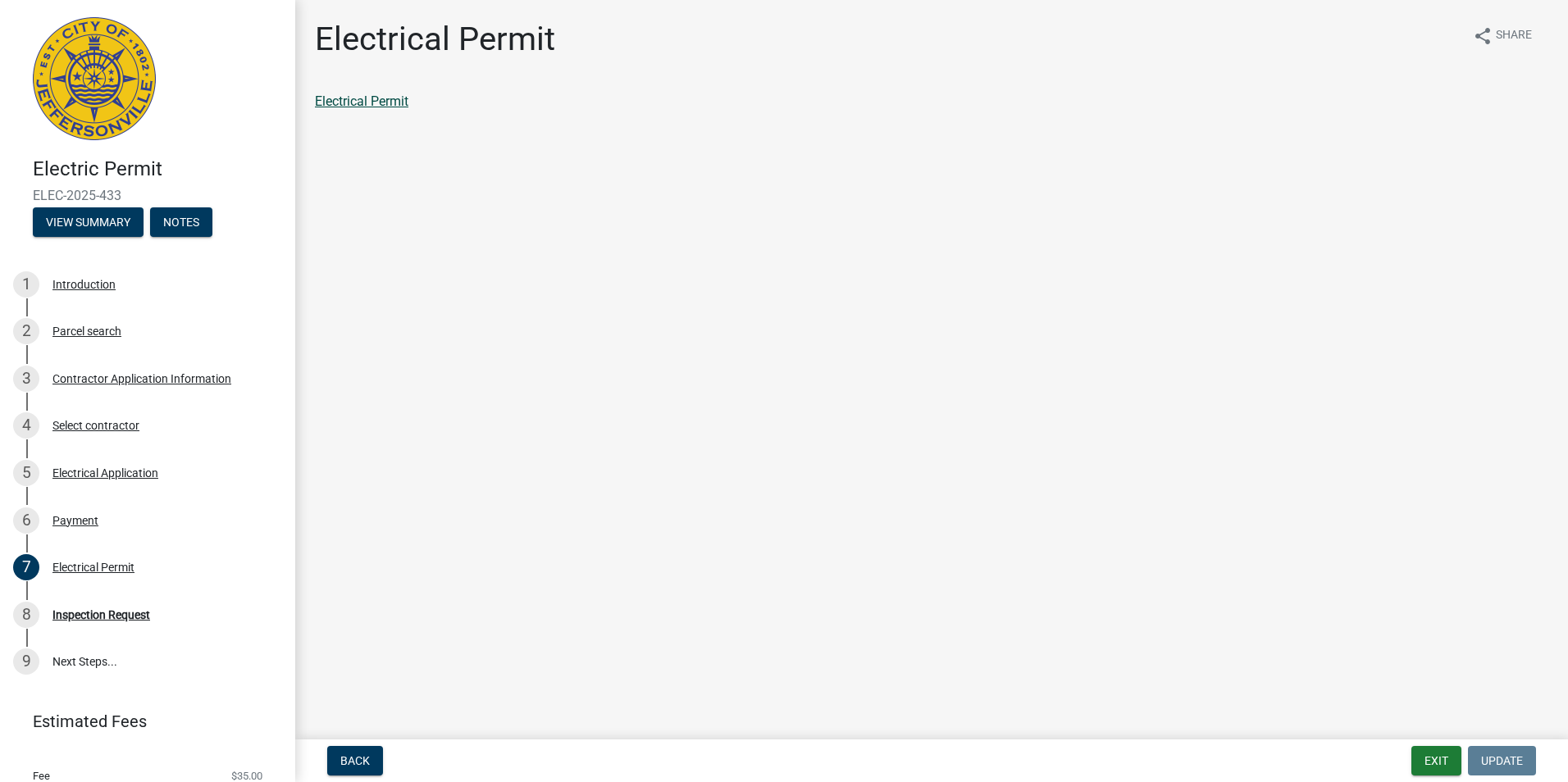
click at [358, 102] on link "Electrical Permit" at bounding box center [361, 100] width 93 height 15
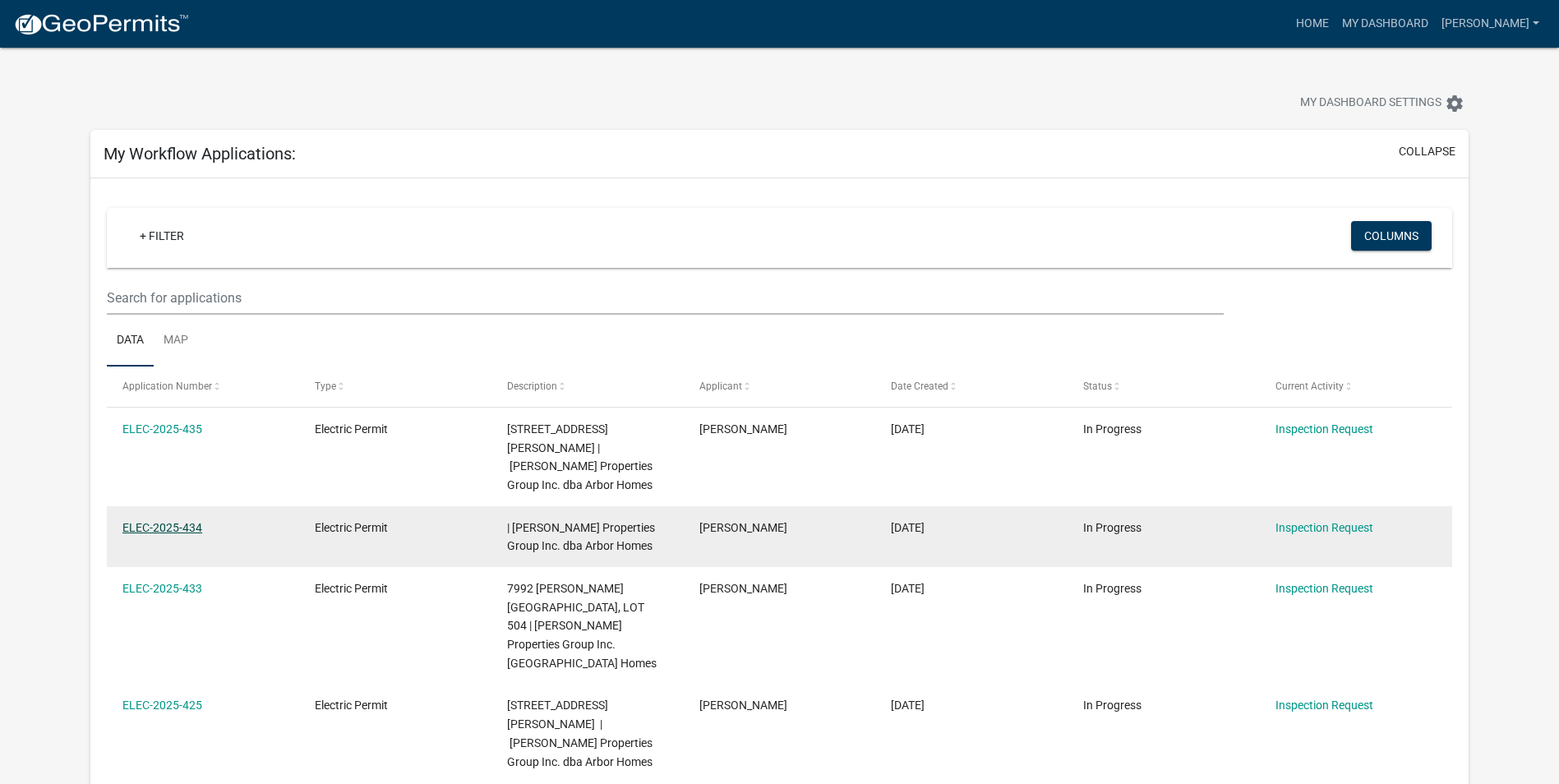
click at [191, 521] on link "ELEC-2025-434" at bounding box center [162, 528] width 80 height 14
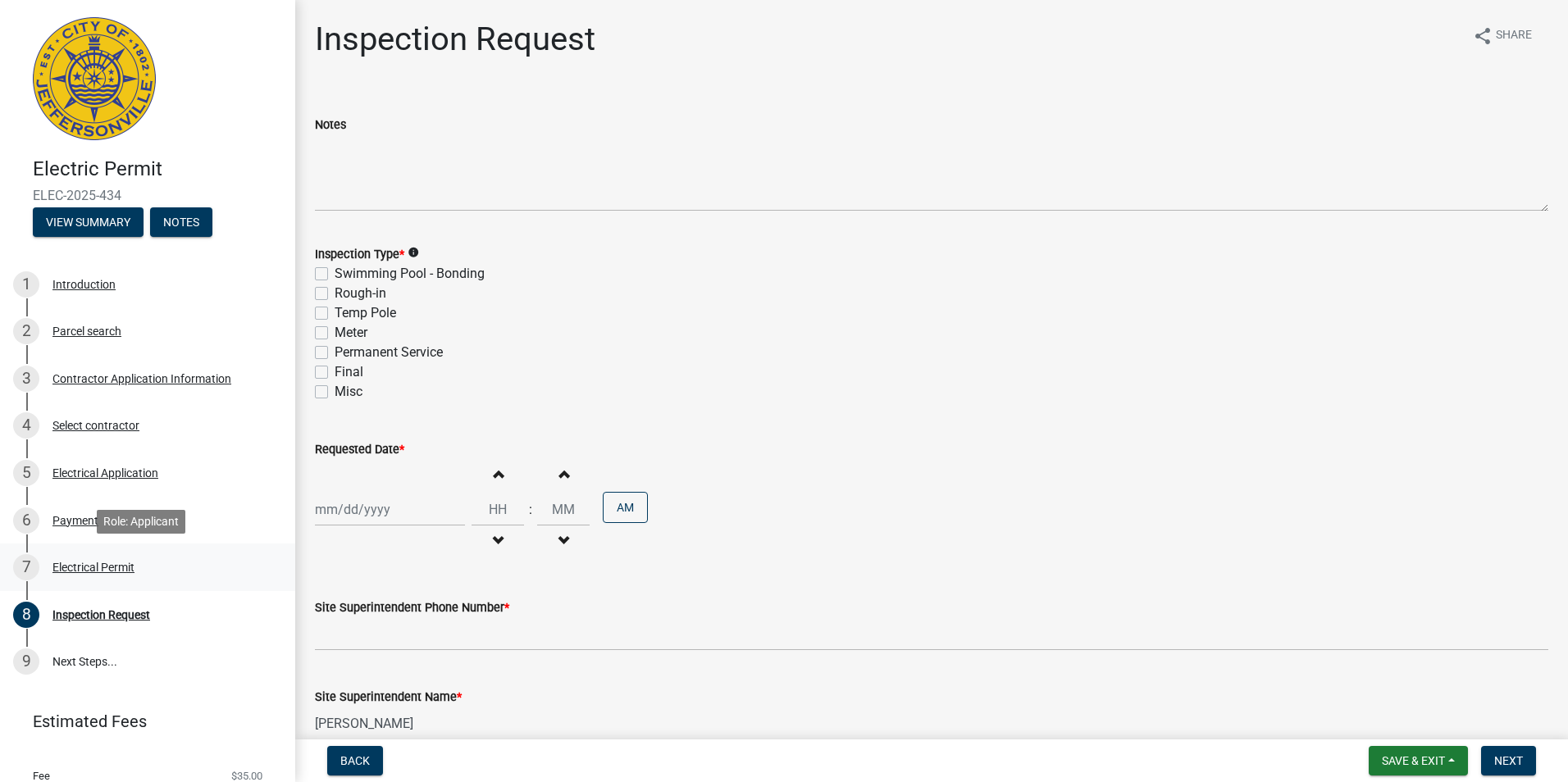
click at [87, 570] on div "Electrical Permit" at bounding box center [93, 567] width 82 height 12
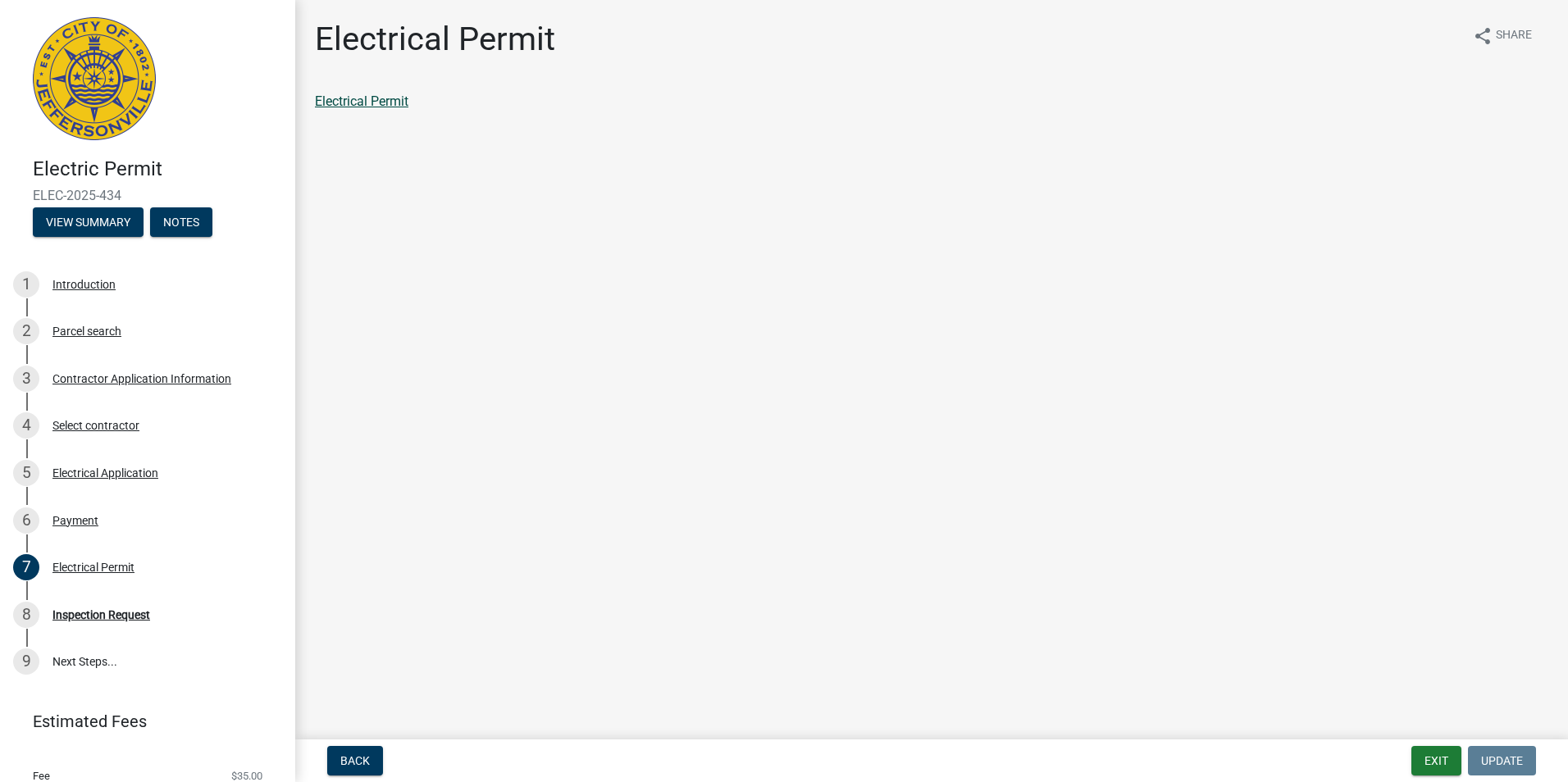
click at [379, 100] on link "Electrical Permit" at bounding box center [361, 100] width 93 height 15
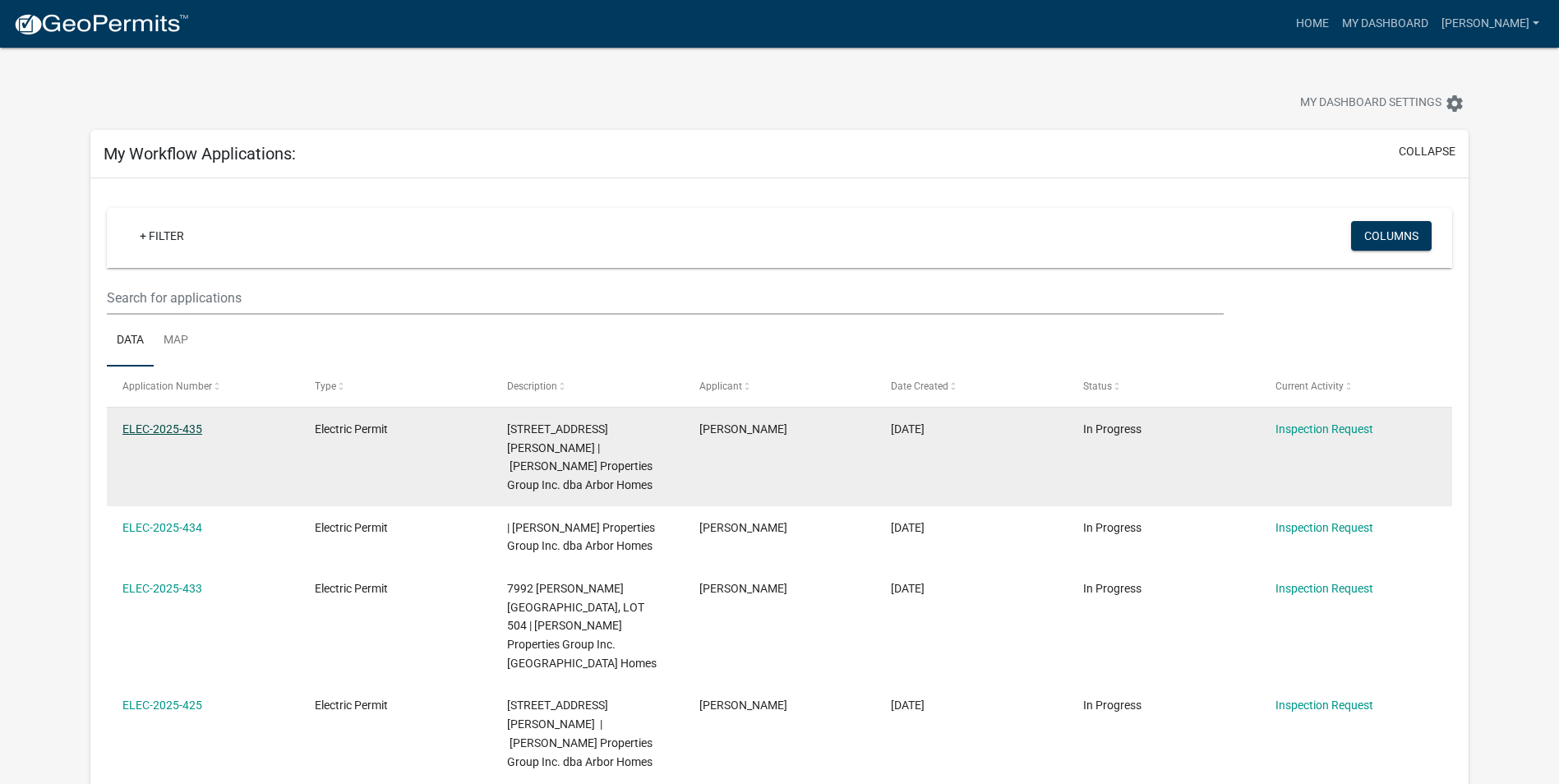
click at [181, 428] on link "ELEC-2025-435" at bounding box center [162, 429] width 80 height 14
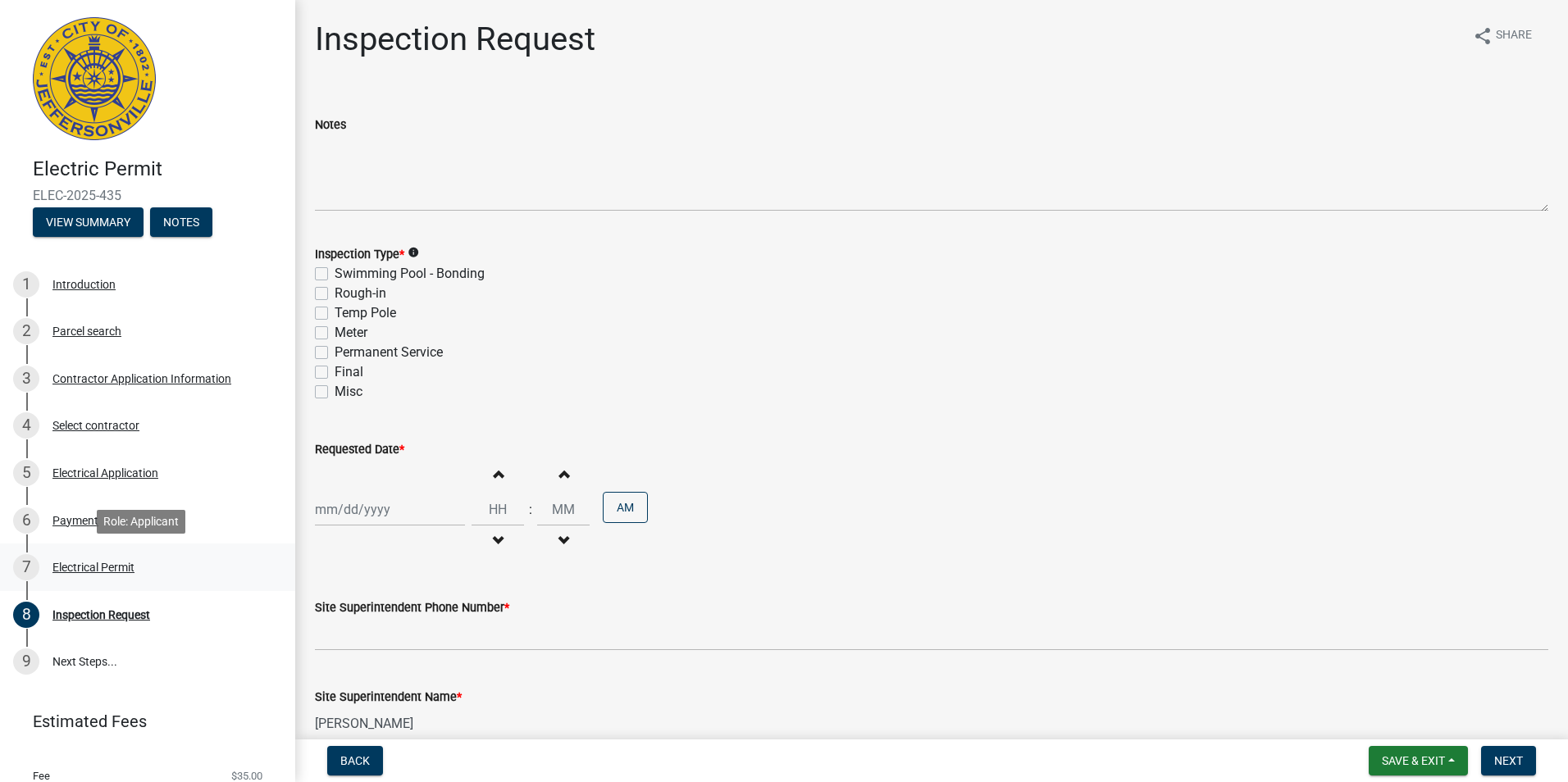
click at [110, 568] on div "Electrical Permit" at bounding box center [93, 567] width 82 height 12
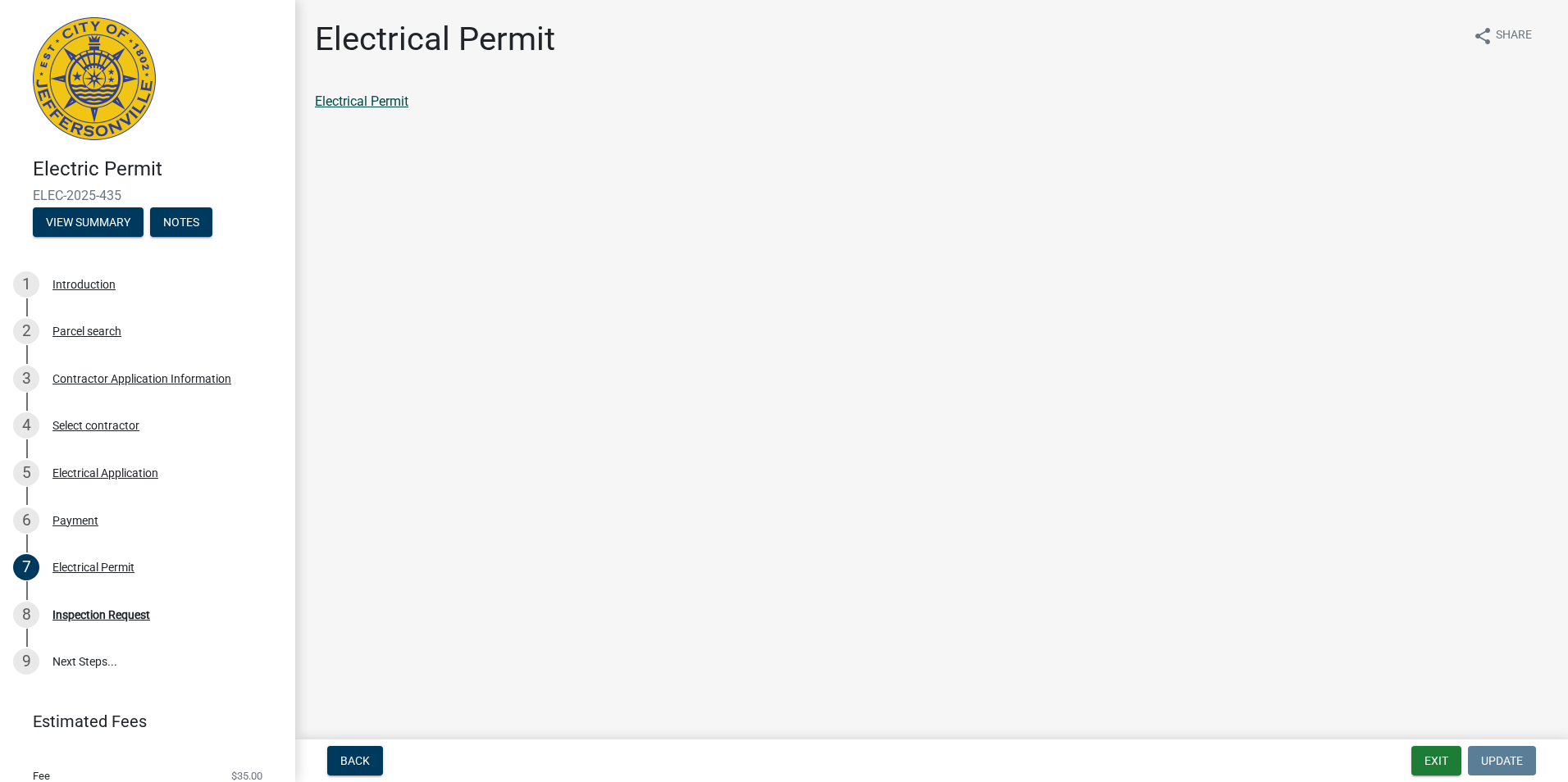
click at [350, 103] on link "Electrical Permit" at bounding box center [361, 100] width 93 height 15
click at [99, 613] on div "Inspection Request" at bounding box center [101, 615] width 98 height 12
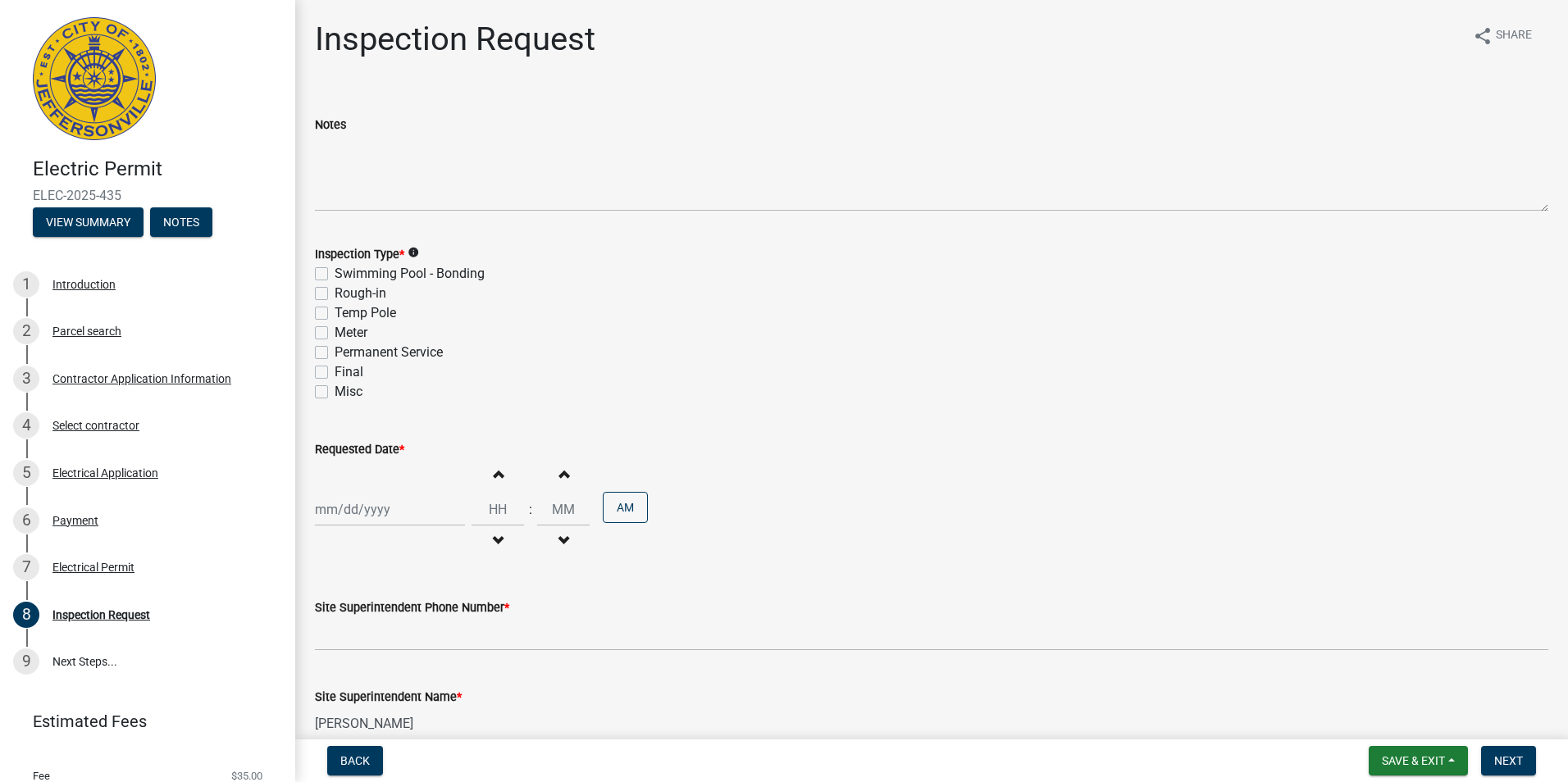
click at [335, 315] on label "Temp Pole" at bounding box center [365, 314] width 61 height 20
click at [335, 314] on input "Temp Pole" at bounding box center [340, 309] width 11 height 11
checkbox input "true"
checkbox input "false"
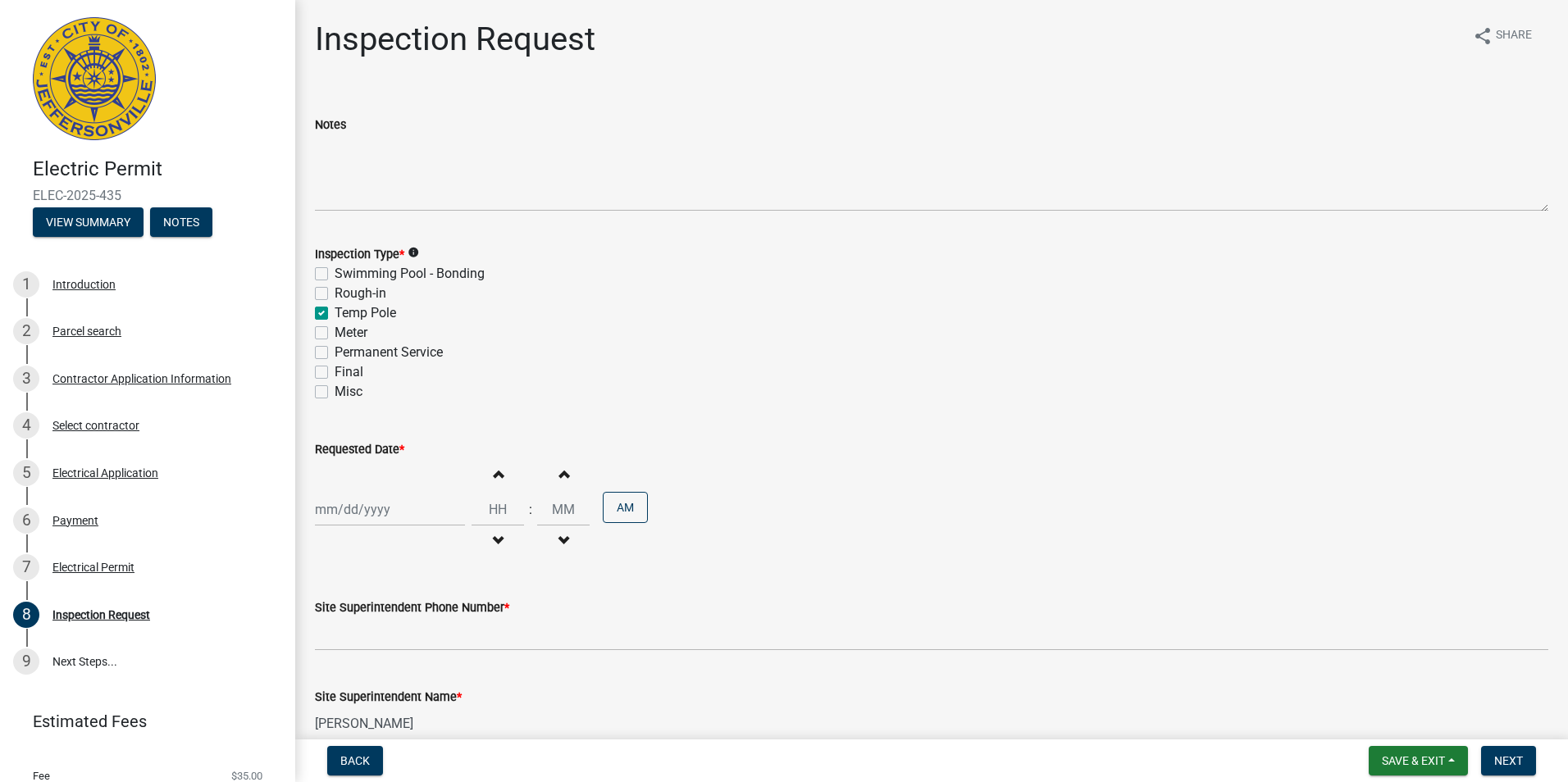
checkbox input "true"
checkbox input "false"
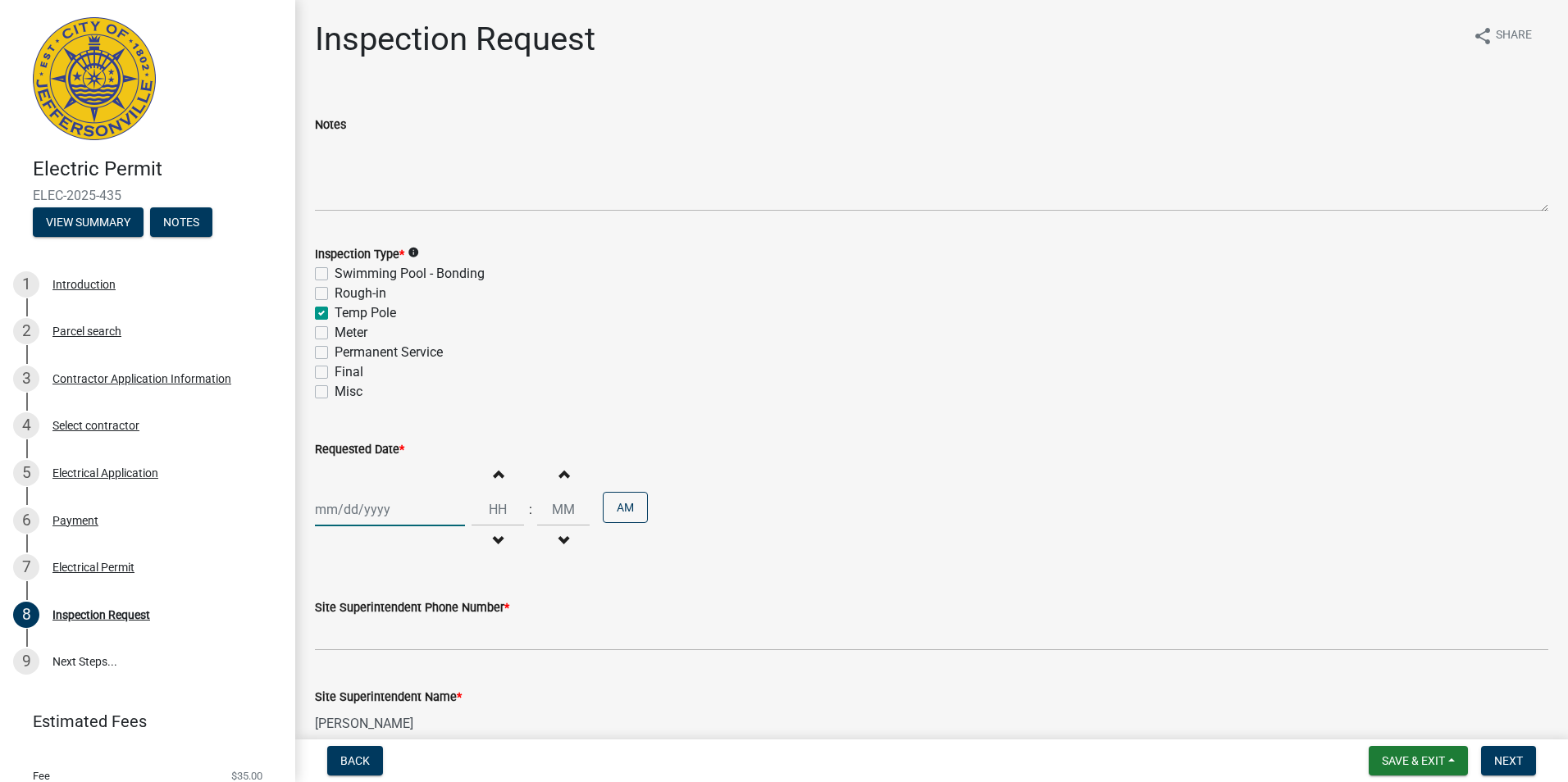
select select "8"
select select "2025"
click at [411, 510] on div "Jan Feb Mar Apr May Jun Jul Aug Sep Oct Nov Dec 1525 1526 1527 1528 1529 1530 1…" at bounding box center [390, 509] width 150 height 33
click at [357, 393] on div "12" at bounding box center [357, 395] width 26 height 26
type input "[DATE]"
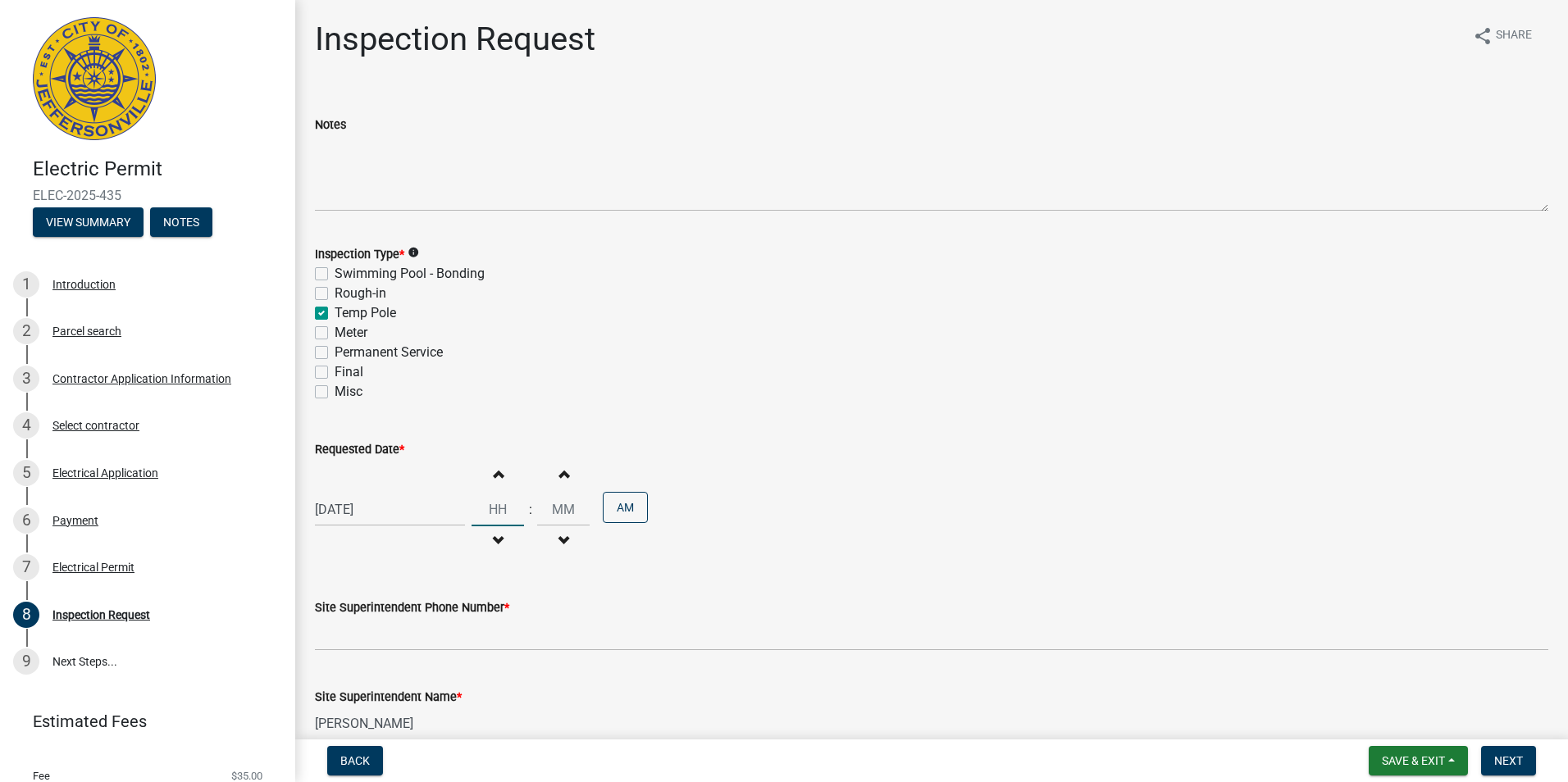
click at [501, 515] on input "Hours" at bounding box center [497, 509] width 52 height 33
click at [496, 514] on input "Hours" at bounding box center [497, 509] width 52 height 33
type input "10"
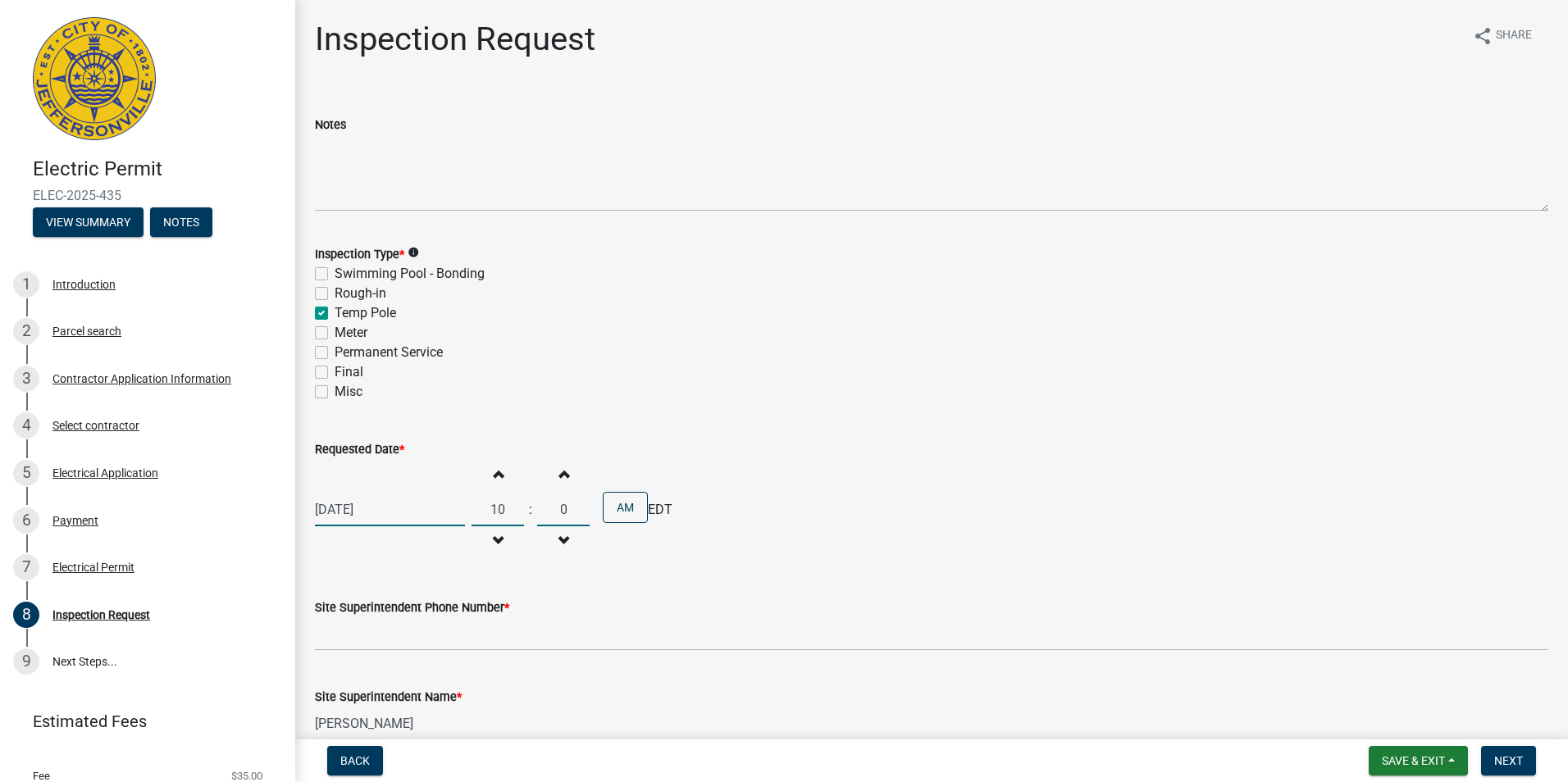
type input "00"
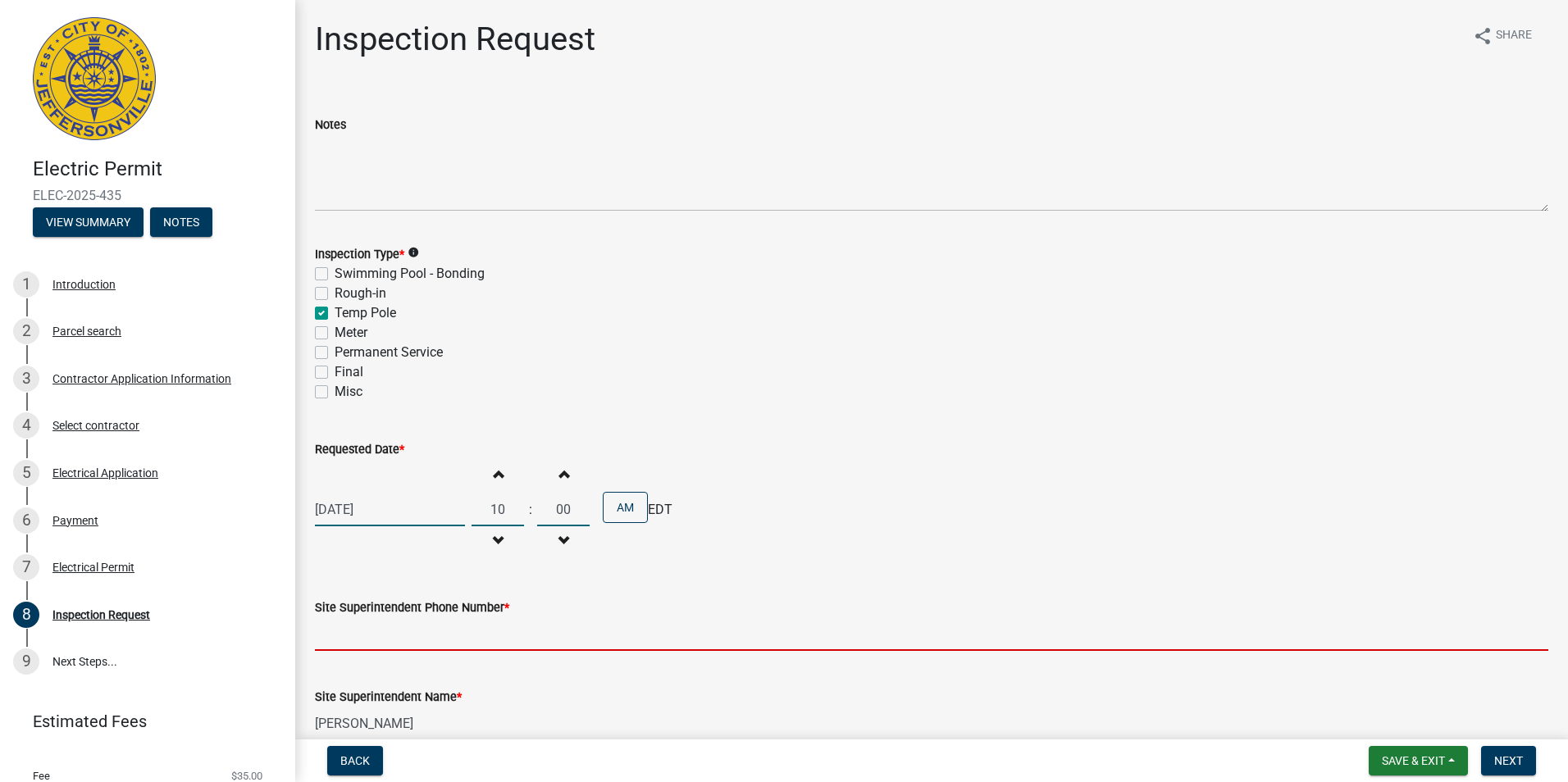
click at [442, 638] on input "Site Superintendent Phone Number *" at bounding box center [931, 634] width 1233 height 33
type input "[PHONE_NUMBER]"
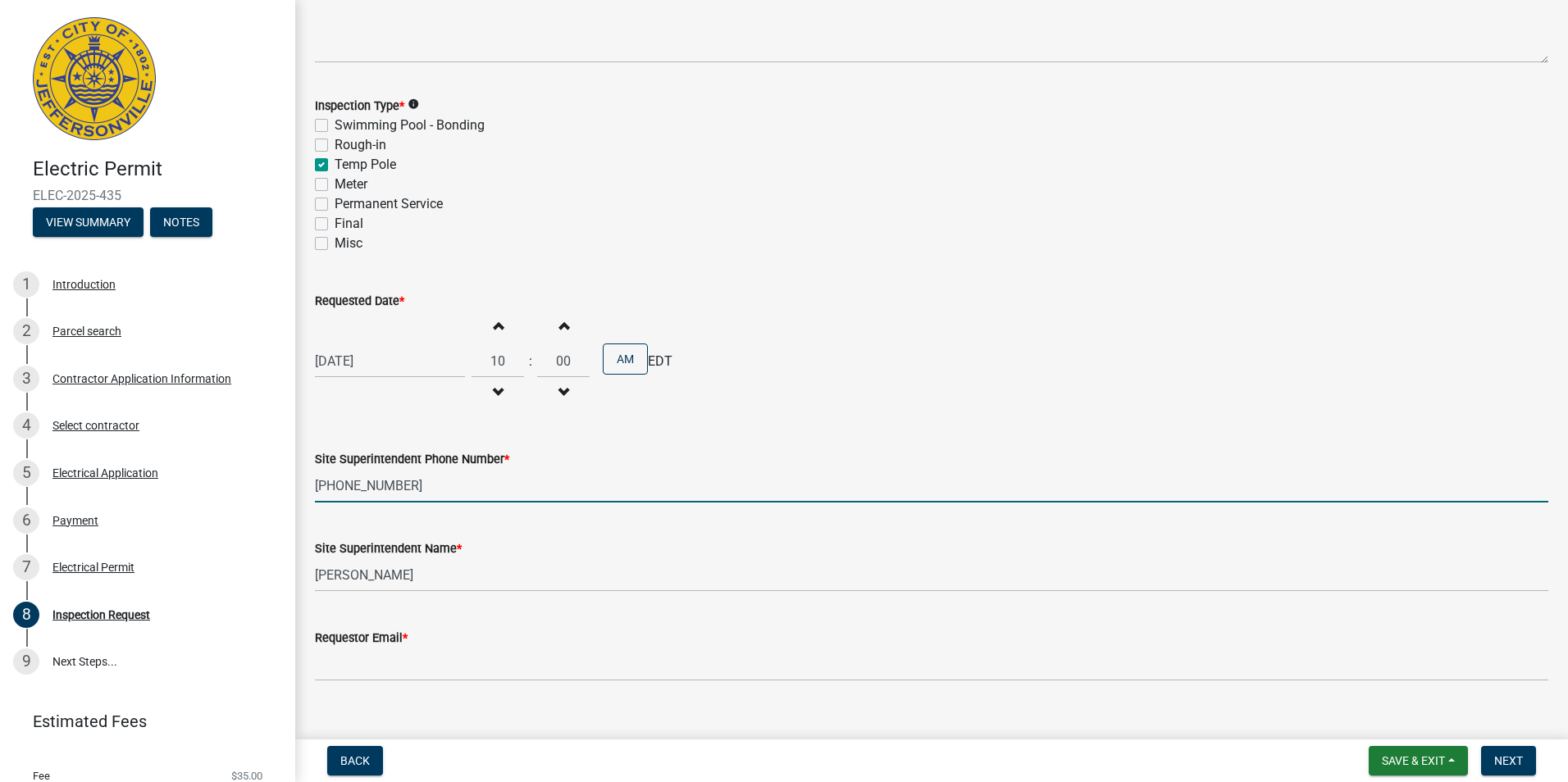
scroll to position [174, 0]
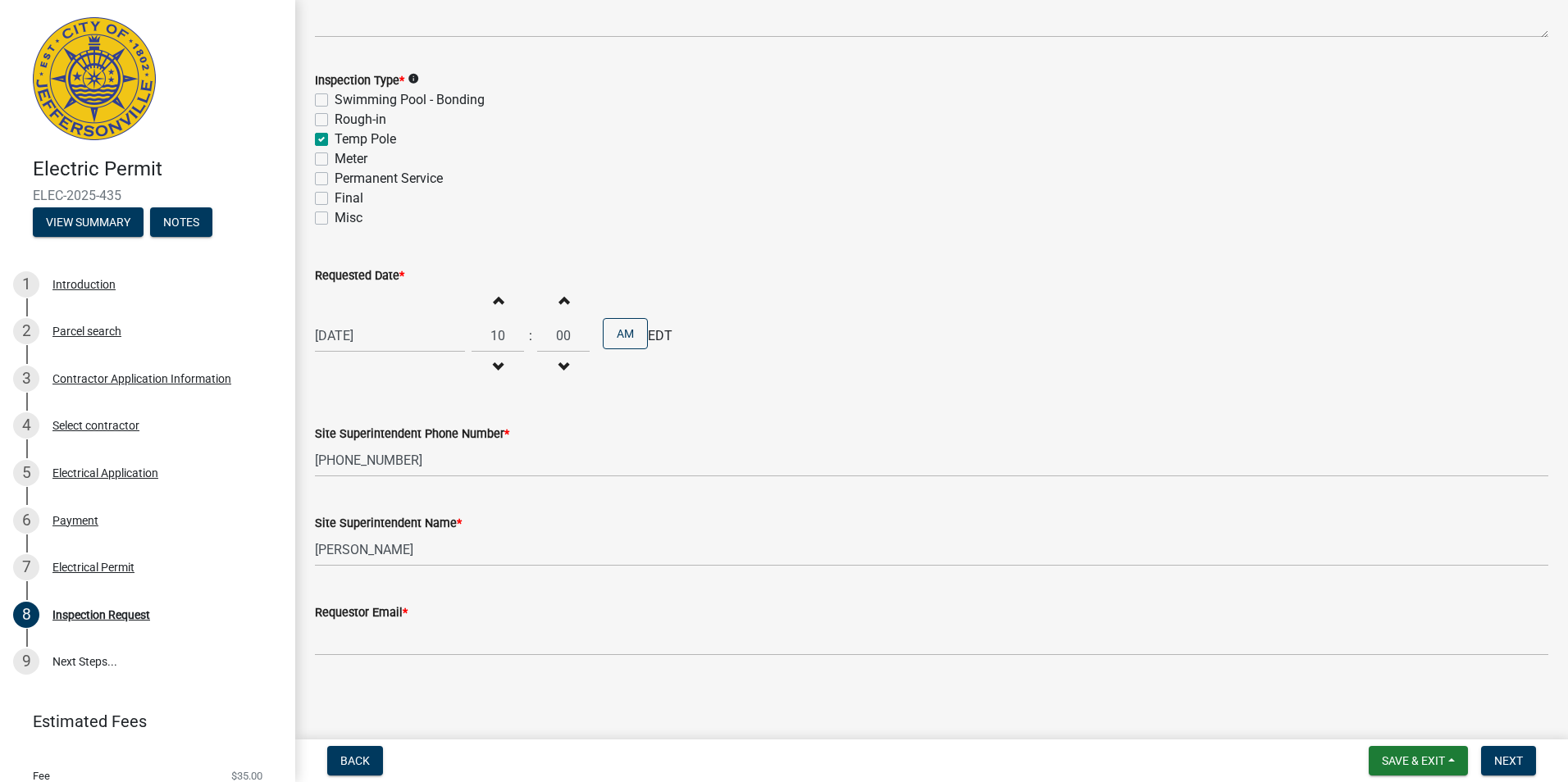
click at [388, 610] on label "Requestor Email *" at bounding box center [361, 613] width 92 height 12
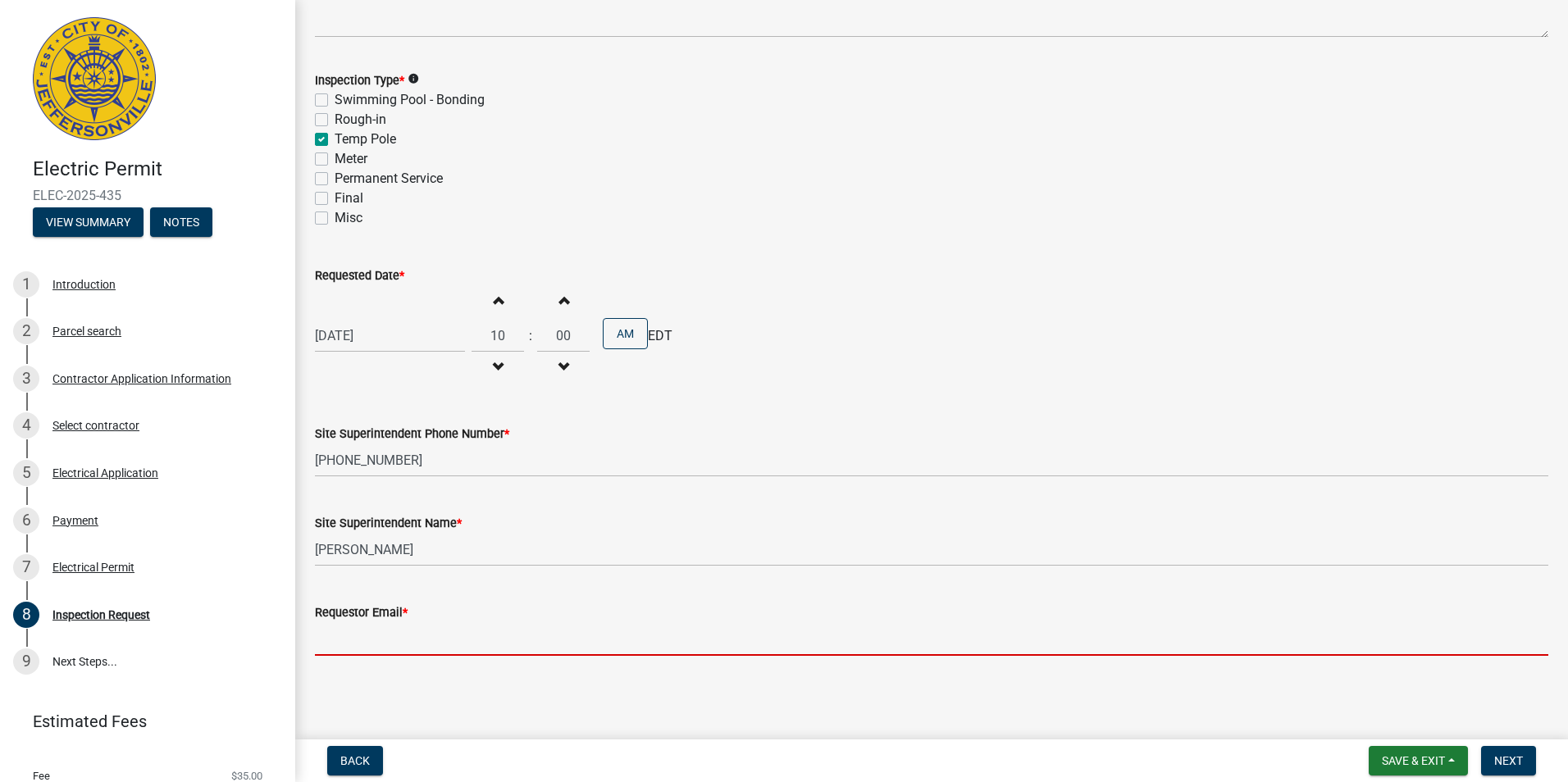
click at [388, 622] on input "Requestor Email *" at bounding box center [931, 638] width 1233 height 33
click at [373, 638] on input "Requestor Email *" at bounding box center [931, 638] width 1233 height 33
type input "[EMAIL_ADDRESS][PERSON_NAME][DOMAIN_NAME]"
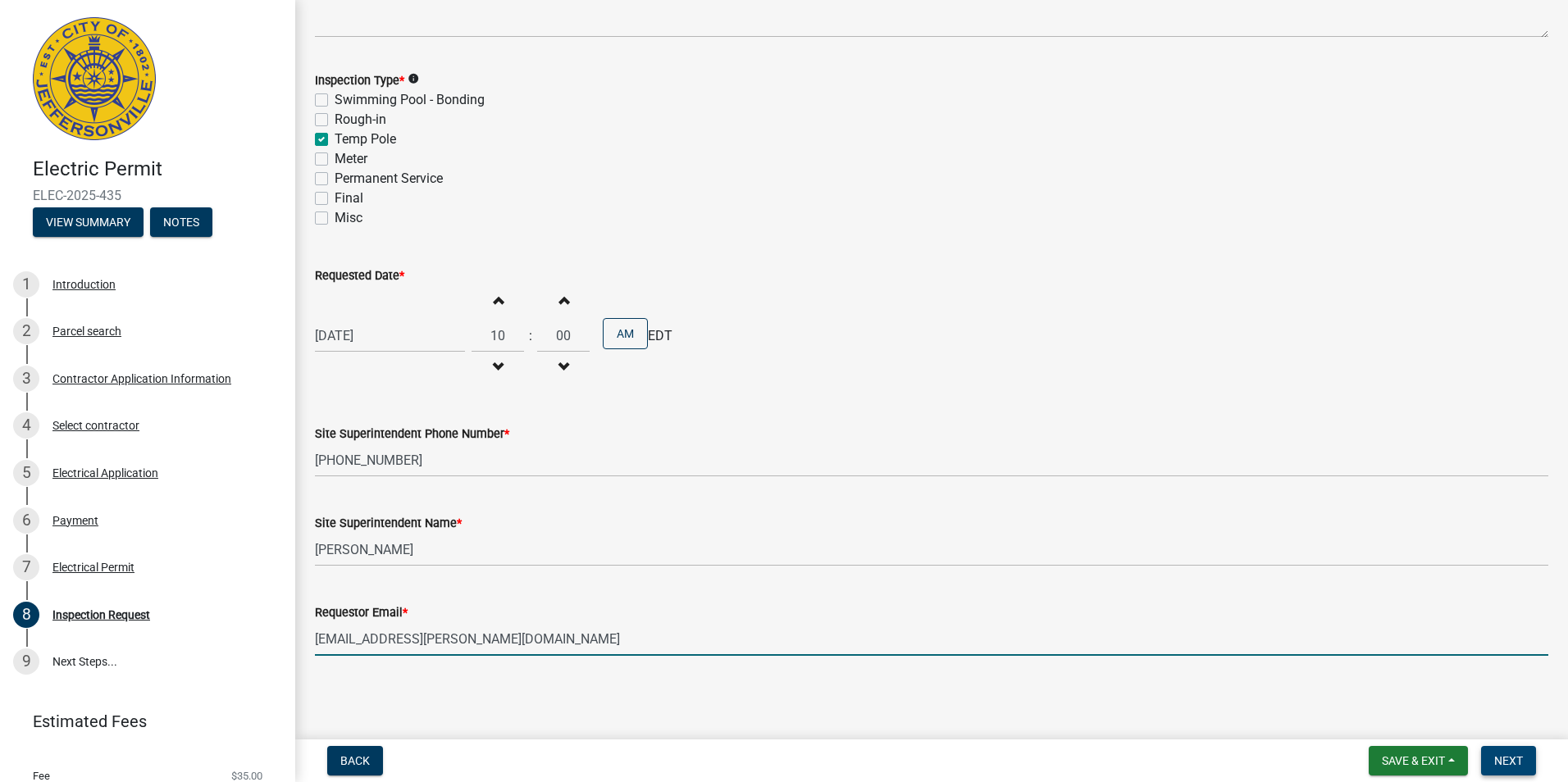
click at [779, 759] on span "Next" at bounding box center [1508, 760] width 29 height 14
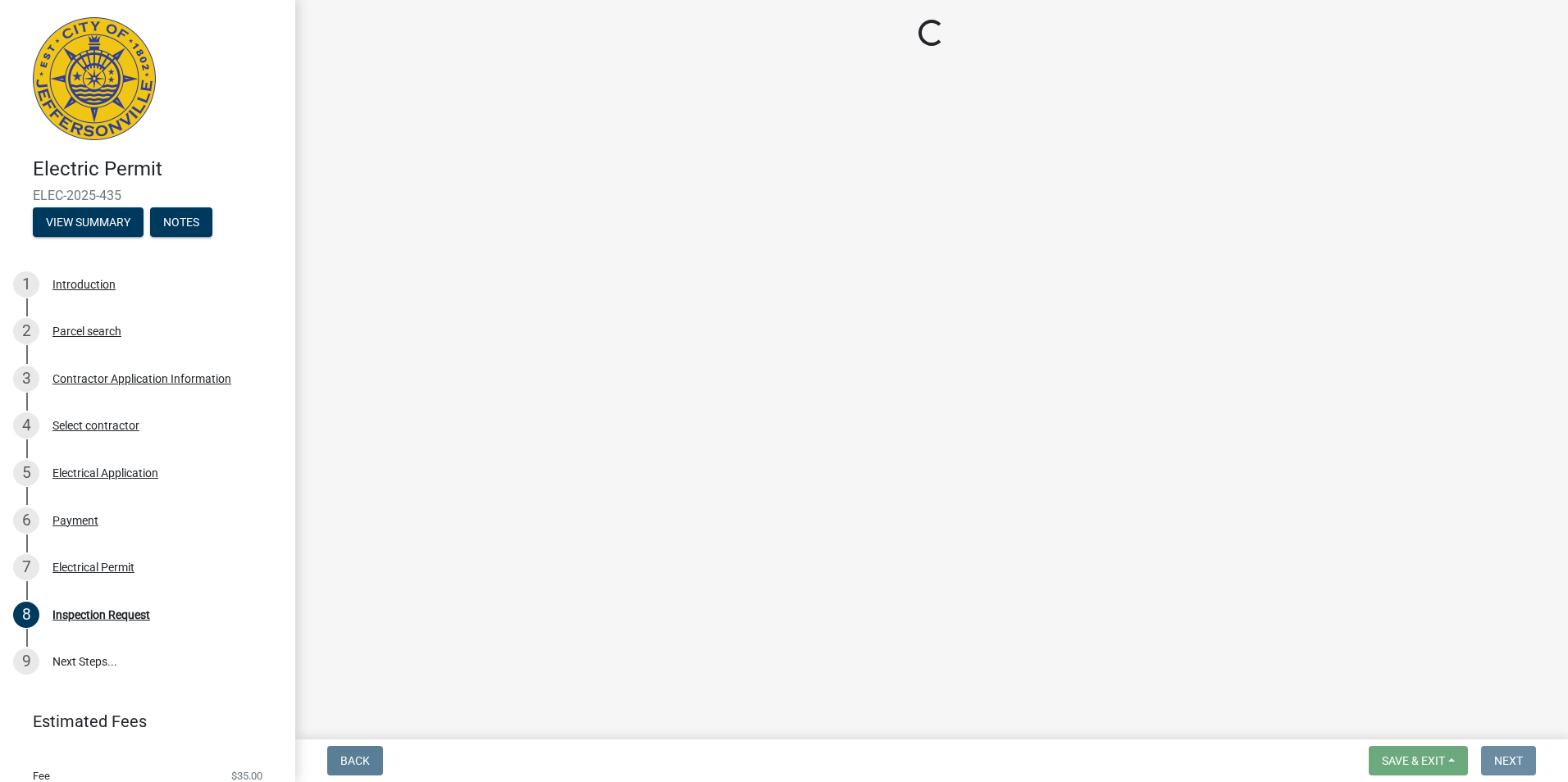
scroll to position [0, 0]
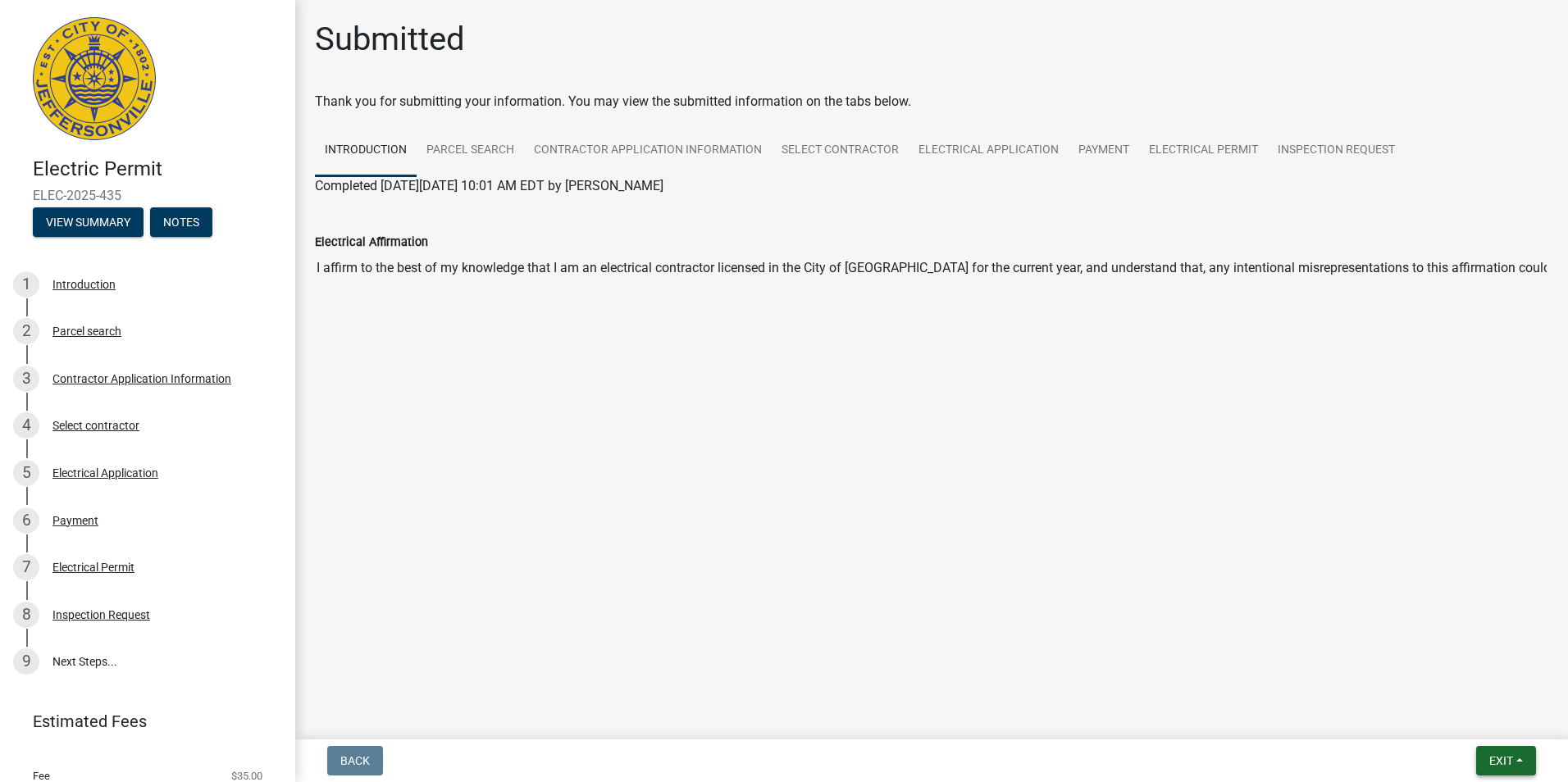
click at [779, 757] on span "Exit" at bounding box center [1501, 760] width 24 height 14
click at [779, 719] on button "Save & Exit" at bounding box center [1469, 719] width 131 height 40
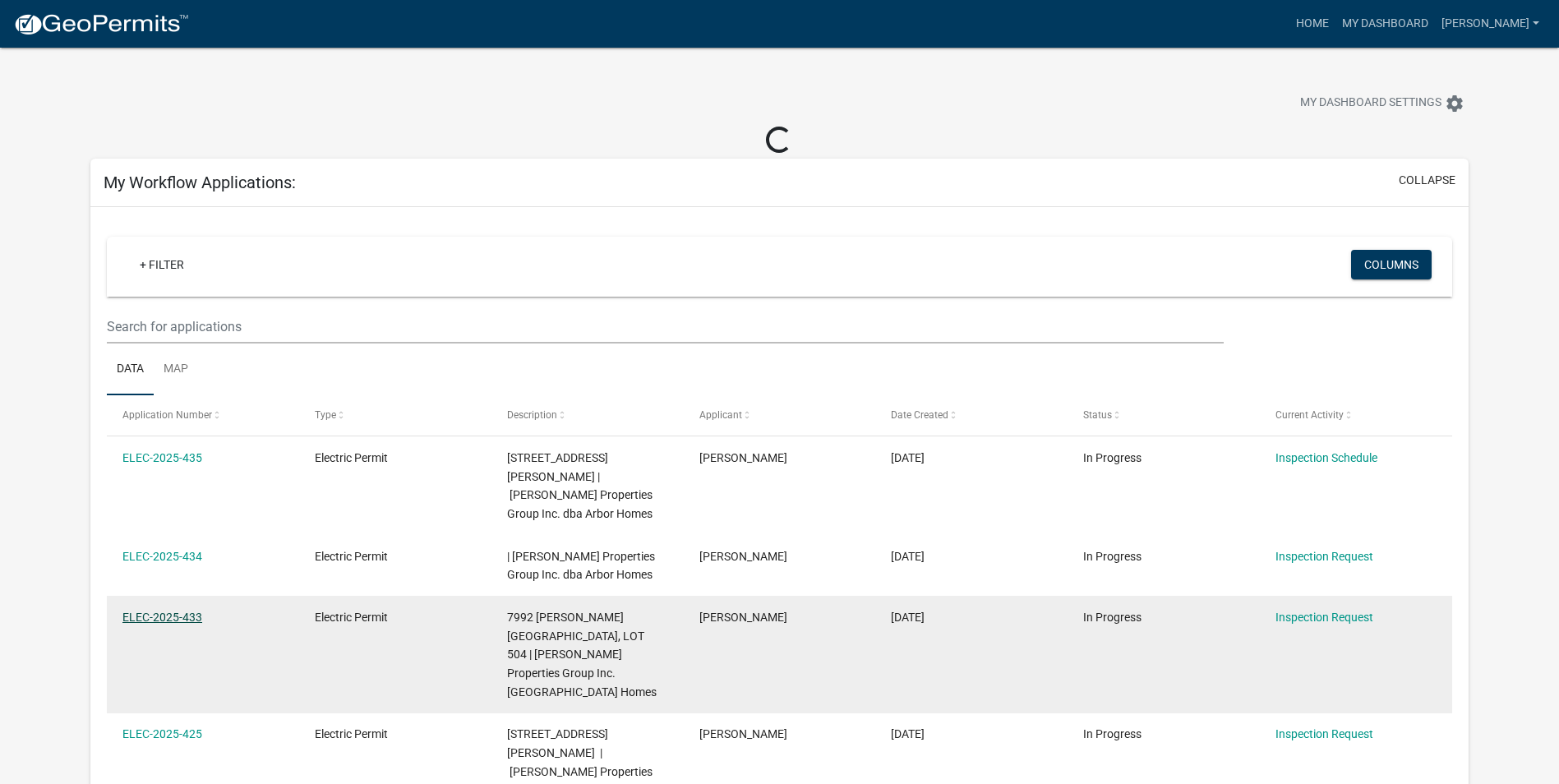
click at [189, 611] on link "ELEC-2025-433" at bounding box center [162, 617] width 80 height 14
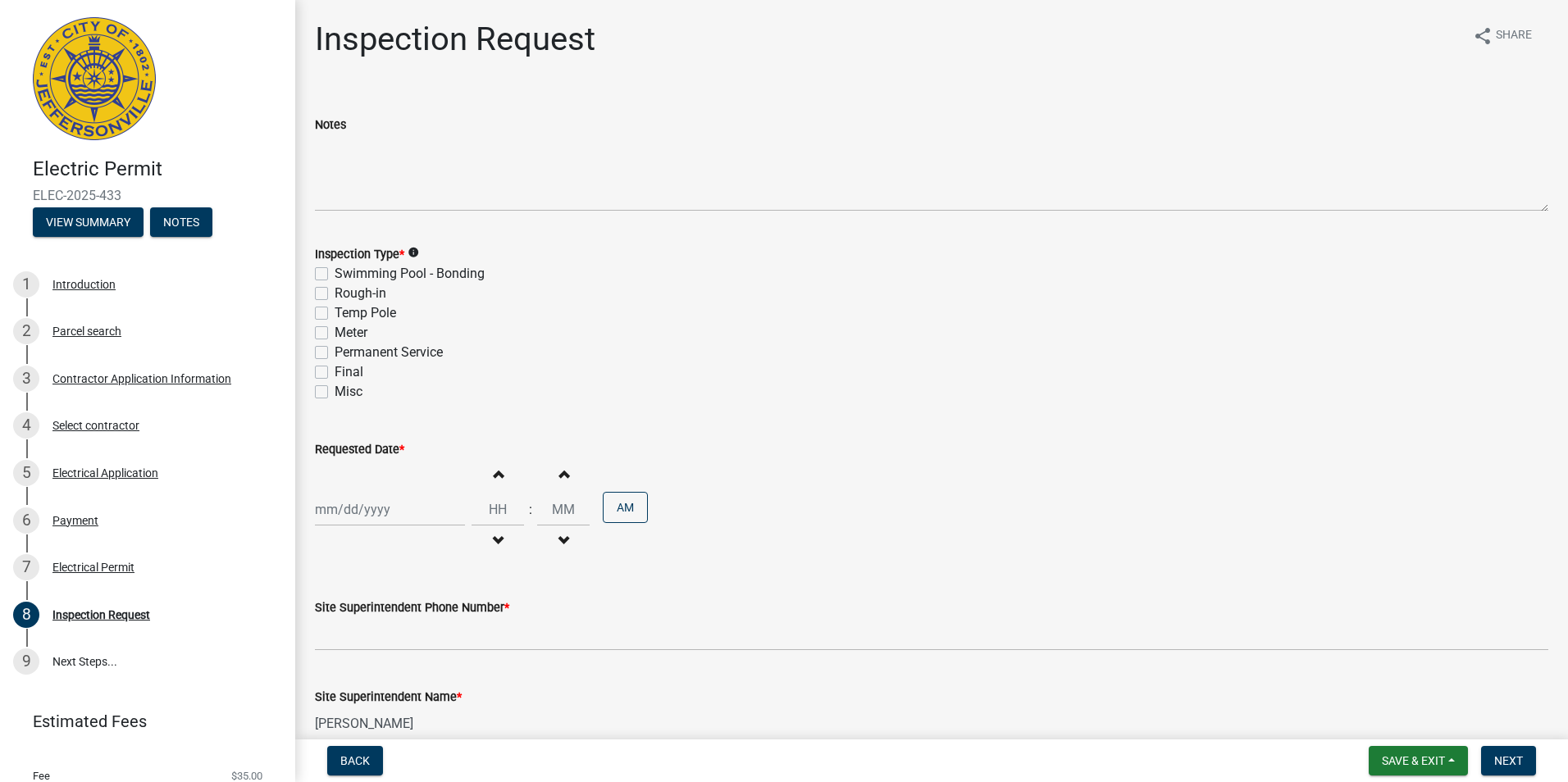
click at [335, 313] on label "Temp Pole" at bounding box center [365, 314] width 61 height 20
click at [335, 313] on input "Temp Pole" at bounding box center [340, 309] width 11 height 11
checkbox input "true"
checkbox input "false"
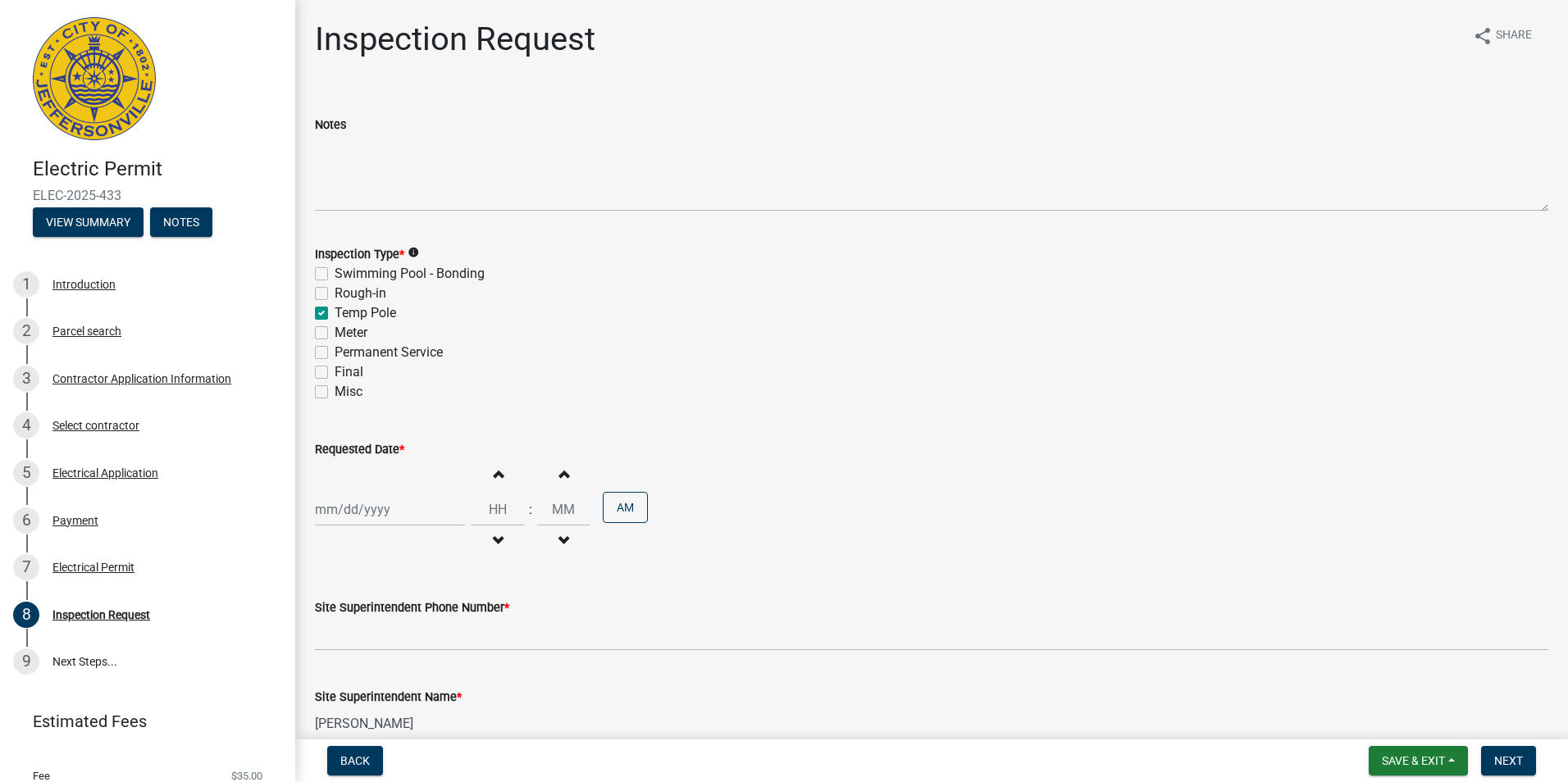
checkbox input "true"
checkbox input "false"
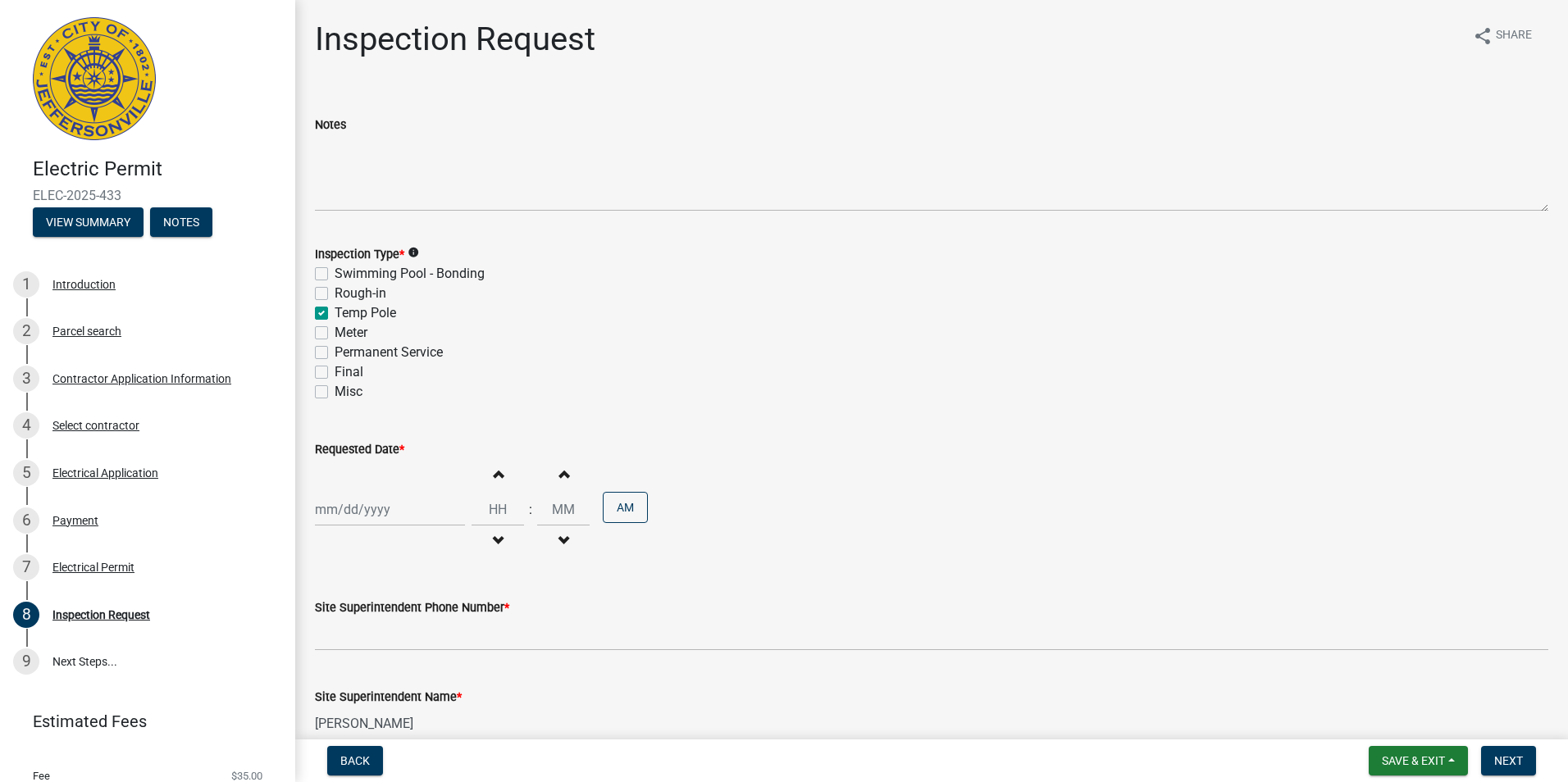
click at [342, 515] on div at bounding box center [390, 509] width 150 height 33
select select "8"
select select "2025"
click at [361, 394] on div "12" at bounding box center [357, 395] width 26 height 26
type input "[DATE]"
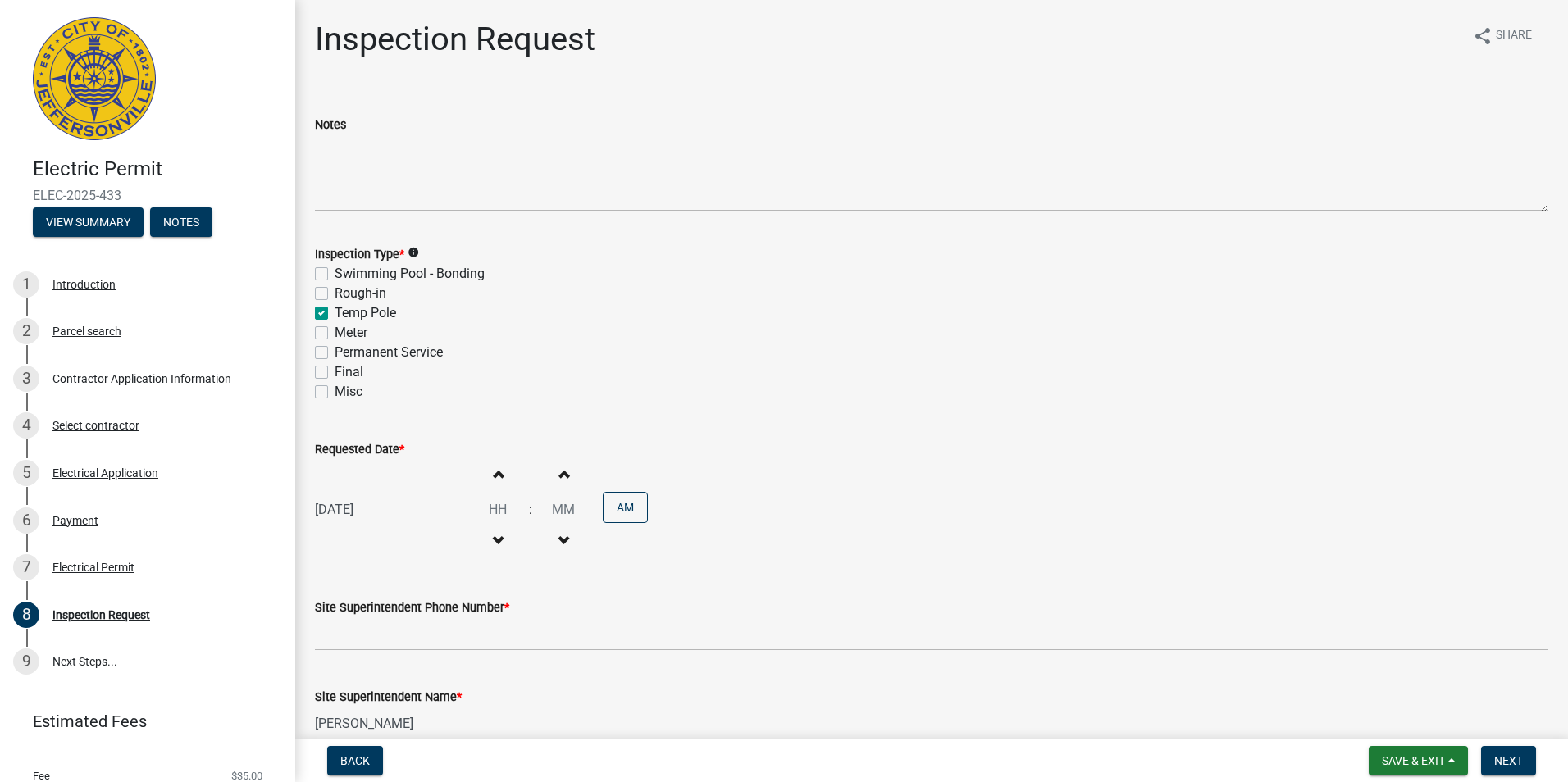
click at [494, 473] on span "button" at bounding box center [497, 474] width 8 height 14
type input "01"
type input "00"
click at [494, 473] on span "button" at bounding box center [497, 474] width 8 height 14
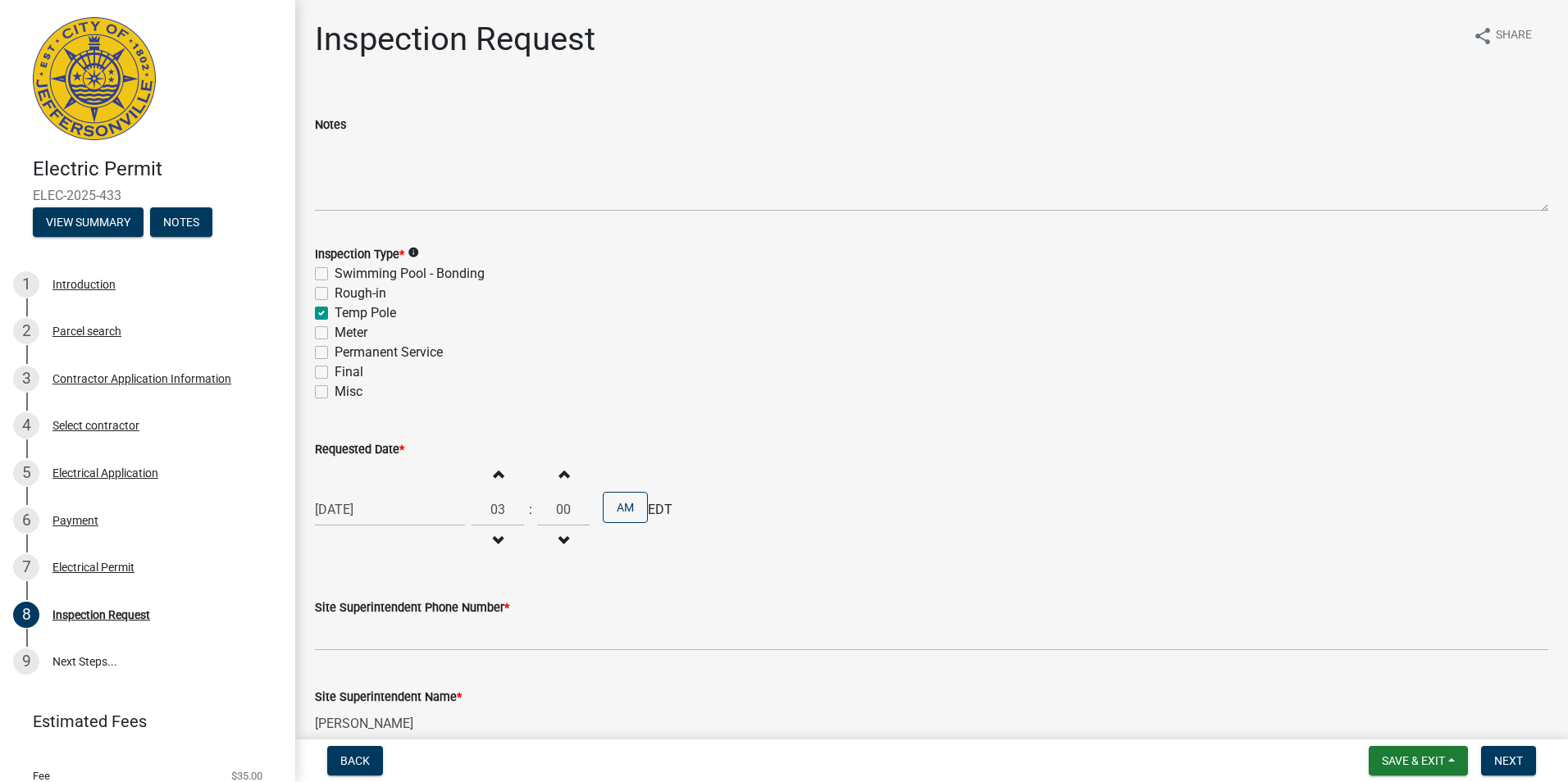
click at [494, 473] on span "button" at bounding box center [497, 474] width 8 height 14
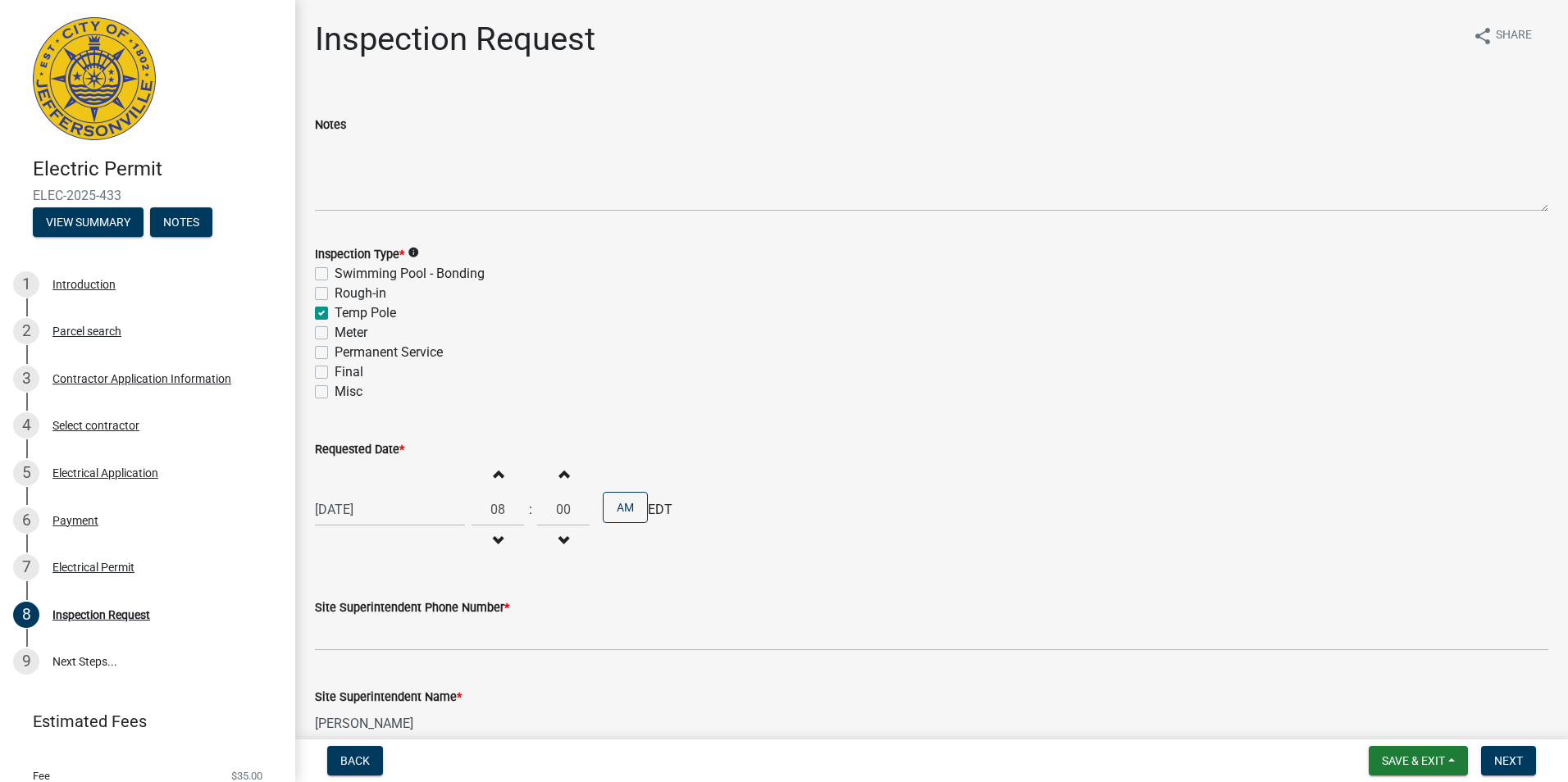
click at [494, 473] on span "button" at bounding box center [497, 474] width 8 height 14
type input "10"
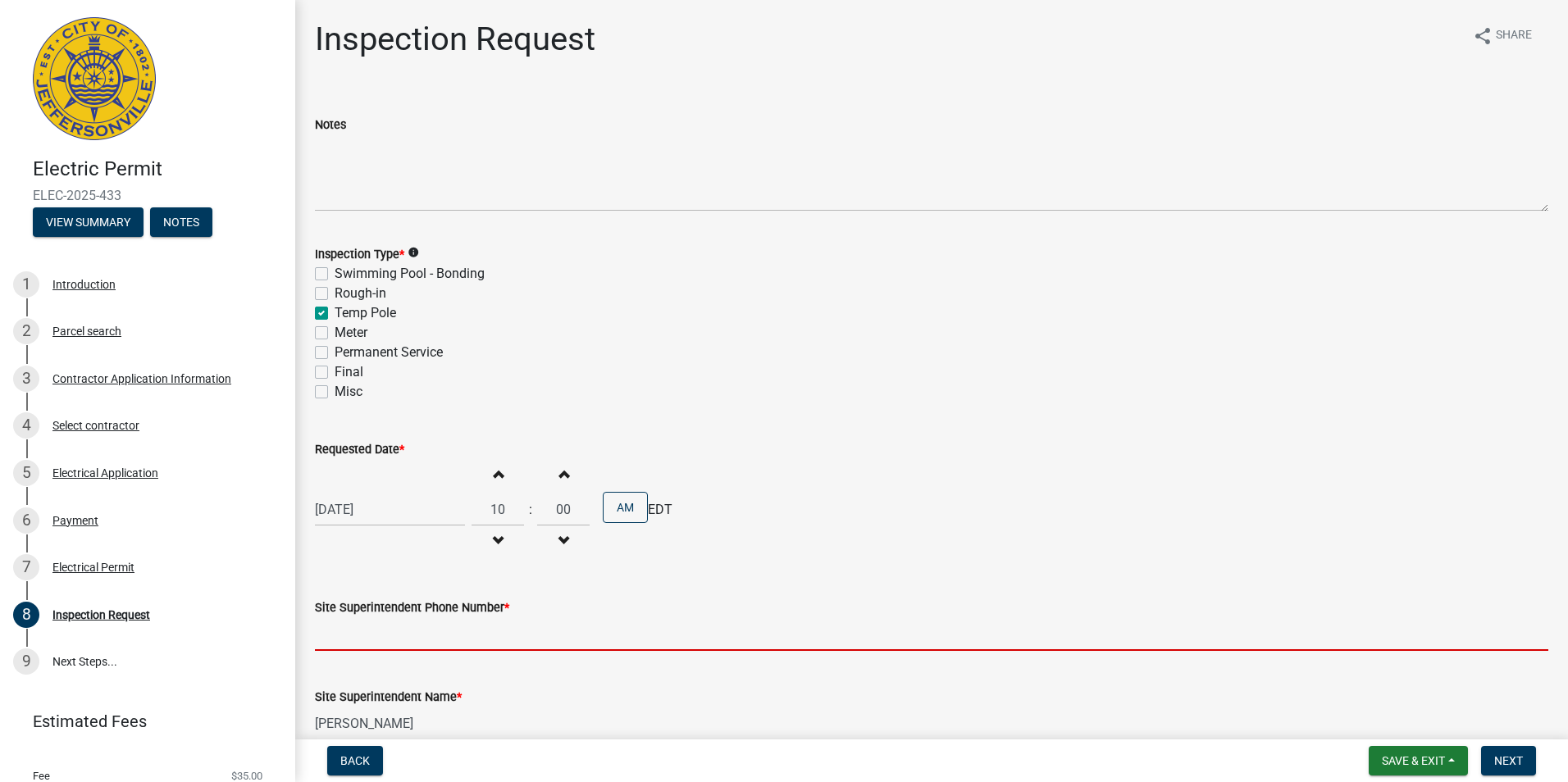
click at [401, 636] on input "Site Superintendent Phone Number *" at bounding box center [931, 634] width 1233 height 33
type input "[PHONE_NUMBER]"
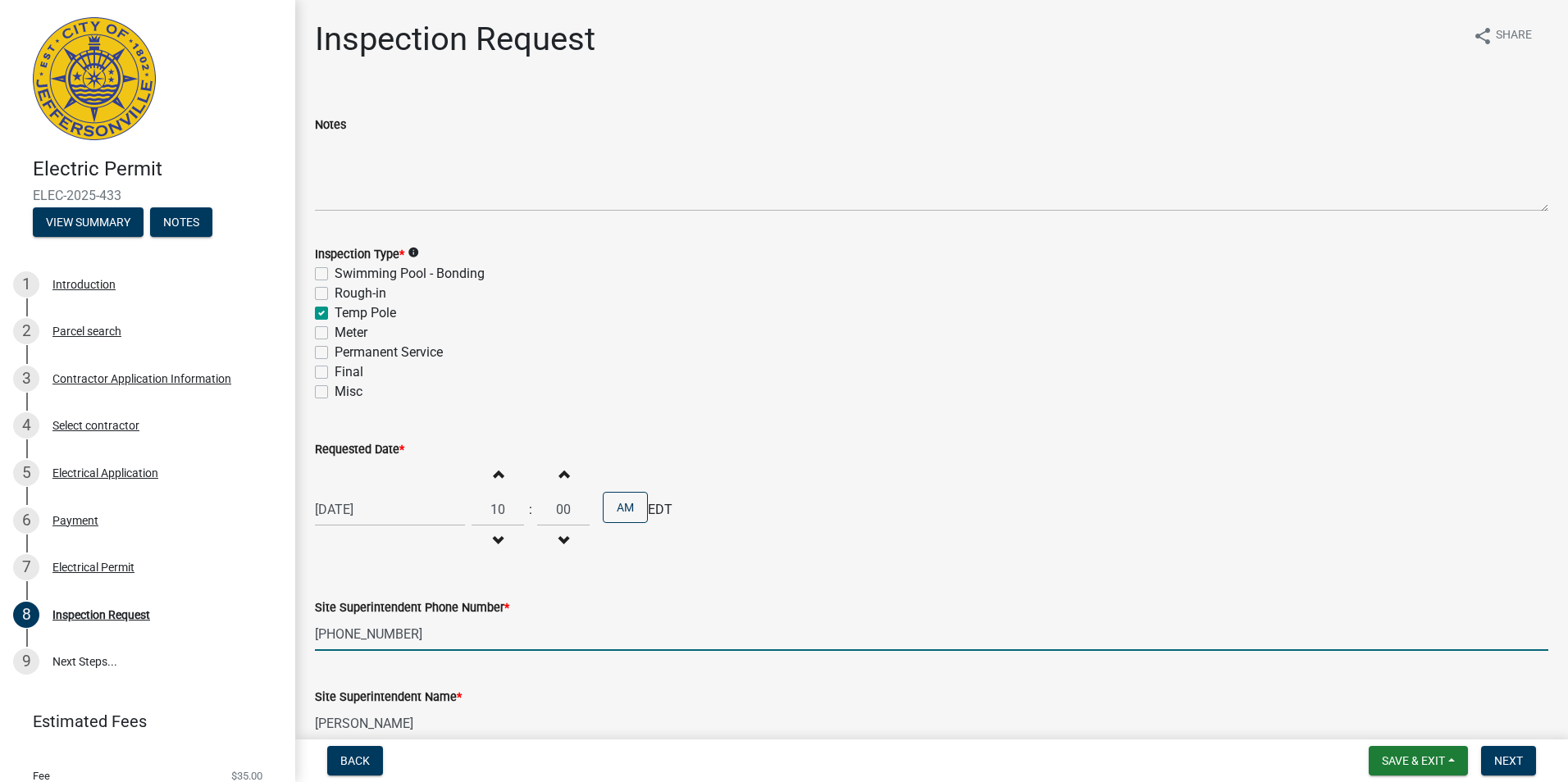
type input "[EMAIL_ADDRESS][PERSON_NAME][DOMAIN_NAME]"
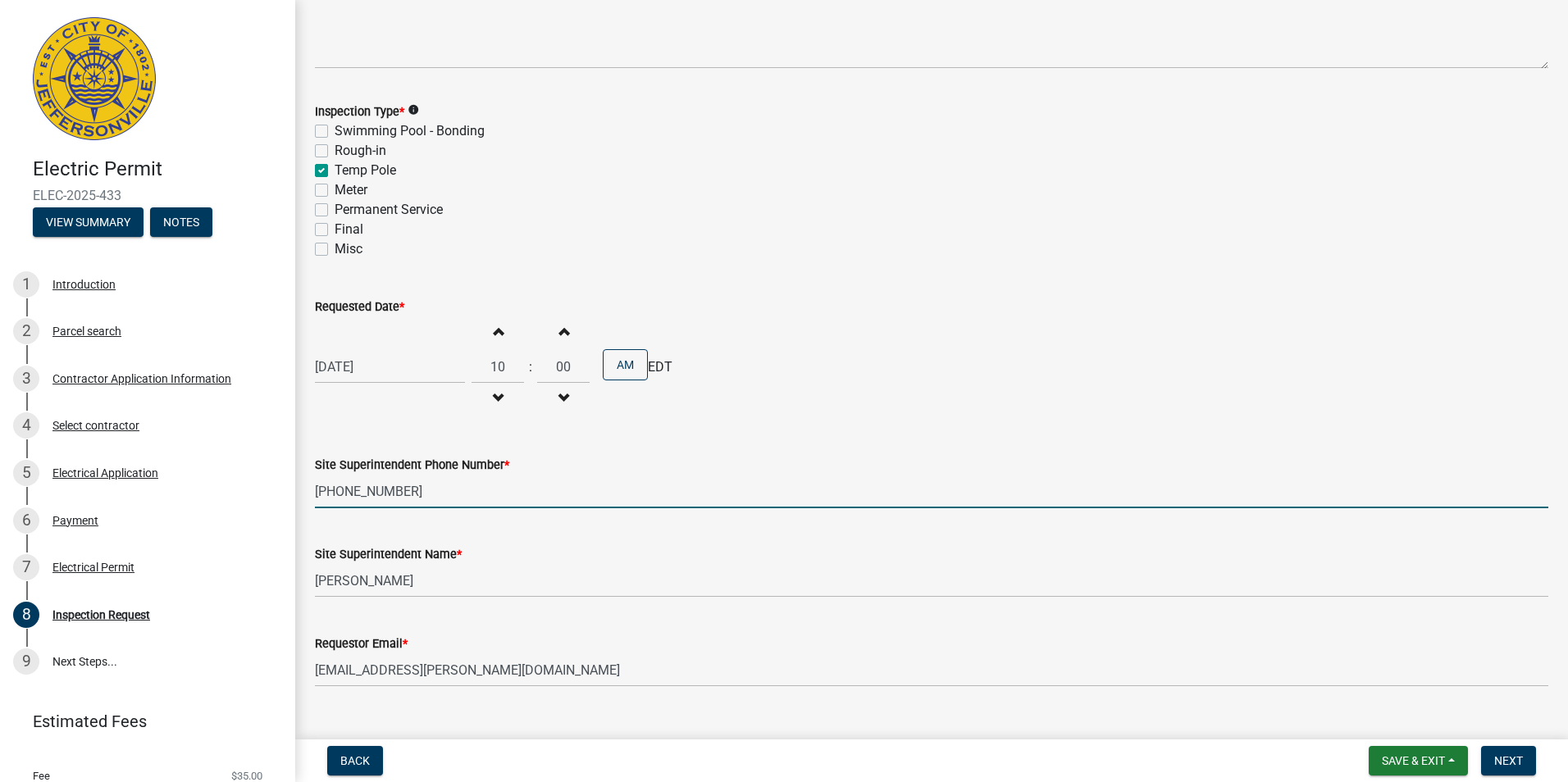
scroll to position [164, 0]
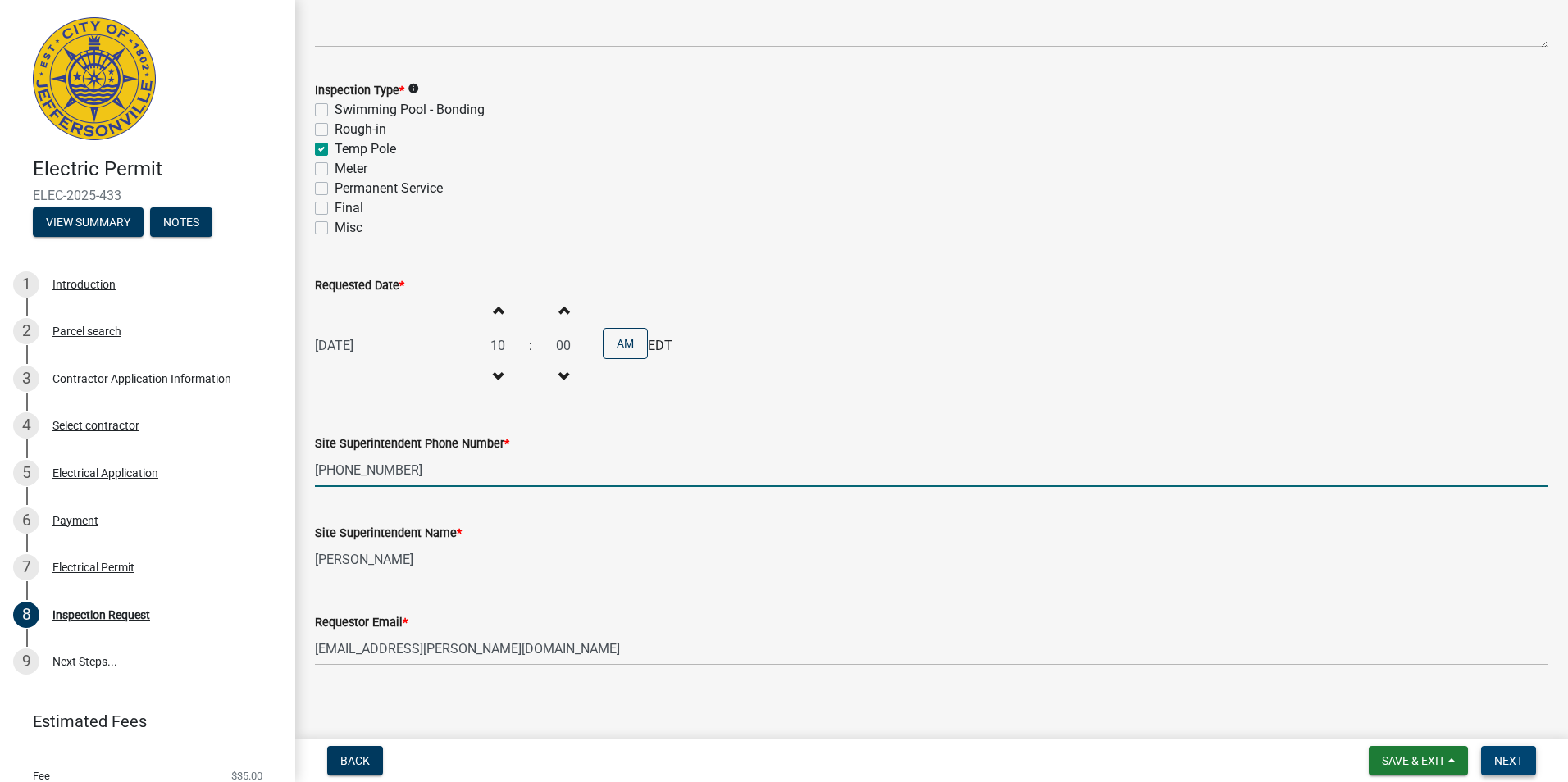
click at [779, 761] on span "Next" at bounding box center [1508, 760] width 29 height 14
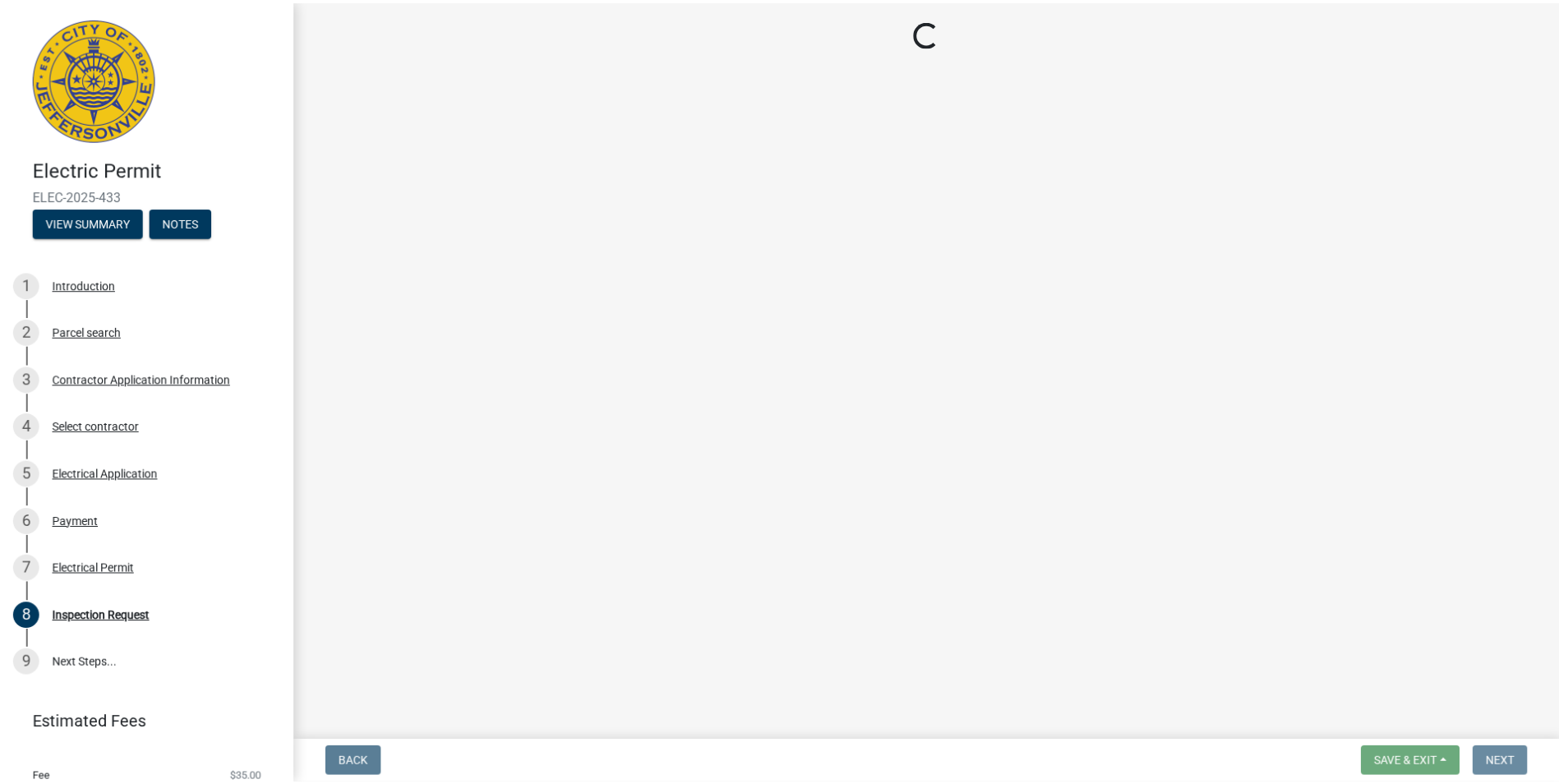
scroll to position [0, 0]
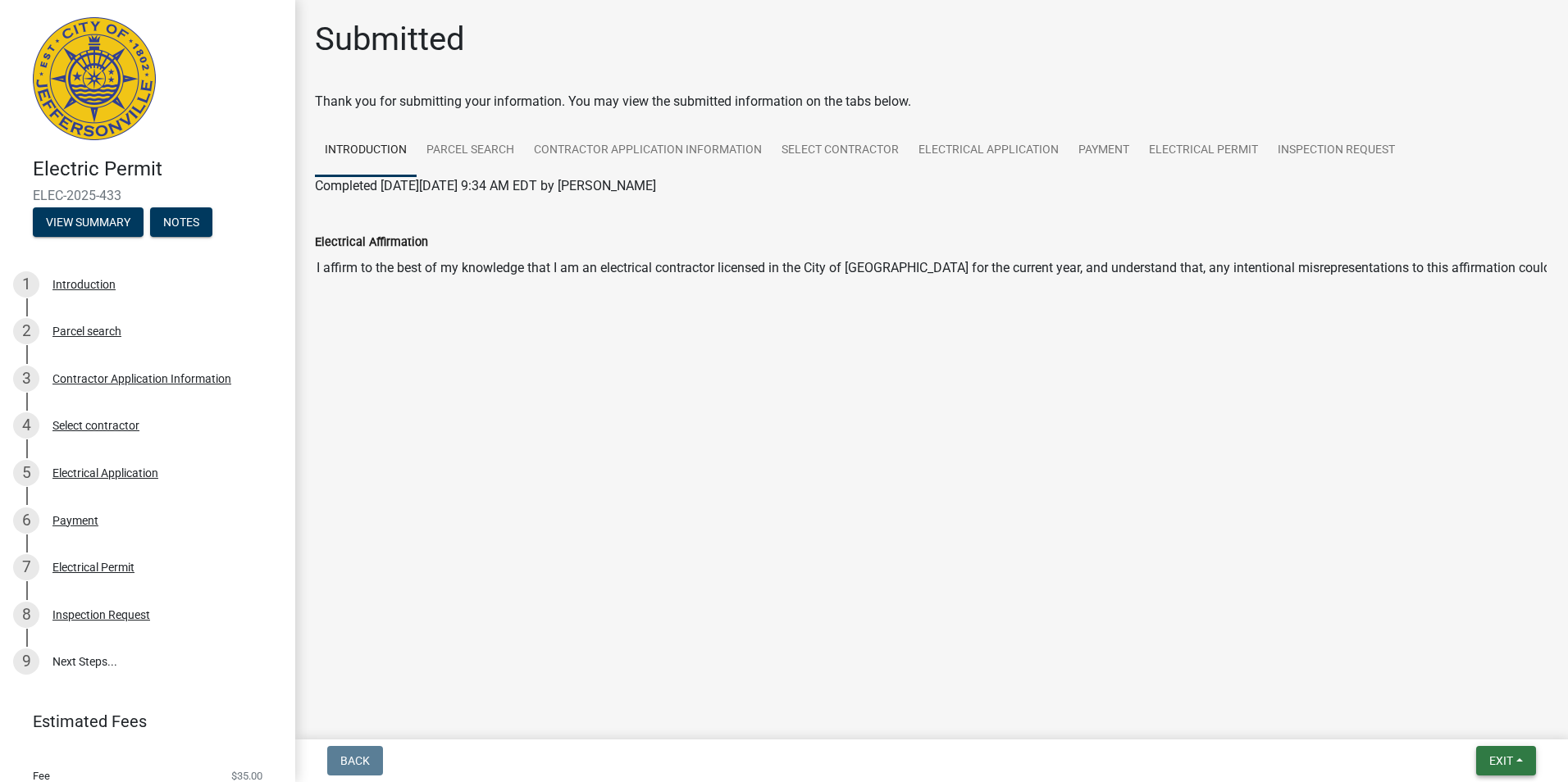
click at [779, 760] on span "Exit" at bounding box center [1501, 760] width 24 height 14
click at [779, 722] on button "Save & Exit" at bounding box center [1469, 719] width 131 height 40
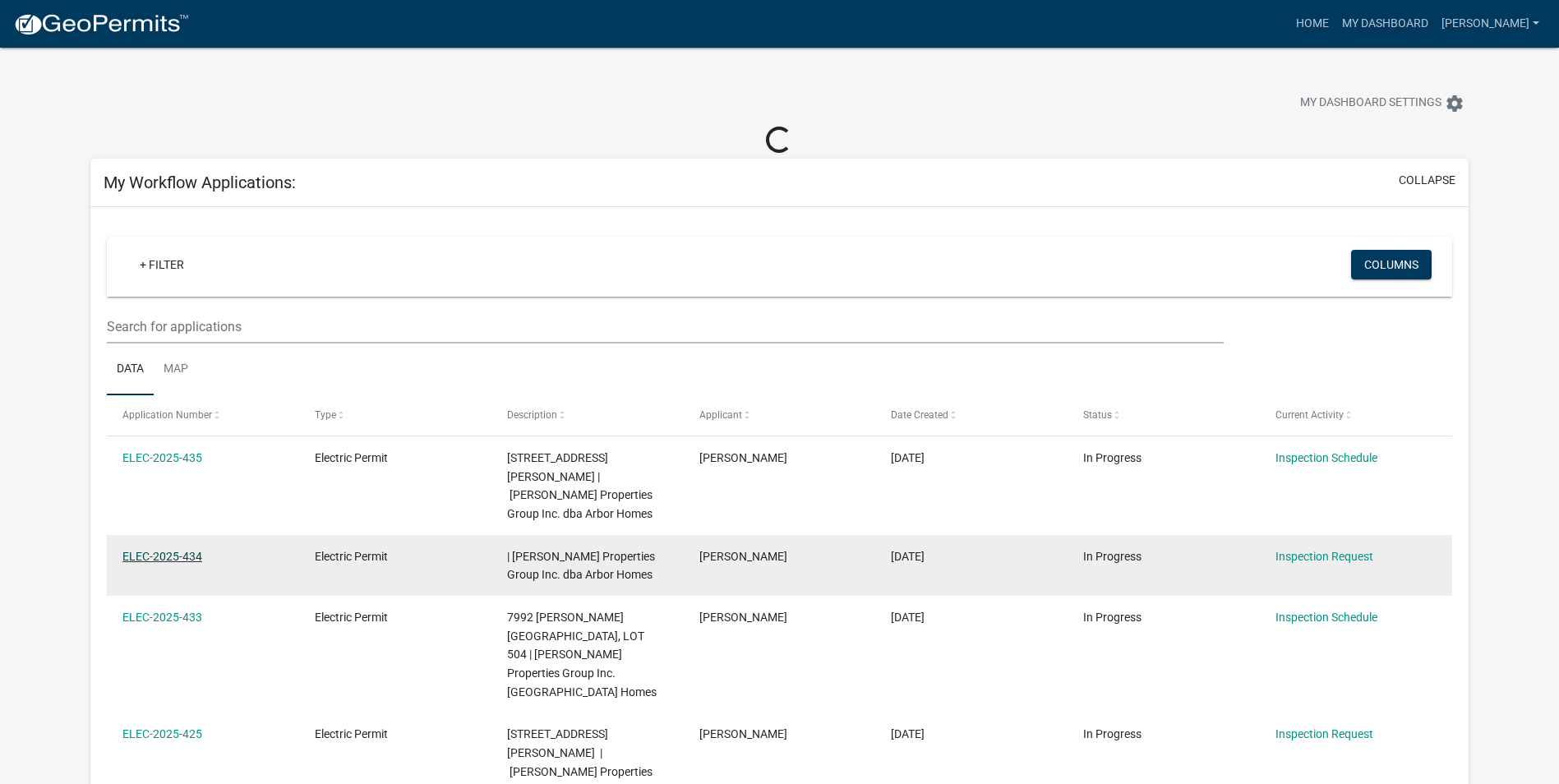
click at [173, 550] on link "ELEC-2025-434" at bounding box center [162, 557] width 80 height 14
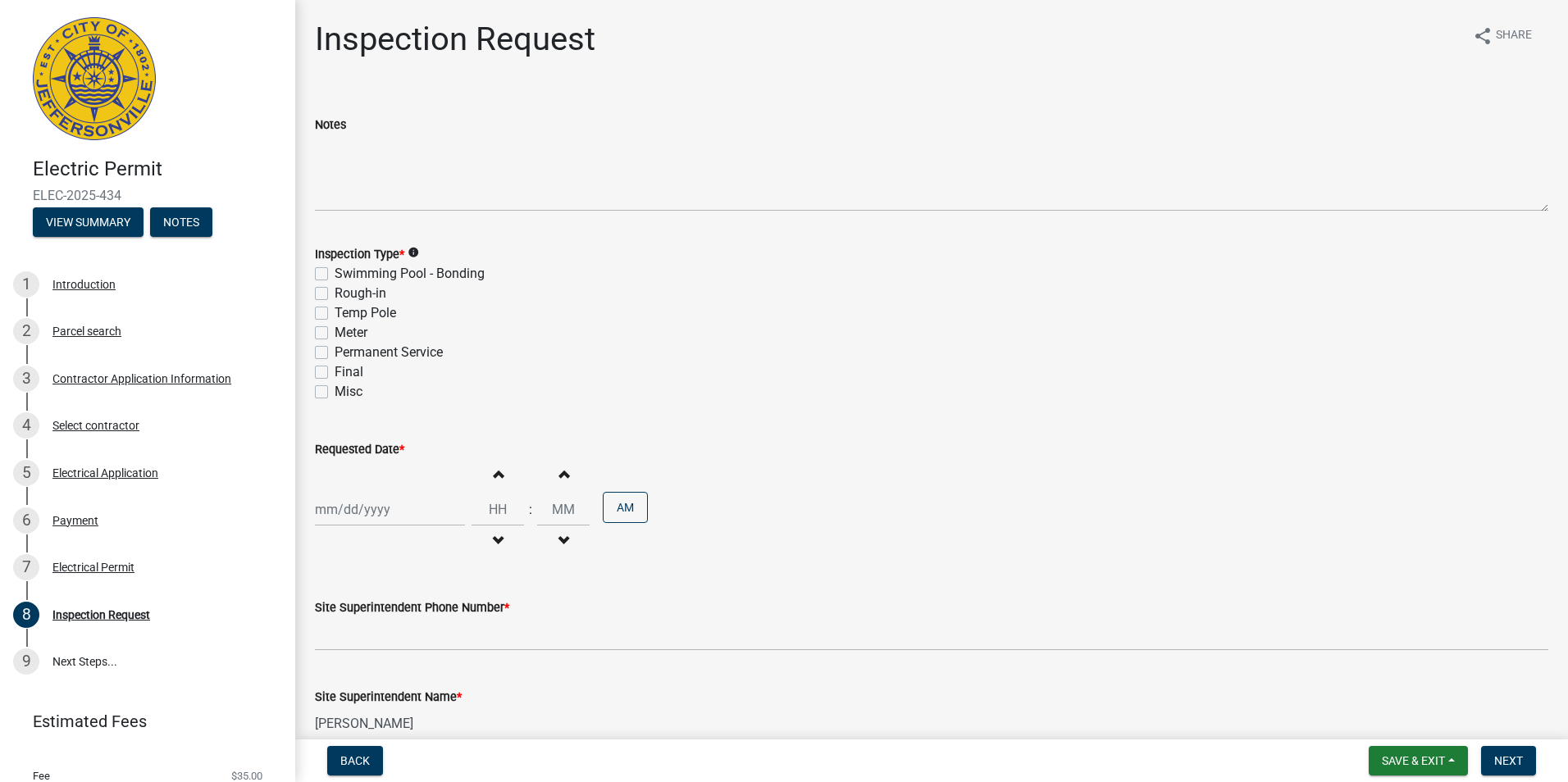
click at [335, 312] on label "Temp Pole" at bounding box center [365, 314] width 61 height 20
click at [335, 312] on input "Temp Pole" at bounding box center [340, 309] width 11 height 11
checkbox input "true"
checkbox input "false"
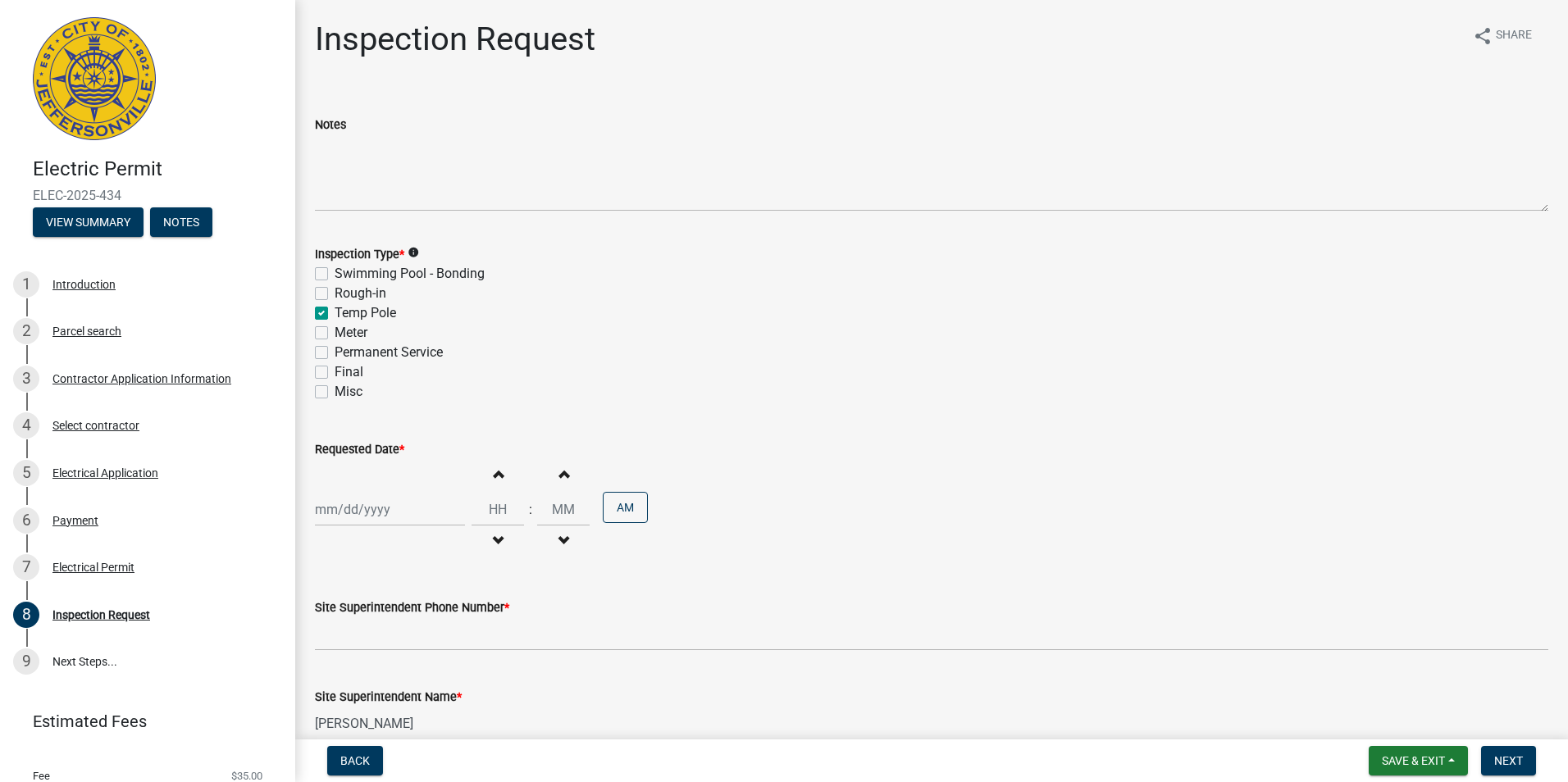
checkbox input "true"
checkbox input "false"
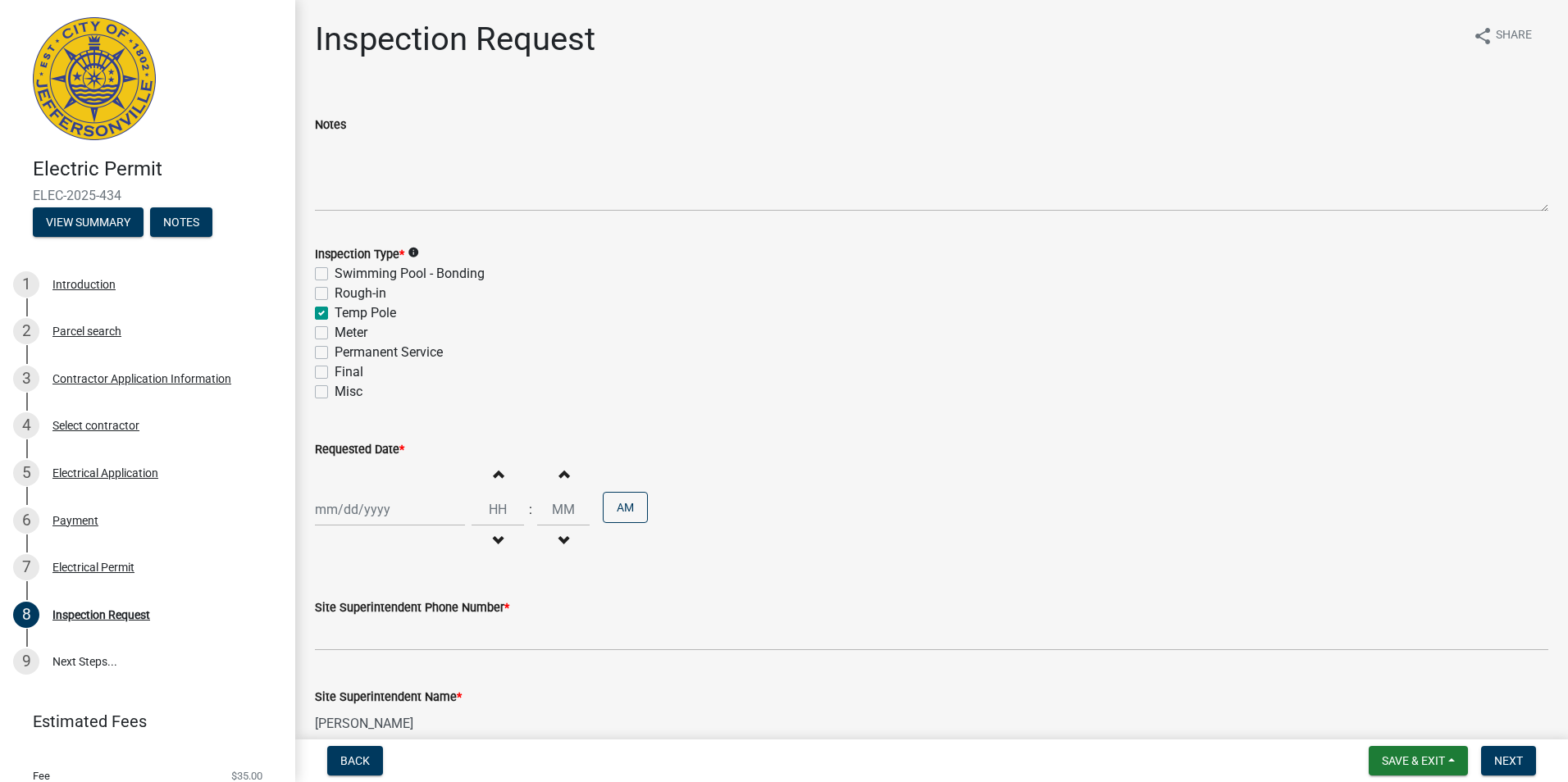
click at [494, 475] on span "button" at bounding box center [497, 474] width 8 height 14
type input "01"
type input "00"
click at [406, 521] on div at bounding box center [390, 509] width 150 height 33
select select "8"
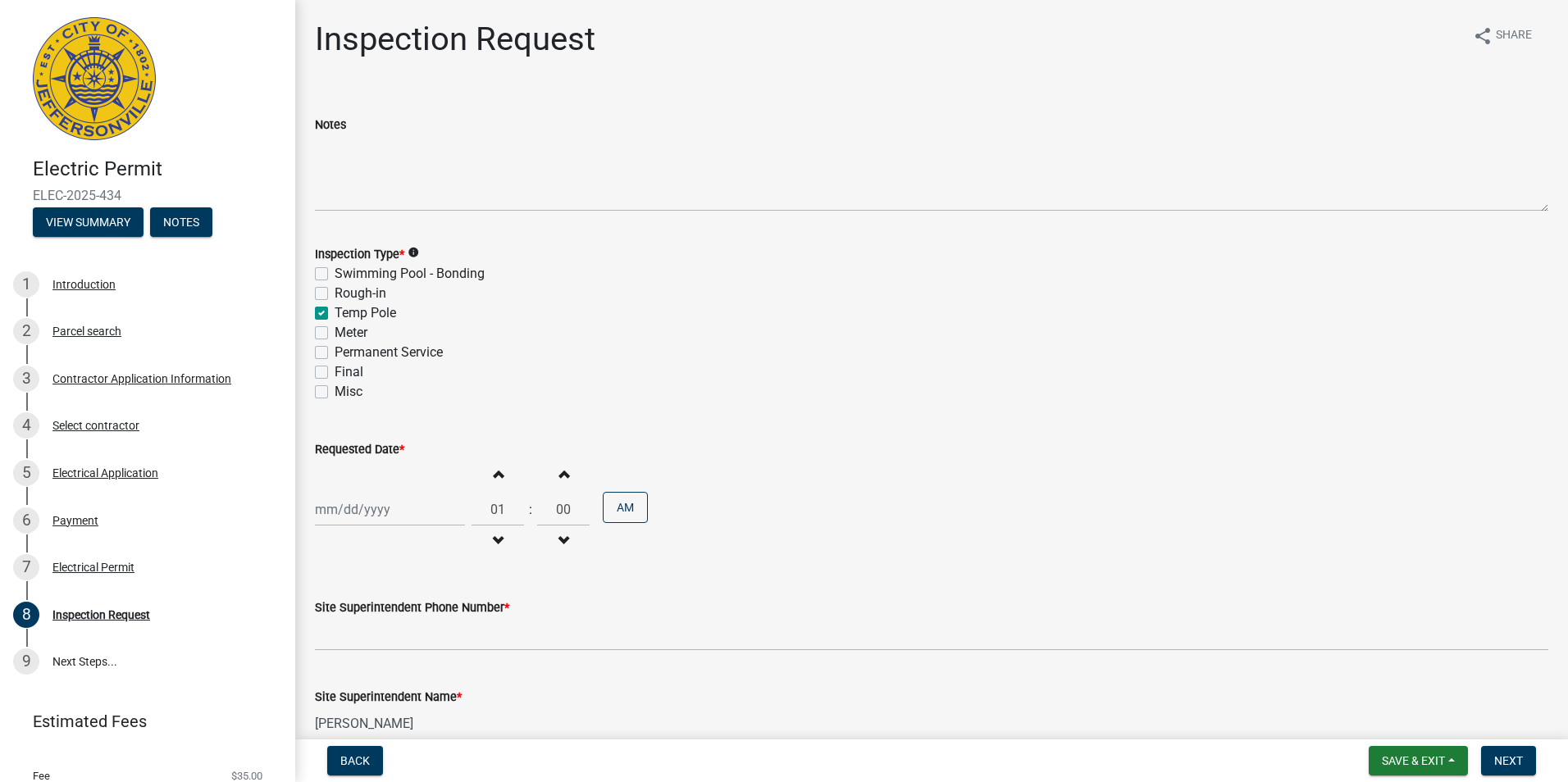
select select "2025"
click at [362, 394] on div "12" at bounding box center [357, 395] width 26 height 26
type input "[DATE]"
click at [494, 476] on span "button" at bounding box center [497, 474] width 8 height 14
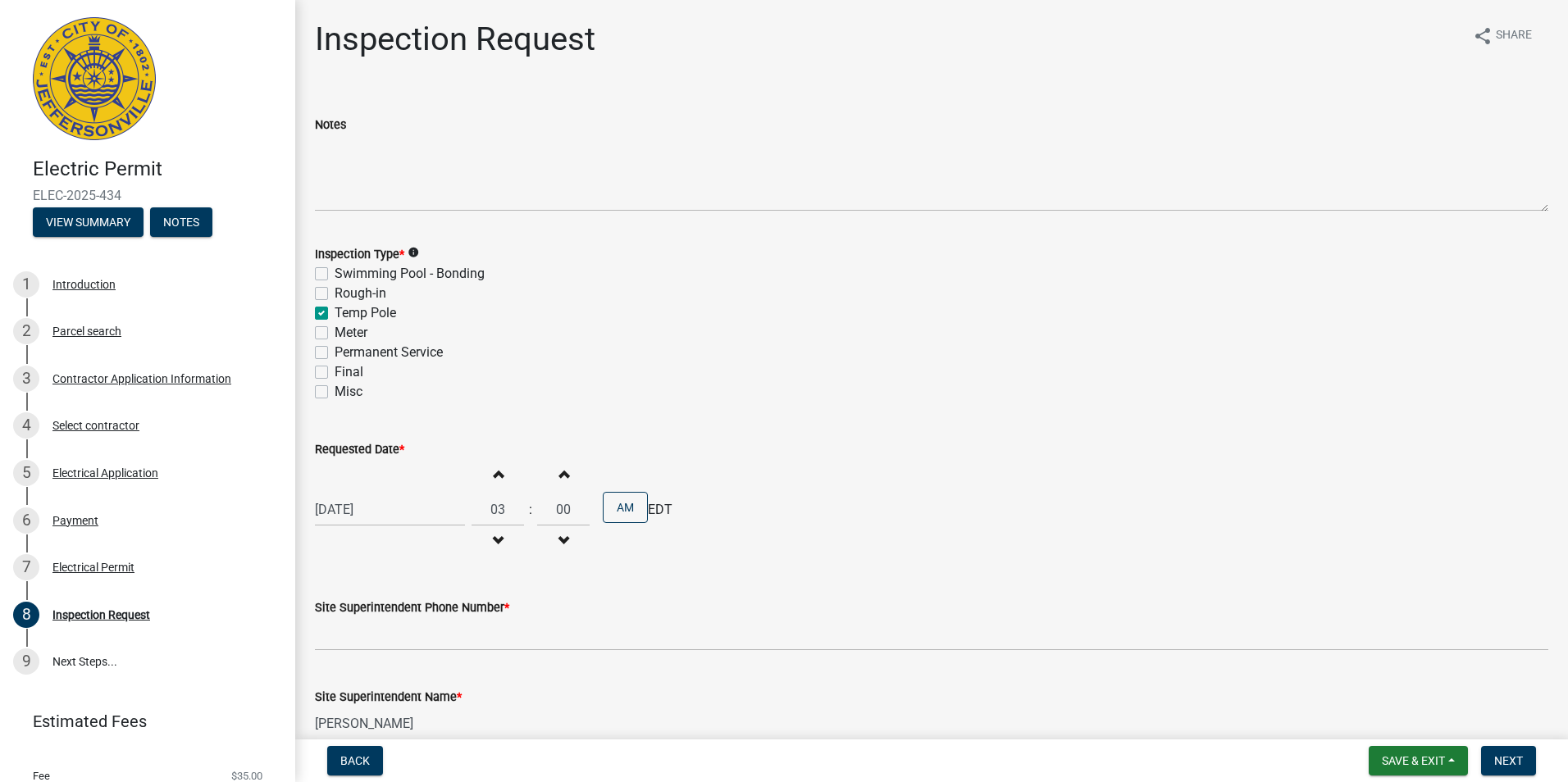
click at [494, 476] on span "button" at bounding box center [497, 474] width 8 height 14
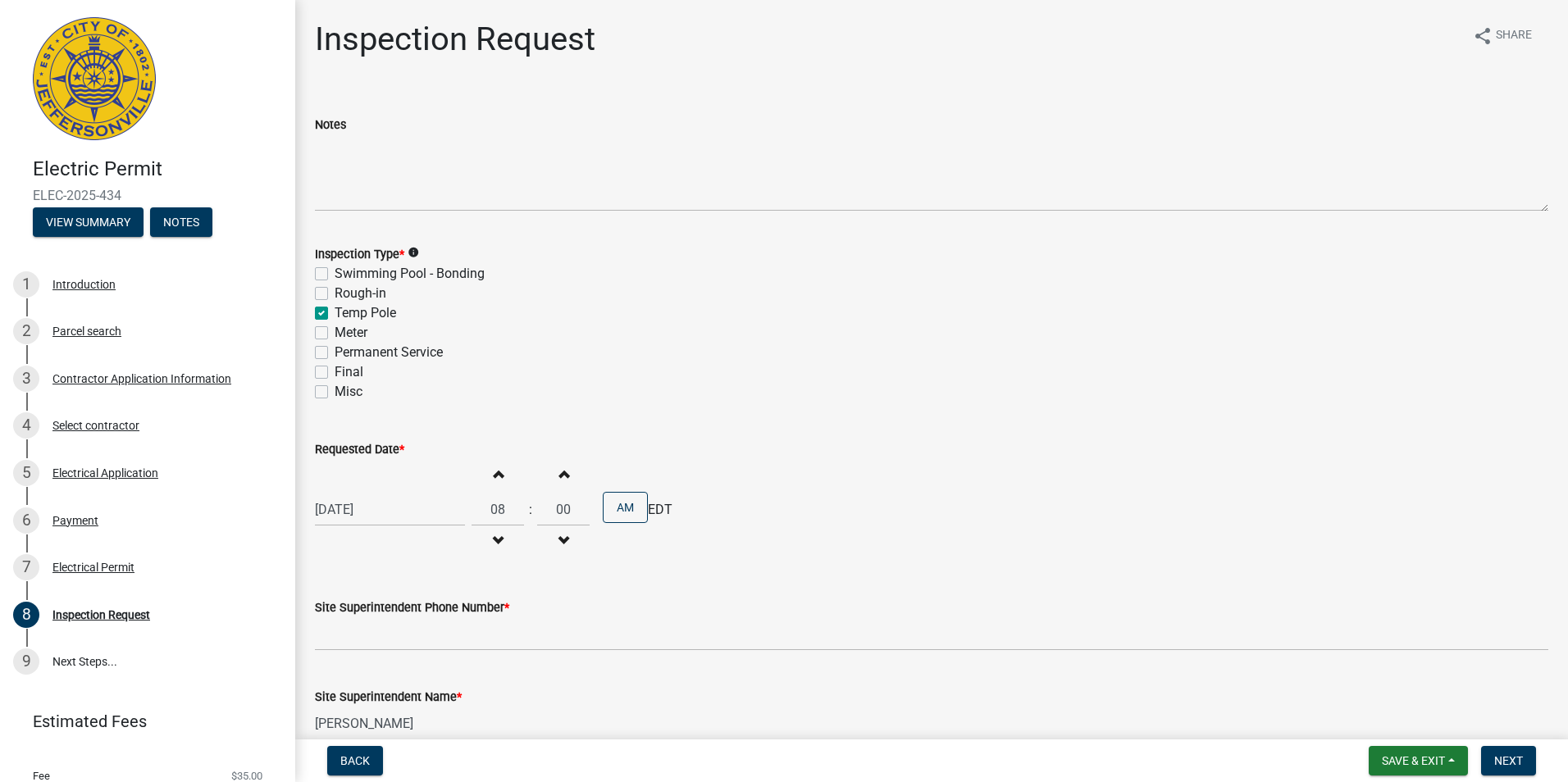
click at [494, 476] on span "button" at bounding box center [497, 474] width 8 height 14
click at [494, 541] on span "button" at bounding box center [497, 541] width 8 height 14
type input "10"
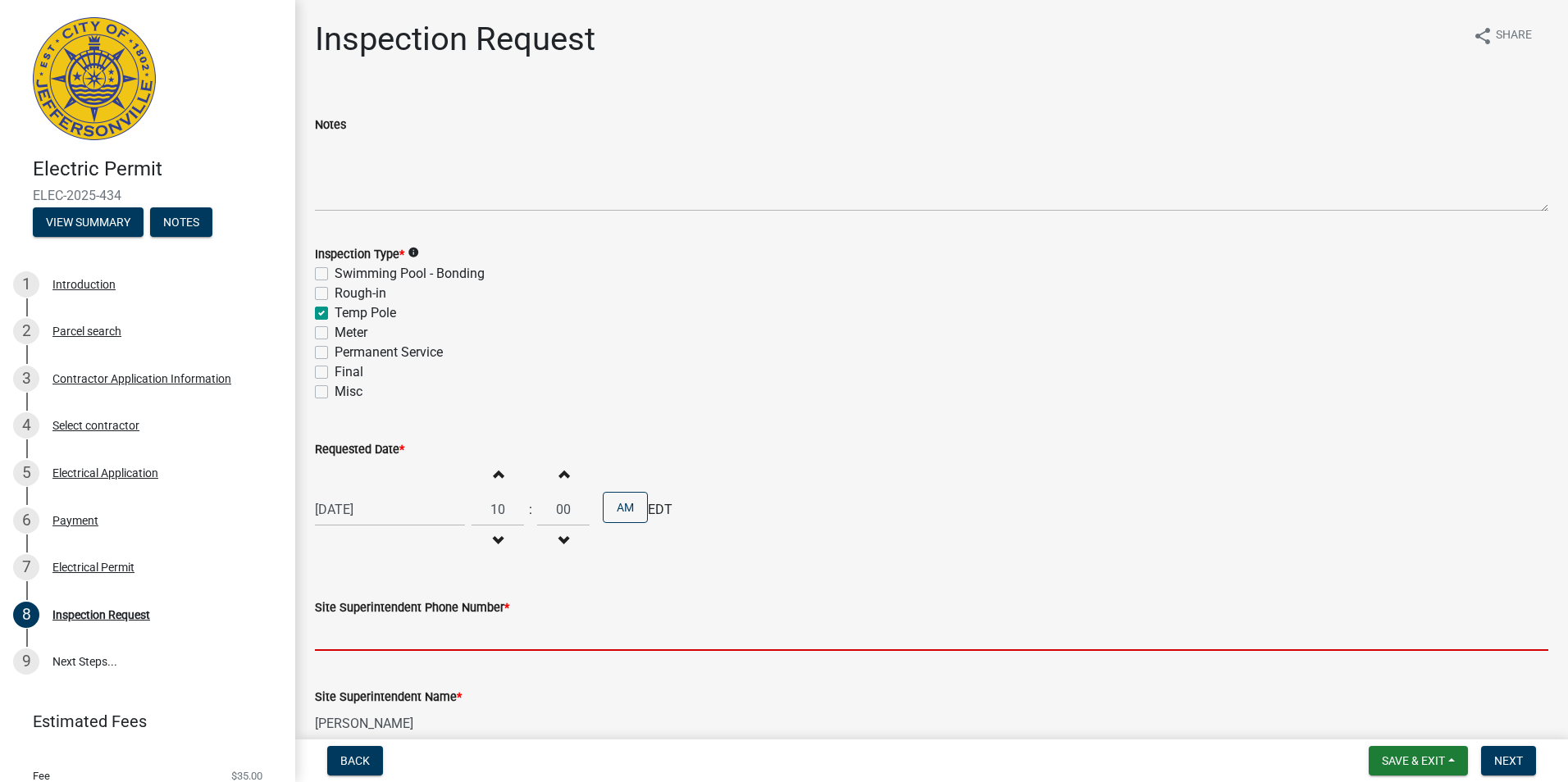
click at [423, 624] on input "Site Superintendent Phone Number *" at bounding box center [931, 634] width 1233 height 33
type input "[PHONE_NUMBER]"
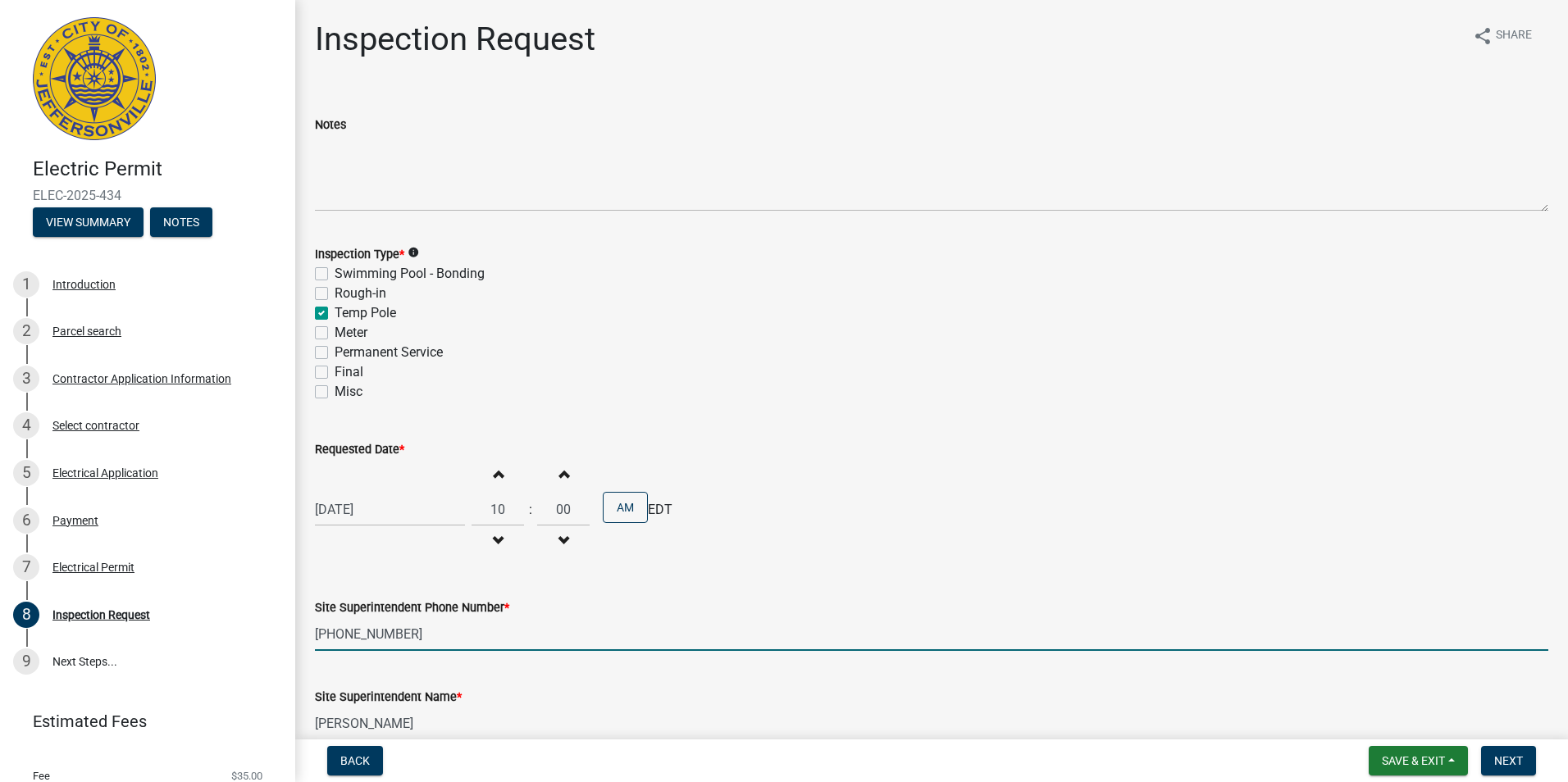
type input "[EMAIL_ADDRESS][PERSON_NAME][DOMAIN_NAME]"
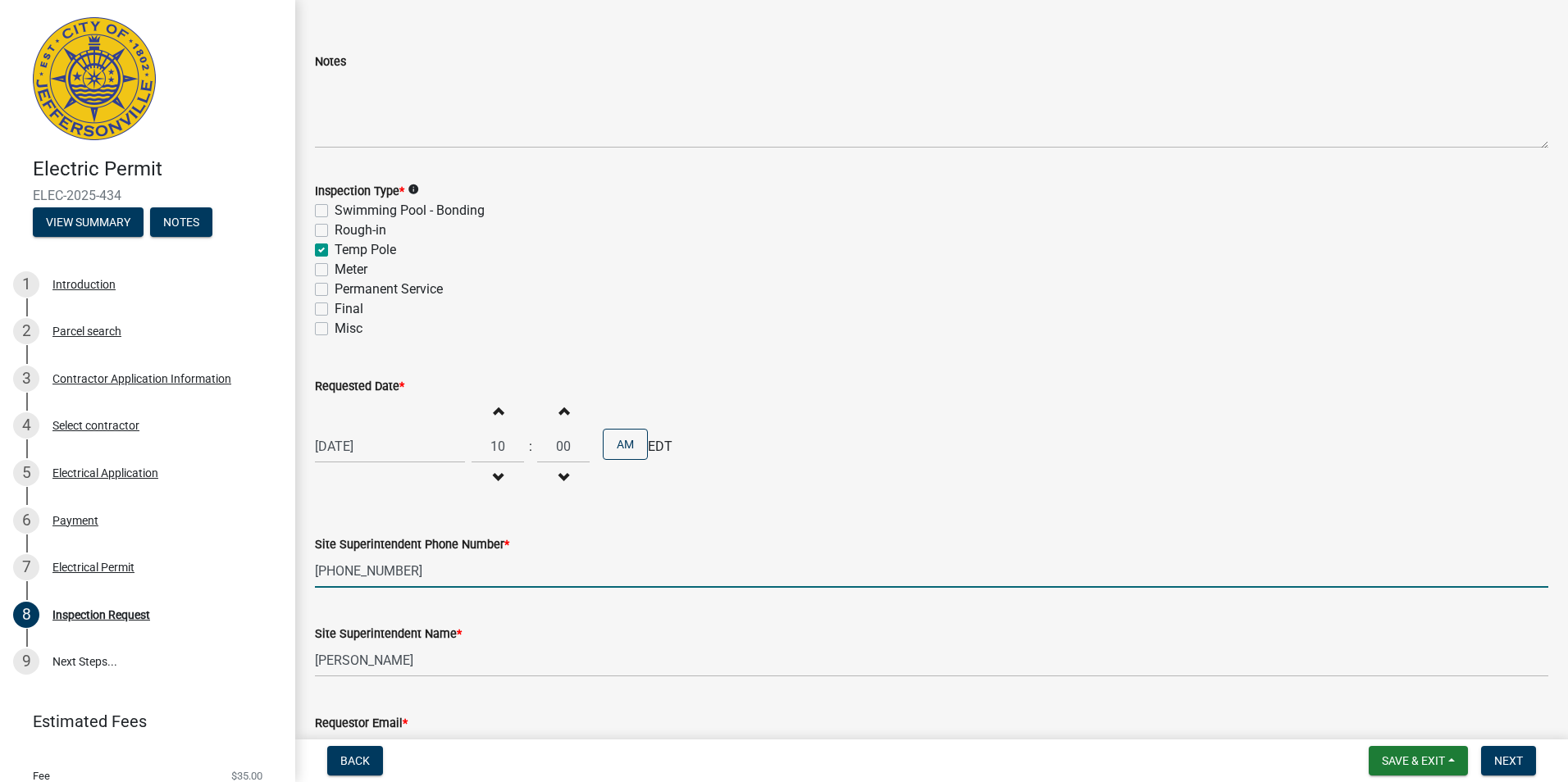
scroll to position [174, 0]
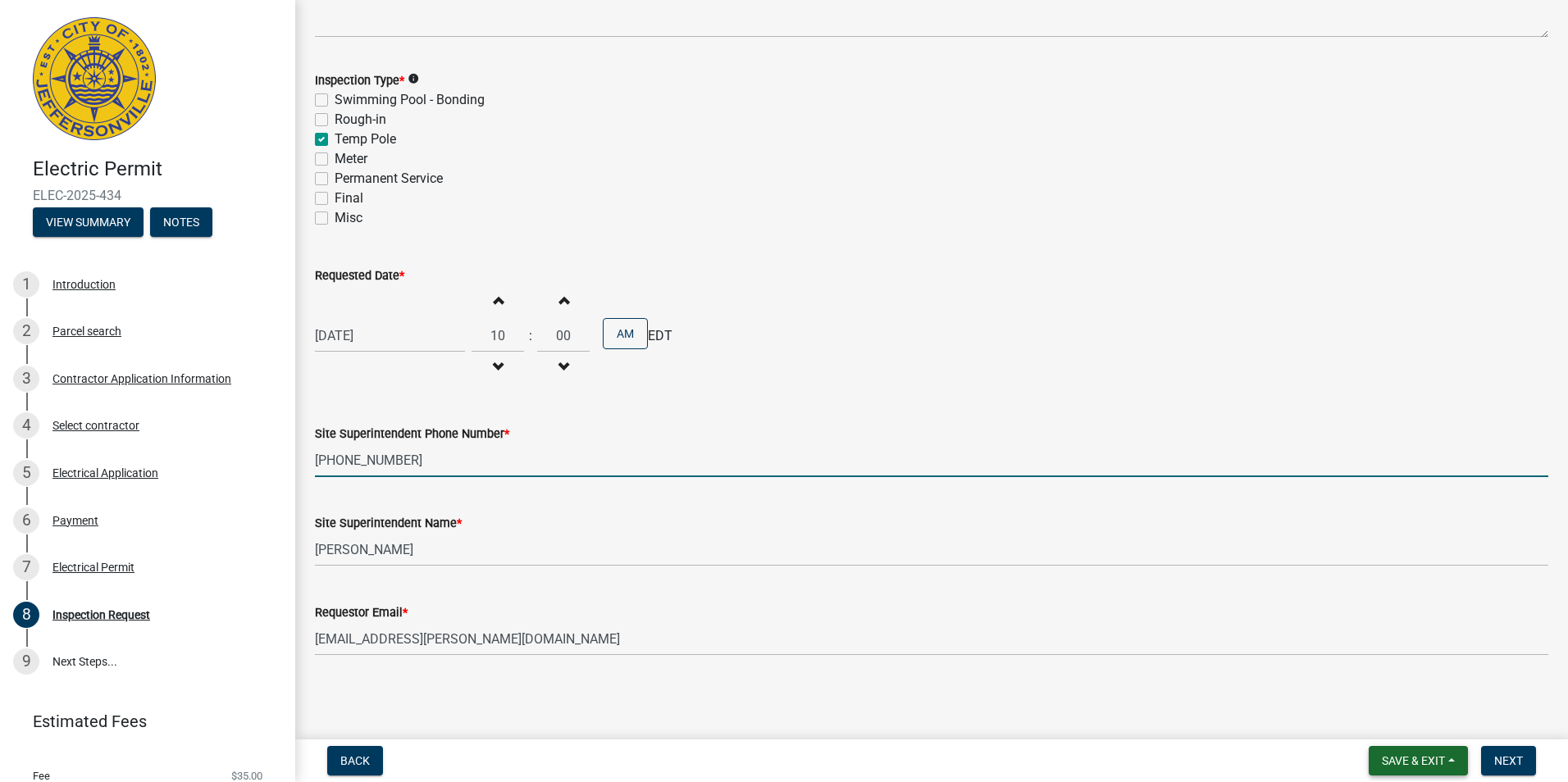
click at [1434, 759] on span "Save & Exit" at bounding box center [1413, 760] width 63 height 14
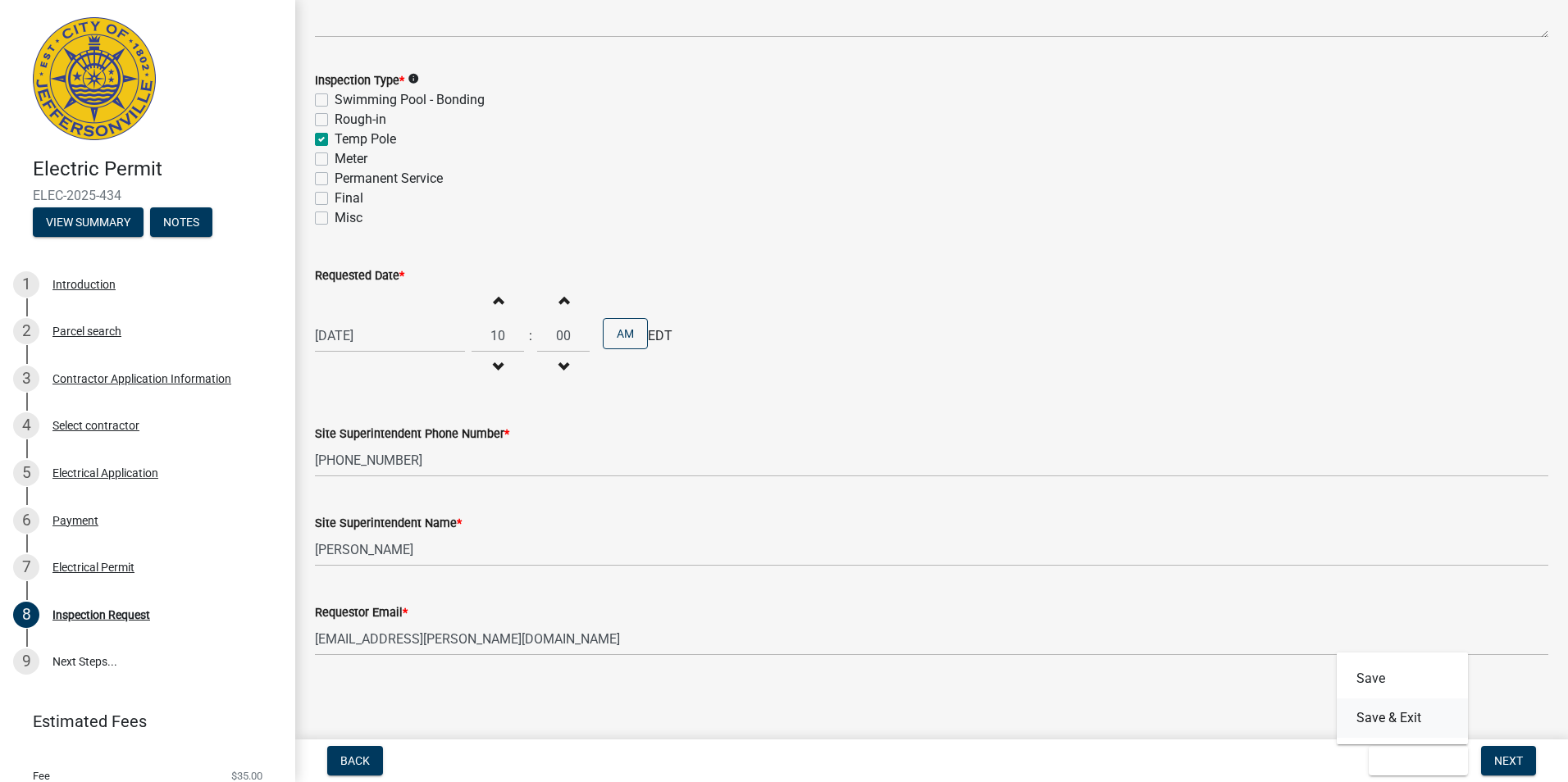
click at [1405, 723] on button "Save & Exit" at bounding box center [1402, 719] width 131 height 40
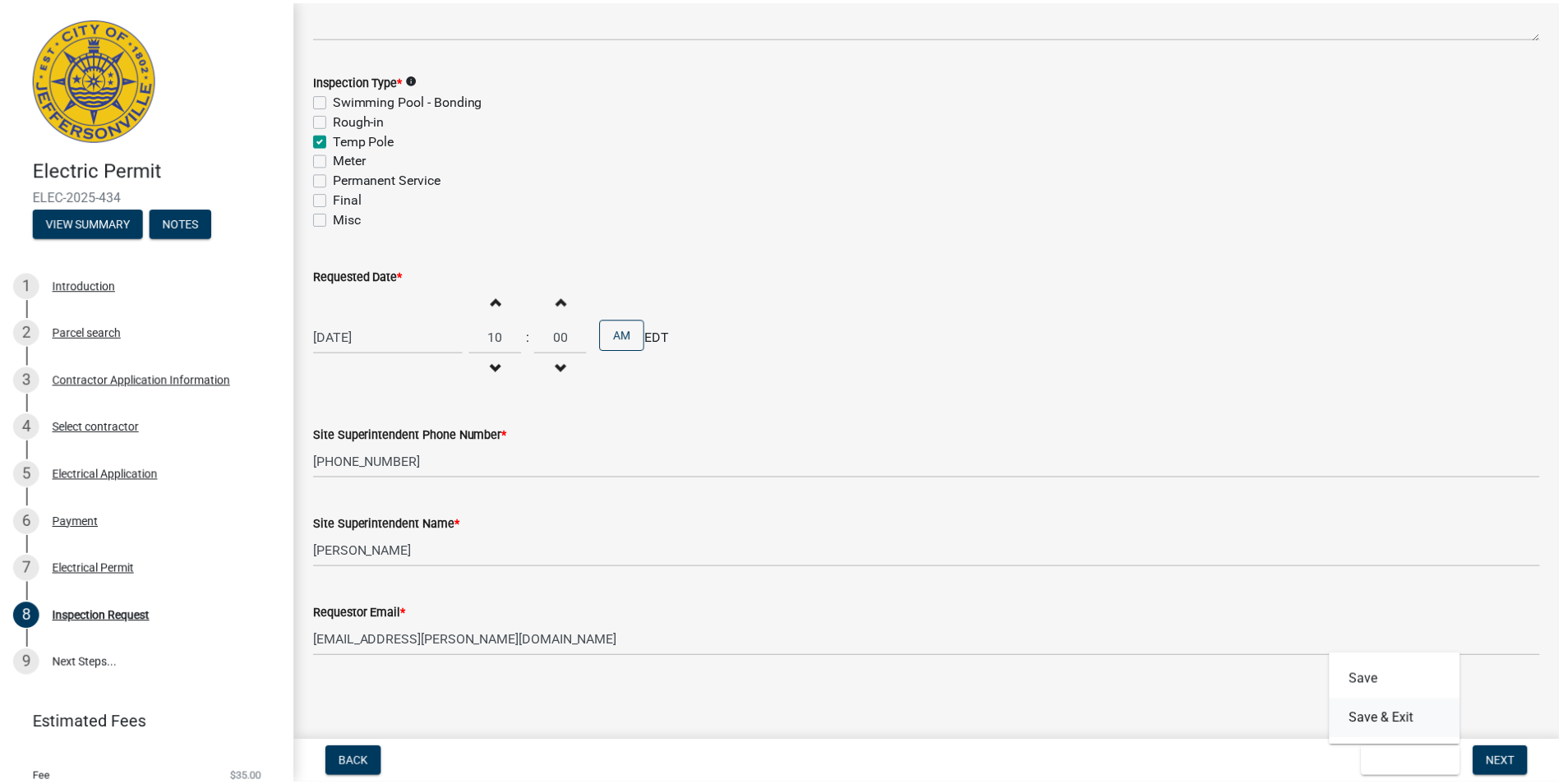
scroll to position [0, 0]
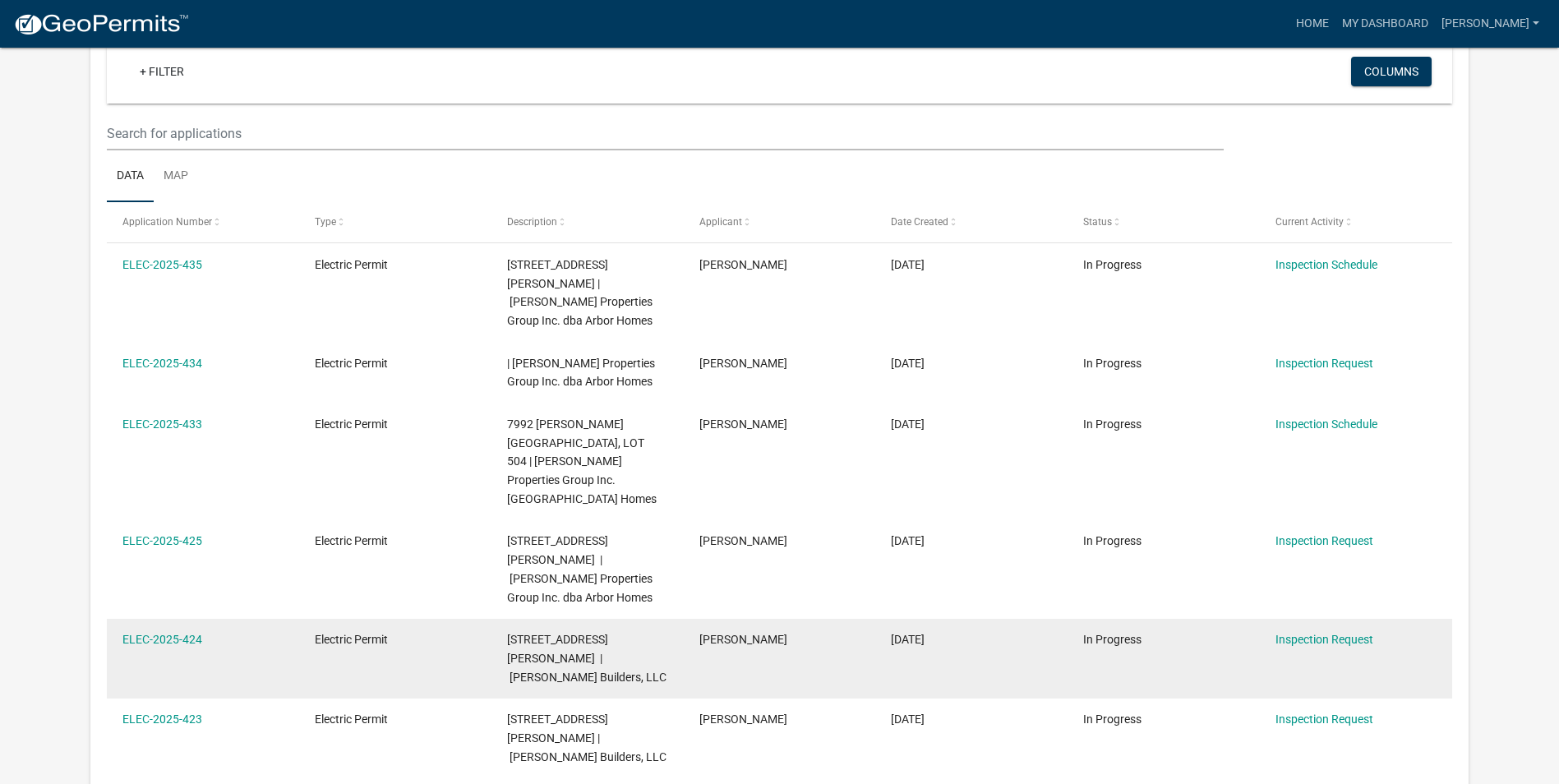
scroll to position [136, 0]
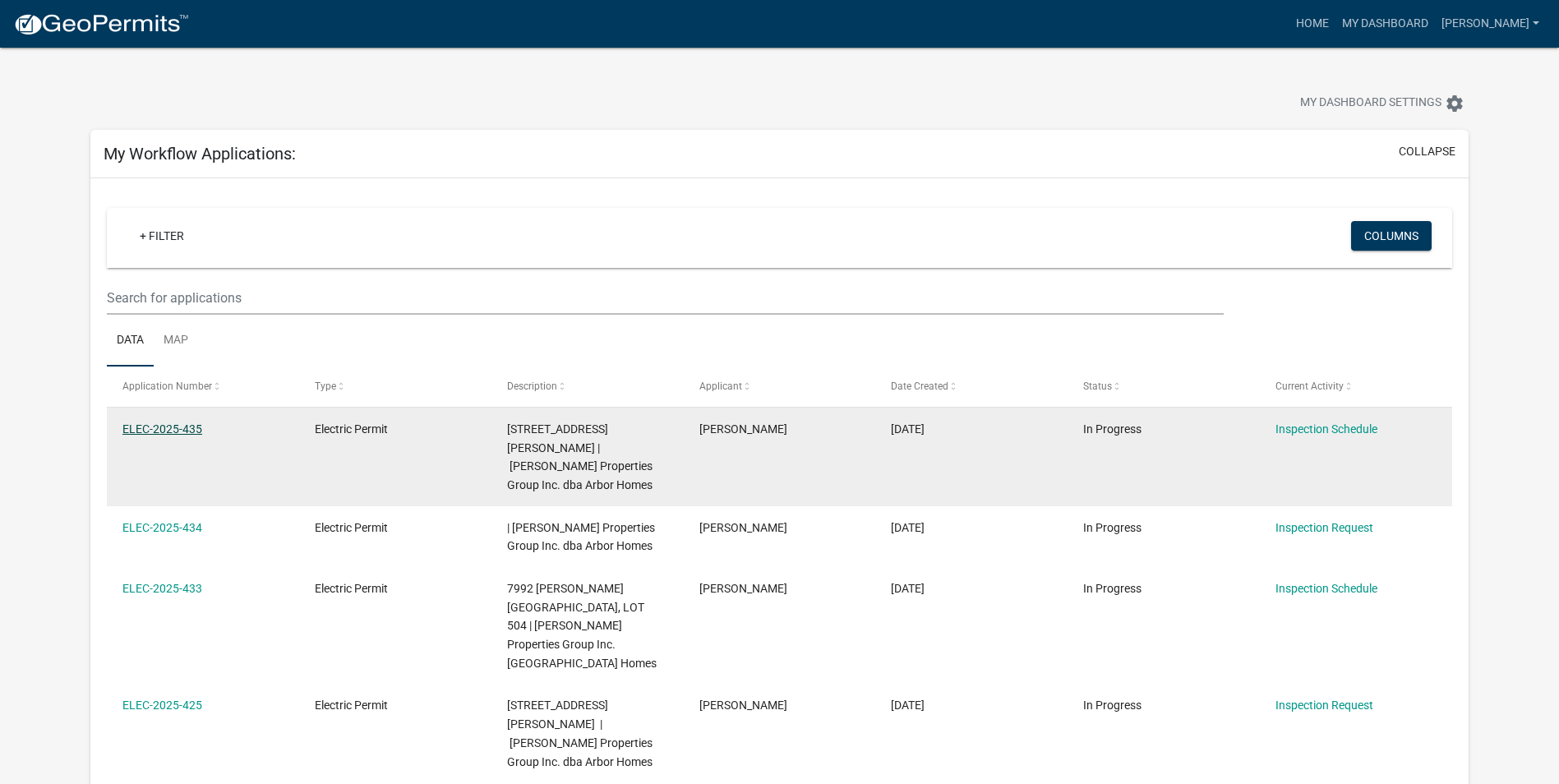
click at [189, 429] on link "ELEC-2025-435" at bounding box center [162, 429] width 80 height 14
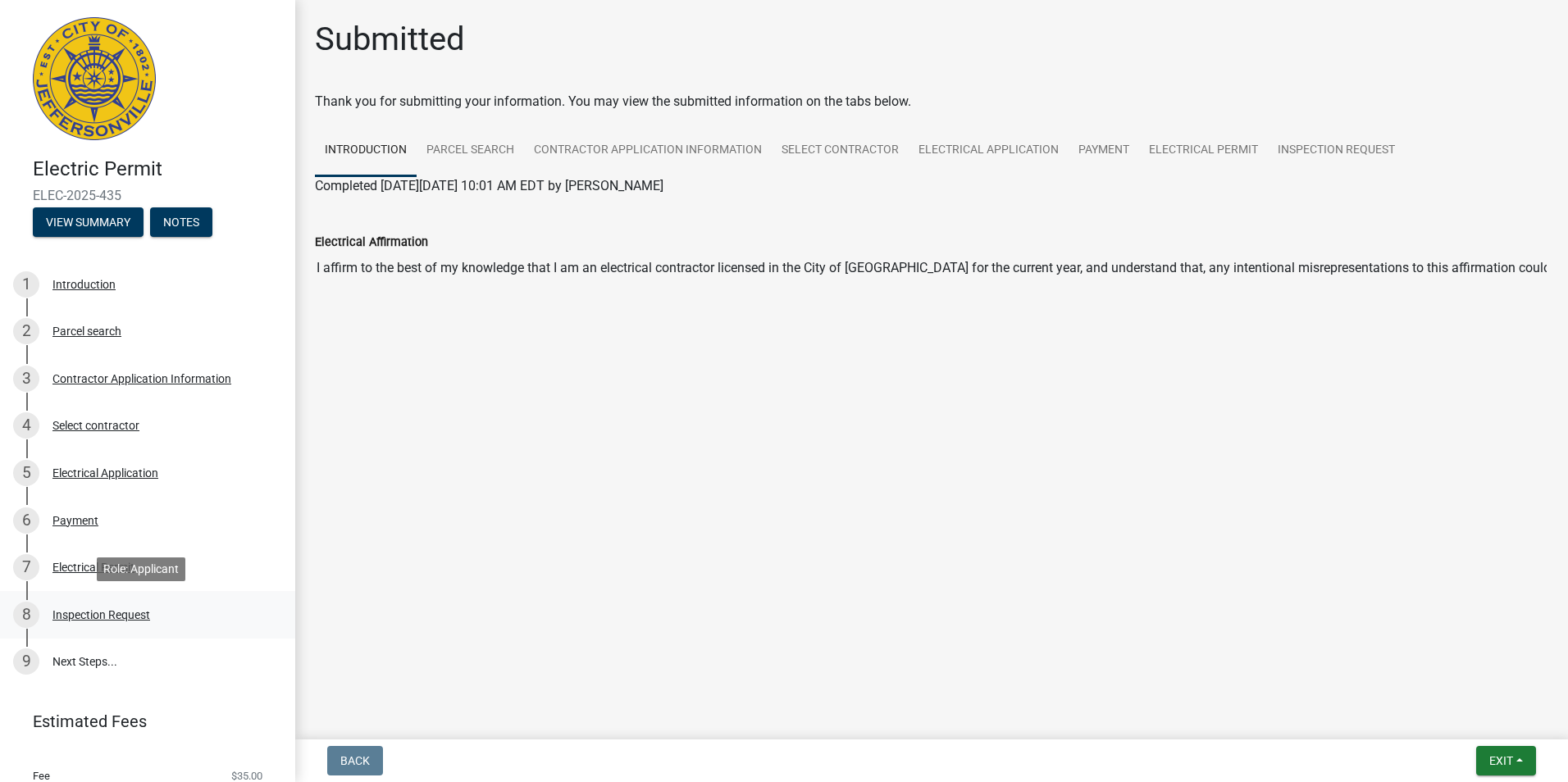
click at [141, 613] on div "Inspection Request" at bounding box center [101, 615] width 98 height 12
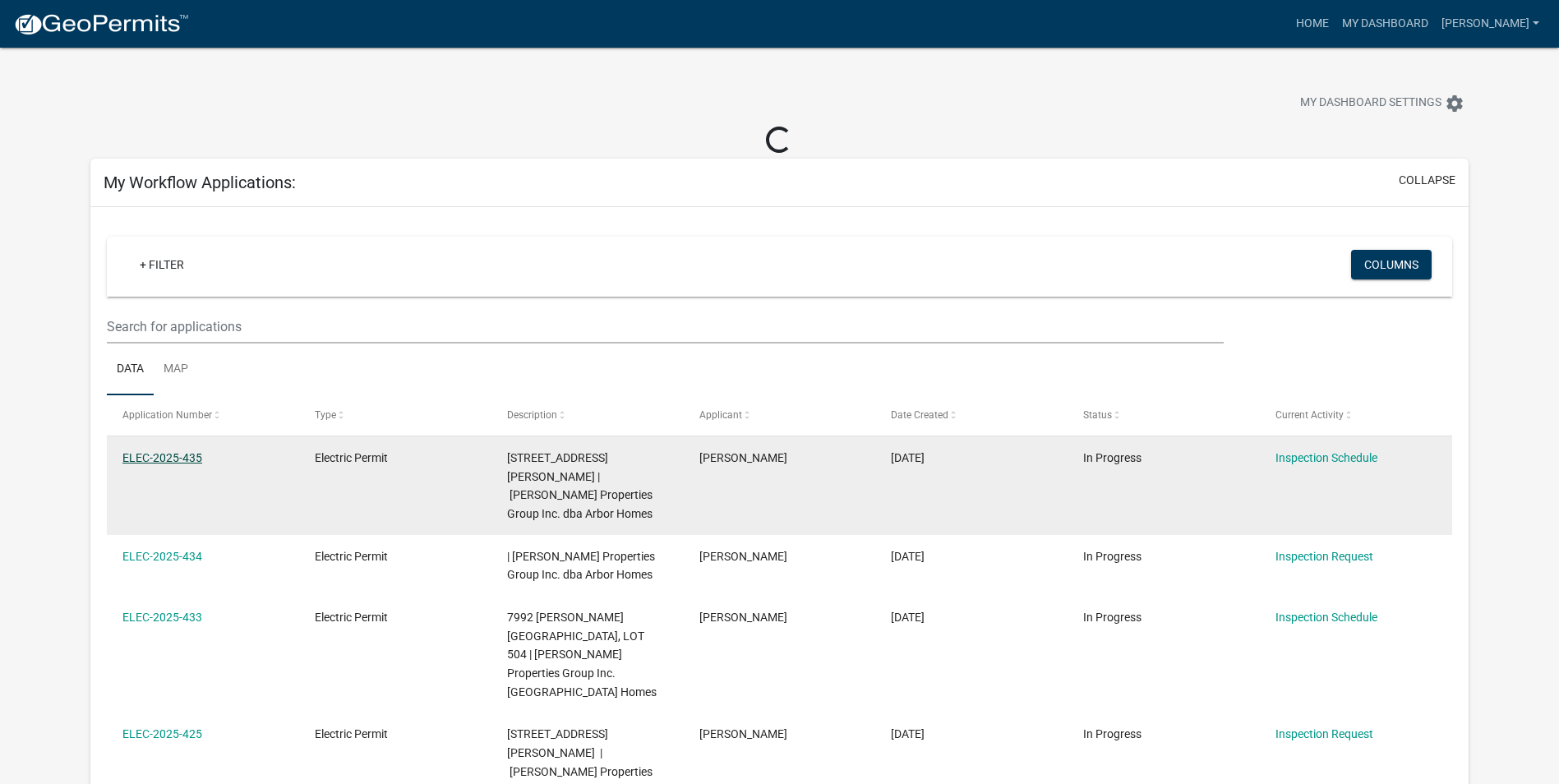
click at [187, 455] on link "ELEC-2025-435" at bounding box center [162, 458] width 80 height 14
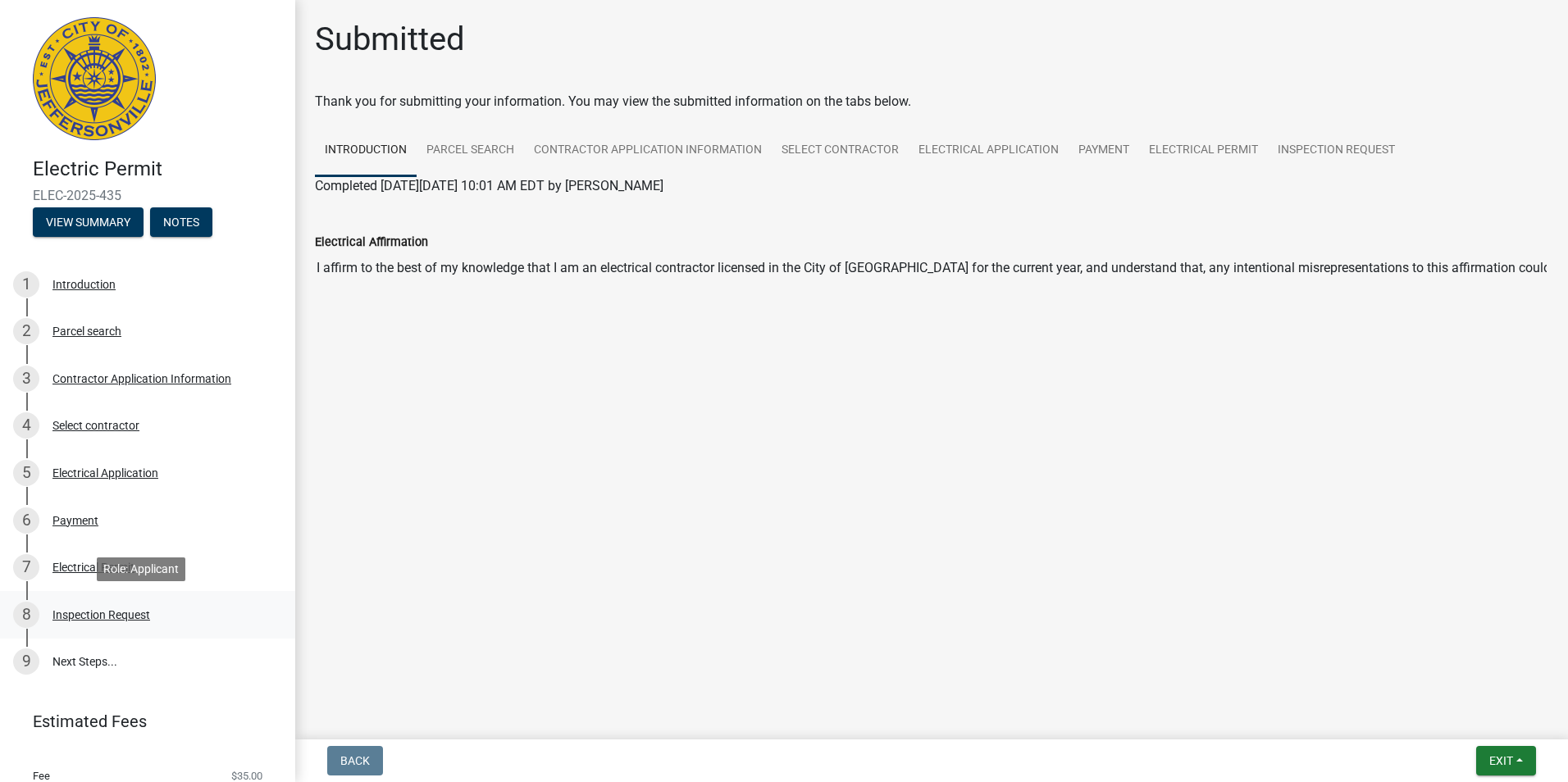
click at [141, 611] on div "Inspection Request" at bounding box center [101, 615] width 98 height 12
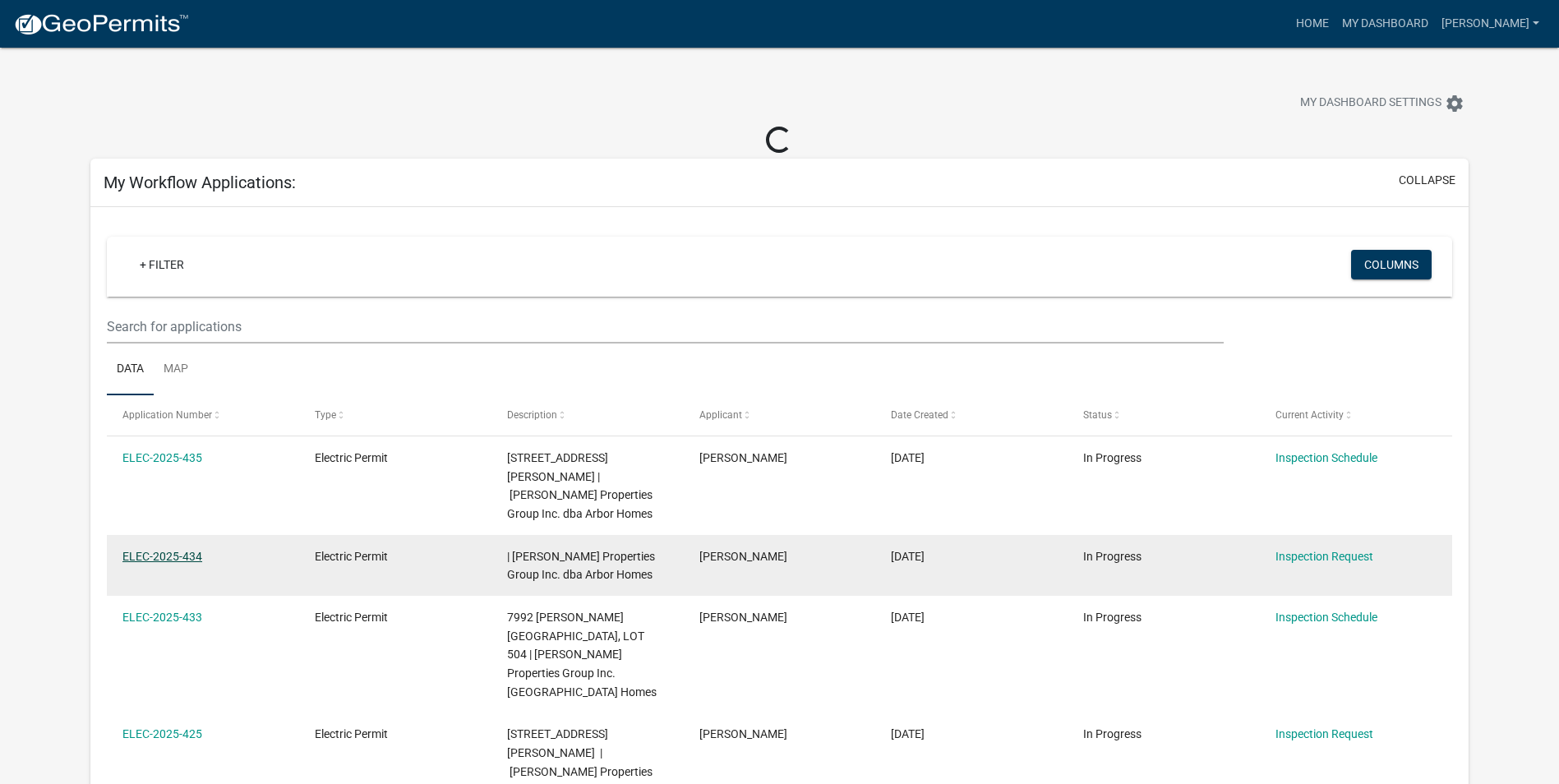
click at [191, 550] on link "ELEC-2025-434" at bounding box center [162, 557] width 80 height 14
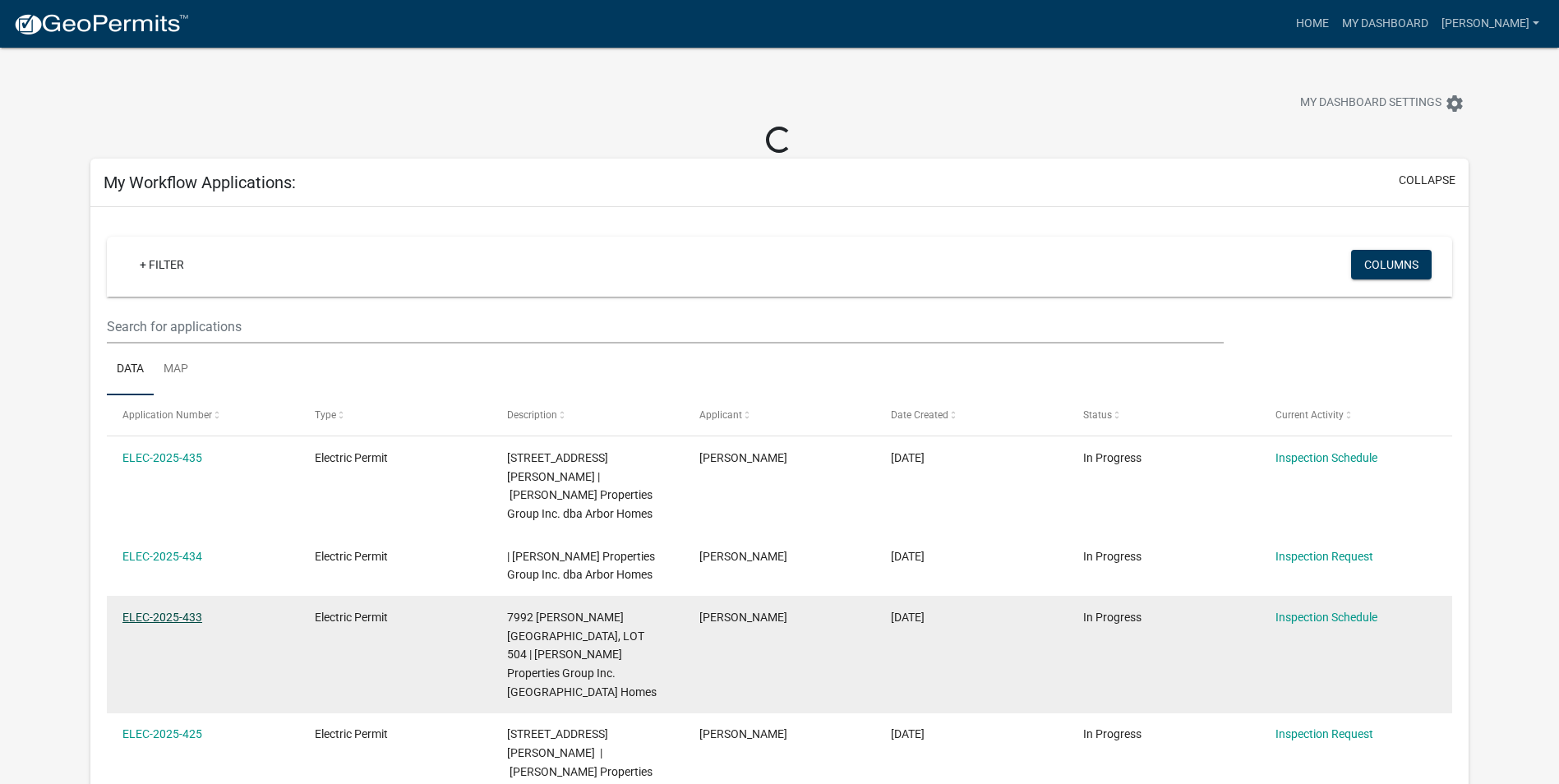
click at [187, 611] on link "ELEC-2025-433" at bounding box center [162, 617] width 80 height 14
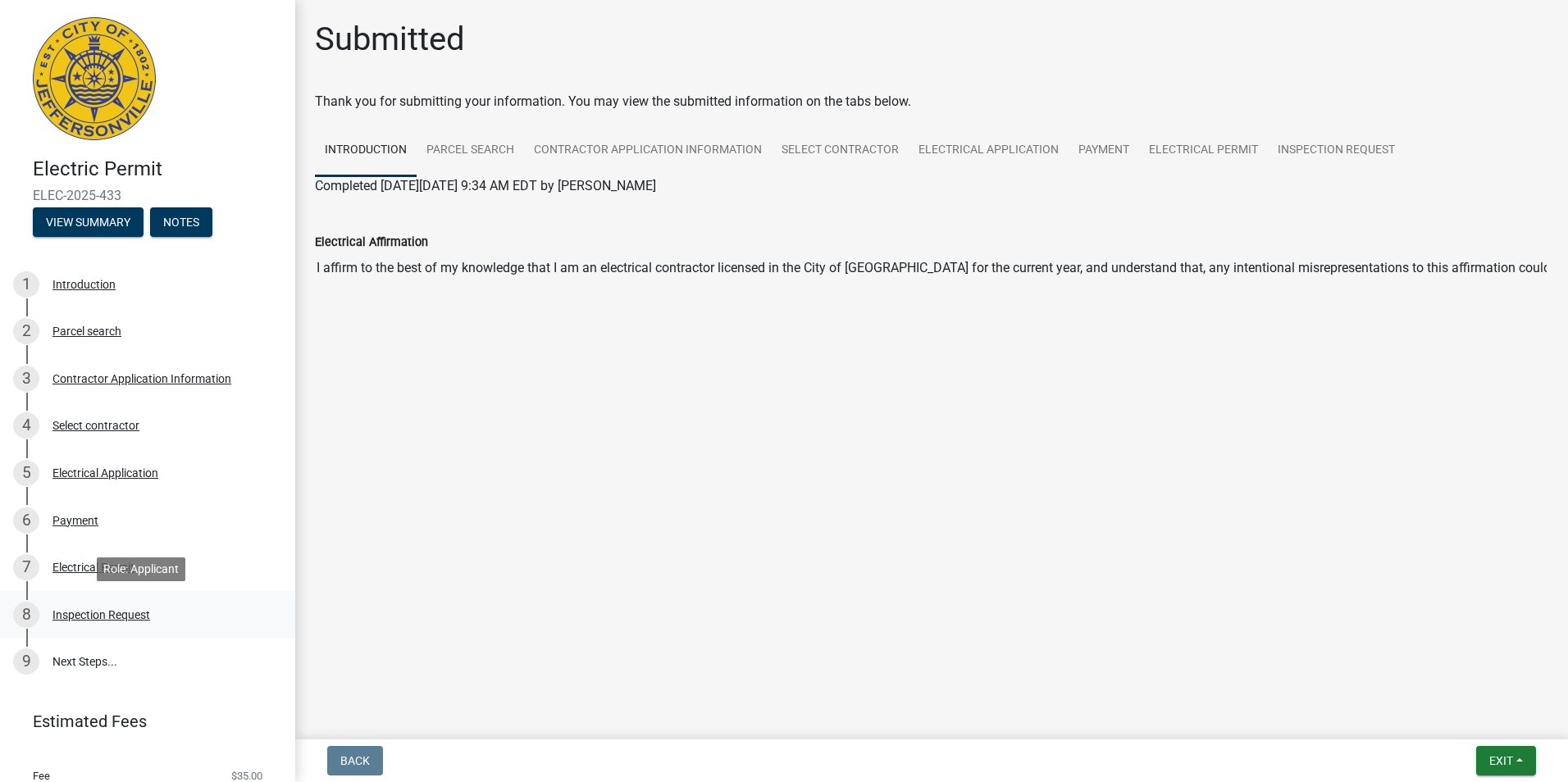
click at [106, 617] on div "Inspection Request" at bounding box center [101, 615] width 98 height 12
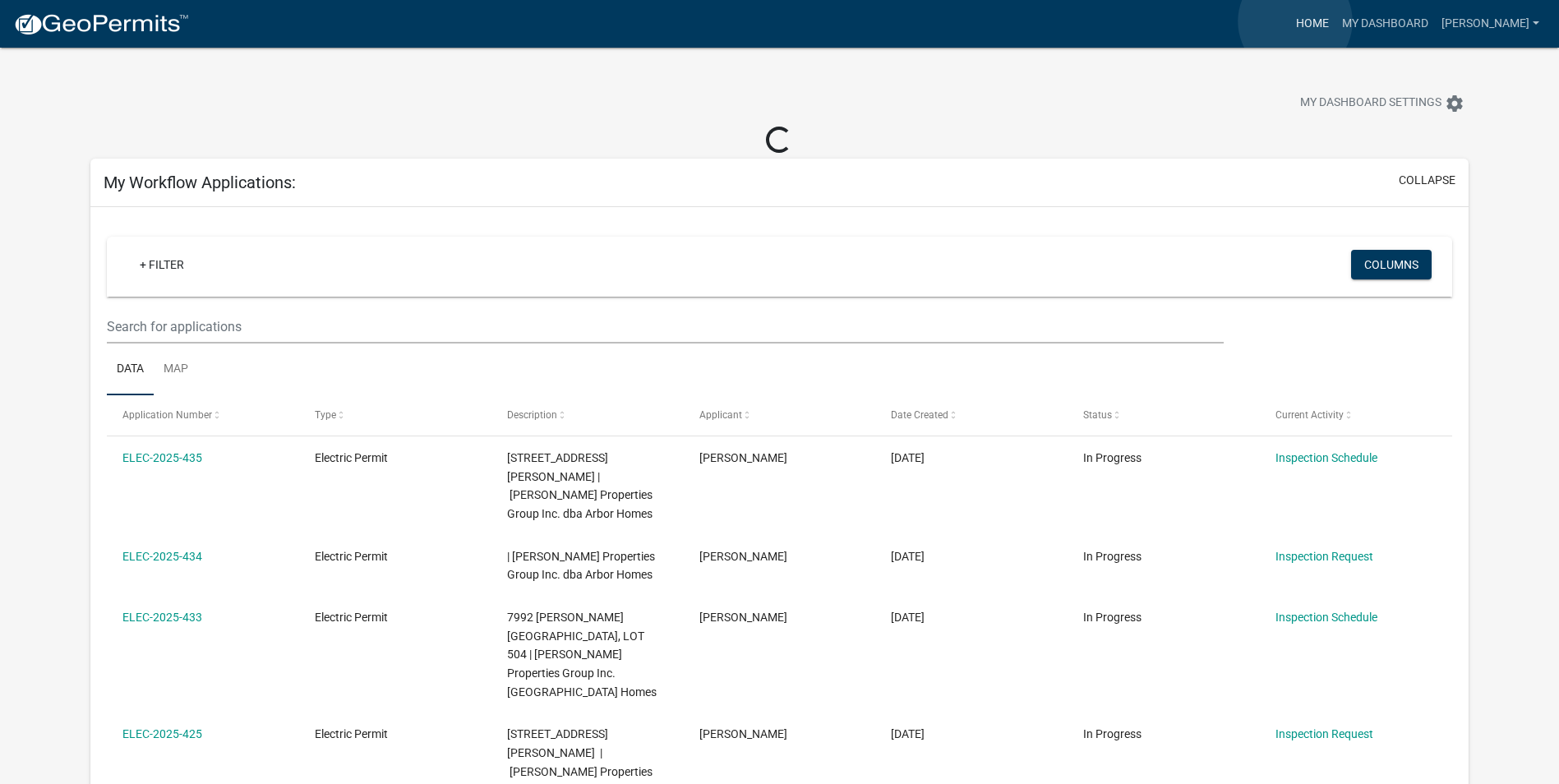
click at [1295, 22] on link "Home" at bounding box center [1312, 24] width 46 height 31
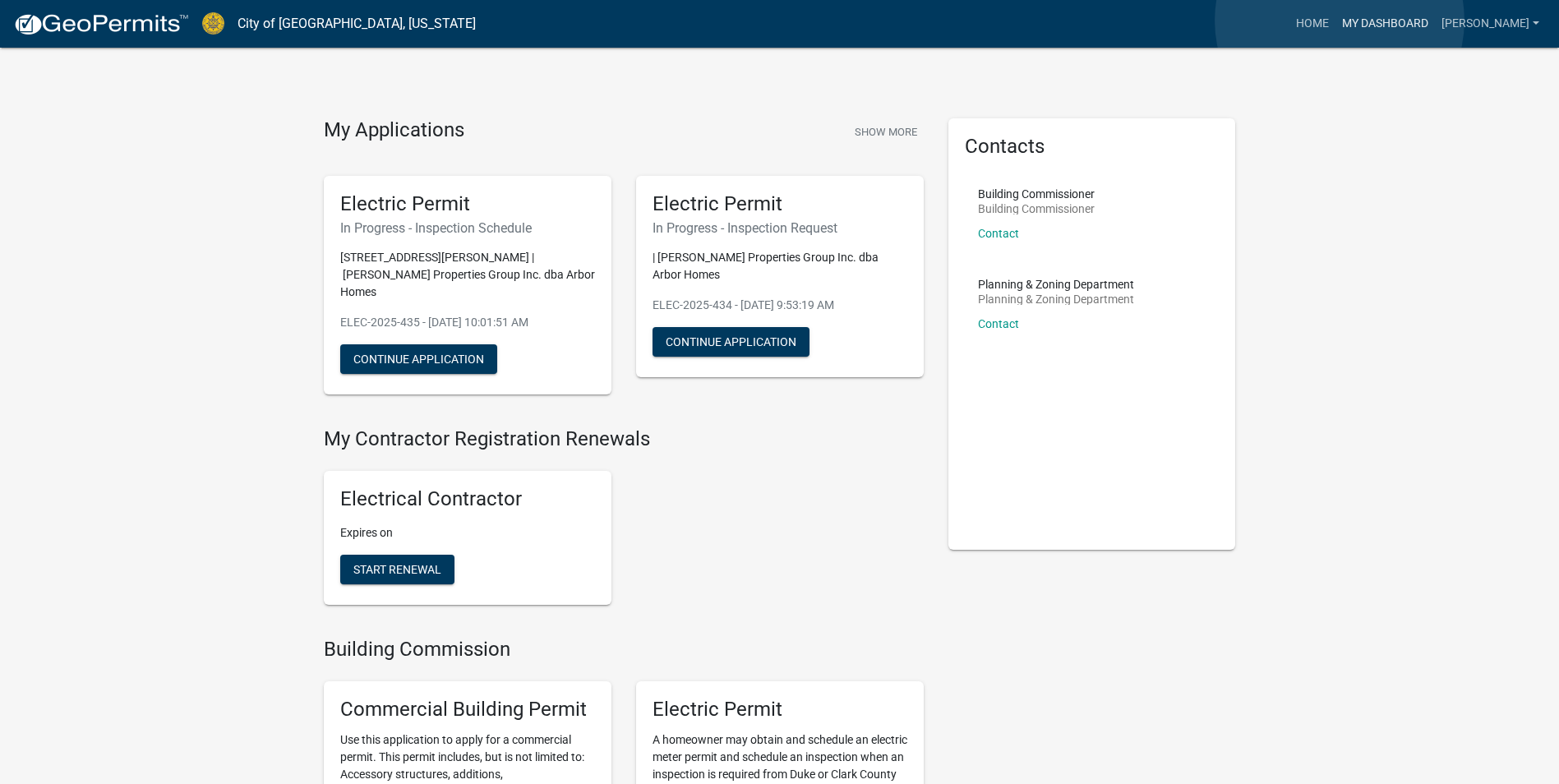
click at [1340, 21] on link "My Dashboard" at bounding box center [1386, 24] width 100 height 31
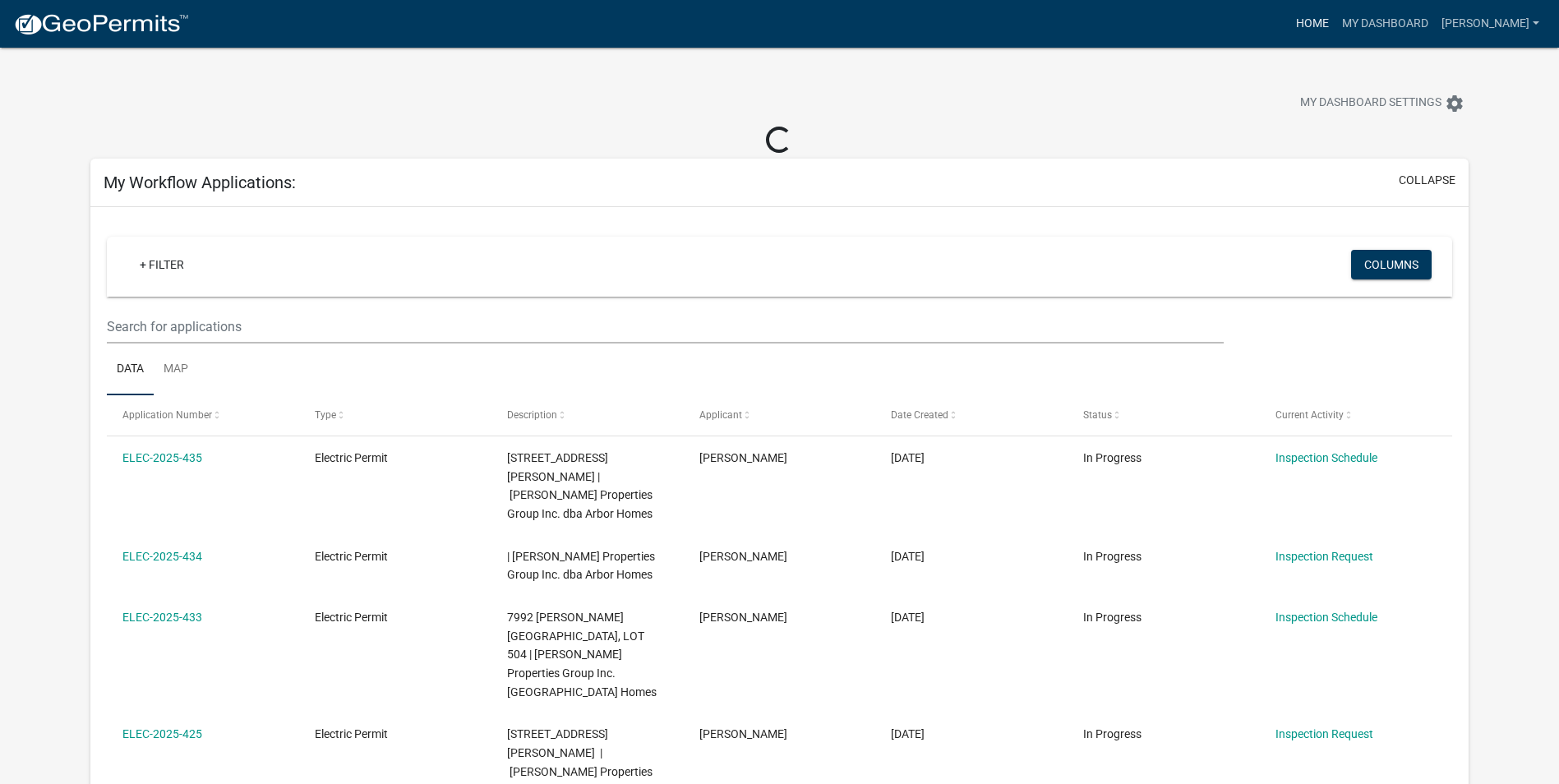
click at [1306, 24] on link "Home" at bounding box center [1312, 24] width 46 height 31
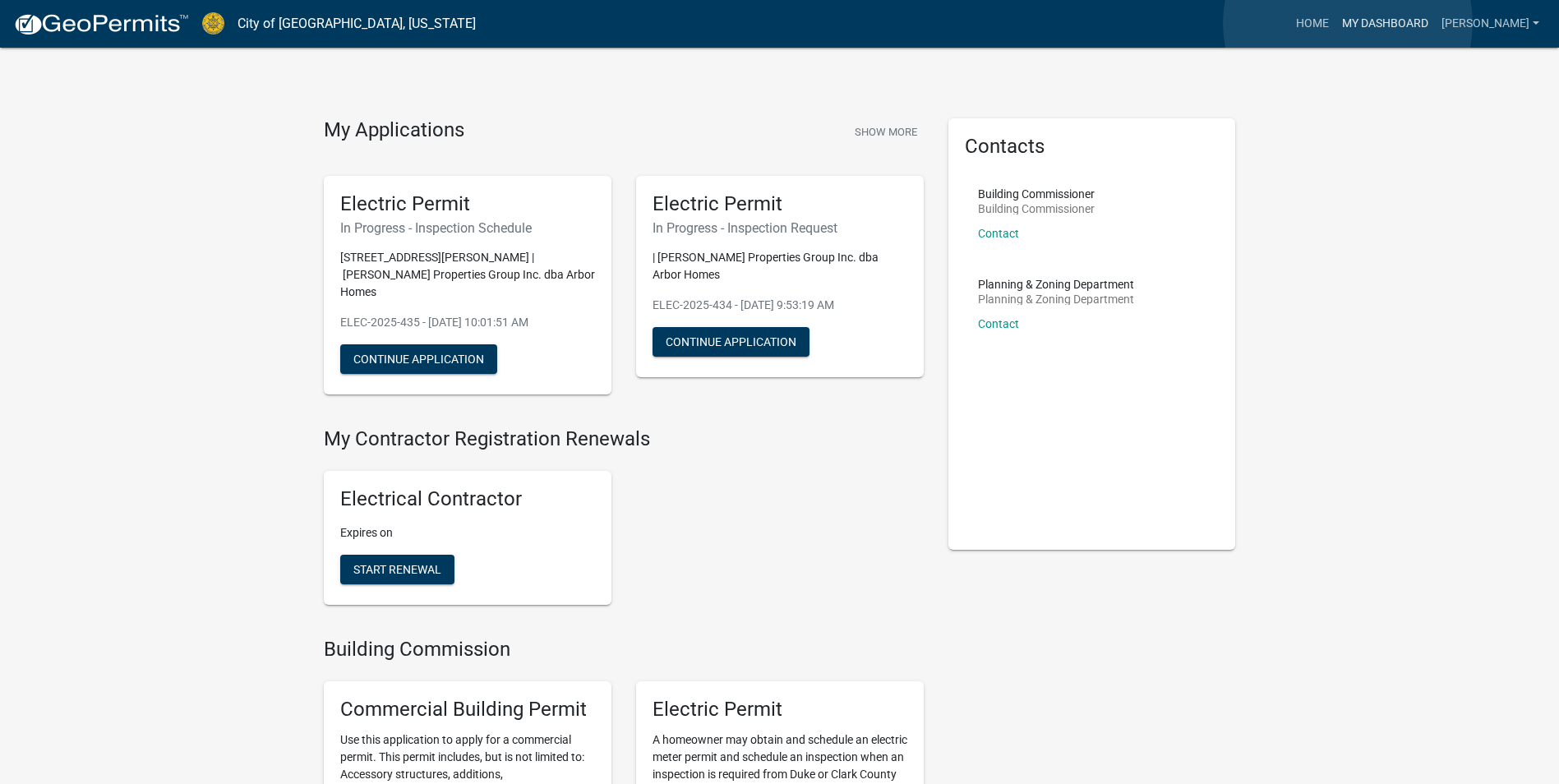
click at [1348, 23] on link "My Dashboard" at bounding box center [1386, 24] width 100 height 31
